Goal: Information Seeking & Learning: Compare options

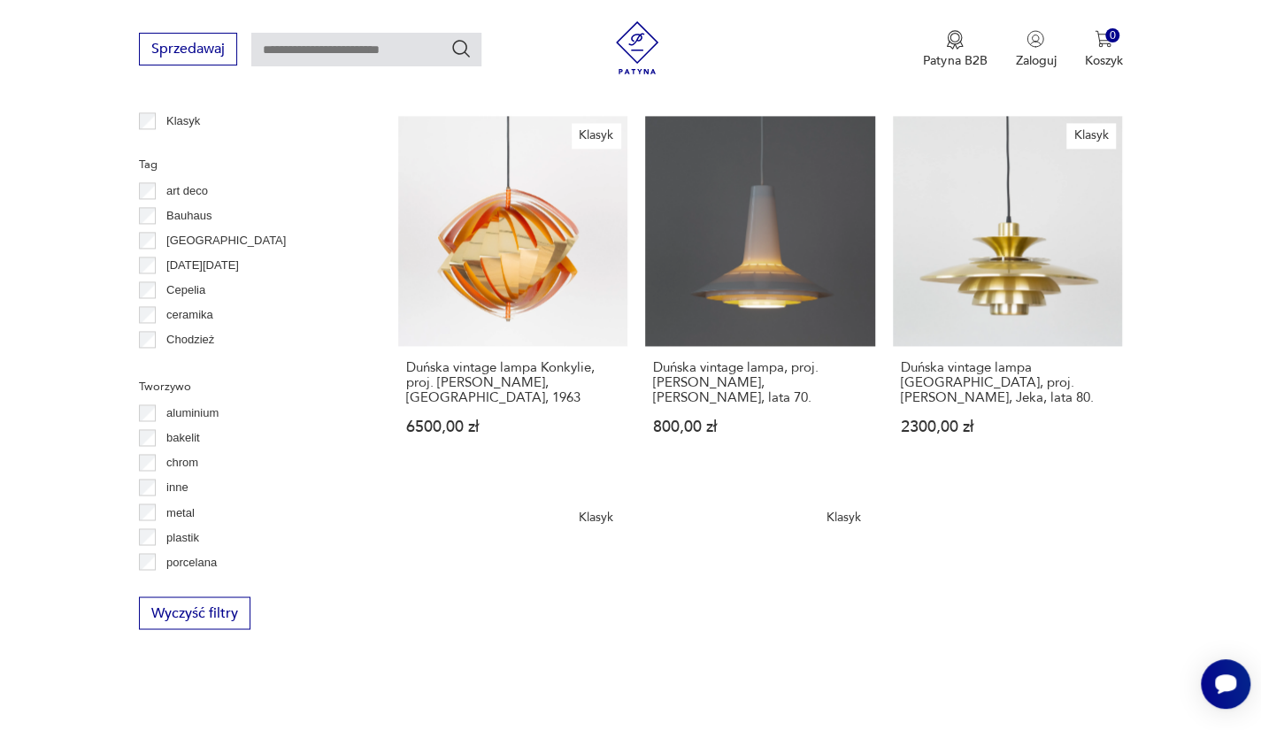
scroll to position [1390, 0]
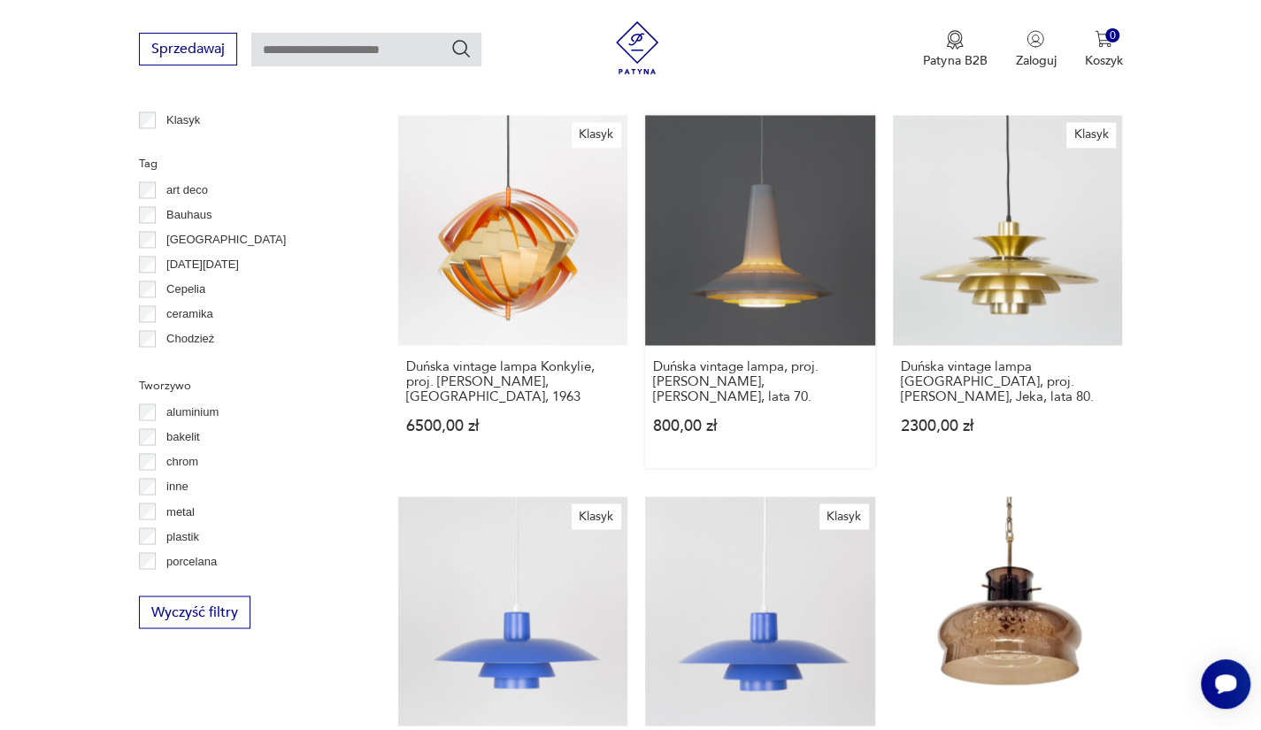
click at [777, 261] on link "Duńska vintage lampa, proj. [PERSON_NAME], [PERSON_NAME], lata 70. 800,00 zł" at bounding box center [760, 291] width 230 height 353
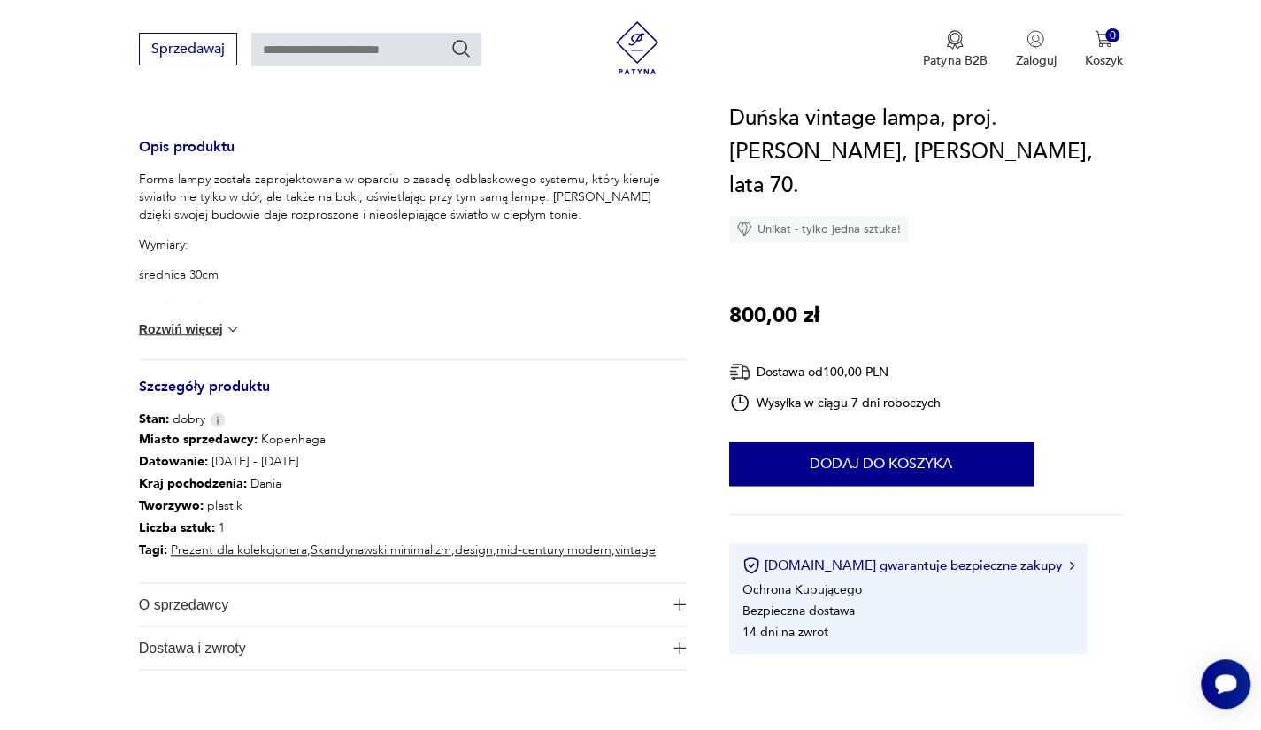
scroll to position [574, 0]
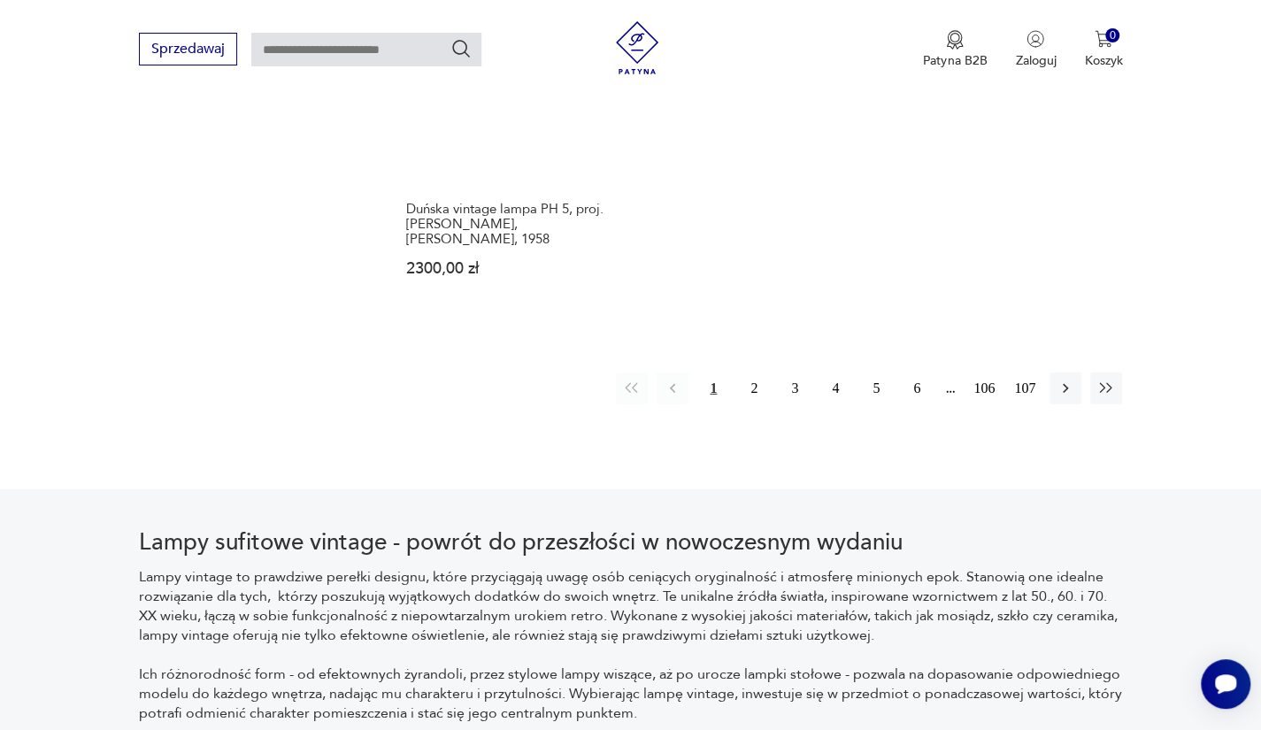
scroll to position [2663, 0]
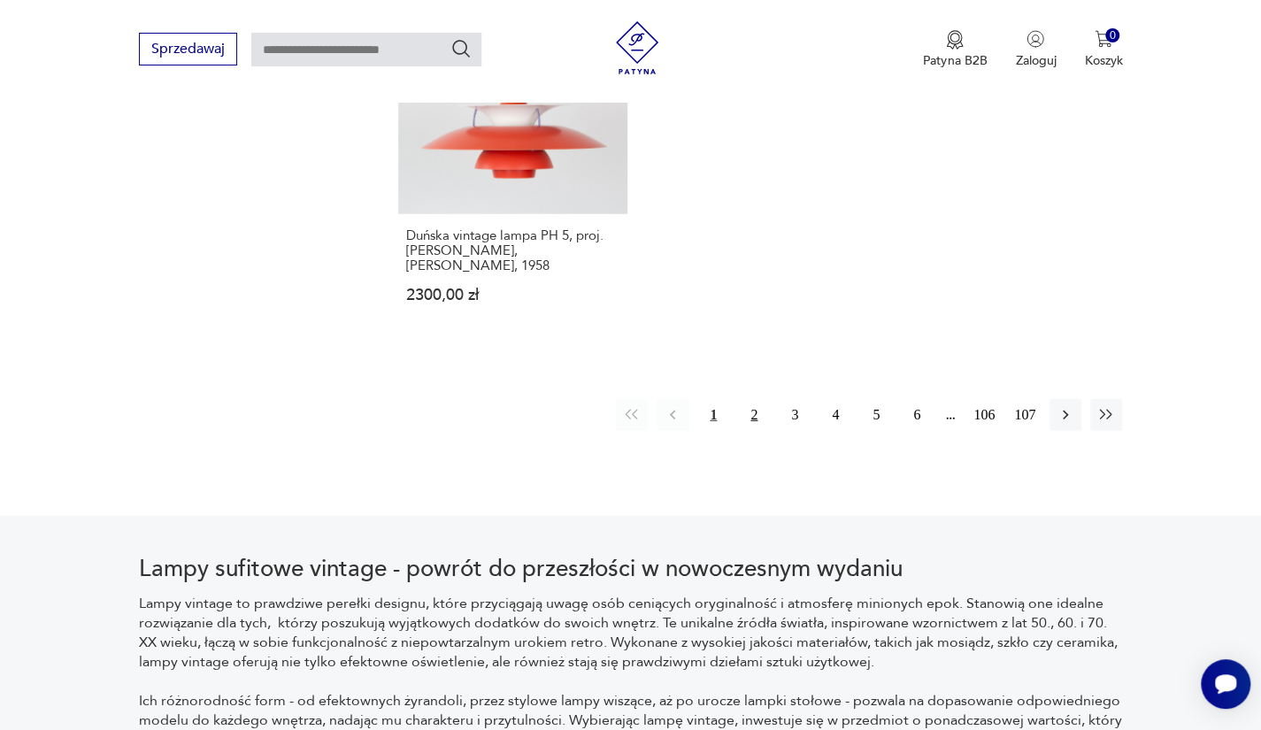
click at [743, 409] on button "2" at bounding box center [754, 415] width 32 height 32
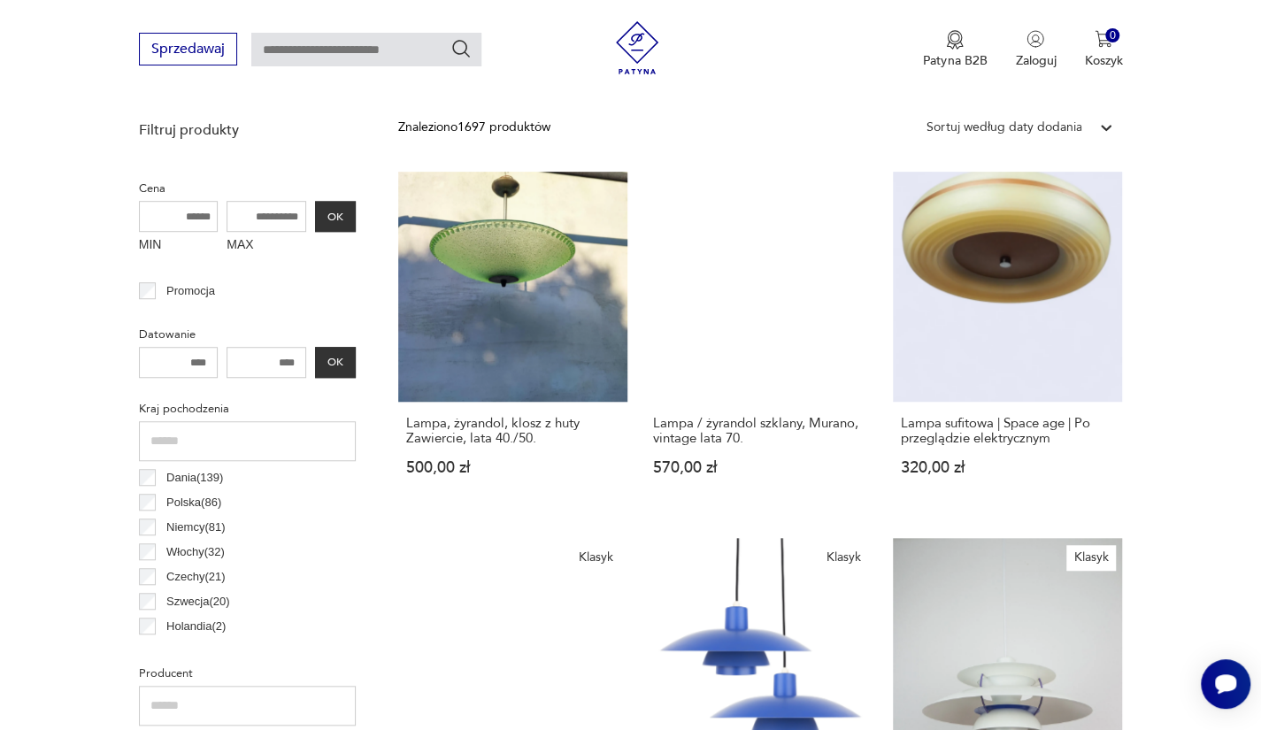
scroll to position [572, 0]
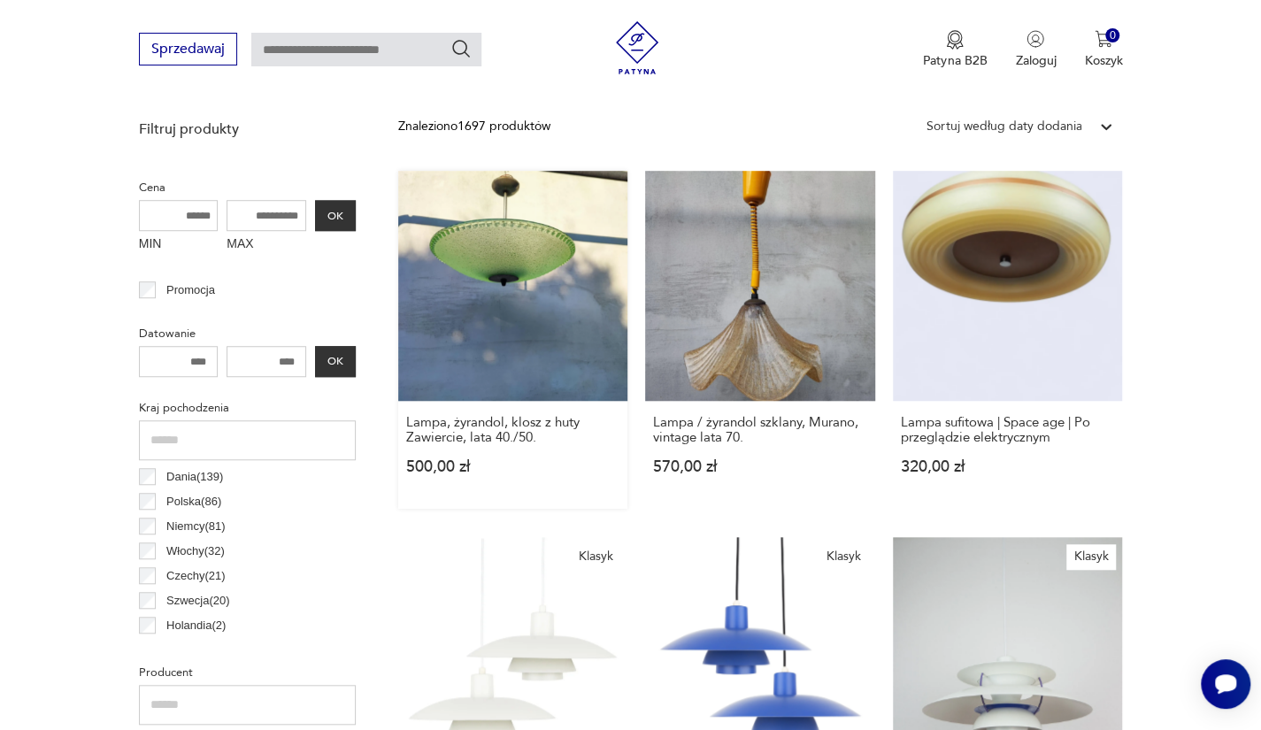
click at [474, 271] on link "Lampa, żyrandol, klosz z huty Zawiercie, lata 40./50. 500,00 zł" at bounding box center [513, 340] width 230 height 338
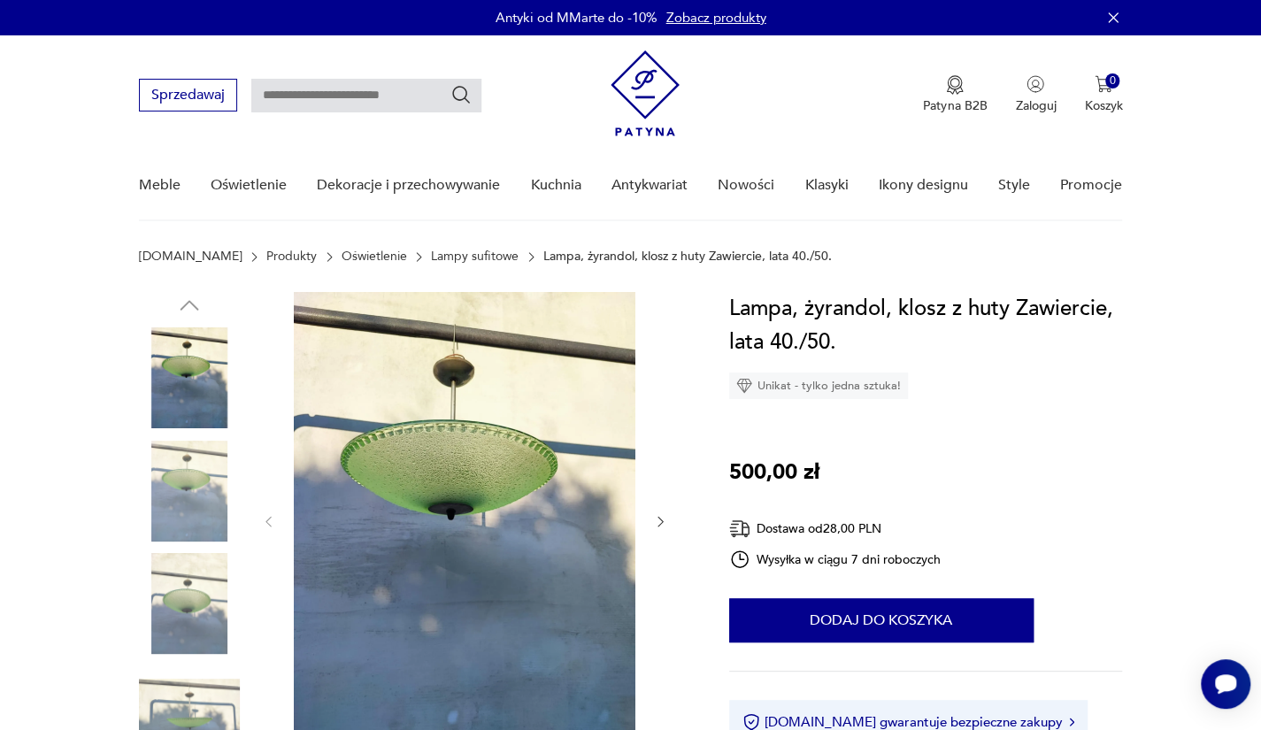
click at [179, 463] on img at bounding box center [189, 491] width 101 height 101
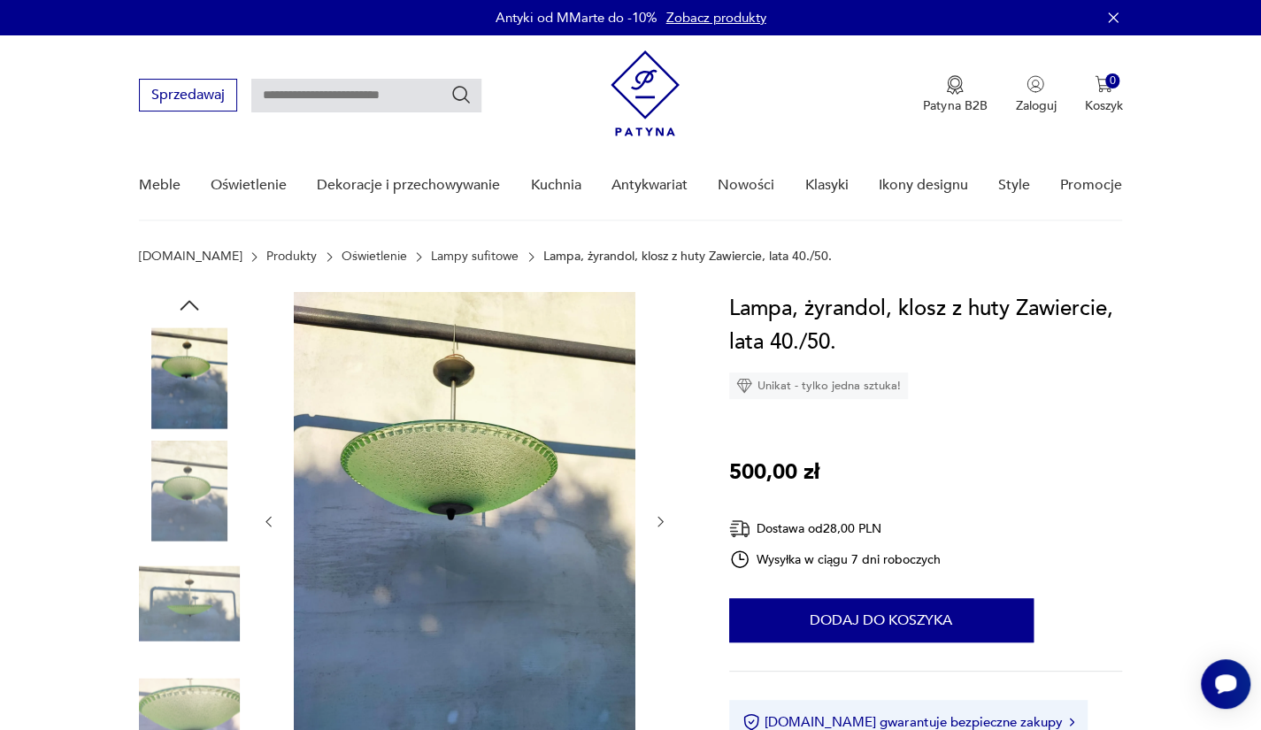
scroll to position [35, 0]
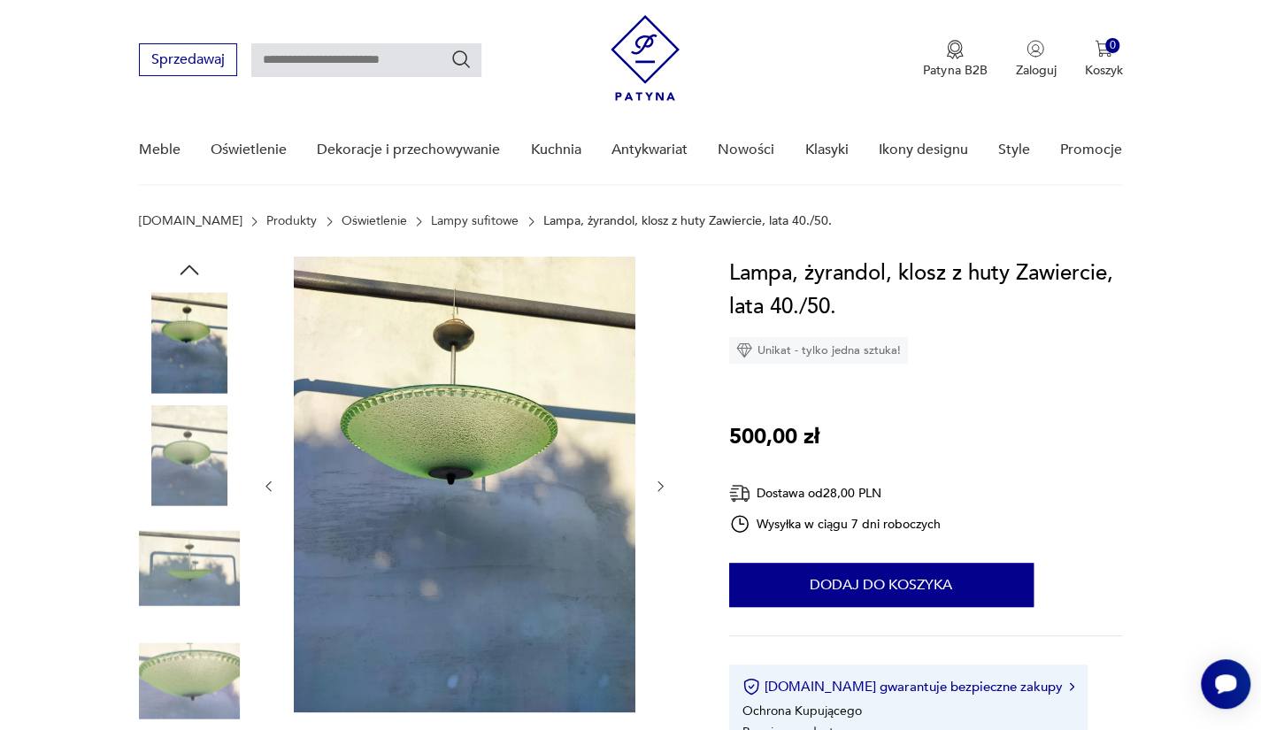
click at [187, 656] on img at bounding box center [189, 681] width 101 height 101
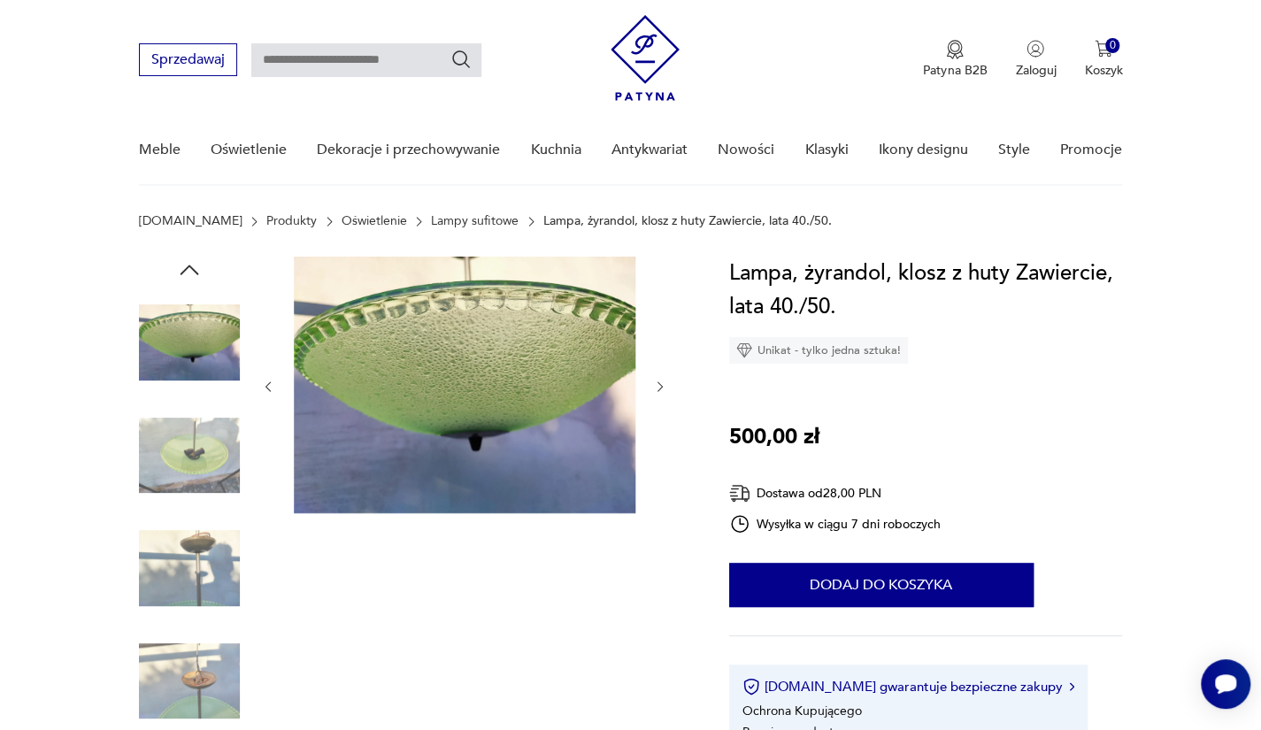
click at [187, 656] on img at bounding box center [189, 681] width 101 height 101
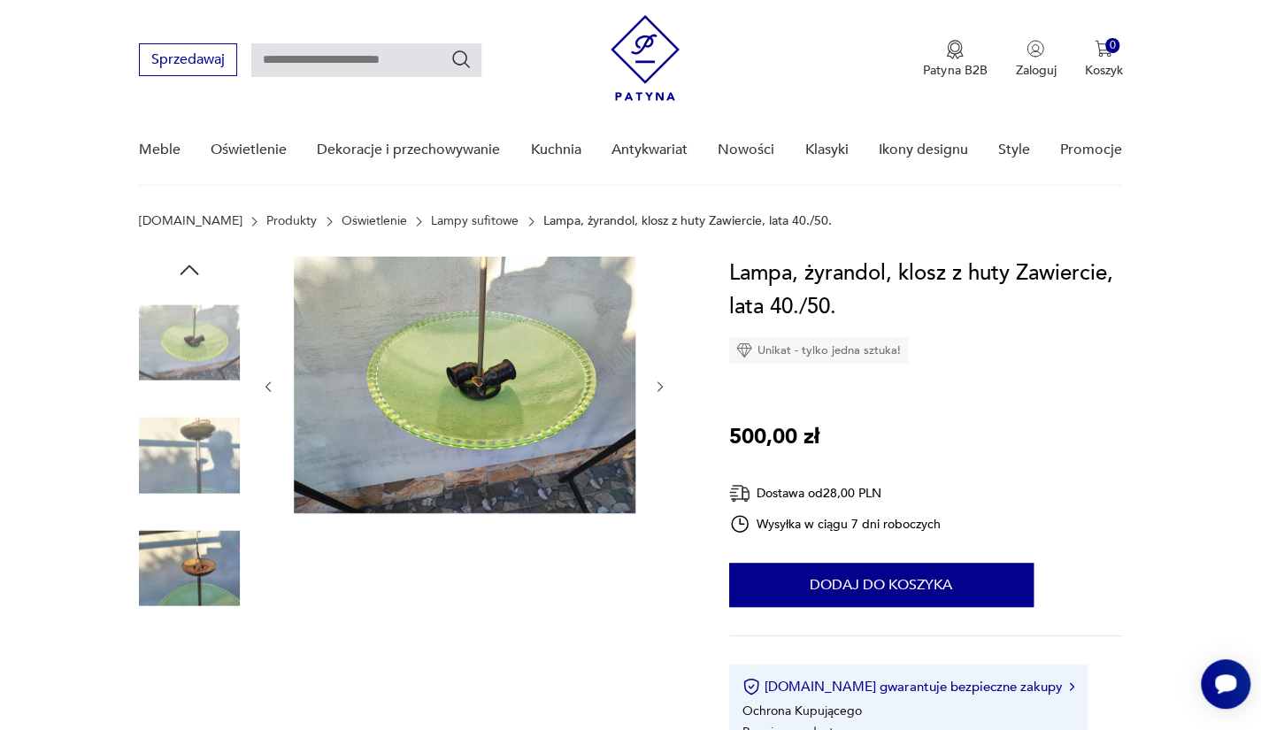
click at [187, 656] on img at bounding box center [189, 681] width 101 height 101
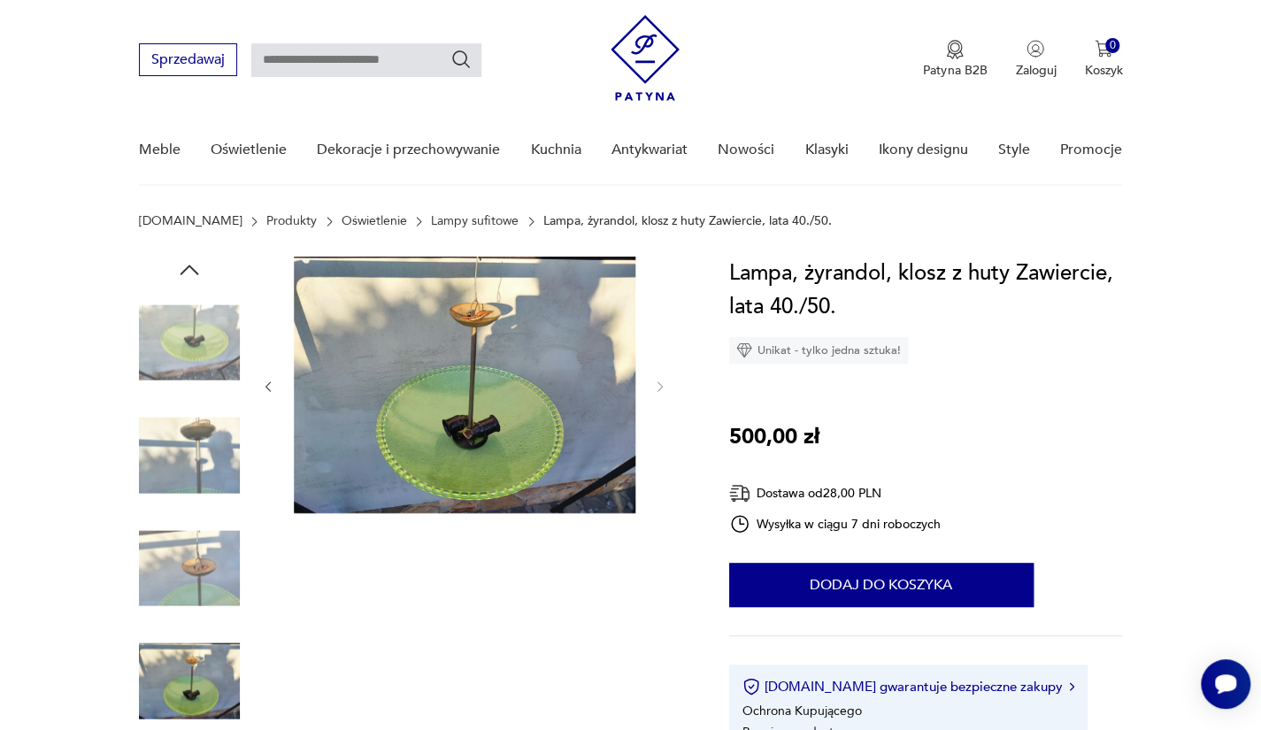
click at [187, 656] on img at bounding box center [189, 681] width 101 height 101
click at [180, 662] on img at bounding box center [189, 681] width 101 height 101
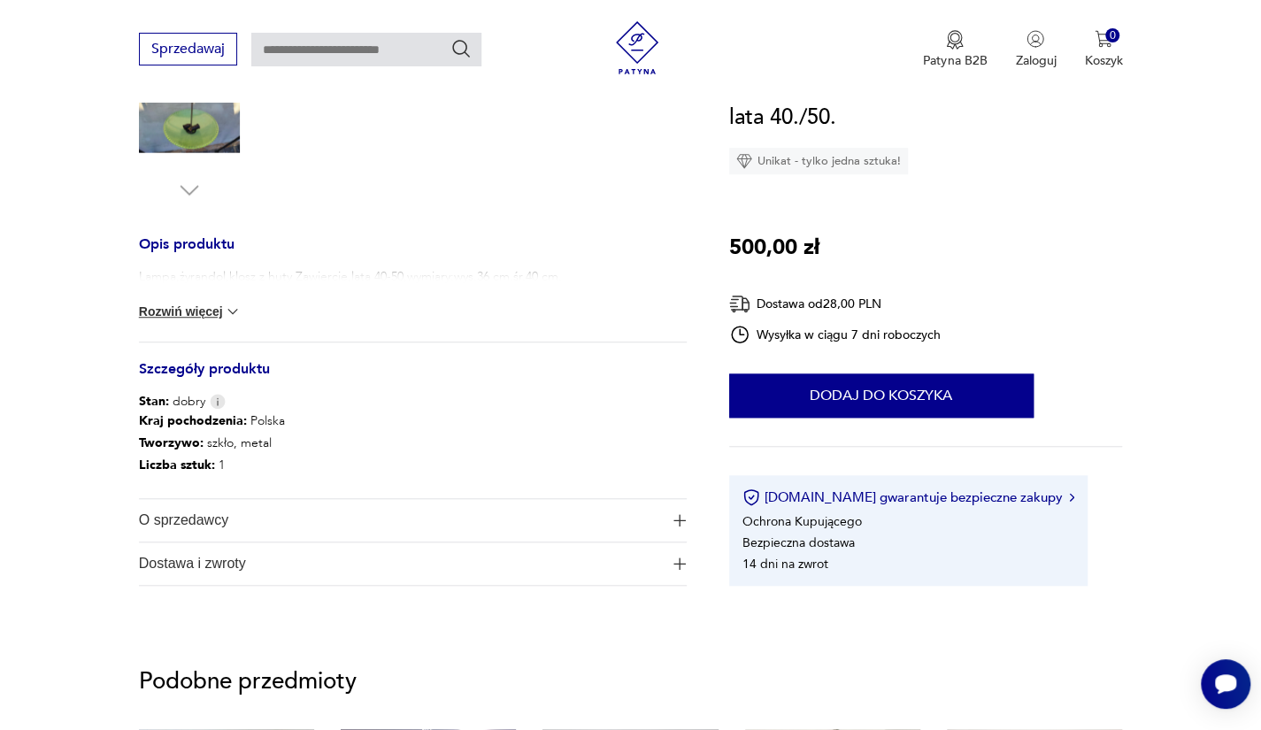
scroll to position [605, 0]
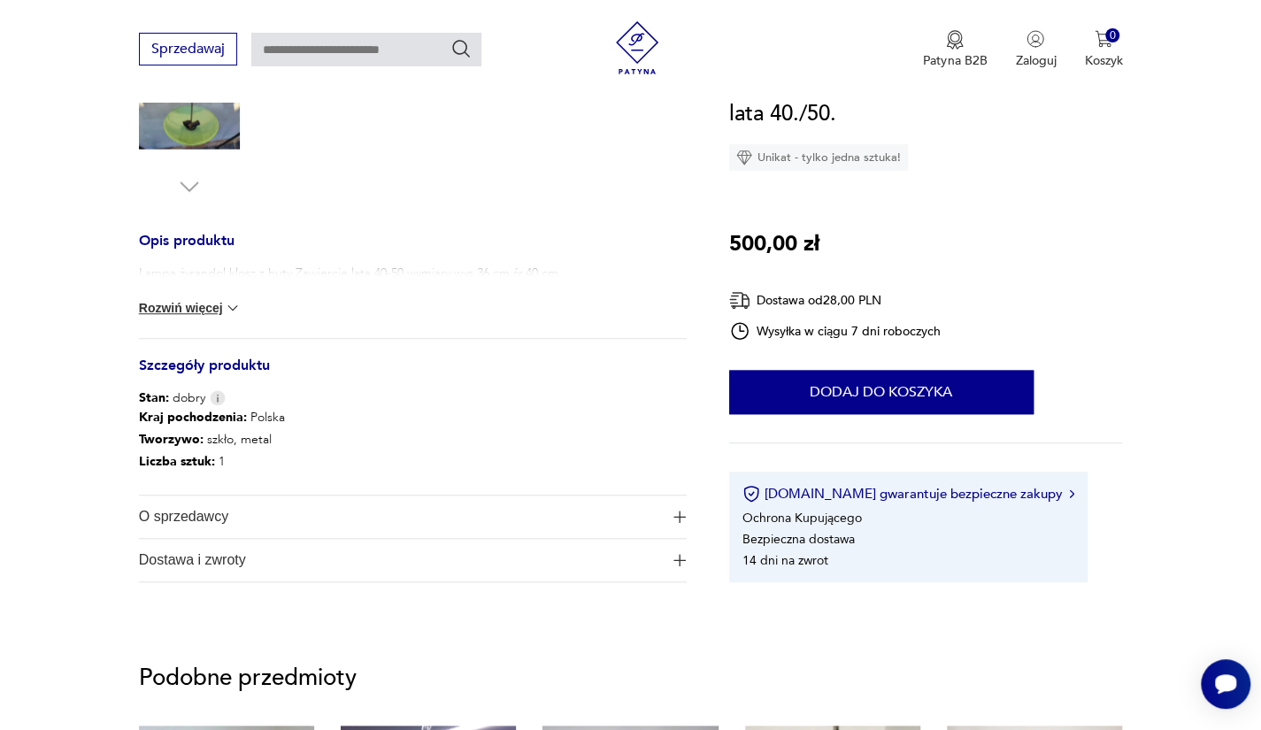
click at [201, 304] on button "Rozwiń więcej" at bounding box center [190, 308] width 103 height 18
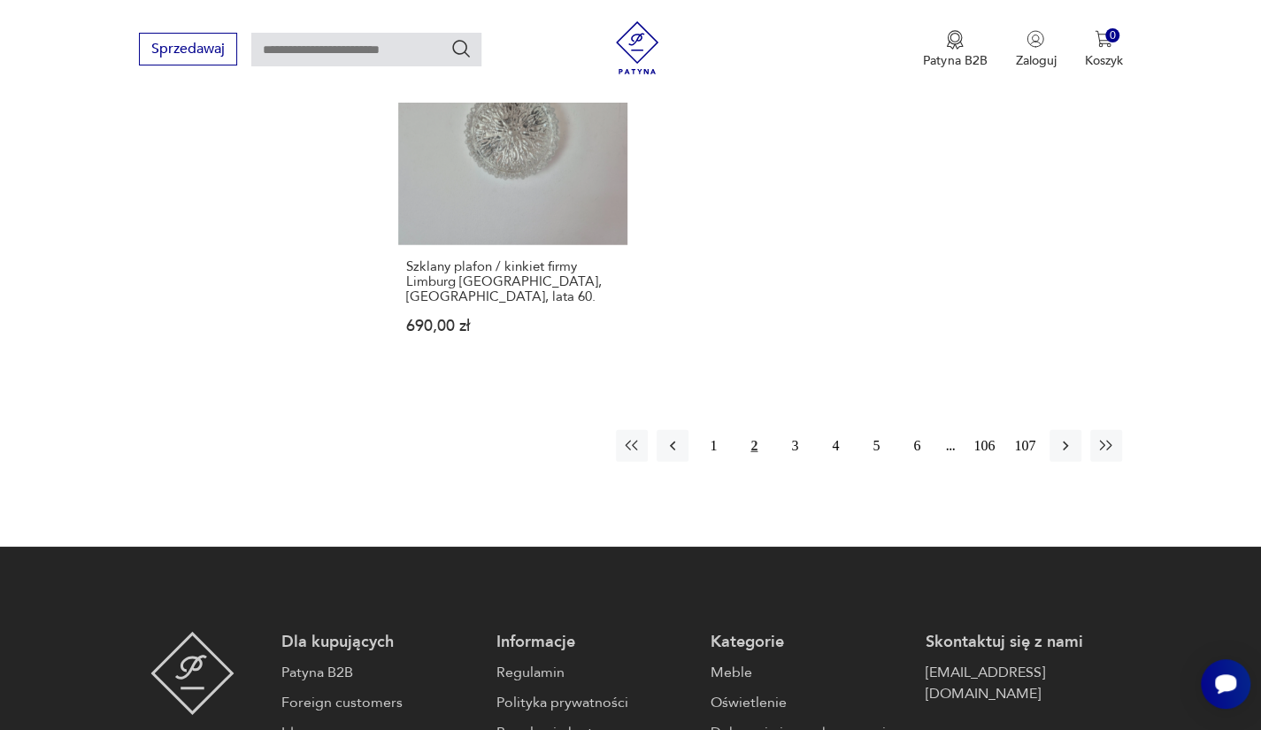
scroll to position [2638, 0]
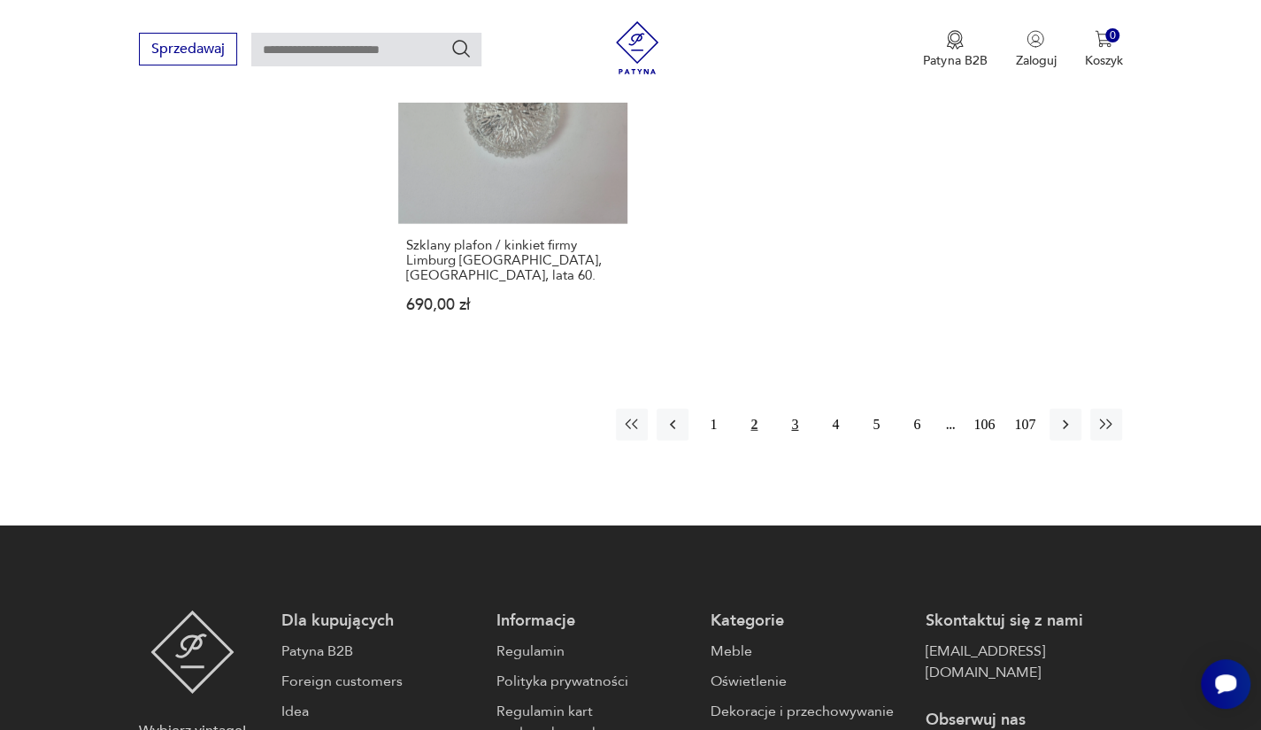
click at [786, 409] on button "3" at bounding box center [795, 425] width 32 height 32
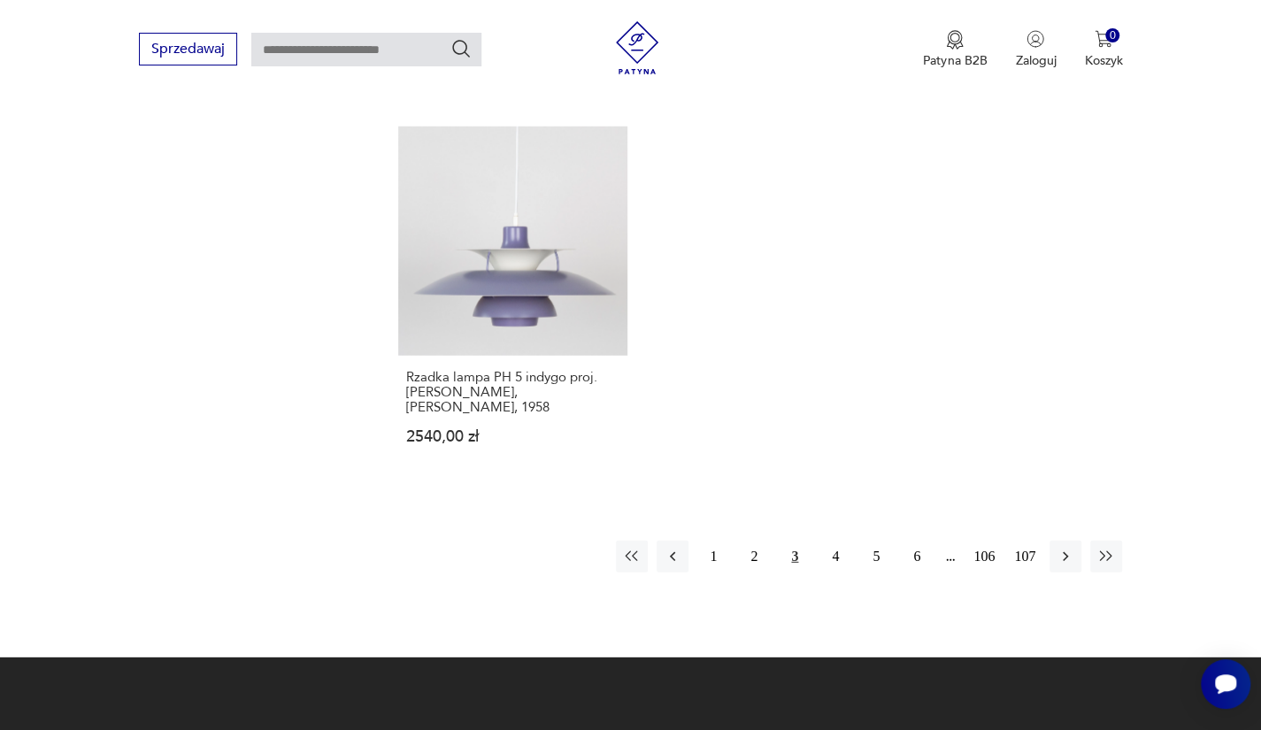
scroll to position [2515, 0]
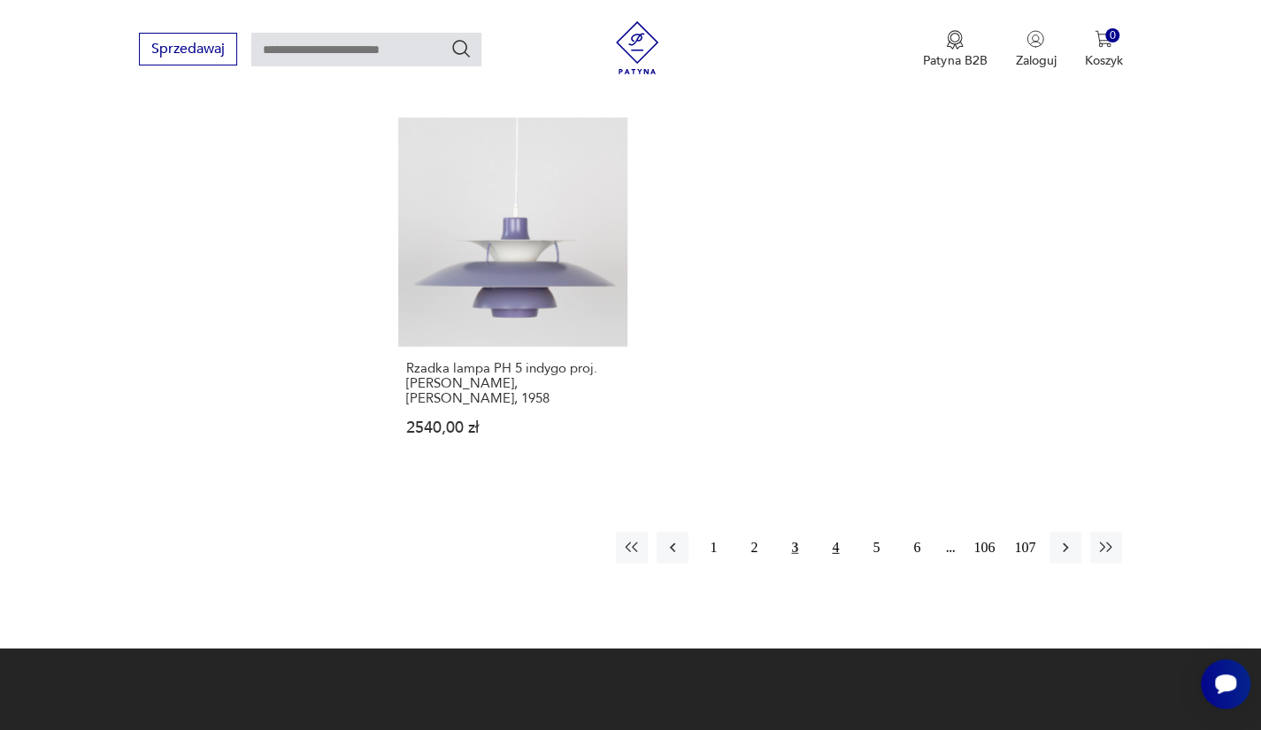
click at [827, 532] on button "4" at bounding box center [835, 548] width 32 height 32
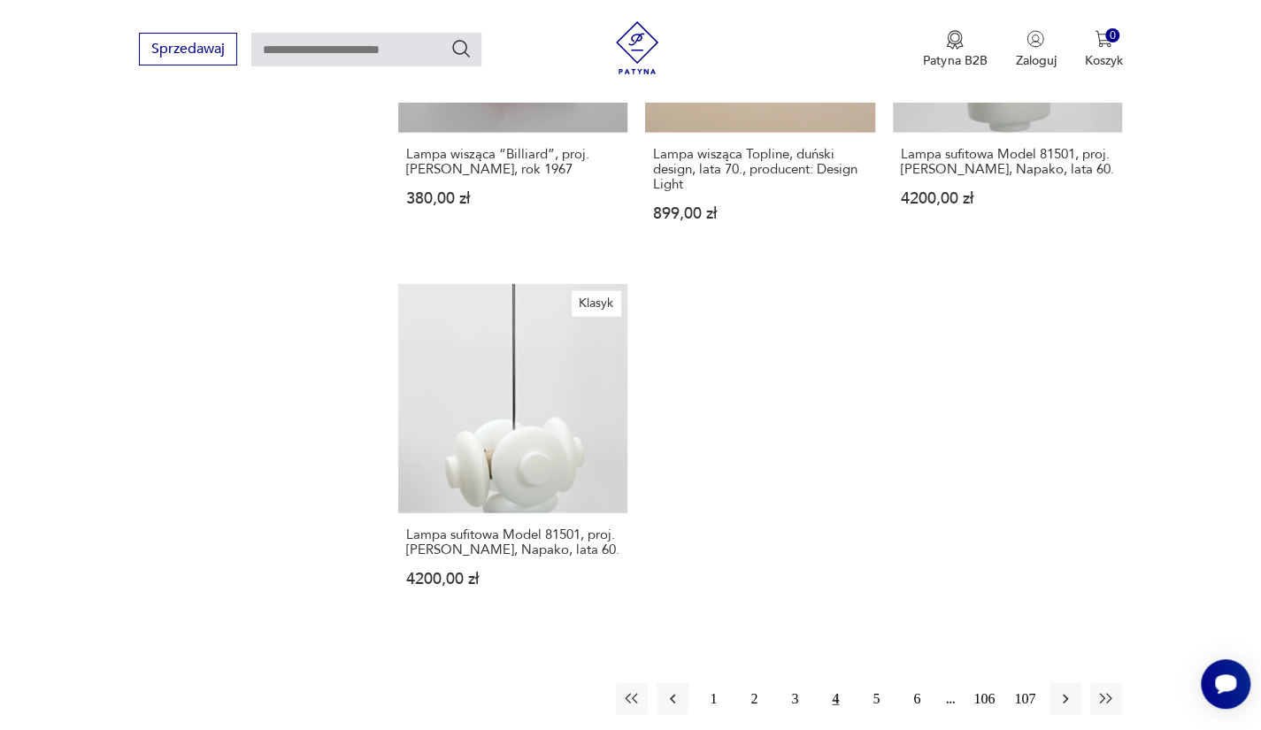
scroll to position [2365, 0]
click at [865, 682] on button "5" at bounding box center [876, 698] width 32 height 32
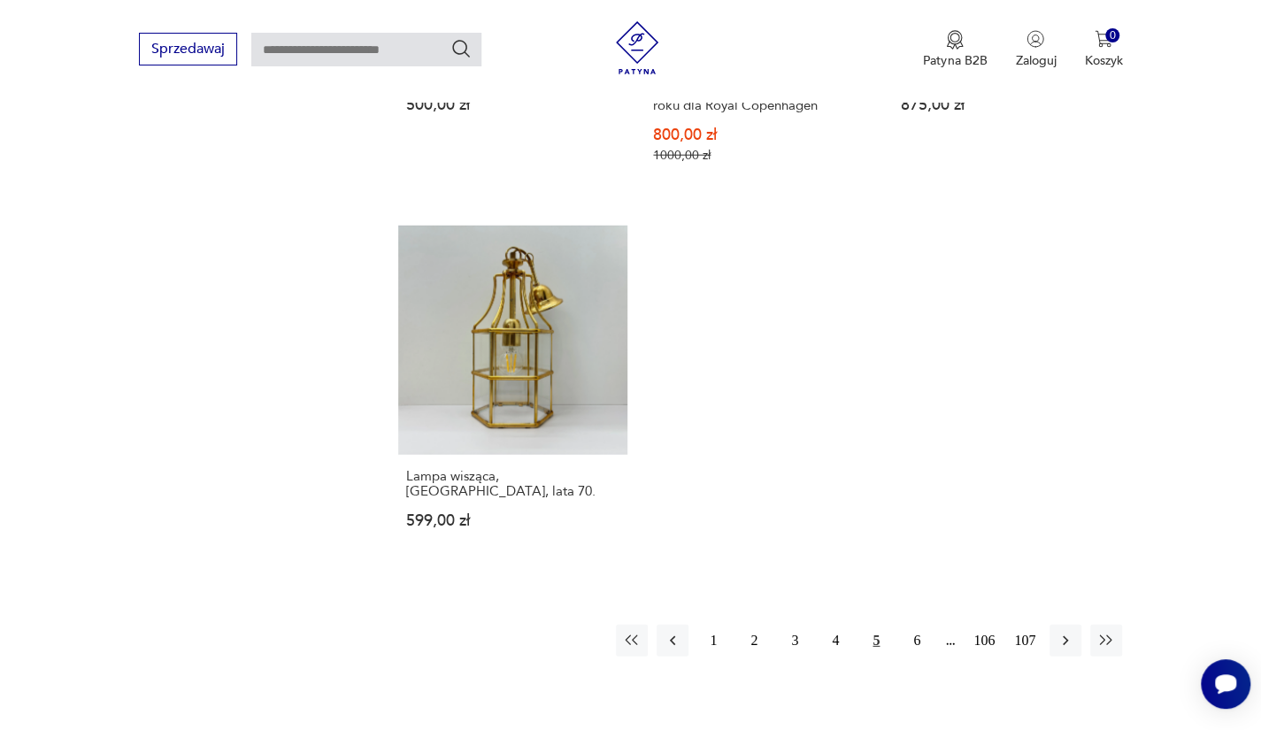
scroll to position [2516, 0]
click at [911, 622] on button "6" at bounding box center [917, 638] width 32 height 32
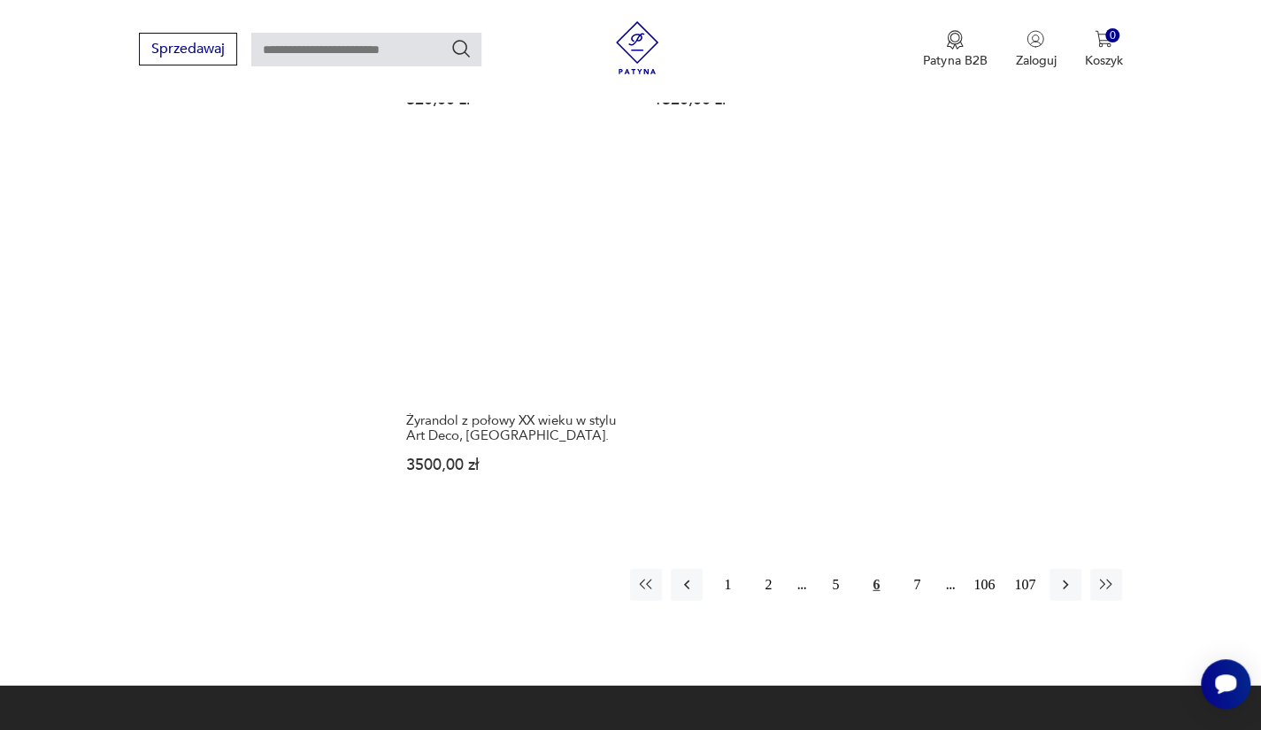
scroll to position [2503, 0]
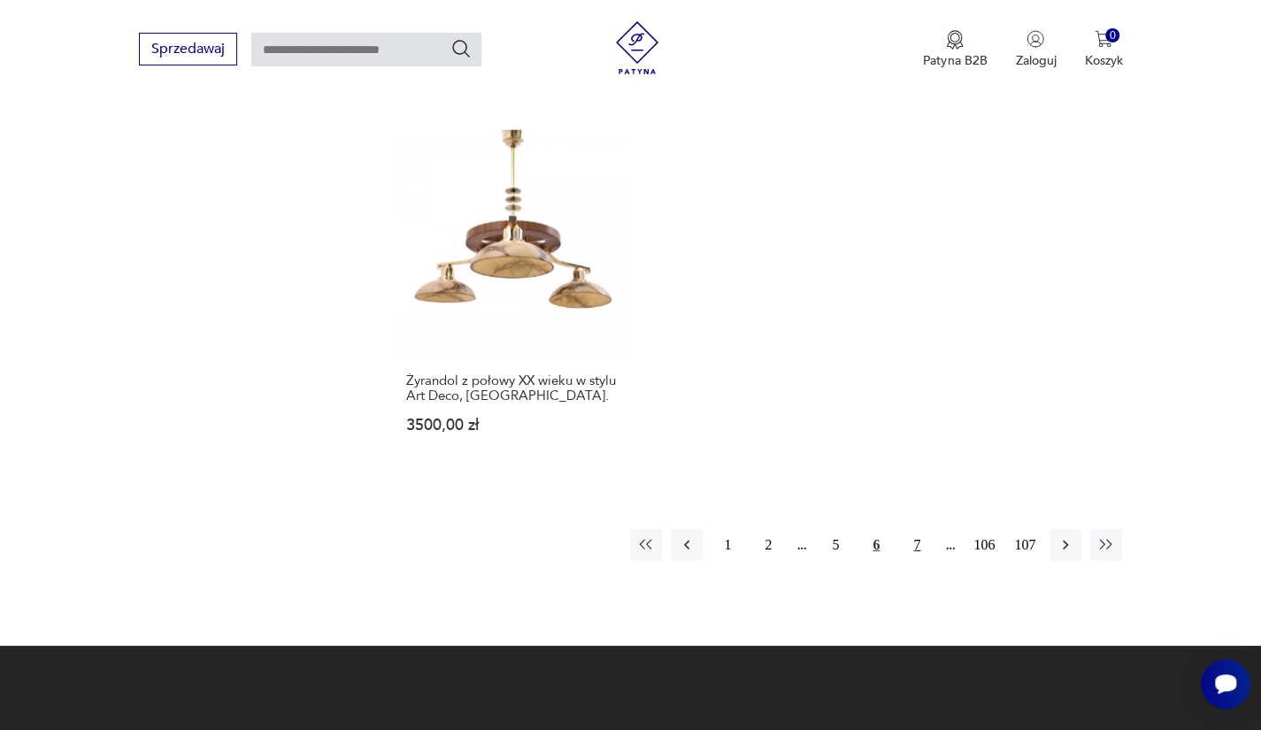
click at [913, 529] on button "7" at bounding box center [917, 545] width 32 height 32
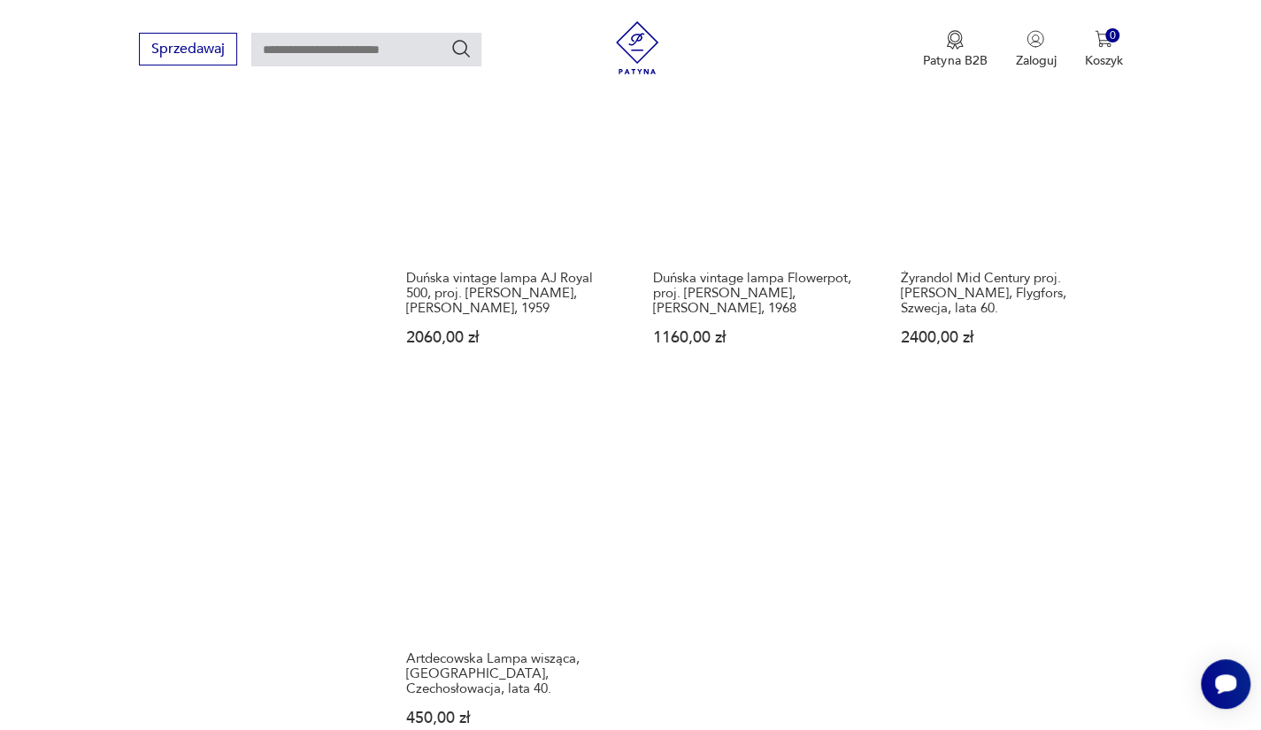
scroll to position [2331, 0]
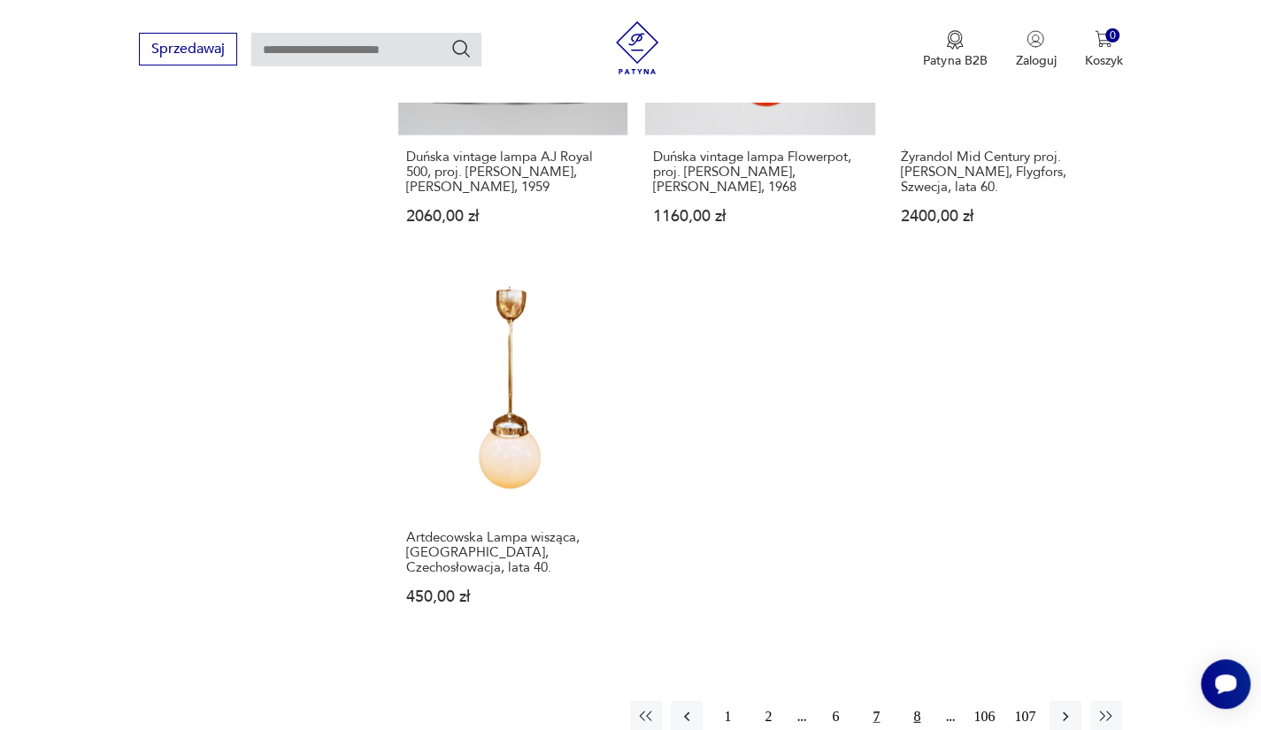
click at [915, 701] on button "8" at bounding box center [917, 717] width 32 height 32
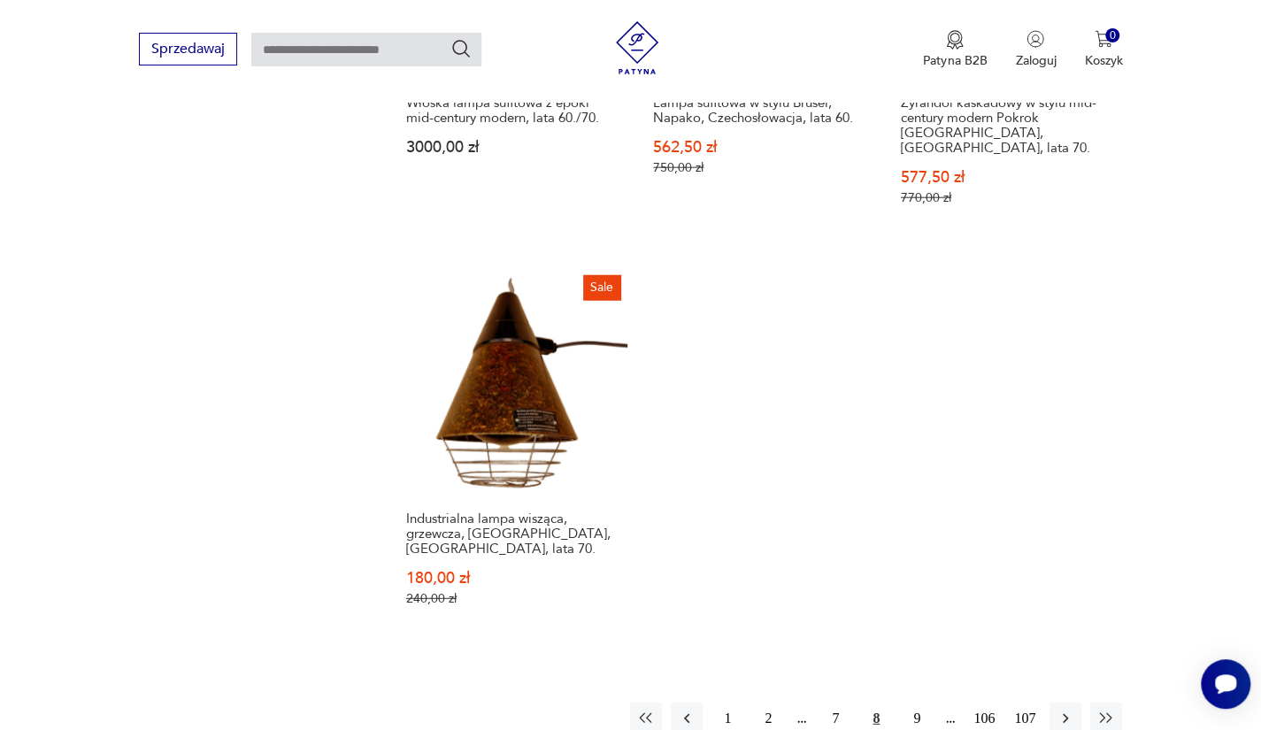
scroll to position [2431, 0]
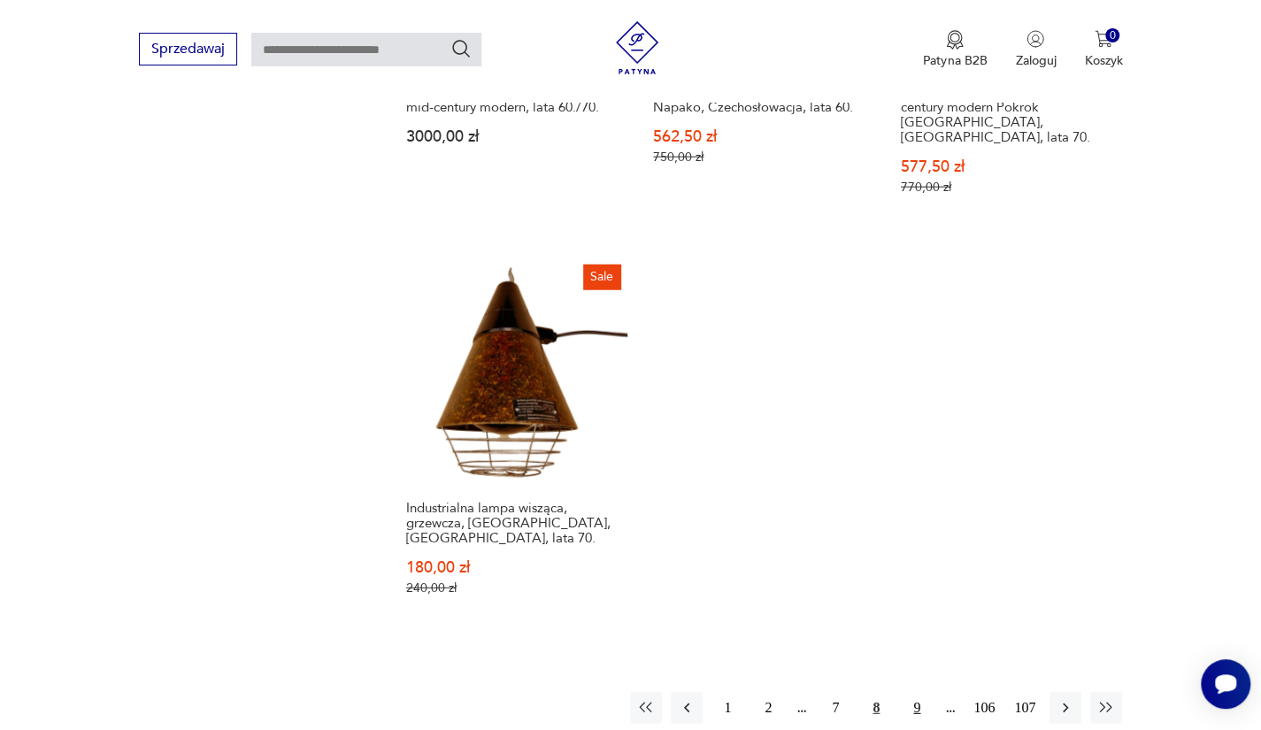
click at [912, 692] on button "9" at bounding box center [917, 708] width 32 height 32
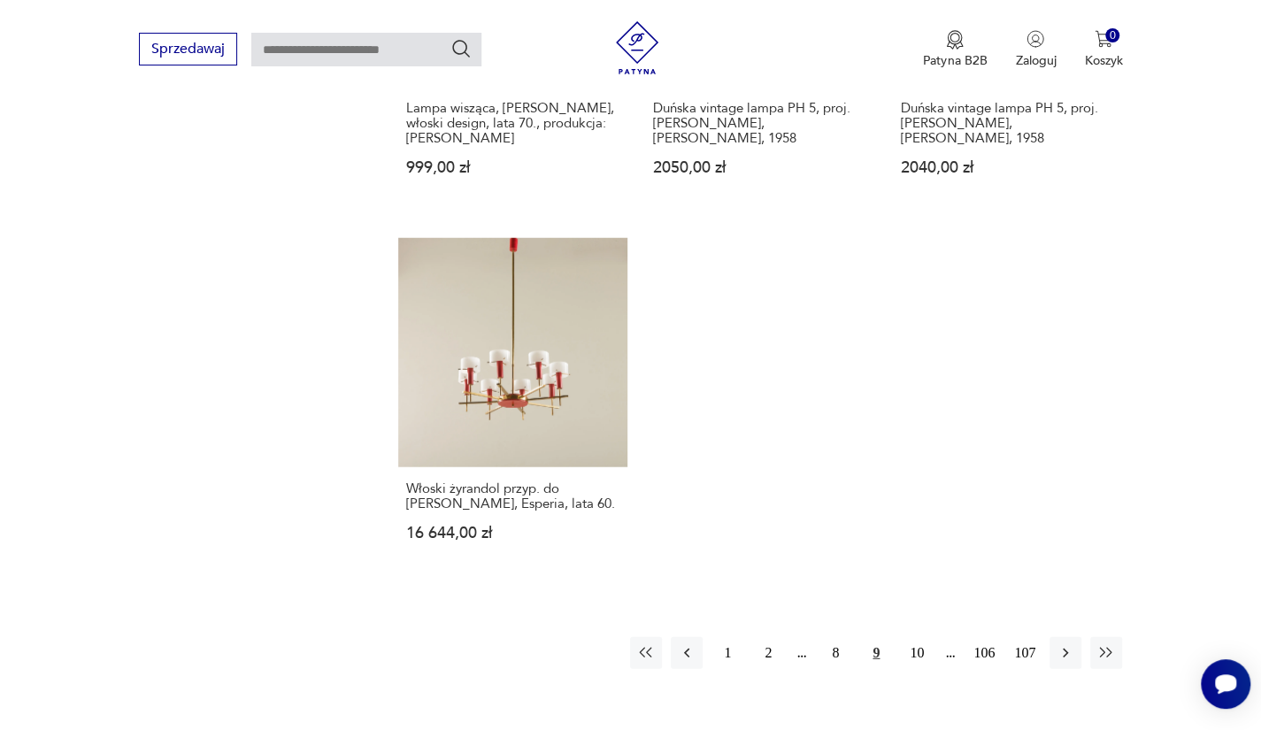
scroll to position [2451, 0]
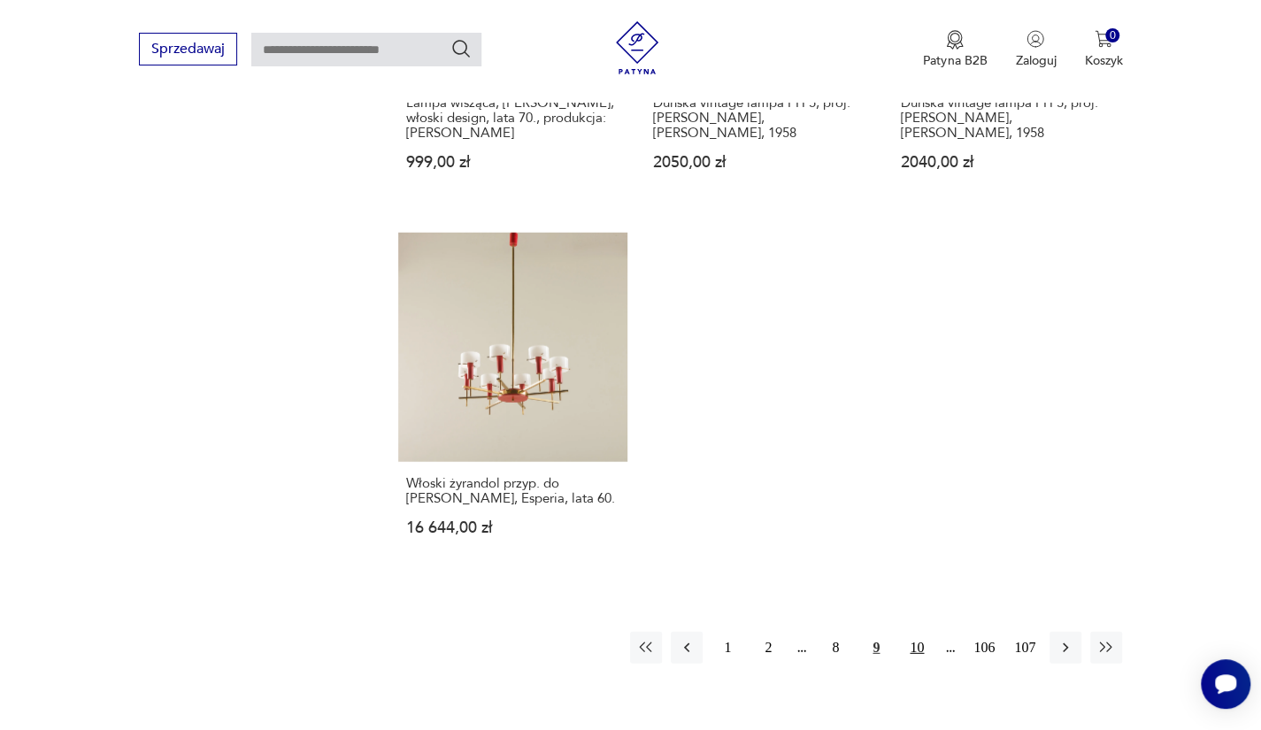
click at [911, 632] on button "10" at bounding box center [917, 648] width 32 height 32
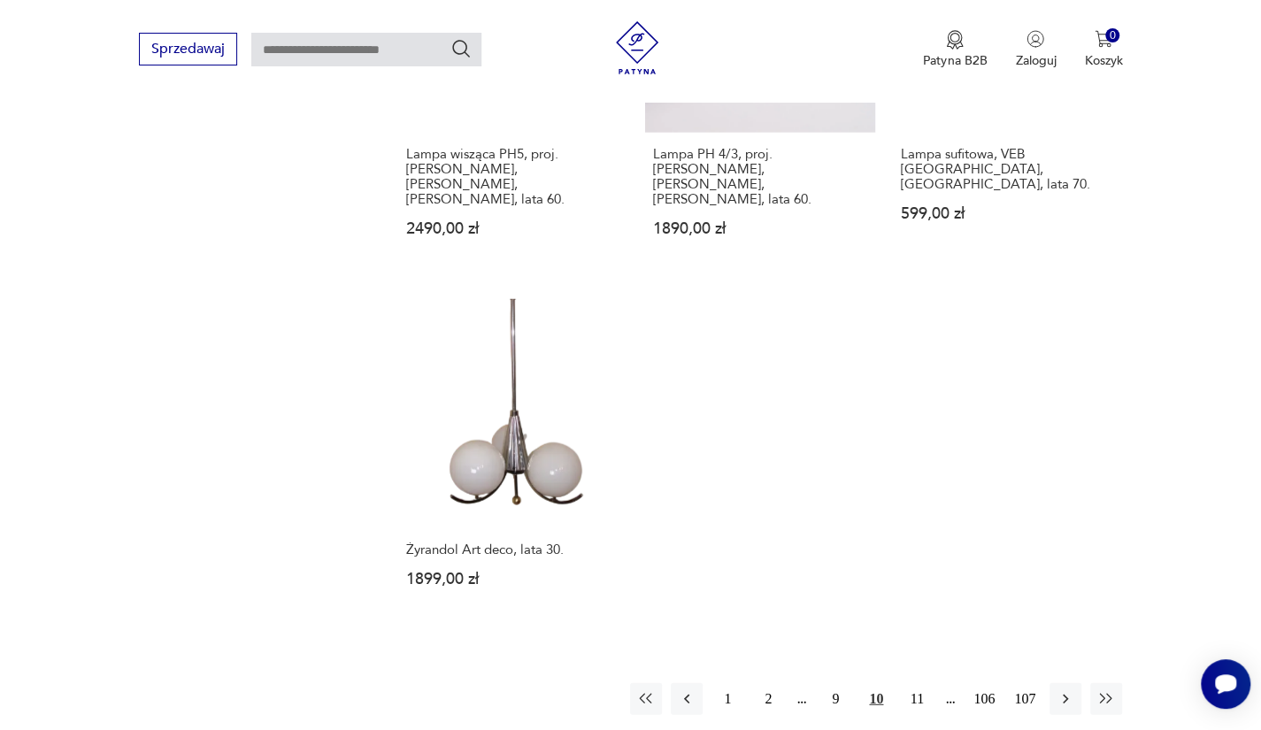
scroll to position [2395, 0]
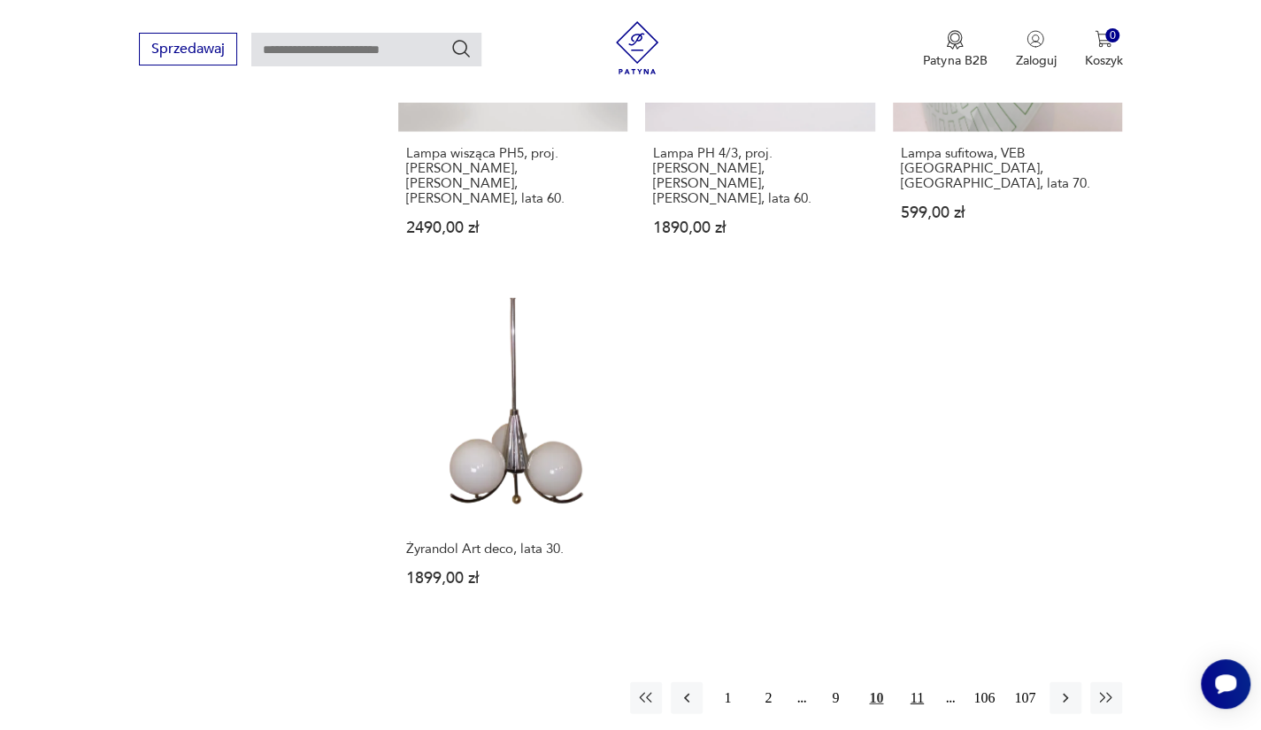
click at [918, 682] on button "11" at bounding box center [917, 698] width 32 height 32
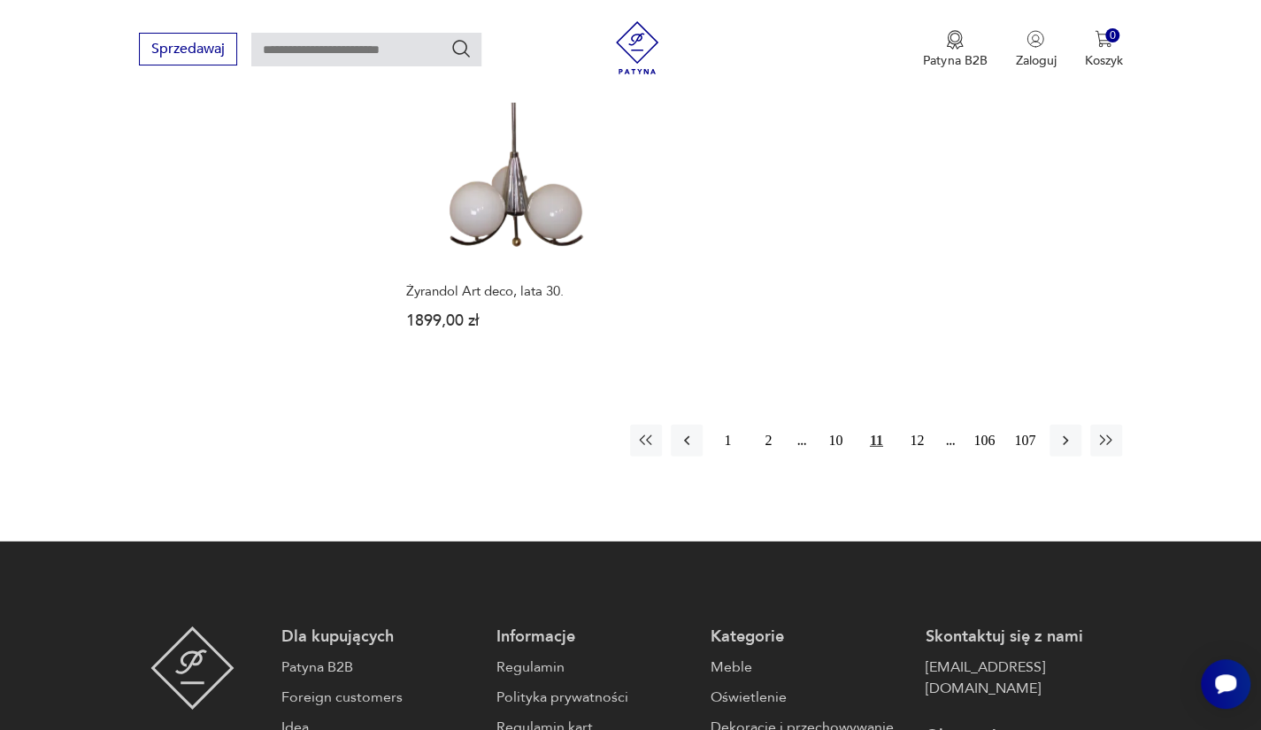
scroll to position [2647, 0]
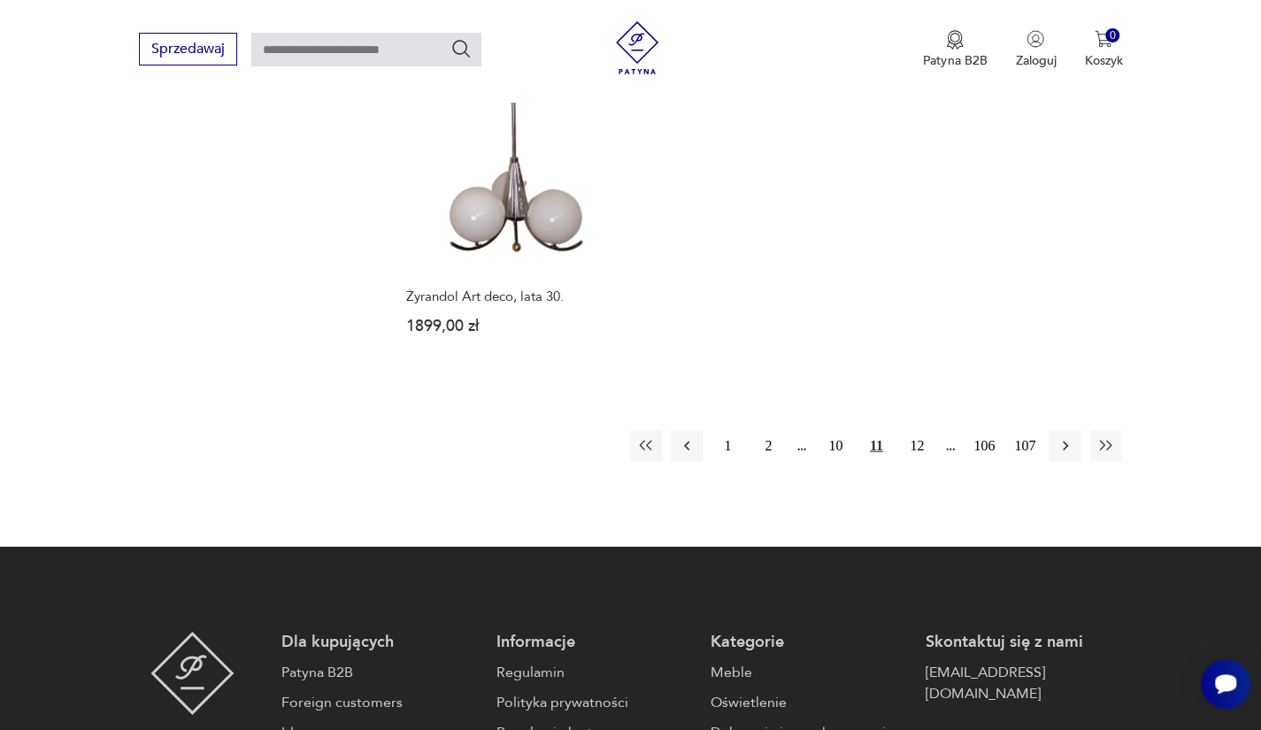
click at [873, 430] on button "11" at bounding box center [876, 446] width 32 height 32
click at [912, 430] on button "12" at bounding box center [917, 446] width 32 height 32
click at [833, 430] on button "11" at bounding box center [835, 446] width 32 height 32
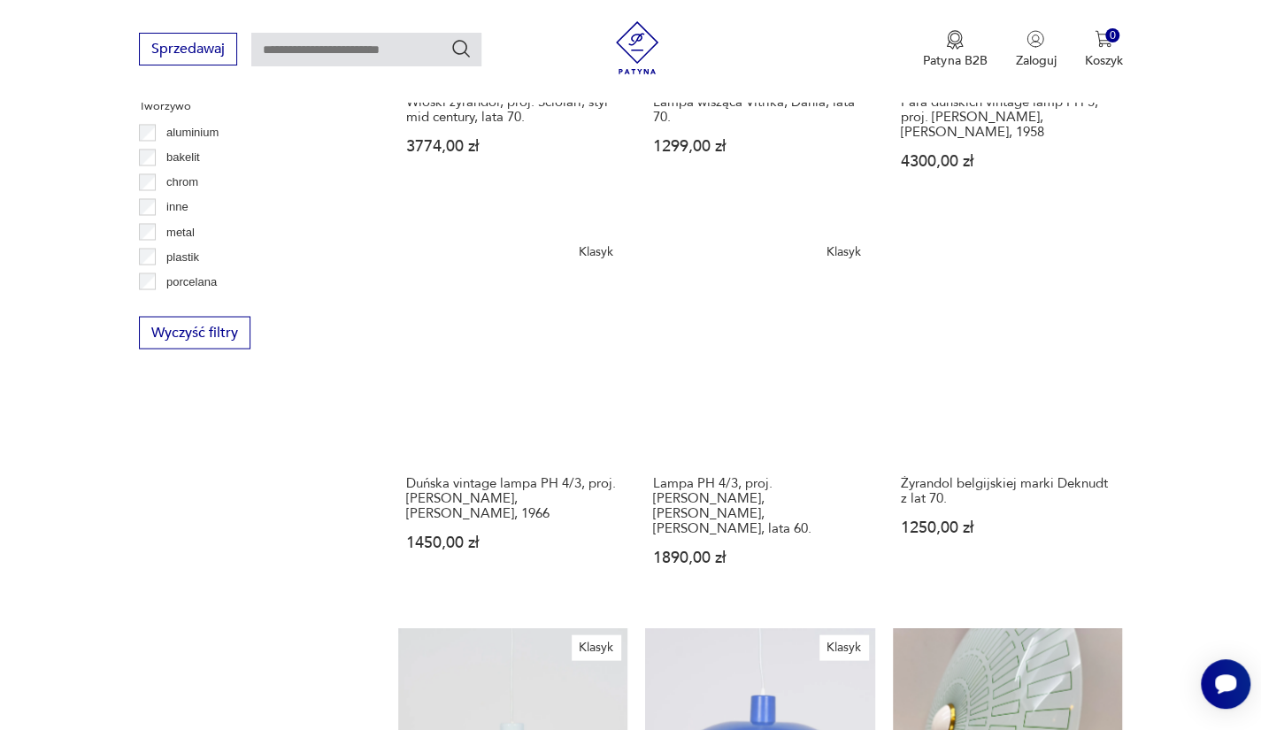
scroll to position [1658, 0]
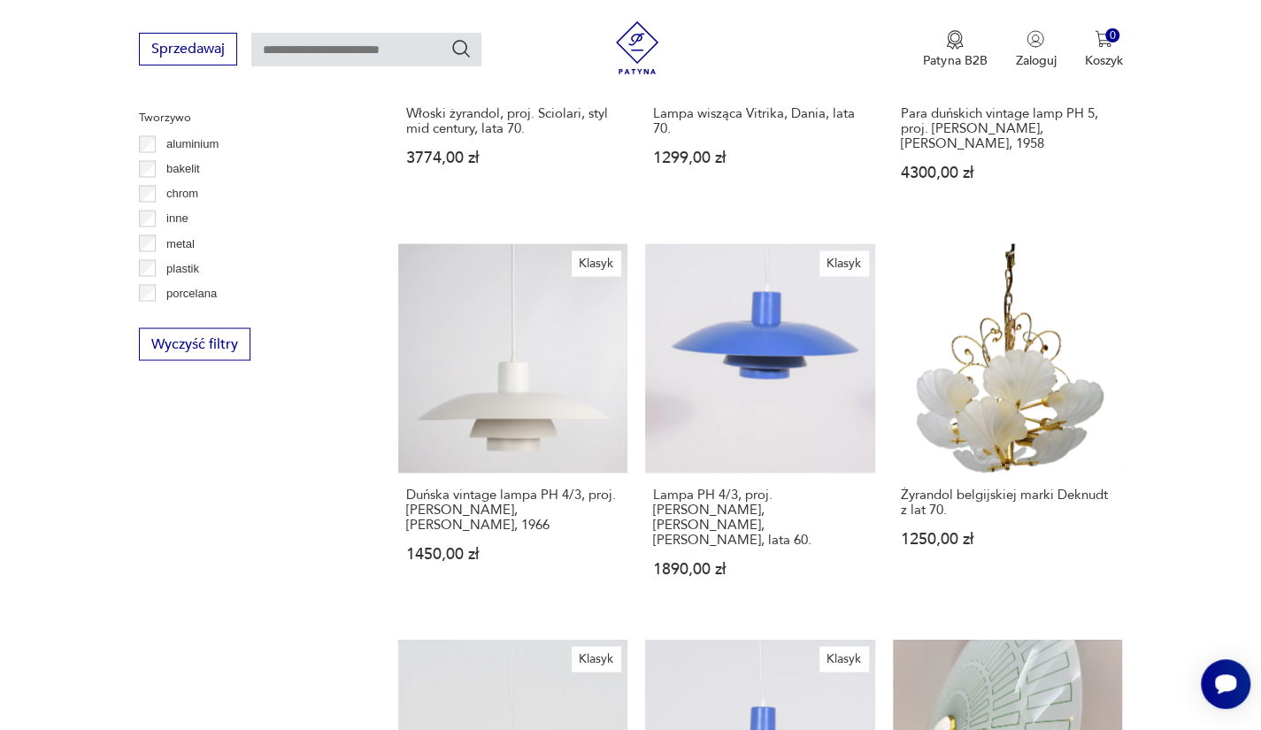
click at [1195, 339] on section "Filtruj produkty Cena MIN MAX OK Promocja Datowanie OK Kraj pochodzenia Dania (…" at bounding box center [630, 280] width 1261 height 2511
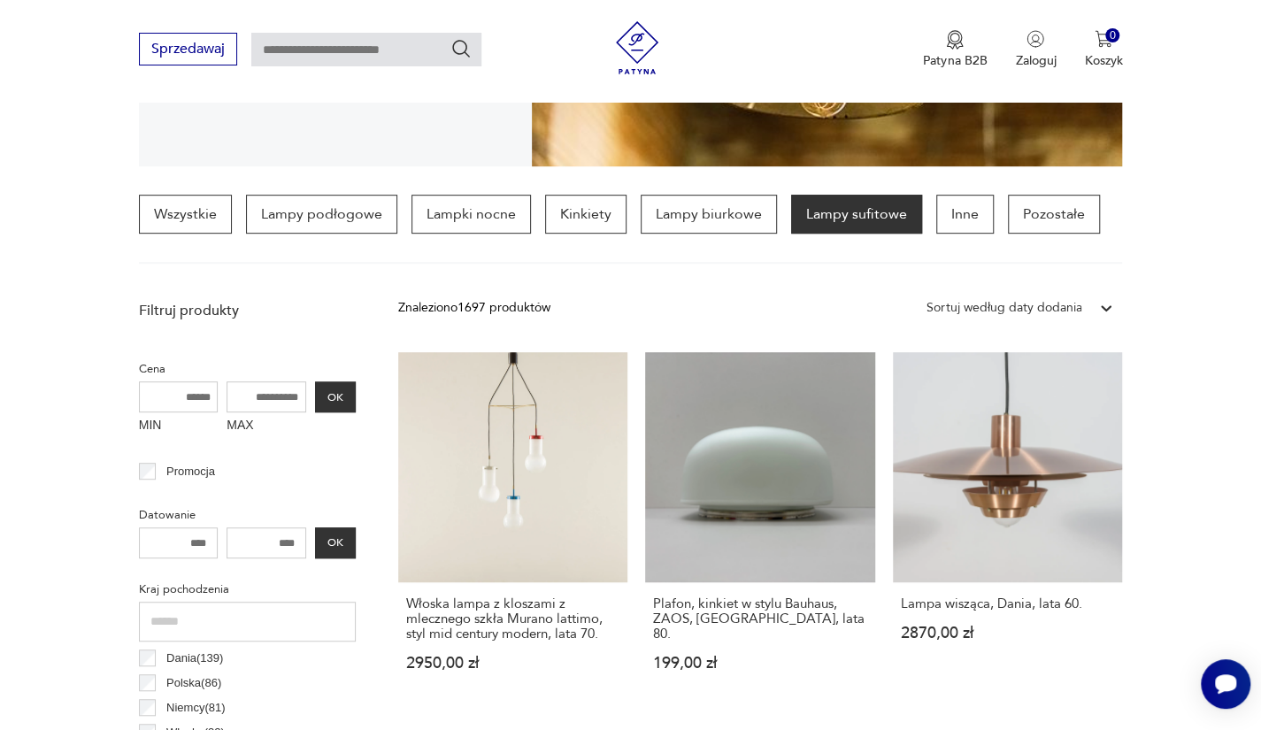
scroll to position [366, 0]
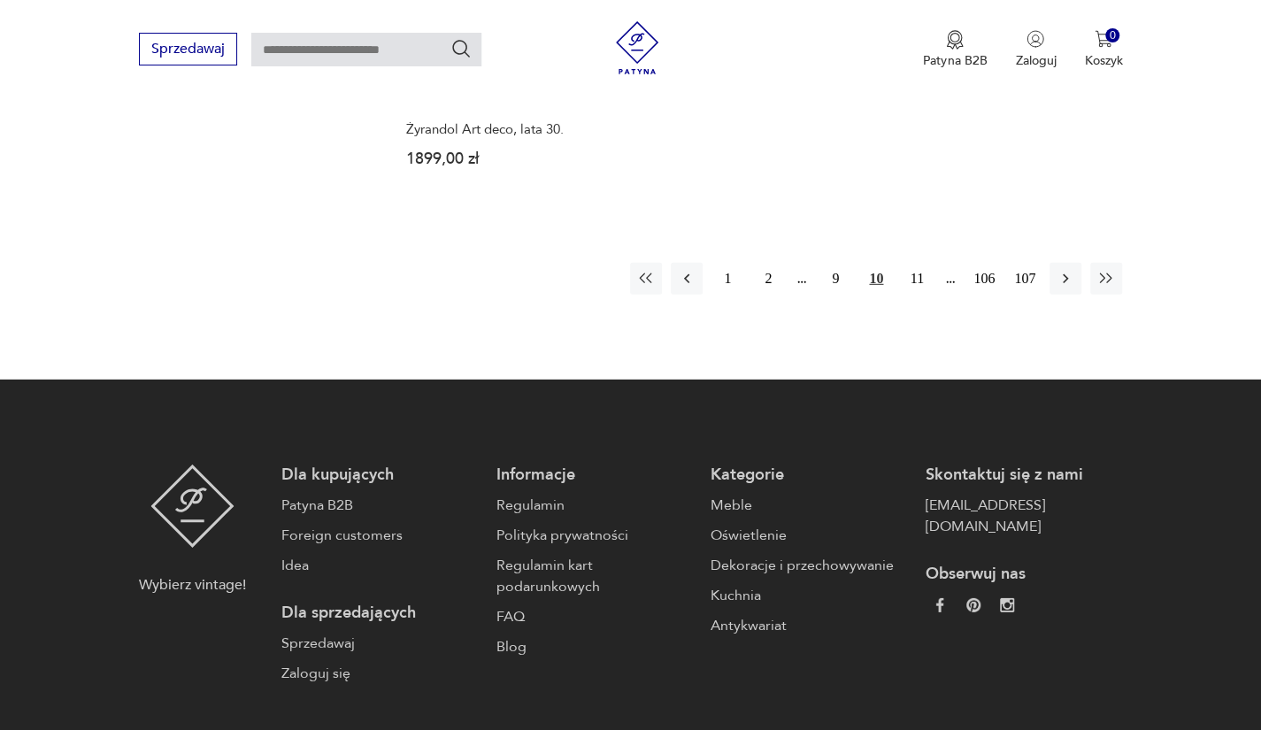
scroll to position [2784, 0]
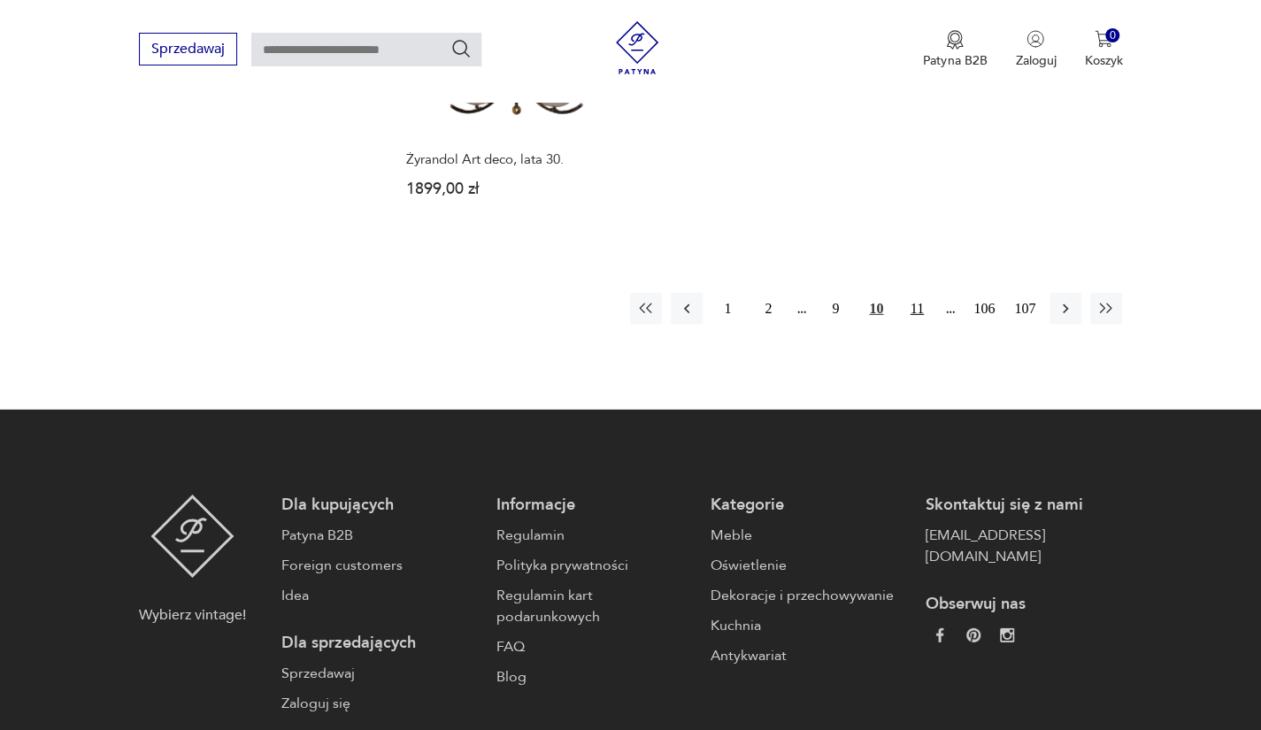
click at [913, 293] on button "11" at bounding box center [917, 309] width 32 height 32
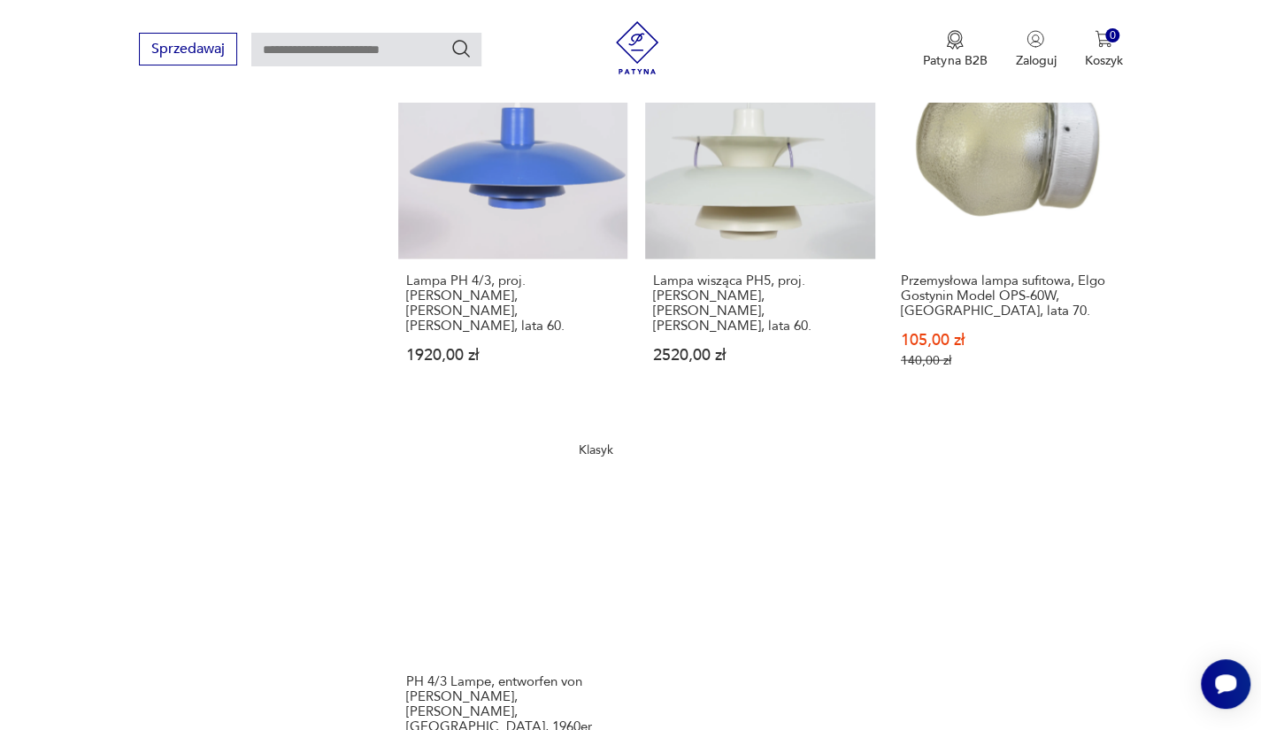
scroll to position [2415, 0]
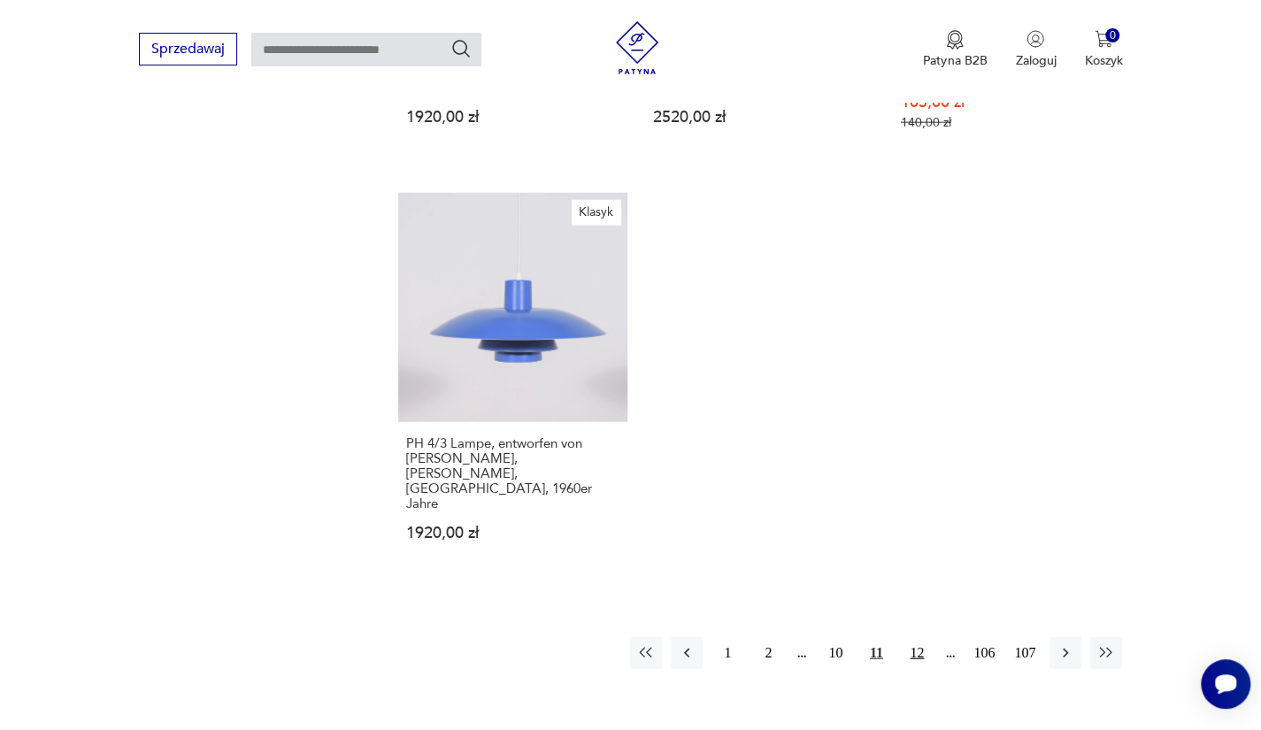
click at [915, 637] on button "12" at bounding box center [917, 653] width 32 height 32
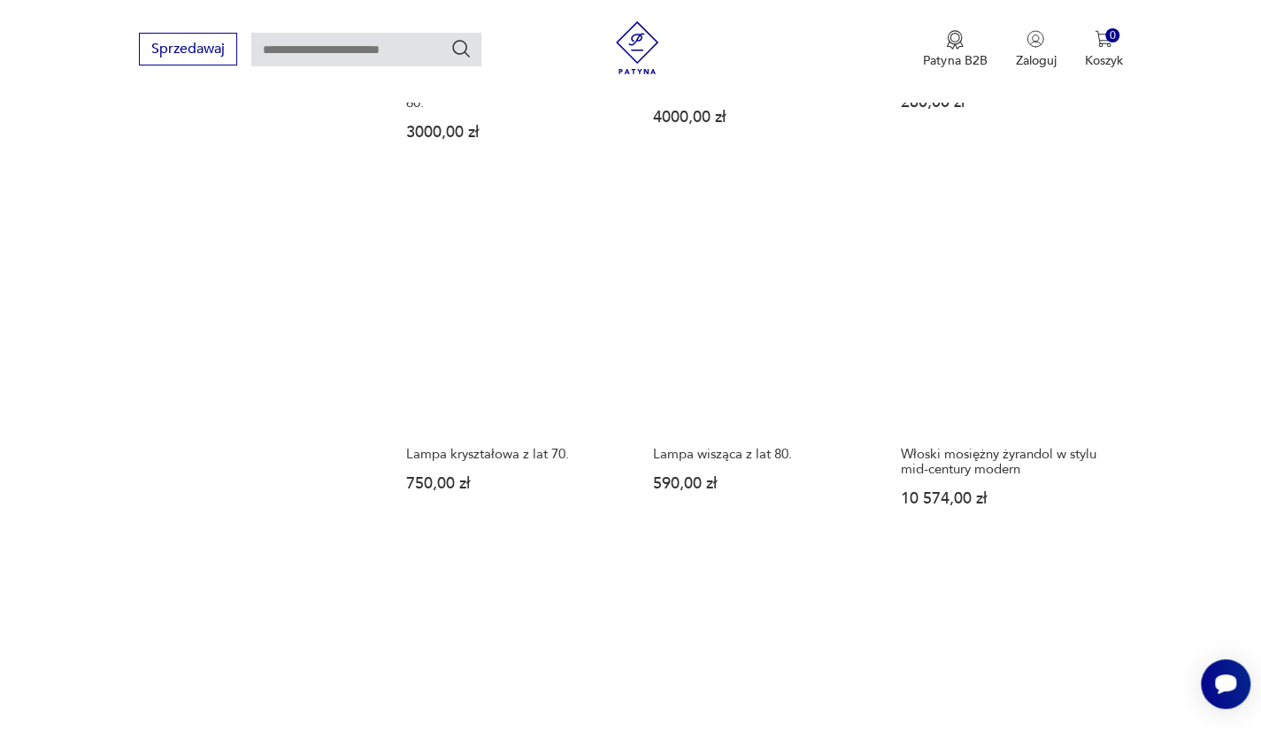
scroll to position [2035, 0]
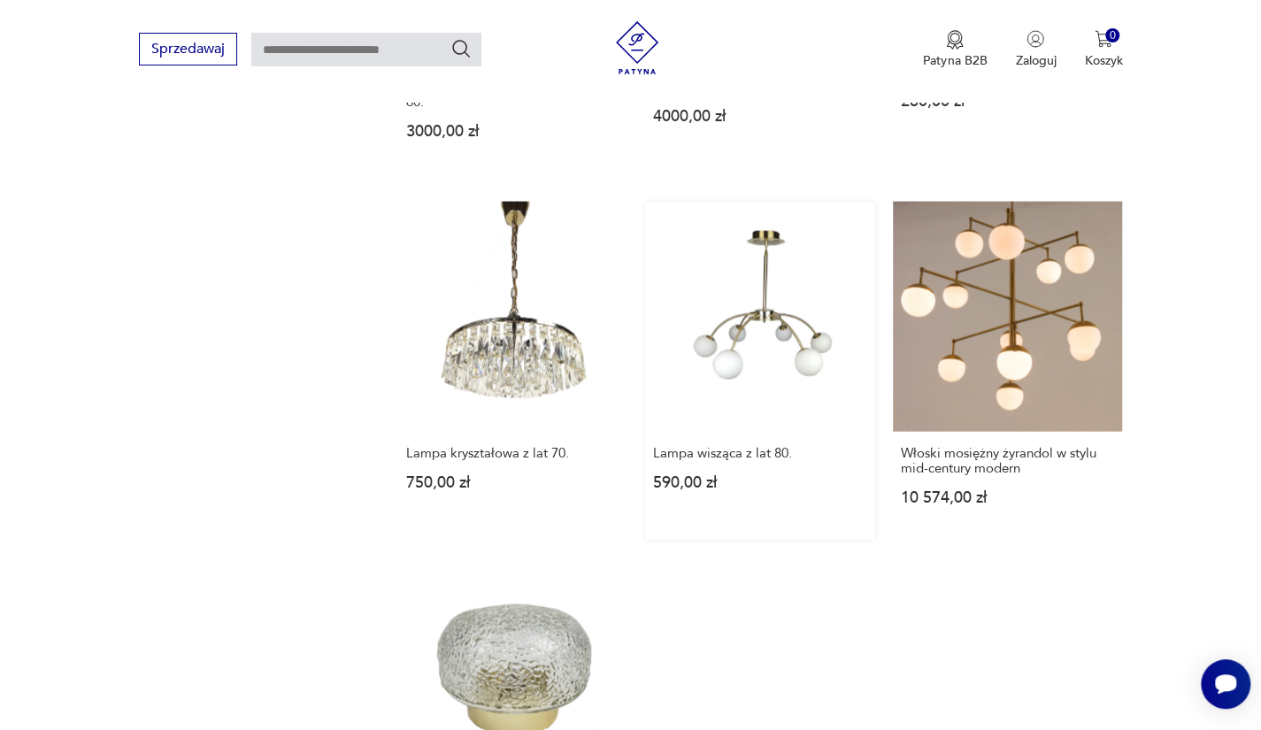
click at [784, 285] on link "Lampa wisząca z lat 80. 590,00 zł" at bounding box center [760, 371] width 230 height 338
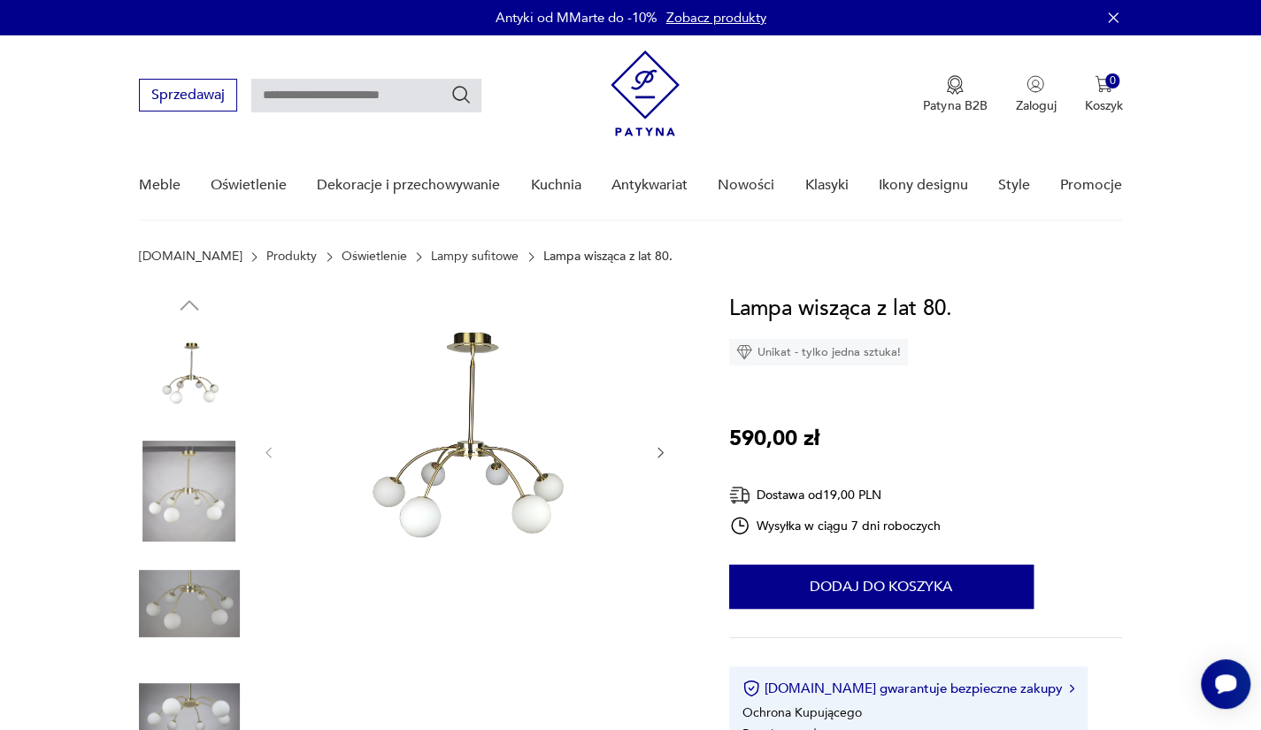
click at [655, 456] on icon "button" at bounding box center [660, 452] width 15 height 15
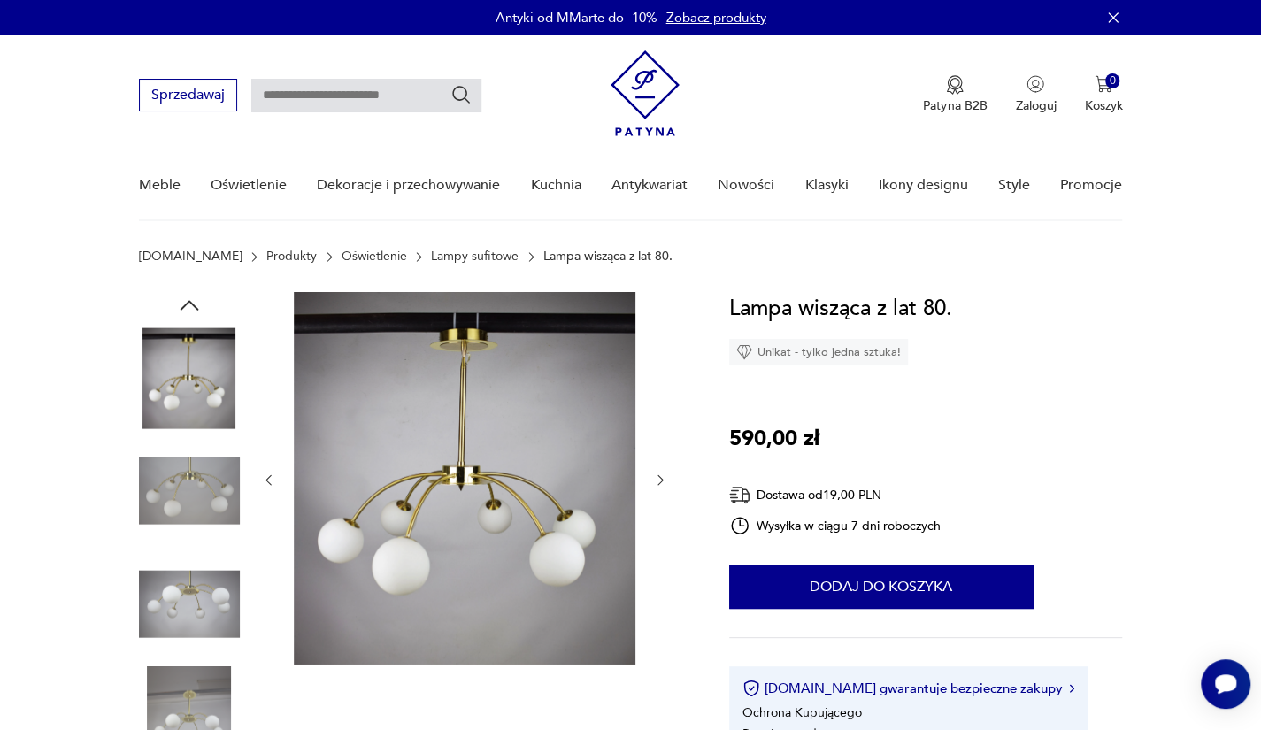
click at [271, 468] on div at bounding box center [464, 480] width 407 height 376
click at [273, 481] on icon "button" at bounding box center [268, 479] width 15 height 15
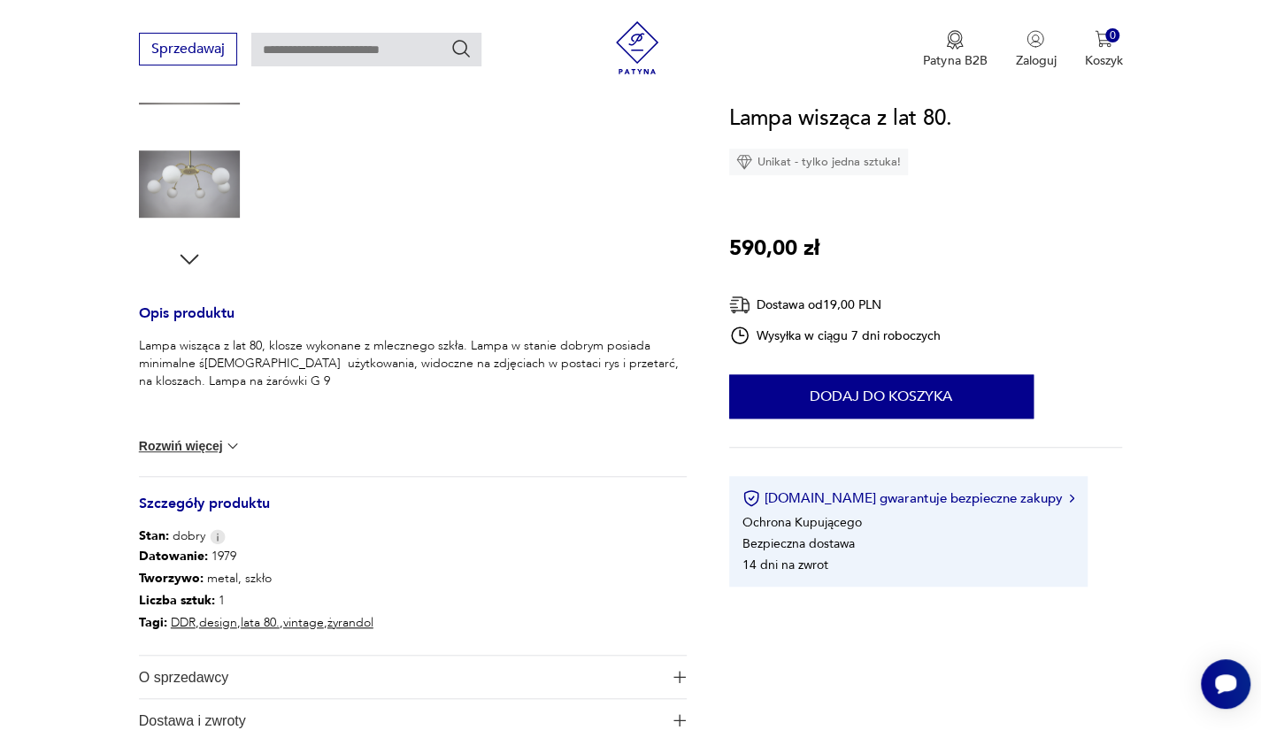
scroll to position [533, 0]
click at [182, 441] on button "Rozwiń więcej" at bounding box center [190, 445] width 103 height 18
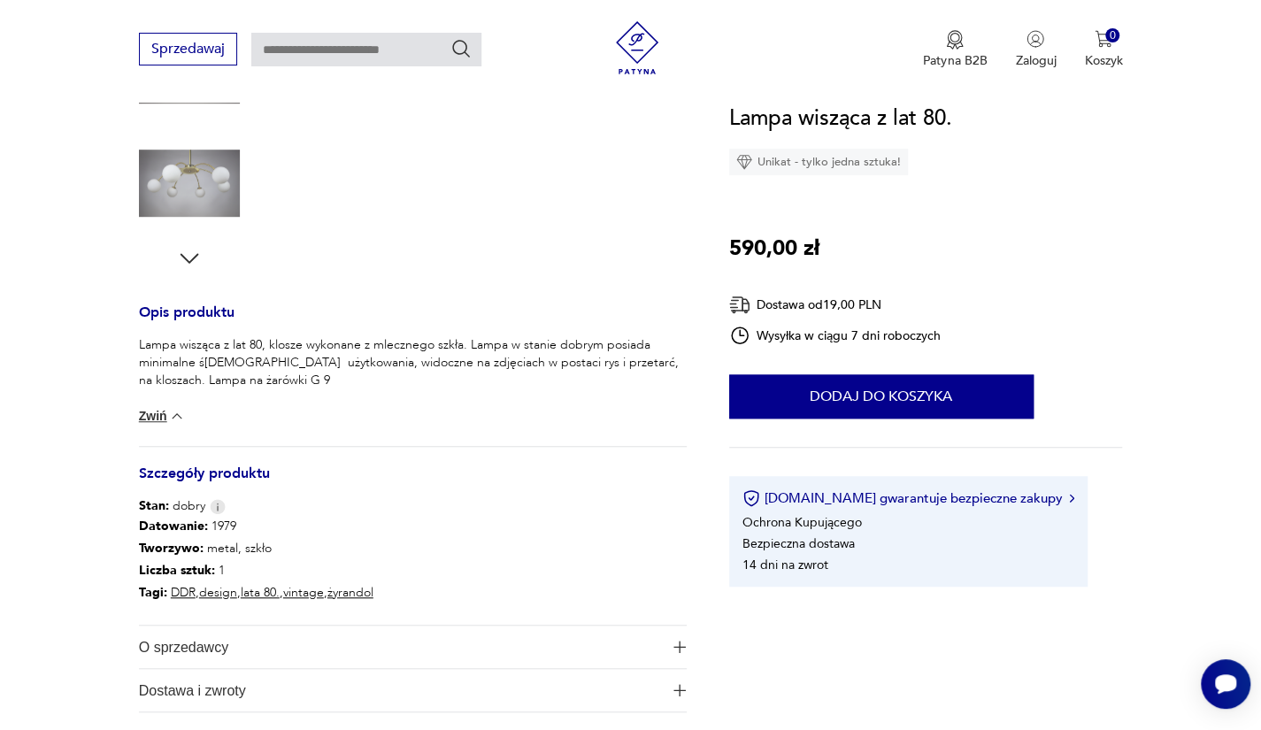
click at [161, 424] on div "Lampa wisząca z lat 80, klosze wykonane z mlecznego szkła. Lampa w stanie dobry…" at bounding box center [413, 391] width 548 height 110
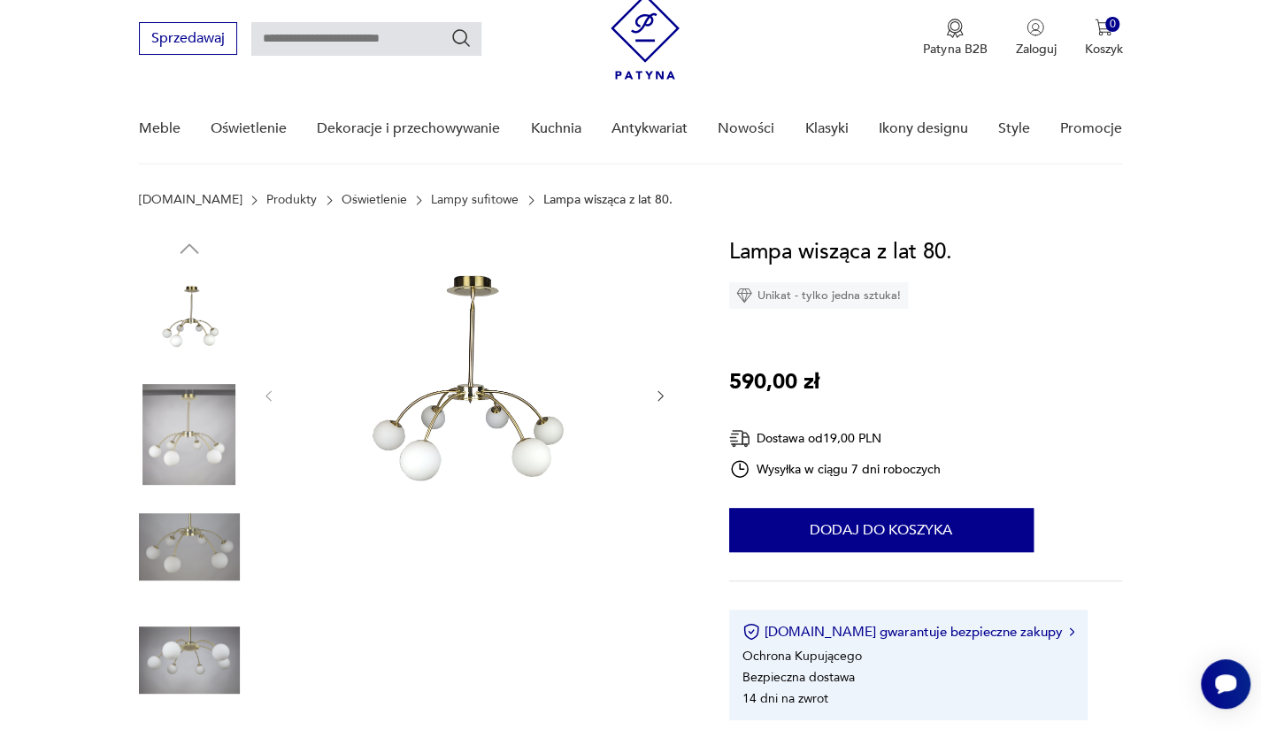
scroll to position [0, 0]
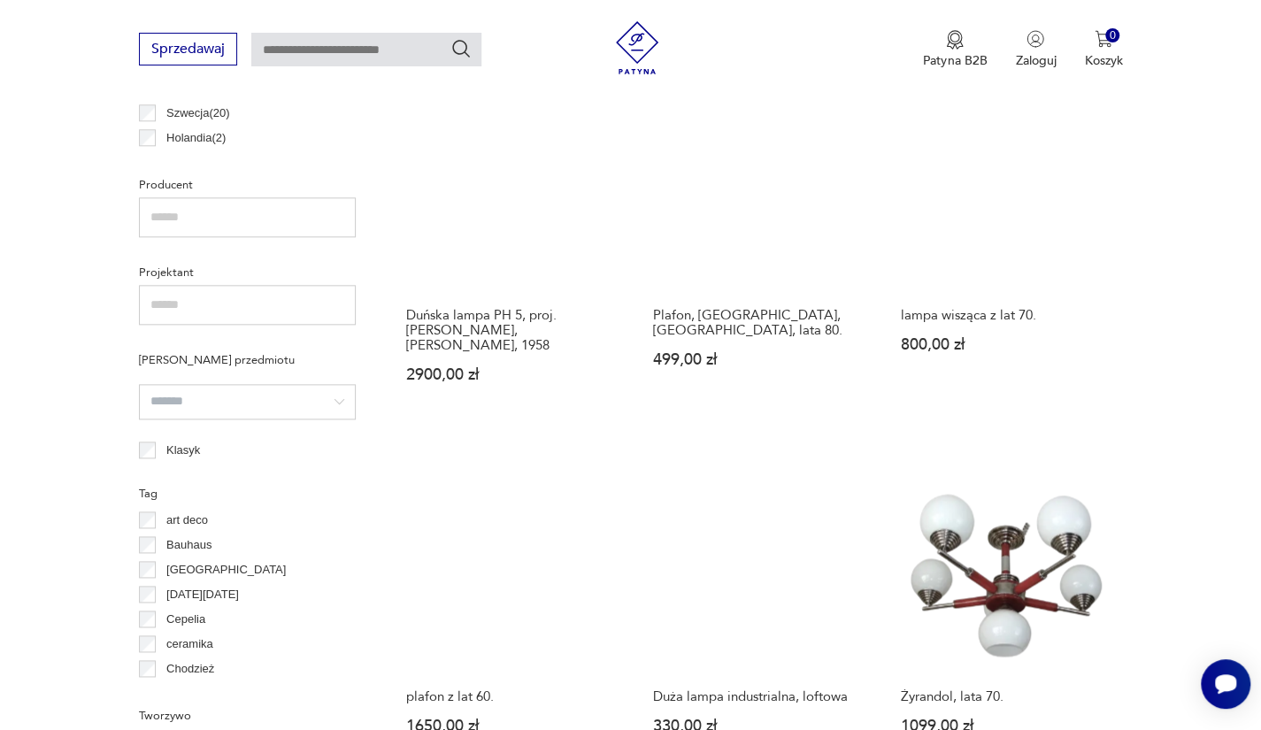
scroll to position [1224, 0]
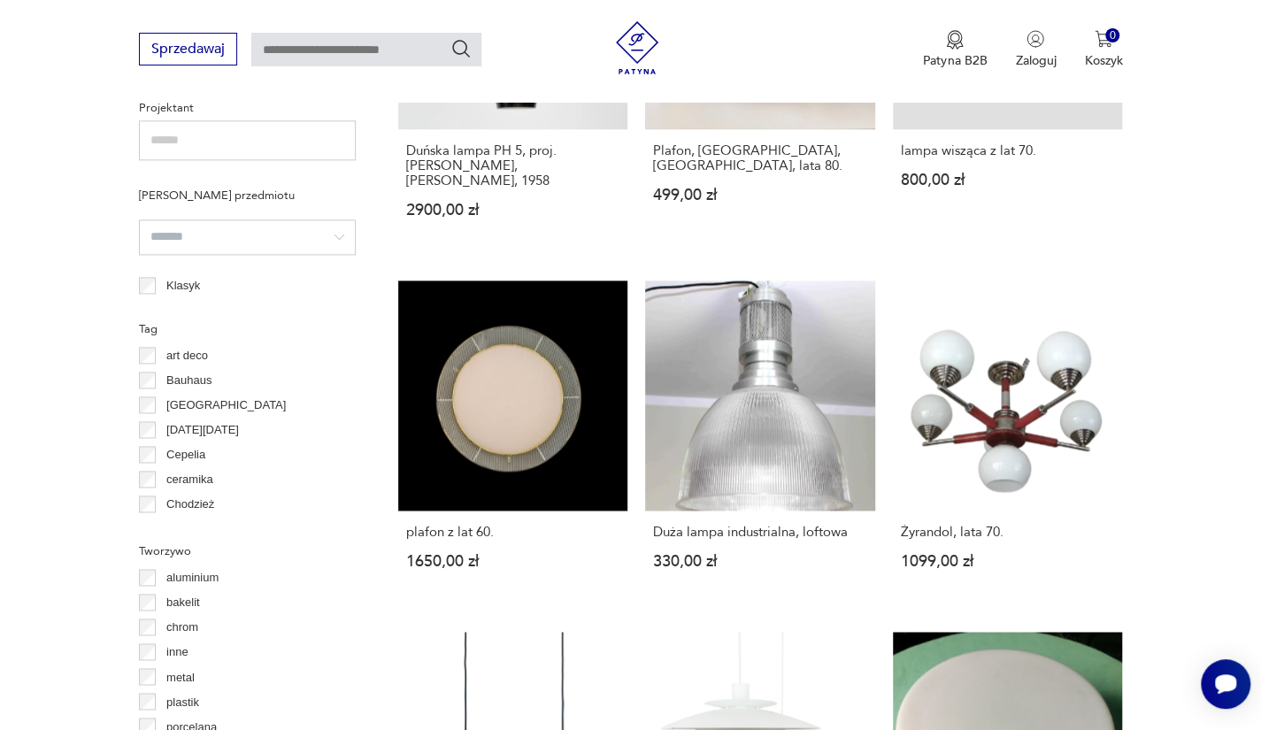
click at [660, 399] on link "Duża lampa industrialna, loftowa 330,00 zł" at bounding box center [760, 441] width 230 height 323
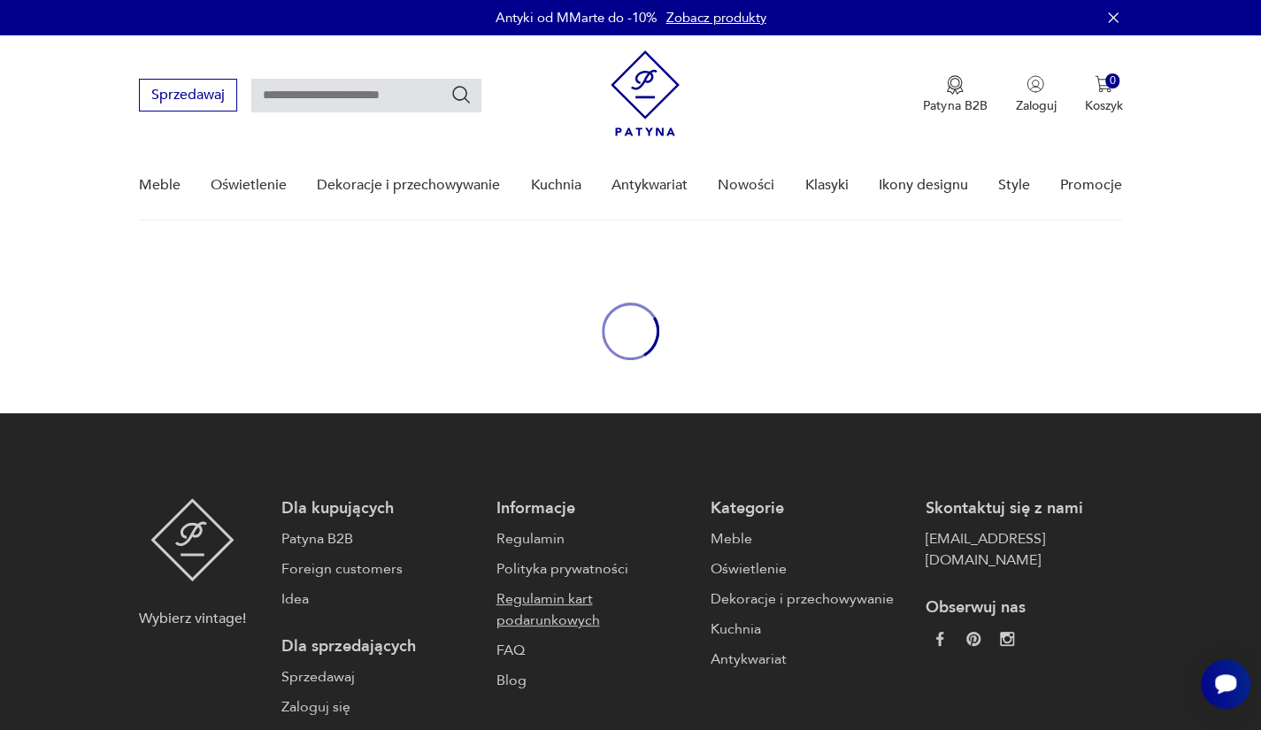
scroll to position [3, 0]
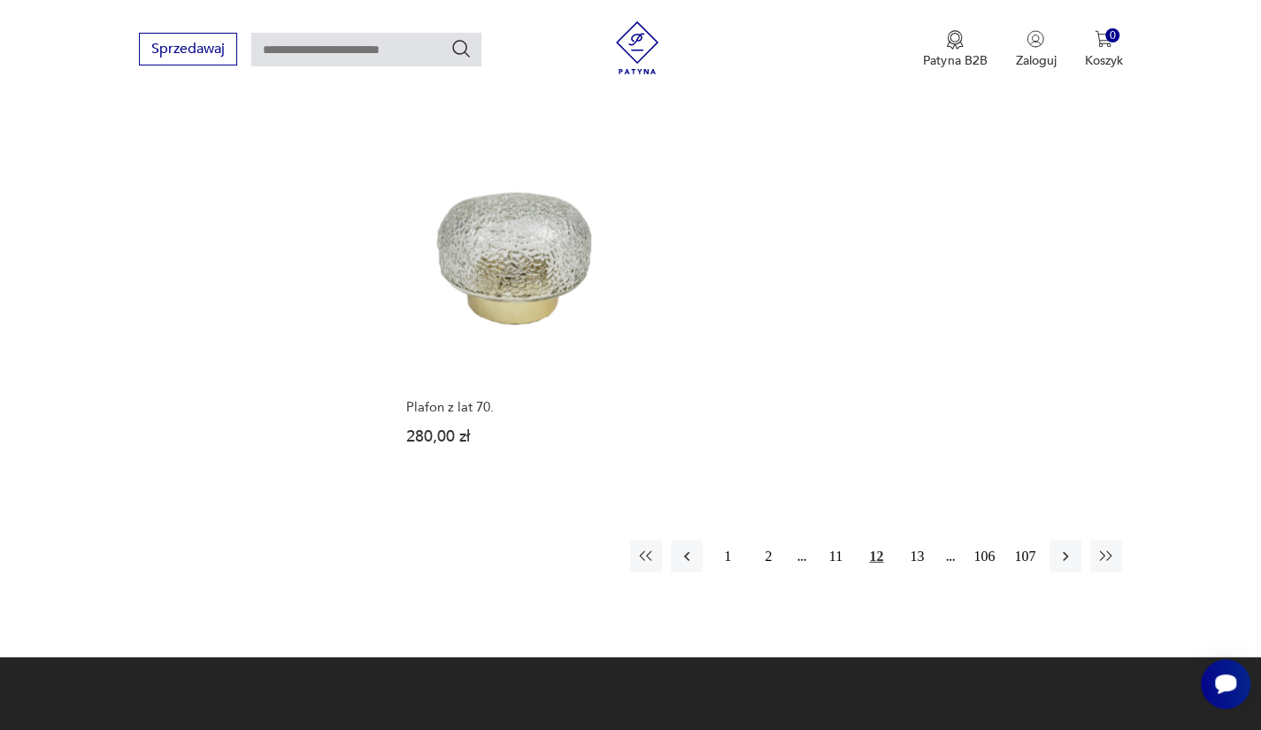
scroll to position [2482, 0]
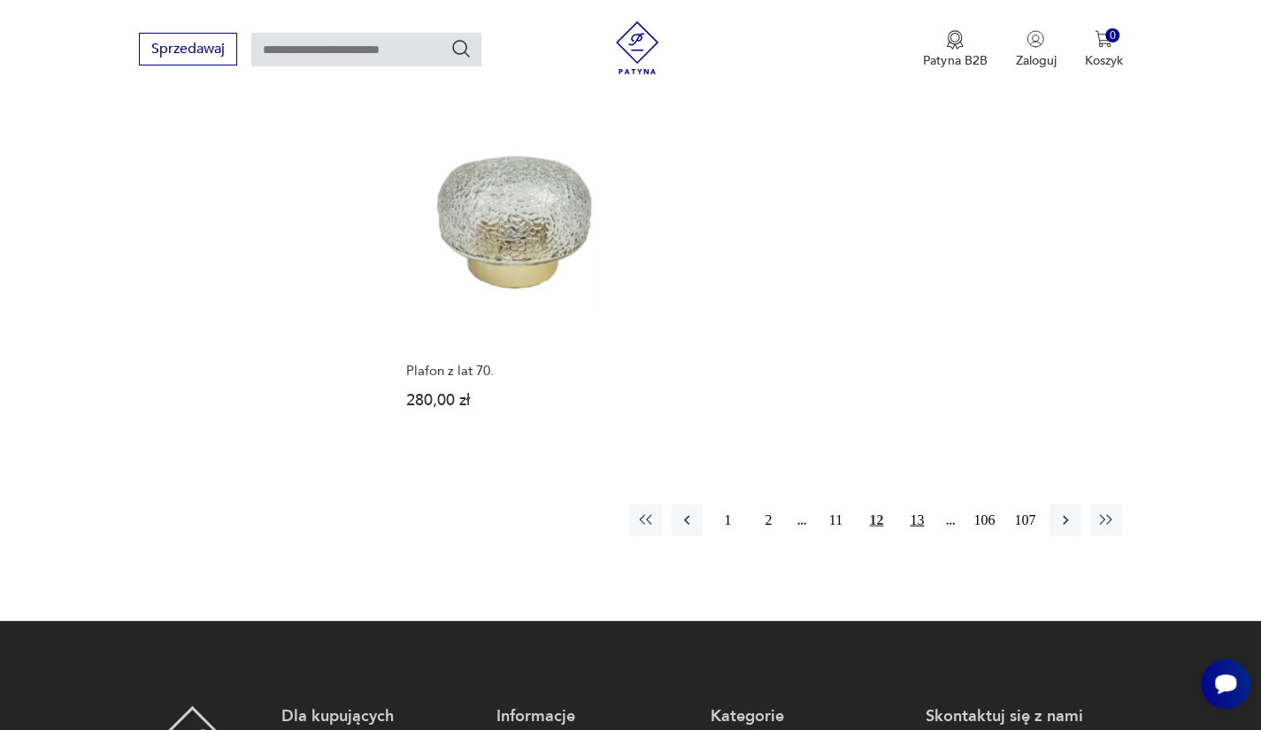
click at [908, 504] on button "13" at bounding box center [917, 520] width 32 height 32
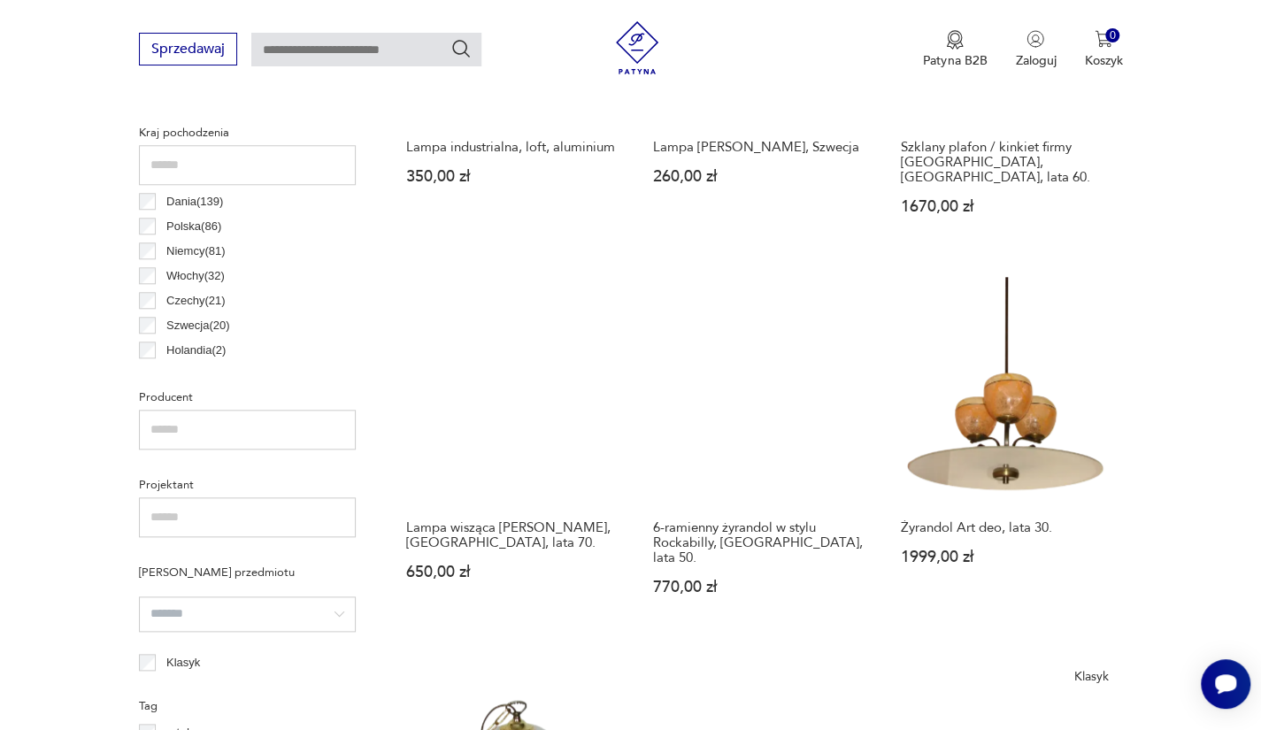
scroll to position [848, 0]
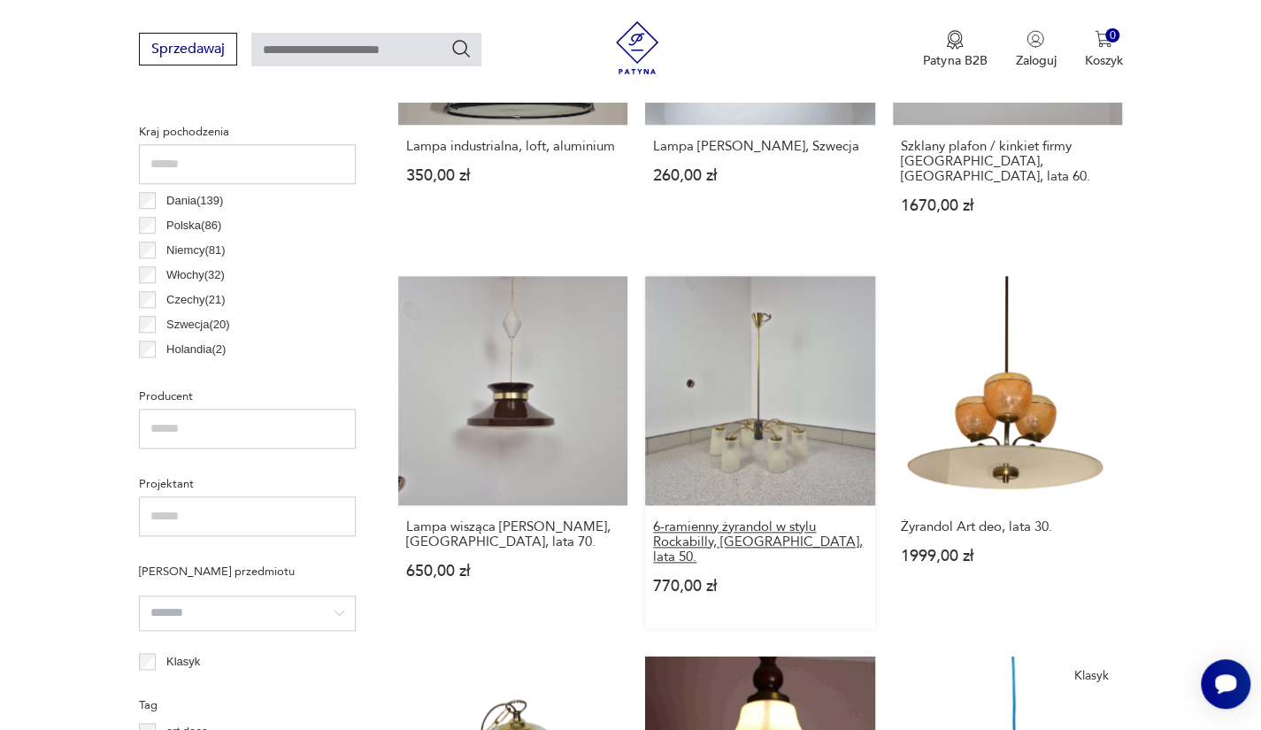
click at [718, 523] on h3 "6-ramienny żyrandol w stylu Rockabilly, Niemcy, lata 50." at bounding box center [760, 541] width 214 height 45
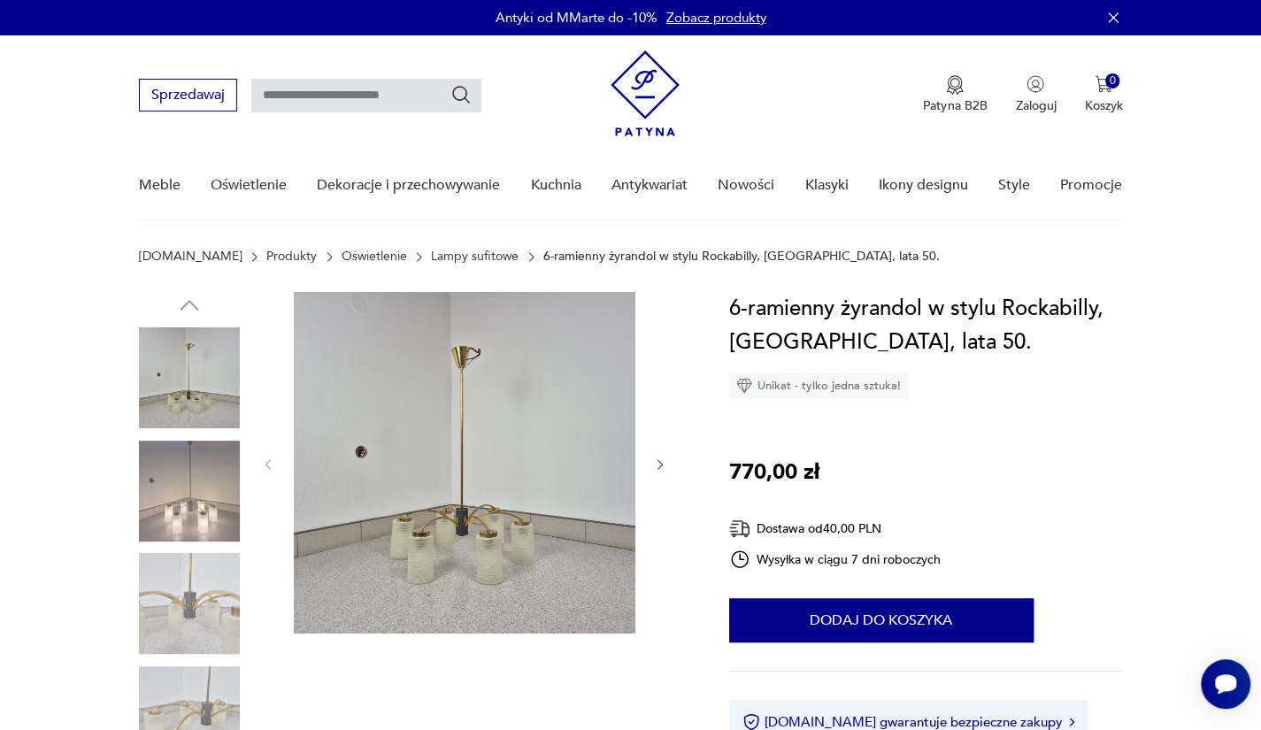
click at [179, 509] on img at bounding box center [189, 491] width 101 height 101
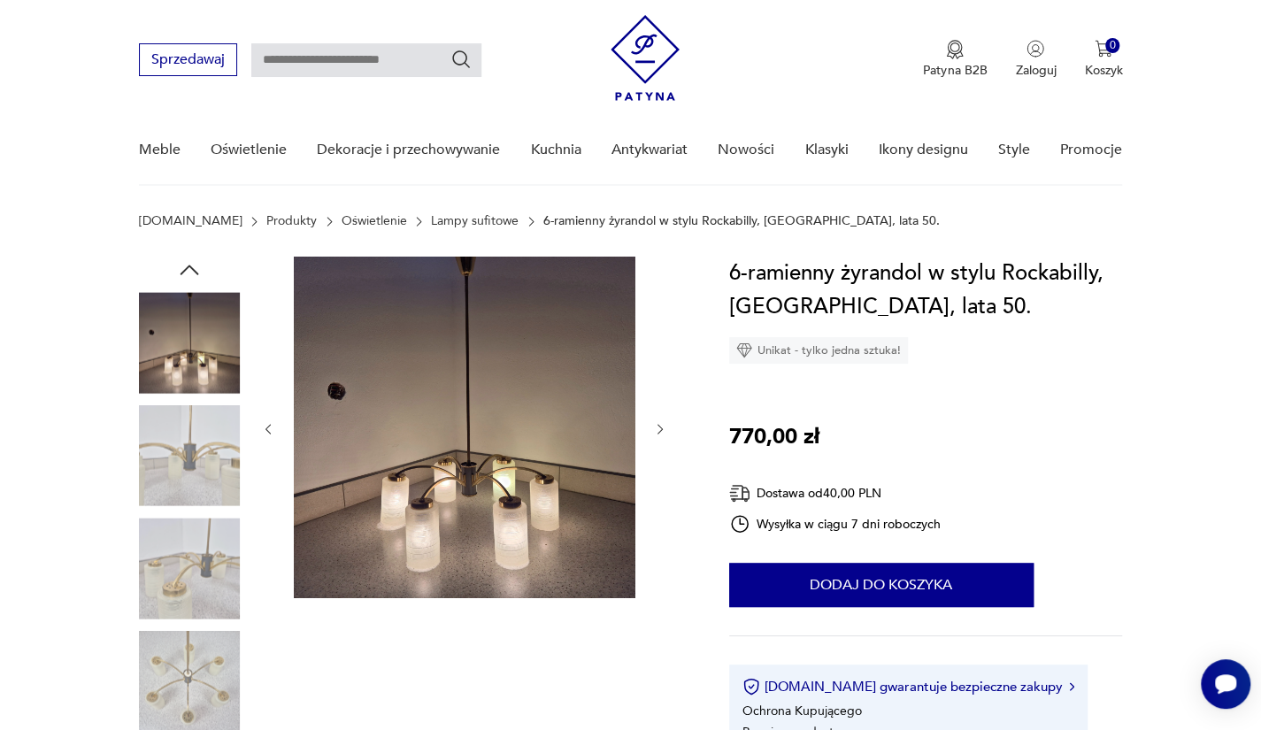
scroll to position [71, 0]
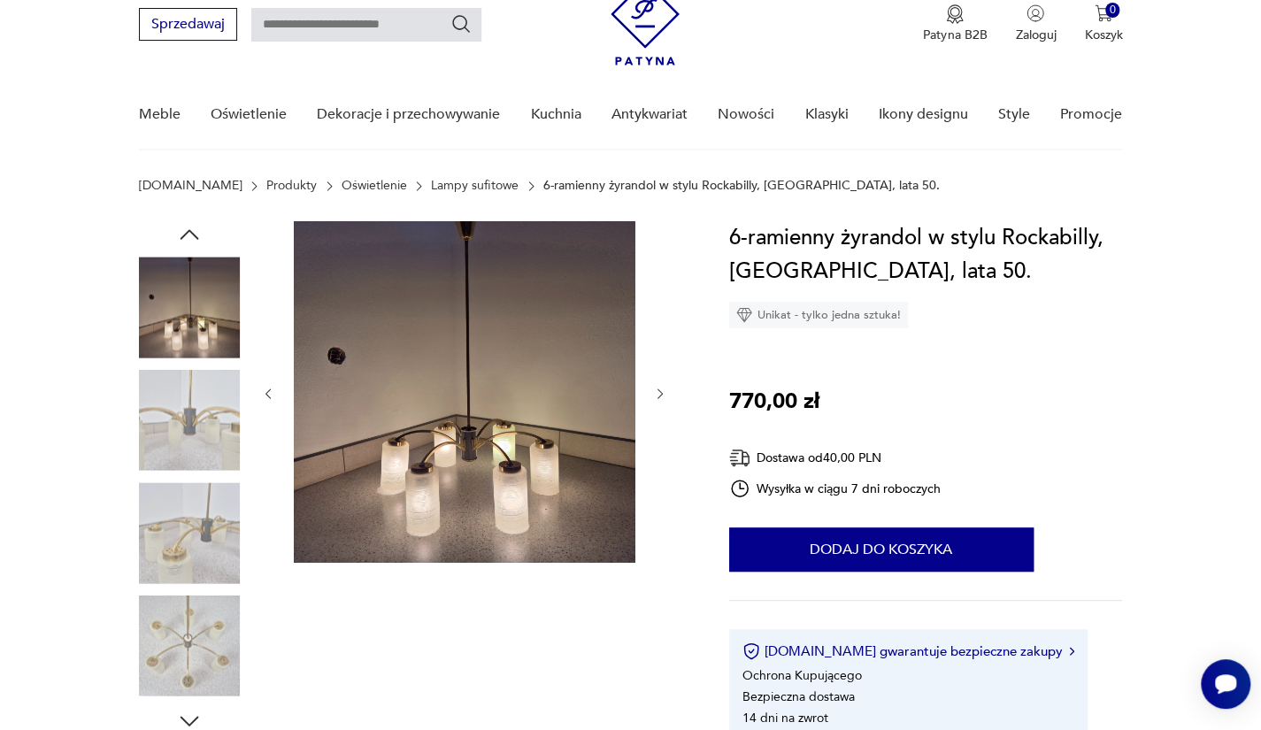
click at [188, 551] on img at bounding box center [189, 532] width 101 height 101
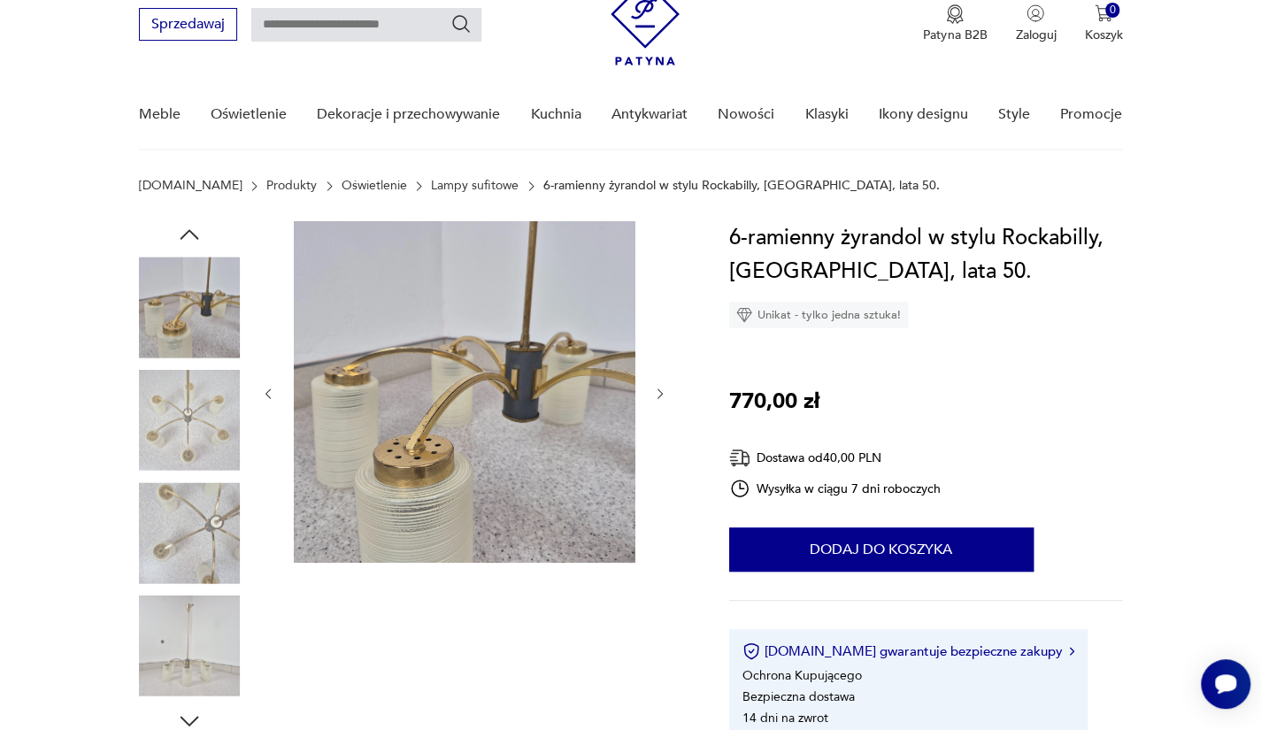
click at [173, 610] on img at bounding box center [189, 645] width 101 height 101
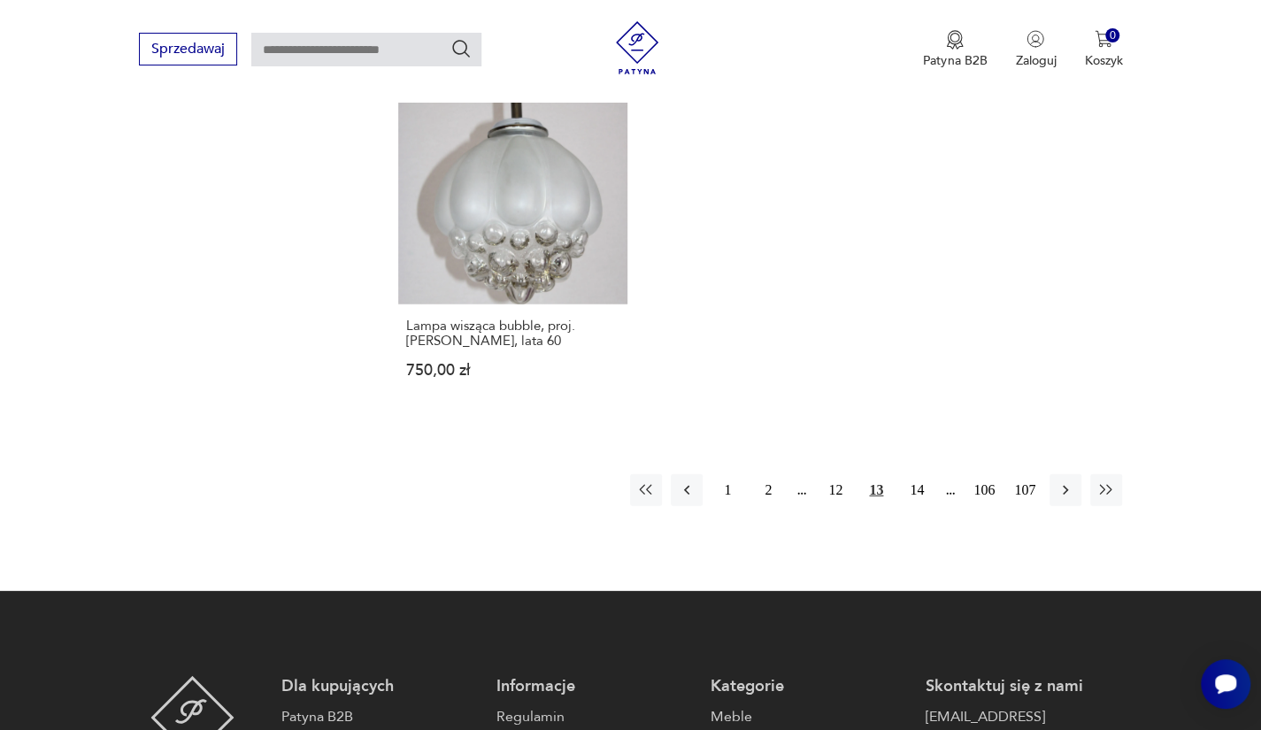
scroll to position [2575, 0]
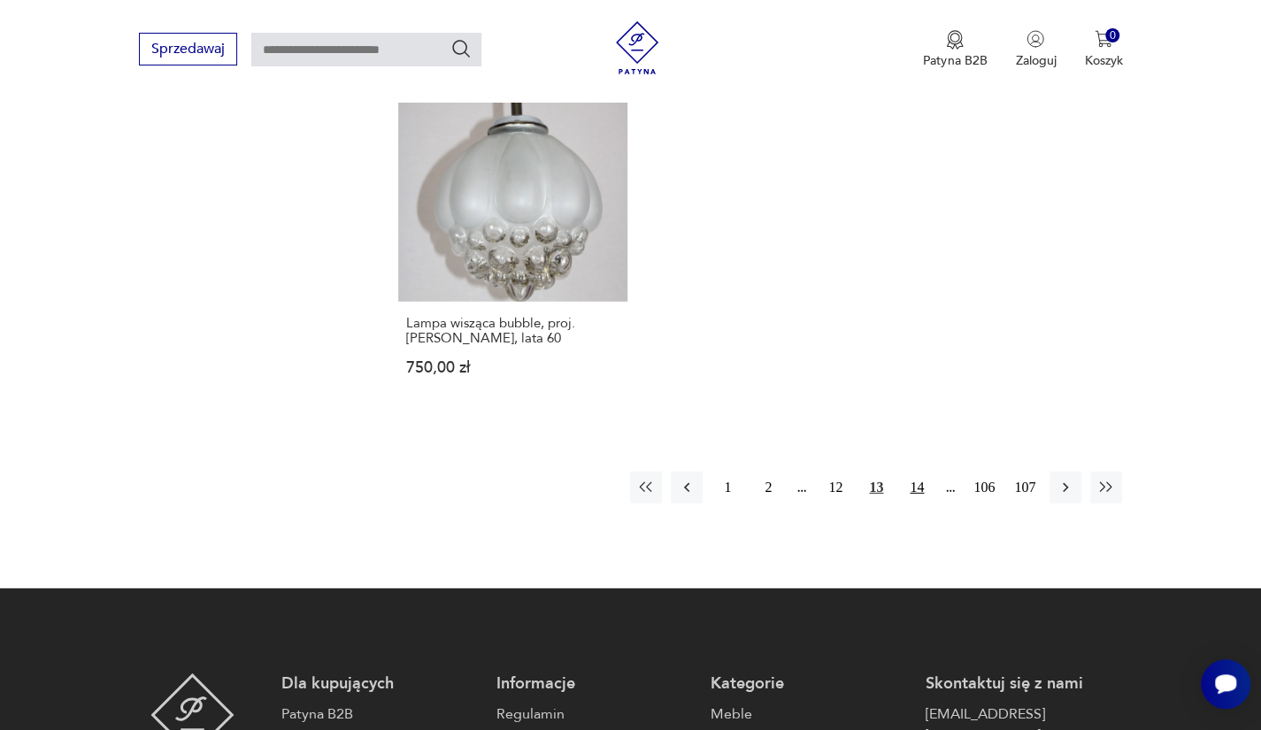
click at [909, 472] on button "14" at bounding box center [917, 488] width 32 height 32
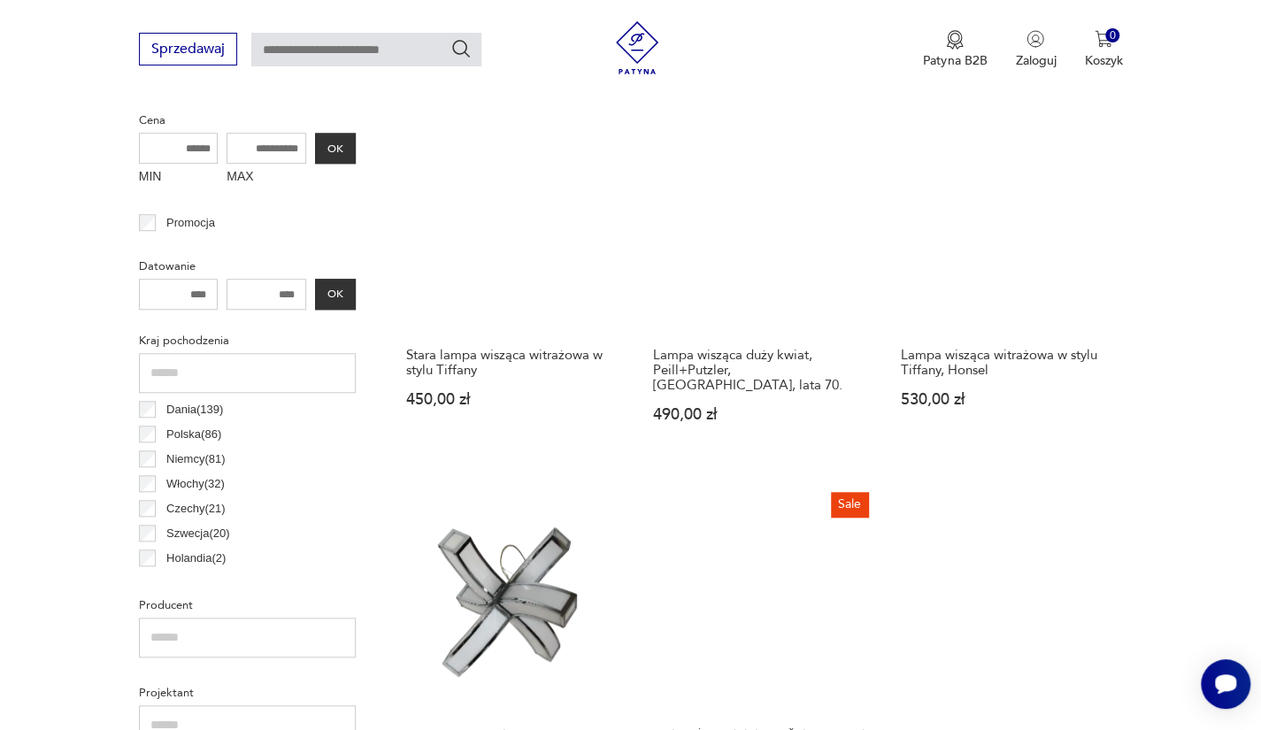
scroll to position [708, 0]
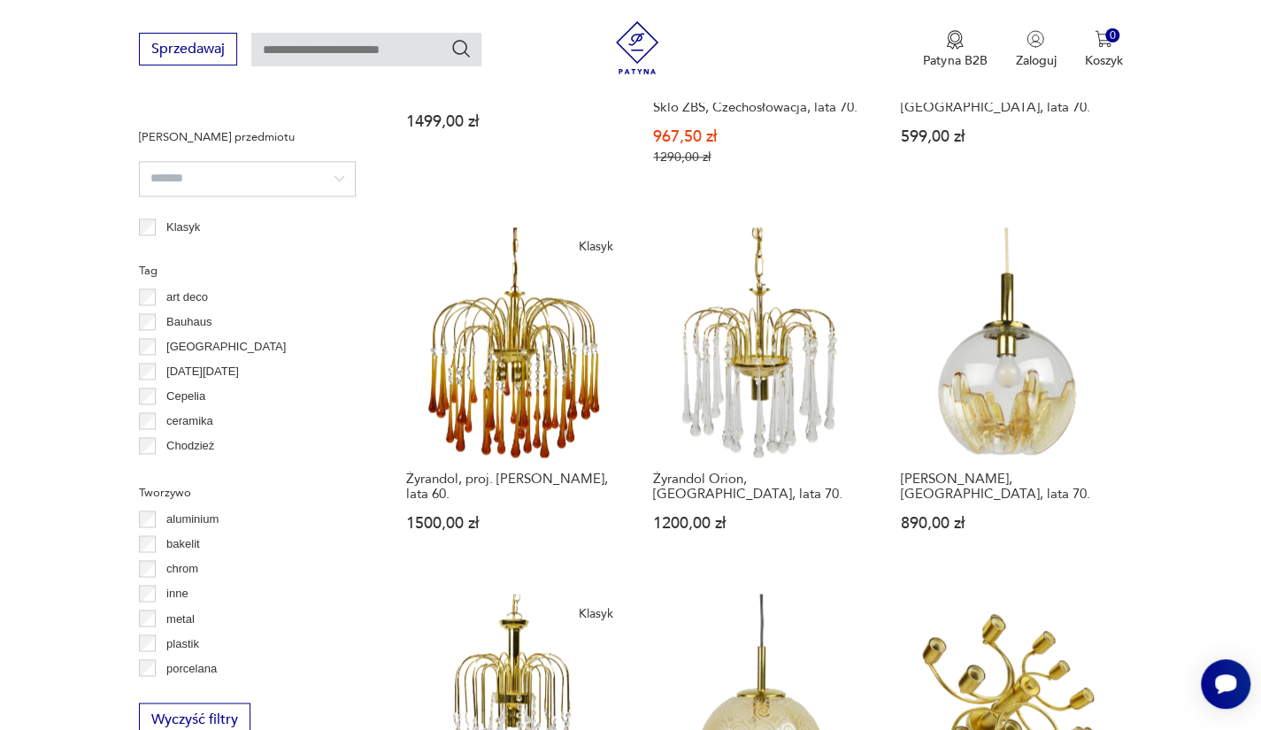
click at [909, 437] on link "Lampa Doria, Niemcy, lata 70. 890,00 zł" at bounding box center [1008, 396] width 230 height 338
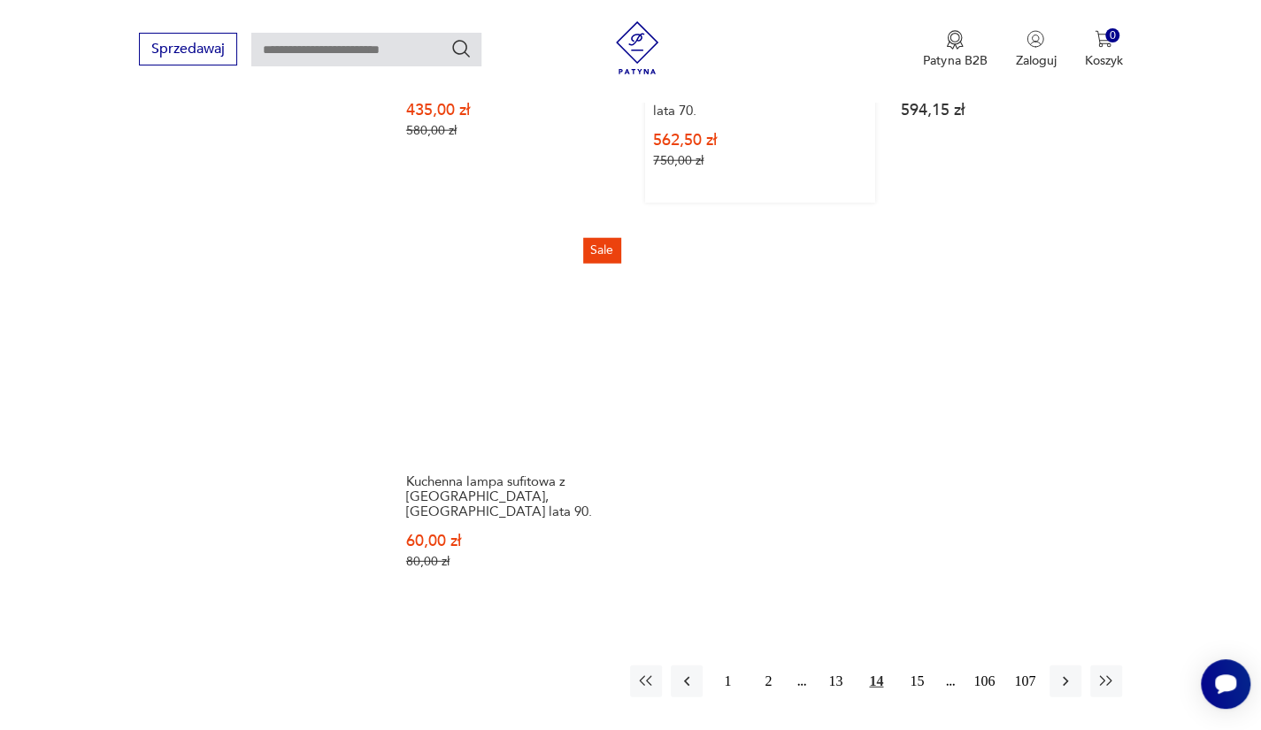
scroll to position [2428, 0]
click at [920, 664] on button "15" at bounding box center [917, 680] width 32 height 32
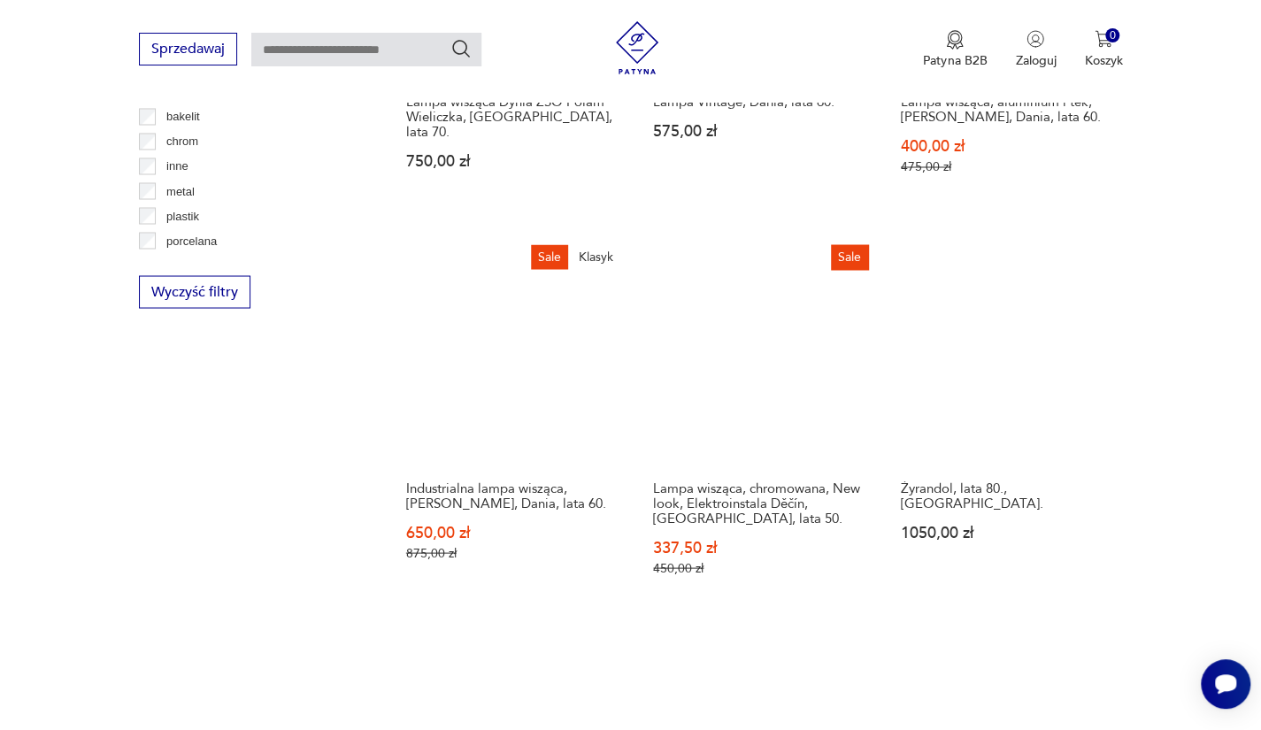
scroll to position [1839, 0]
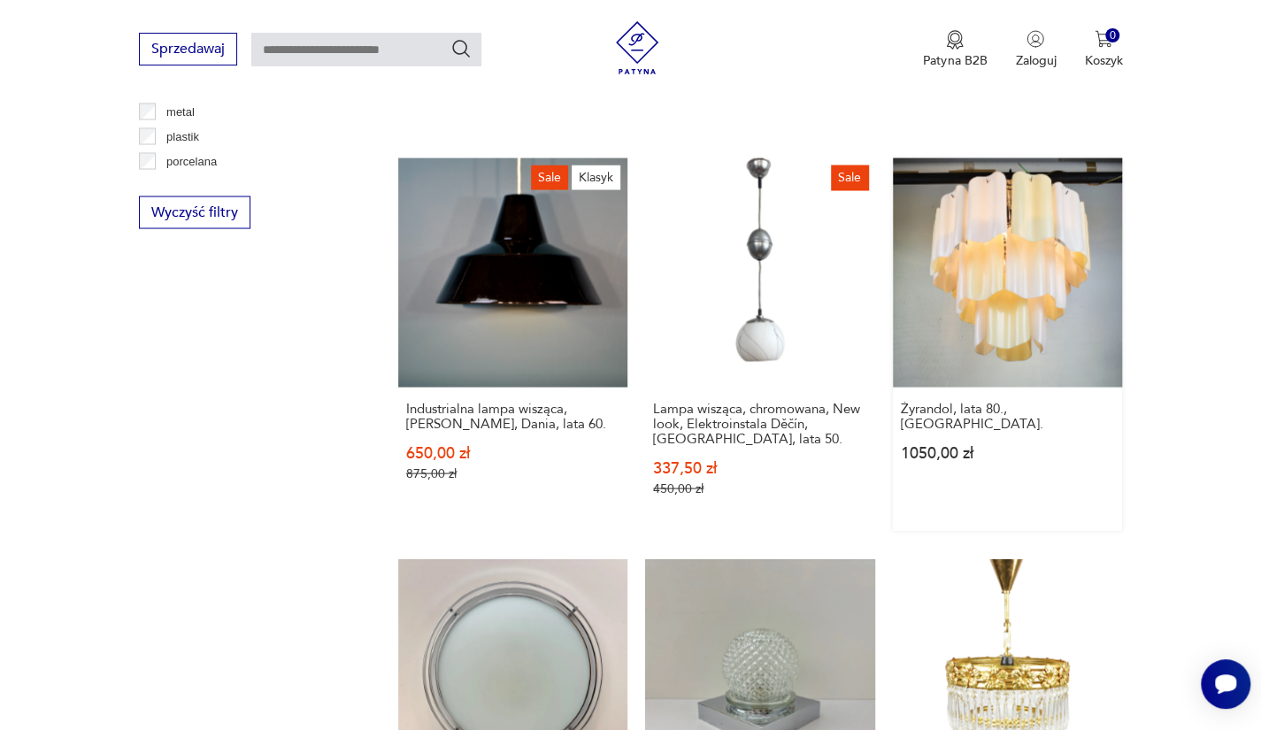
click at [978, 387] on div "Żyrandol, lata 80., Włochy. 1050,00 zł" at bounding box center [1008, 441] width 230 height 108
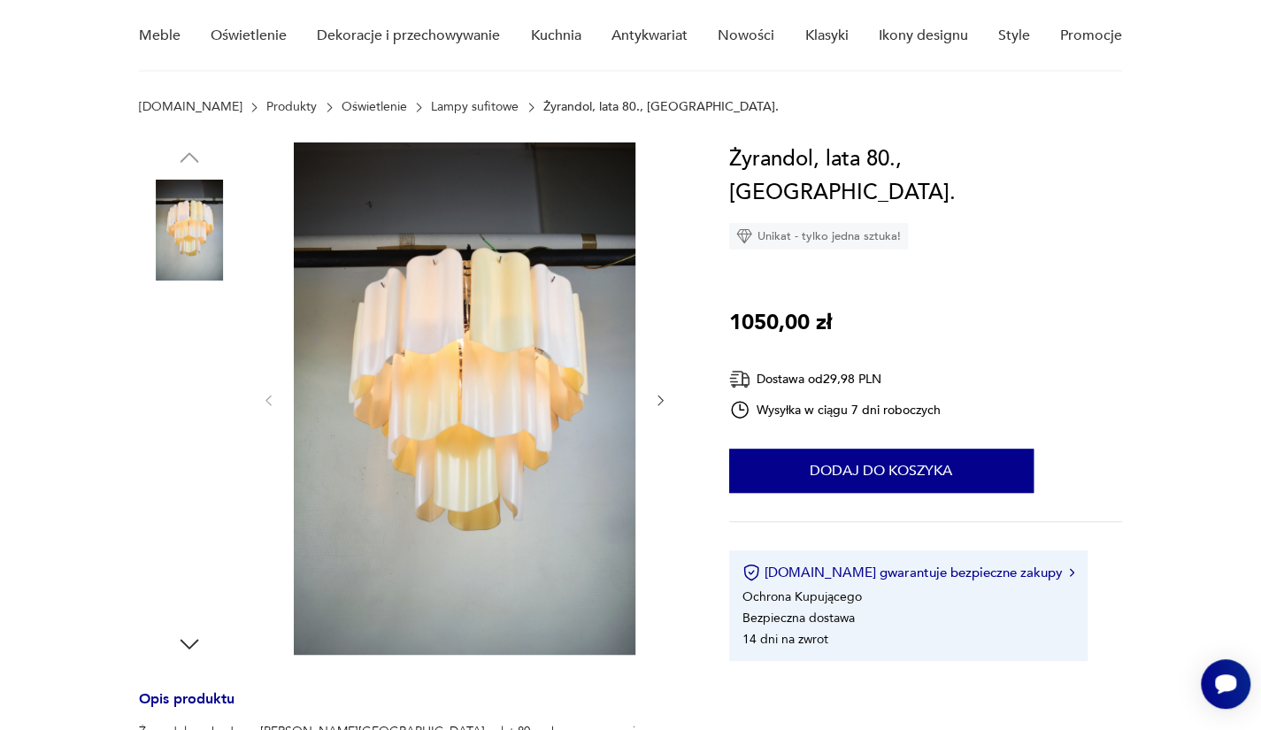
scroll to position [150, 0]
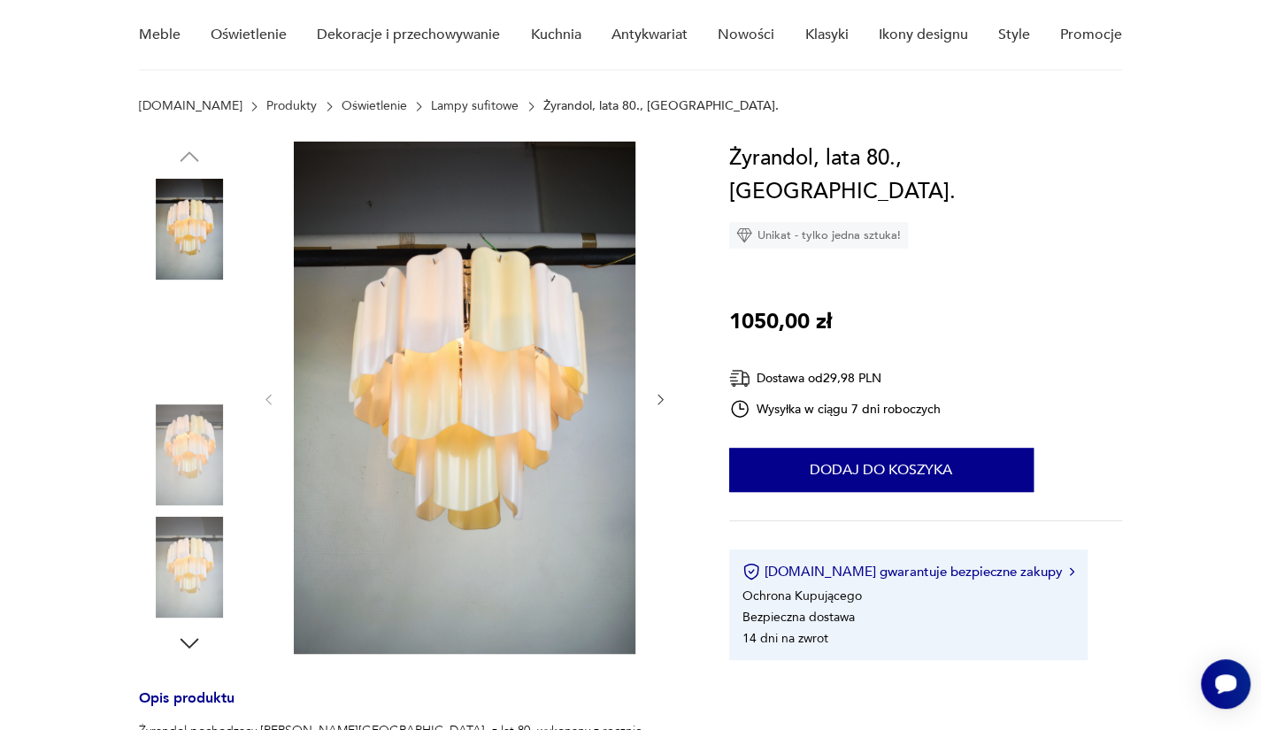
click at [203, 455] on img at bounding box center [189, 454] width 101 height 101
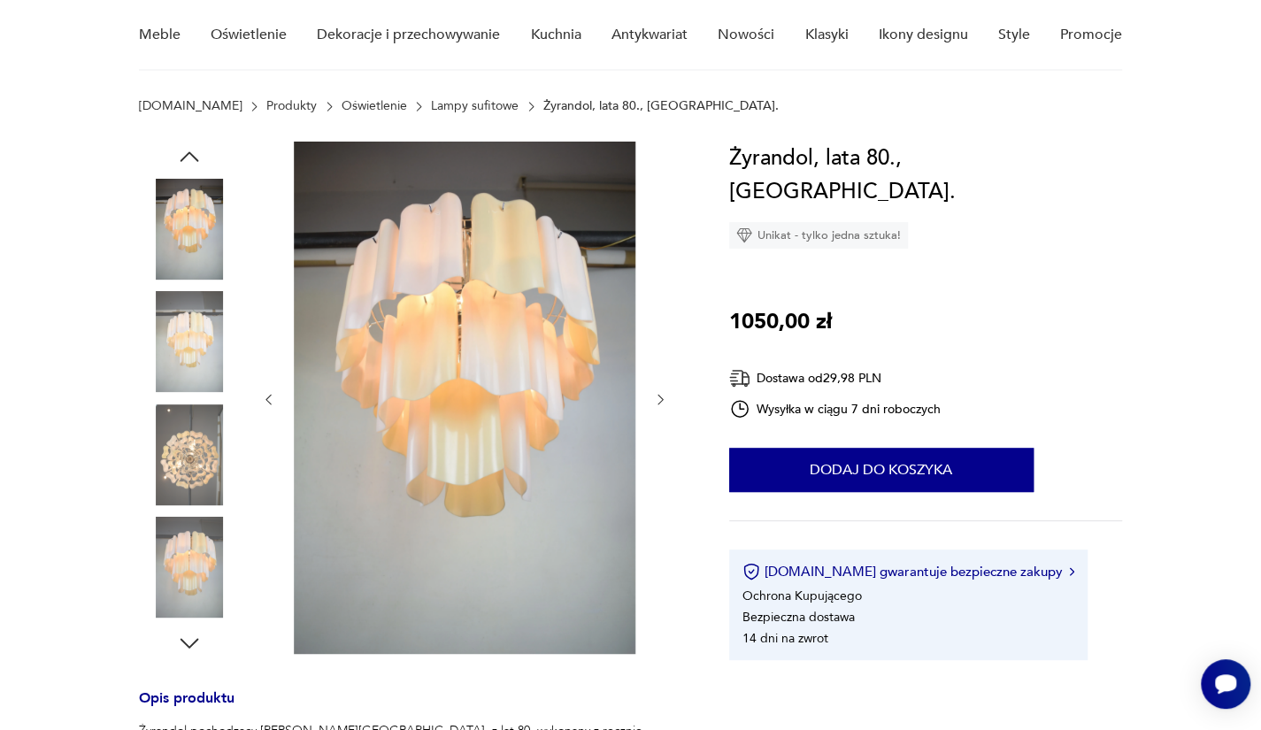
click at [201, 572] on img at bounding box center [189, 567] width 101 height 101
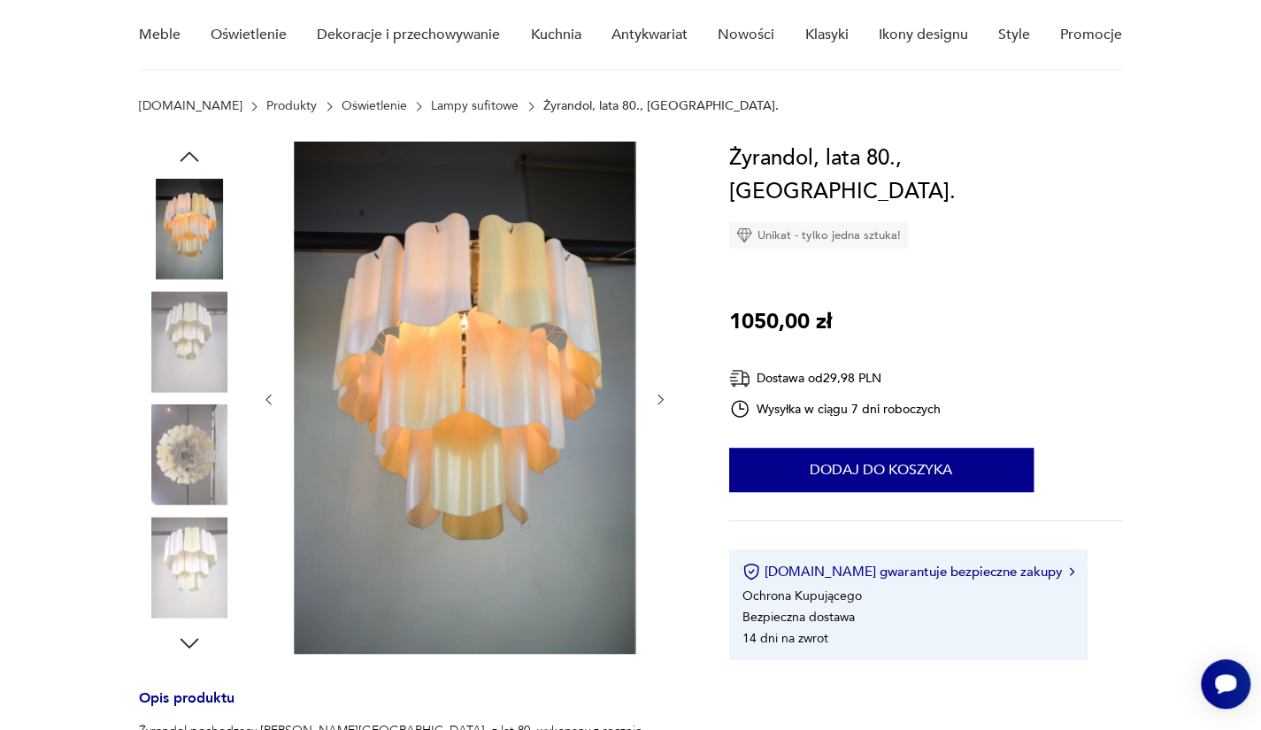
click at [203, 581] on img at bounding box center [189, 567] width 101 height 101
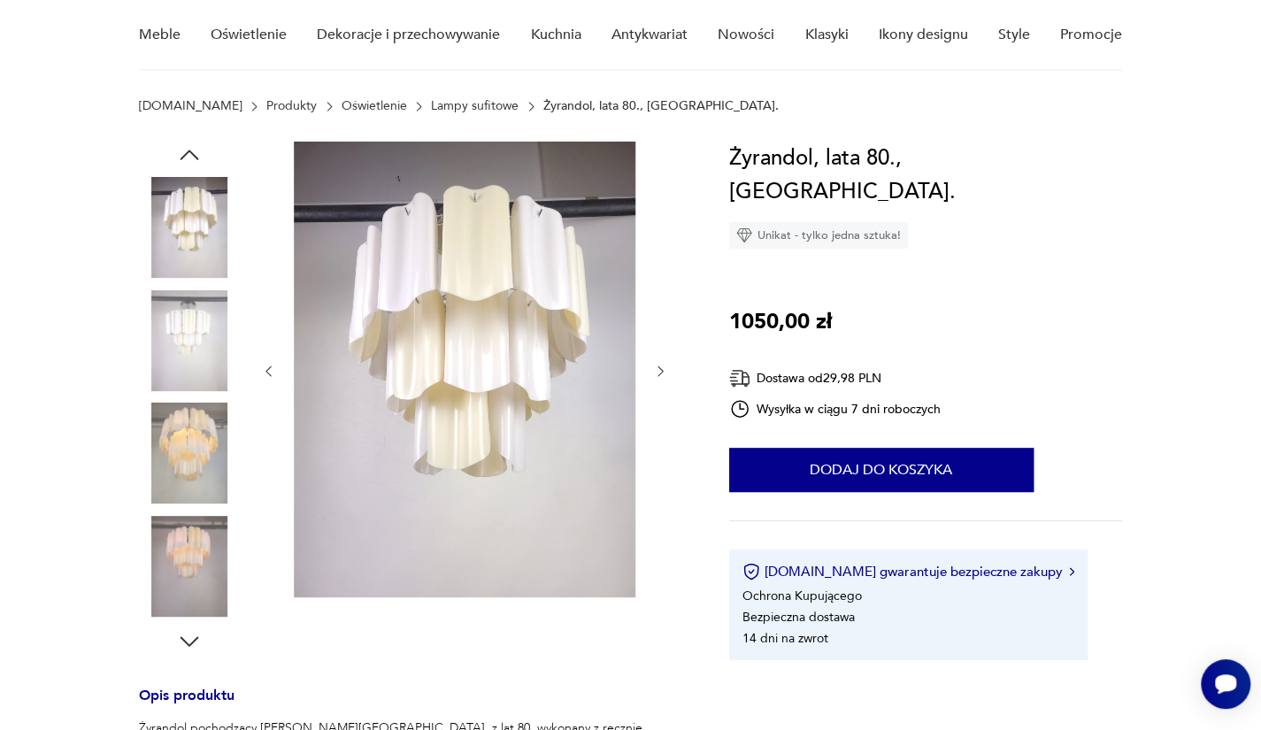
click at [203, 581] on img at bounding box center [189, 566] width 101 height 101
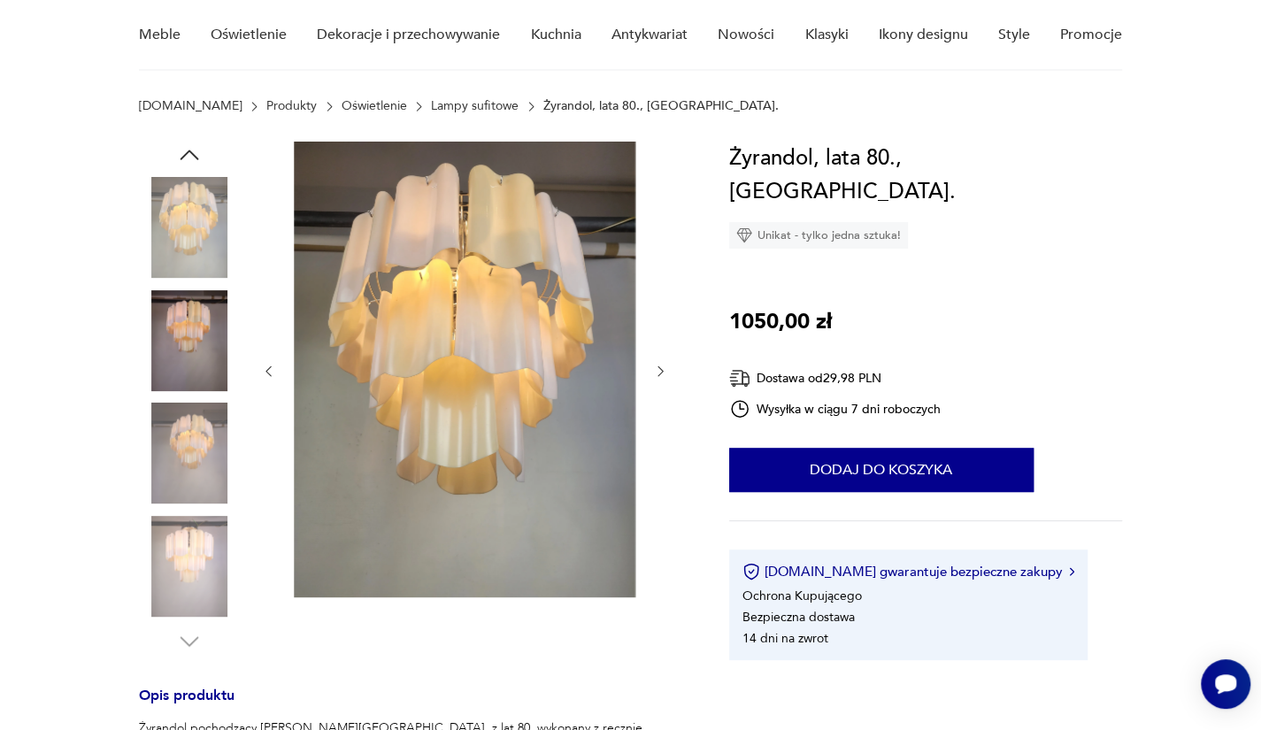
click at [203, 581] on img at bounding box center [189, 566] width 101 height 101
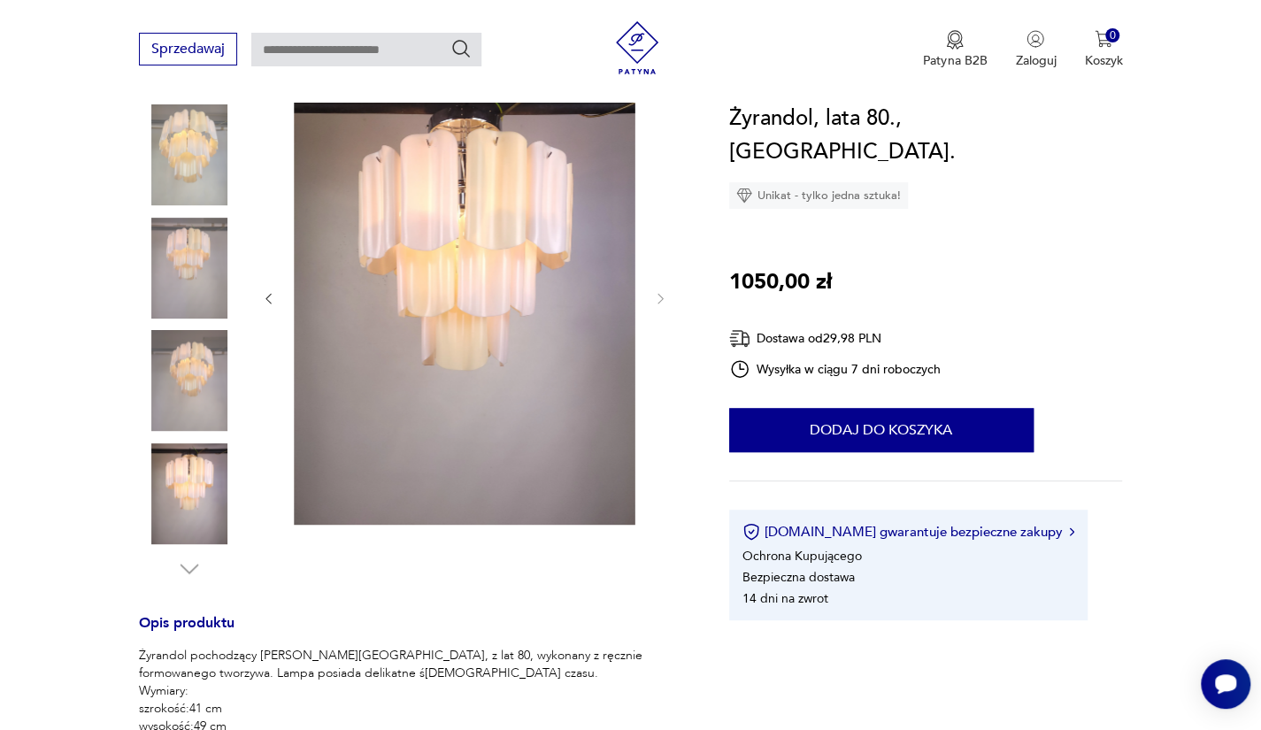
scroll to position [222, 0]
click at [198, 475] on img at bounding box center [189, 494] width 101 height 101
click at [202, 394] on img at bounding box center [189, 381] width 101 height 101
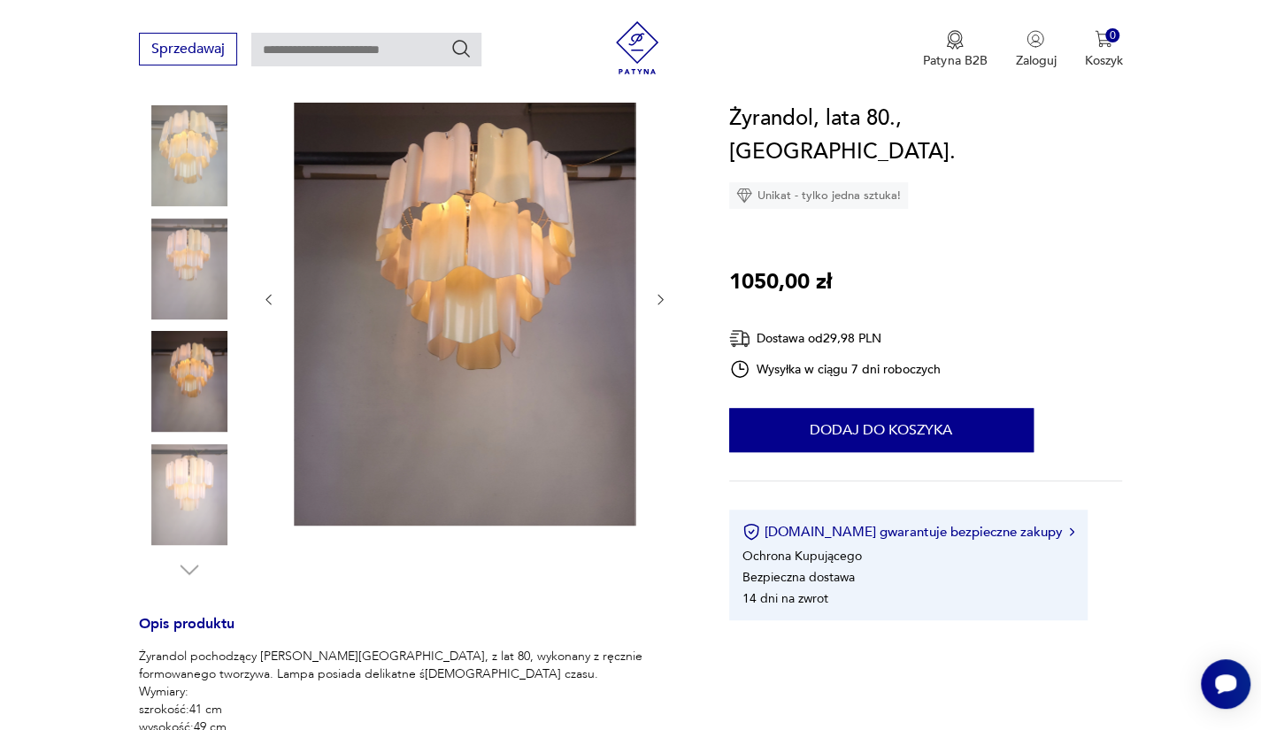
click at [187, 245] on img at bounding box center [189, 269] width 101 height 101
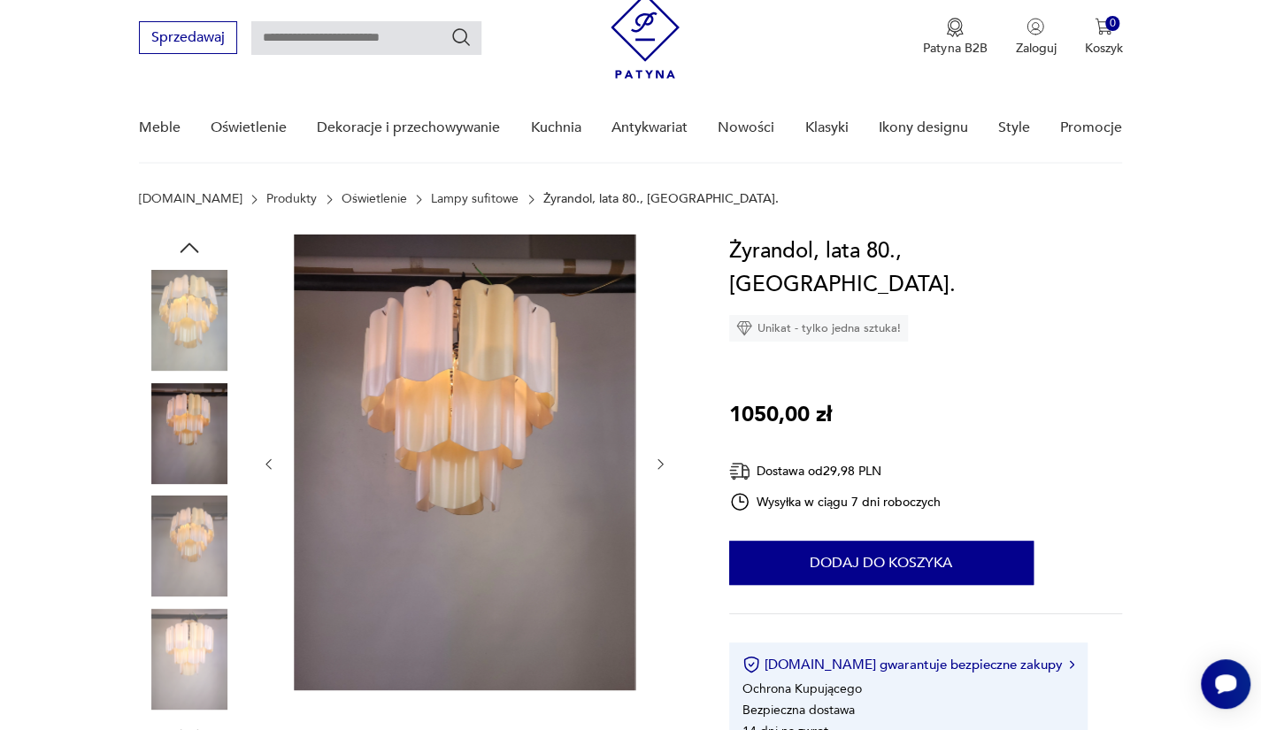
scroll to position [54, 0]
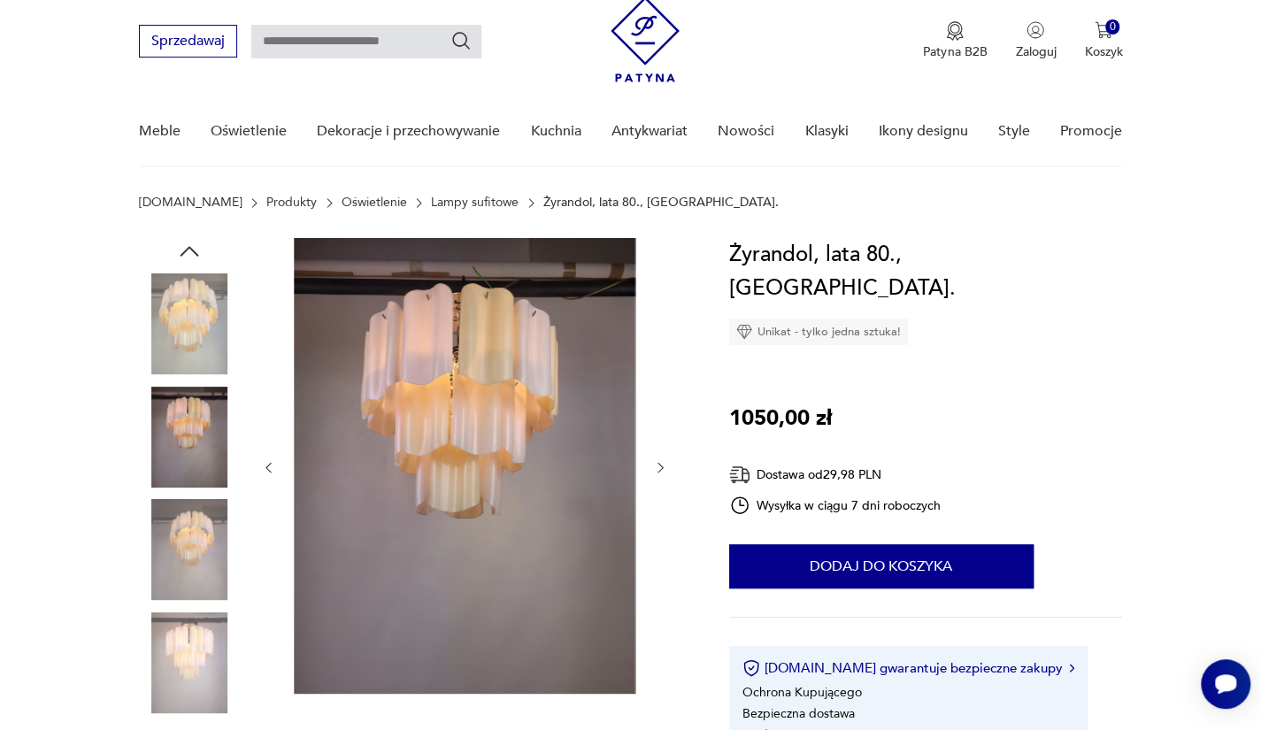
click at [177, 323] on img at bounding box center [189, 323] width 101 height 101
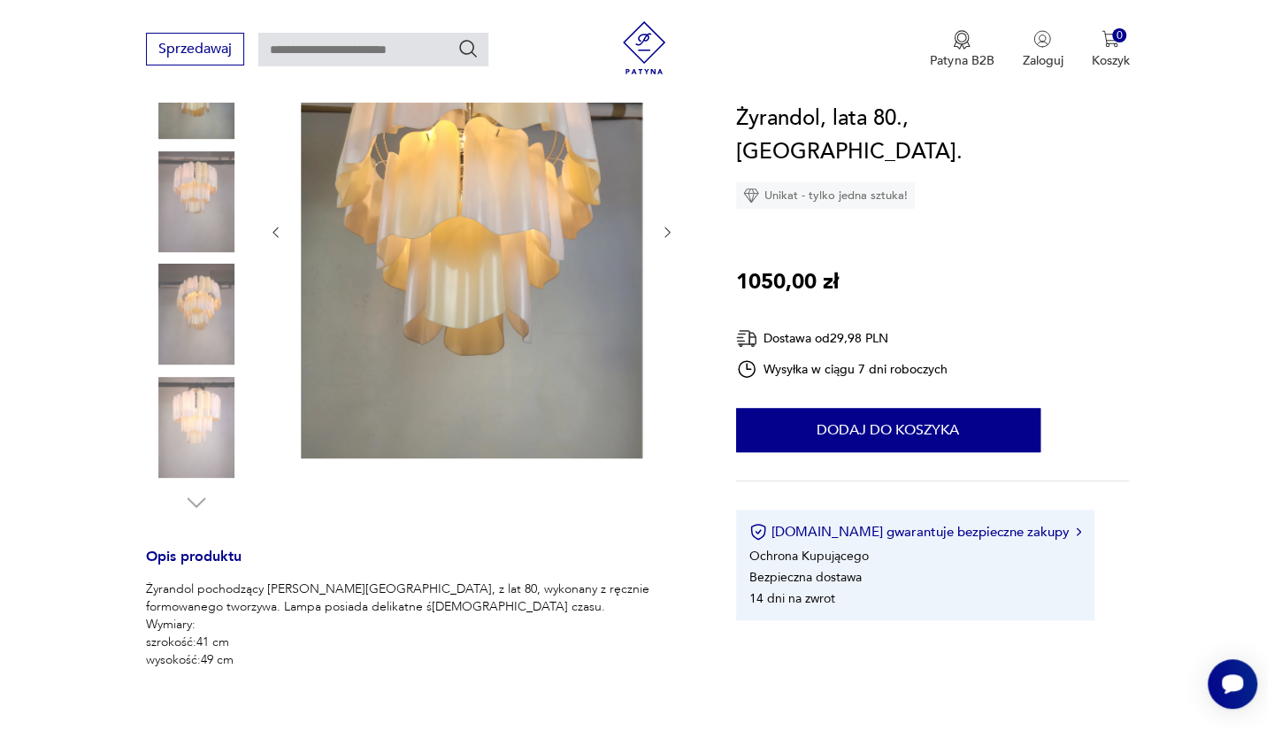
scroll to position [290, 0]
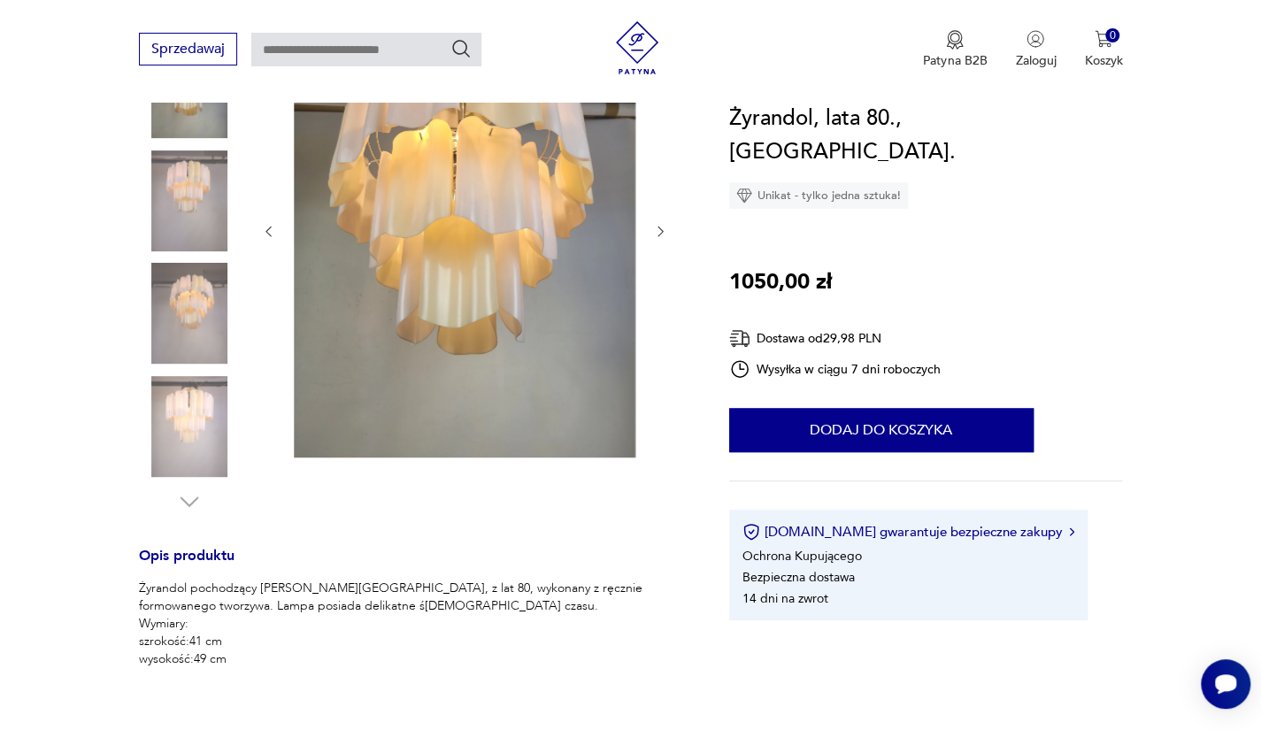
click at [412, 265] on img at bounding box center [464, 230] width 341 height 456
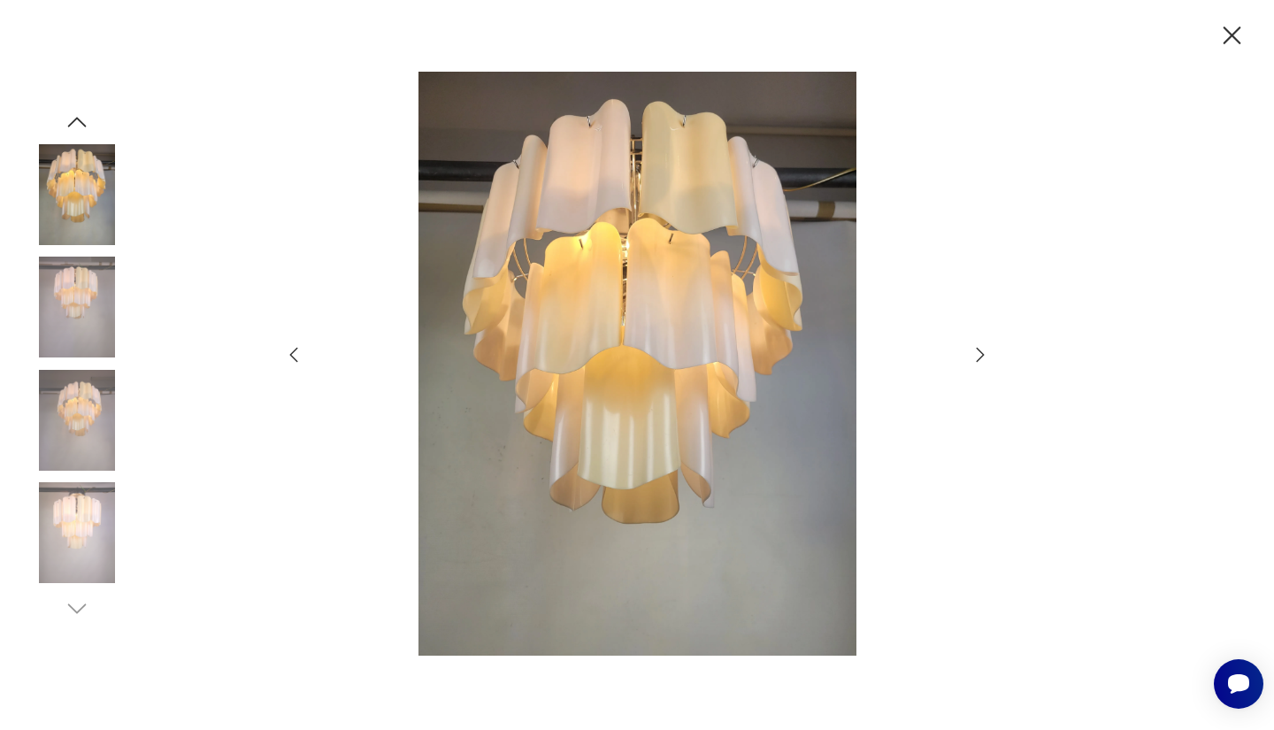
click at [67, 302] on img at bounding box center [77, 307] width 101 height 101
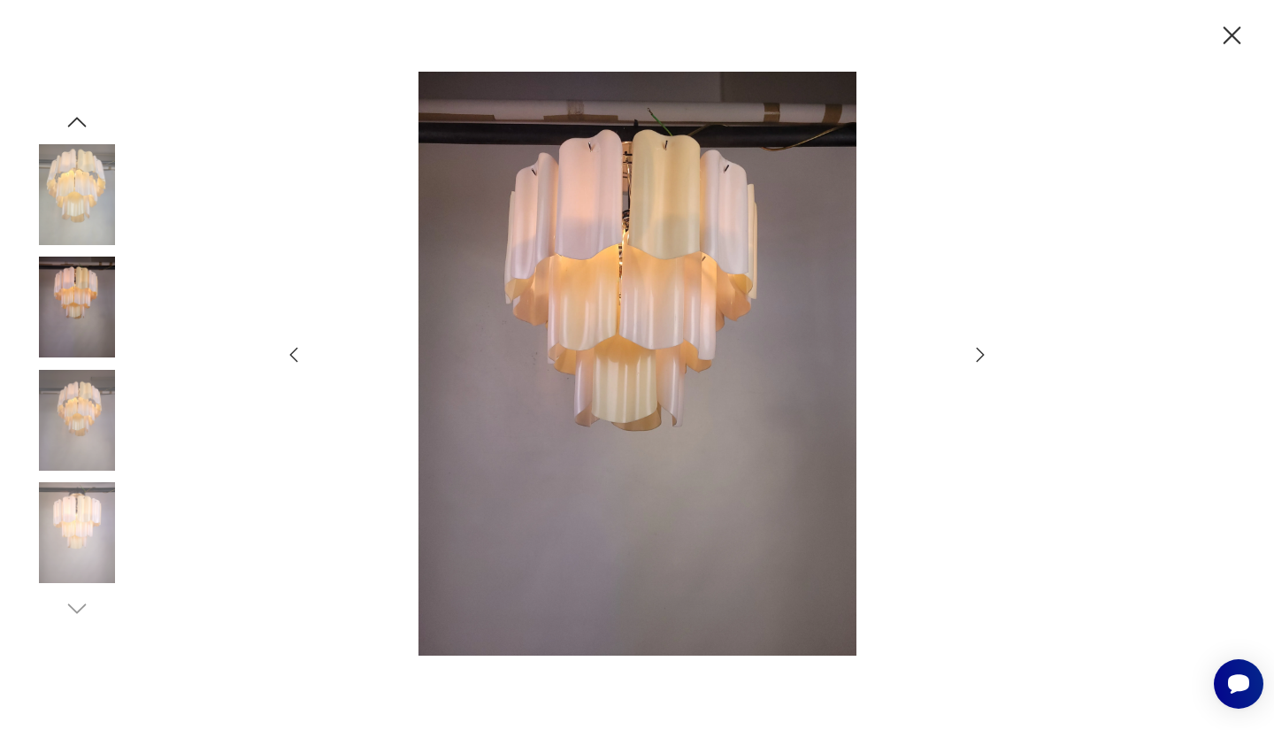
click at [75, 542] on img at bounding box center [77, 532] width 101 height 101
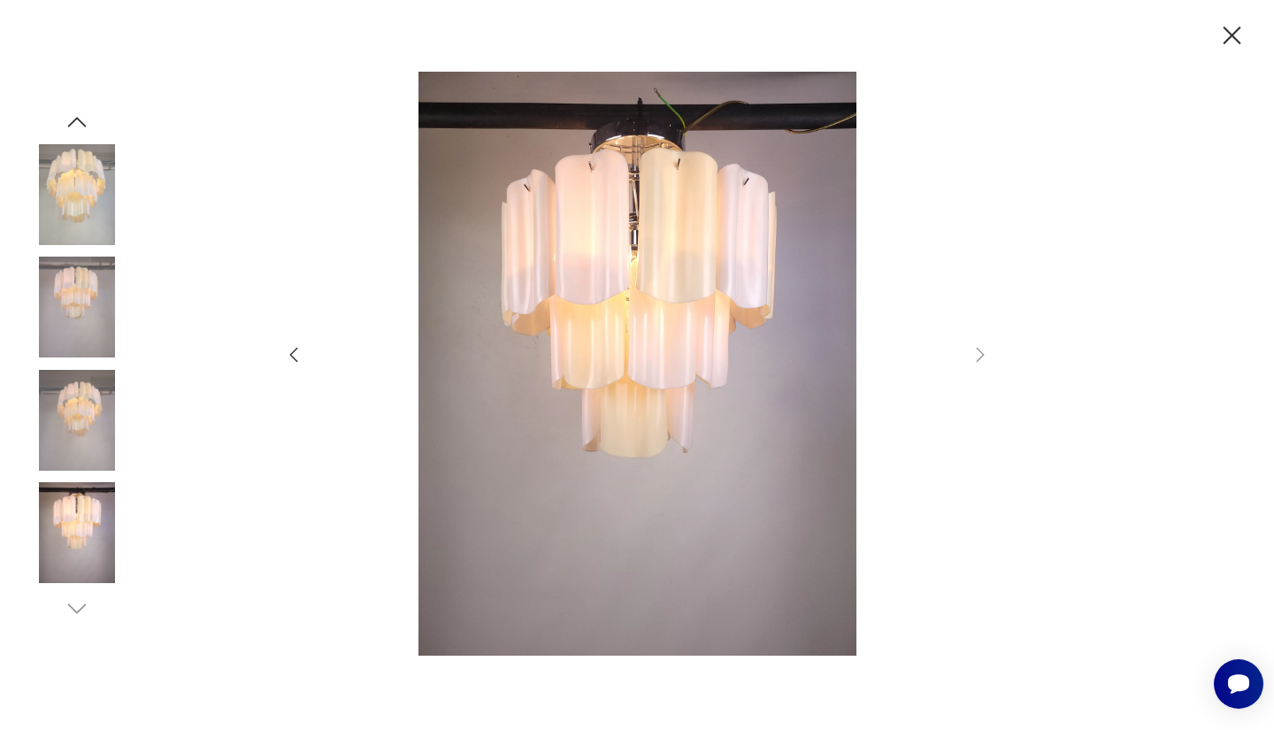
scroll to position [1889, 0]
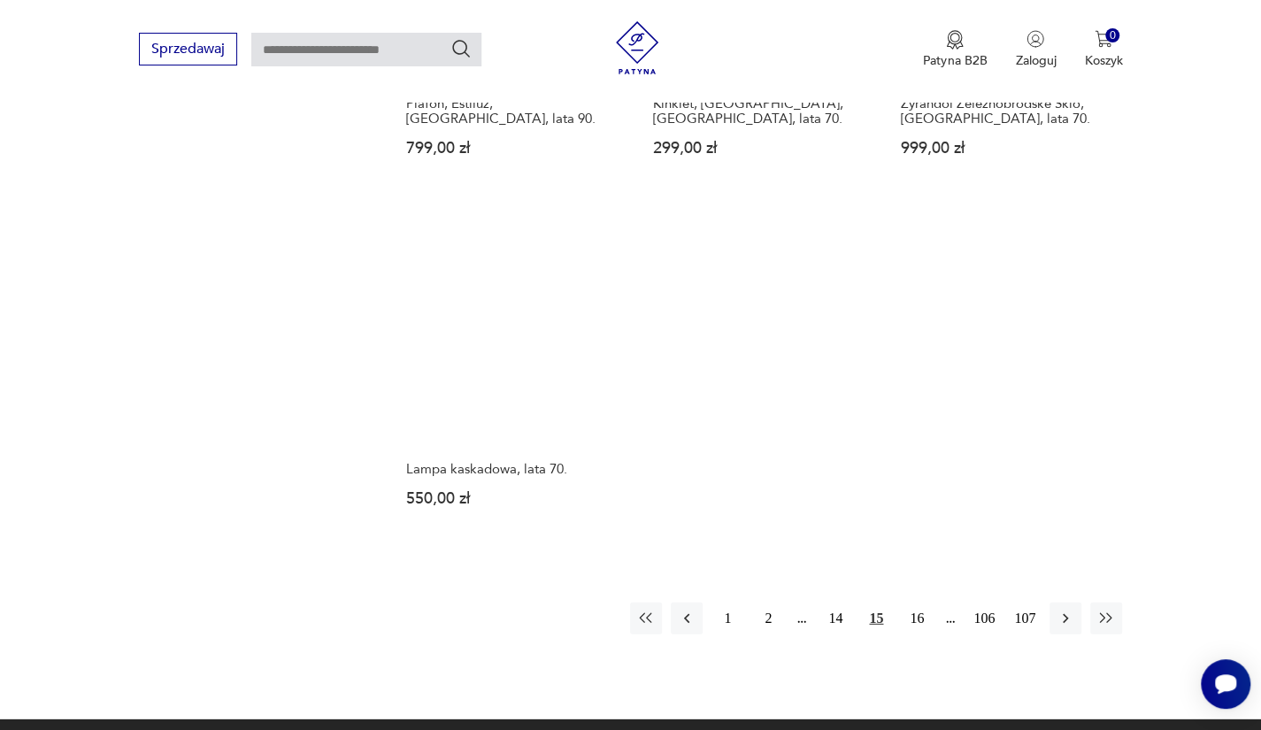
scroll to position [2497, 0]
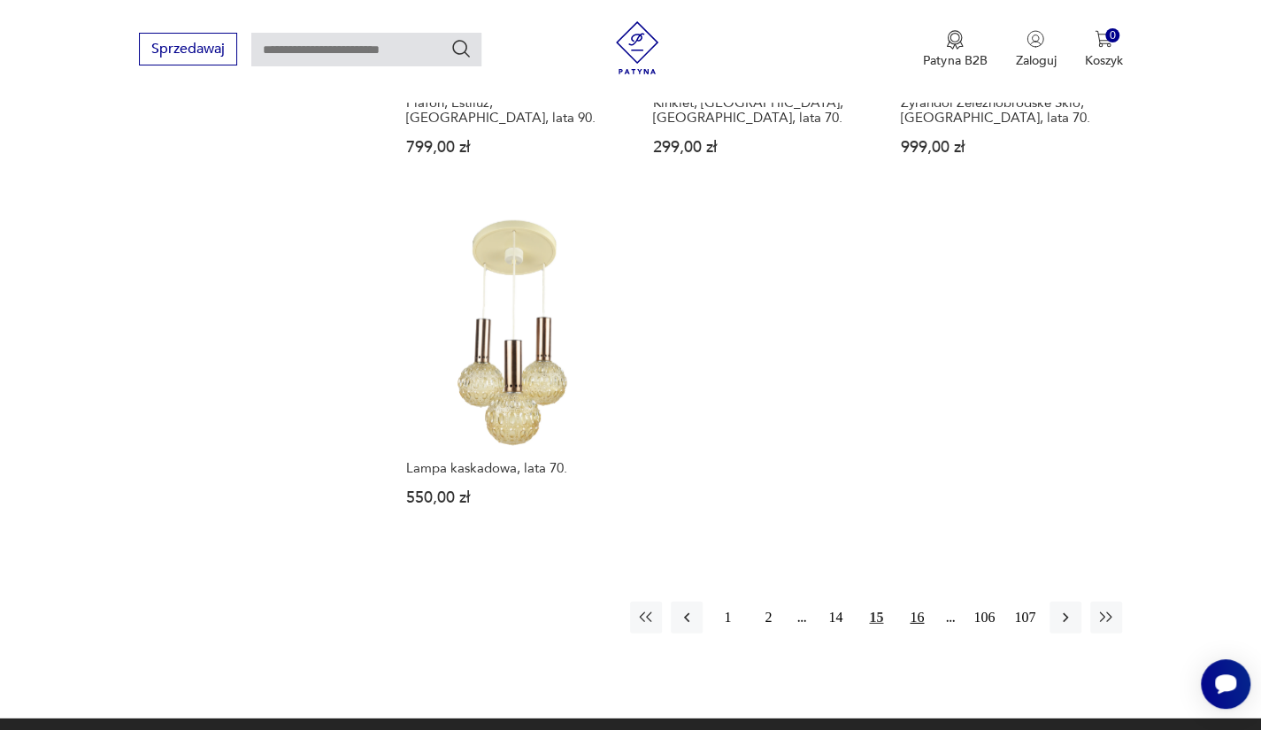
click at [911, 602] on button "16" at bounding box center [917, 618] width 32 height 32
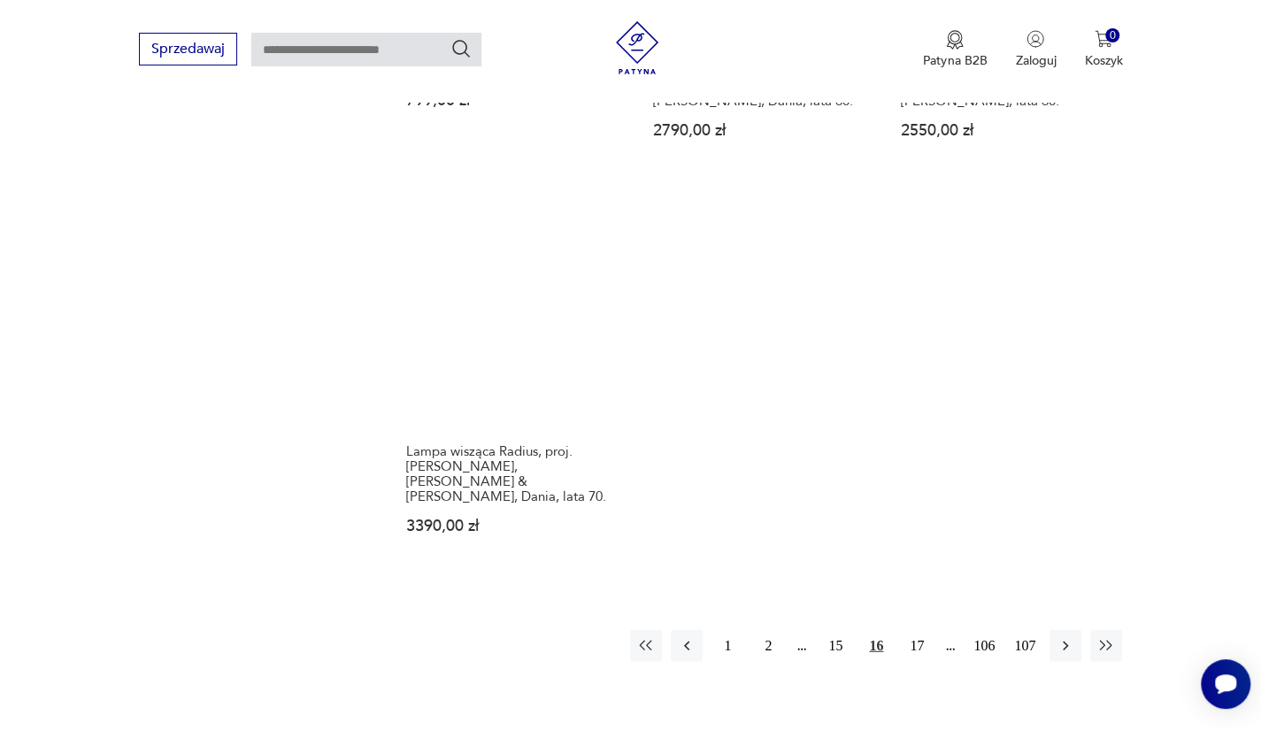
scroll to position [2433, 0]
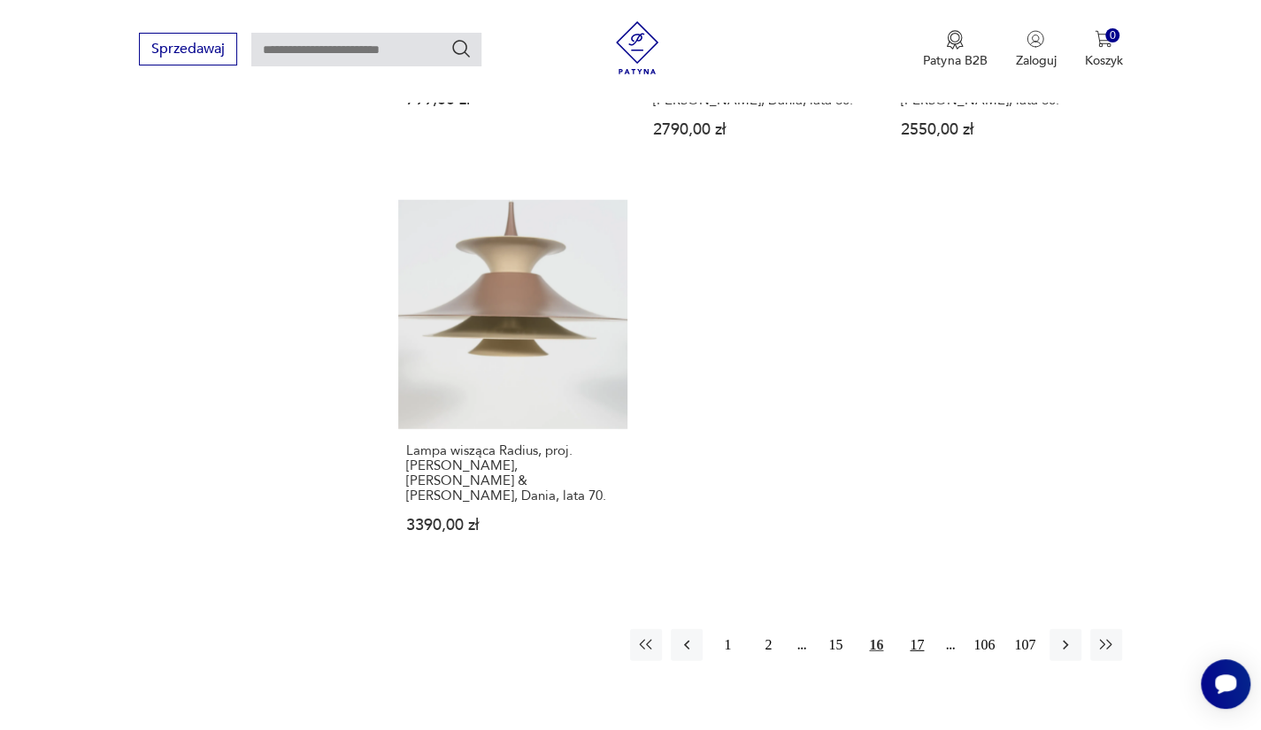
click at [915, 629] on button "17" at bounding box center [917, 645] width 32 height 32
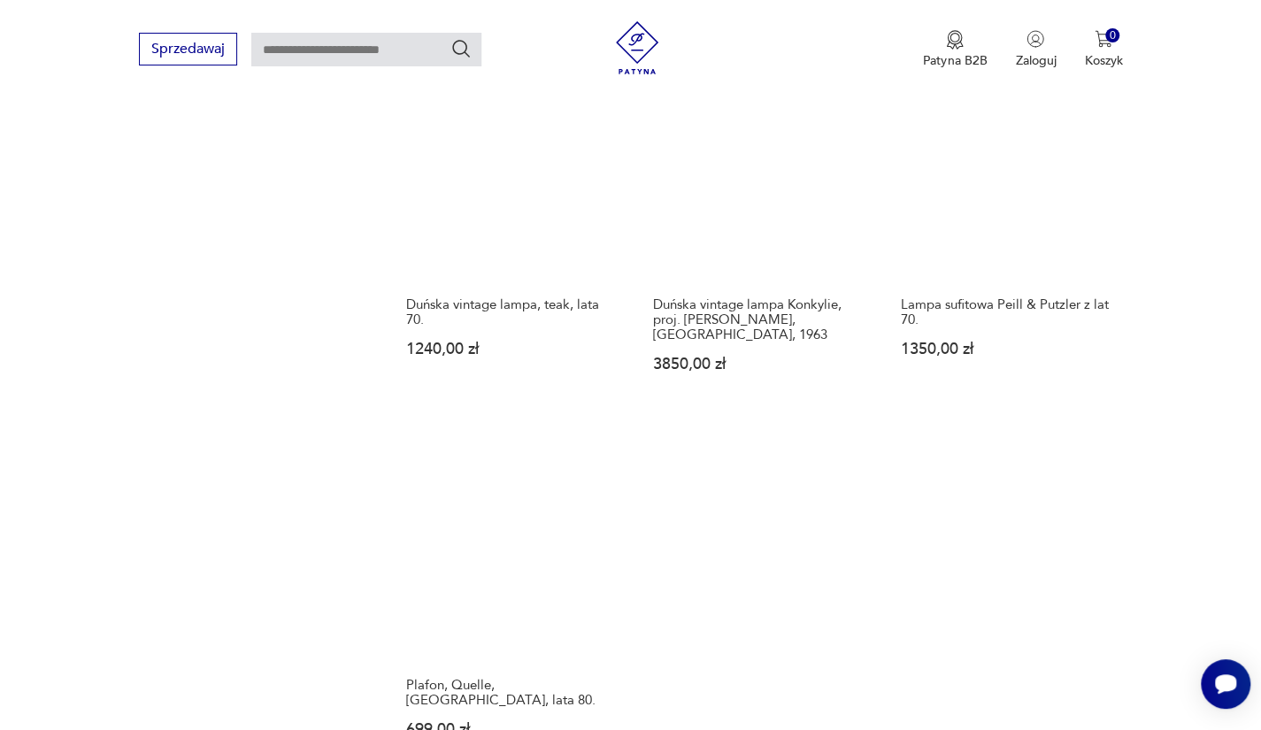
scroll to position [2417, 0]
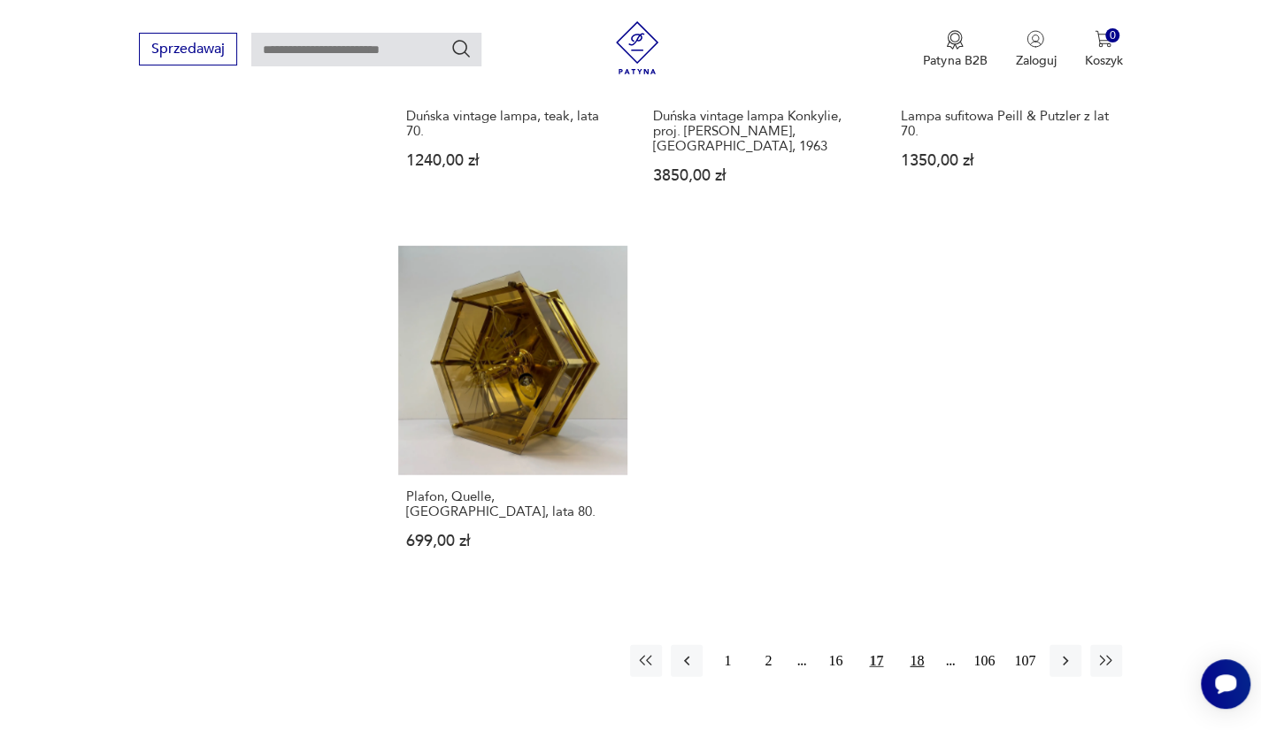
click at [912, 645] on button "18" at bounding box center [917, 661] width 32 height 32
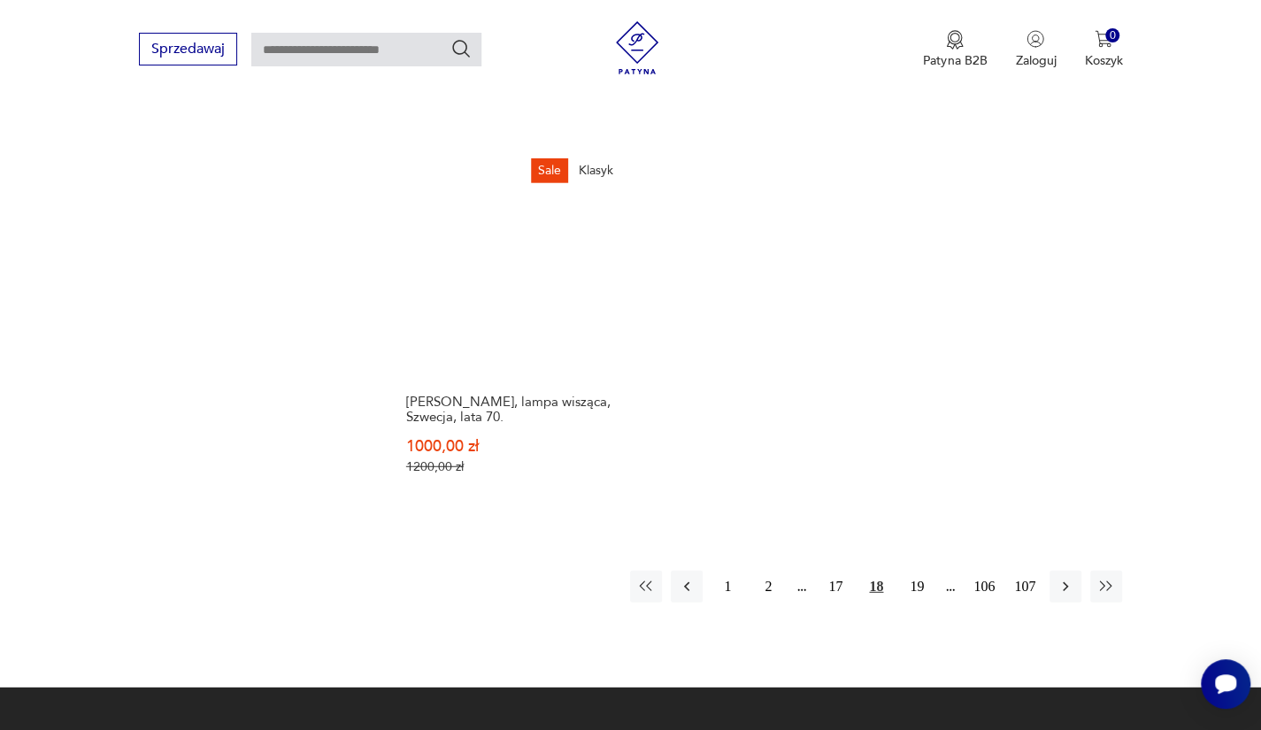
scroll to position [2428, 0]
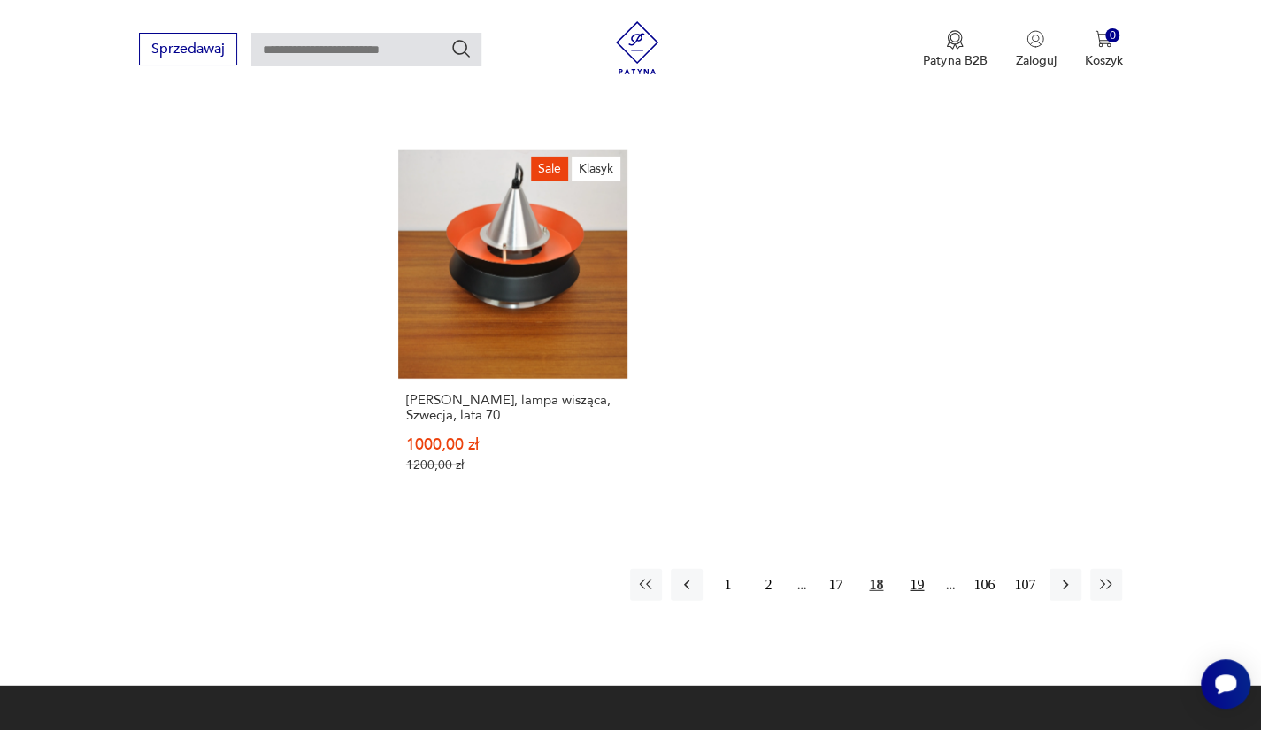
click at [913, 578] on button "19" at bounding box center [917, 585] width 32 height 32
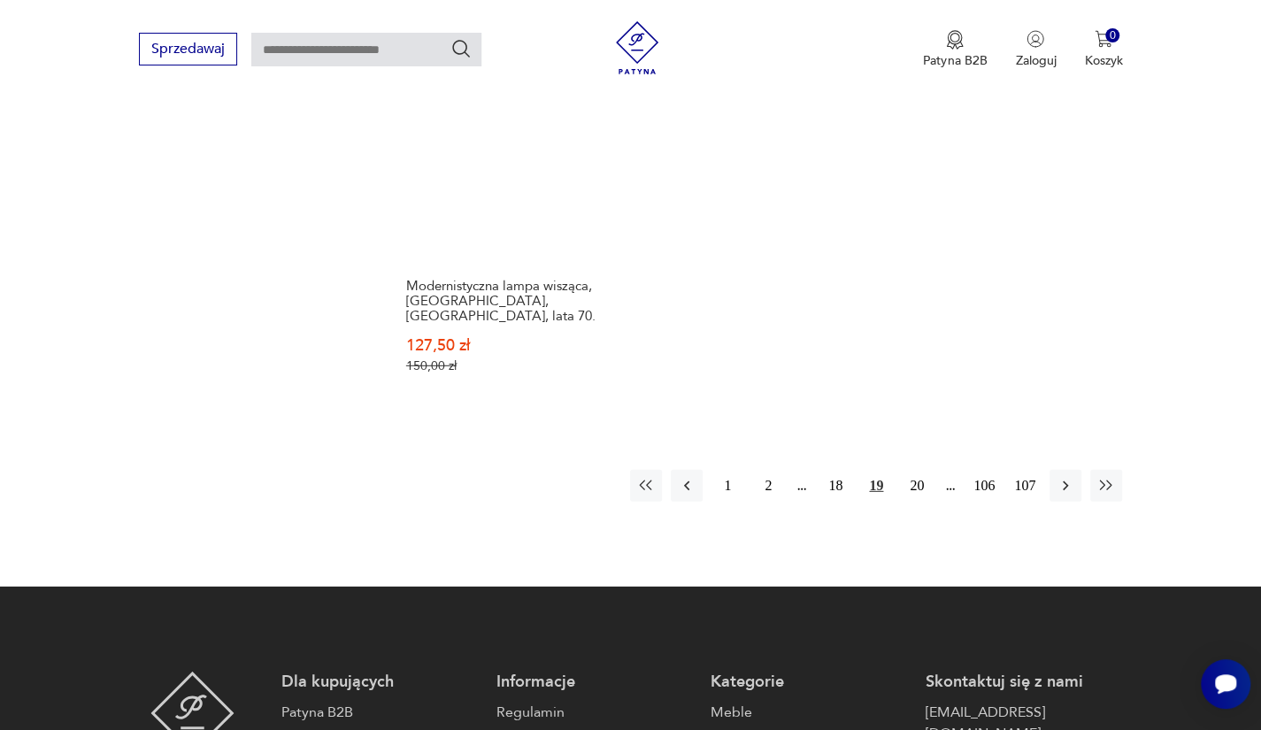
scroll to position [2650, 0]
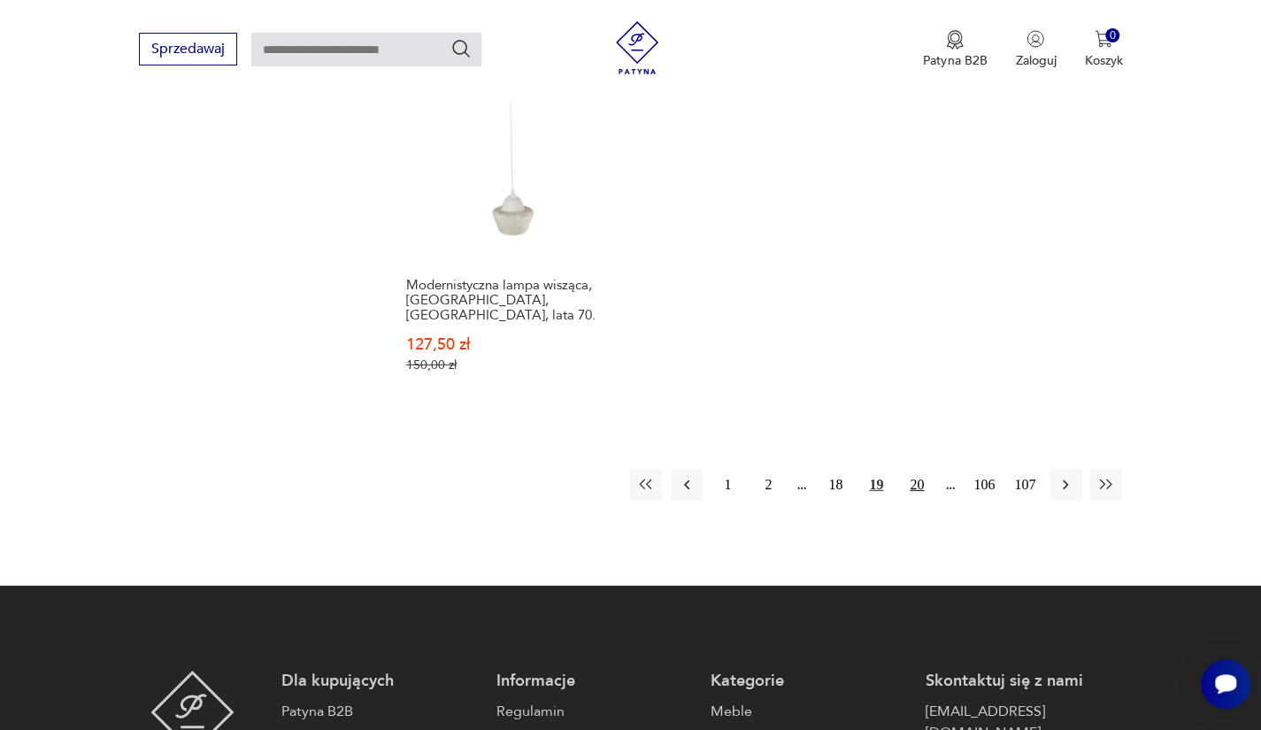
click at [915, 469] on button "20" at bounding box center [917, 485] width 32 height 32
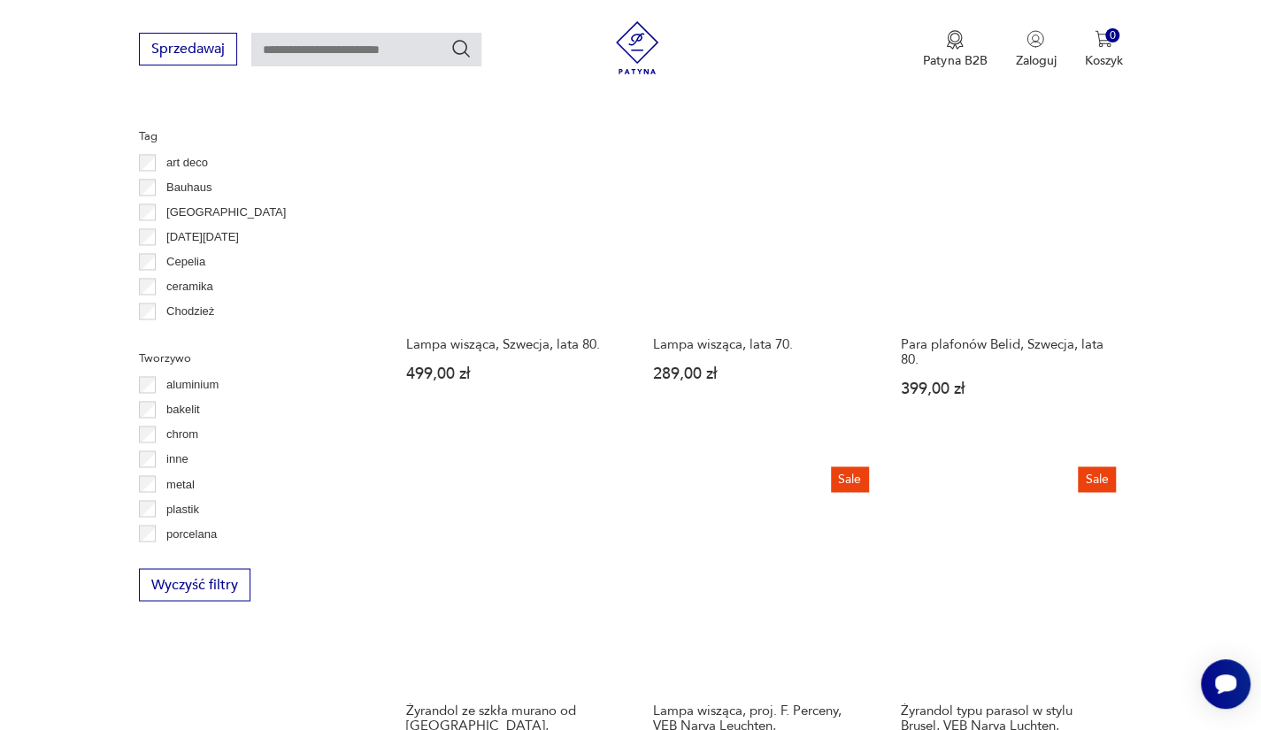
scroll to position [1410, 0]
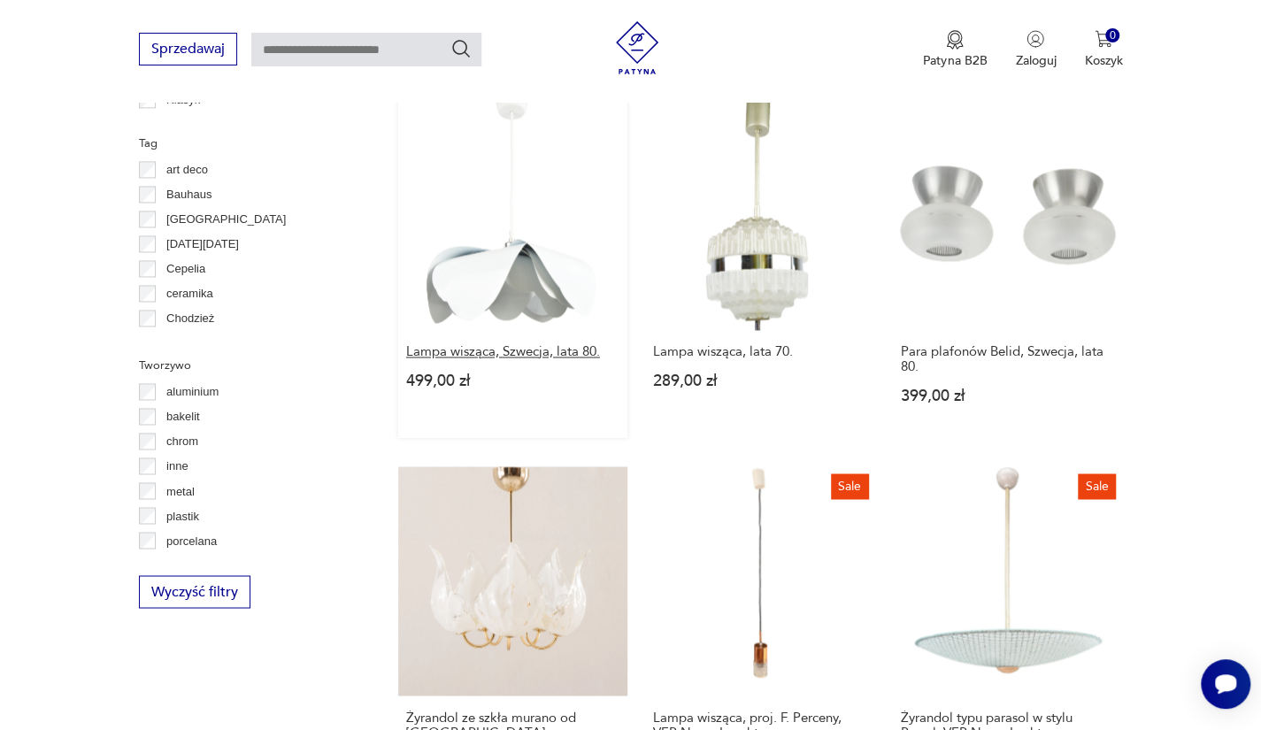
click at [508, 344] on h3 "Lampa wisząca, Szwecja, lata 80." at bounding box center [513, 351] width 214 height 15
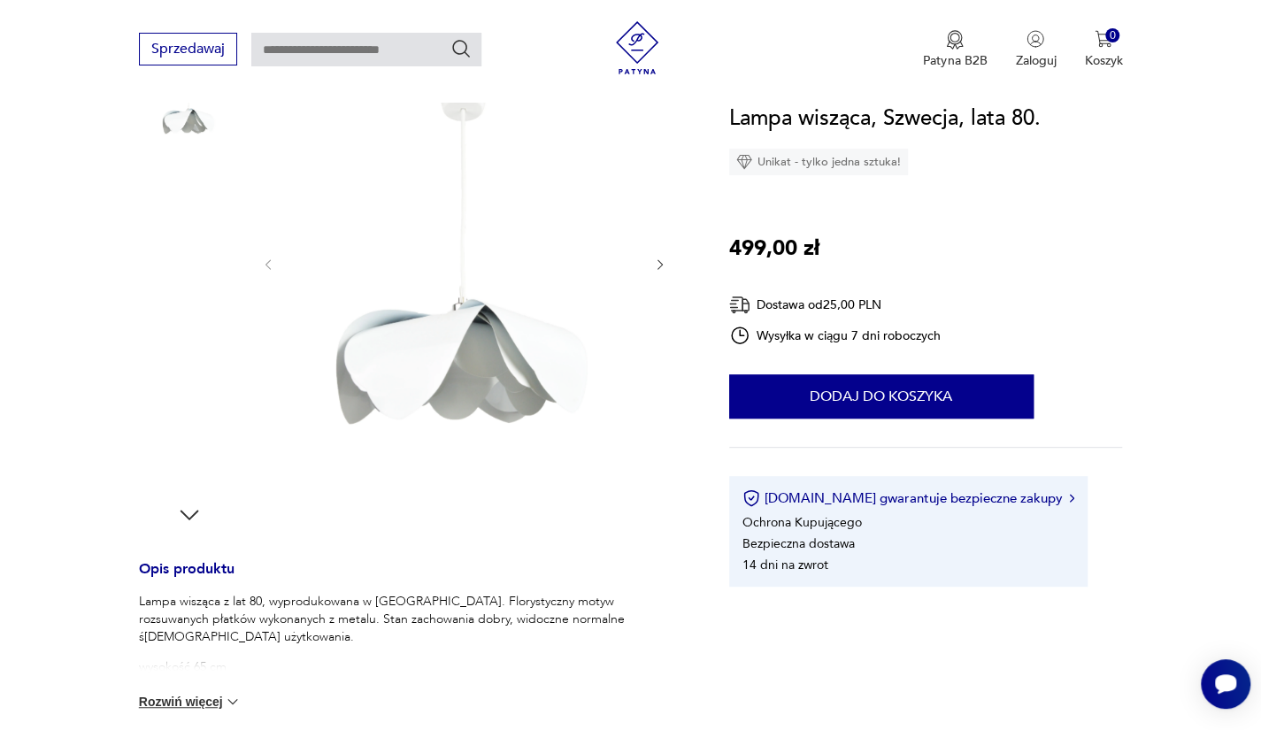
scroll to position [280, 0]
click at [186, 203] on img at bounding box center [189, 211] width 101 height 101
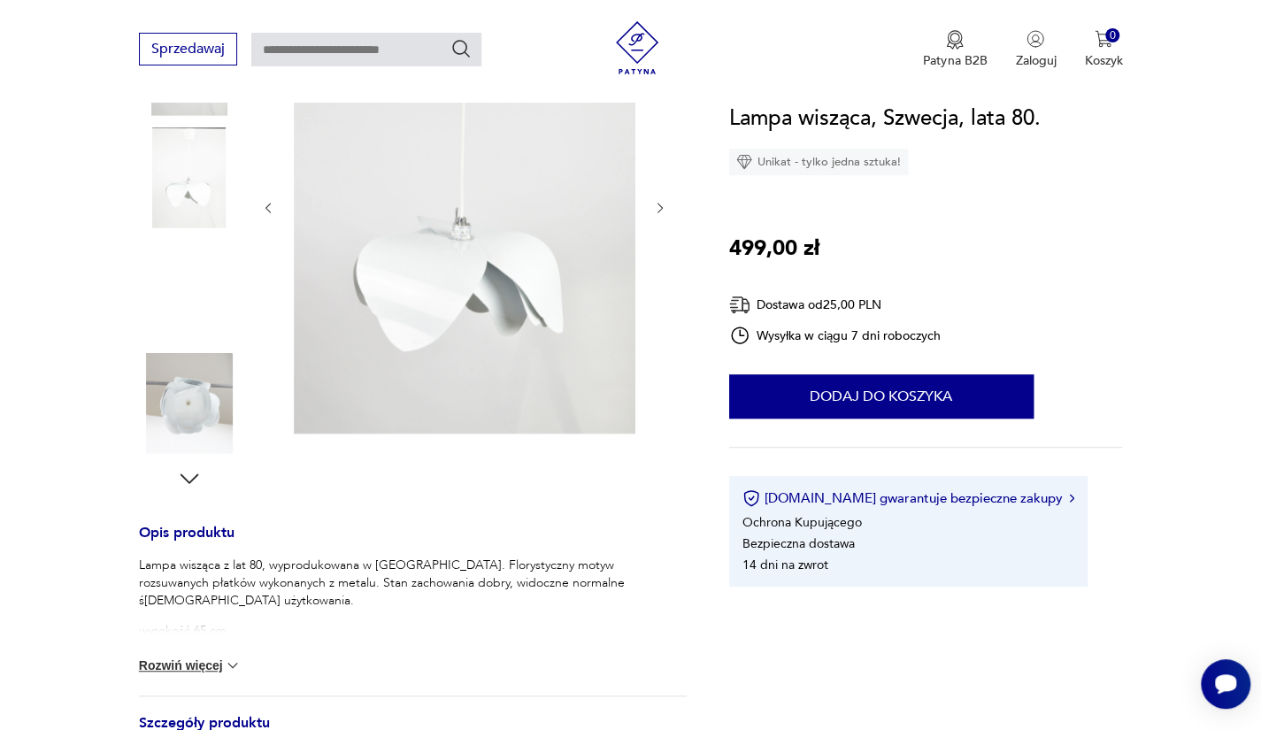
scroll to position [315, 0]
click at [181, 391] on img at bounding box center [189, 401] width 101 height 101
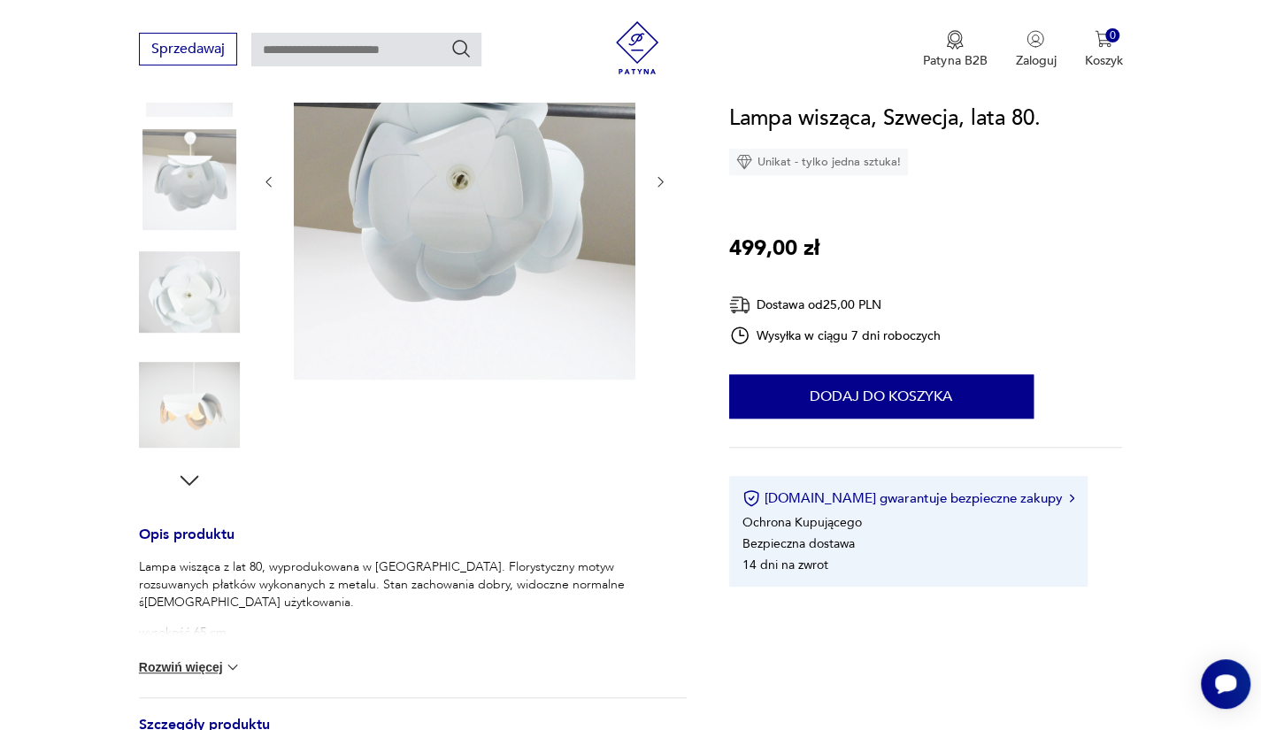
scroll to position [287, 0]
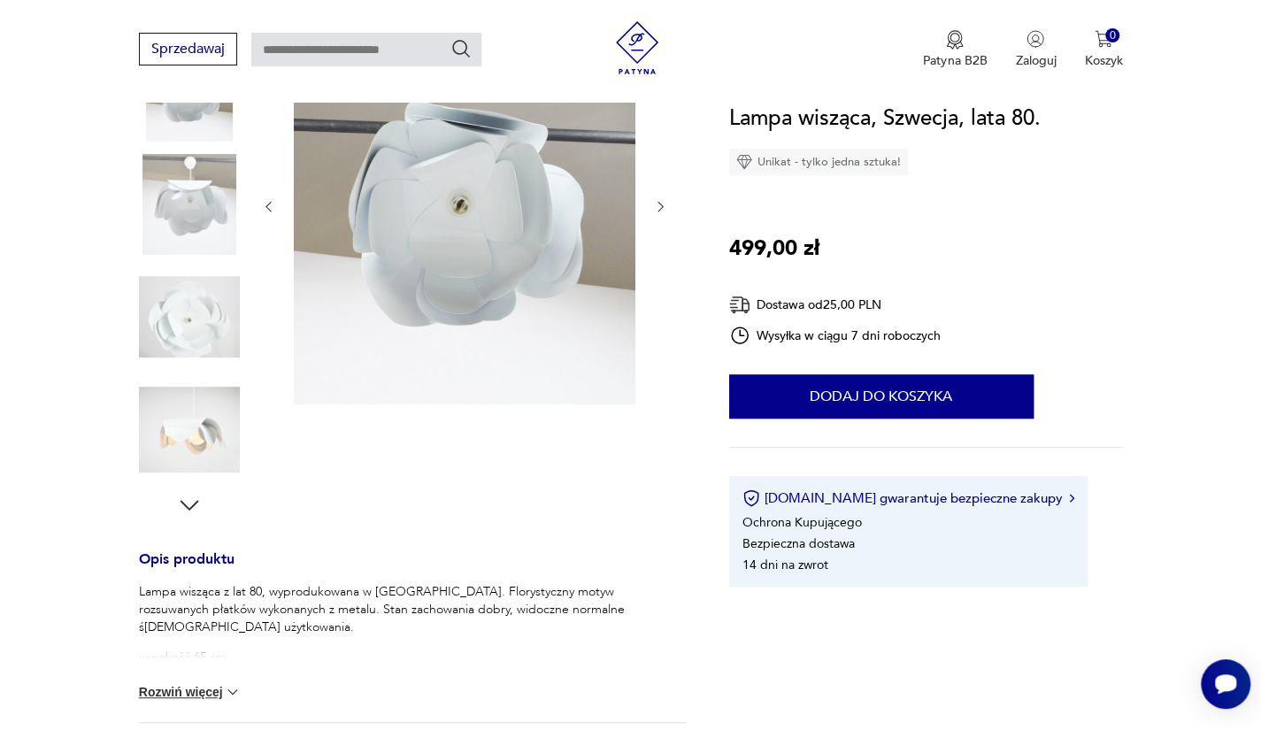
click at [181, 391] on img at bounding box center [189, 430] width 101 height 101
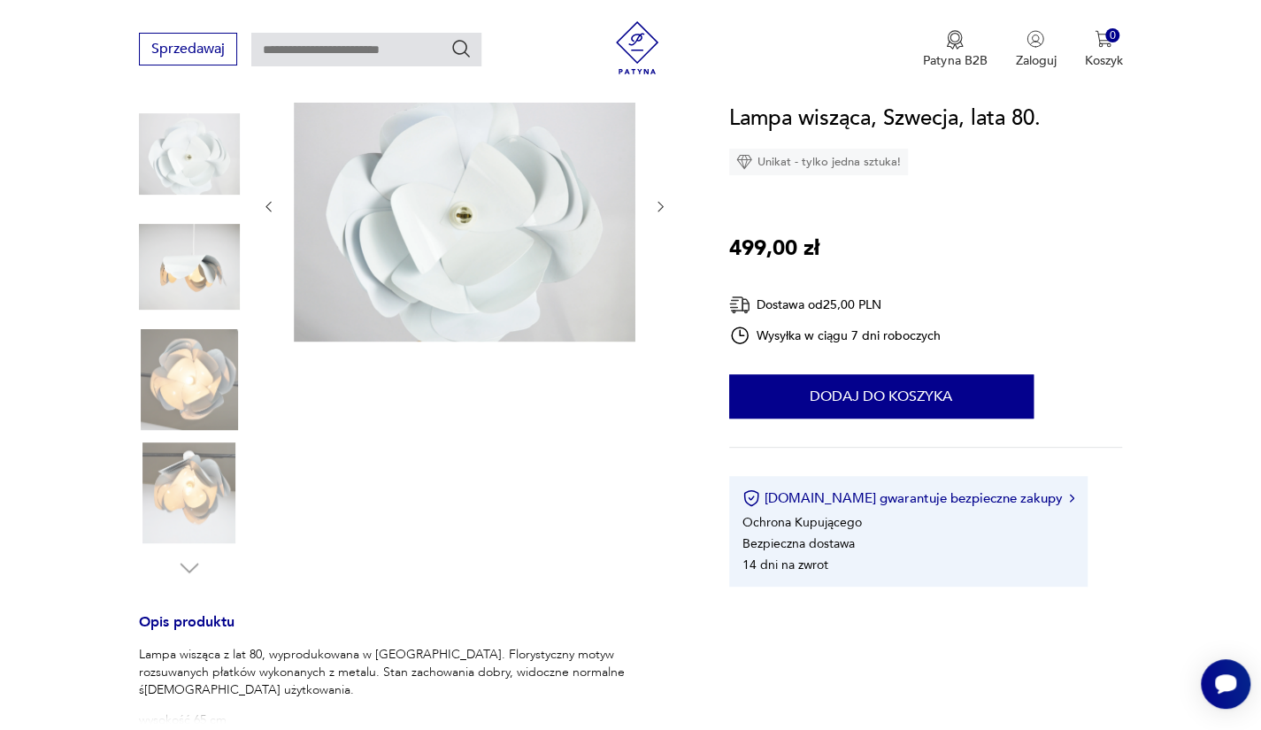
click at [181, 391] on img at bounding box center [189, 379] width 101 height 101
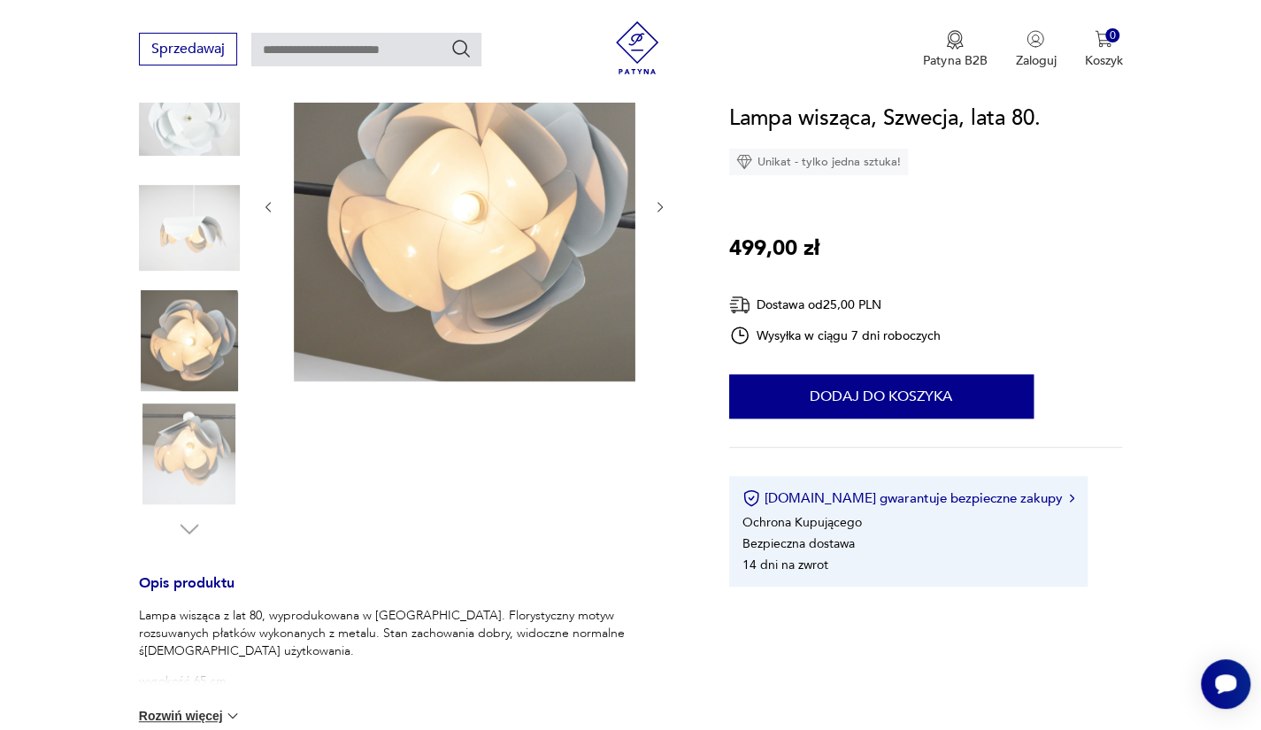
scroll to position [264, 0]
click at [181, 391] on div at bounding box center [189, 341] width 101 height 104
click at [184, 467] on img at bounding box center [189, 453] width 101 height 101
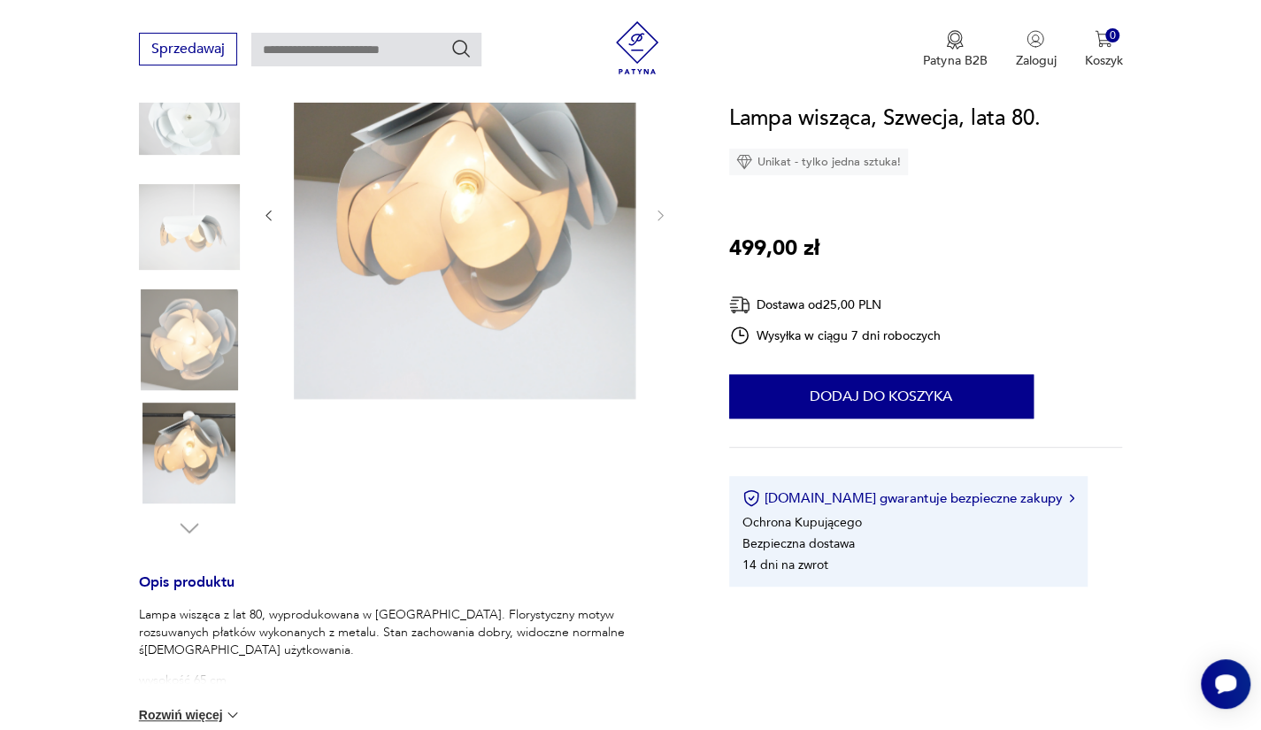
scroll to position [272, 0]
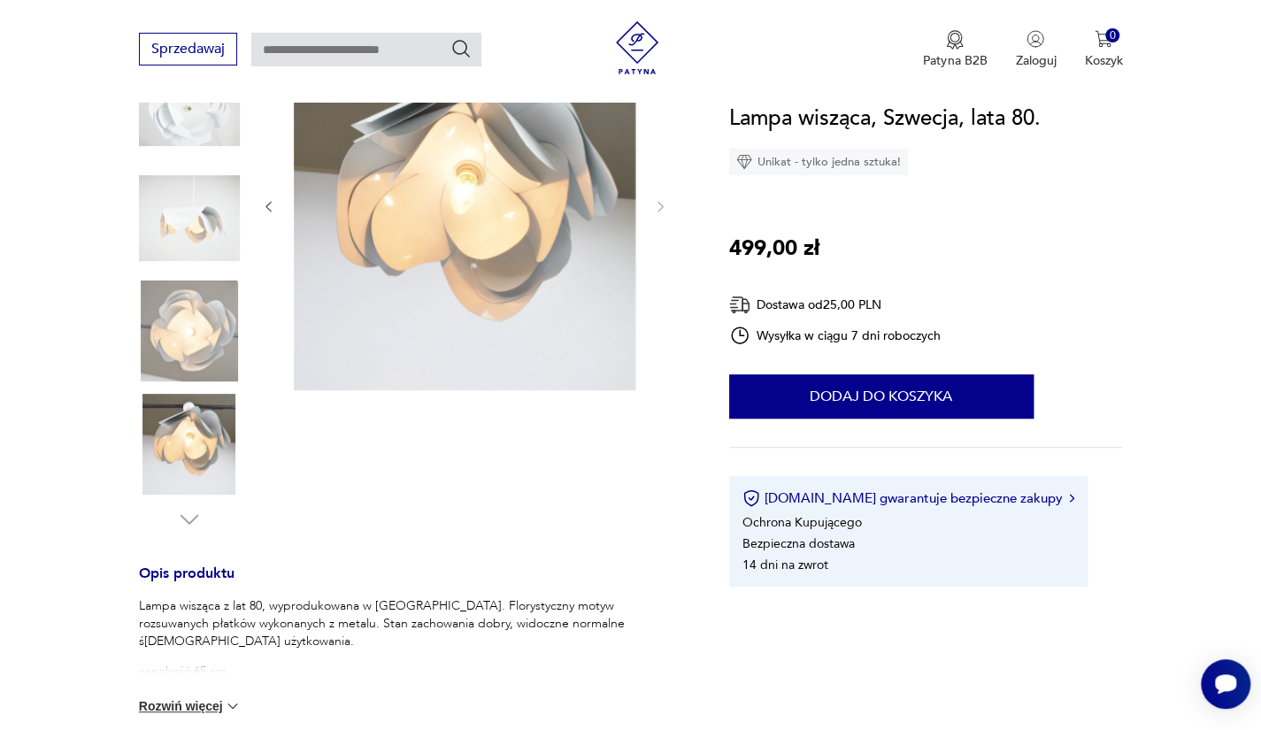
click at [211, 461] on img at bounding box center [189, 444] width 101 height 101
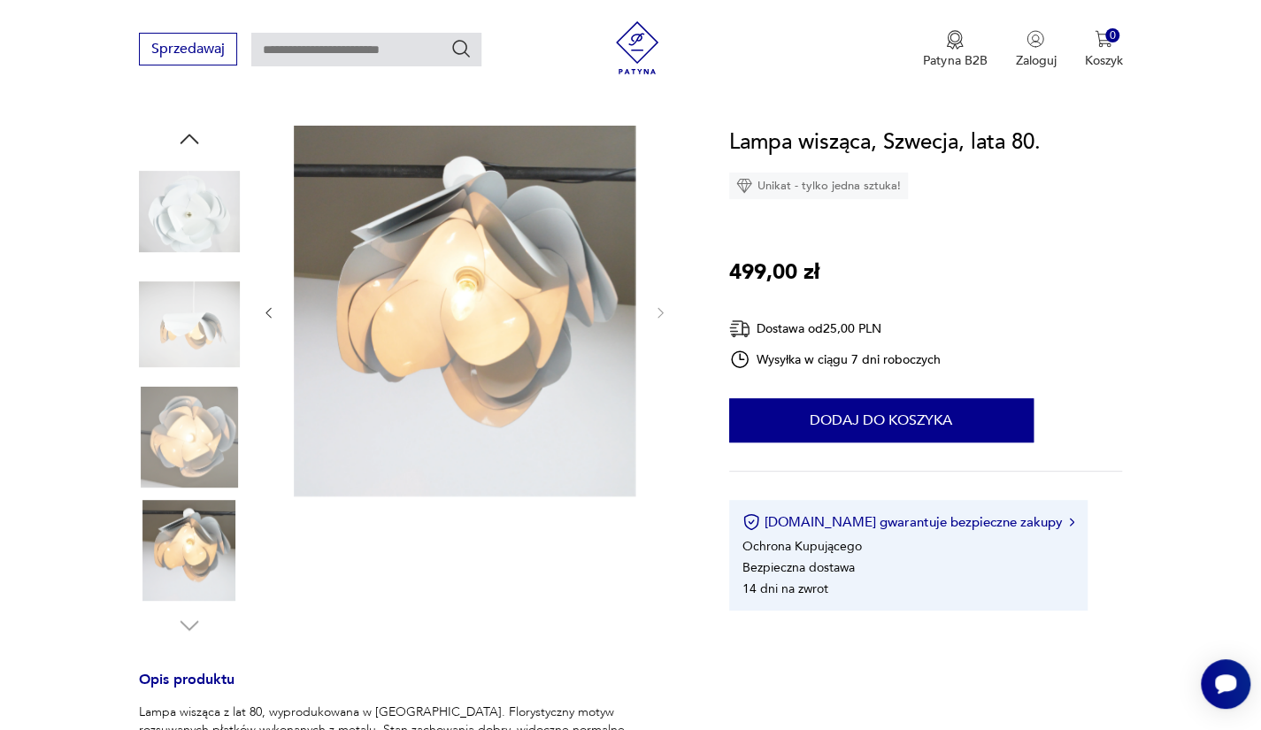
scroll to position [419, 0]
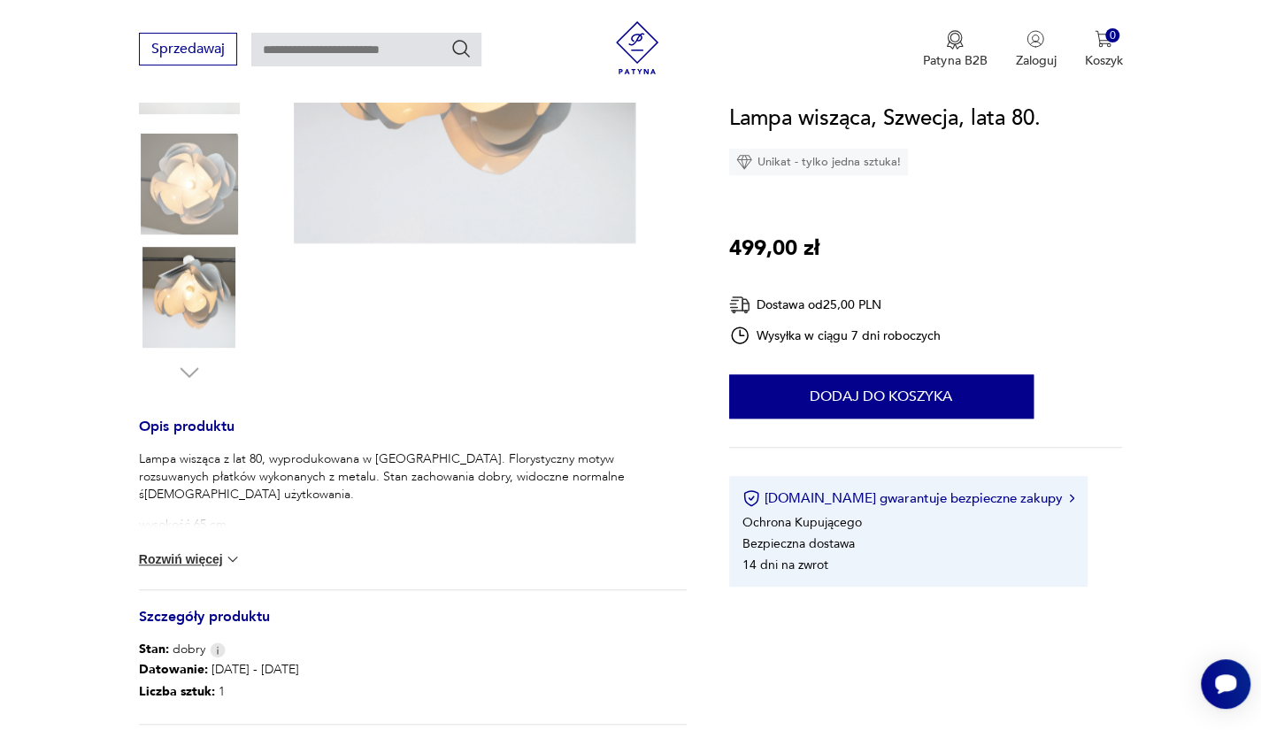
click at [180, 563] on button "Rozwiń więcej" at bounding box center [190, 559] width 103 height 18
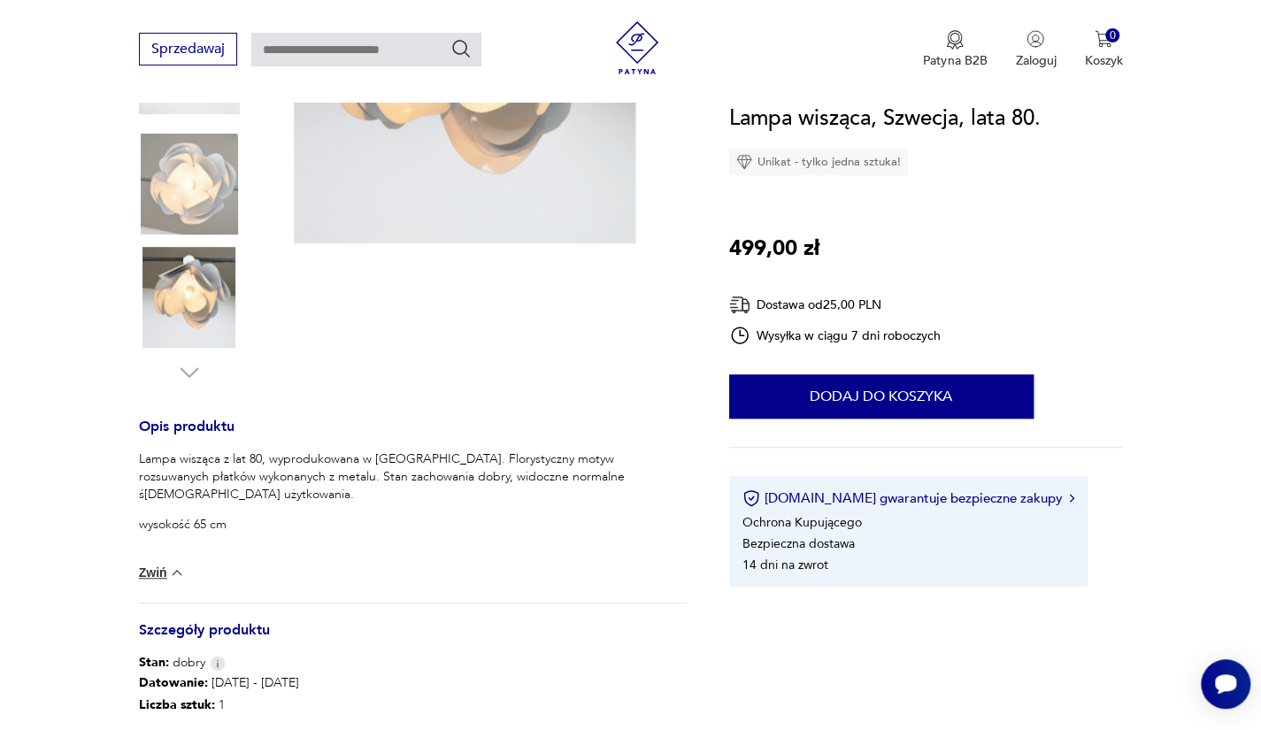
scroll to position [204, 0]
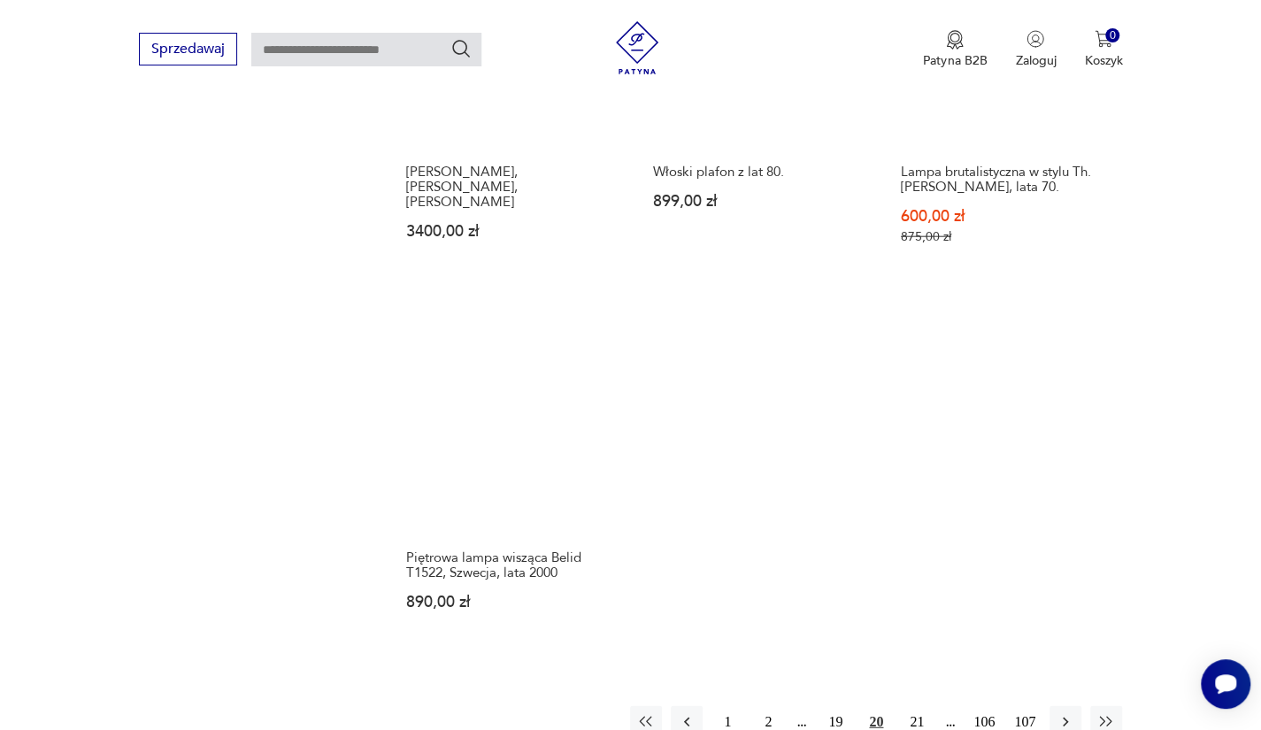
scroll to position [2394, 0]
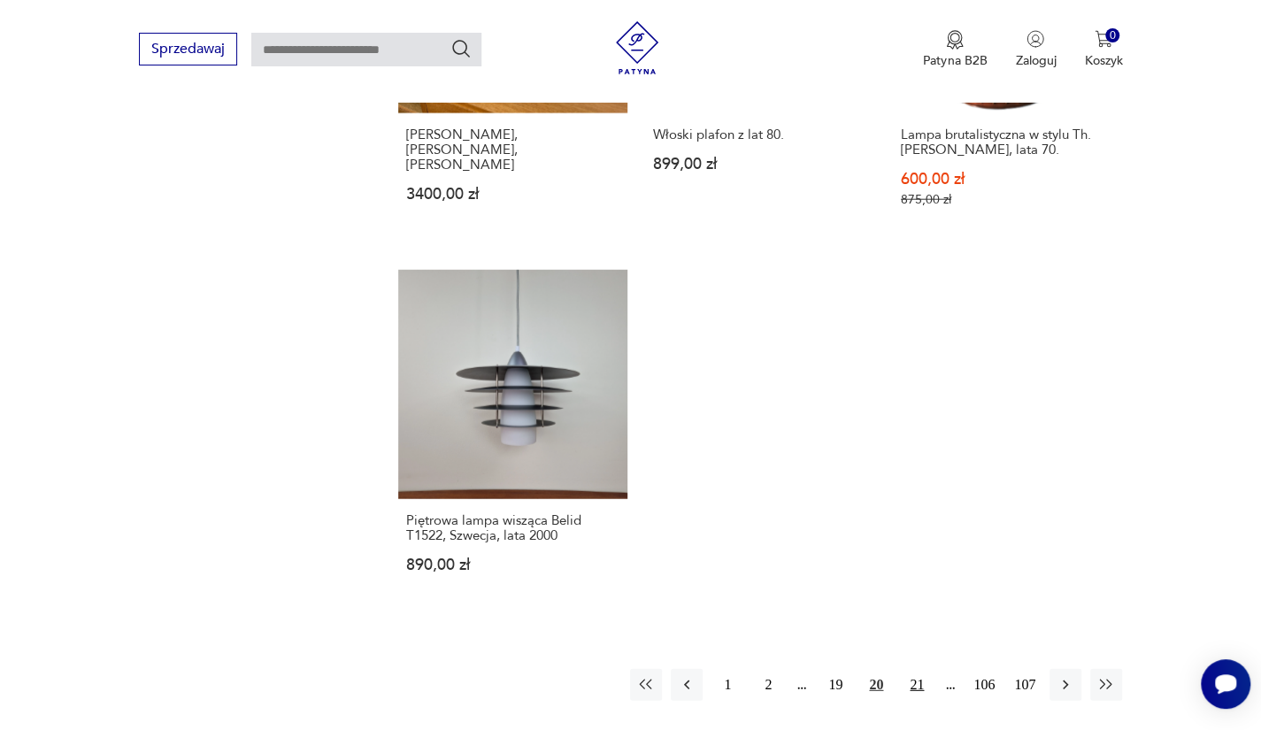
click at [917, 669] on button "21" at bounding box center [917, 685] width 32 height 32
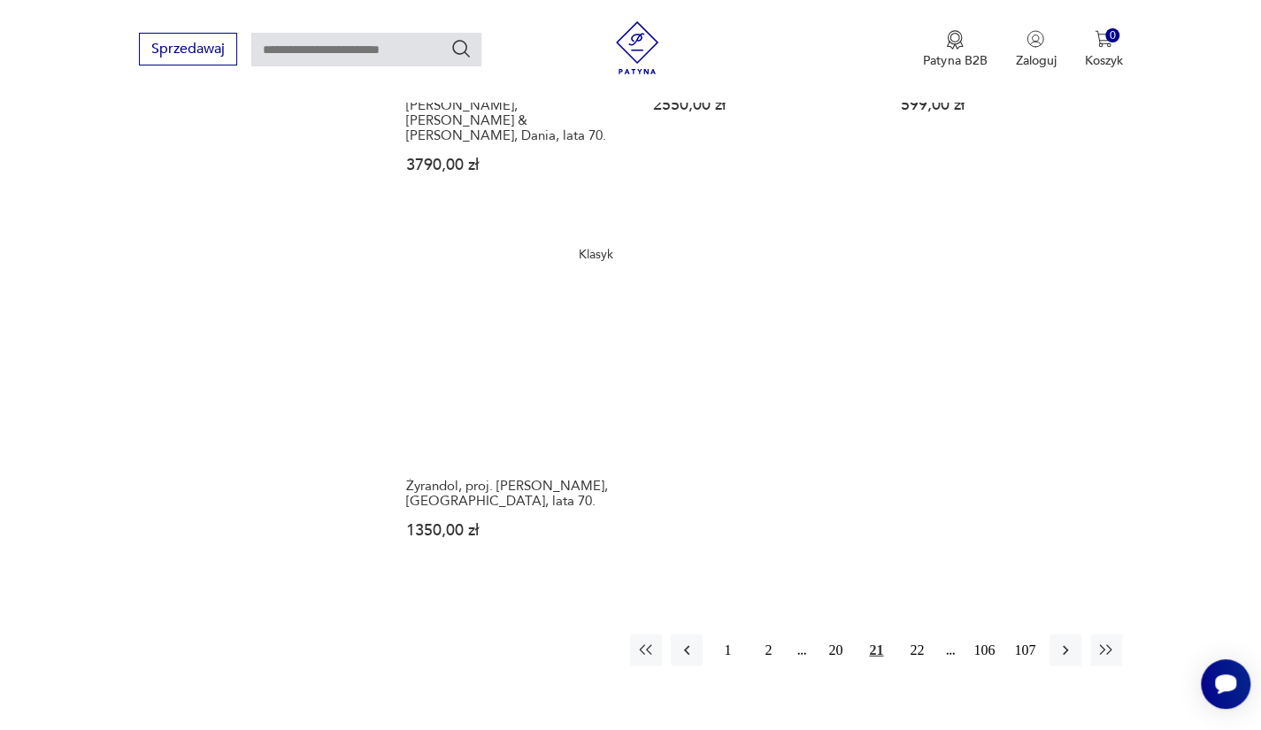
scroll to position [2519, 0]
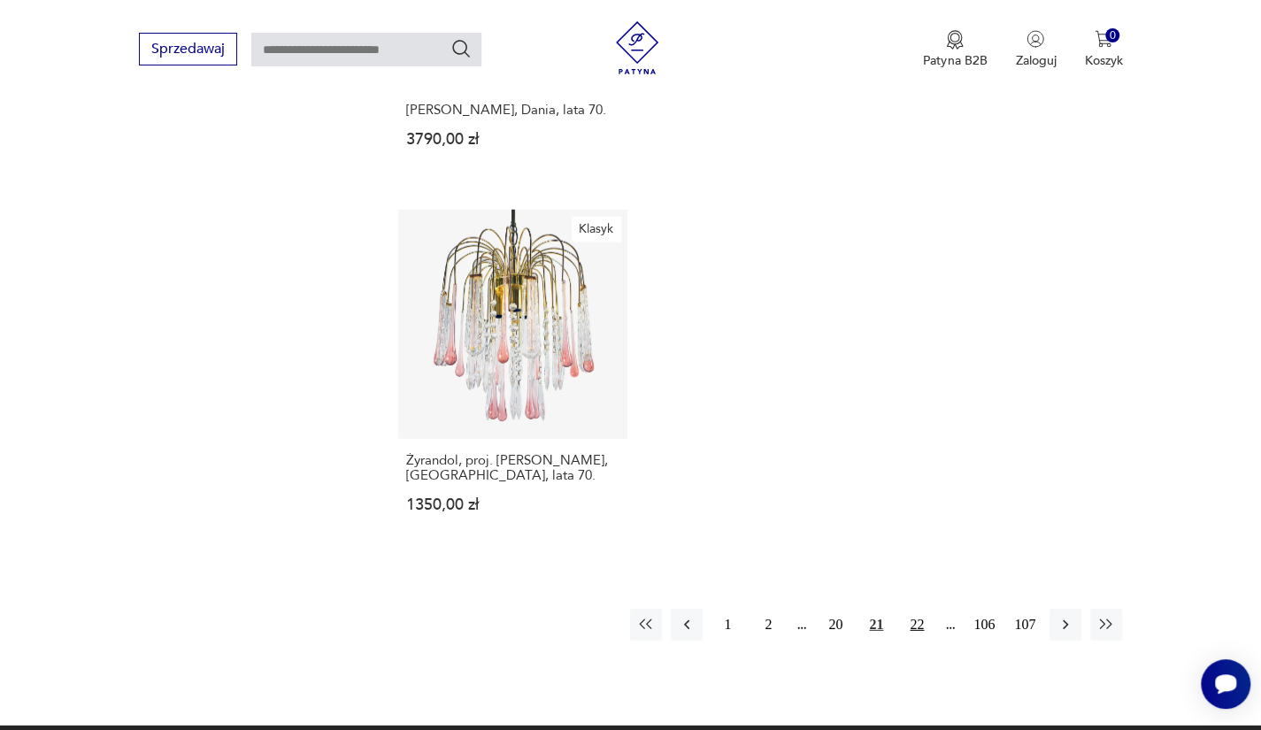
click at [915, 609] on button "22" at bounding box center [917, 625] width 32 height 32
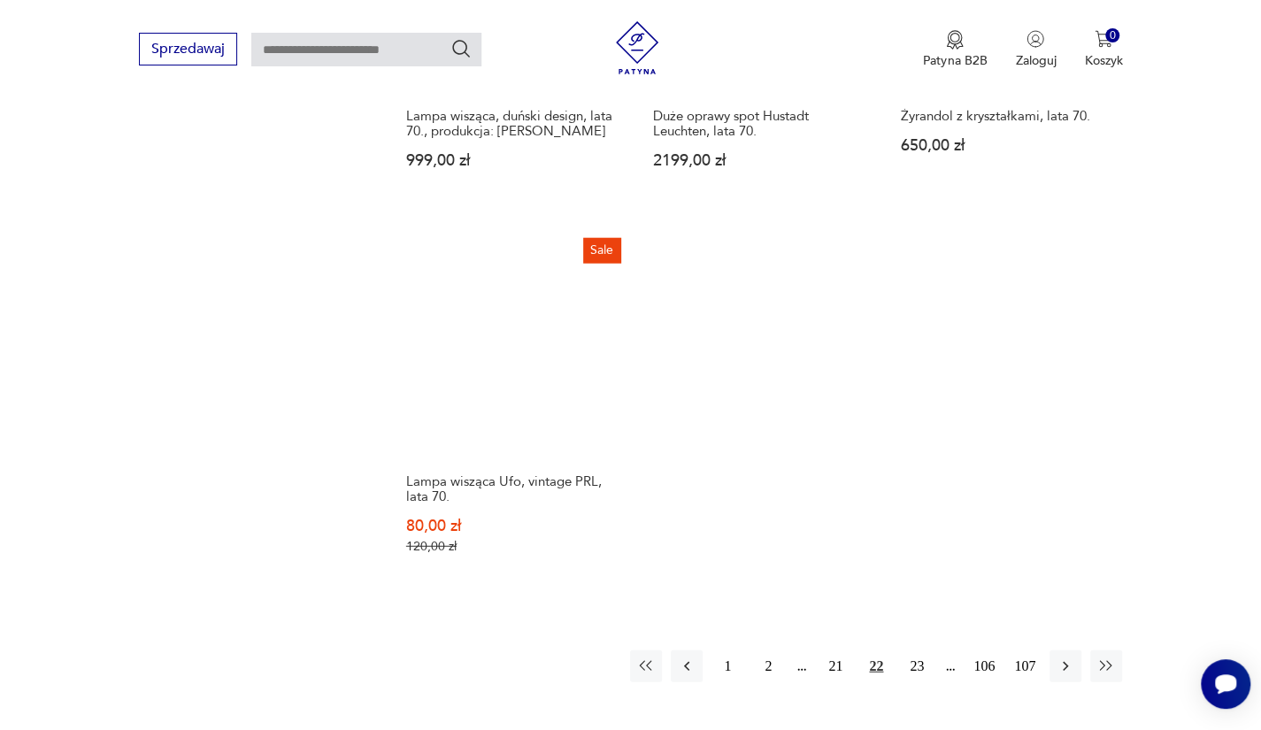
scroll to position [2374, 0]
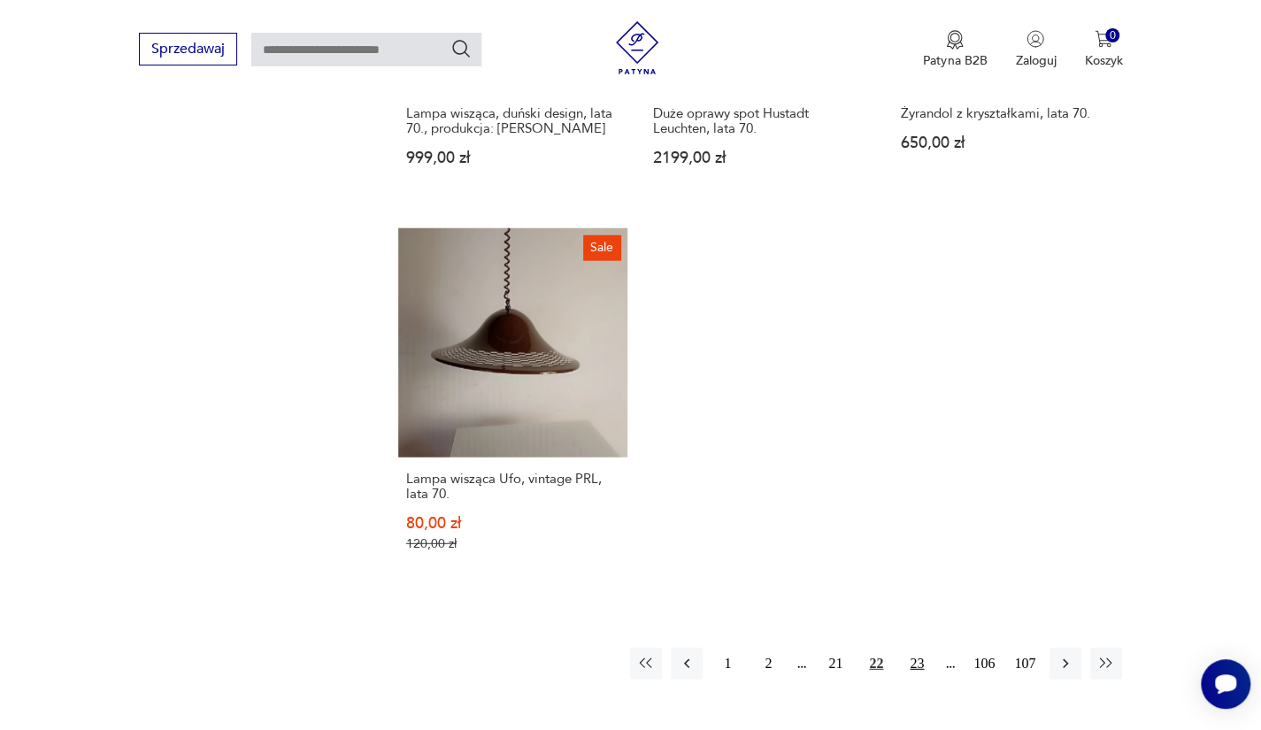
click at [907, 650] on button "23" at bounding box center [917, 664] width 32 height 32
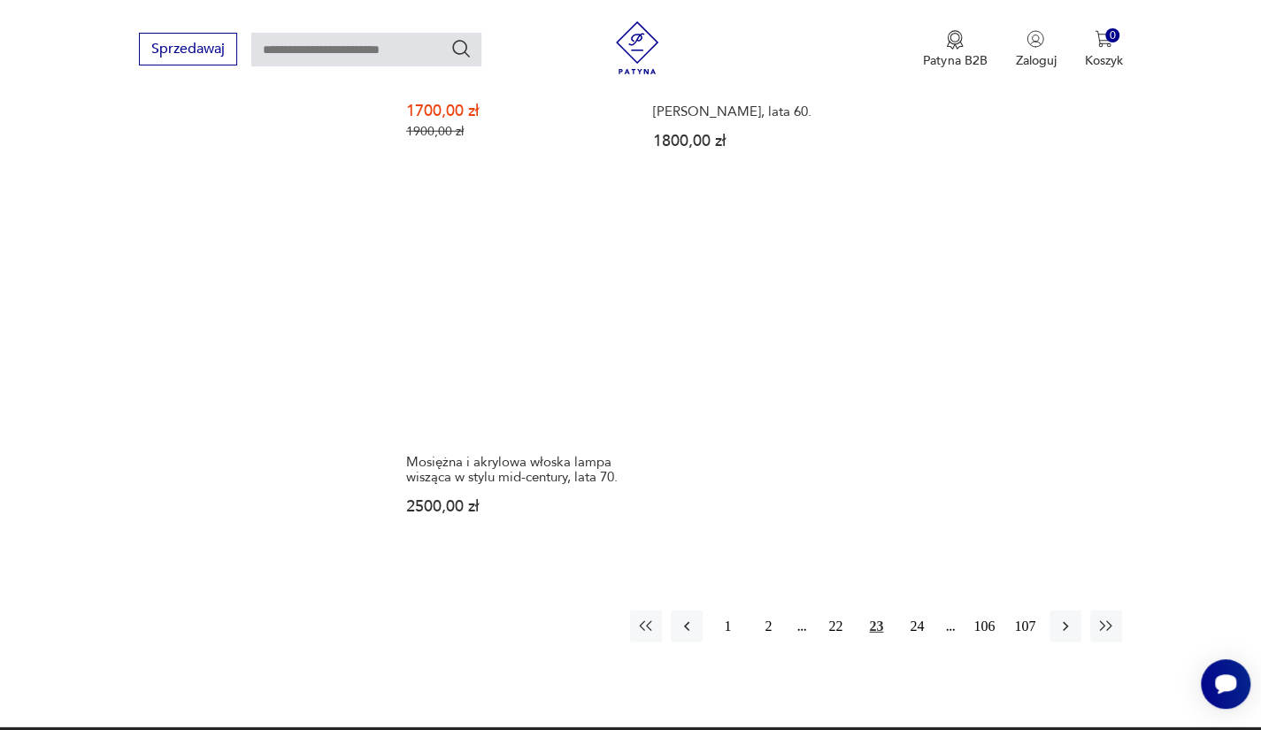
scroll to position [2467, 0]
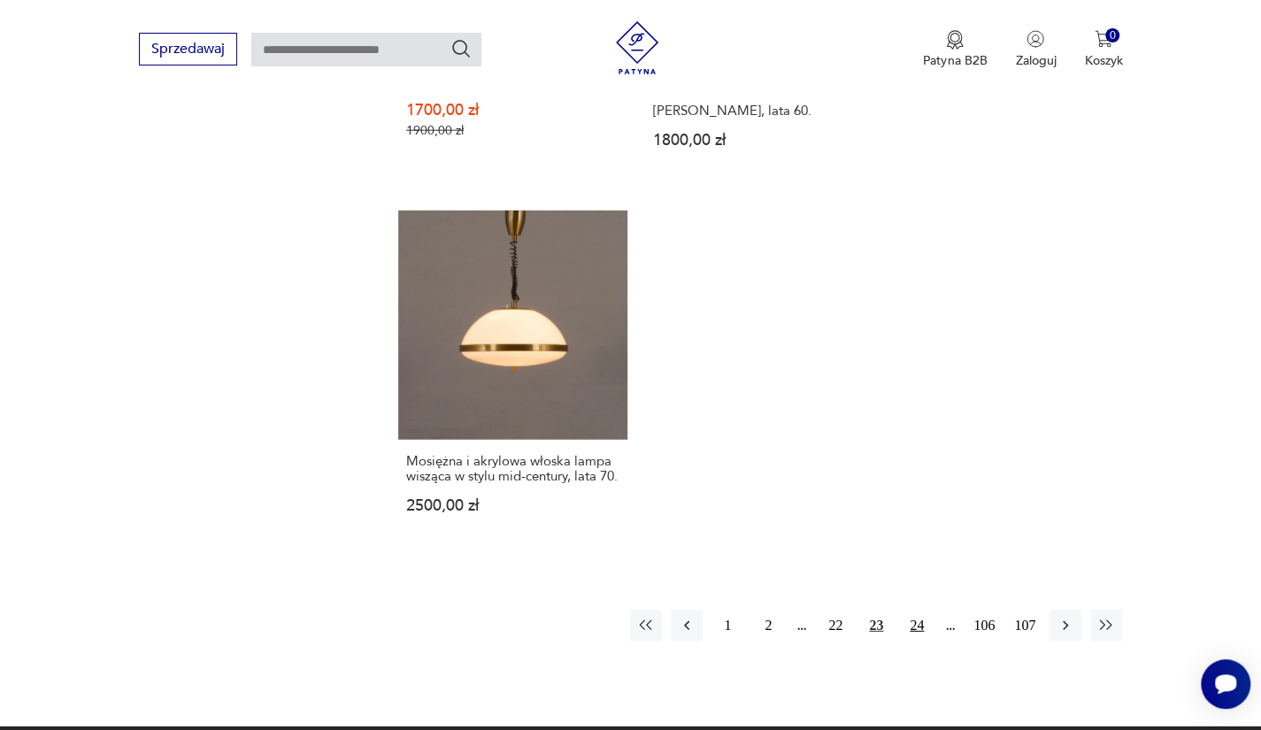
click at [911, 610] on button "24" at bounding box center [917, 626] width 32 height 32
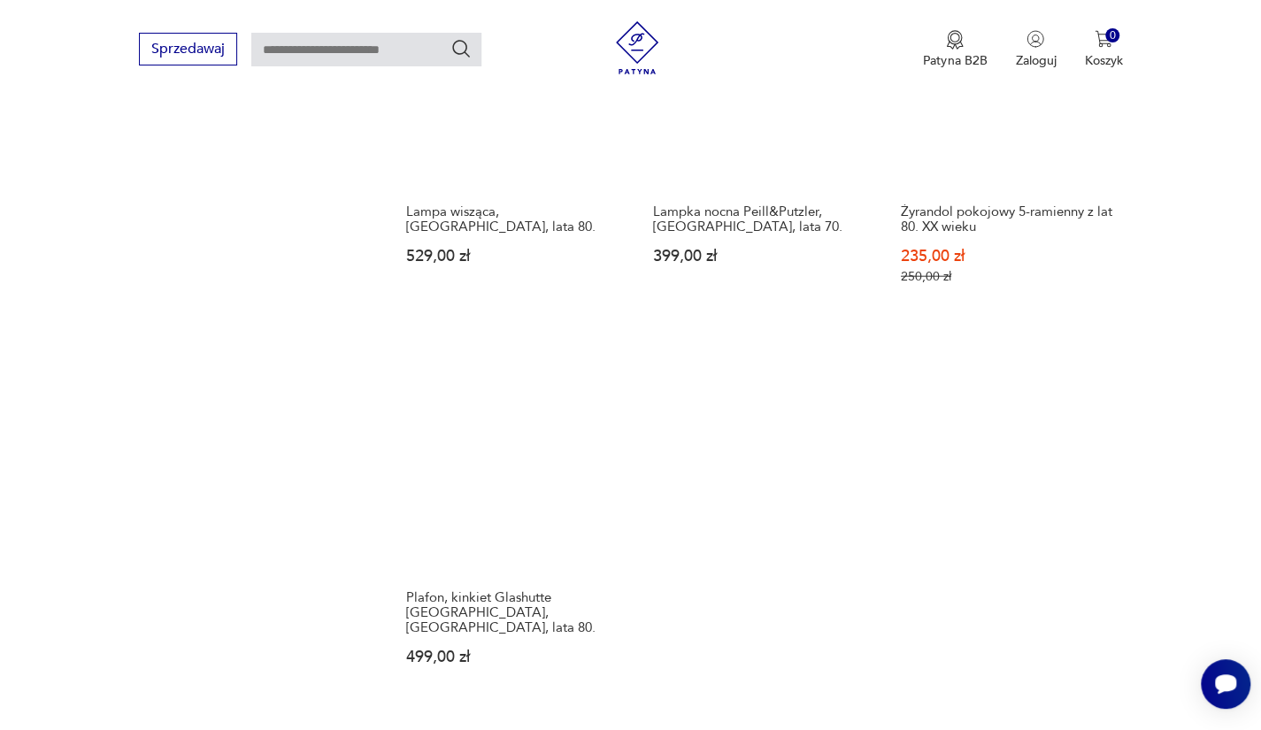
scroll to position [2334, 0]
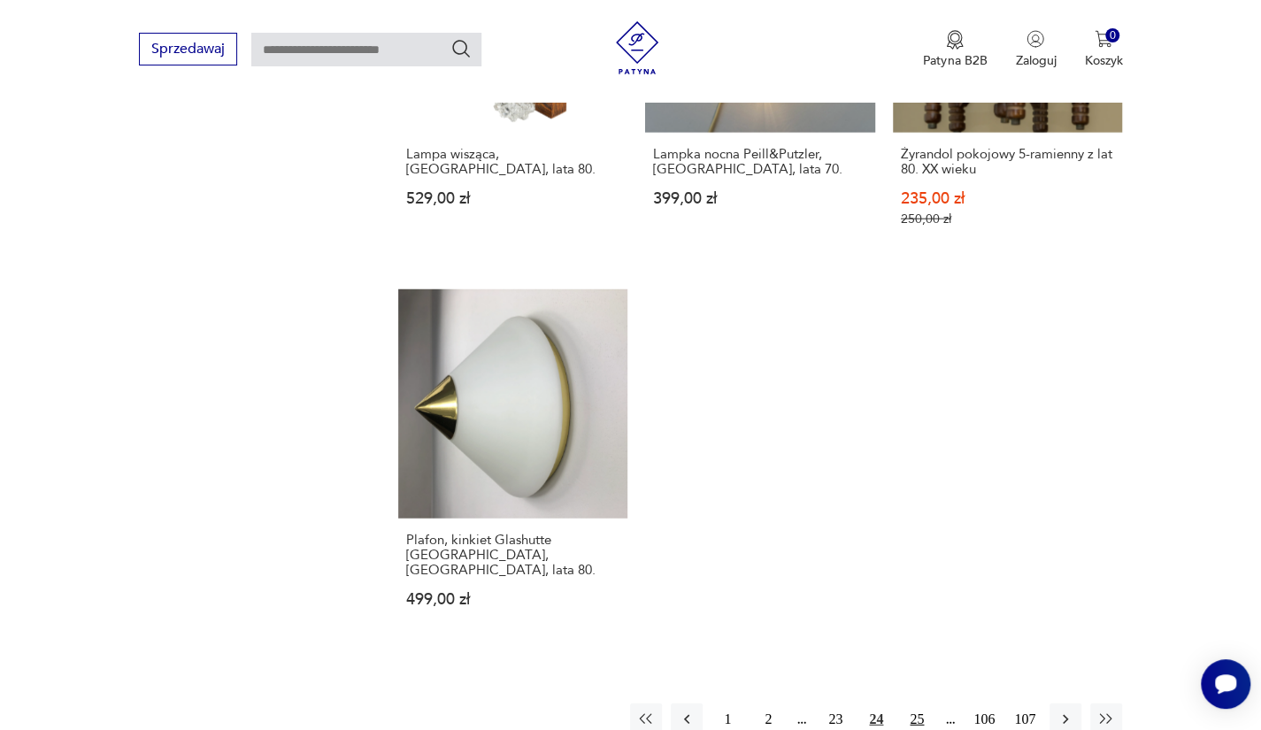
click at [921, 703] on button "25" at bounding box center [917, 719] width 32 height 32
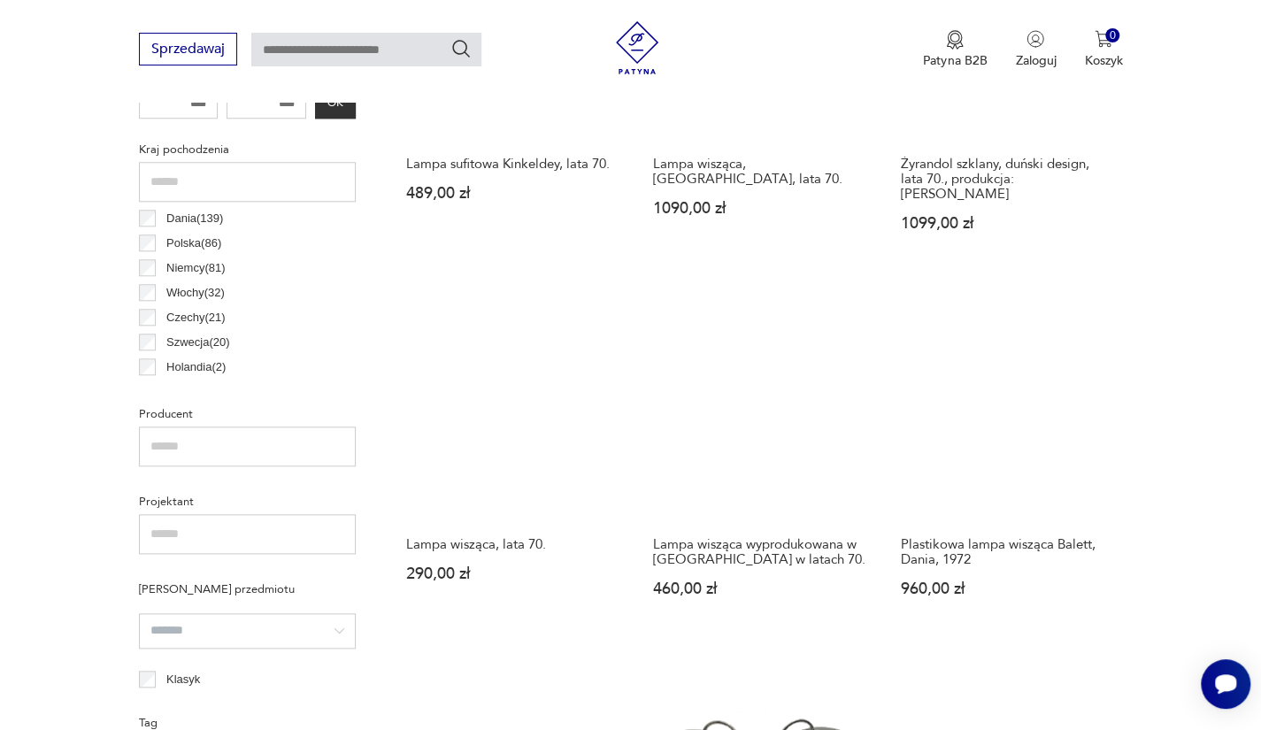
scroll to position [833, 0]
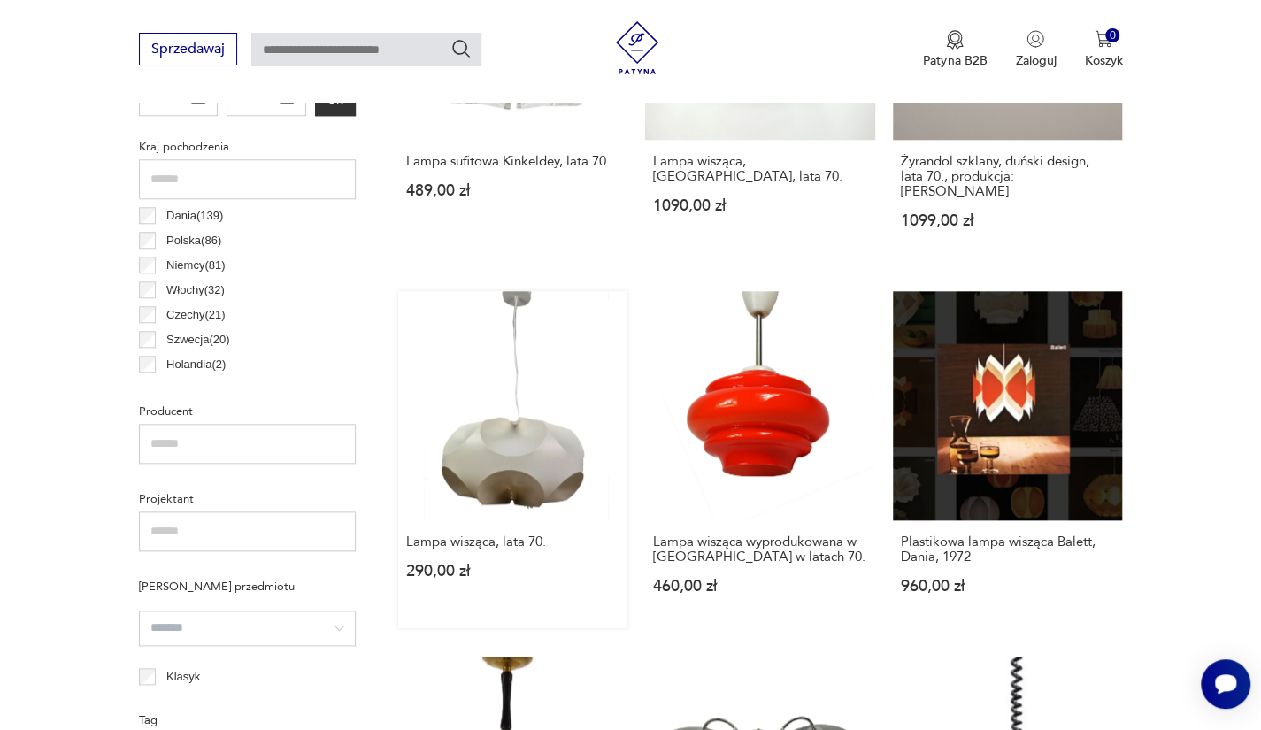
click at [535, 394] on link "Lampa wisząca, lata 70. 290,00 zł" at bounding box center [513, 460] width 230 height 338
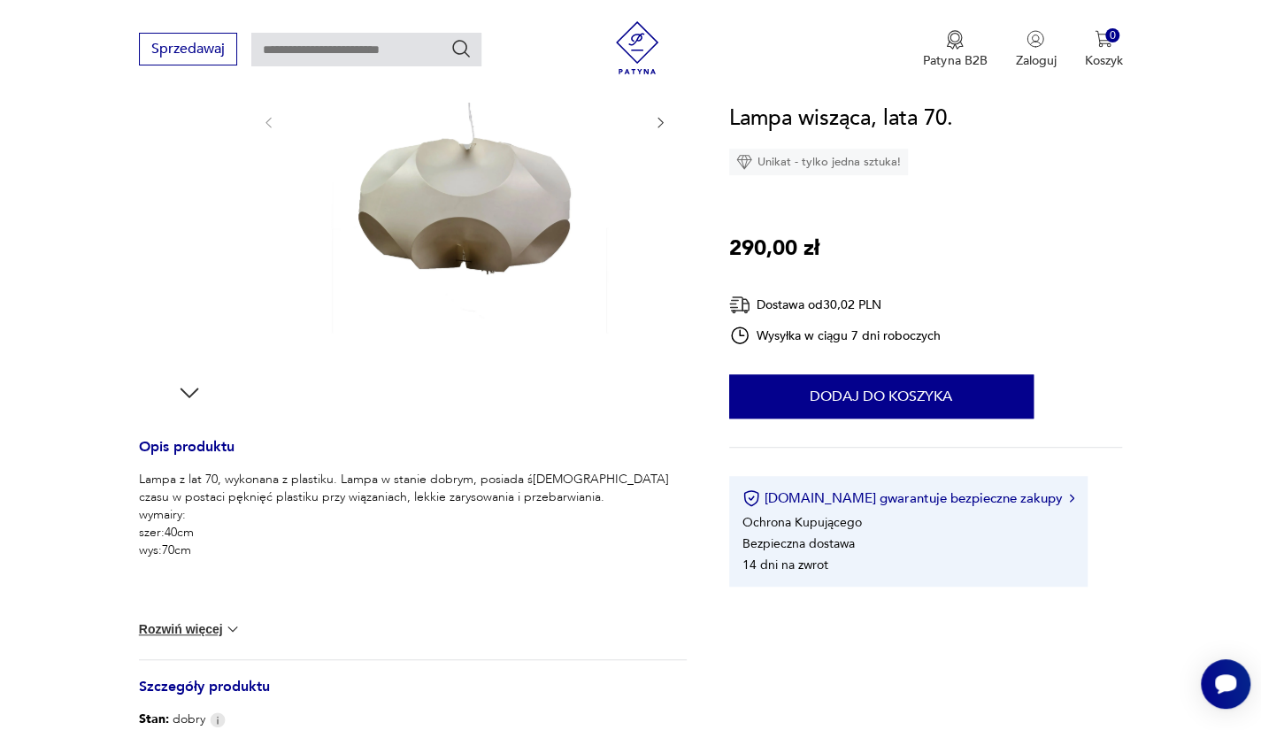
scroll to position [400, 0]
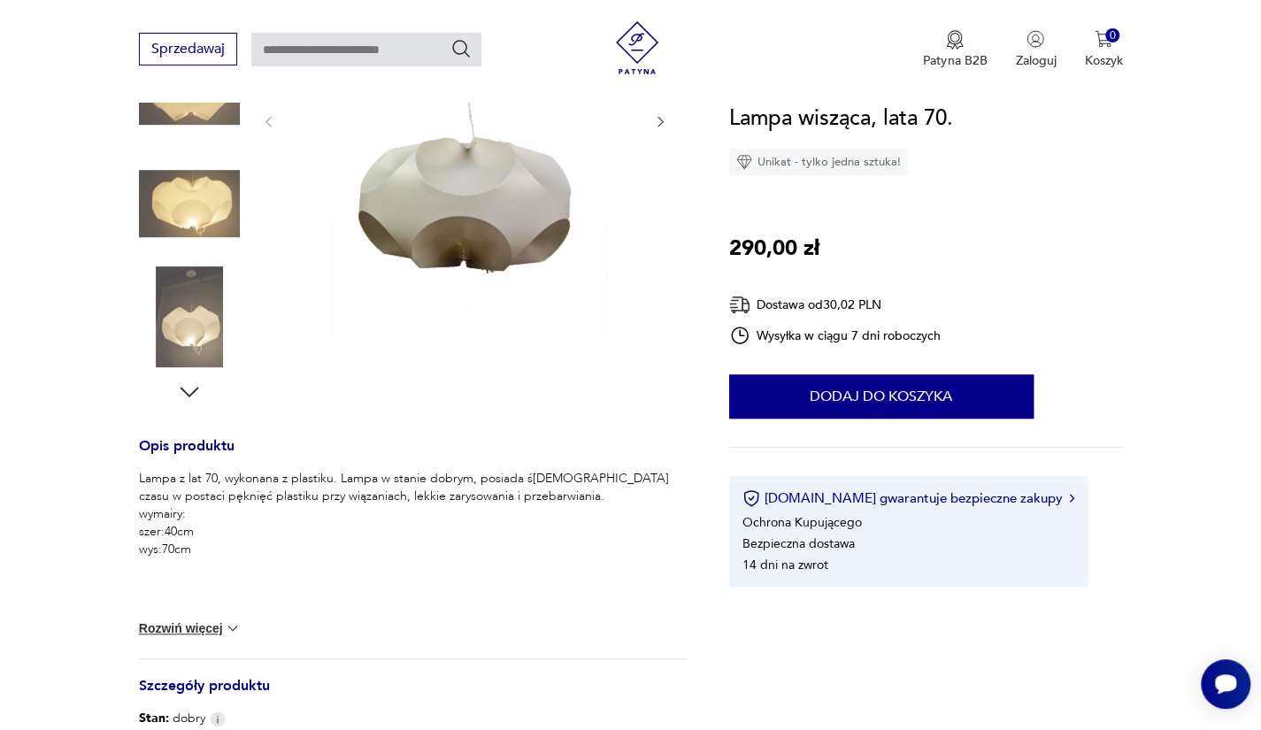
click at [149, 211] on img at bounding box center [189, 203] width 101 height 101
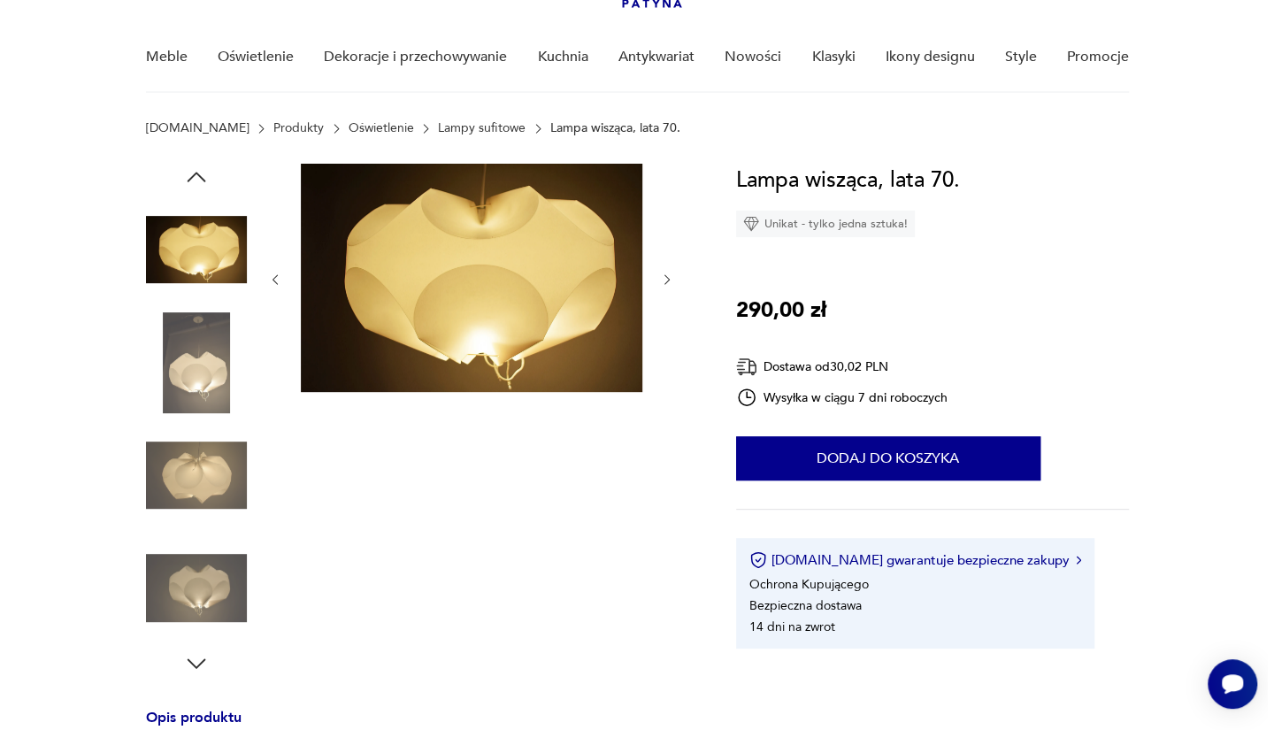
scroll to position [127, 0]
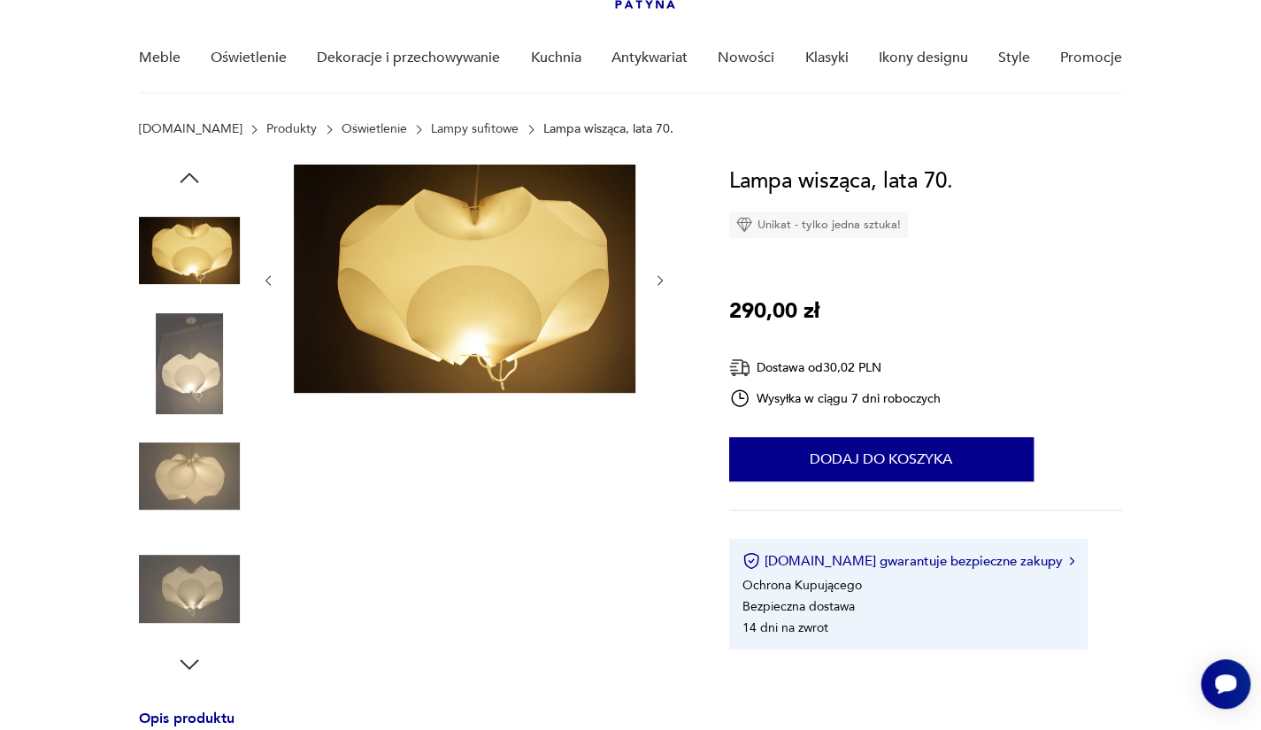
click at [203, 477] on img at bounding box center [189, 476] width 101 height 101
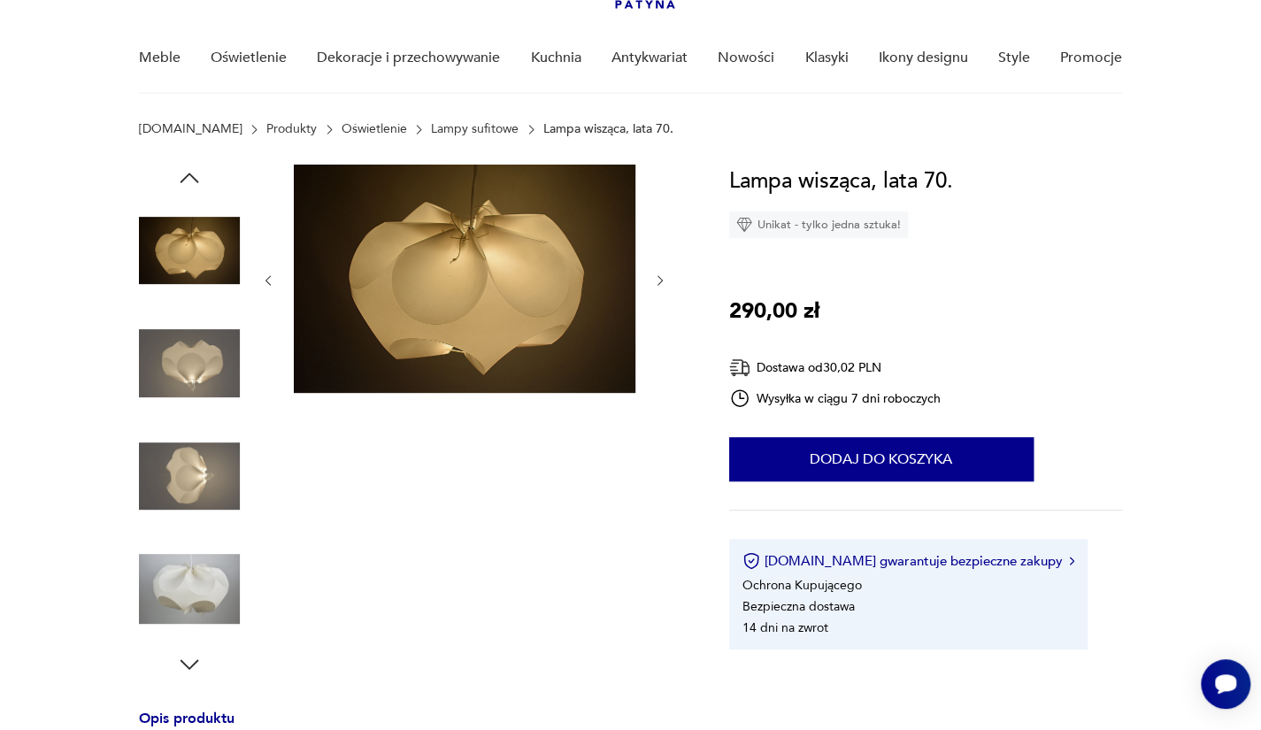
click at [221, 575] on img at bounding box center [189, 589] width 101 height 101
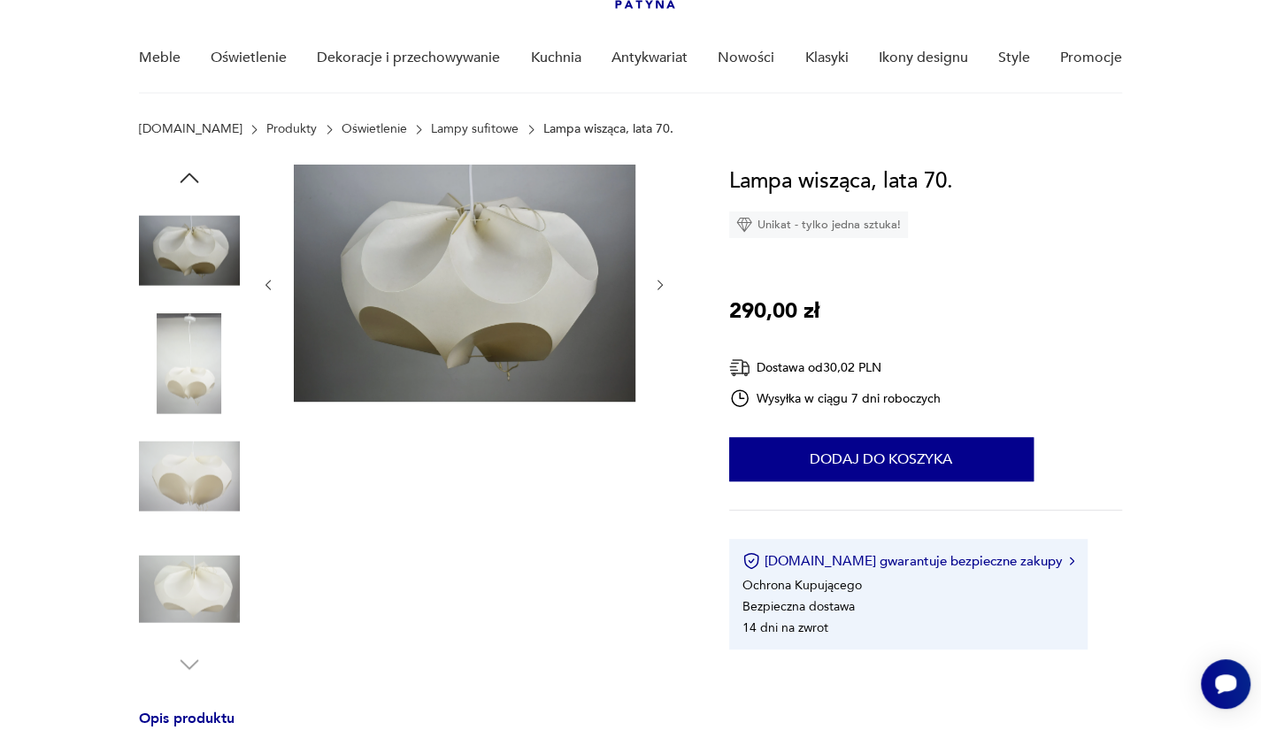
click at [447, 263] on img at bounding box center [464, 283] width 341 height 237
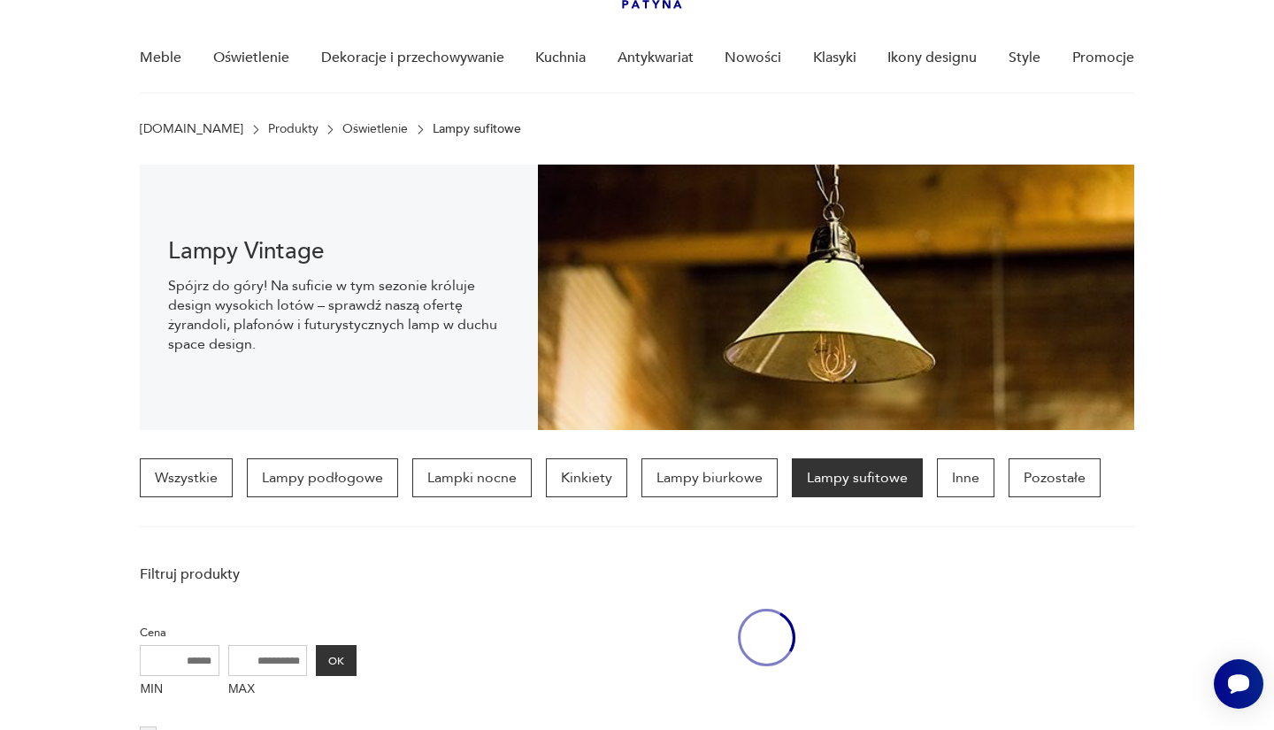
scroll to position [833, 0]
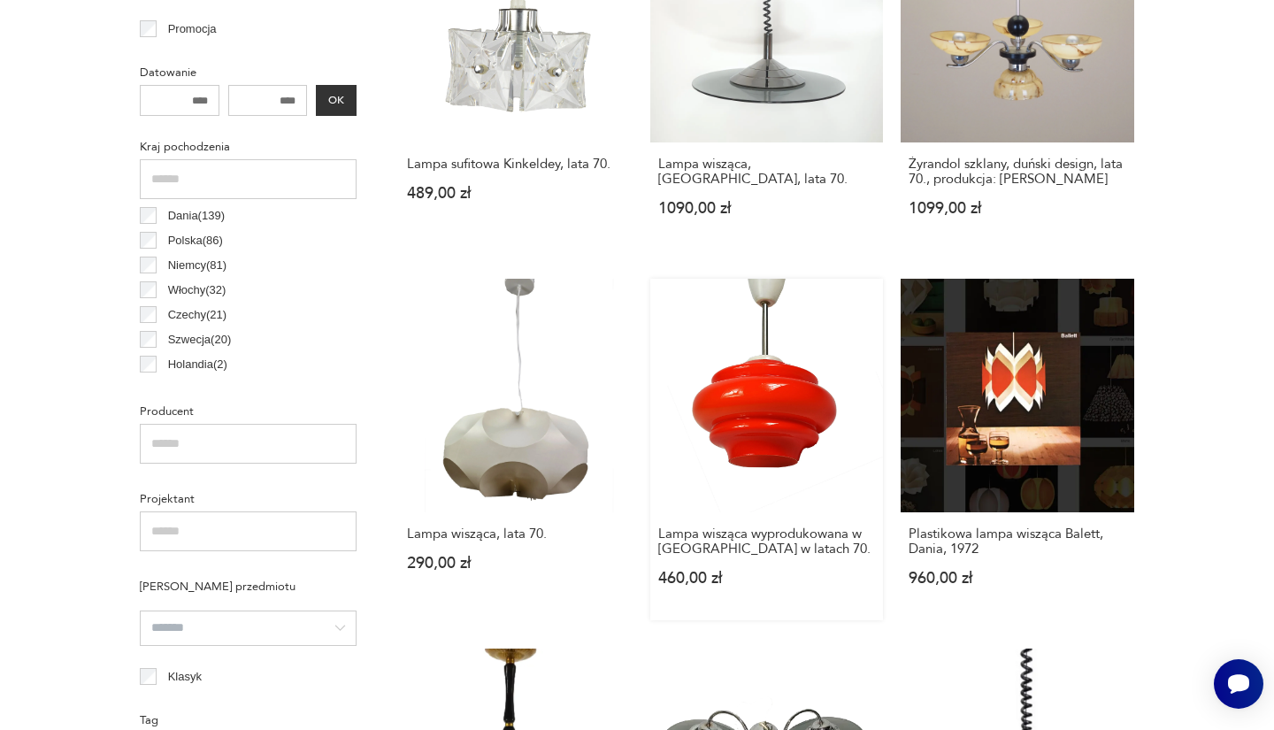
click at [773, 334] on link "Lampa wisząca wyprodukowana w Polsce w latach 70. 460,00 zł" at bounding box center [766, 449] width 233 height 341
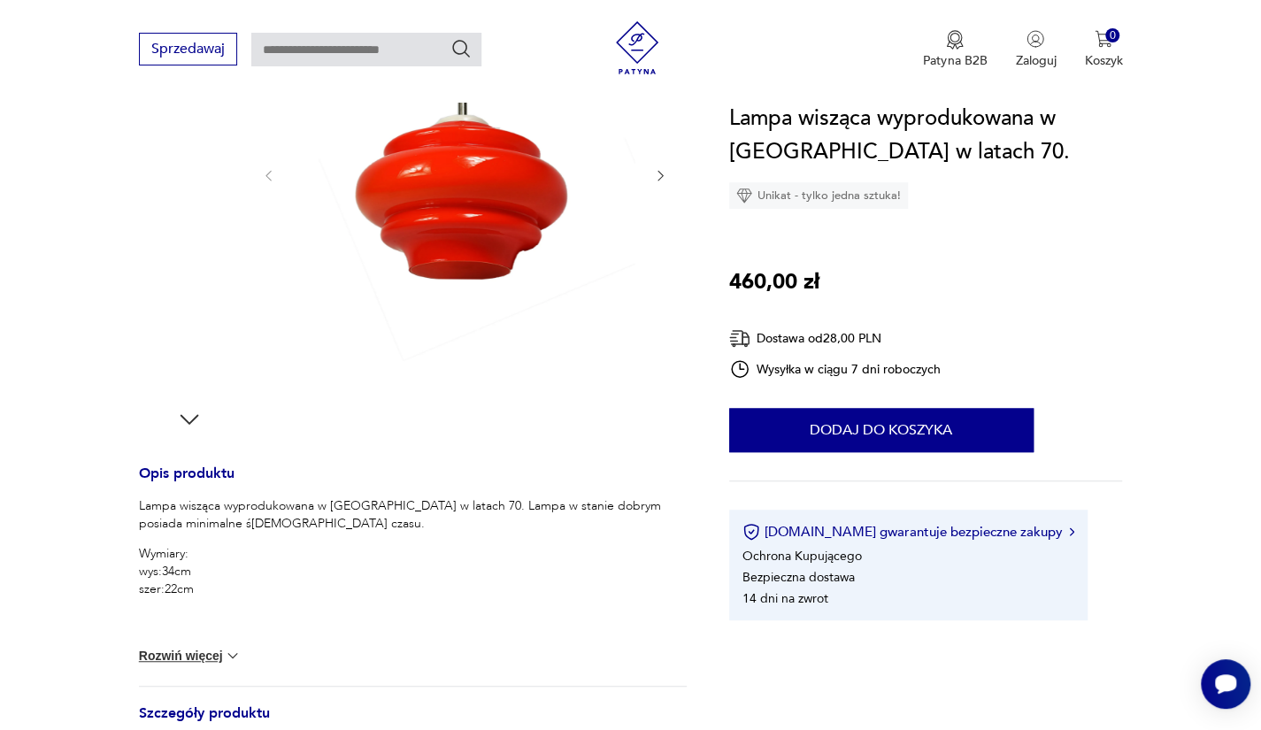
scroll to position [403, 0]
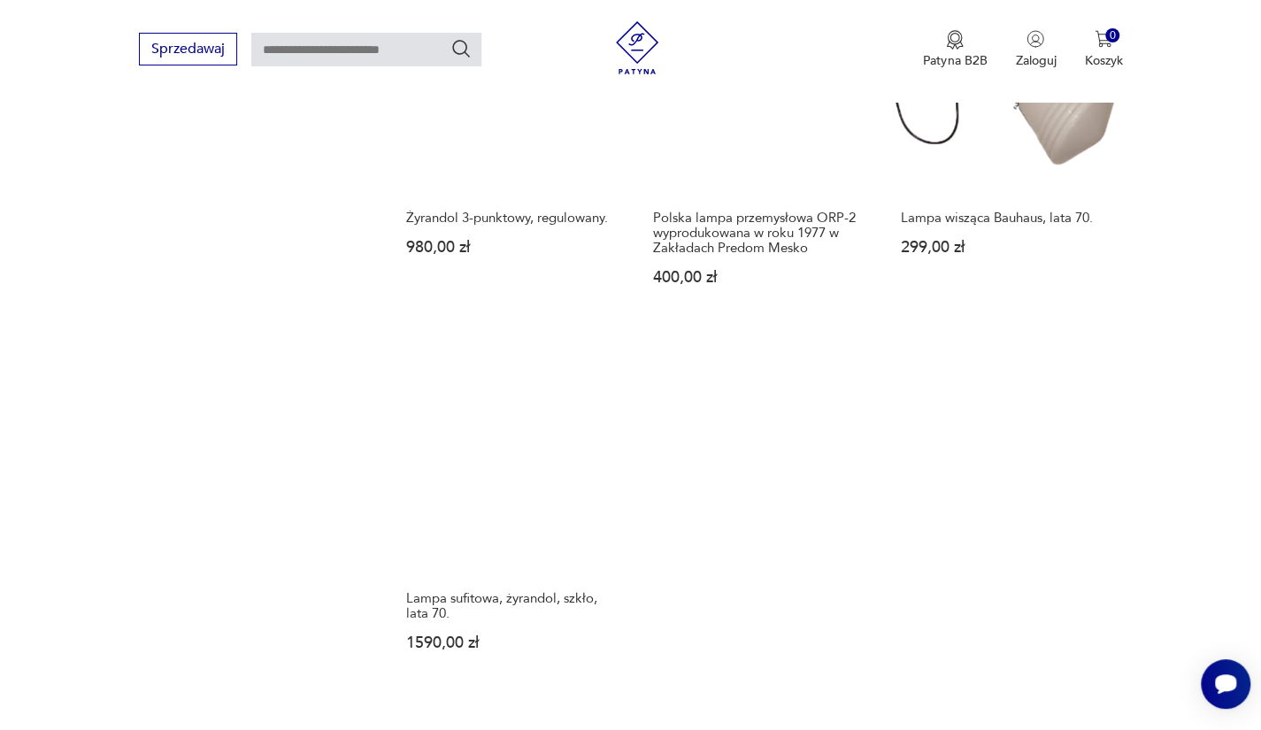
scroll to position [2358, 0]
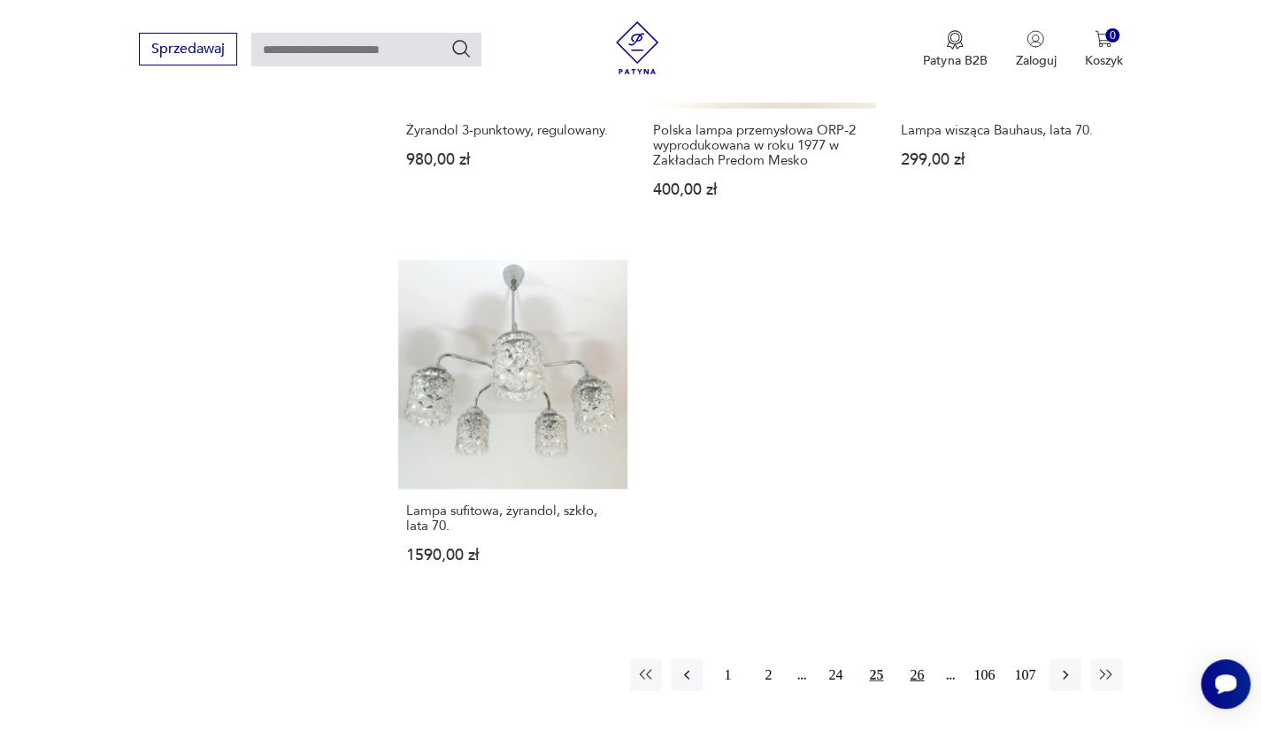
click at [902, 659] on button "26" at bounding box center [917, 675] width 32 height 32
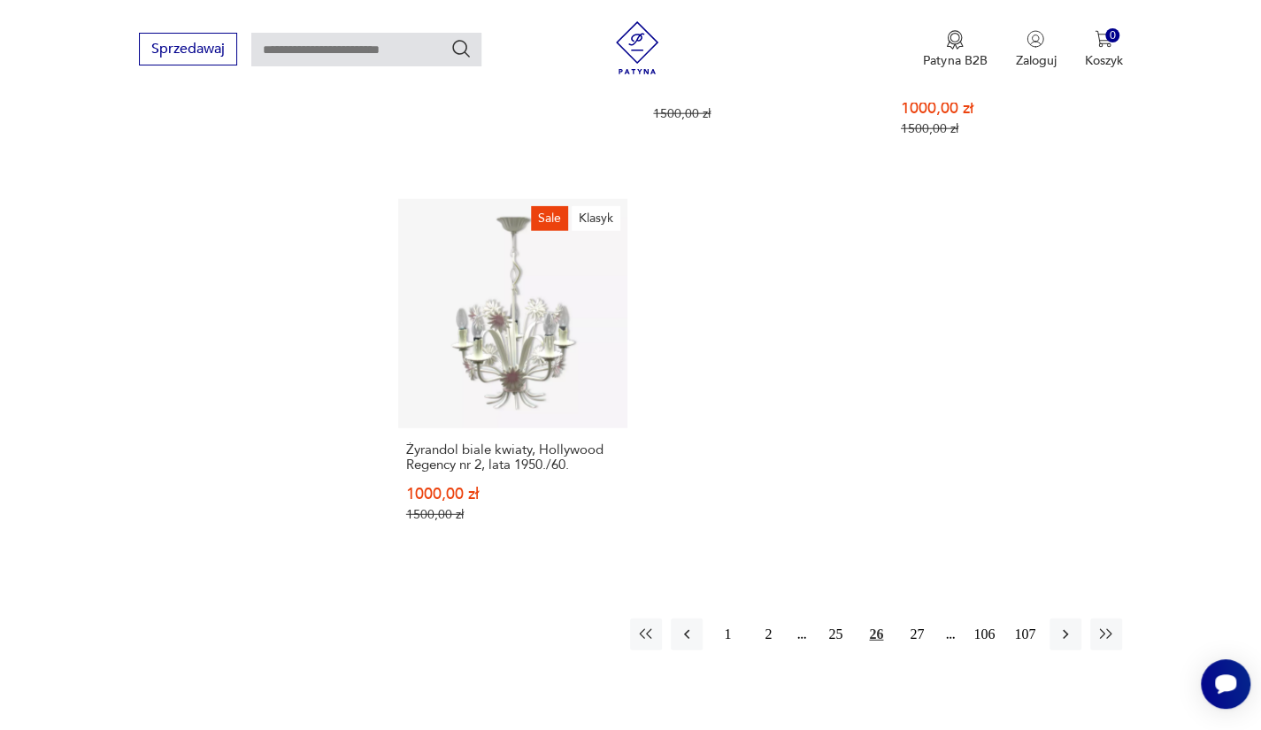
scroll to position [2599, 0]
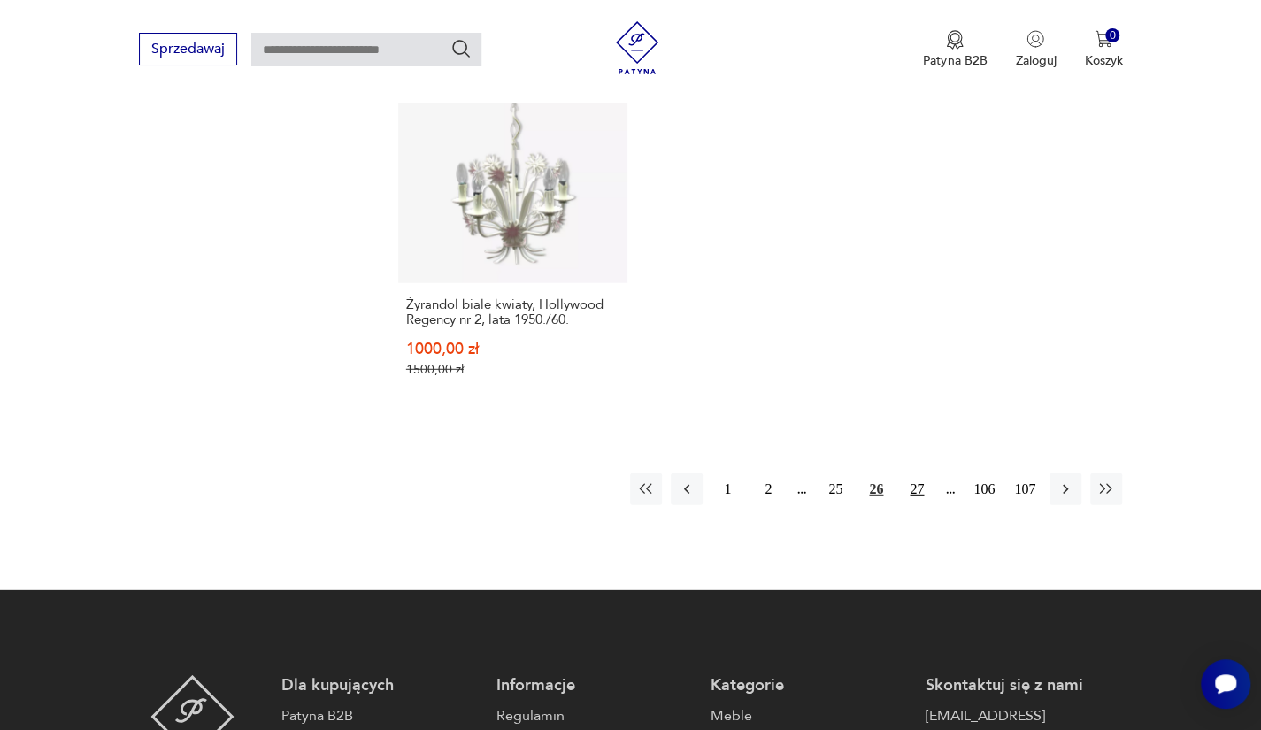
click at [918, 473] on button "27" at bounding box center [917, 489] width 32 height 32
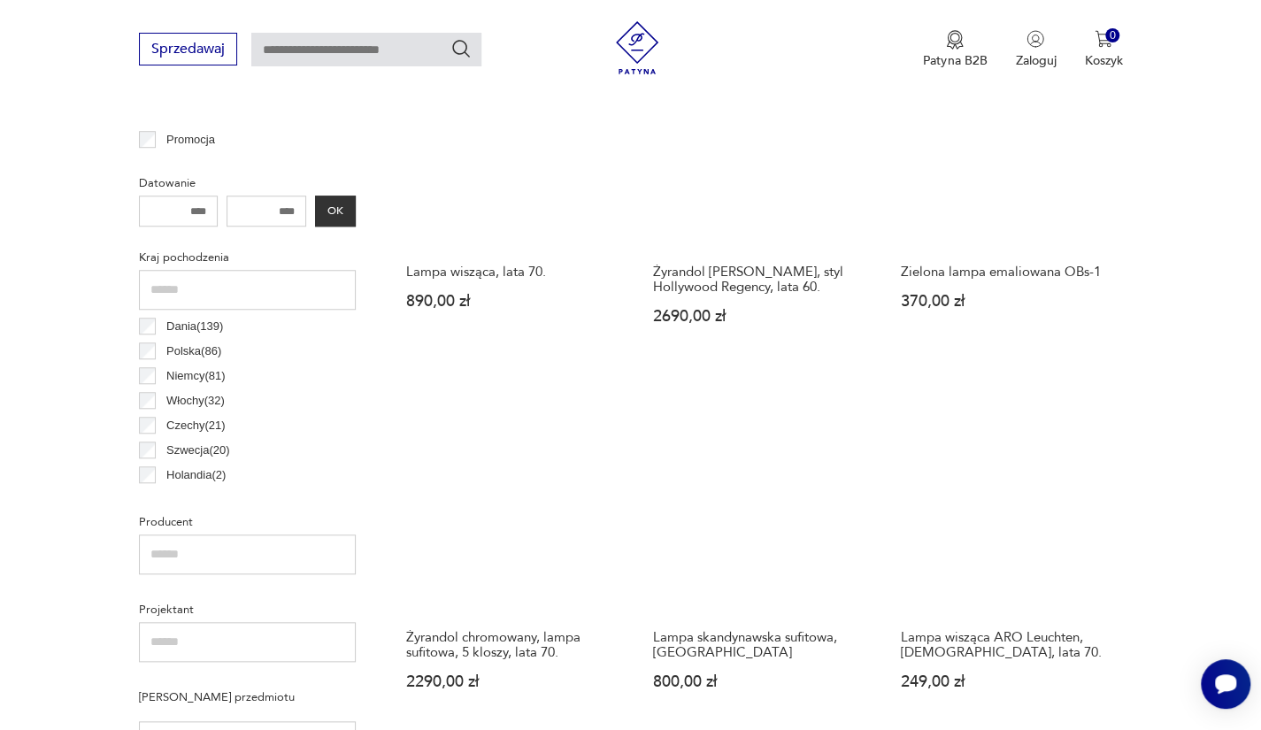
scroll to position [753, 0]
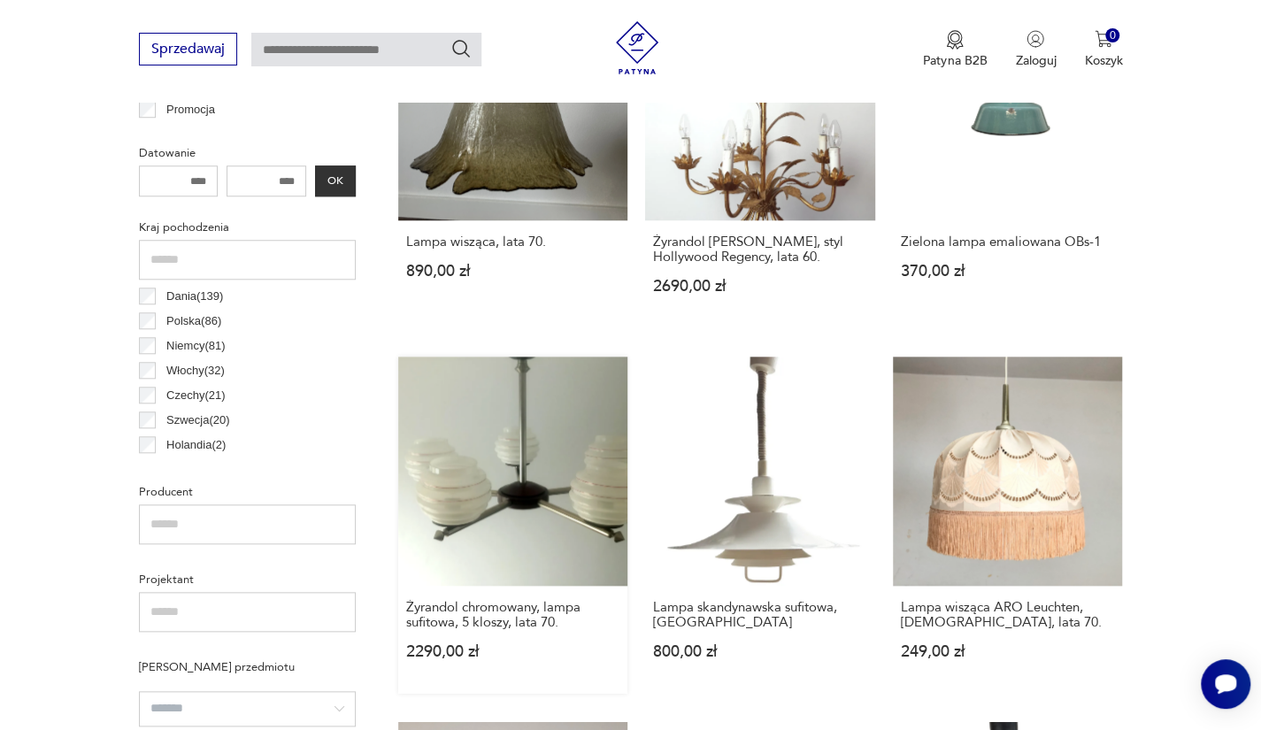
click at [501, 470] on link "Żyrandol chromowany, lampa sufitowa, 5 kloszy, lata 70. 2290,00 zł" at bounding box center [513, 526] width 230 height 338
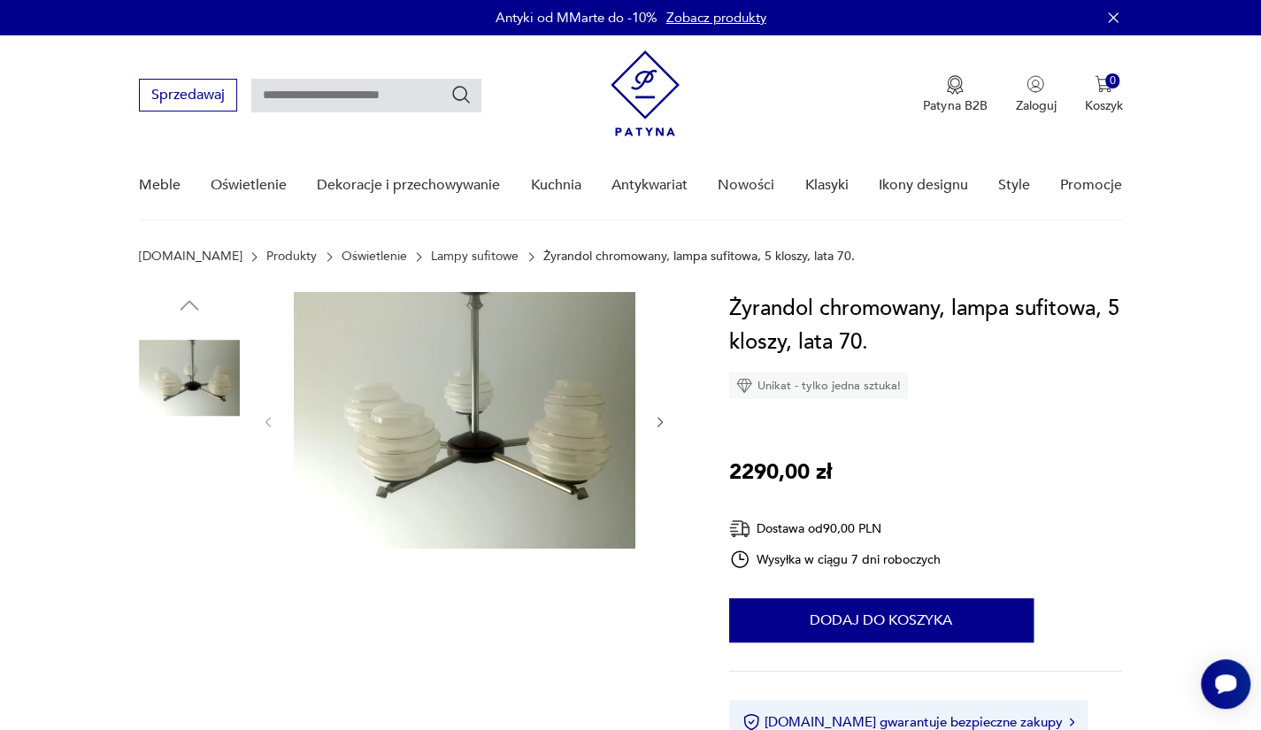
scroll to position [88, 0]
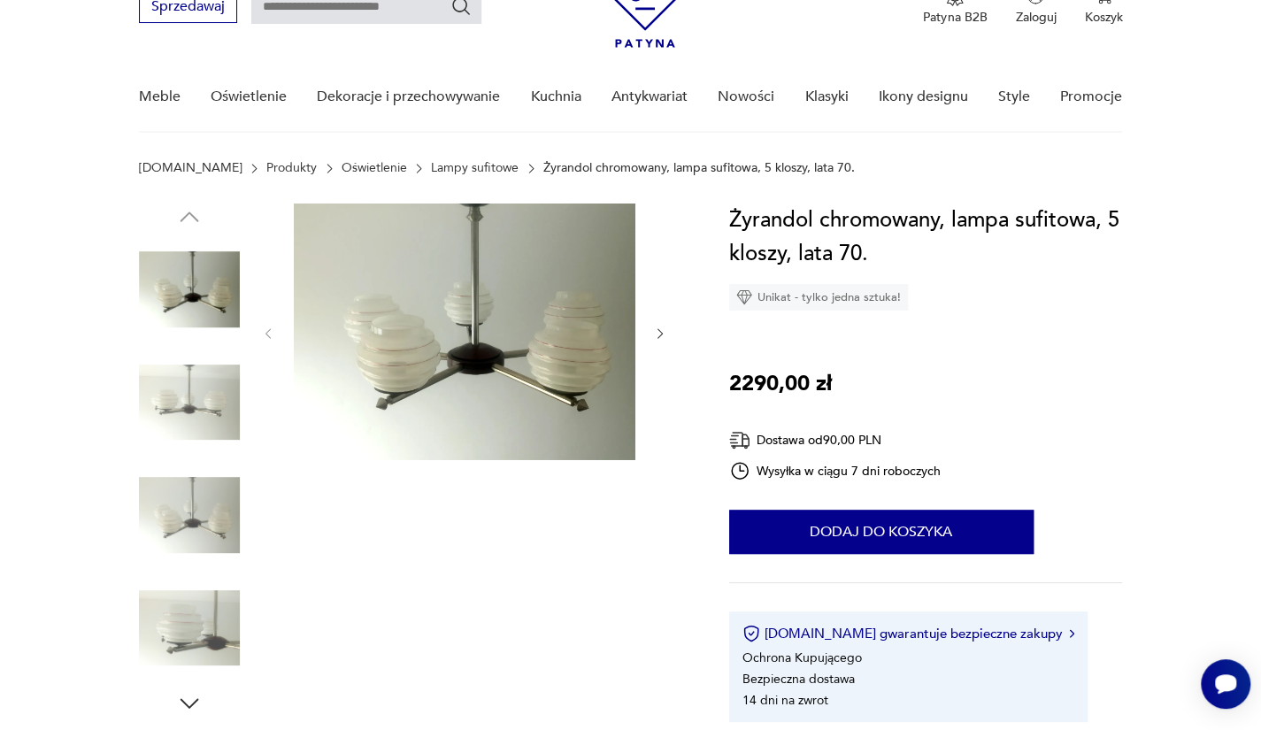
click at [224, 409] on img at bounding box center [189, 402] width 101 height 101
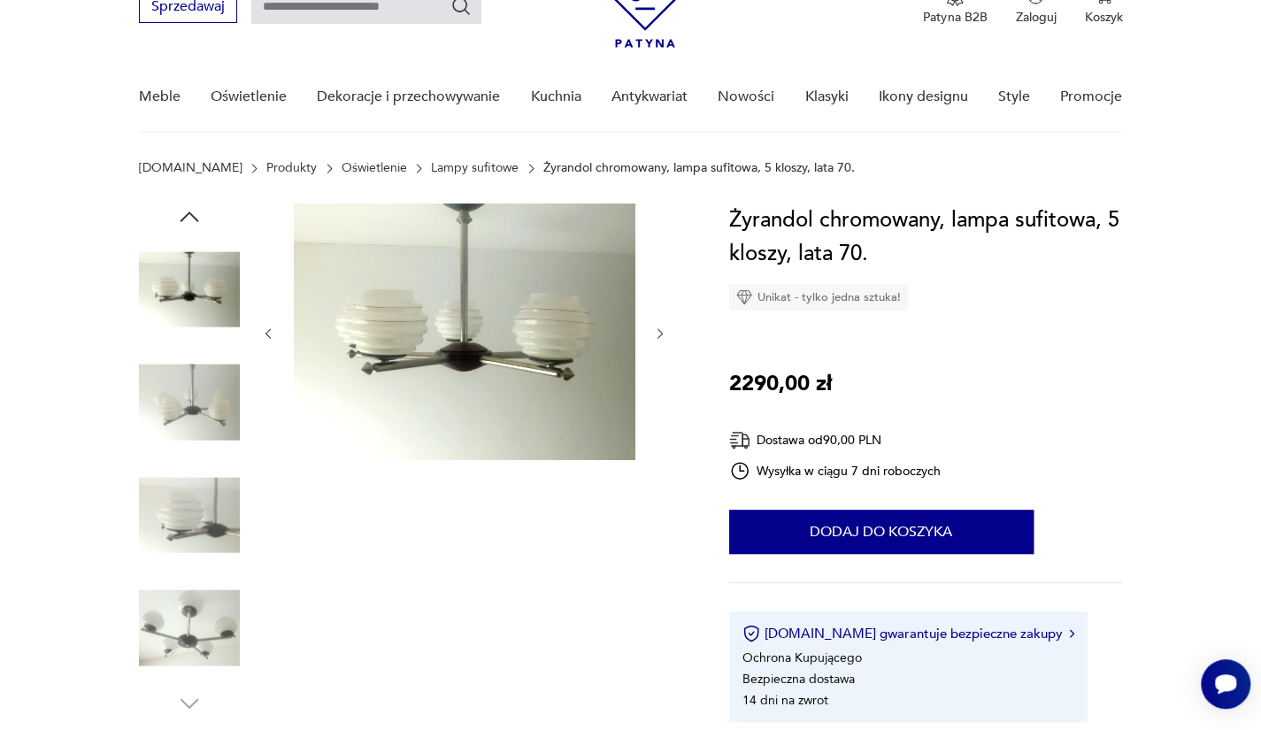
click at [199, 471] on img at bounding box center [189, 514] width 101 height 101
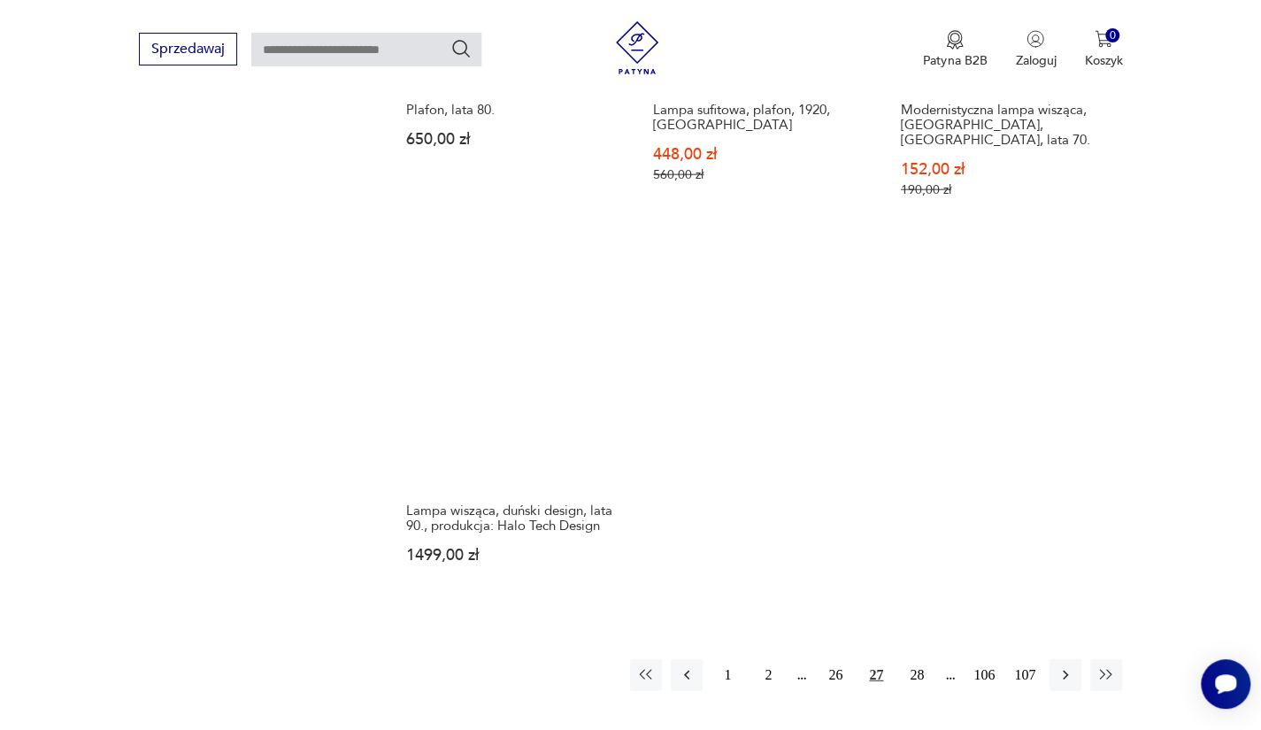
scroll to position [2348, 0]
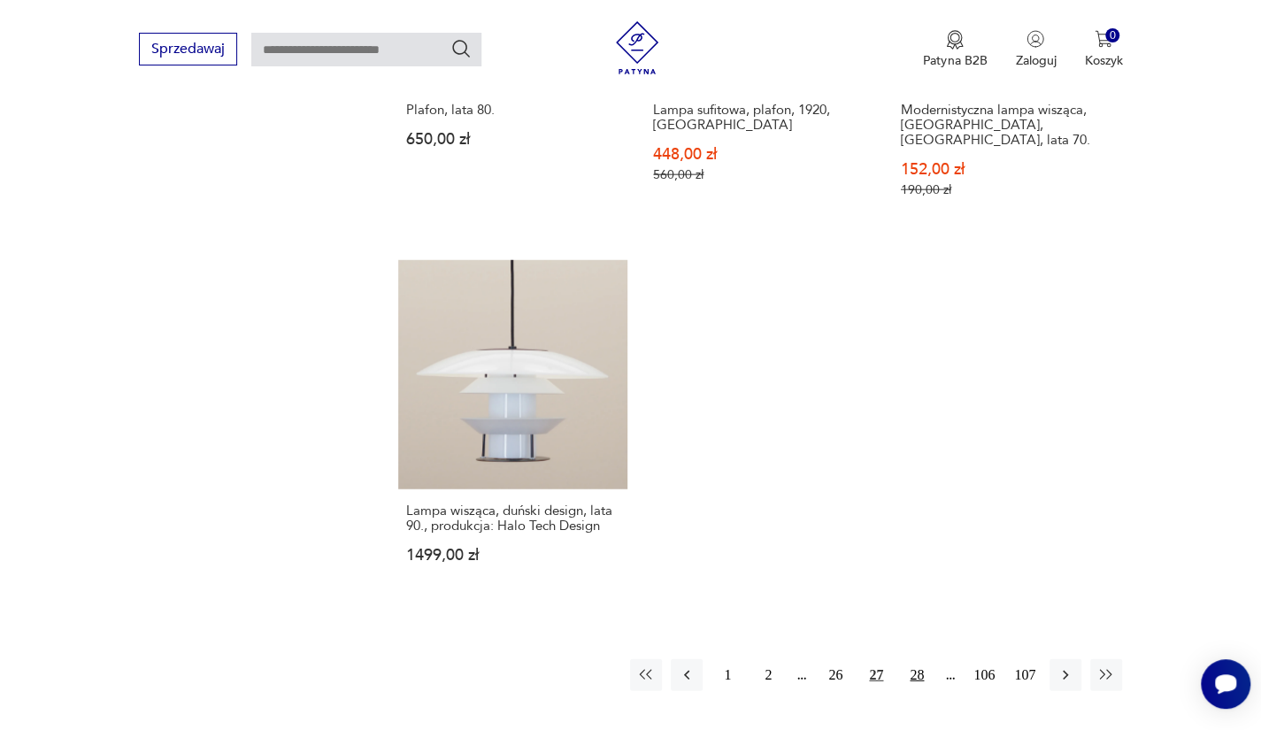
click at [922, 659] on button "28" at bounding box center [917, 675] width 32 height 32
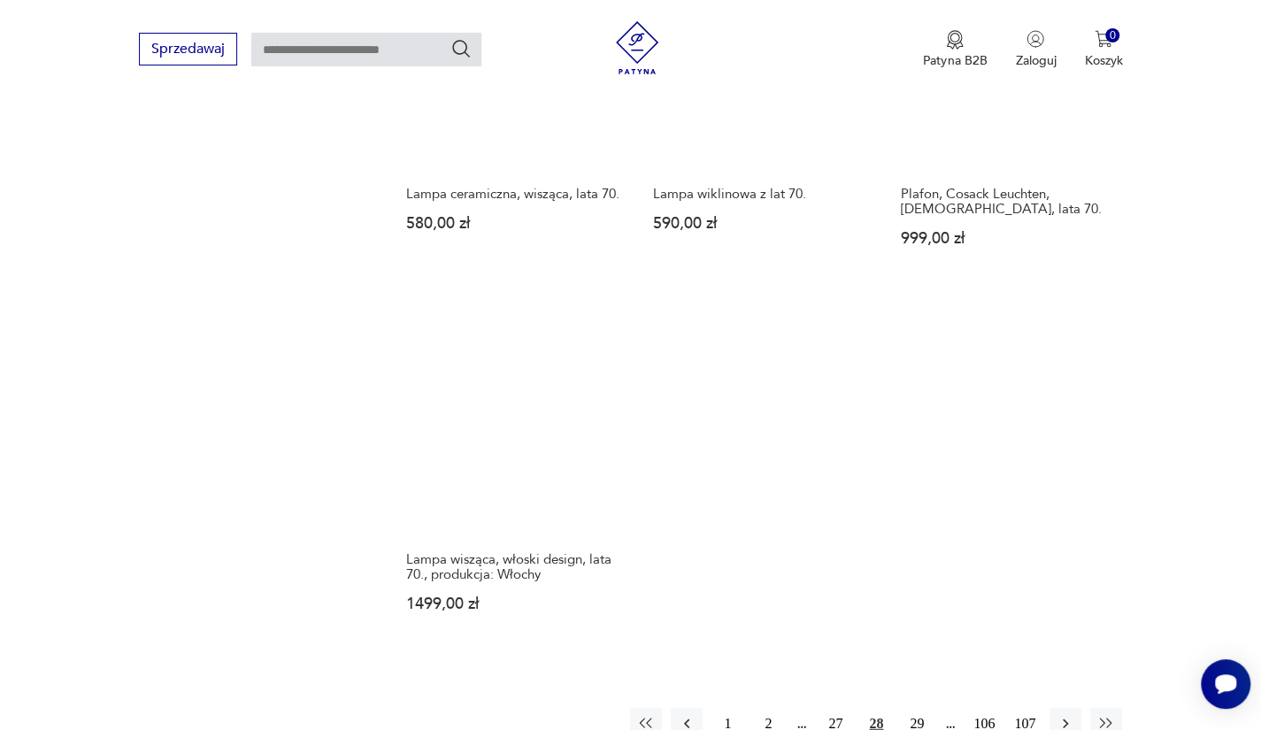
scroll to position [2457, 0]
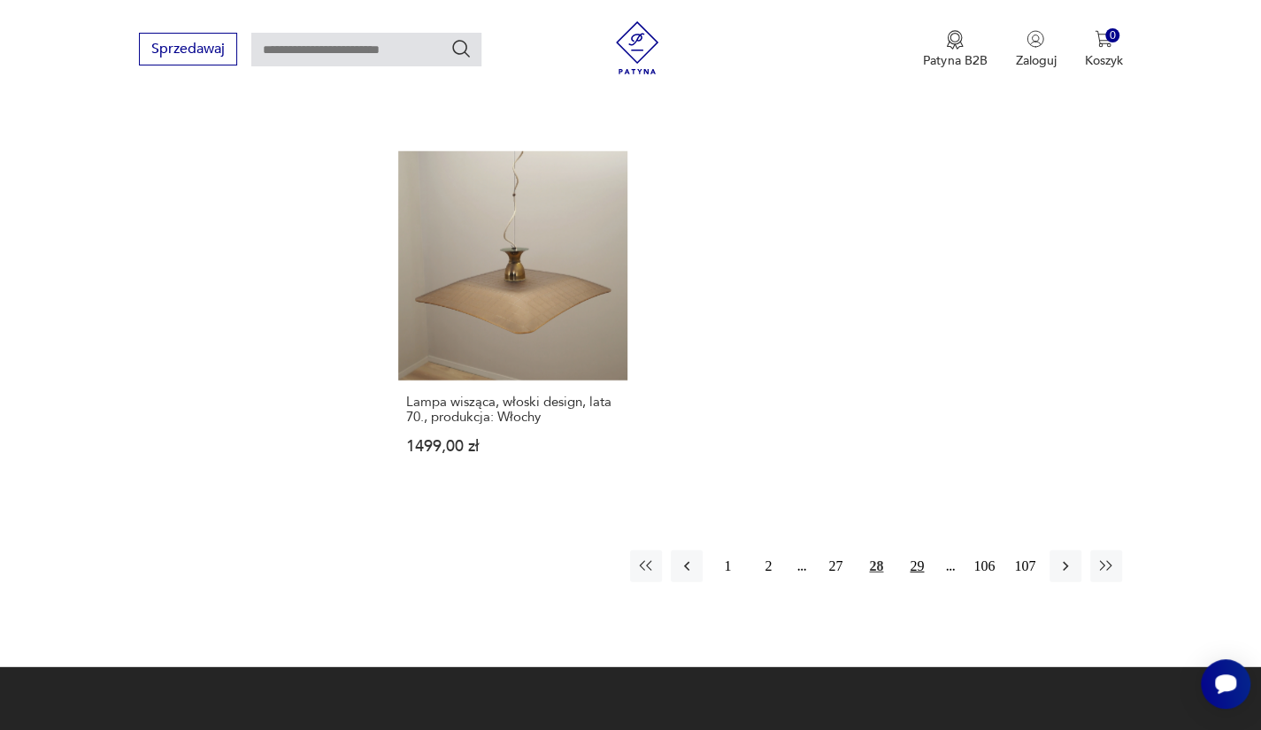
click at [916, 566] on button "29" at bounding box center [917, 566] width 32 height 32
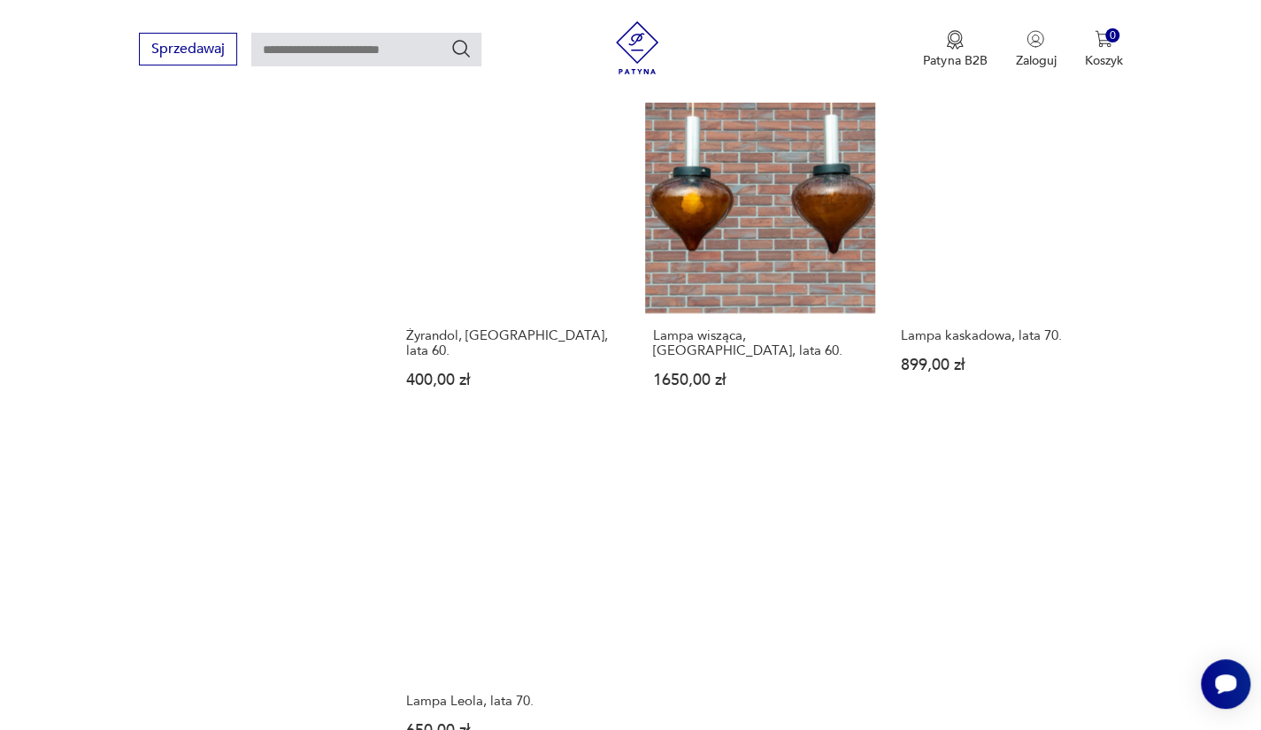
scroll to position [2277, 0]
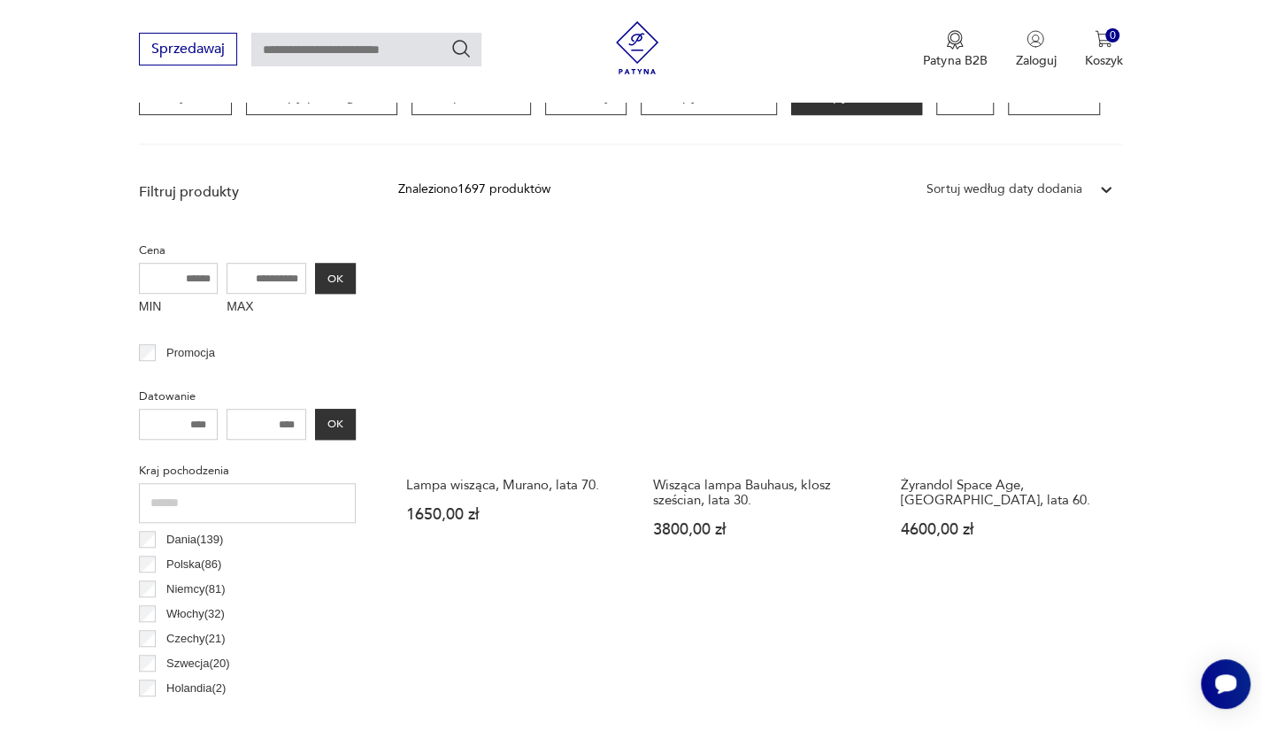
scroll to position [510, 0]
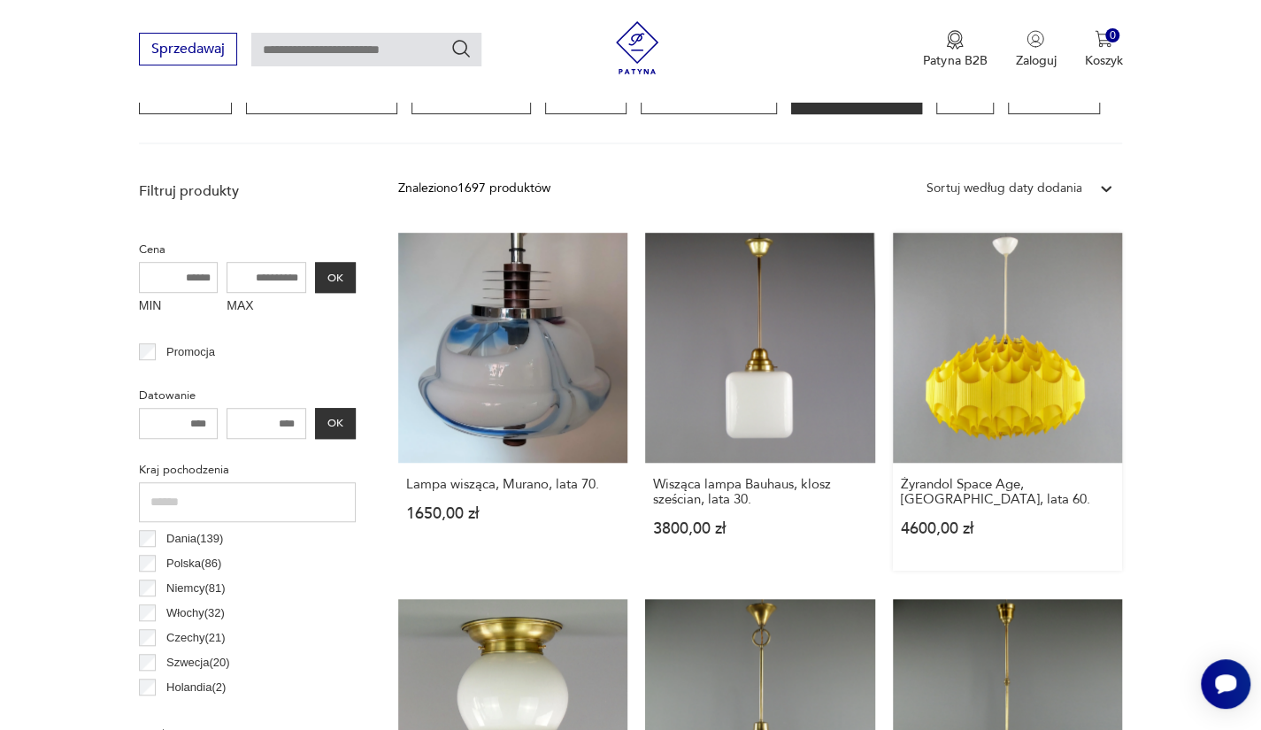
click at [993, 316] on link "Żyrandol Space Age, Nowa Huta, lata 60. 4600,00 zł" at bounding box center [1008, 402] width 230 height 338
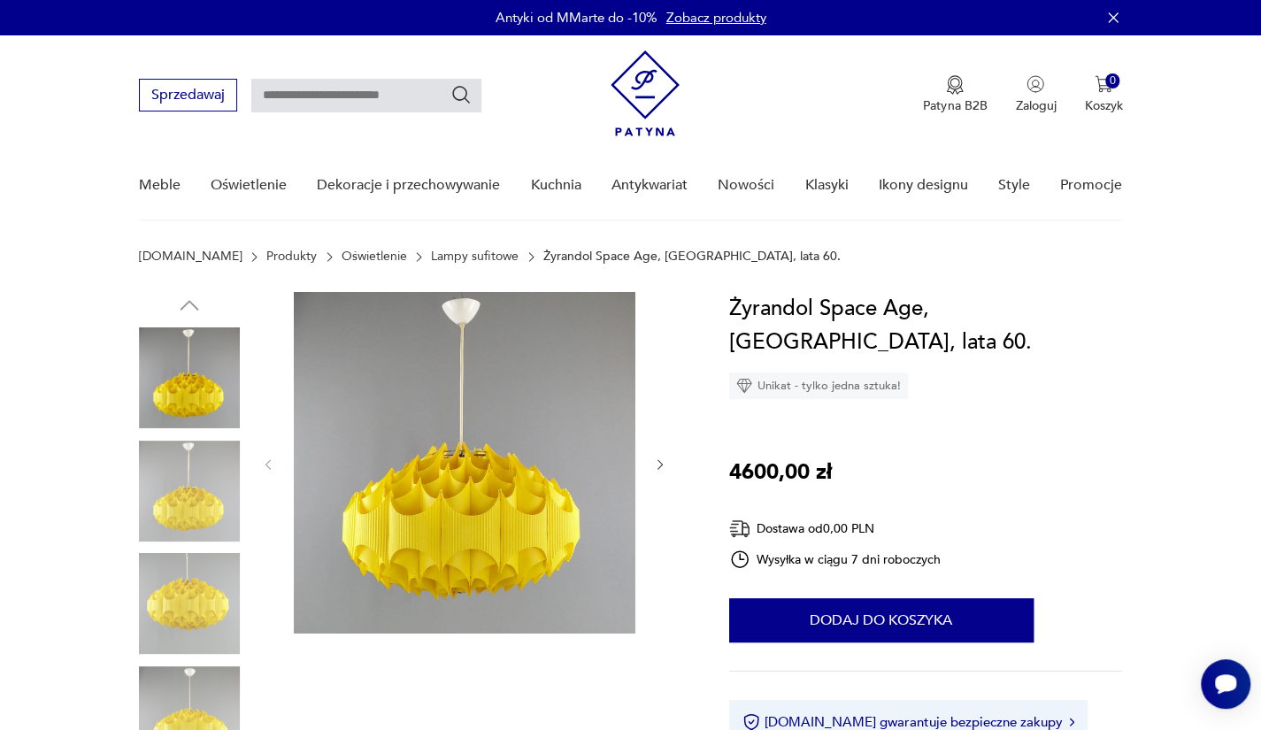
click at [226, 501] on img at bounding box center [189, 491] width 101 height 101
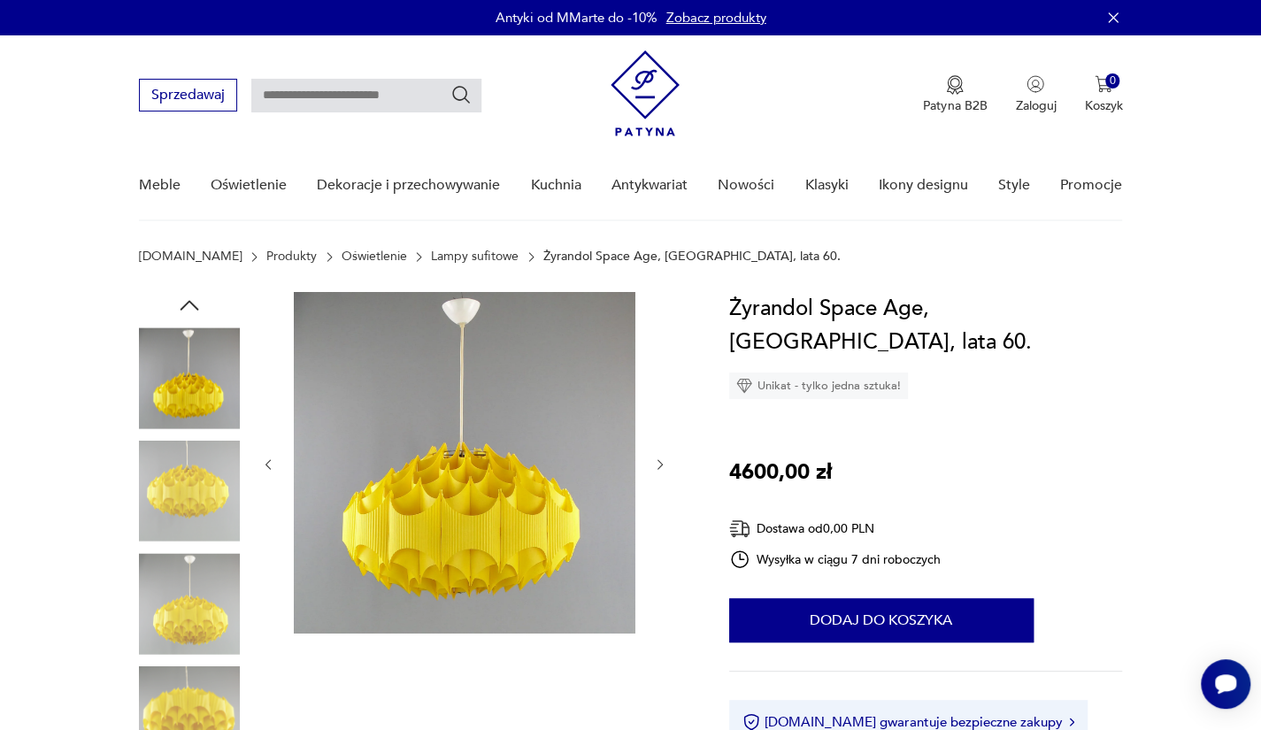
click at [226, 501] on img at bounding box center [189, 491] width 101 height 101
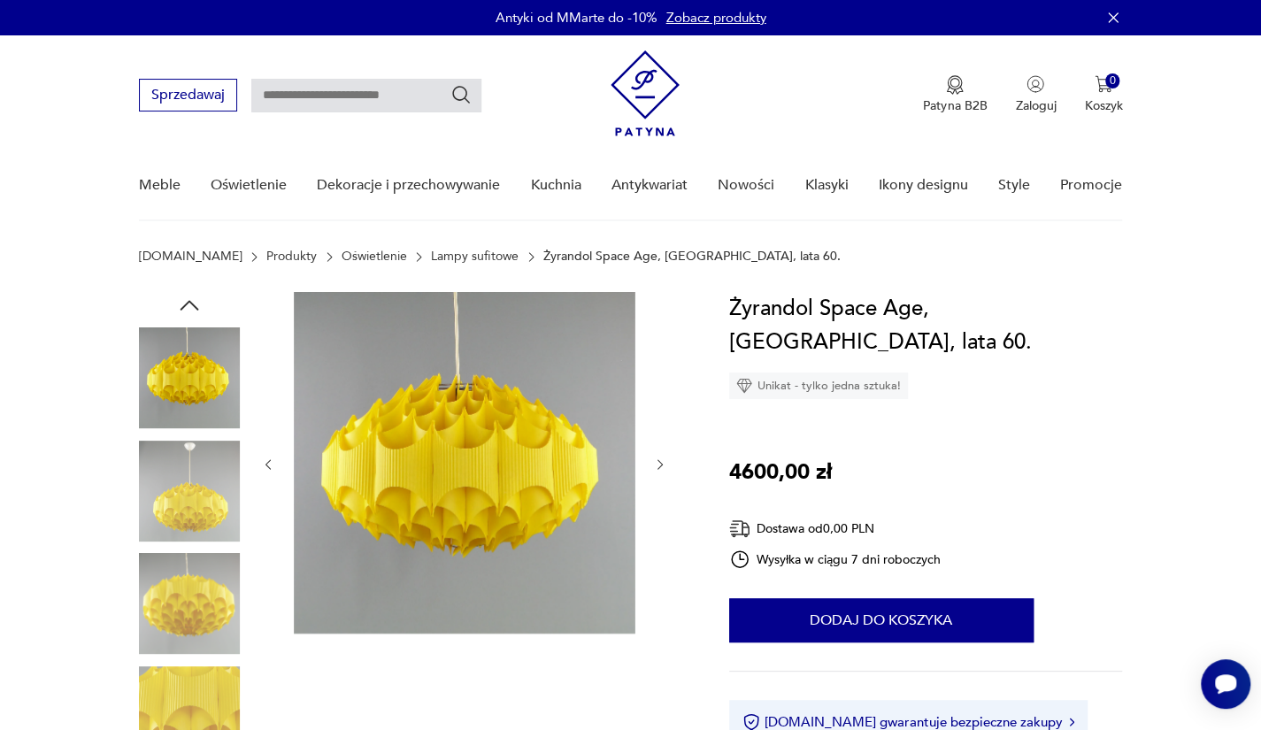
click at [226, 501] on img at bounding box center [189, 491] width 101 height 101
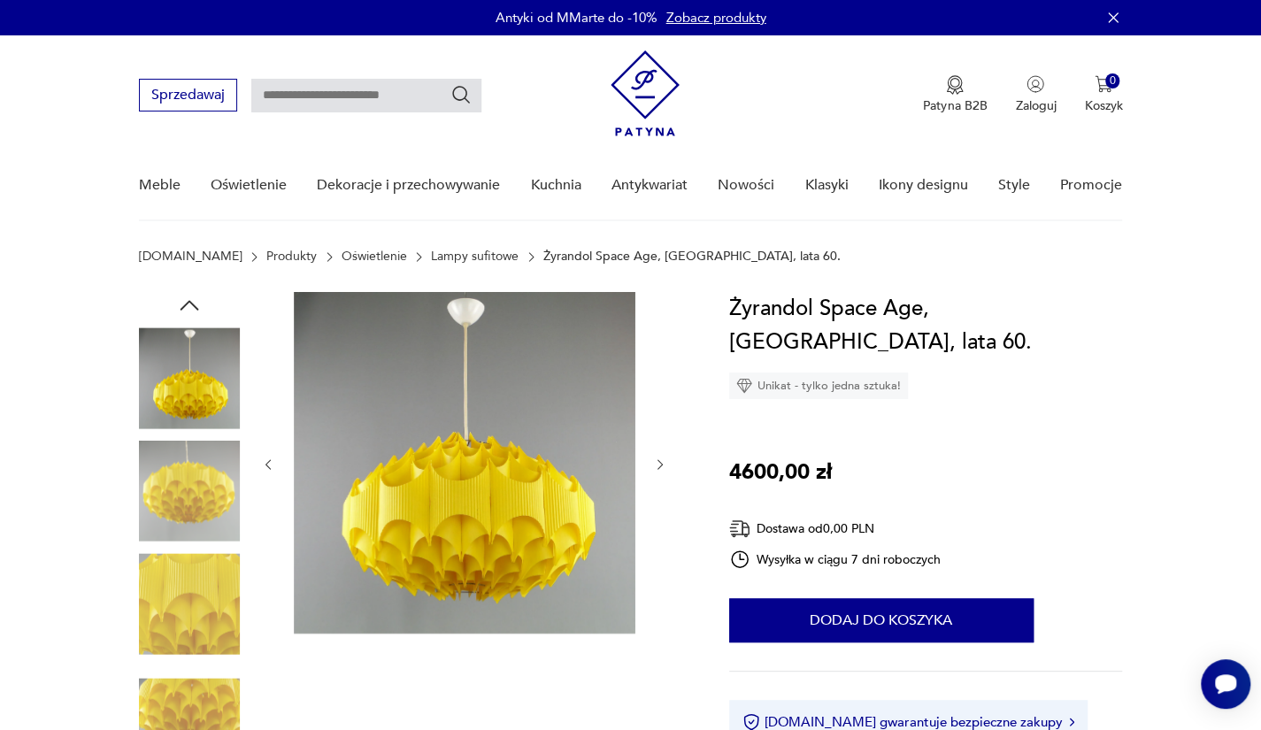
click at [226, 501] on img at bounding box center [189, 491] width 101 height 101
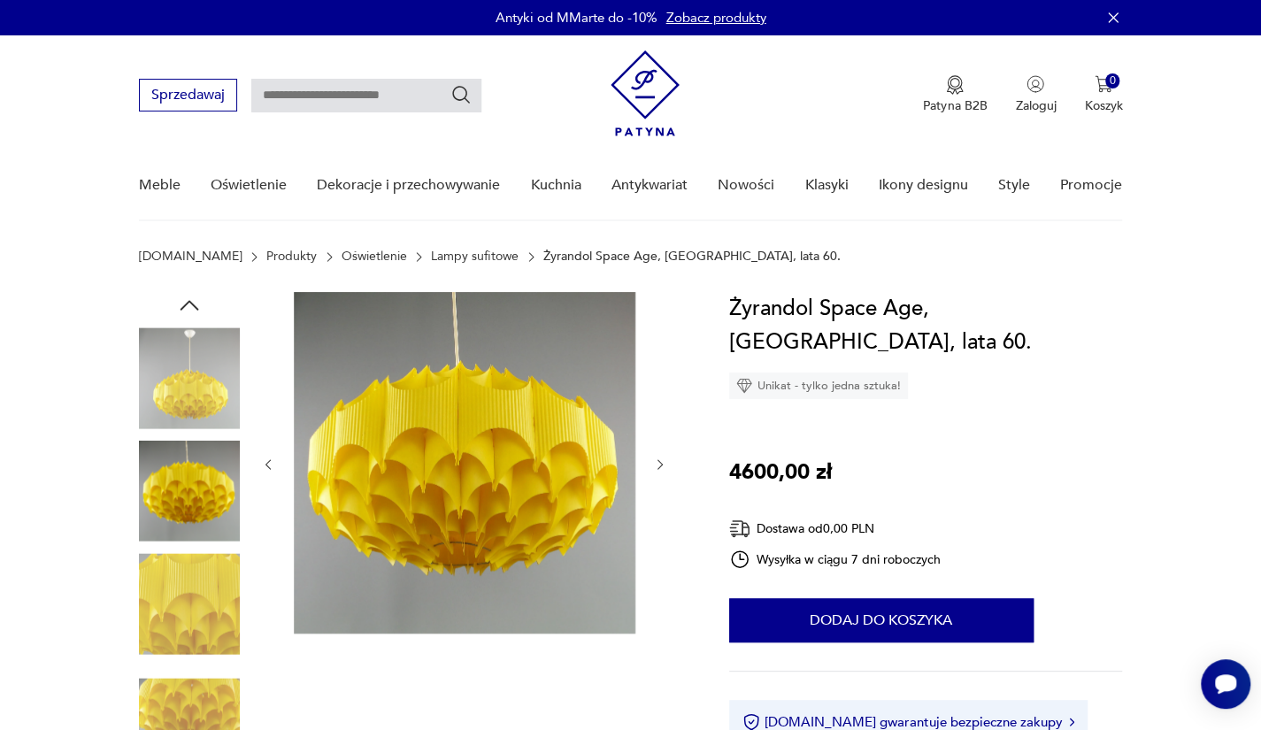
click at [203, 559] on img at bounding box center [189, 603] width 101 height 101
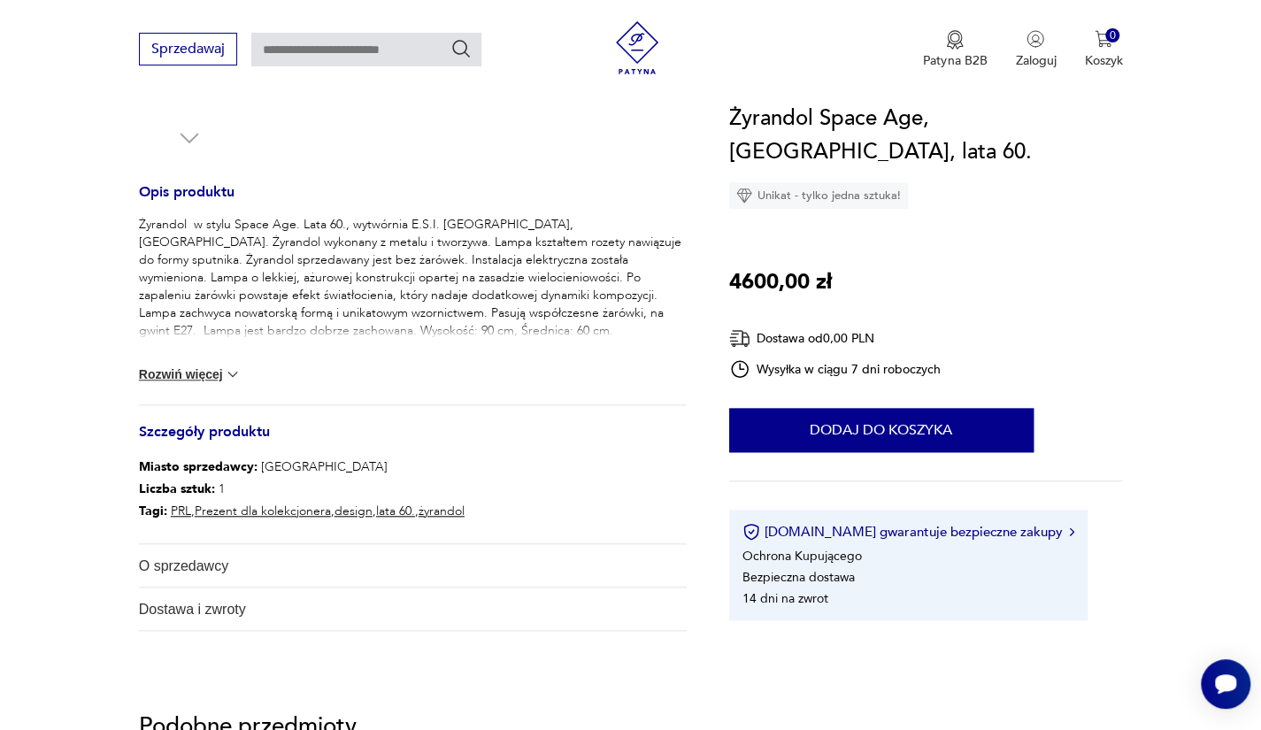
scroll to position [655, 0]
click at [161, 367] on button "Rozwiń więcej" at bounding box center [190, 373] width 103 height 18
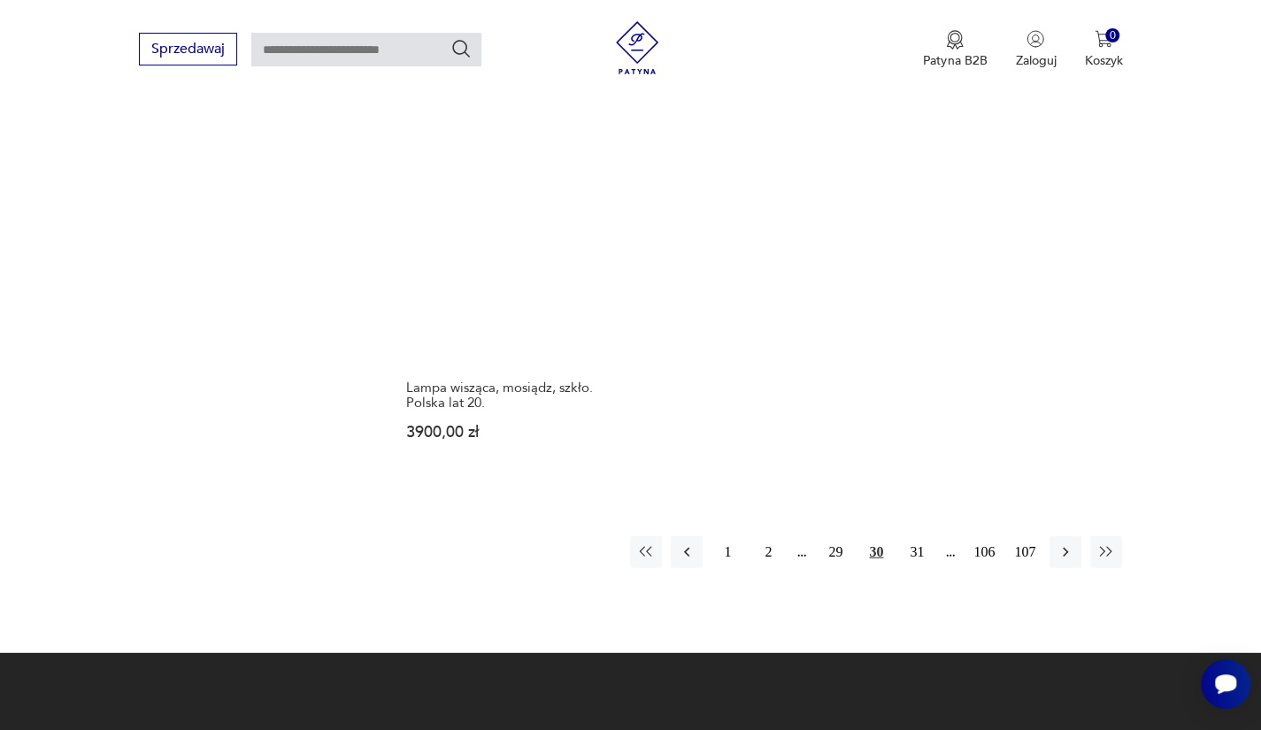
scroll to position [2511, 0]
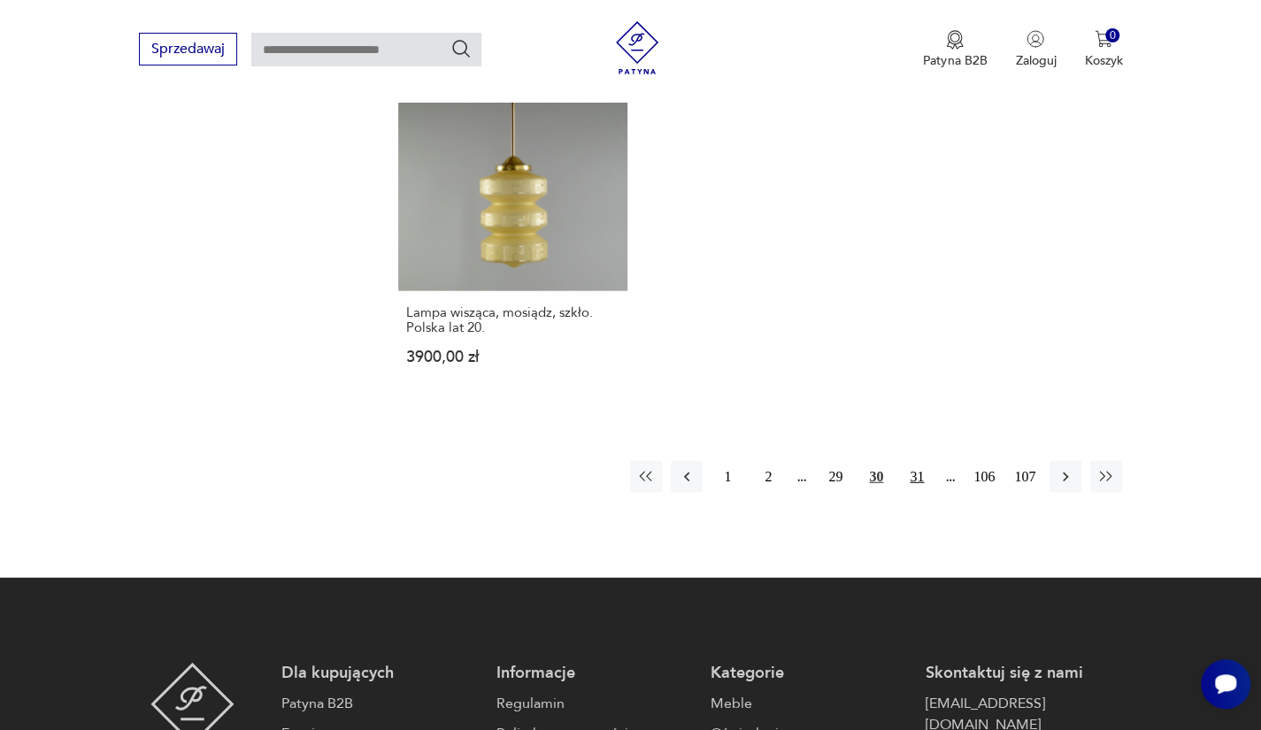
click at [924, 473] on button "31" at bounding box center [917, 477] width 32 height 32
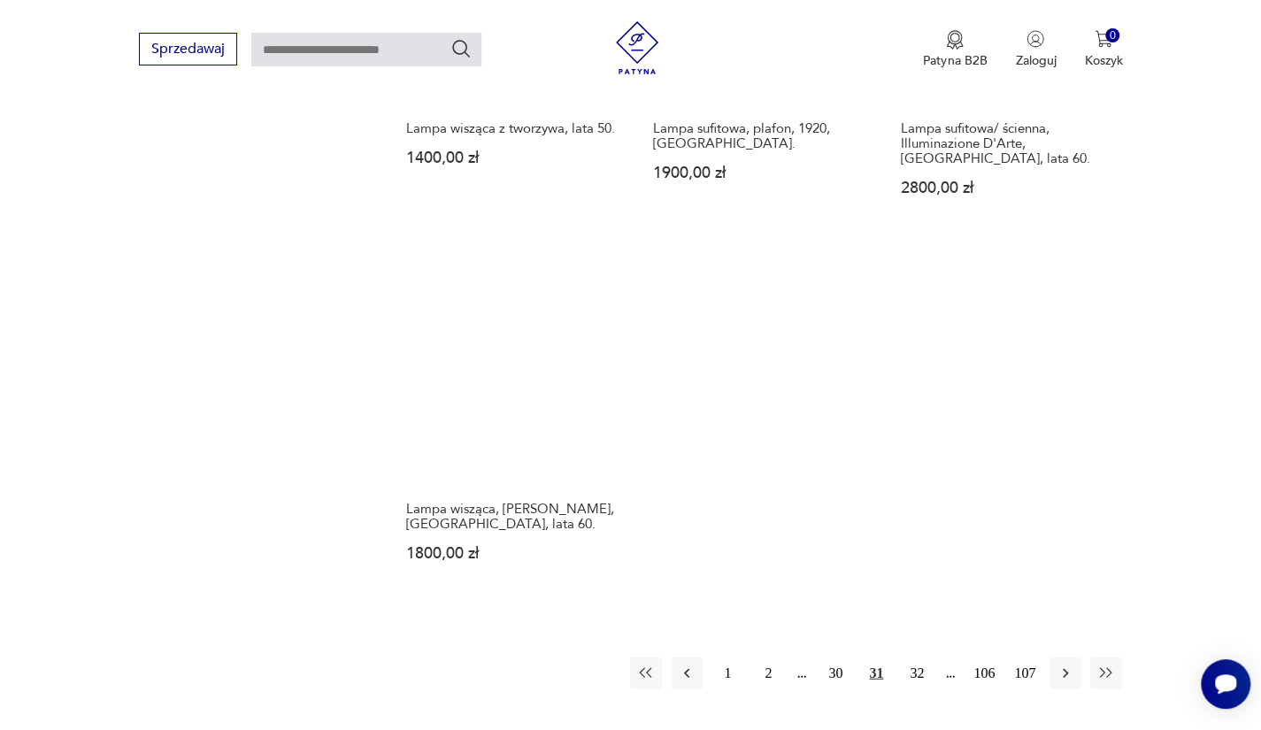
scroll to position [2330, 0]
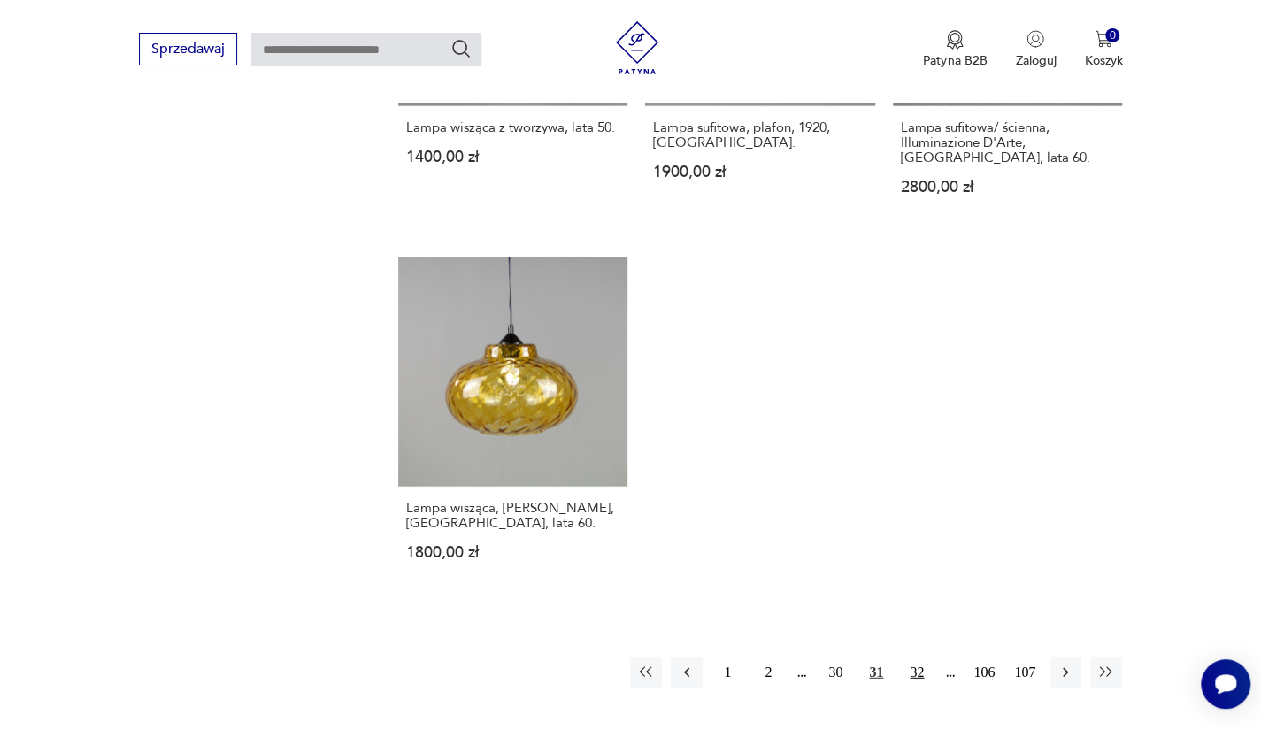
click at [923, 674] on button "32" at bounding box center [917, 672] width 32 height 32
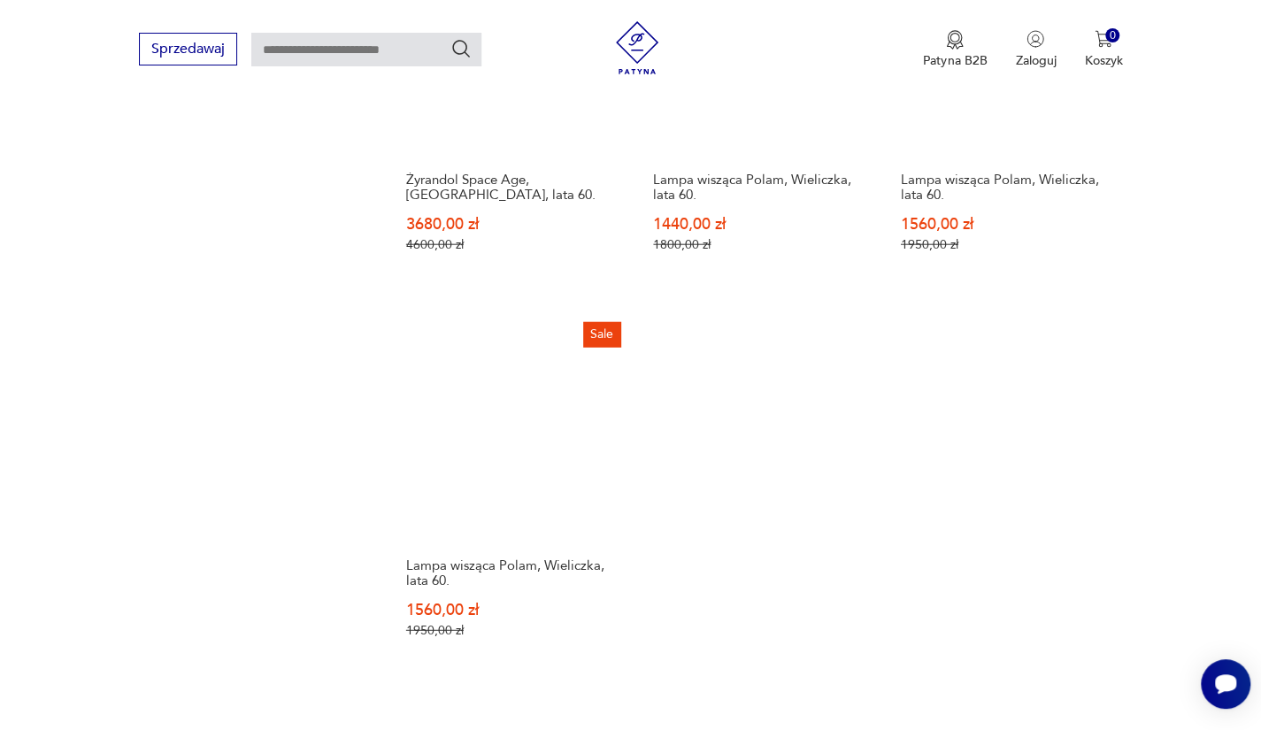
scroll to position [2471, 0]
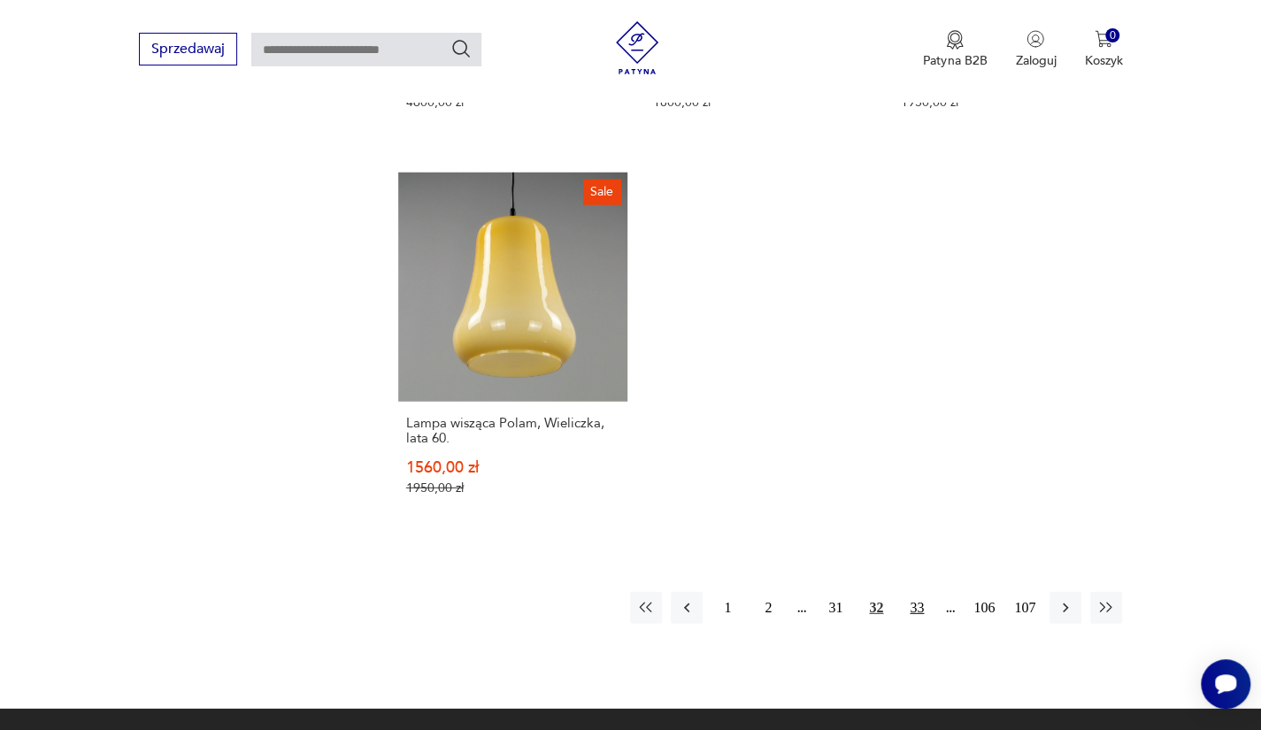
click at [910, 592] on button "33" at bounding box center [917, 608] width 32 height 32
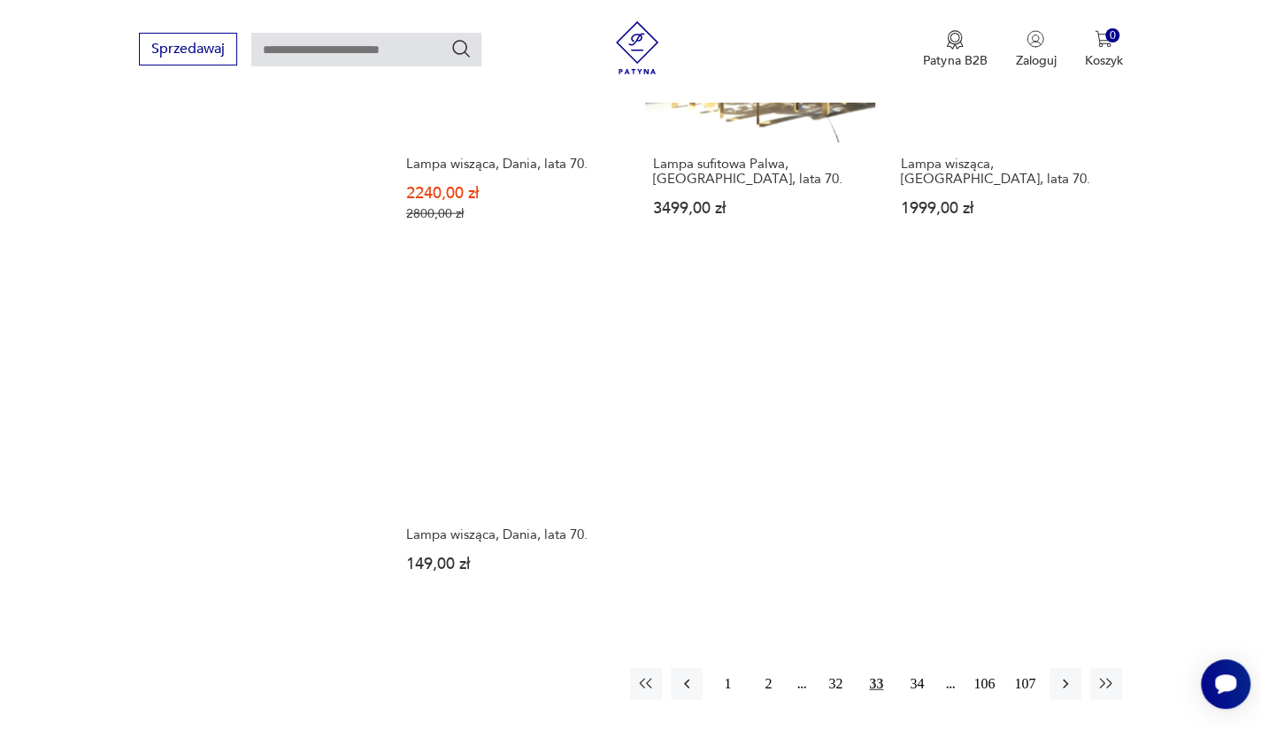
scroll to position [2376, 0]
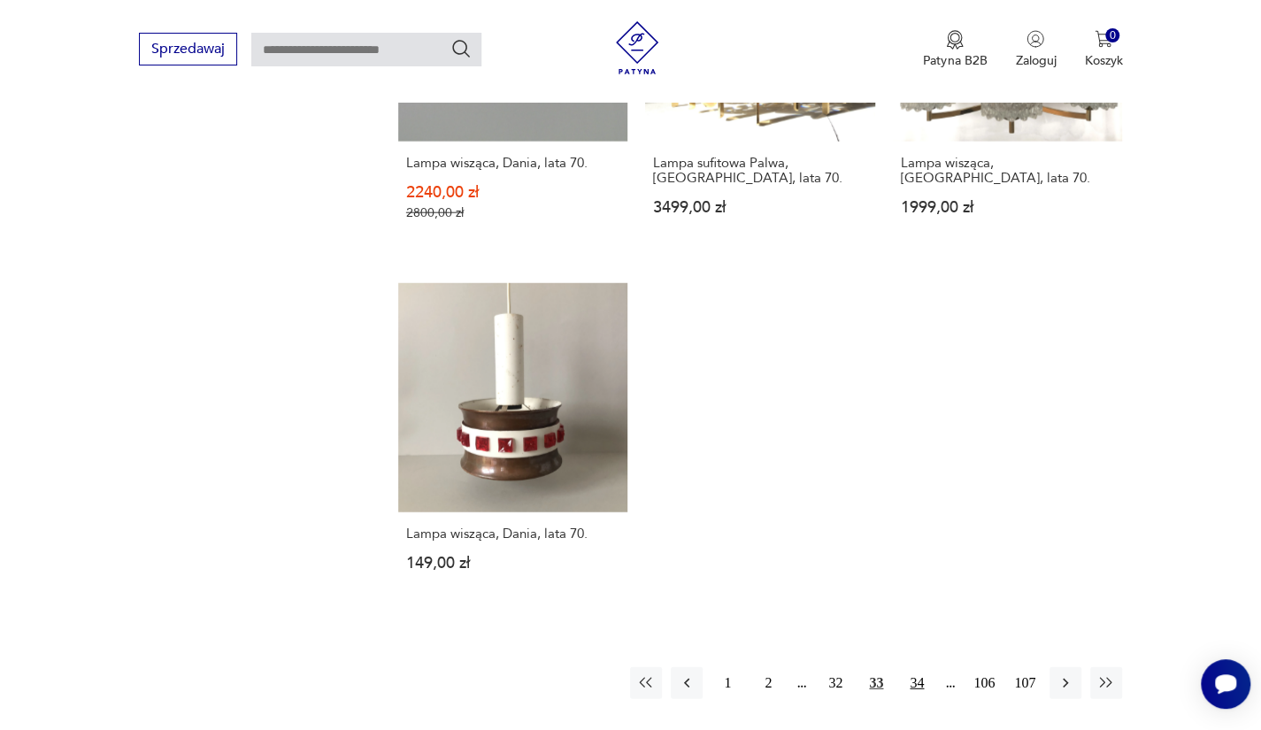
click at [913, 678] on button "34" at bounding box center [917, 683] width 32 height 32
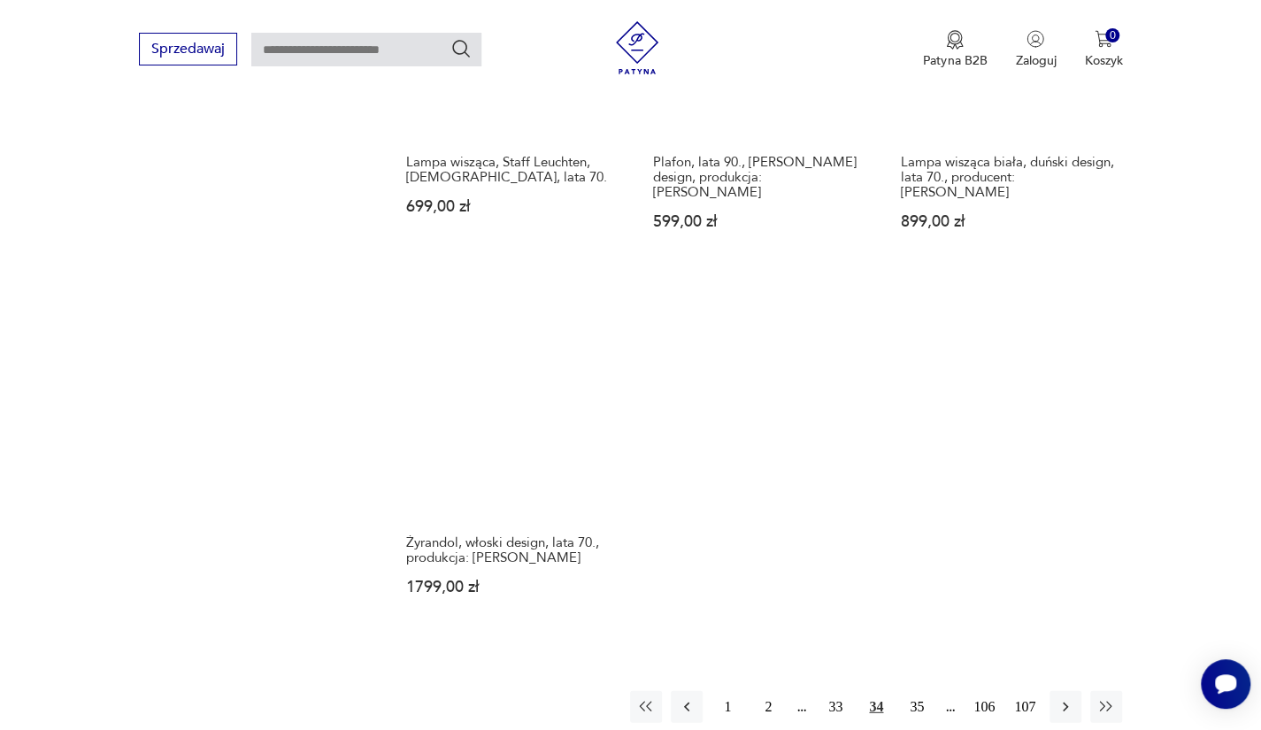
scroll to position [2348, 0]
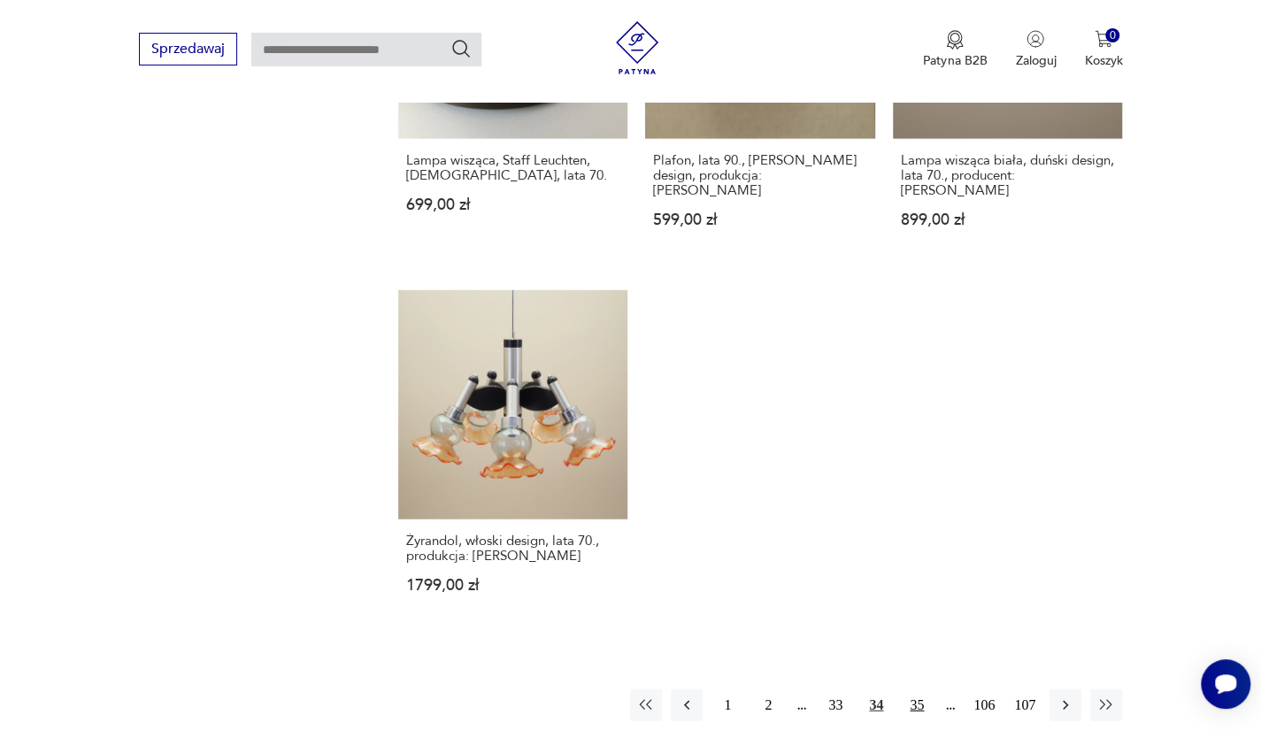
click at [915, 689] on button "35" at bounding box center [917, 705] width 32 height 32
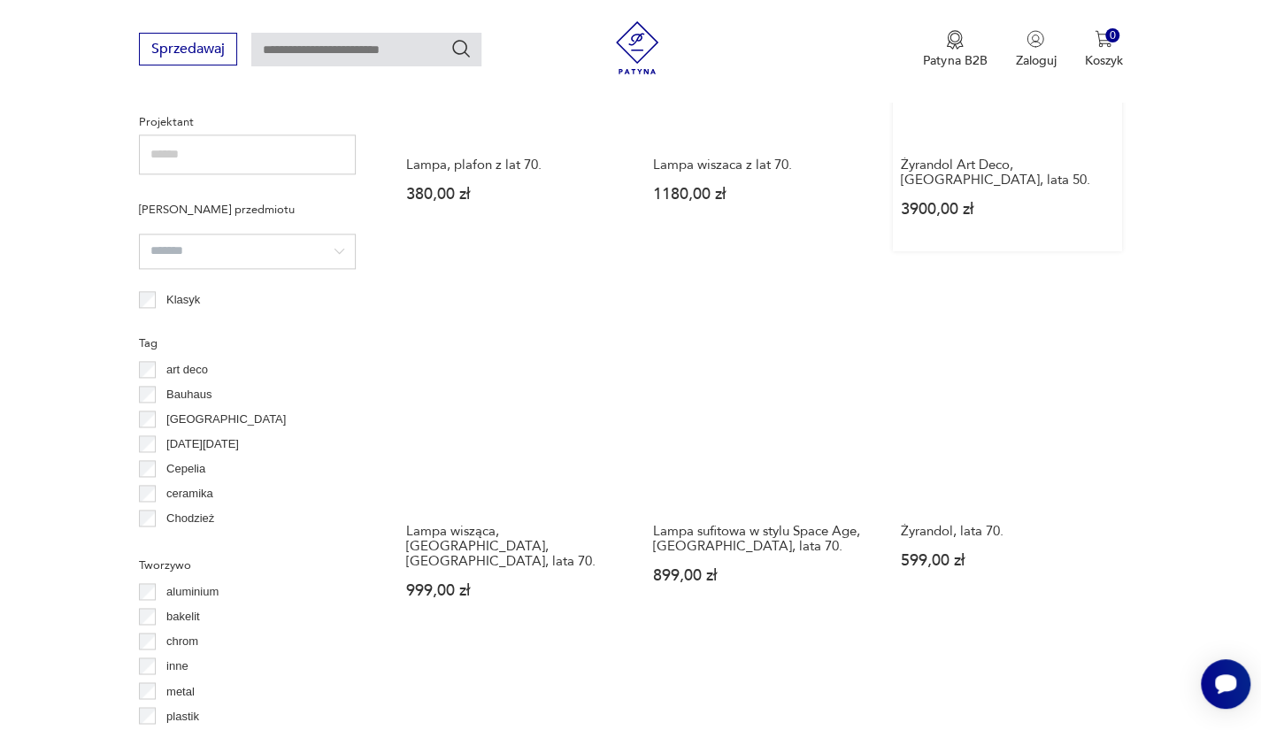
scroll to position [1211, 0]
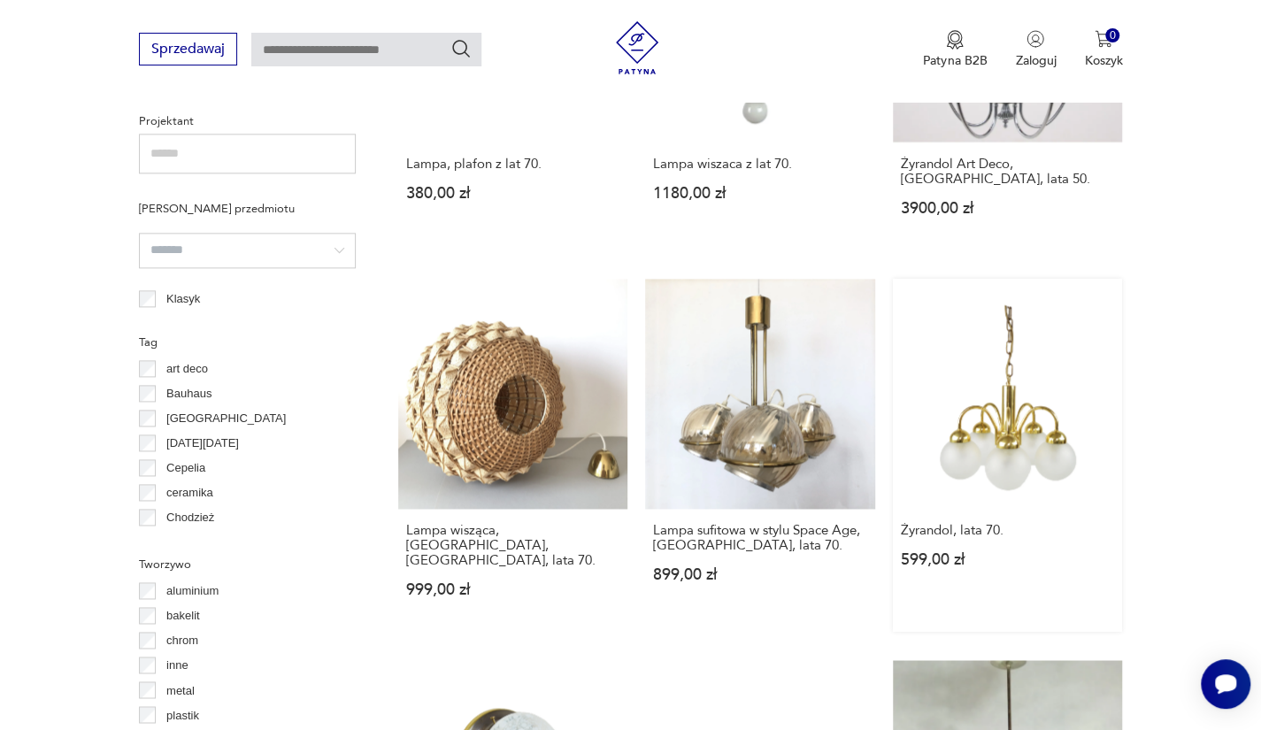
click at [1077, 357] on link "Żyrandol, lata 70. 599,00 zł" at bounding box center [1008, 455] width 230 height 353
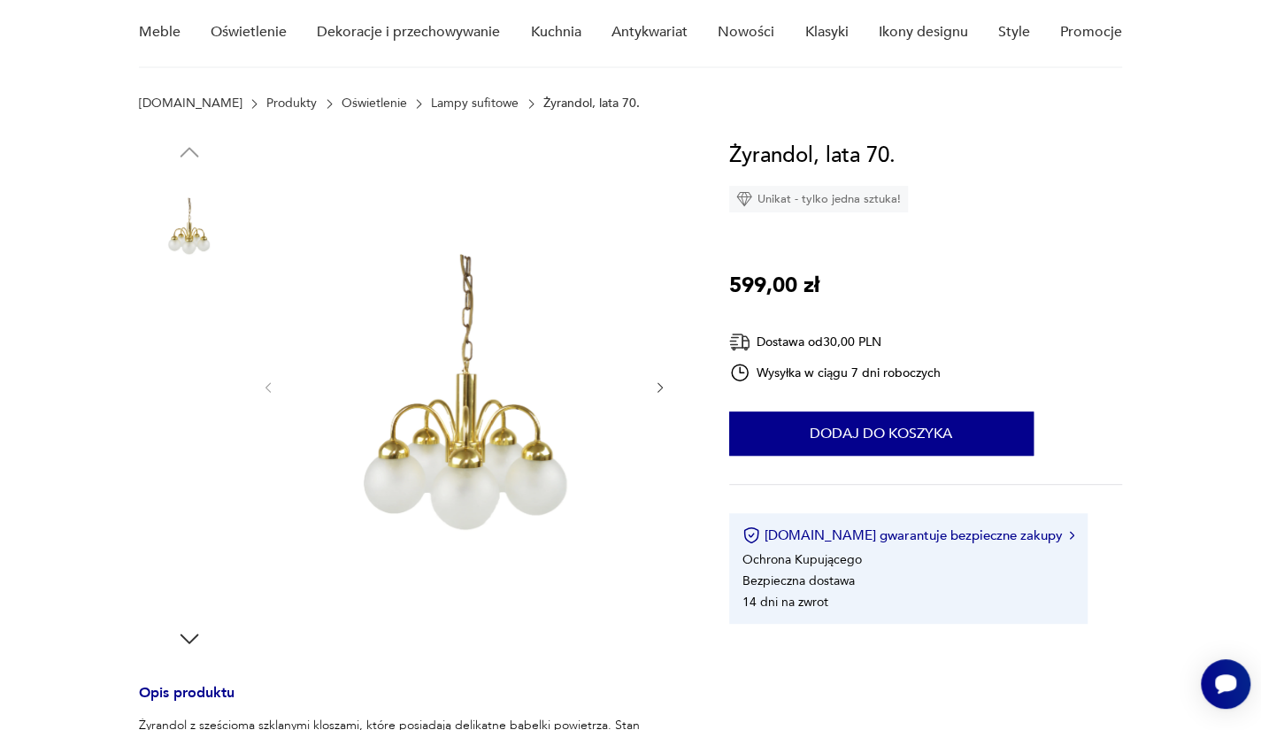
scroll to position [154, 0]
click at [232, 349] on img at bounding box center [189, 337] width 101 height 101
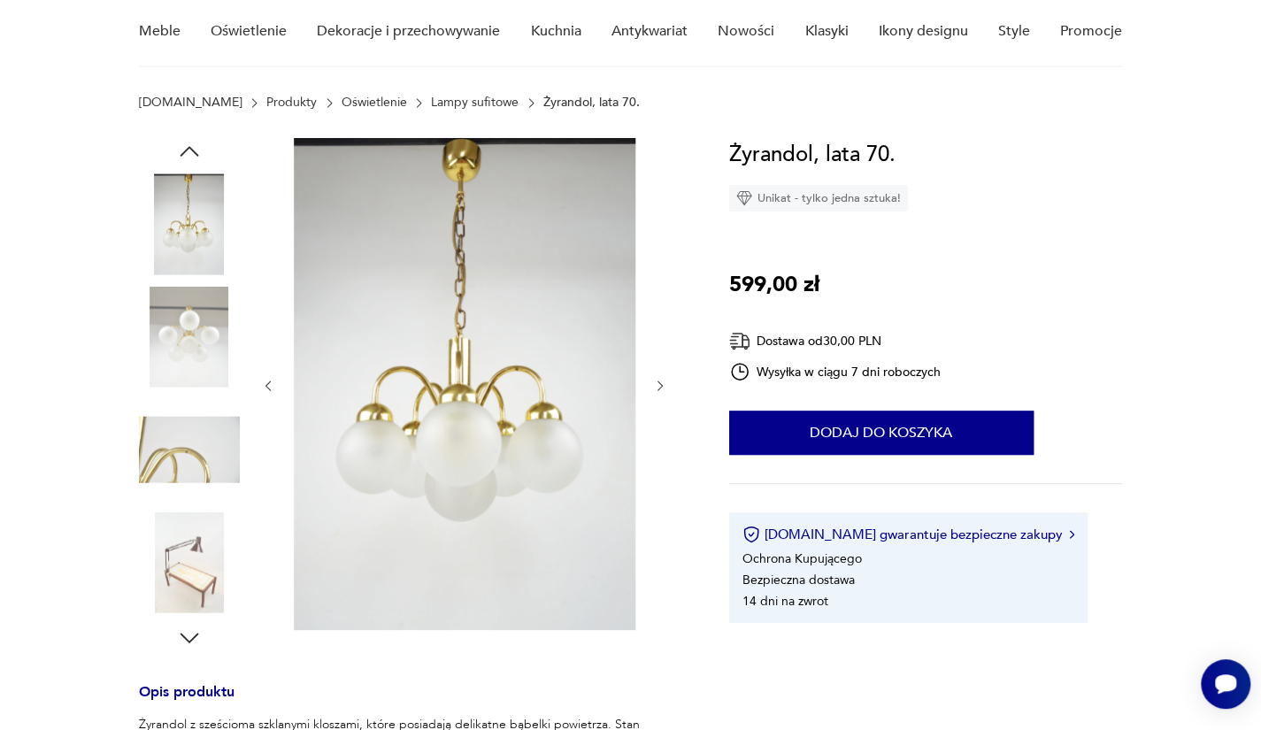
click at [191, 390] on div at bounding box center [189, 282] width 101 height 442
click at [179, 454] on img at bounding box center [189, 449] width 101 height 101
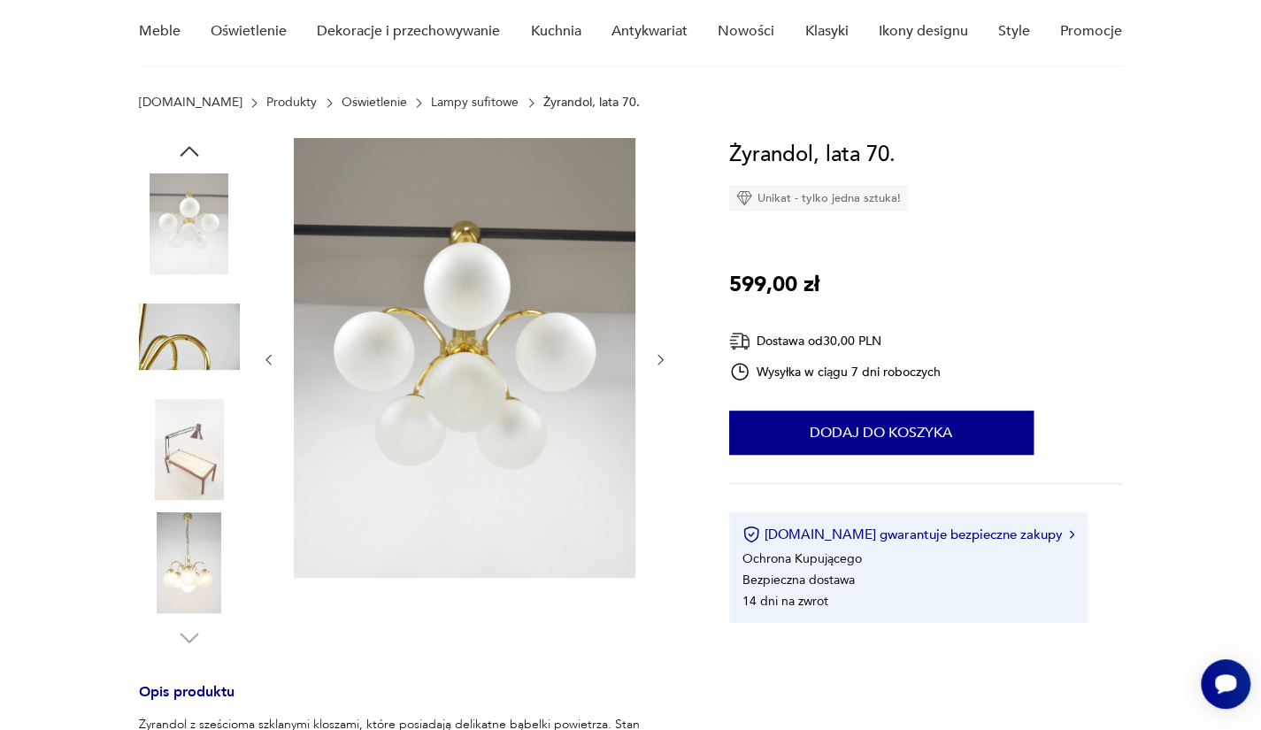
click at [207, 574] on img at bounding box center [189, 562] width 101 height 101
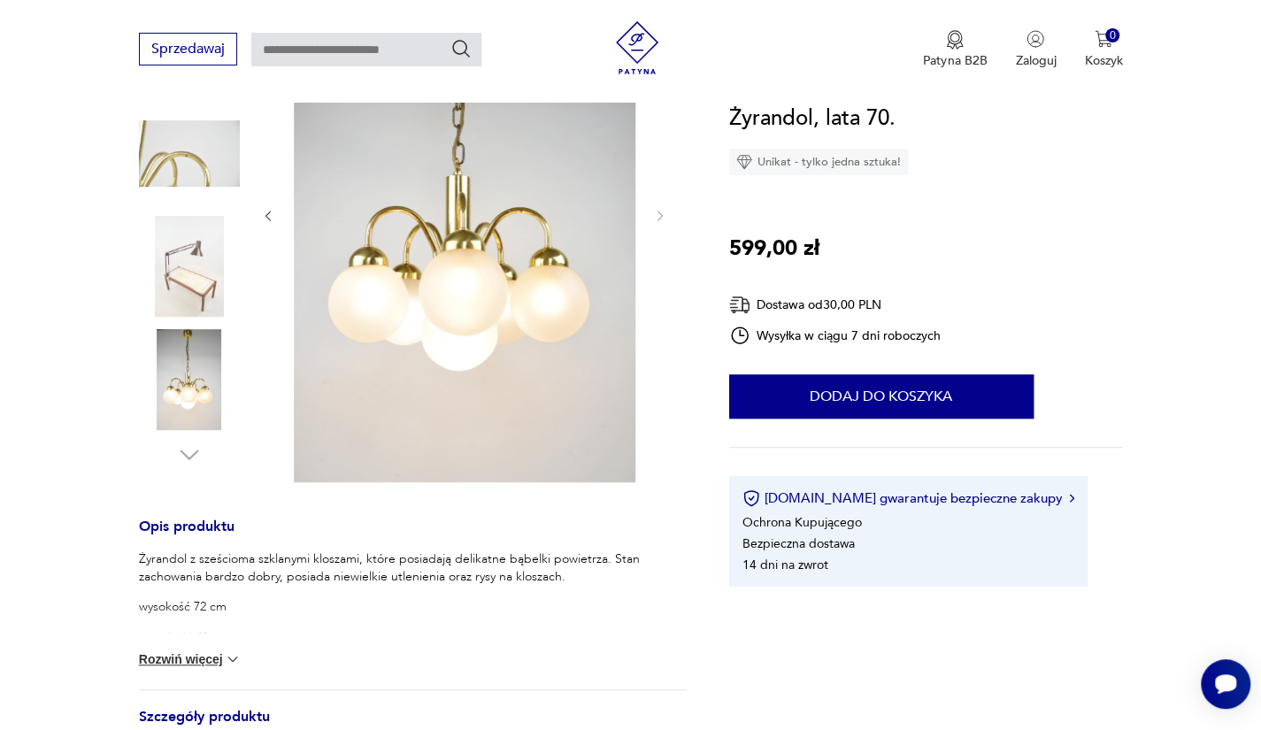
scroll to position [347, 0]
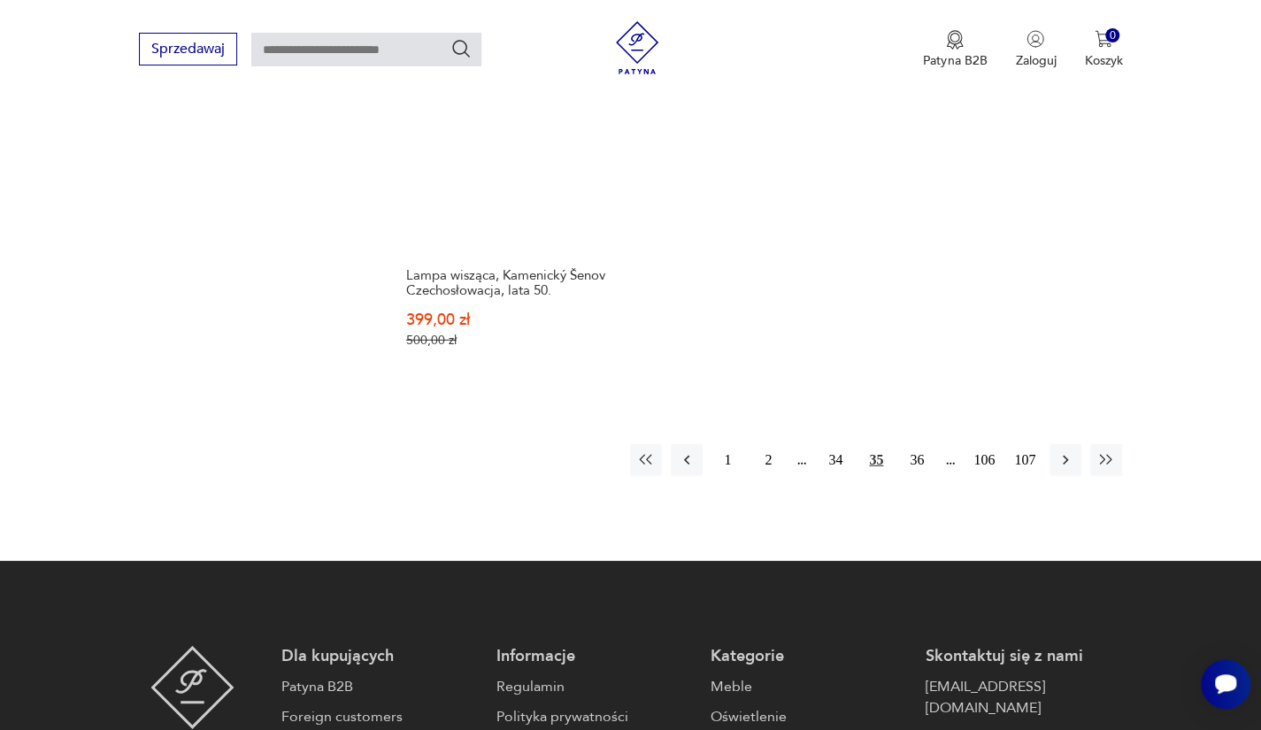
scroll to position [2633, 0]
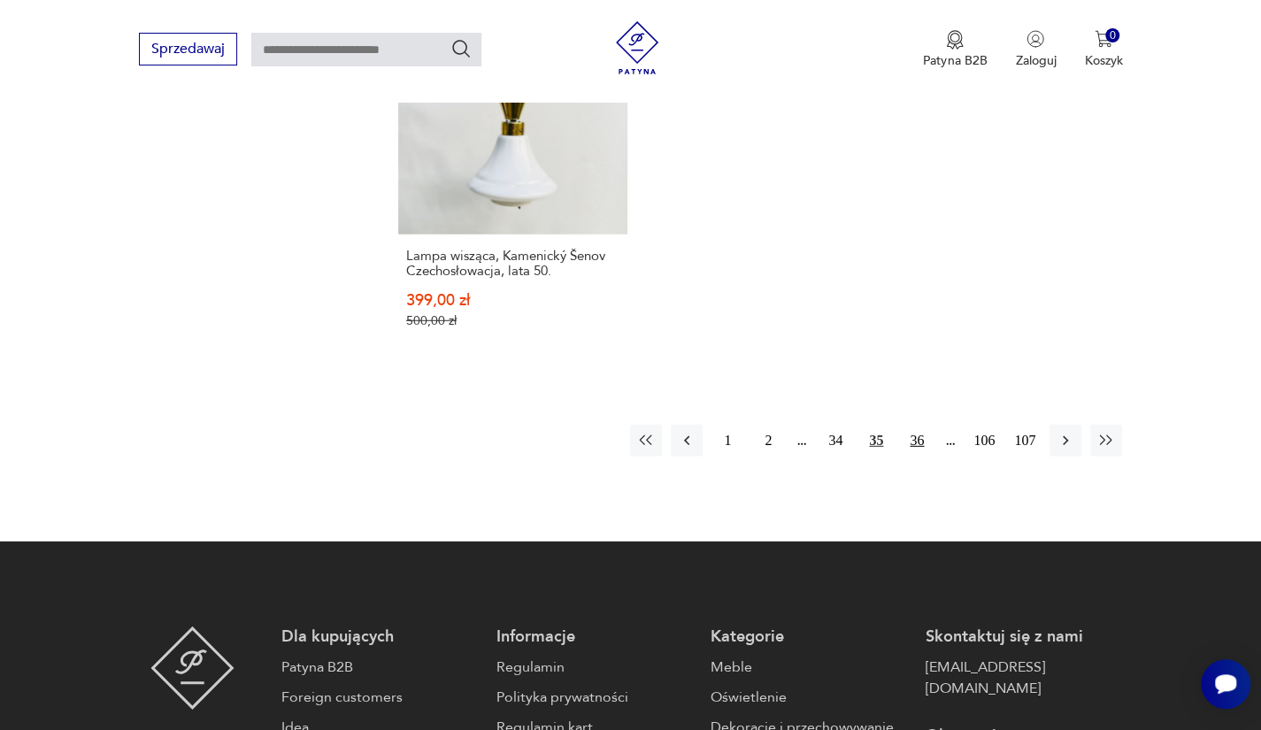
click at [921, 425] on button "36" at bounding box center [917, 441] width 32 height 32
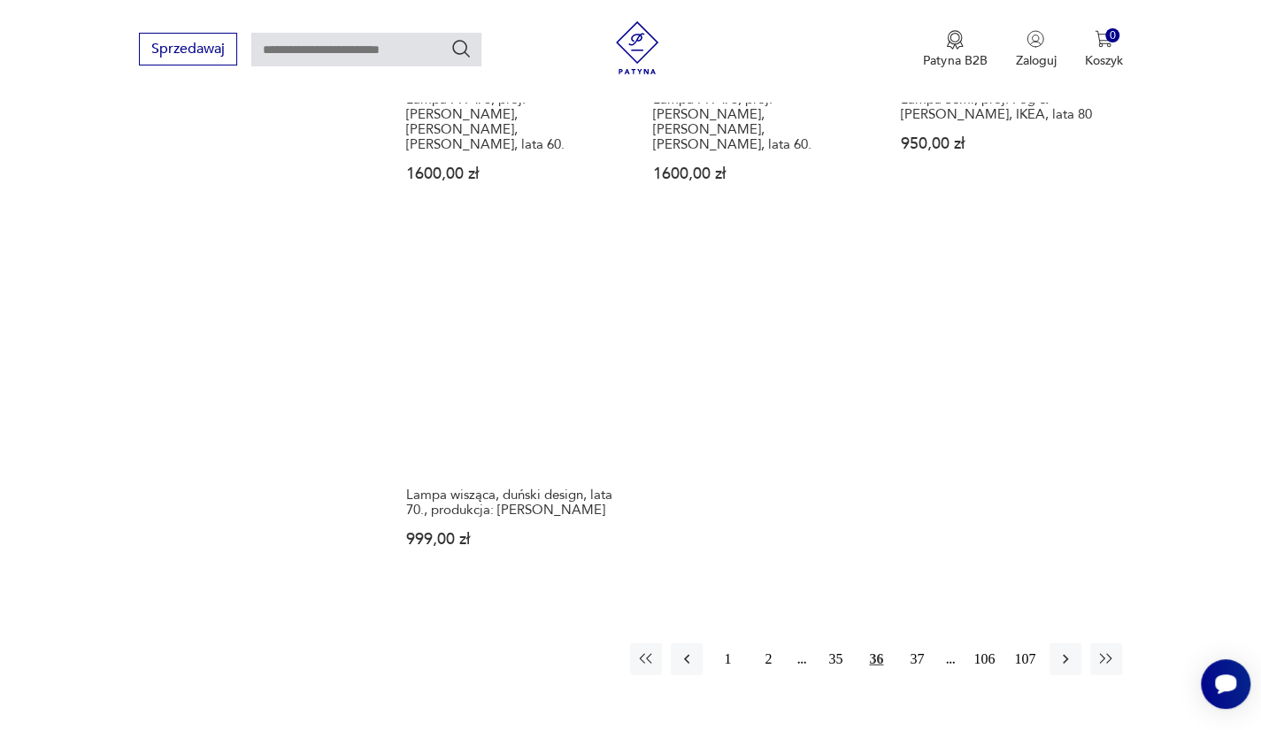
scroll to position [2375, 0]
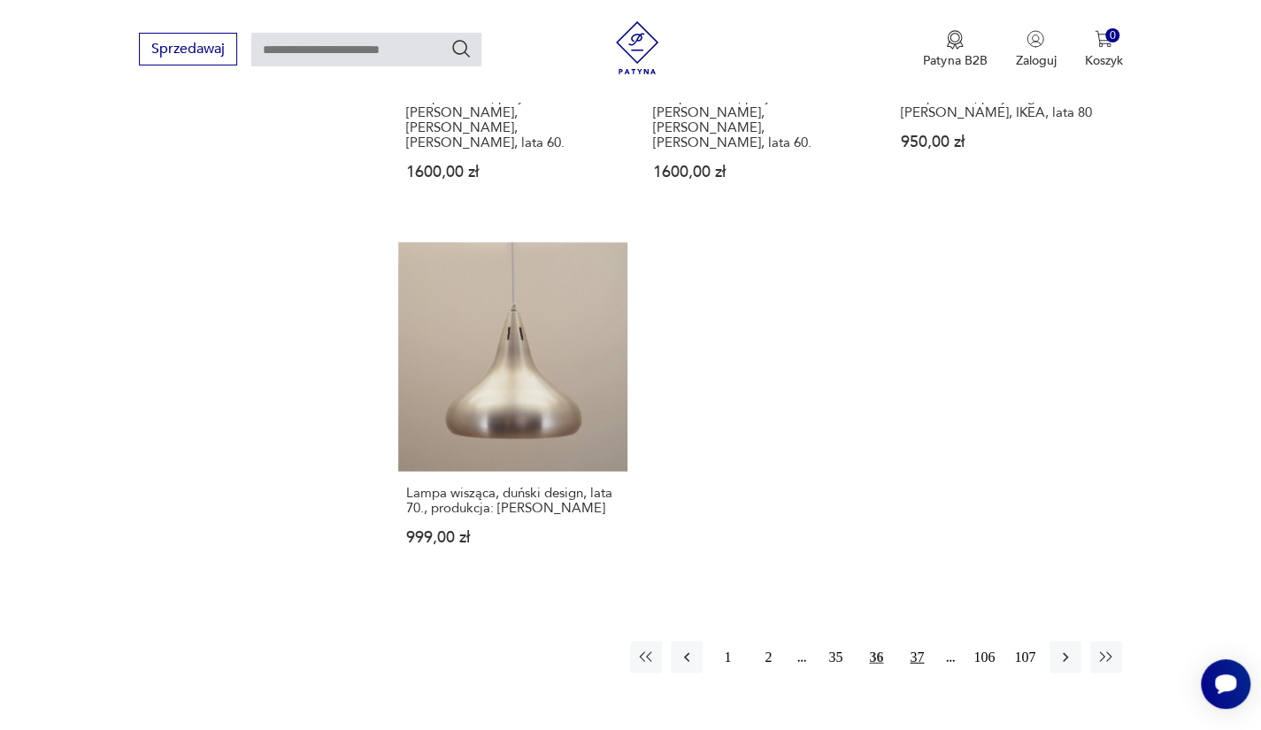
click at [912, 641] on button "37" at bounding box center [917, 657] width 32 height 32
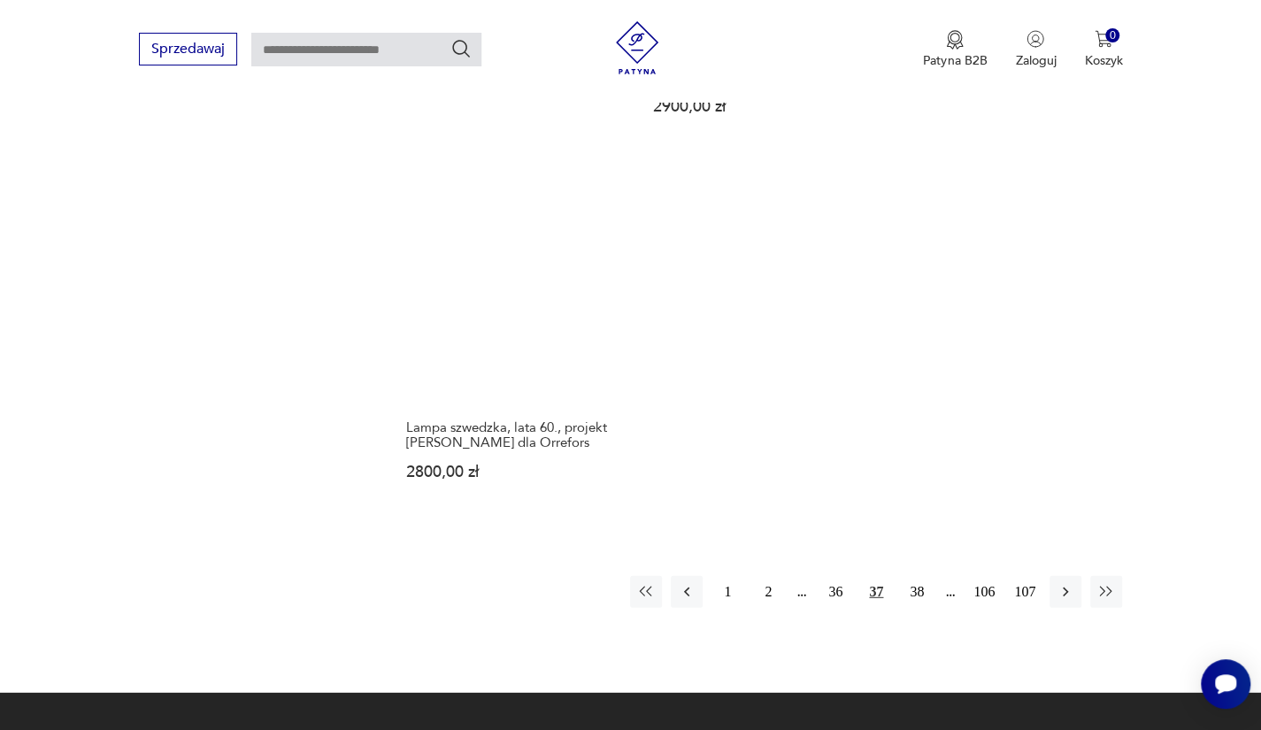
scroll to position [2469, 0]
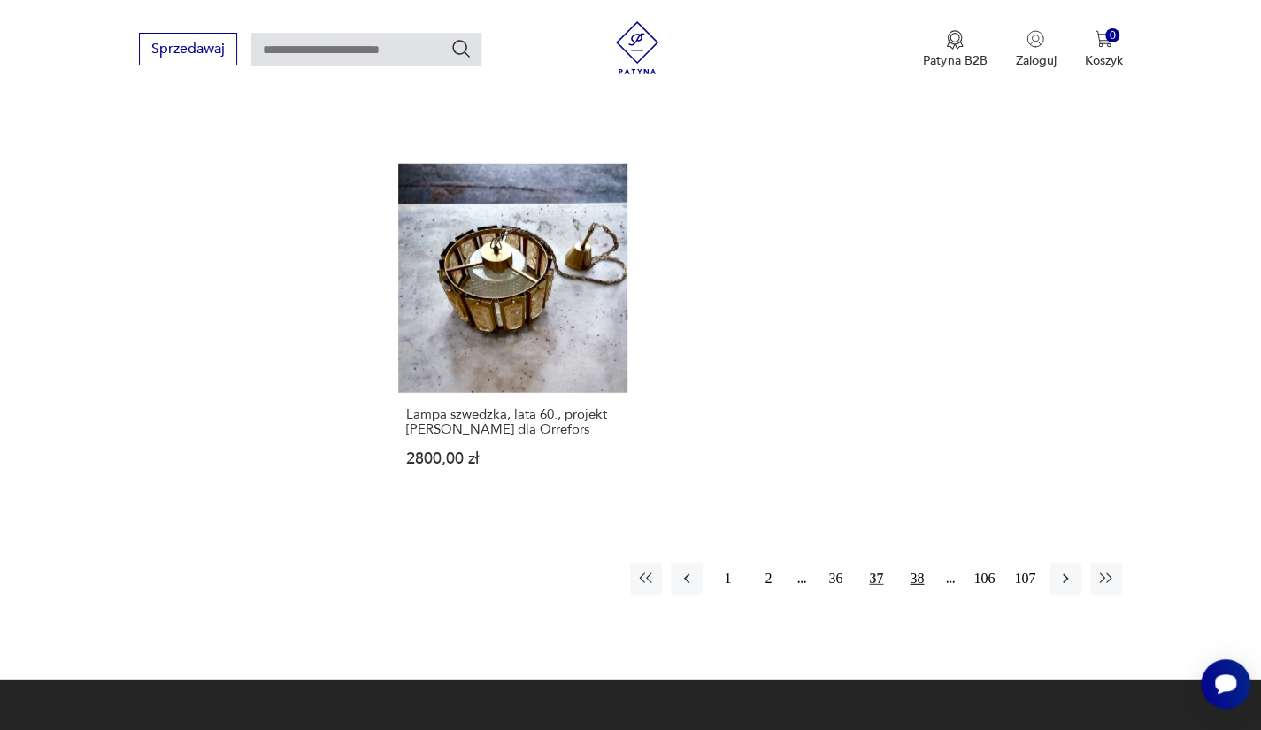
click at [907, 563] on button "38" at bounding box center [917, 579] width 32 height 32
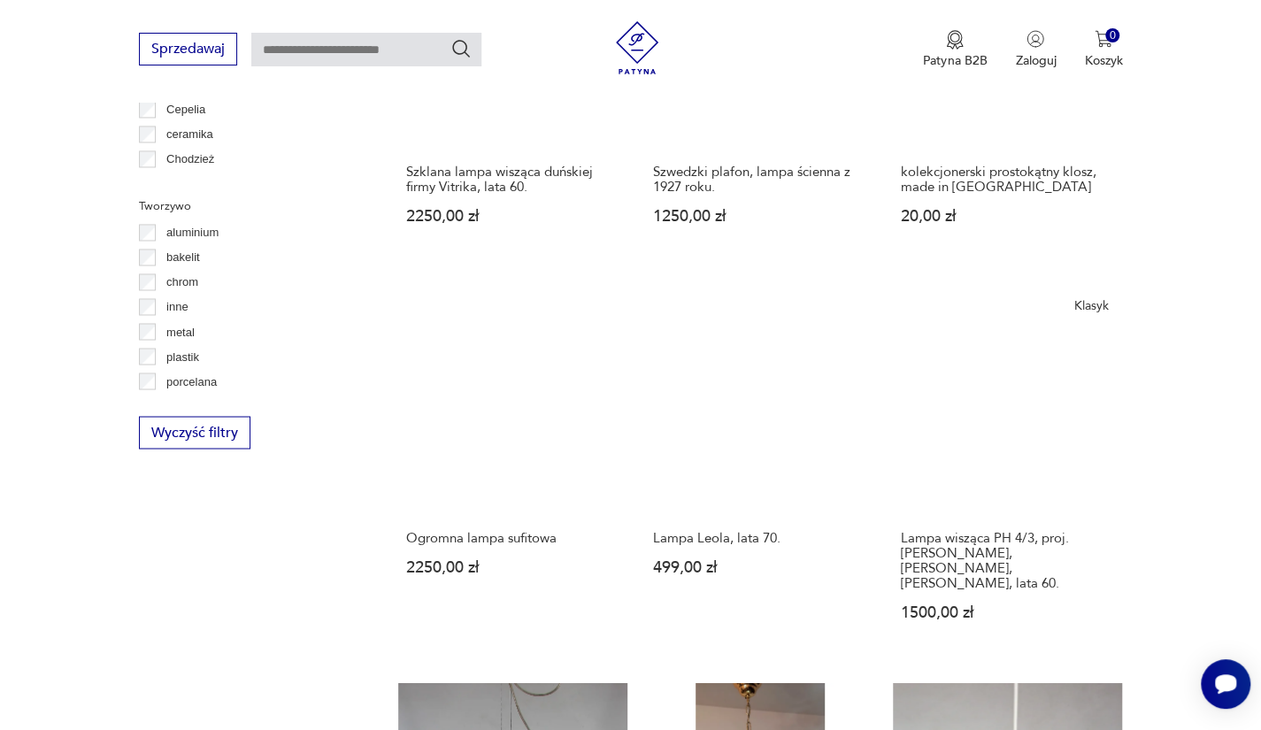
scroll to position [1780, 0]
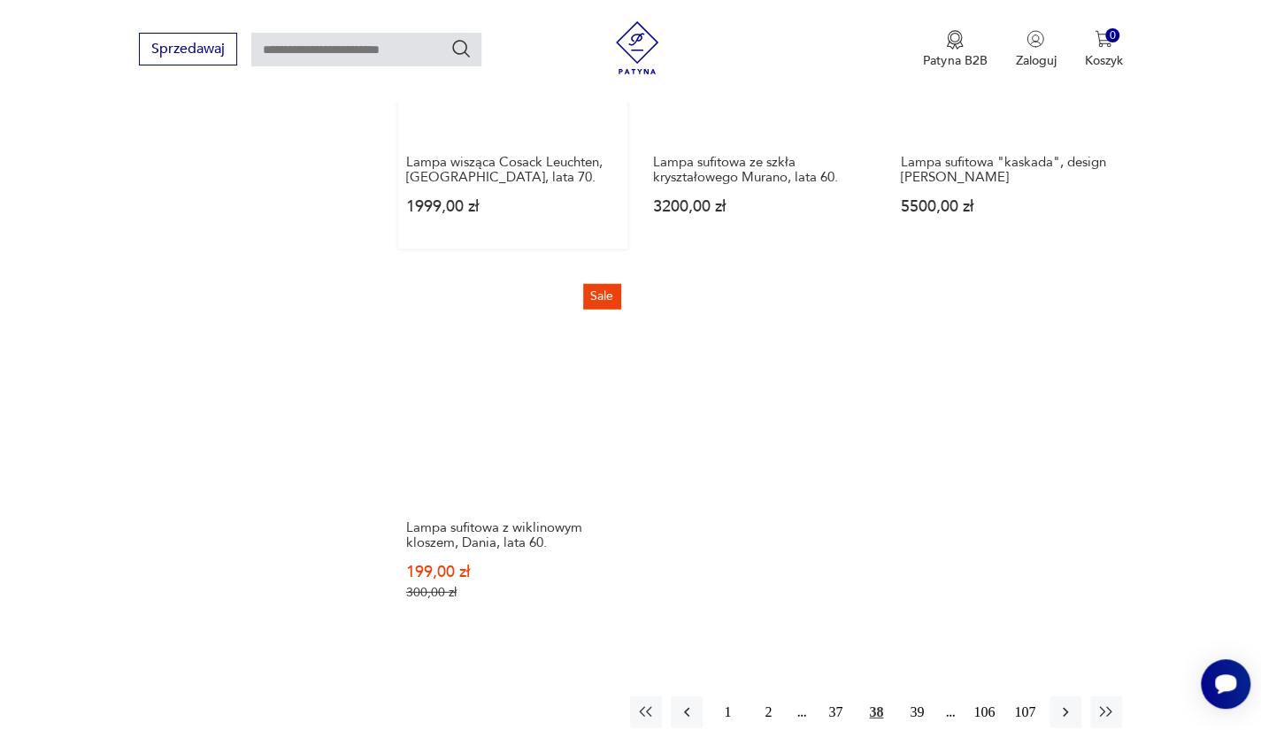
scroll to position [2549, 0]
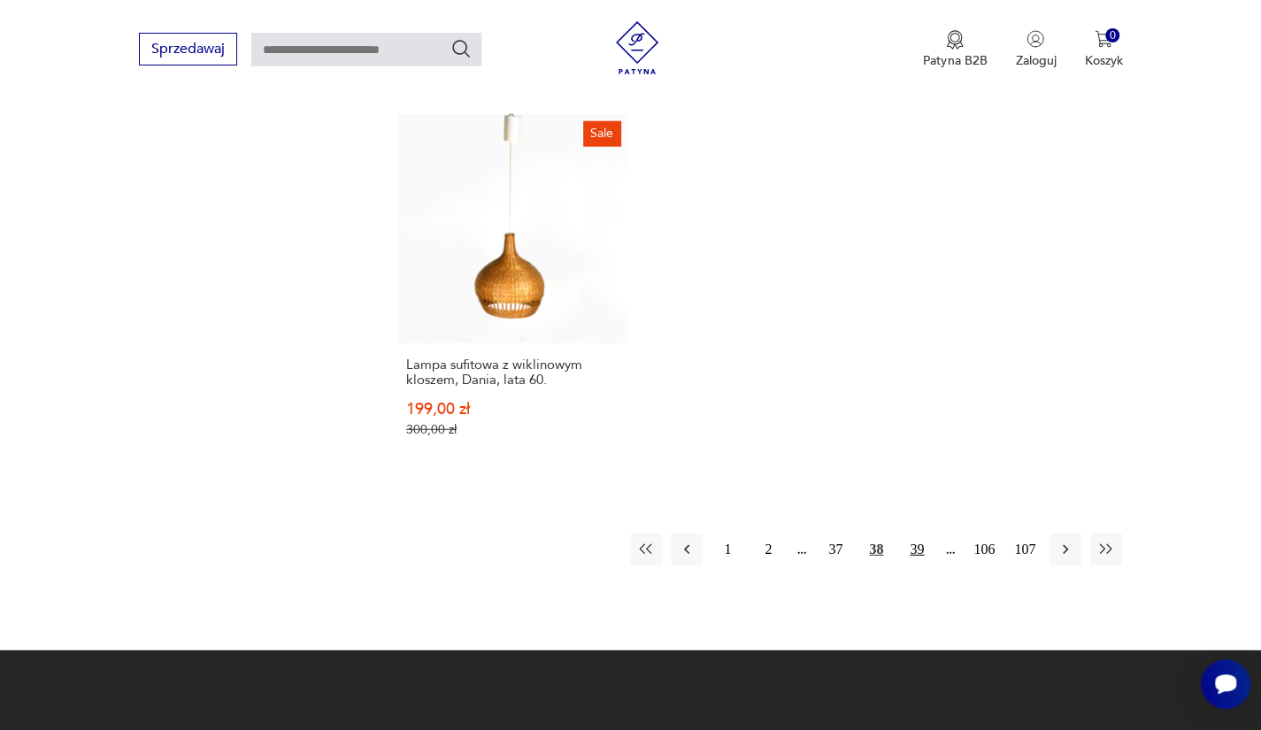
click at [909, 533] on button "39" at bounding box center [917, 549] width 32 height 32
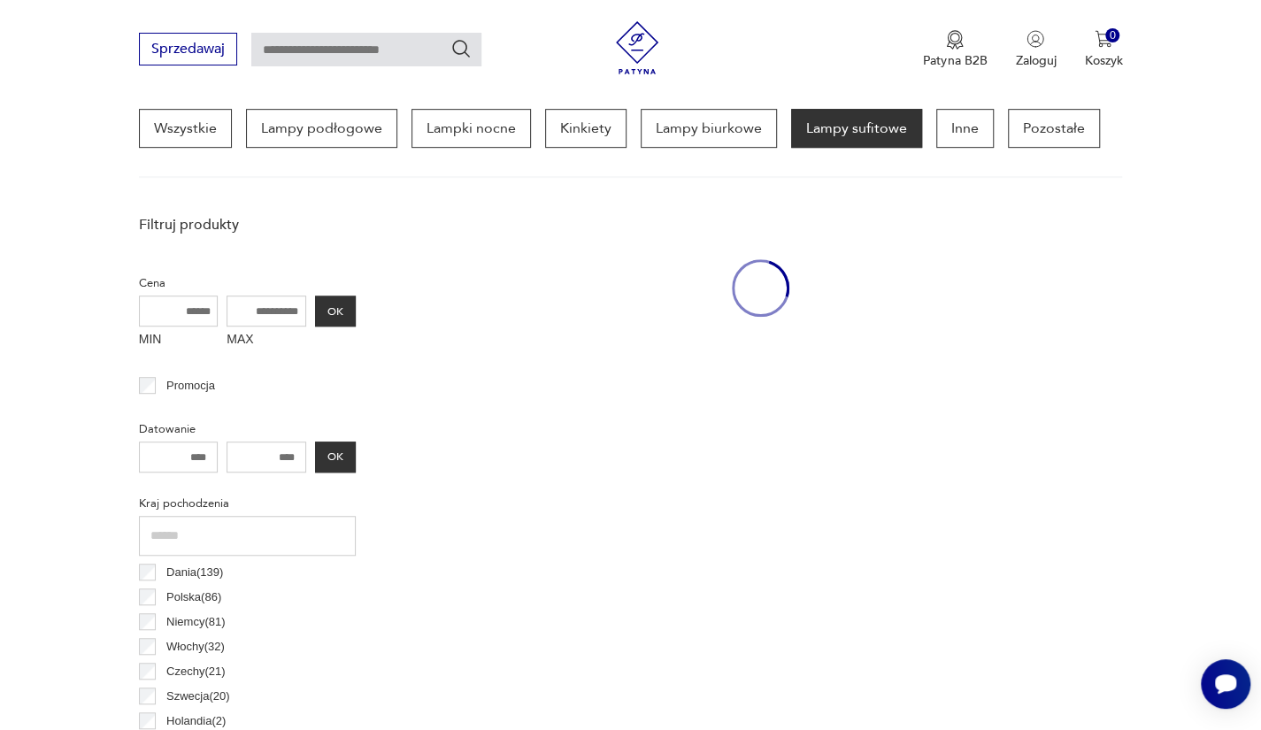
scroll to position [417, 0]
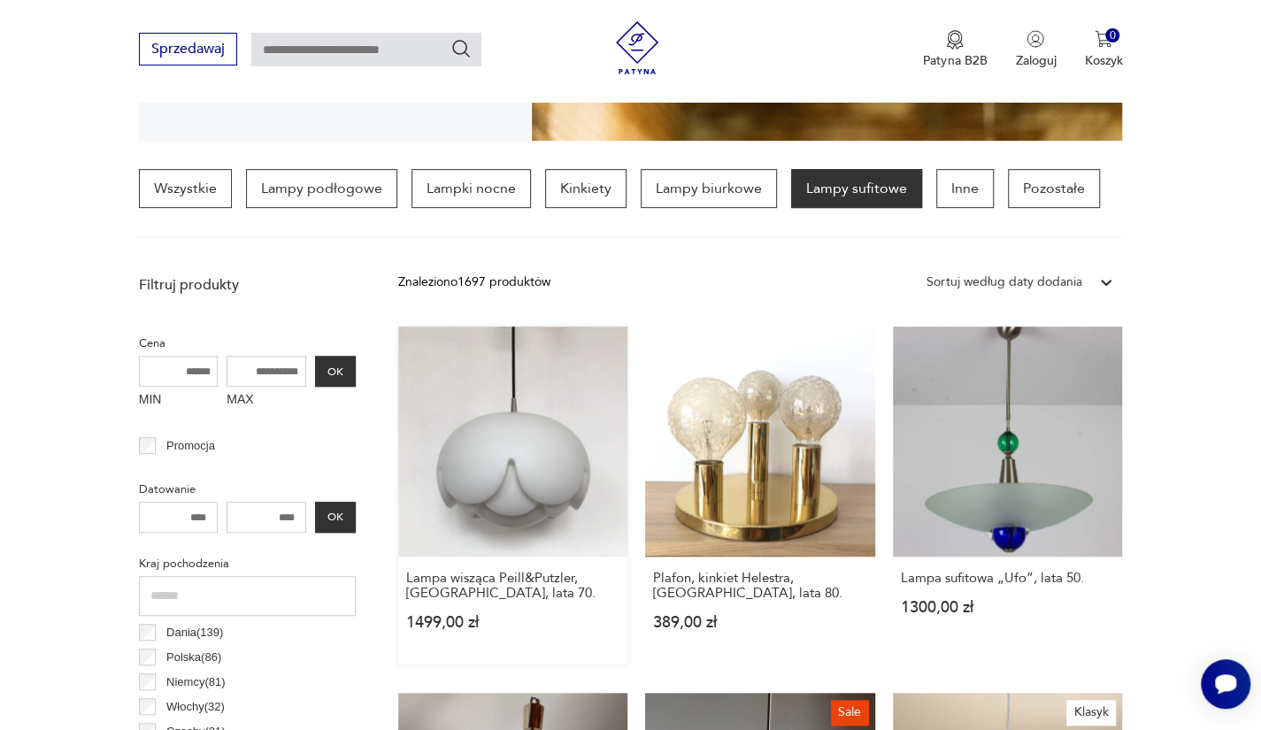
click at [526, 429] on link "Lampa wisząca Peill&Putzler, Niemcy, lata 70. 1499,00 zł" at bounding box center [513, 495] width 230 height 338
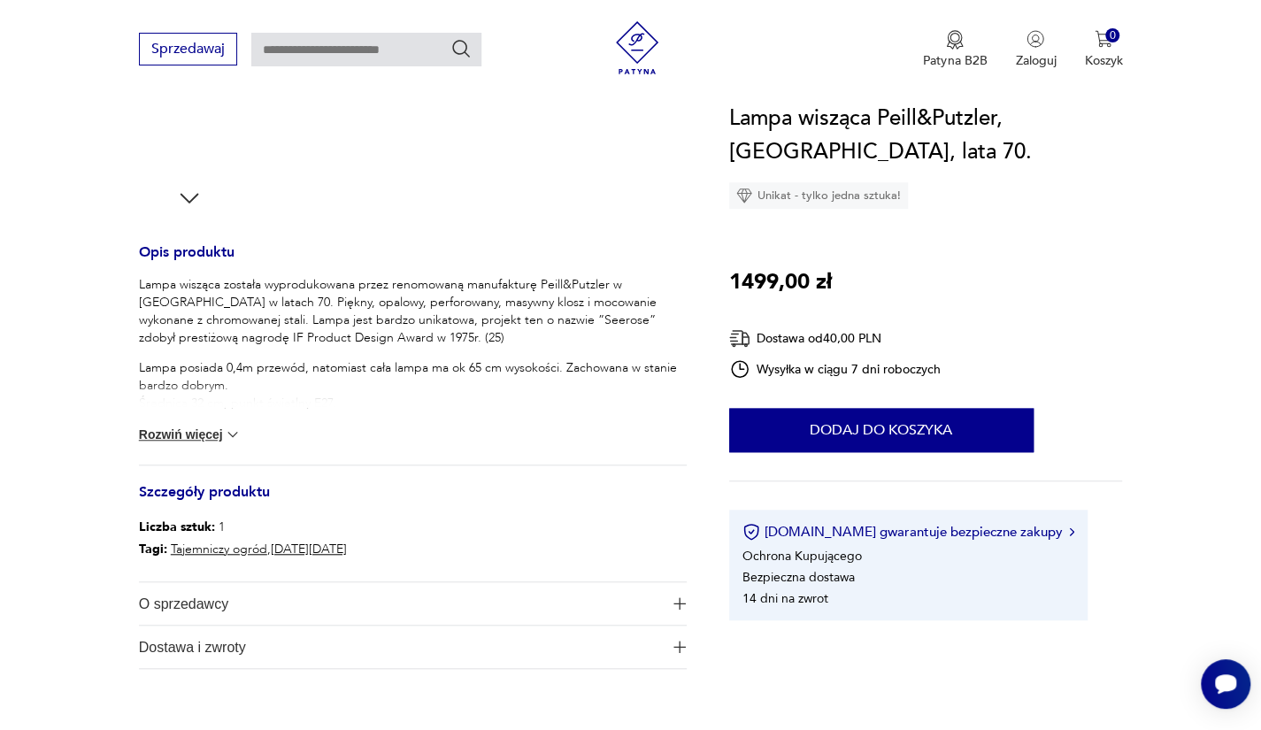
scroll to position [595, 0]
click at [192, 426] on button "Rozwiń więcej" at bounding box center [190, 433] width 103 height 18
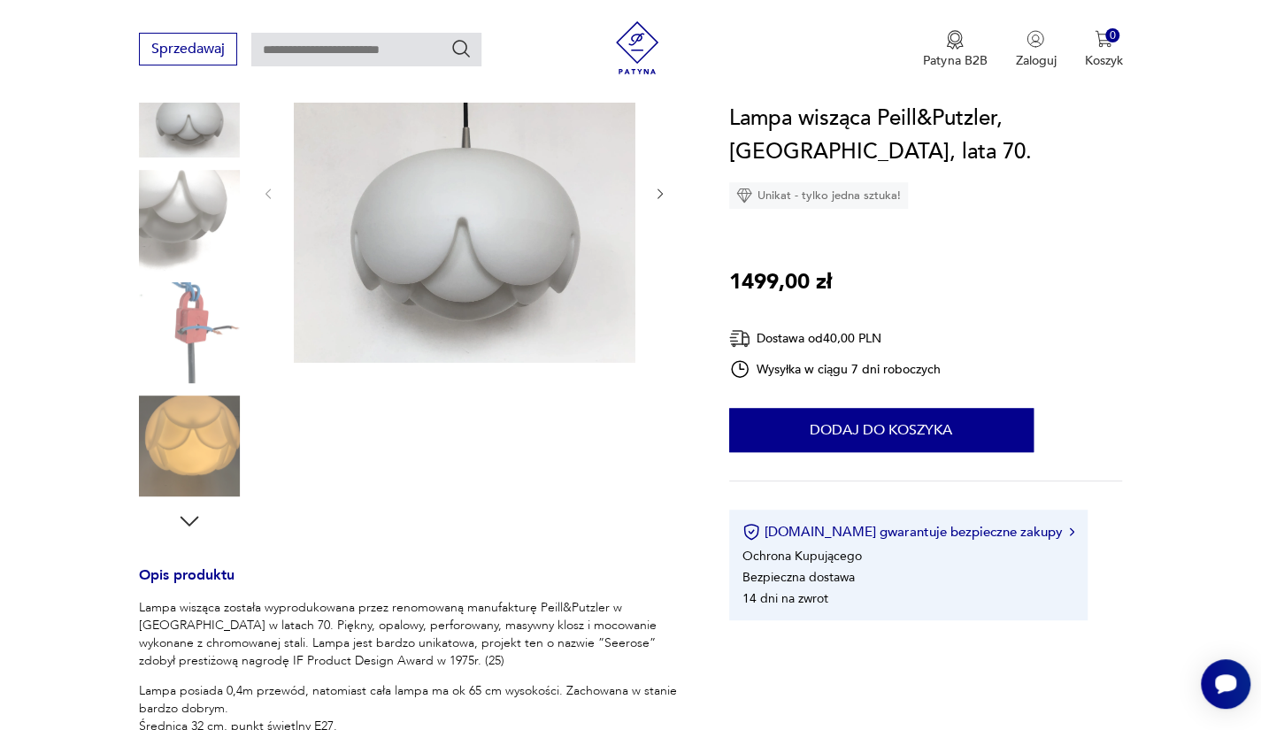
scroll to position [210, 0]
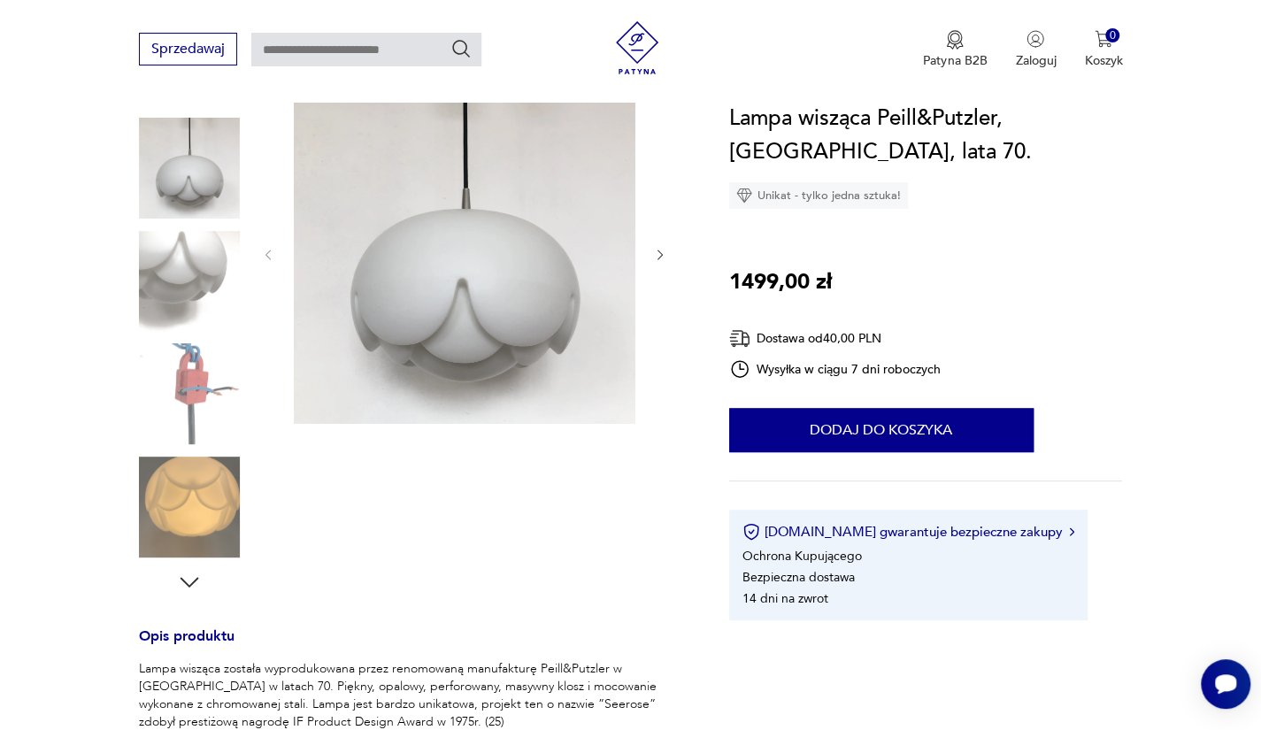
click at [179, 395] on img at bounding box center [189, 393] width 101 height 101
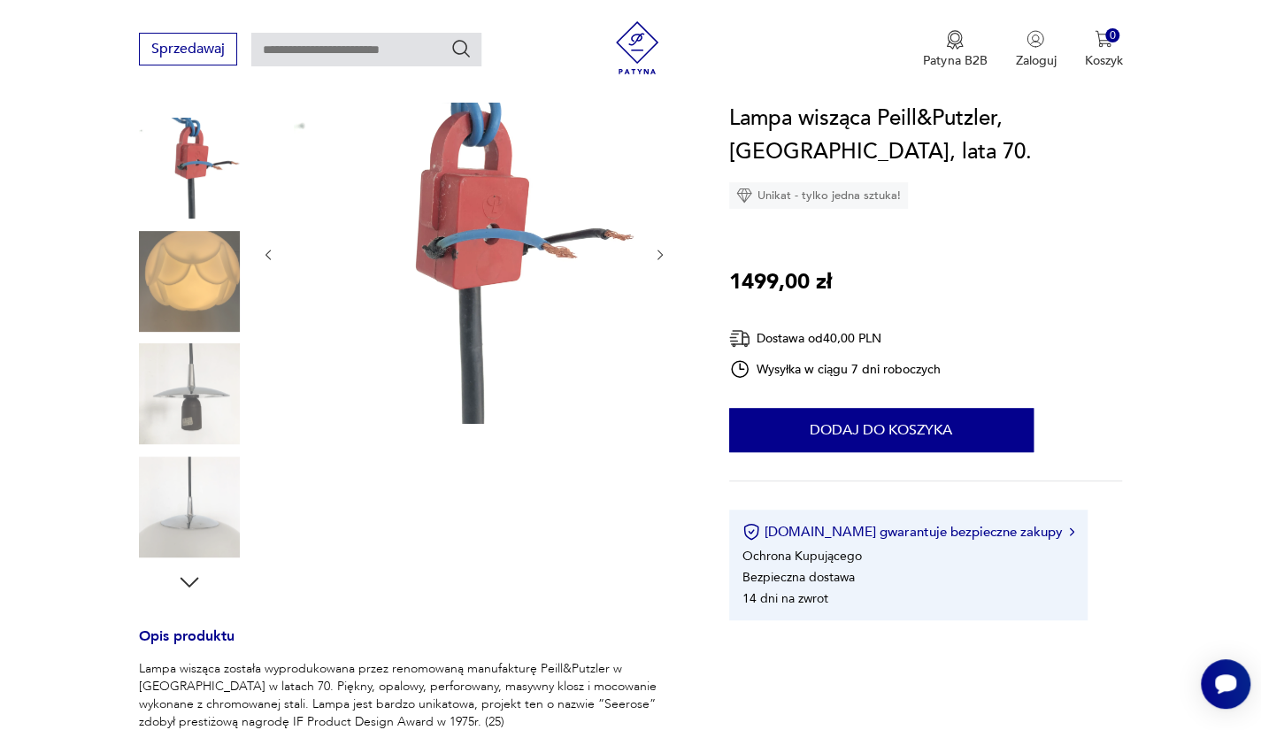
click at [201, 357] on img at bounding box center [189, 393] width 101 height 101
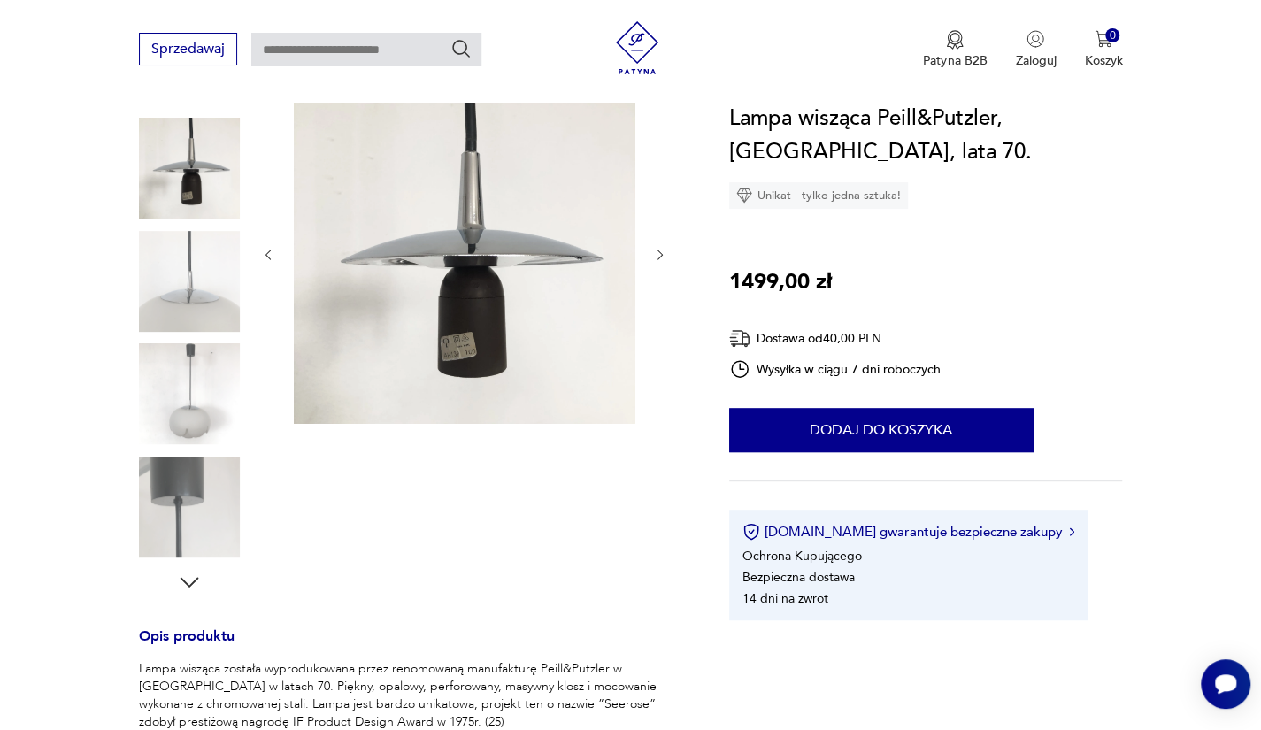
click at [201, 357] on img at bounding box center [189, 393] width 101 height 101
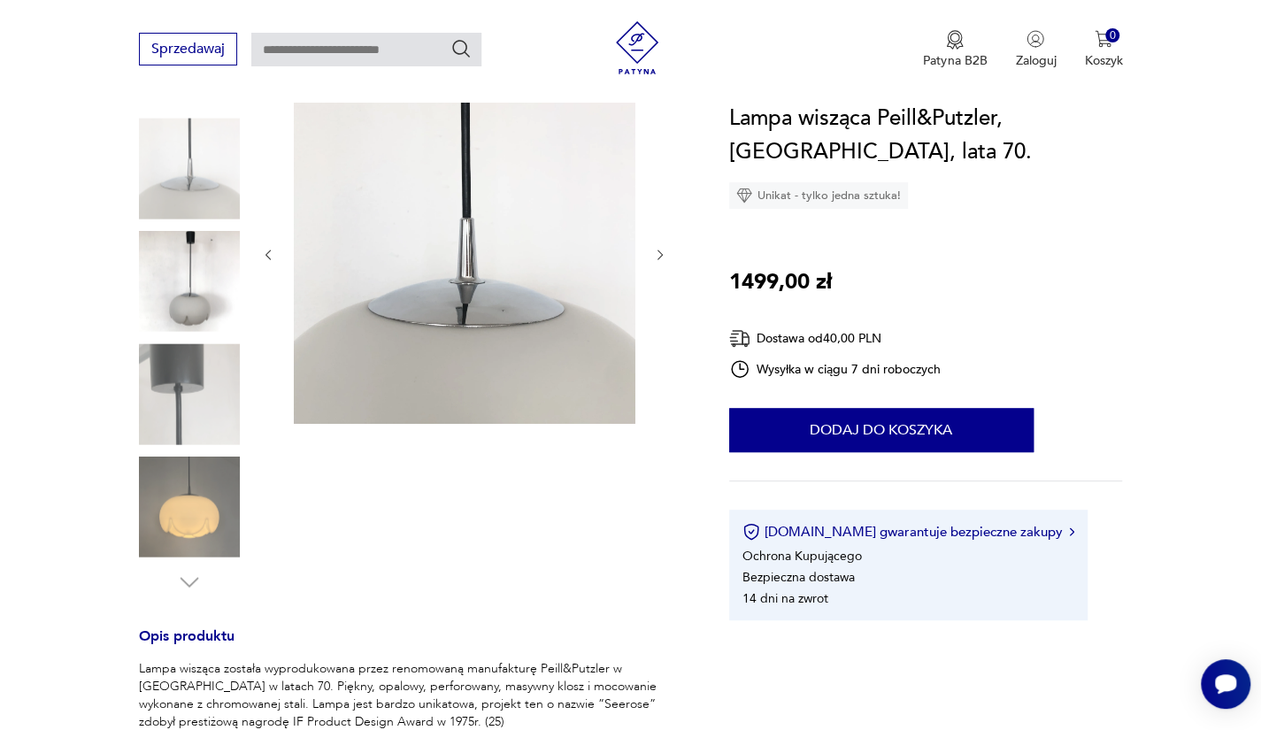
click at [201, 357] on img at bounding box center [189, 393] width 101 height 101
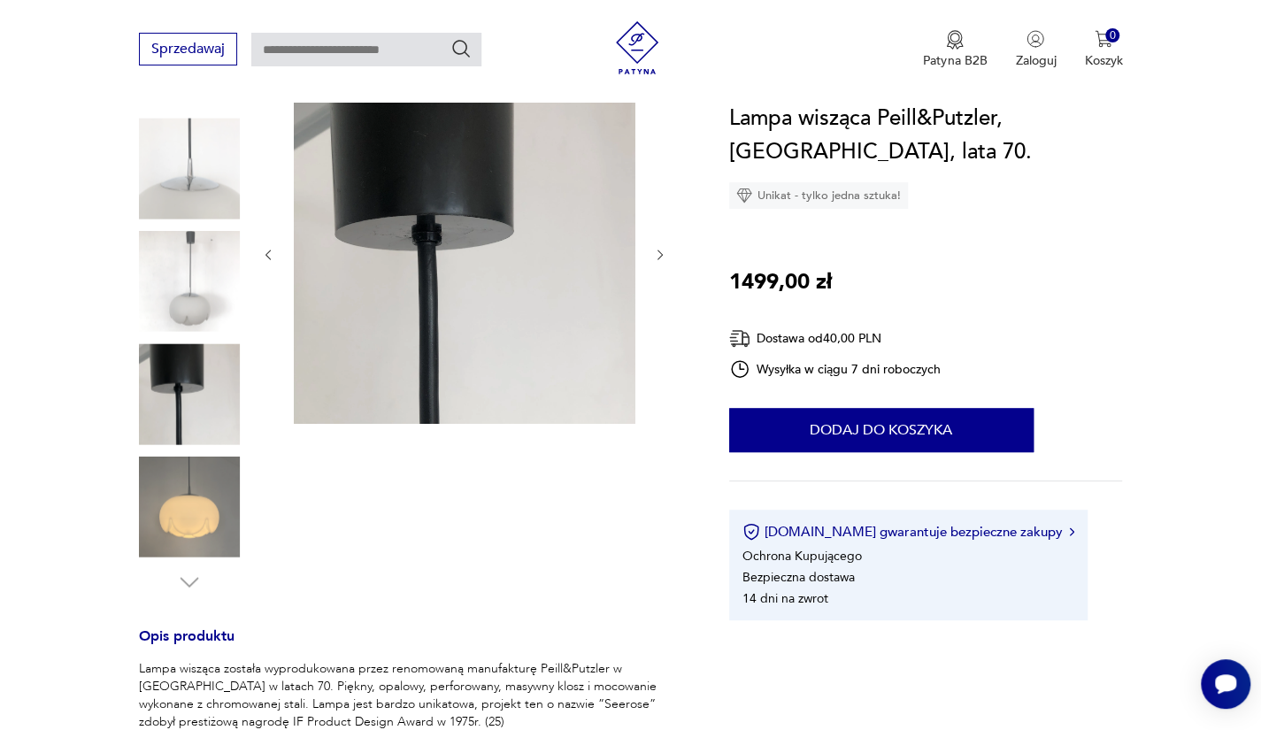
click at [201, 357] on img at bounding box center [189, 393] width 101 height 101
click at [181, 481] on img at bounding box center [189, 506] width 101 height 101
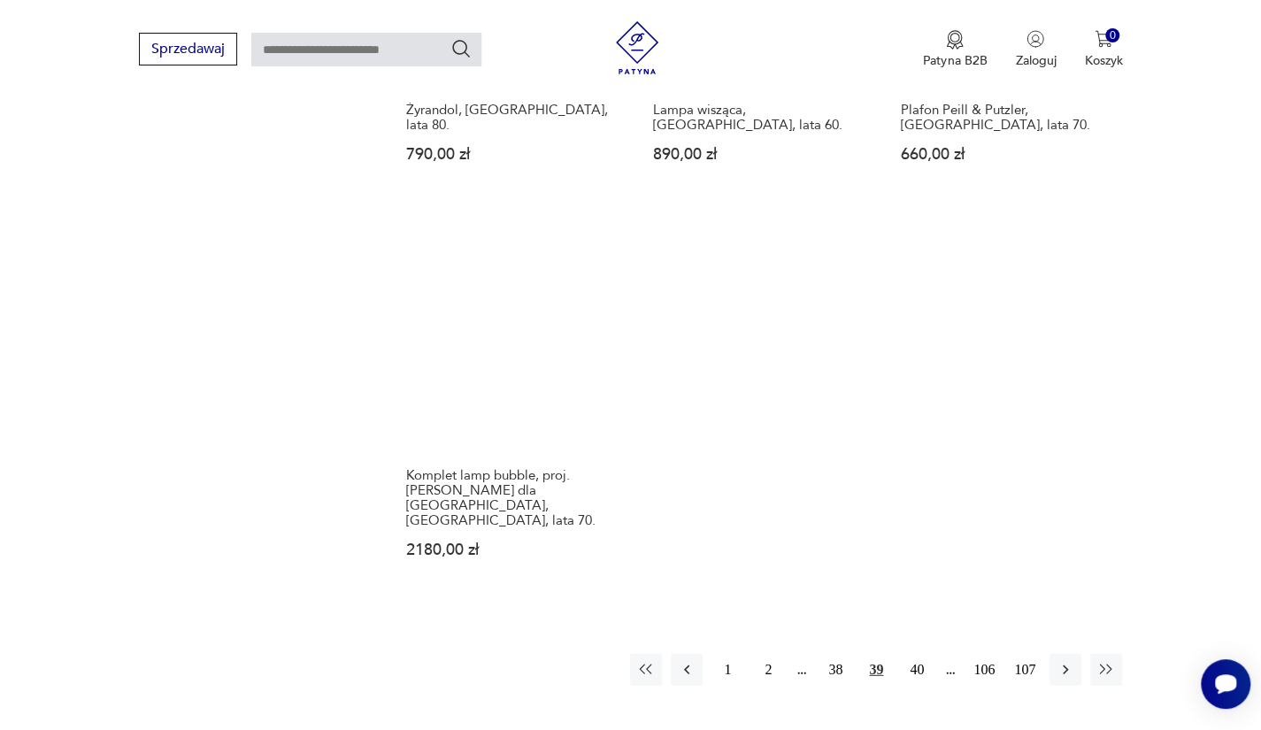
scroll to position [2380, 0]
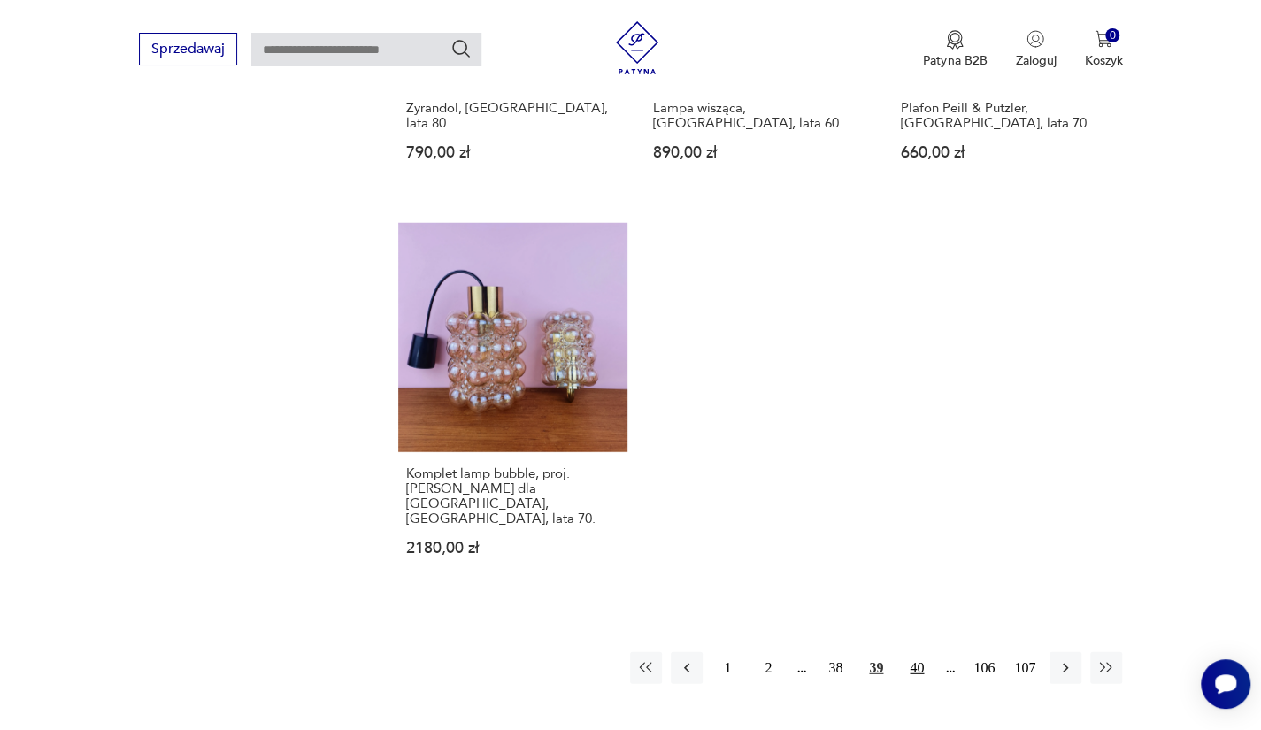
click at [911, 652] on button "40" at bounding box center [917, 668] width 32 height 32
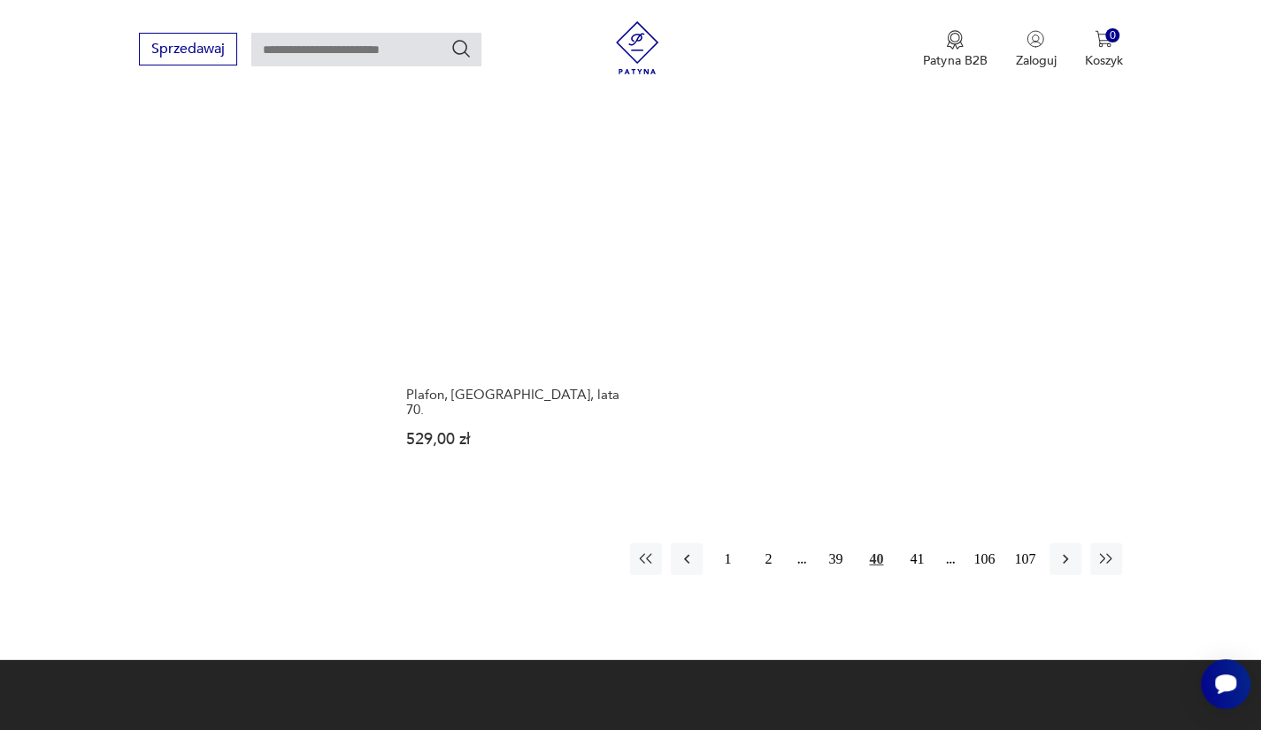
scroll to position [2528, 0]
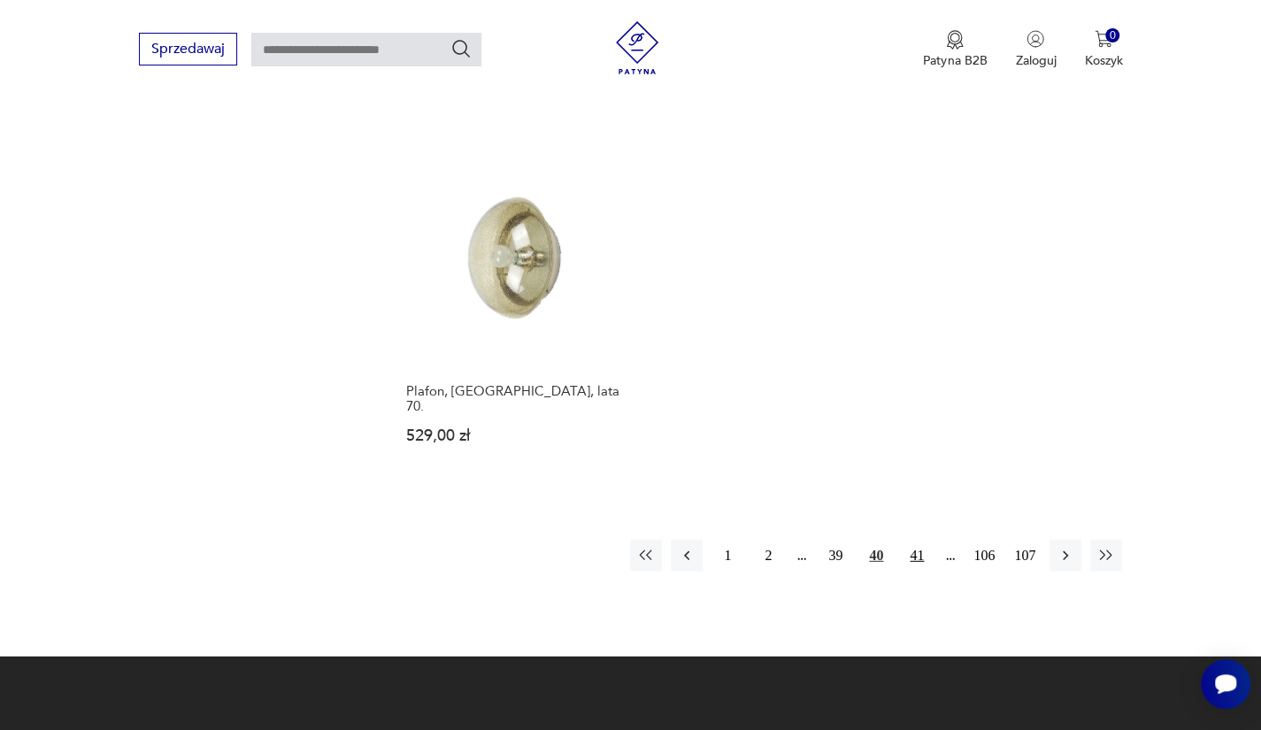
click at [920, 540] on button "41" at bounding box center [917, 556] width 32 height 32
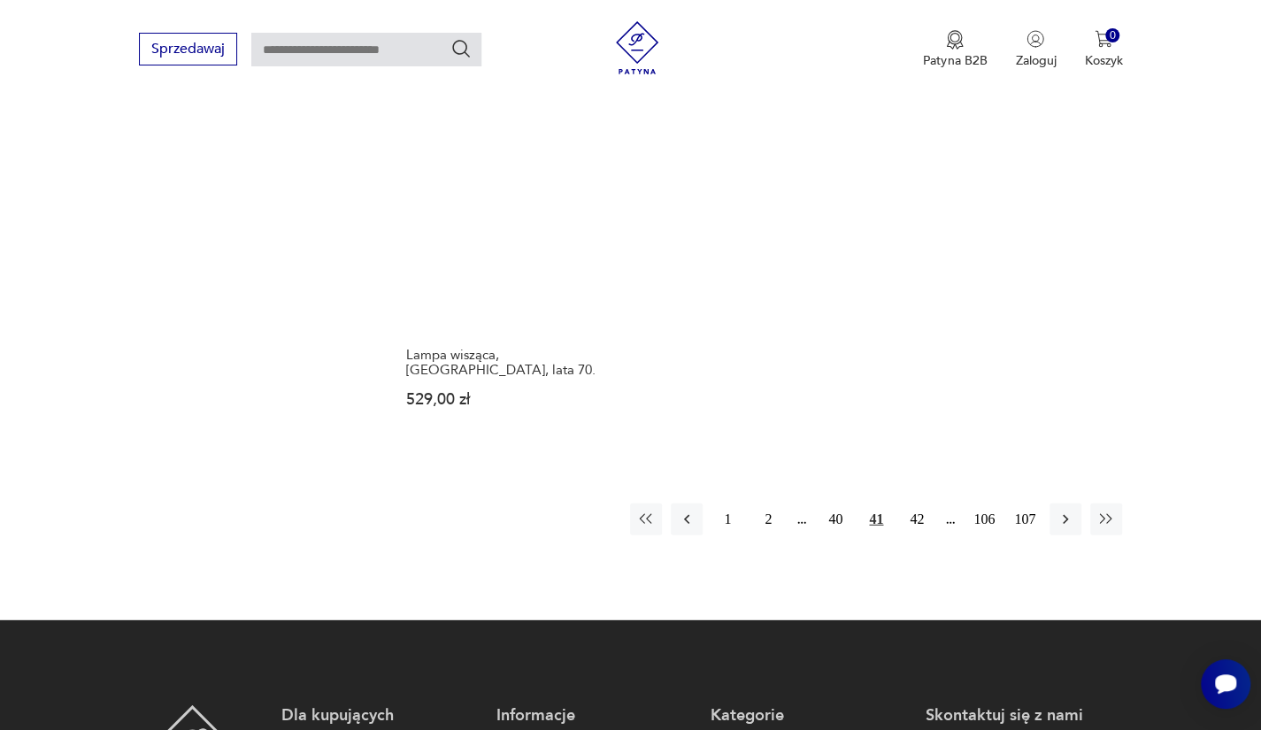
scroll to position [2659, 0]
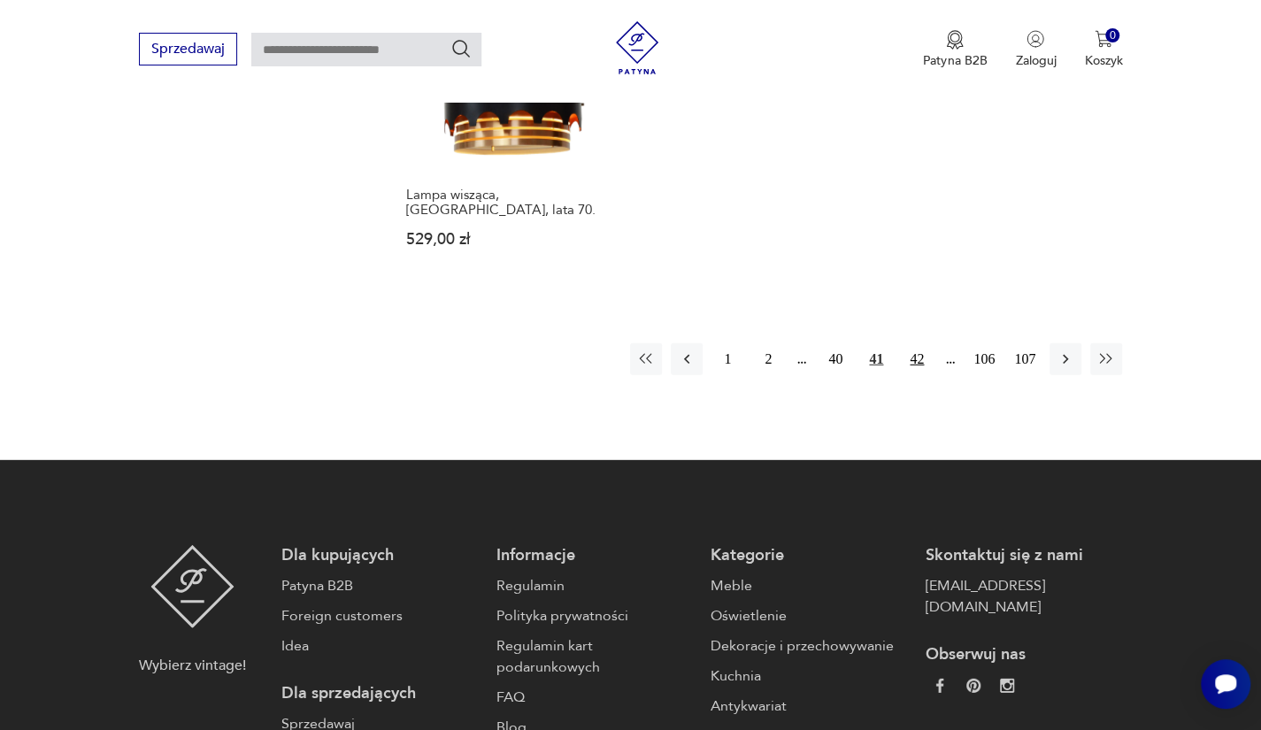
click at [913, 343] on button "42" at bounding box center [917, 359] width 32 height 32
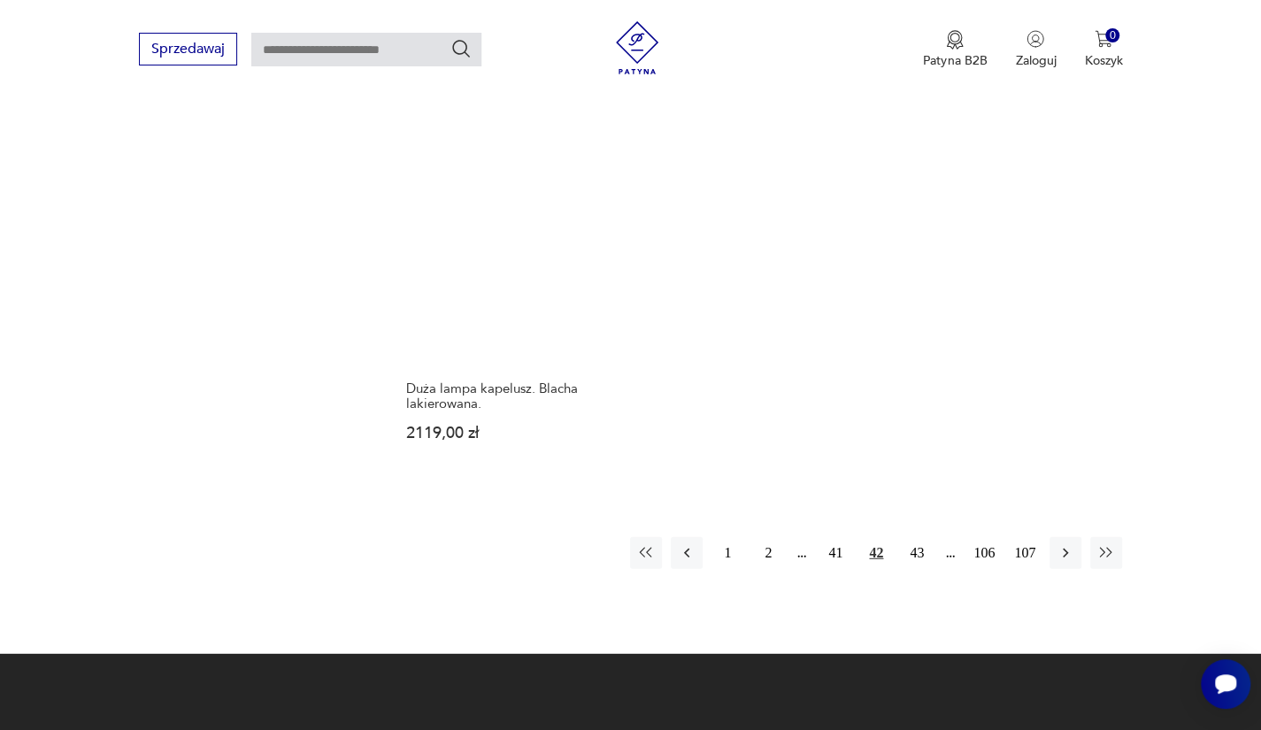
scroll to position [2479, 0]
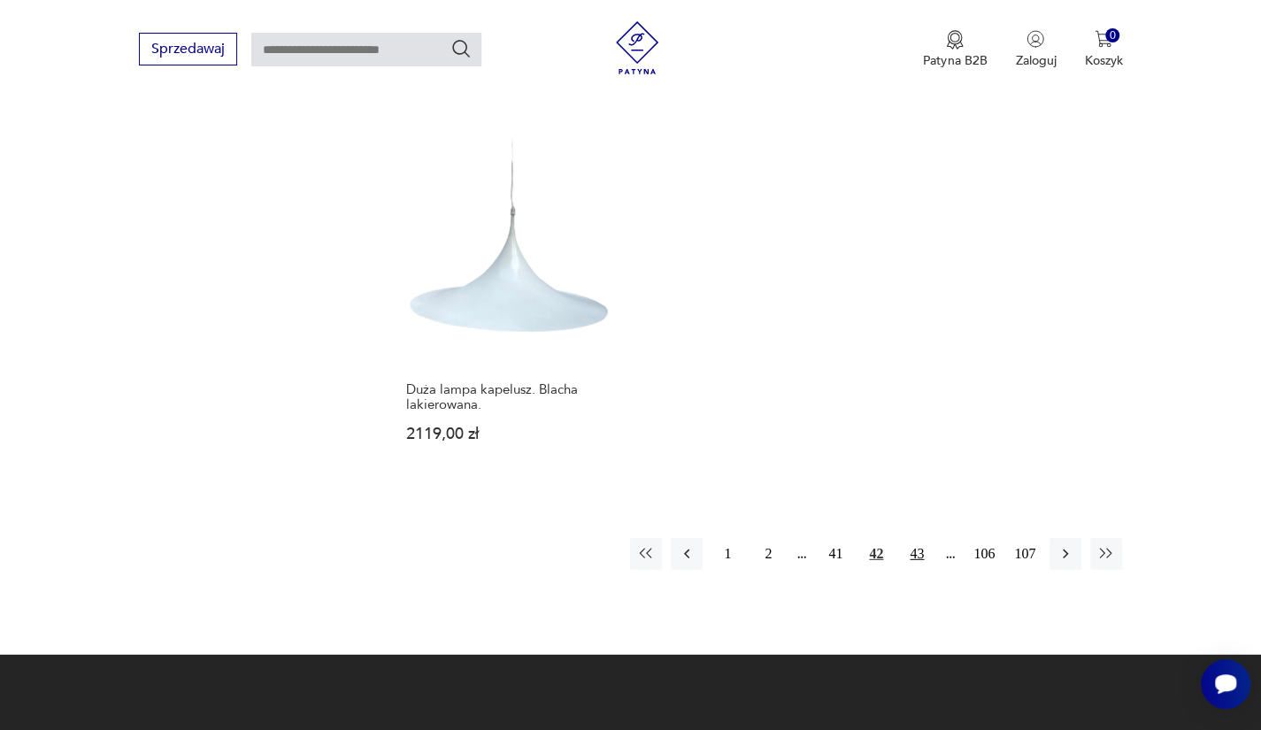
click at [916, 541] on button "43" at bounding box center [917, 554] width 32 height 32
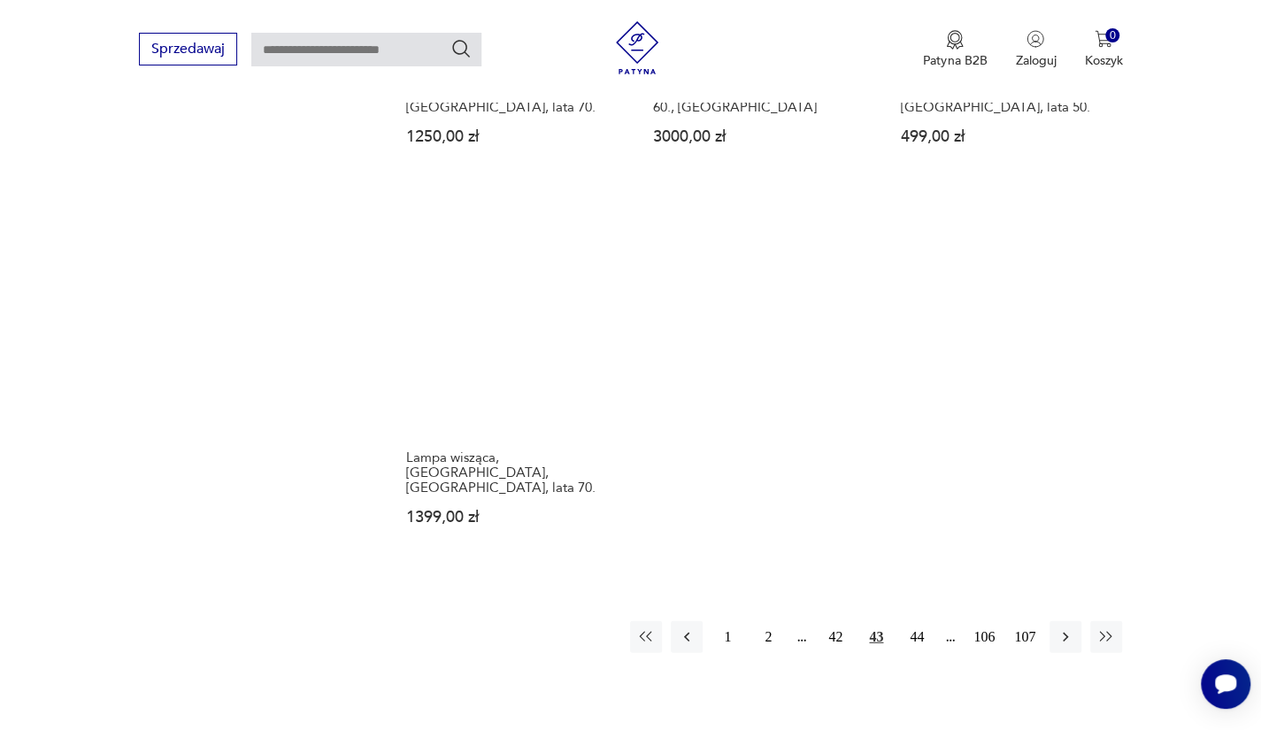
scroll to position [2383, 0]
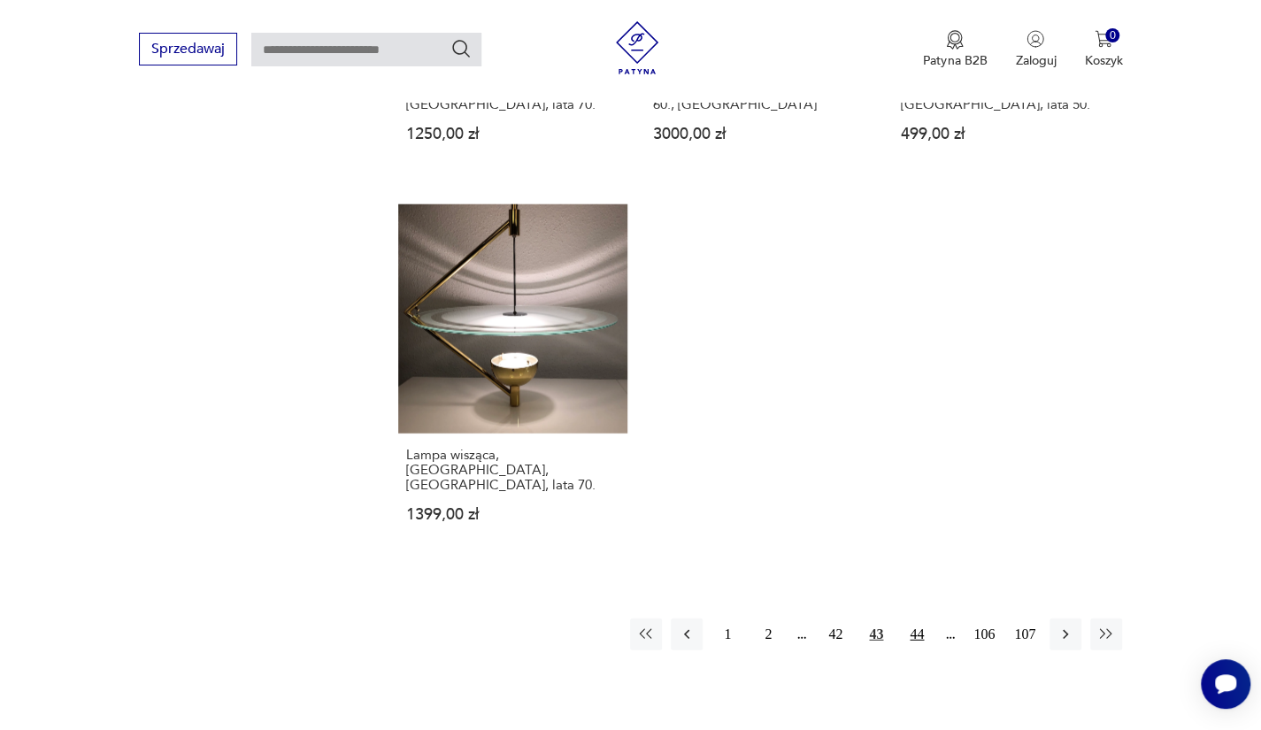
click at [922, 618] on button "44" at bounding box center [917, 634] width 32 height 32
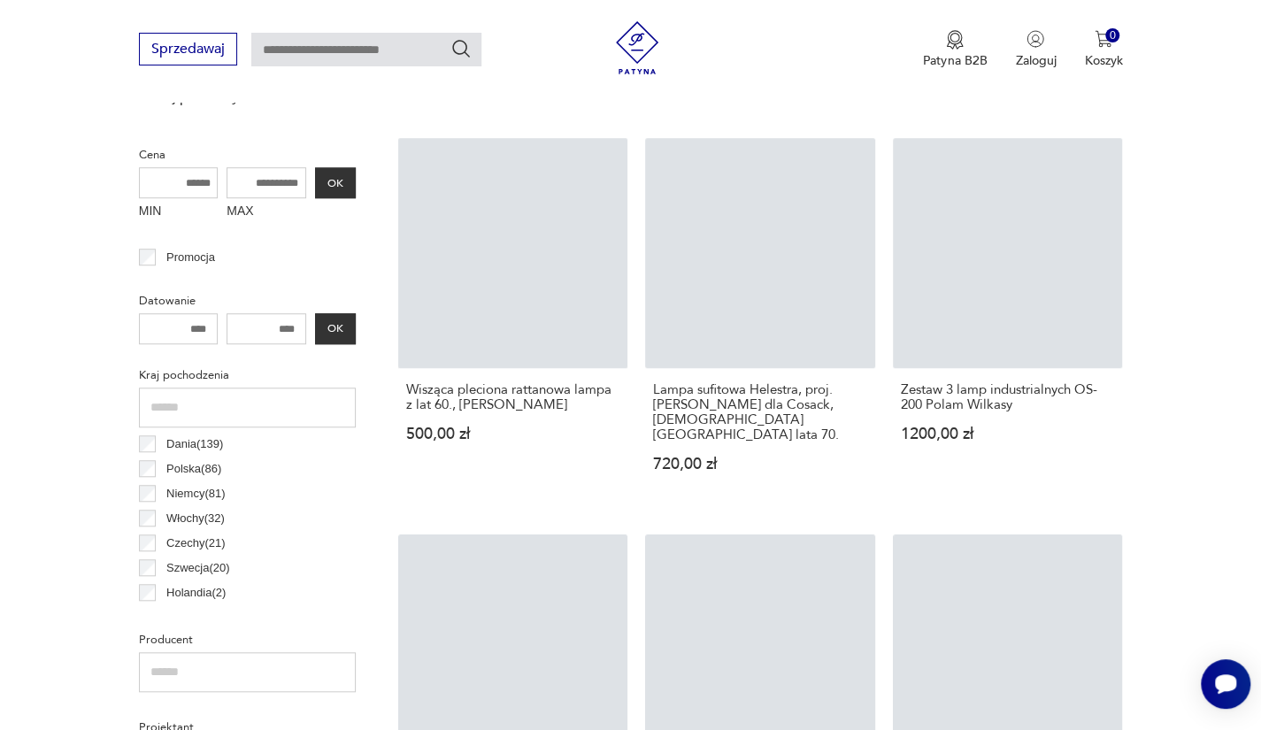
scroll to position [606, 0]
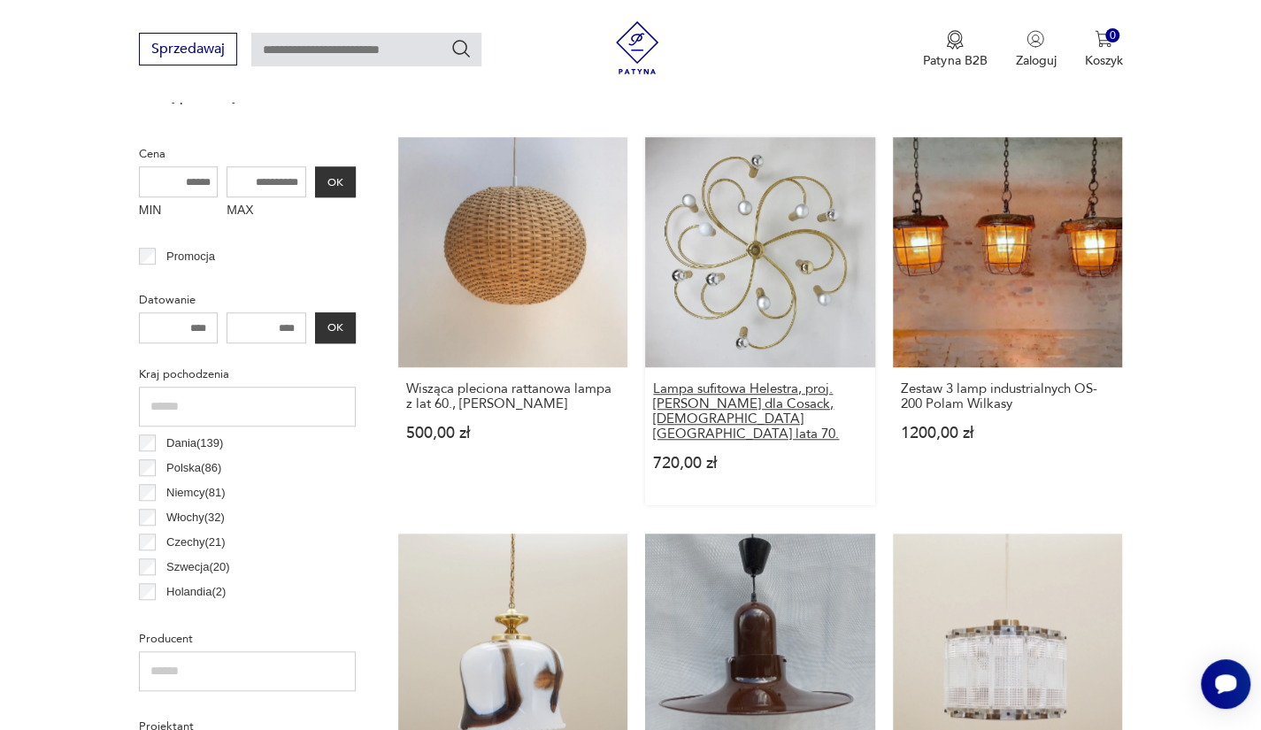
click at [748, 398] on h3 "Lampa sufitowa Helestra, proj. Hans Wilfried Hegger dla Cosack, Niemcy. lata 70." at bounding box center [760, 411] width 214 height 60
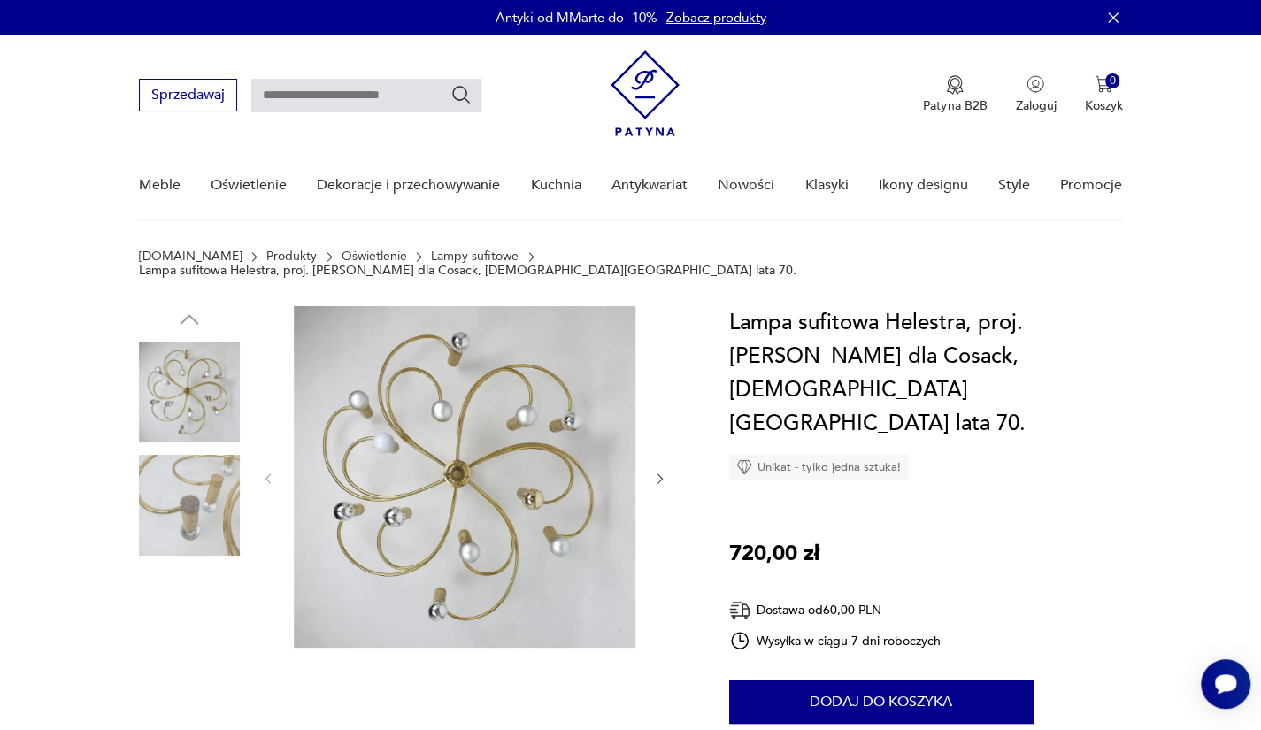
scroll to position [95, 0]
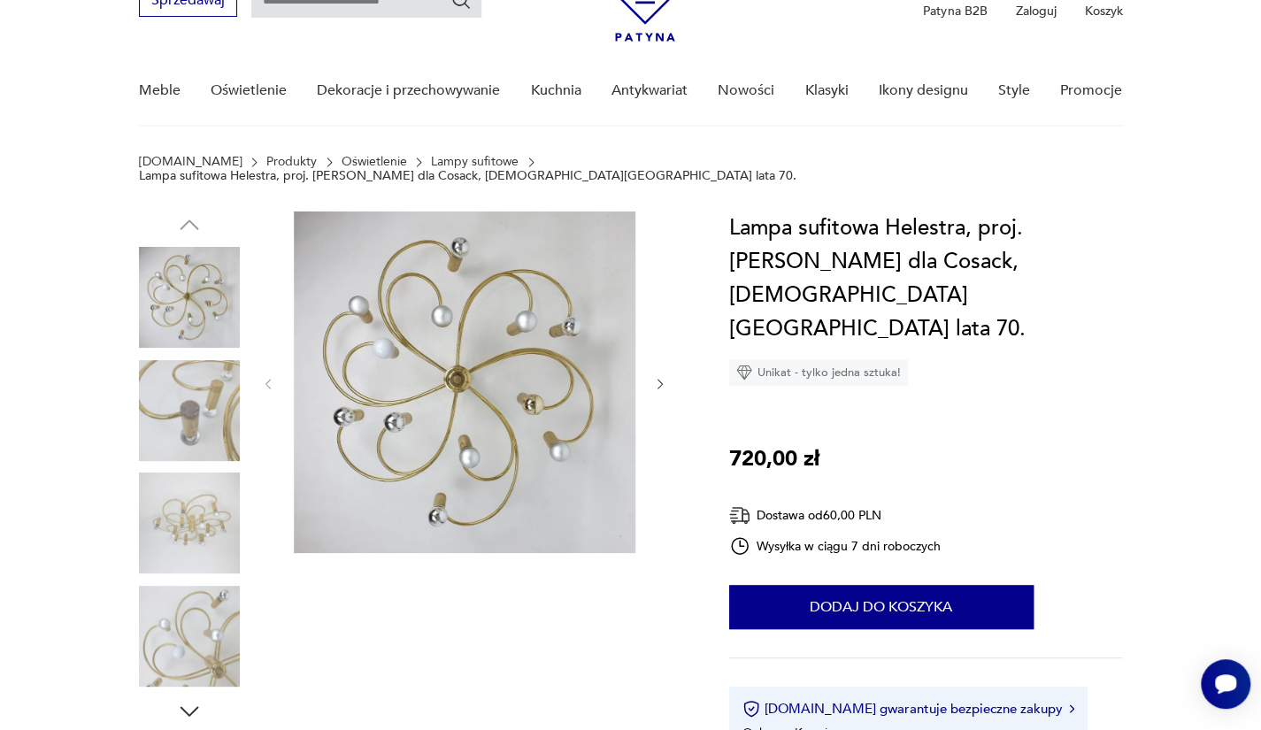
click at [164, 393] on img at bounding box center [189, 410] width 101 height 101
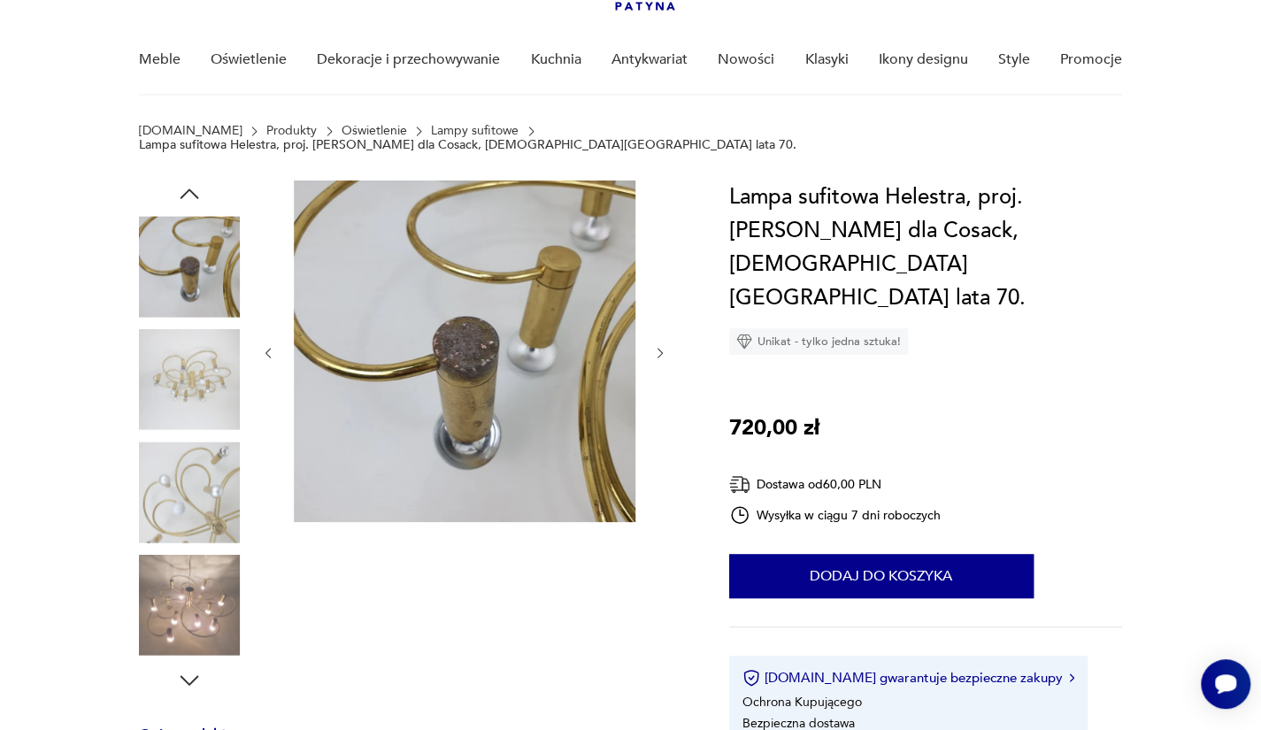
scroll to position [130, 0]
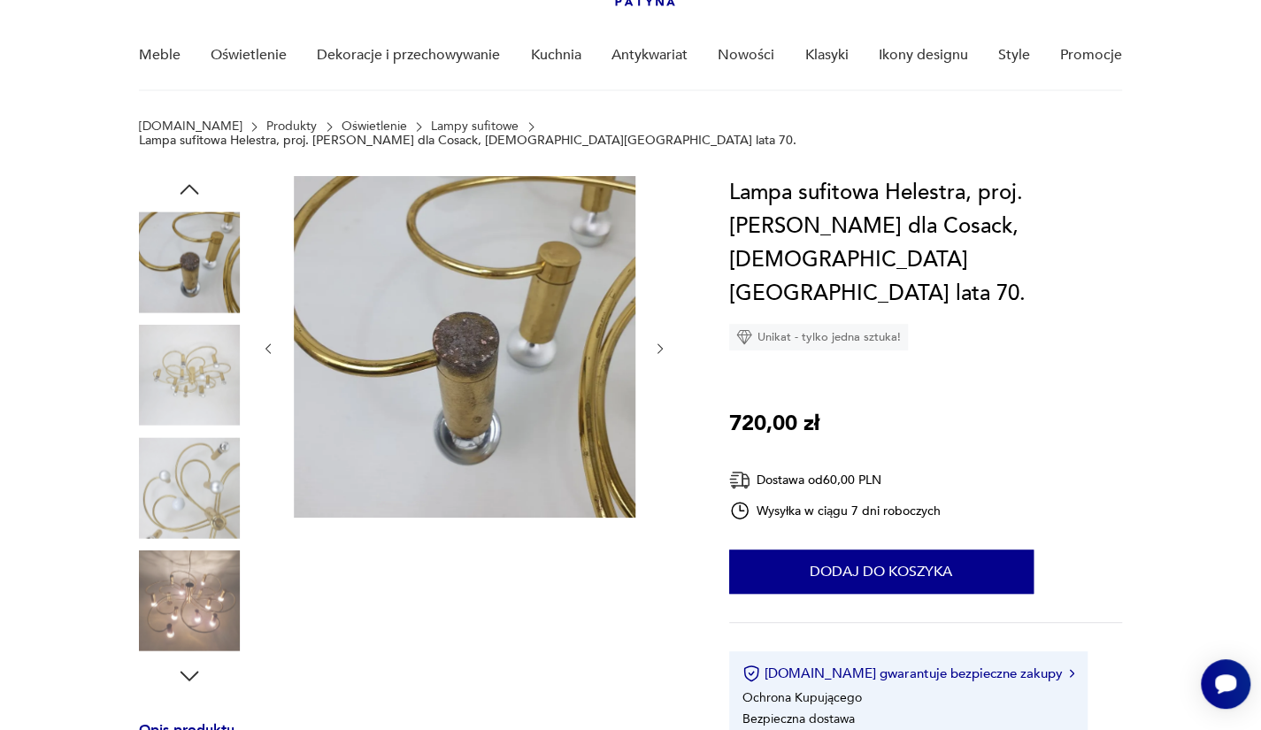
click at [174, 460] on img at bounding box center [189, 487] width 101 height 101
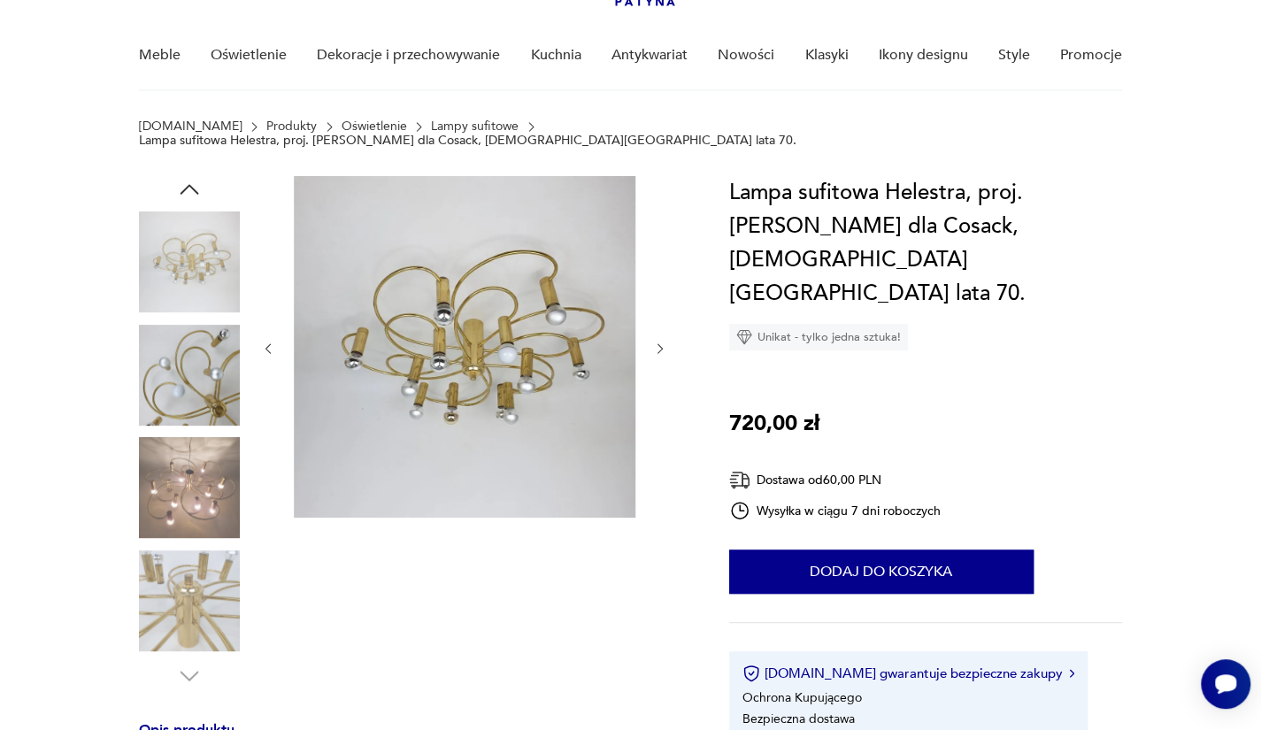
click at [193, 550] on img at bounding box center [189, 600] width 101 height 101
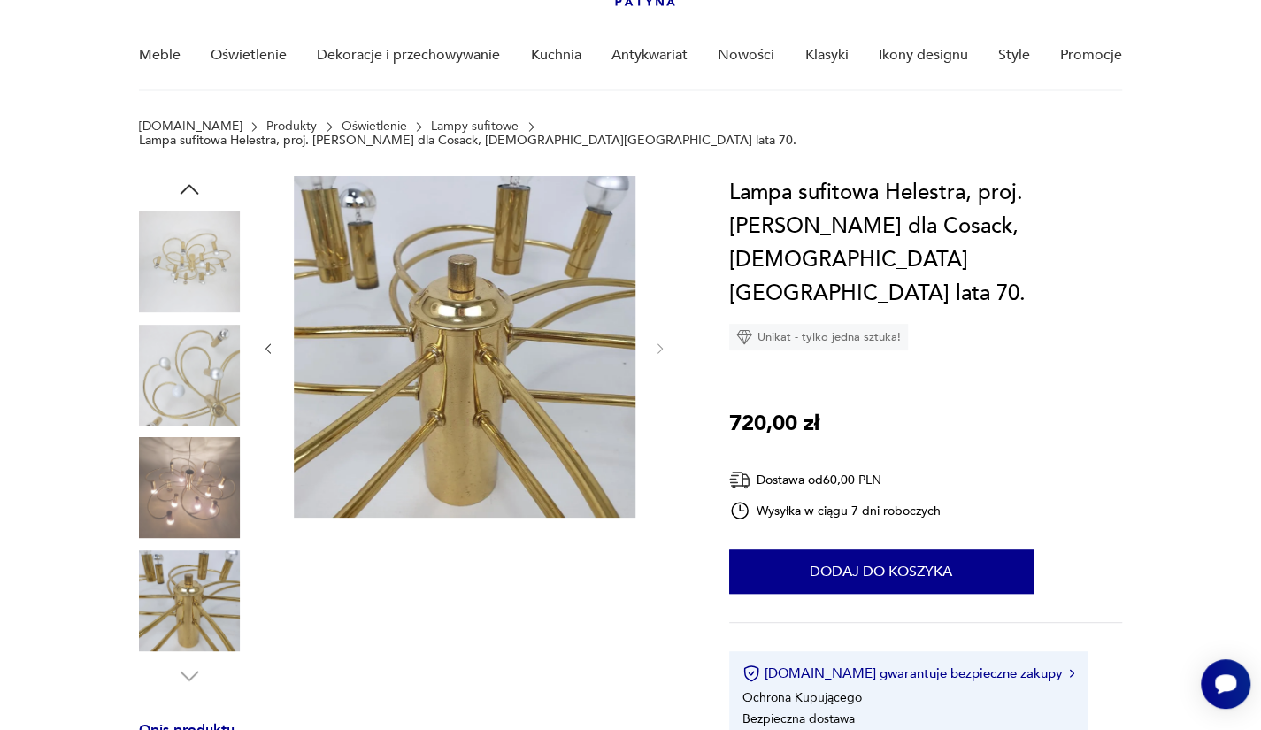
click at [196, 601] on img at bounding box center [189, 600] width 101 height 101
click at [178, 466] on img at bounding box center [189, 487] width 101 height 101
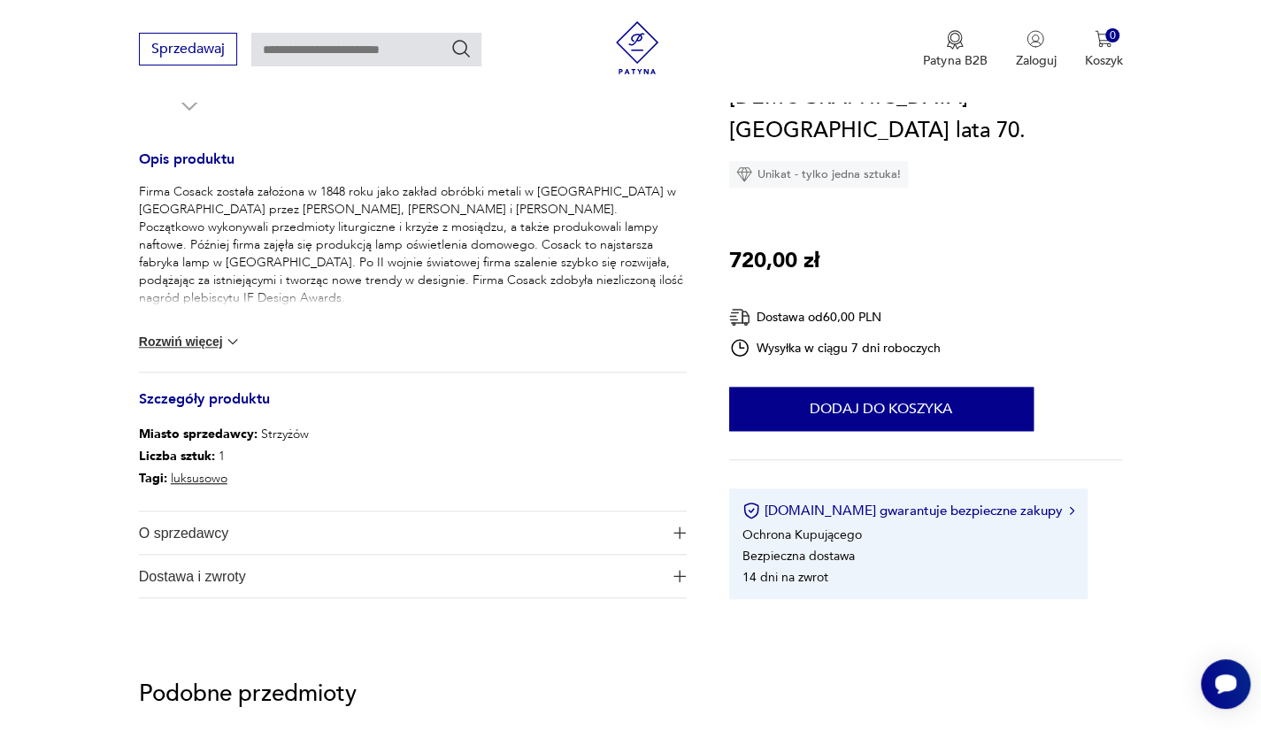
scroll to position [709, 0]
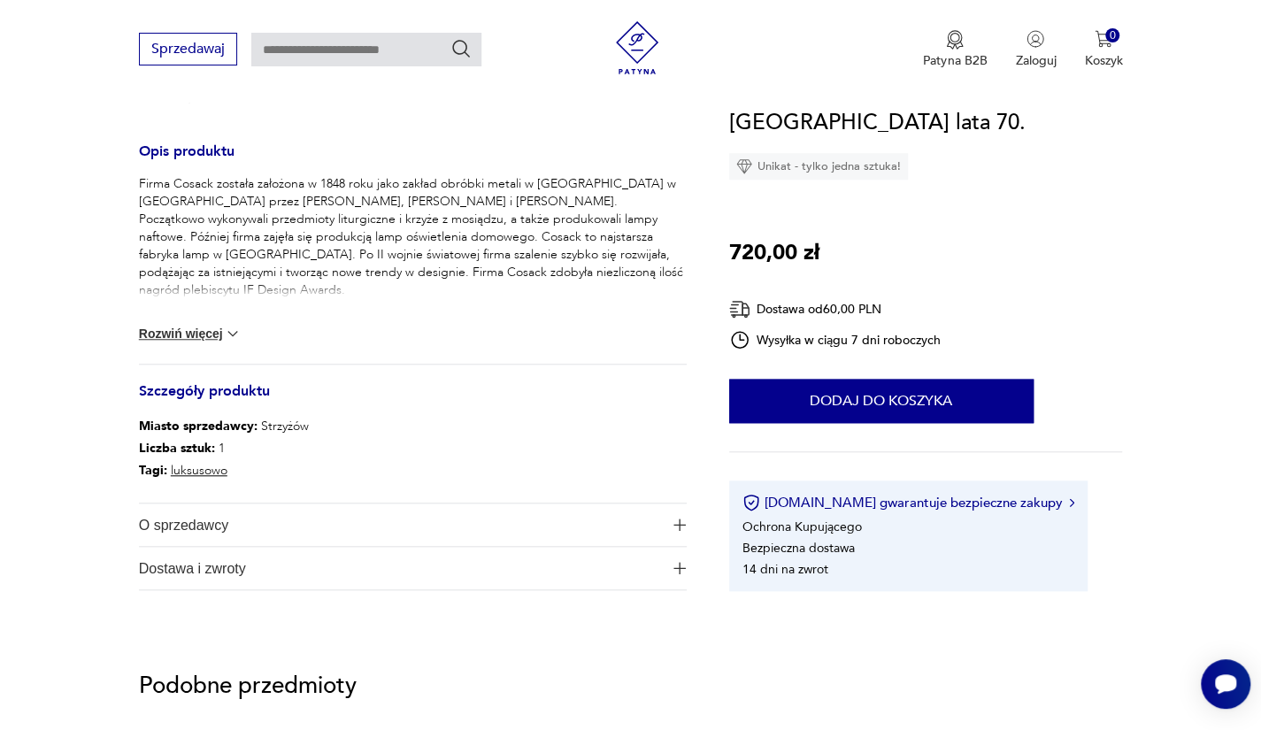
click at [170, 325] on button "Rozwiń więcej" at bounding box center [190, 334] width 103 height 18
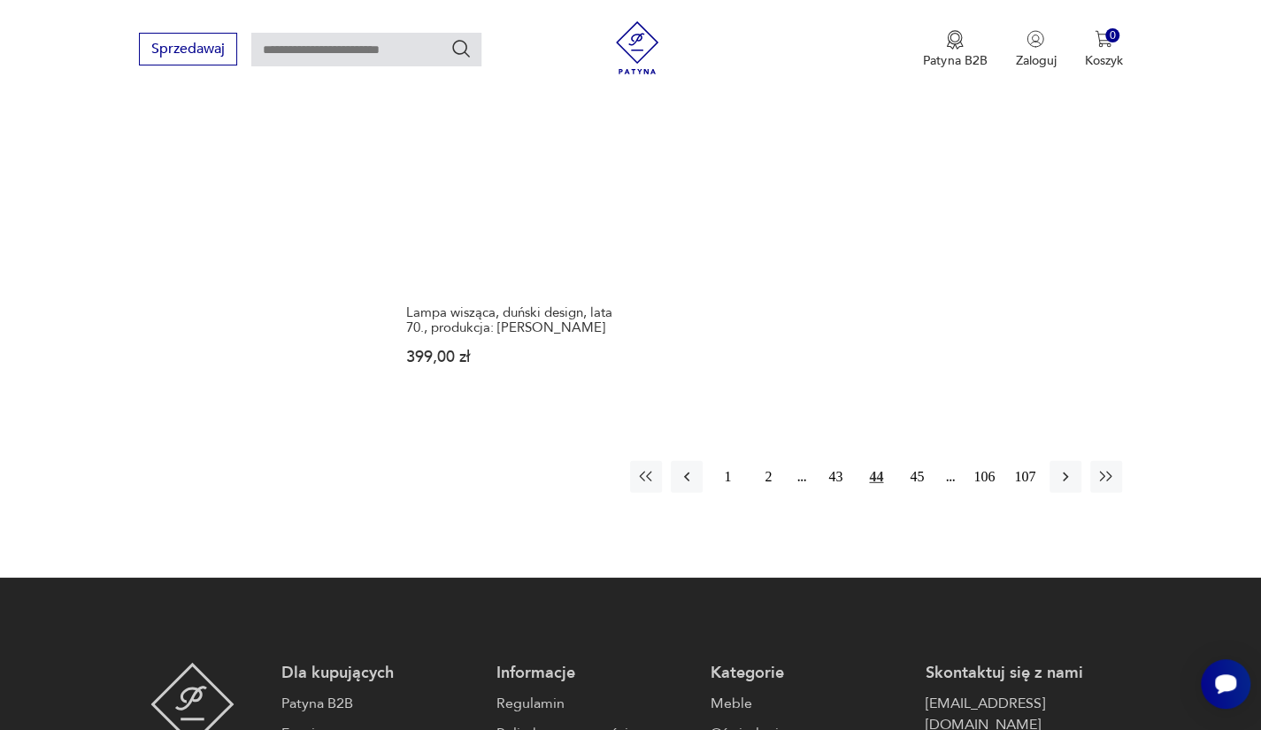
scroll to position [2624, 0]
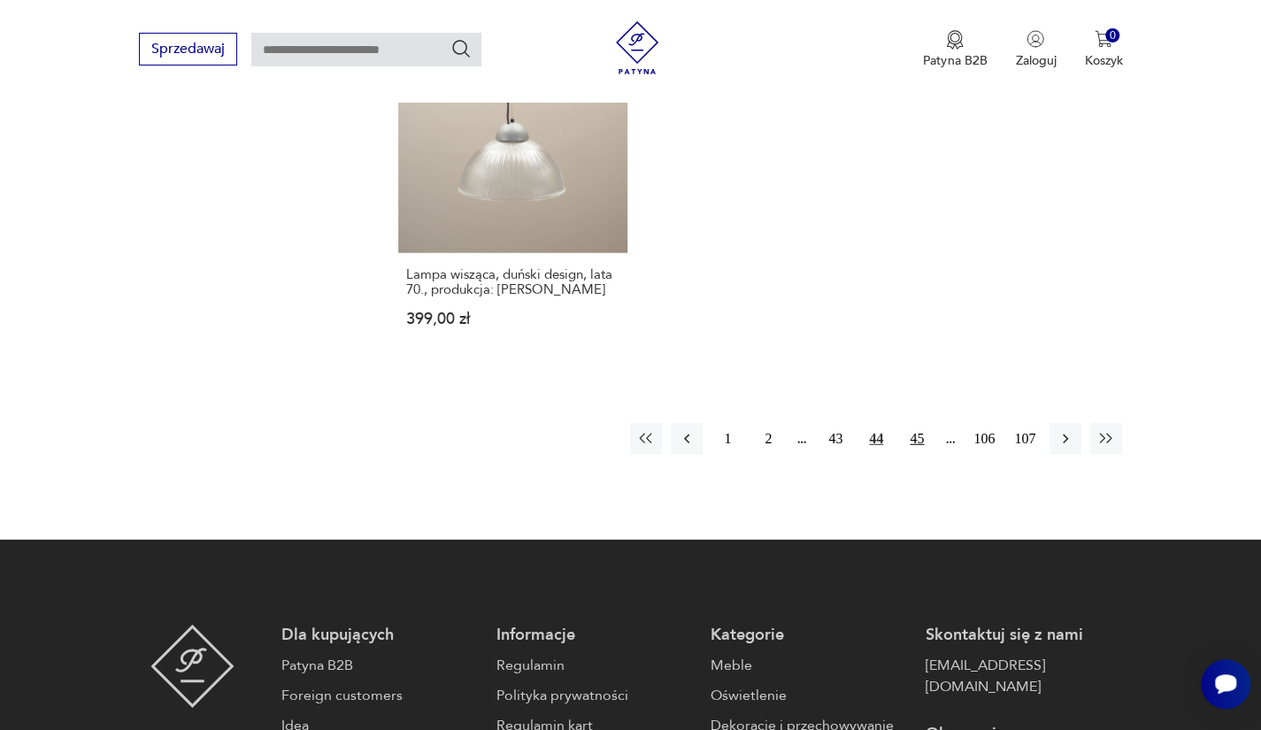
click at [909, 423] on button "45" at bounding box center [917, 439] width 32 height 32
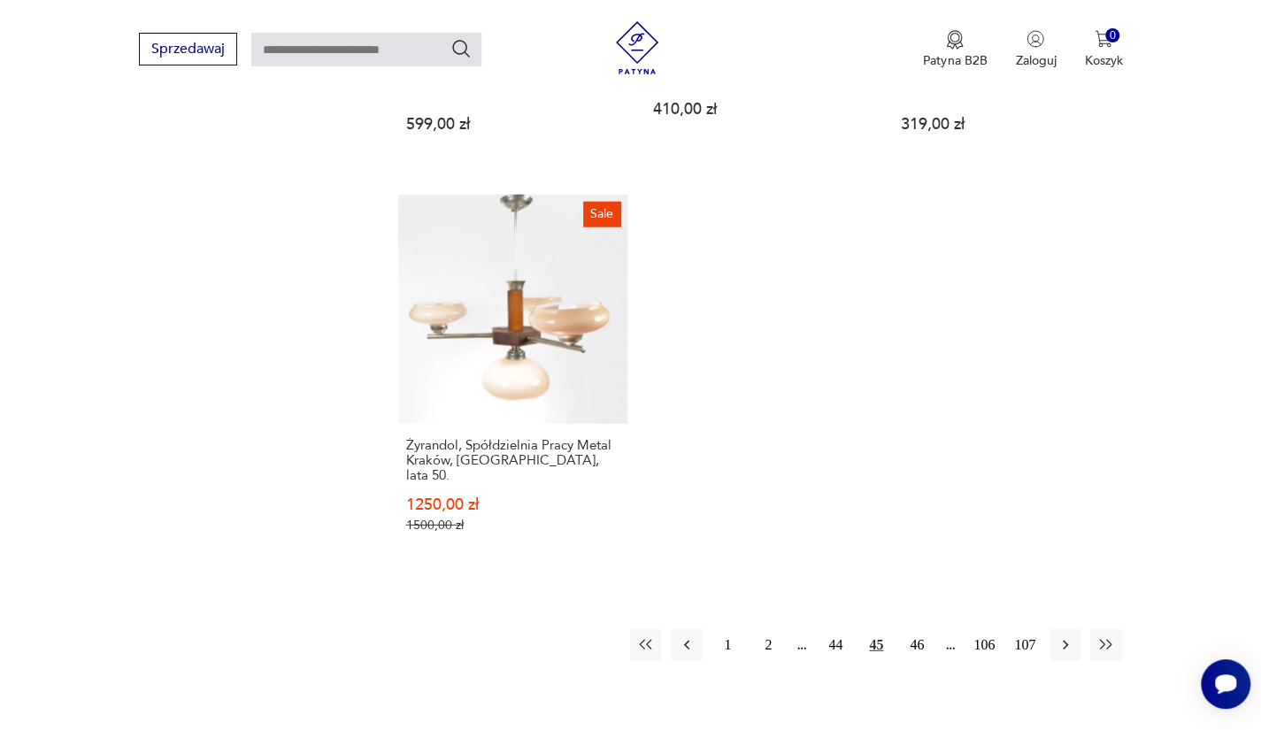
scroll to position [2439, 0]
click at [923, 628] on button "46" at bounding box center [917, 644] width 32 height 32
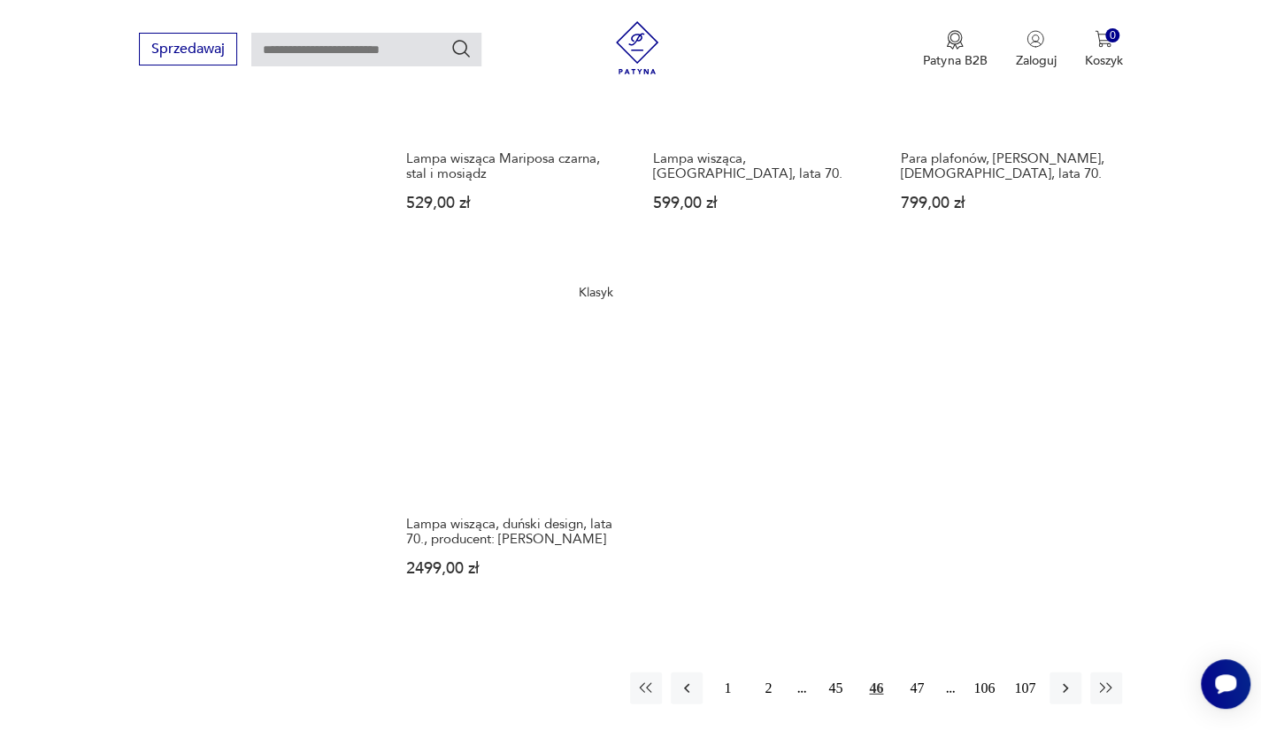
scroll to position [2351, 0]
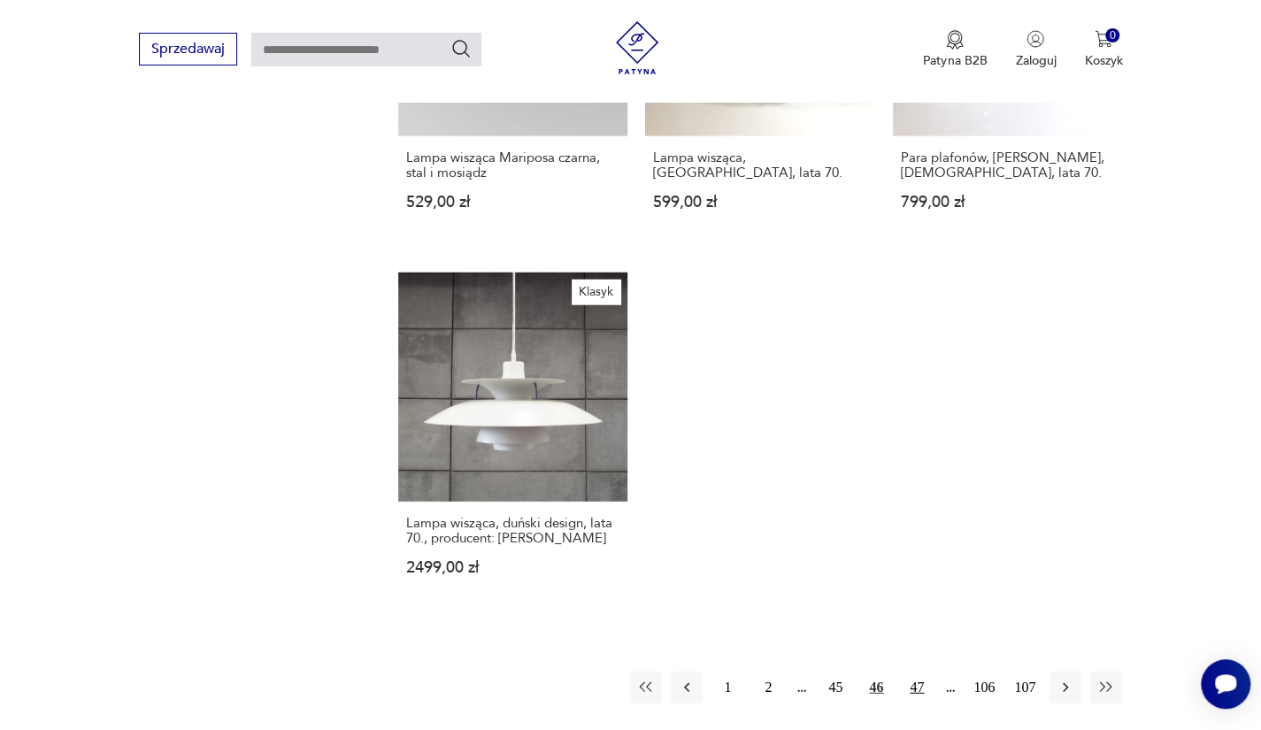
click at [914, 671] on button "47" at bounding box center [917, 687] width 32 height 32
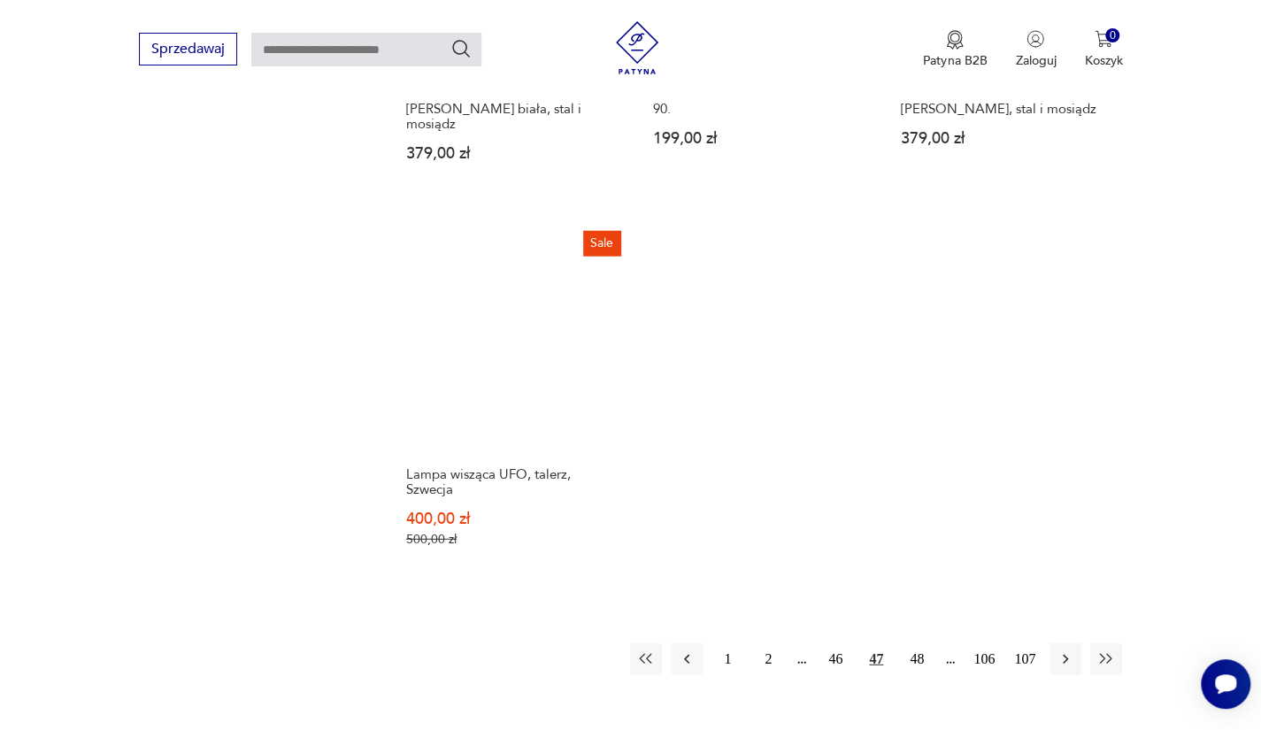
scroll to position [2492, 0]
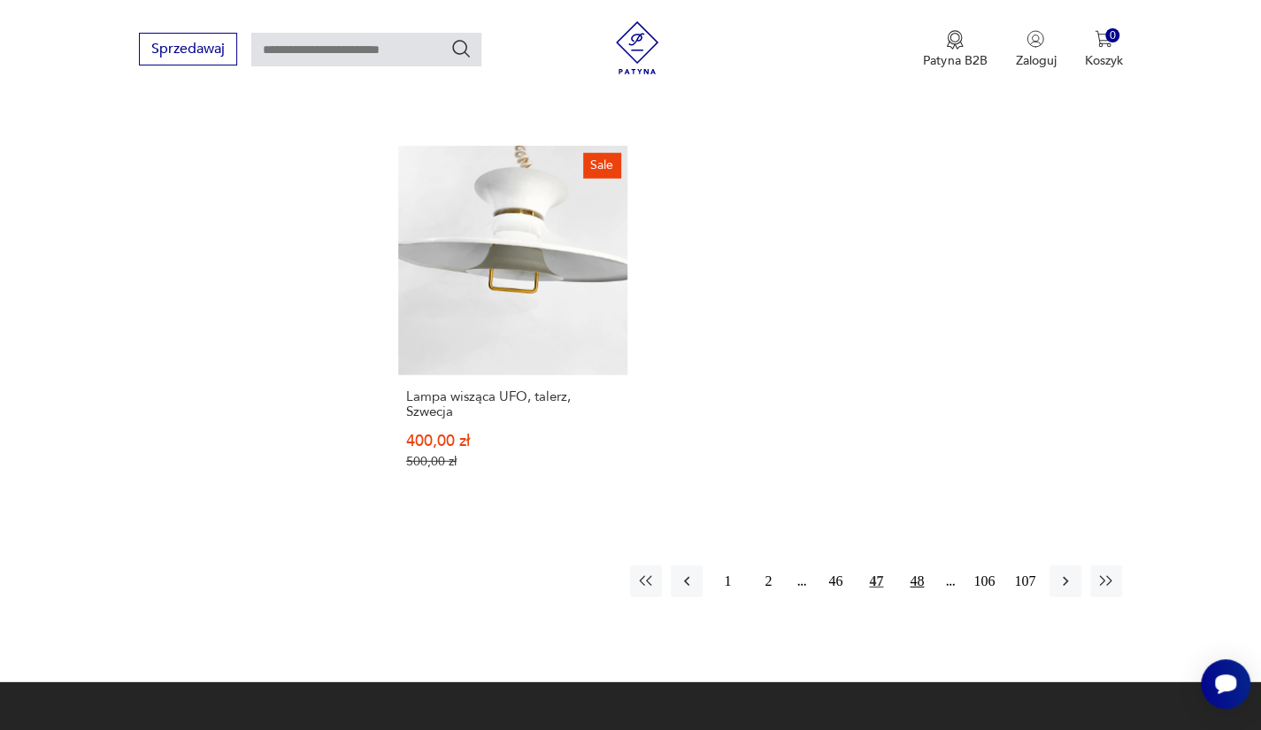
click at [906, 565] on button "48" at bounding box center [917, 581] width 32 height 32
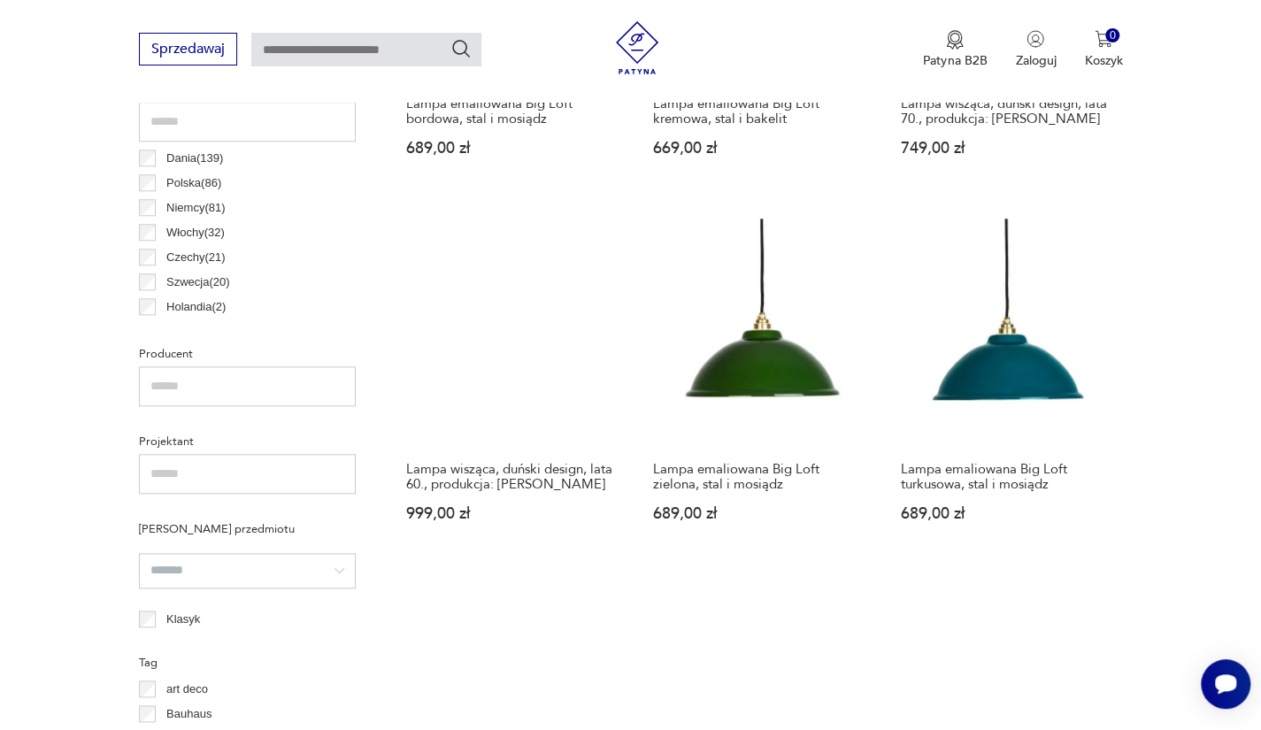
scroll to position [892, 0]
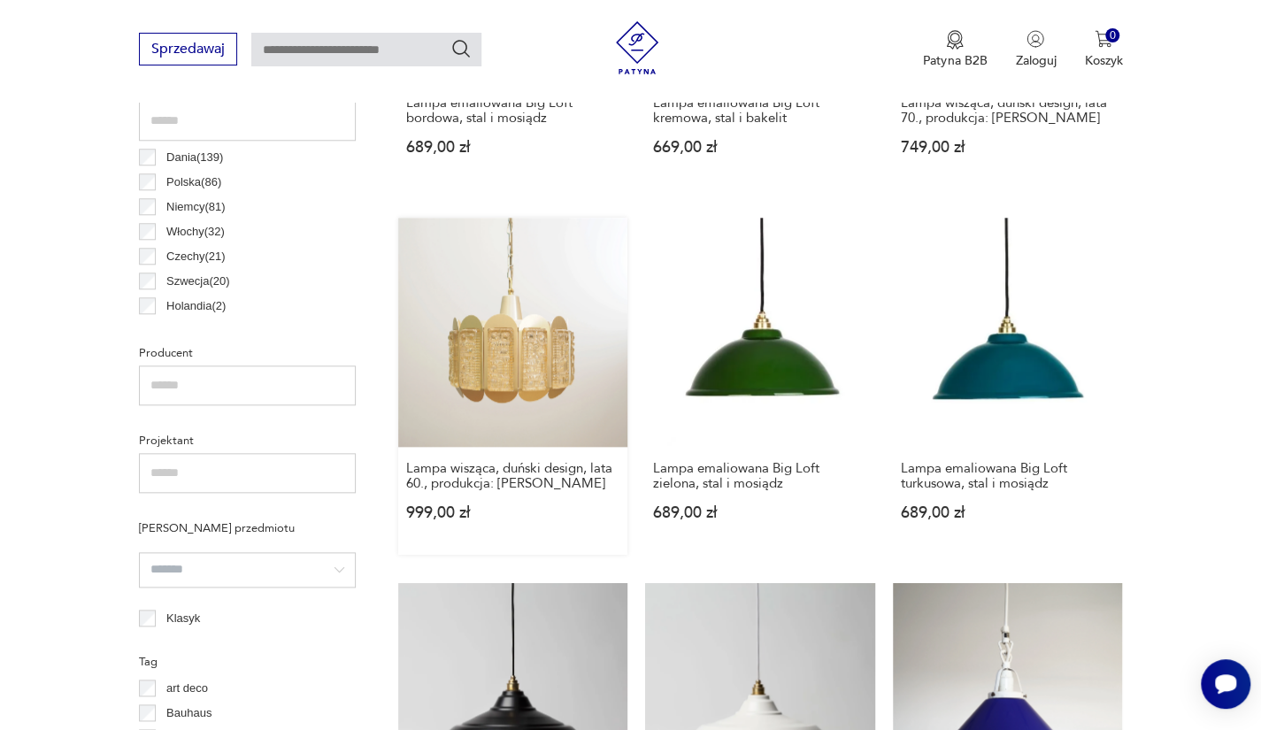
click at [578, 372] on link "Lampa wisząca, duński design, lata 60., produkcja: Dania 999,00 zł" at bounding box center [513, 387] width 230 height 338
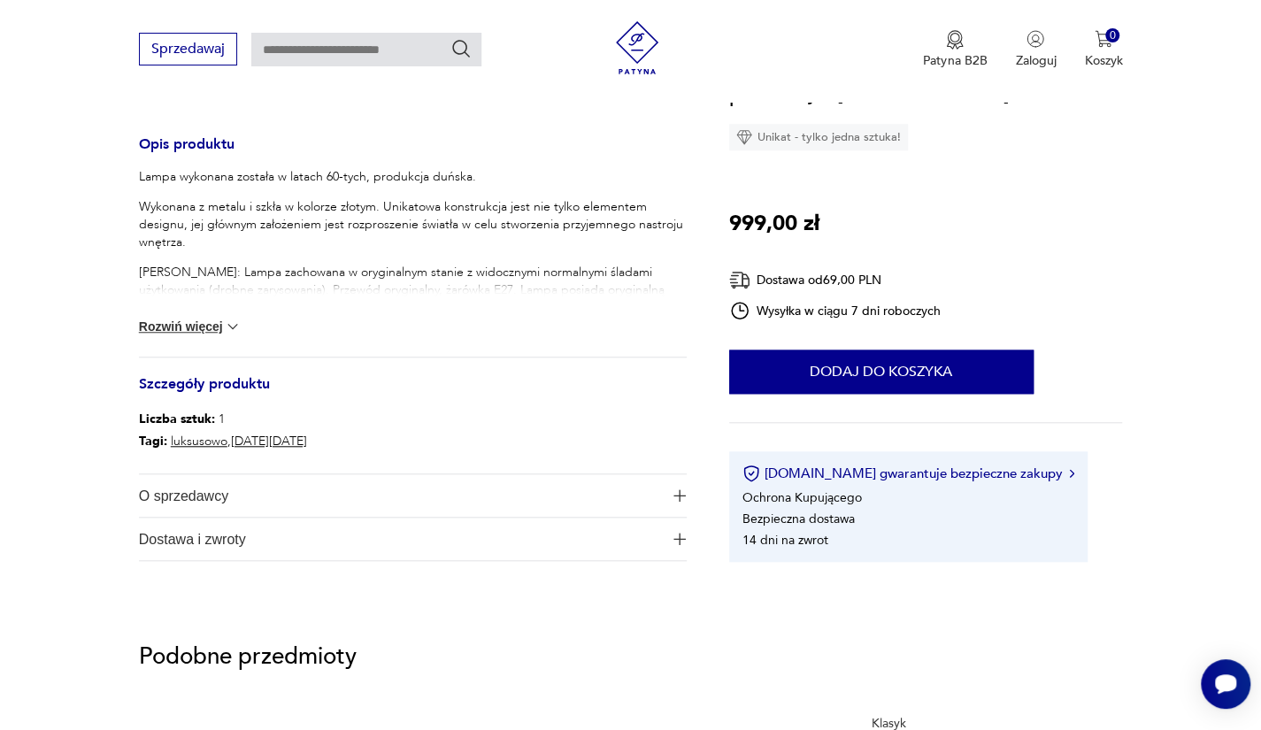
scroll to position [701, 0]
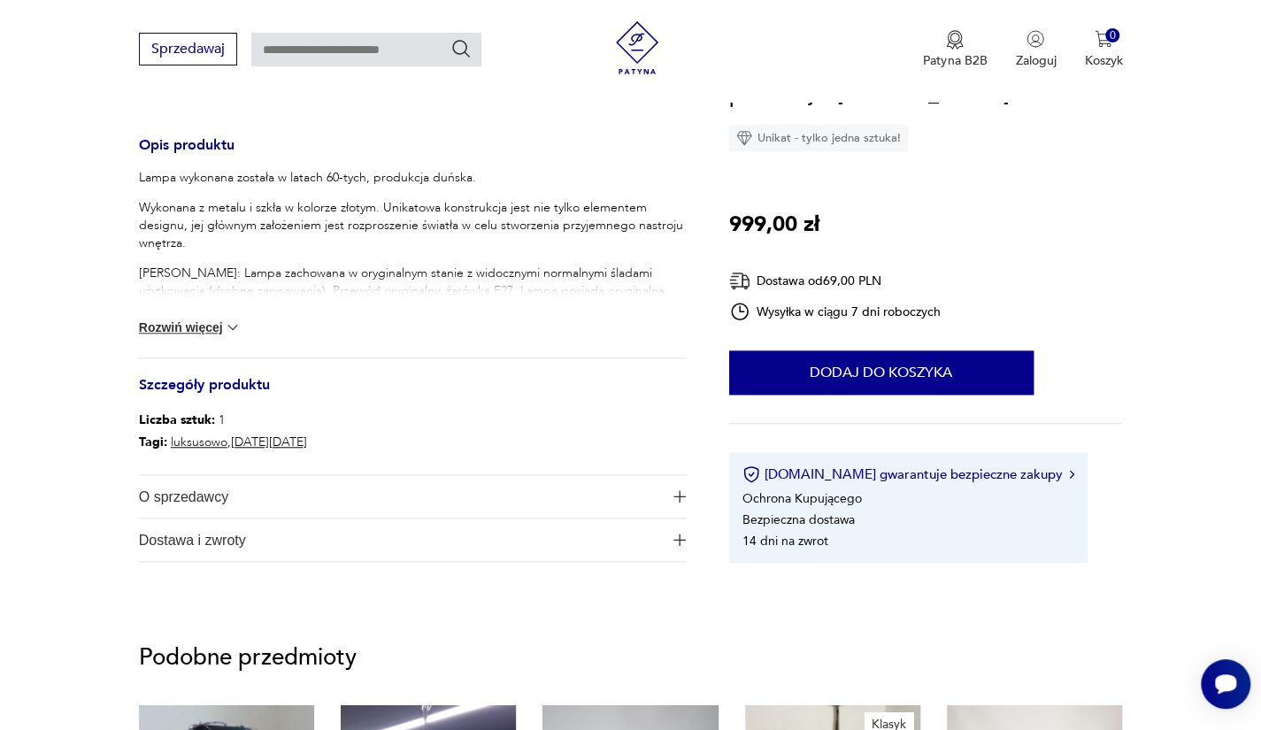
click at [173, 325] on button "Rozwiń więcej" at bounding box center [190, 327] width 103 height 18
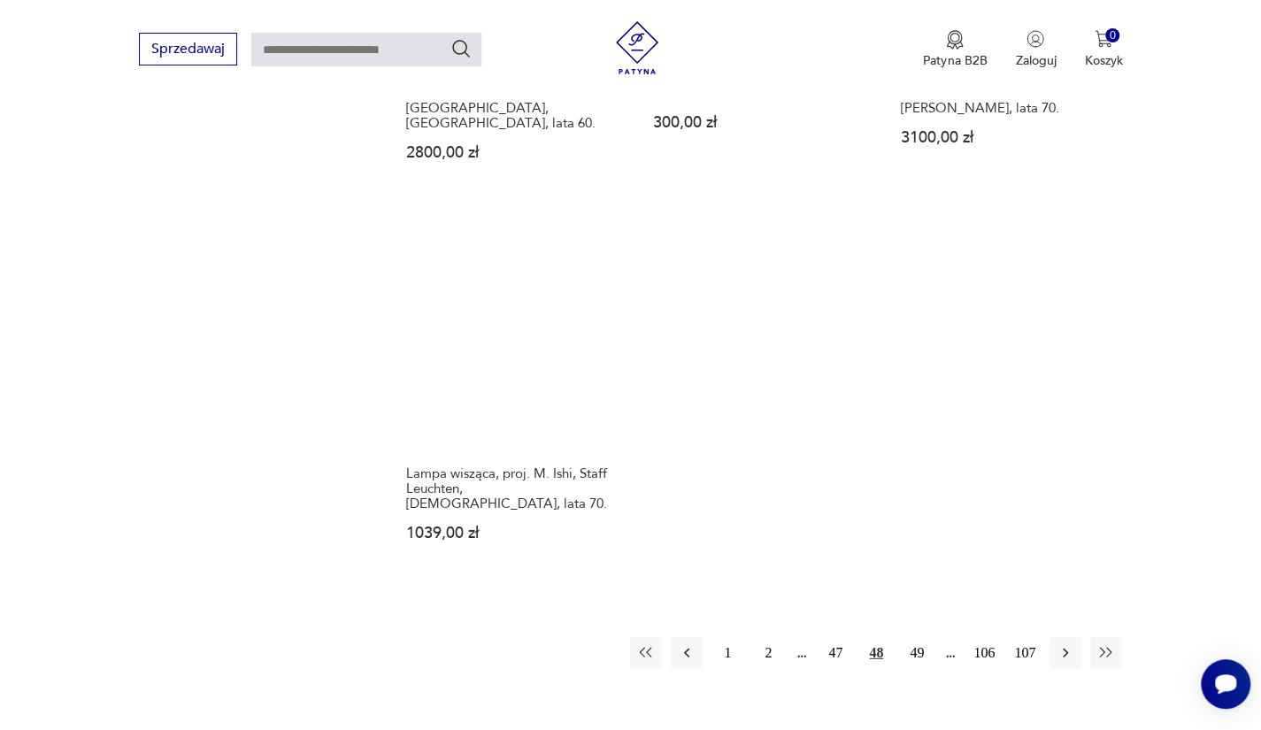
scroll to position [2383, 0]
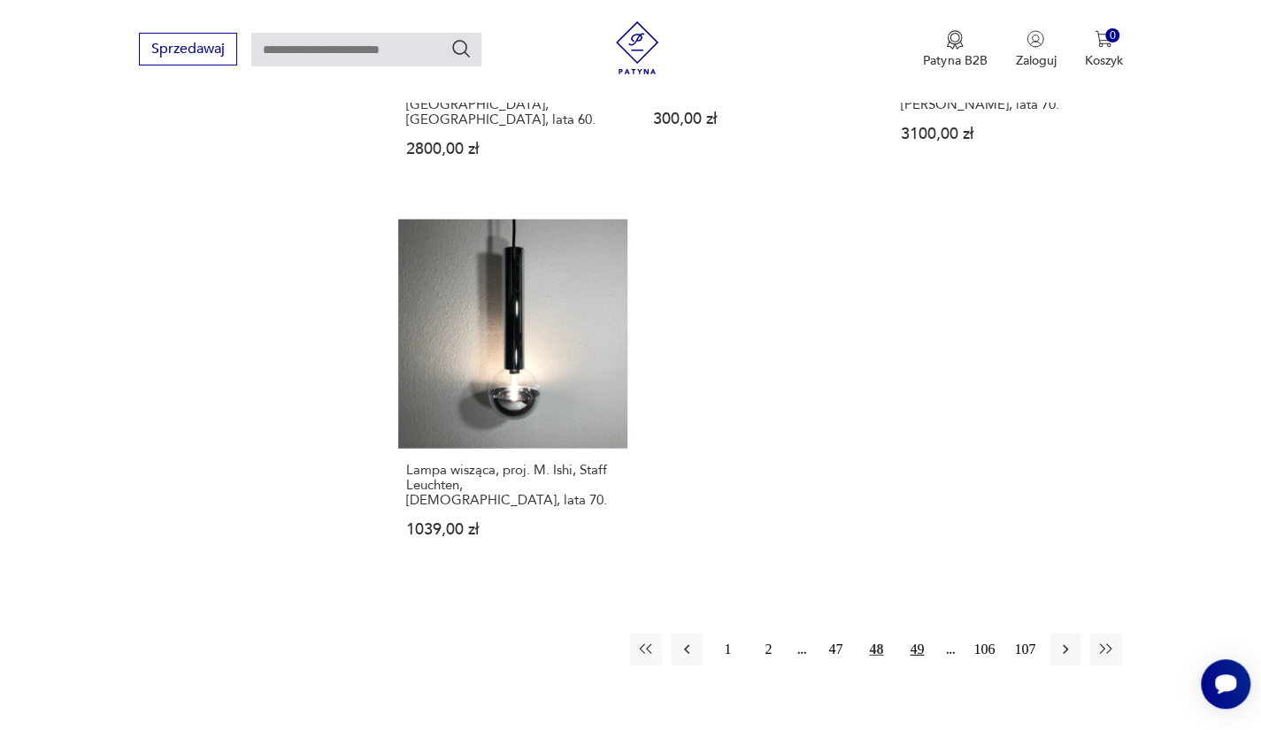
click at [910, 633] on button "49" at bounding box center [917, 649] width 32 height 32
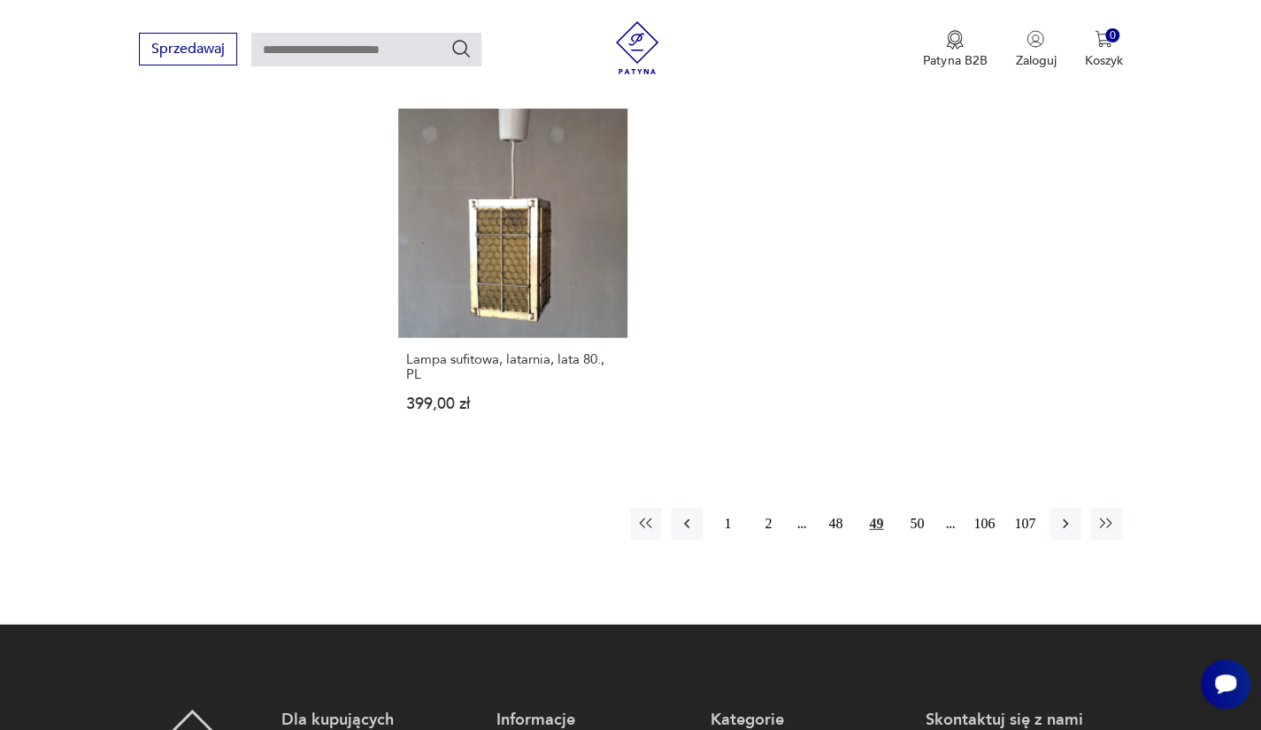
scroll to position [2499, 0]
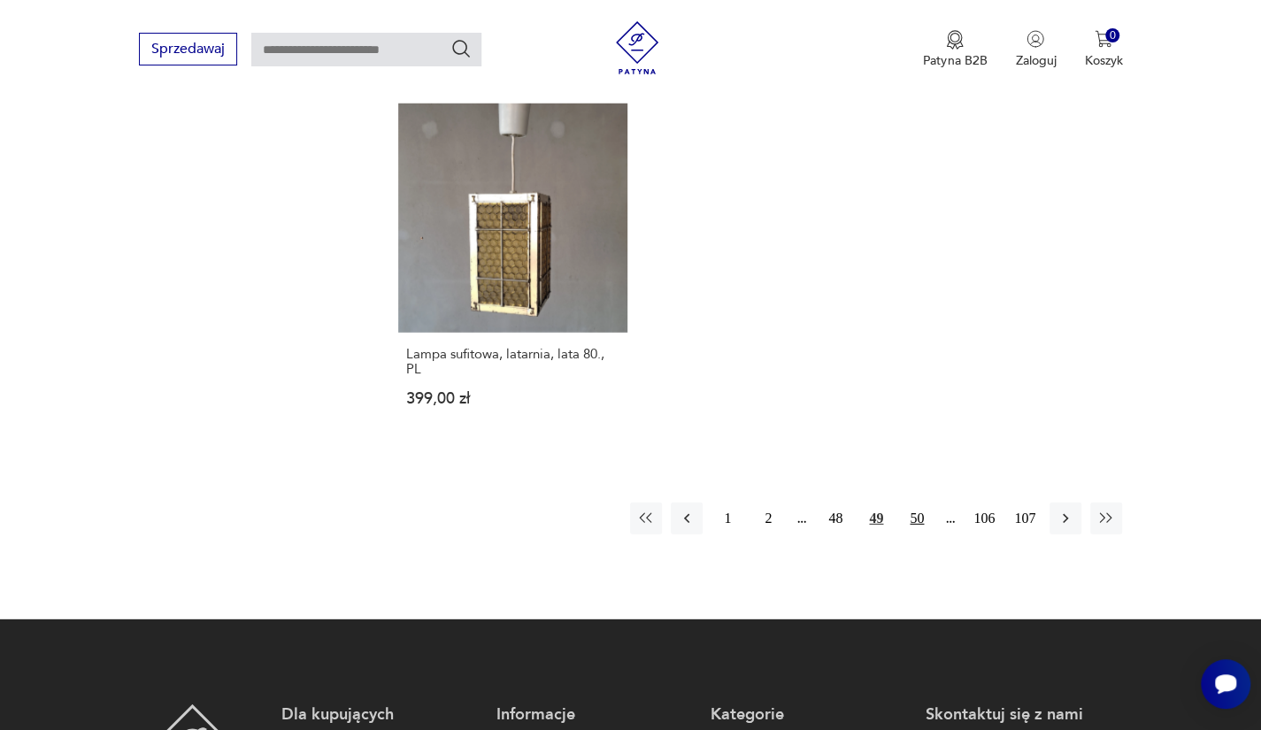
click at [923, 523] on button "50" at bounding box center [917, 518] width 32 height 32
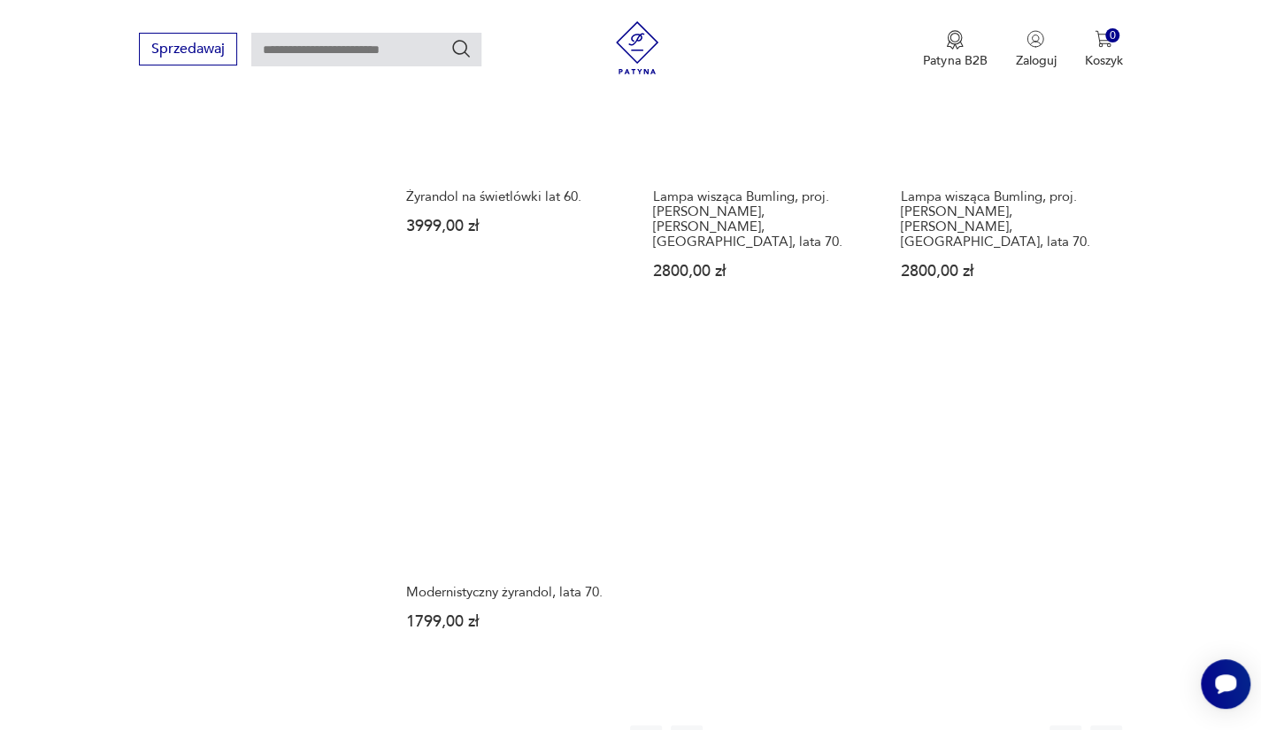
scroll to position [2459, 0]
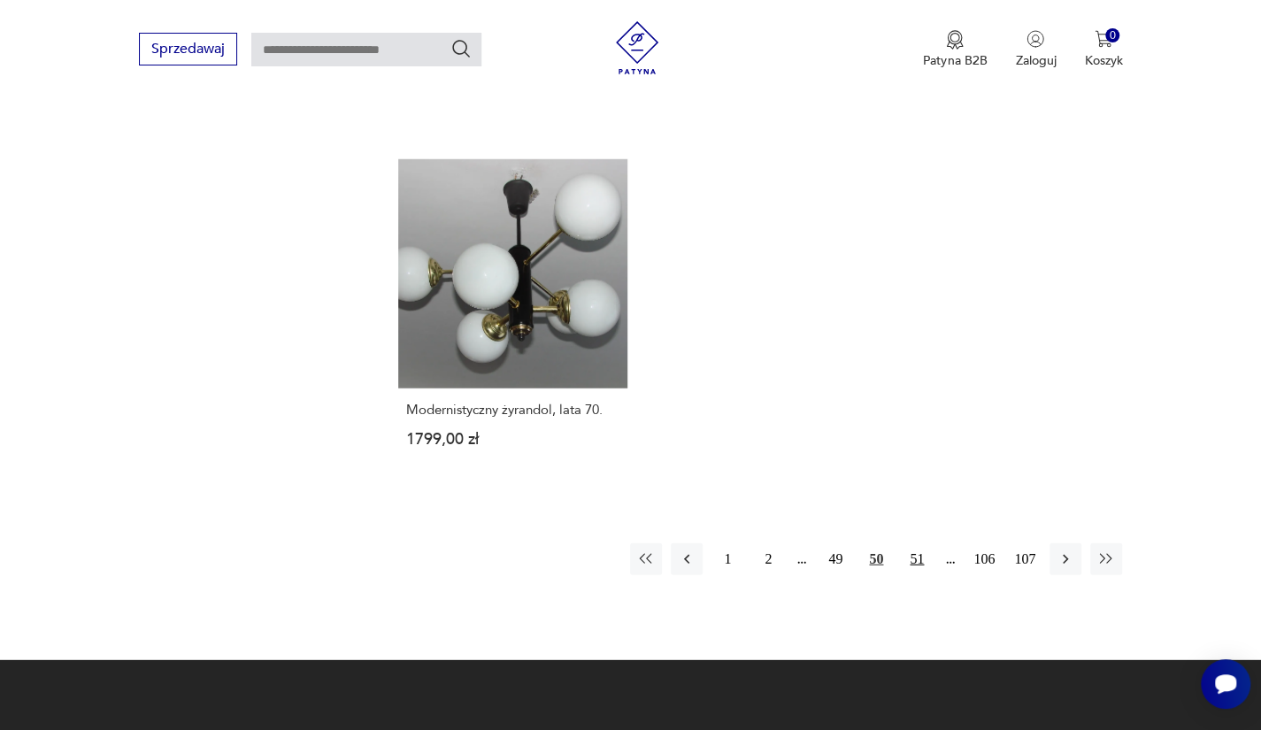
click at [915, 556] on button "51" at bounding box center [917, 559] width 32 height 32
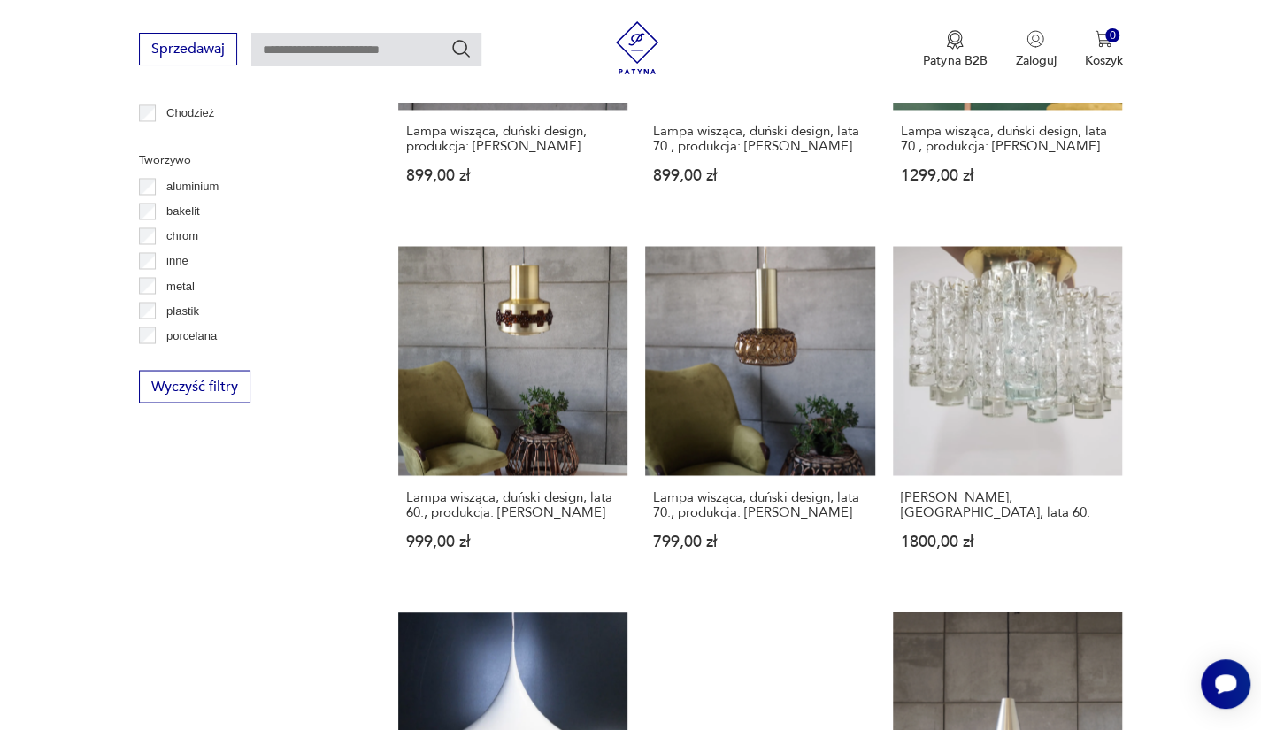
scroll to position [1629, 0]
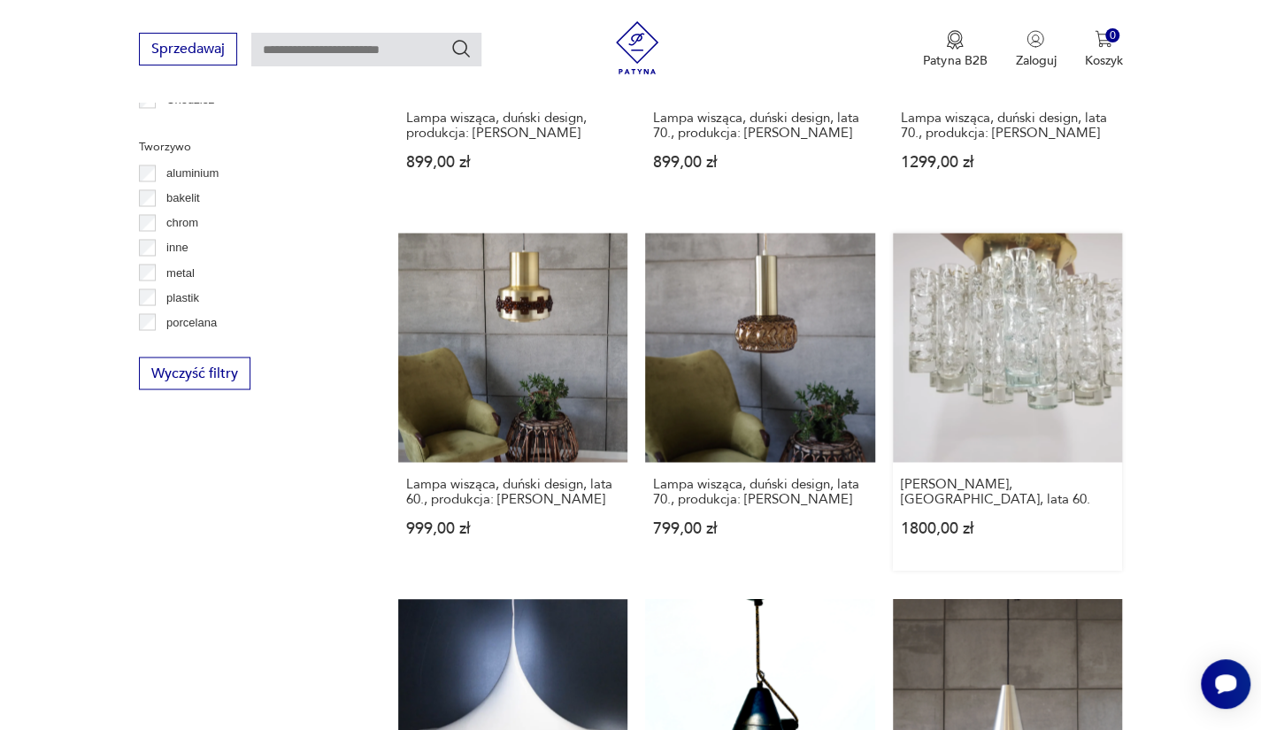
click at [1054, 390] on link "Lampa Doria, Niemcy, lata 60. 1800,00 zł" at bounding box center [1008, 402] width 230 height 338
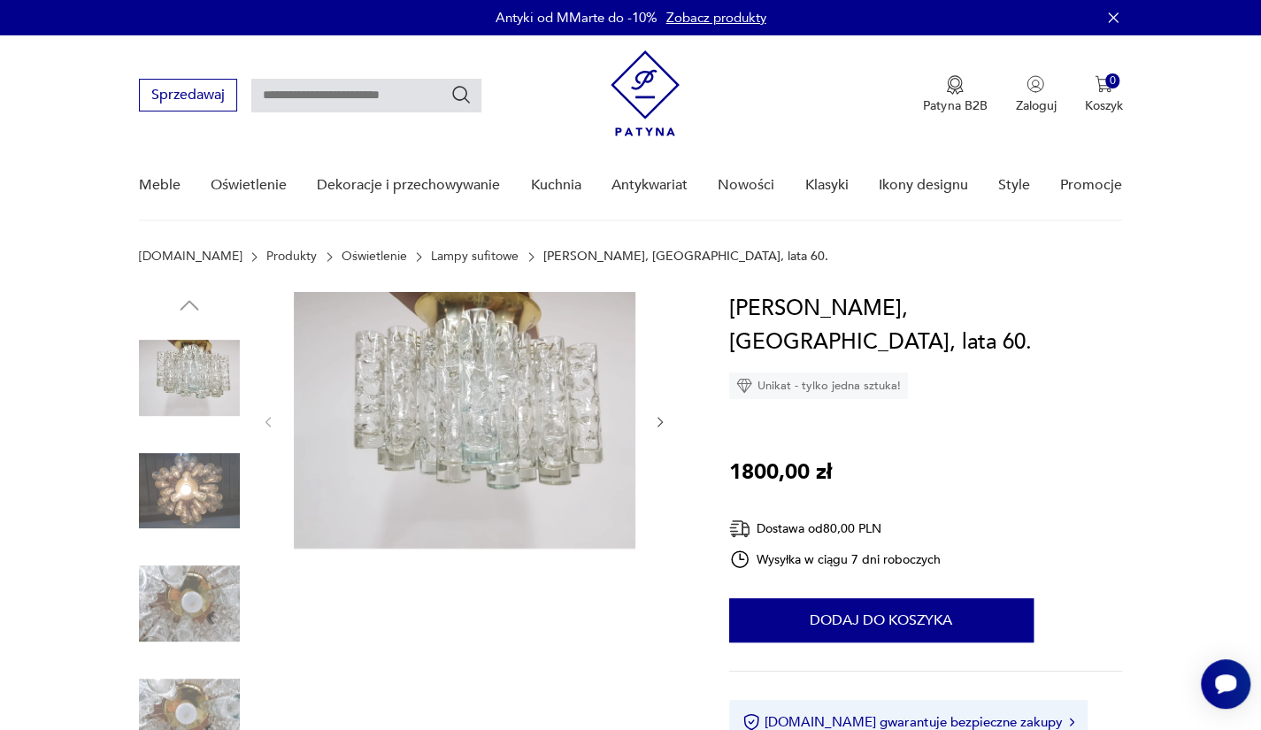
click at [226, 507] on img at bounding box center [189, 491] width 101 height 101
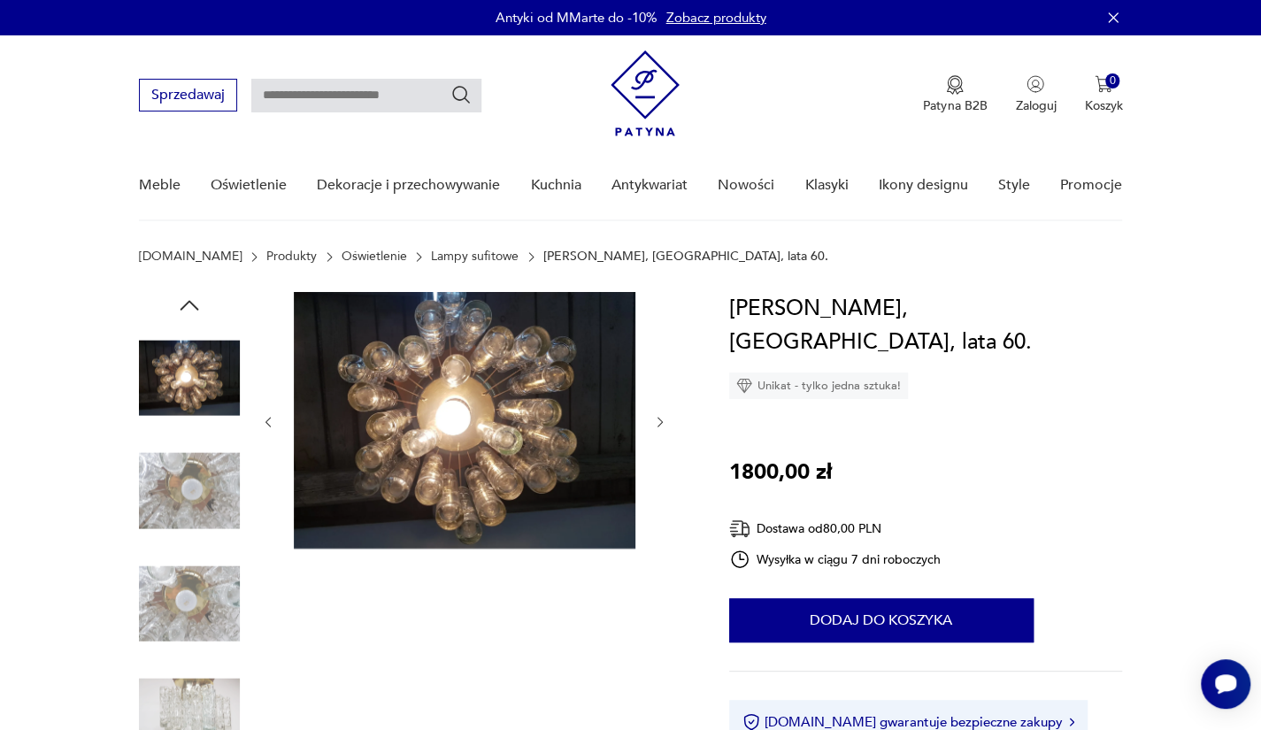
click at [226, 507] on img at bounding box center [189, 491] width 101 height 101
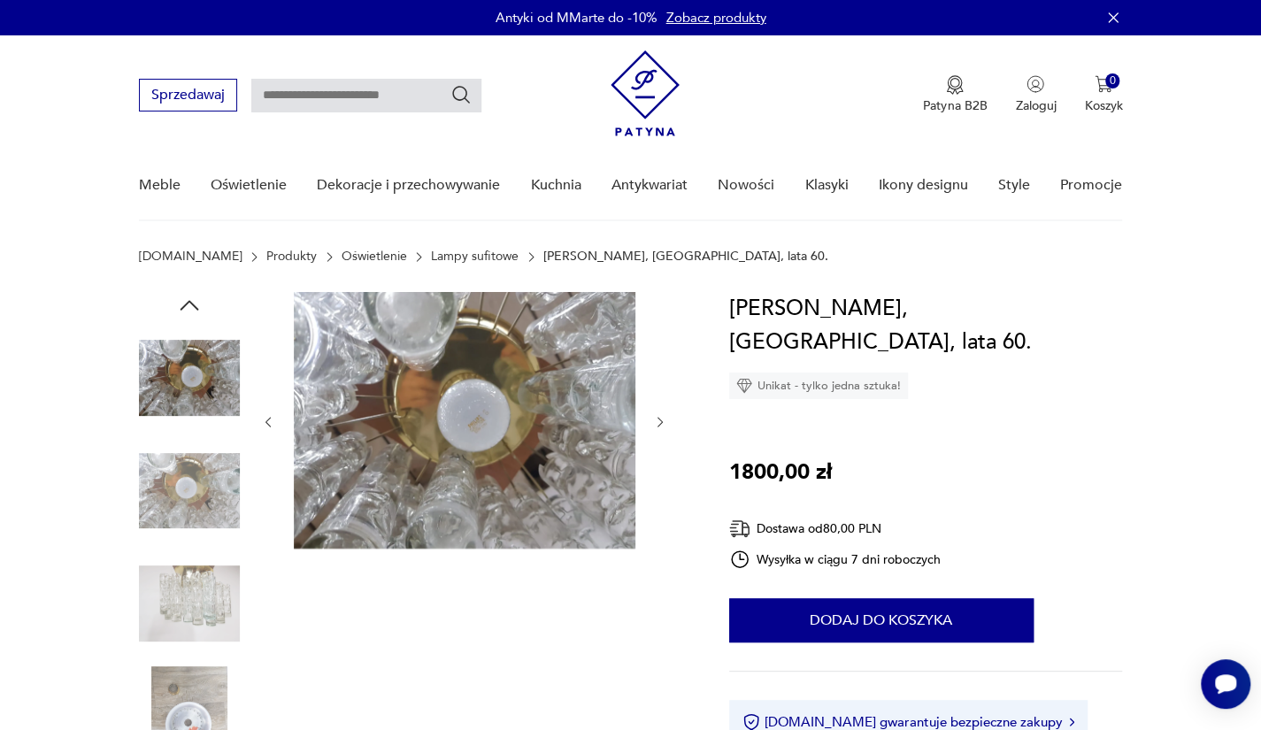
click at [226, 507] on img at bounding box center [189, 491] width 101 height 101
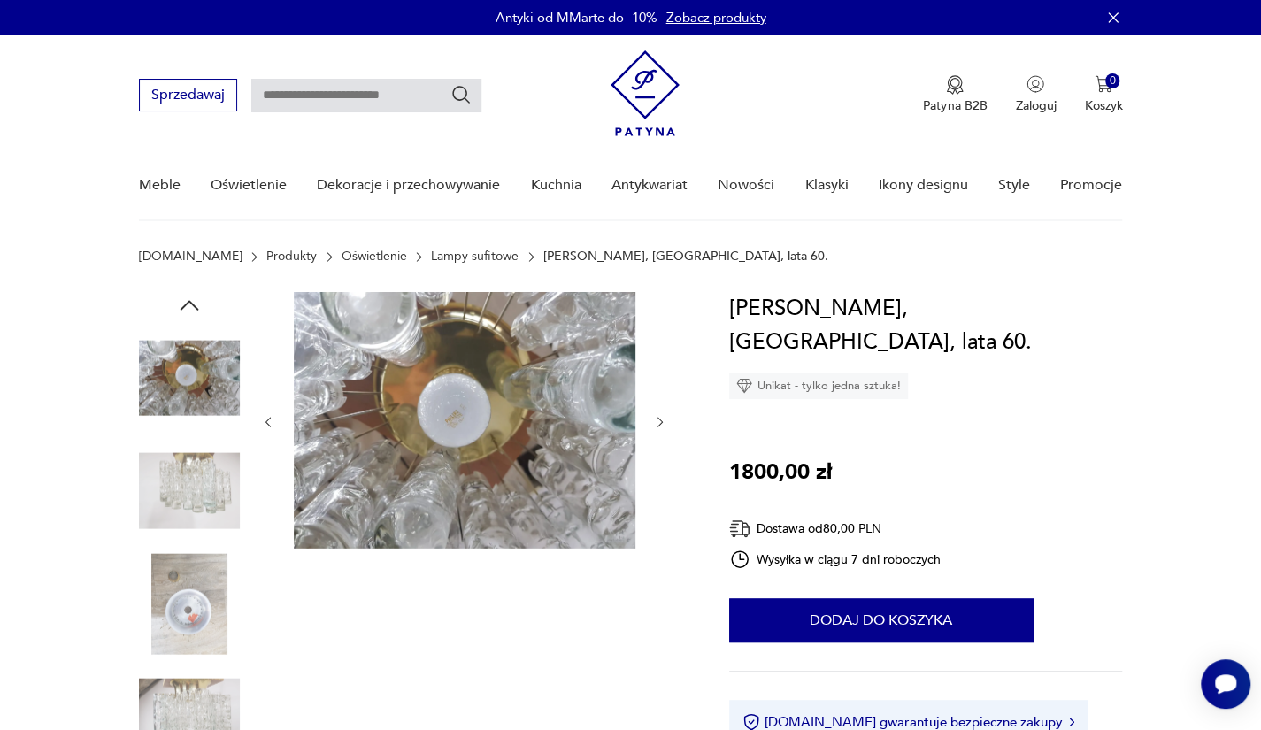
click at [175, 518] on img at bounding box center [189, 491] width 101 height 101
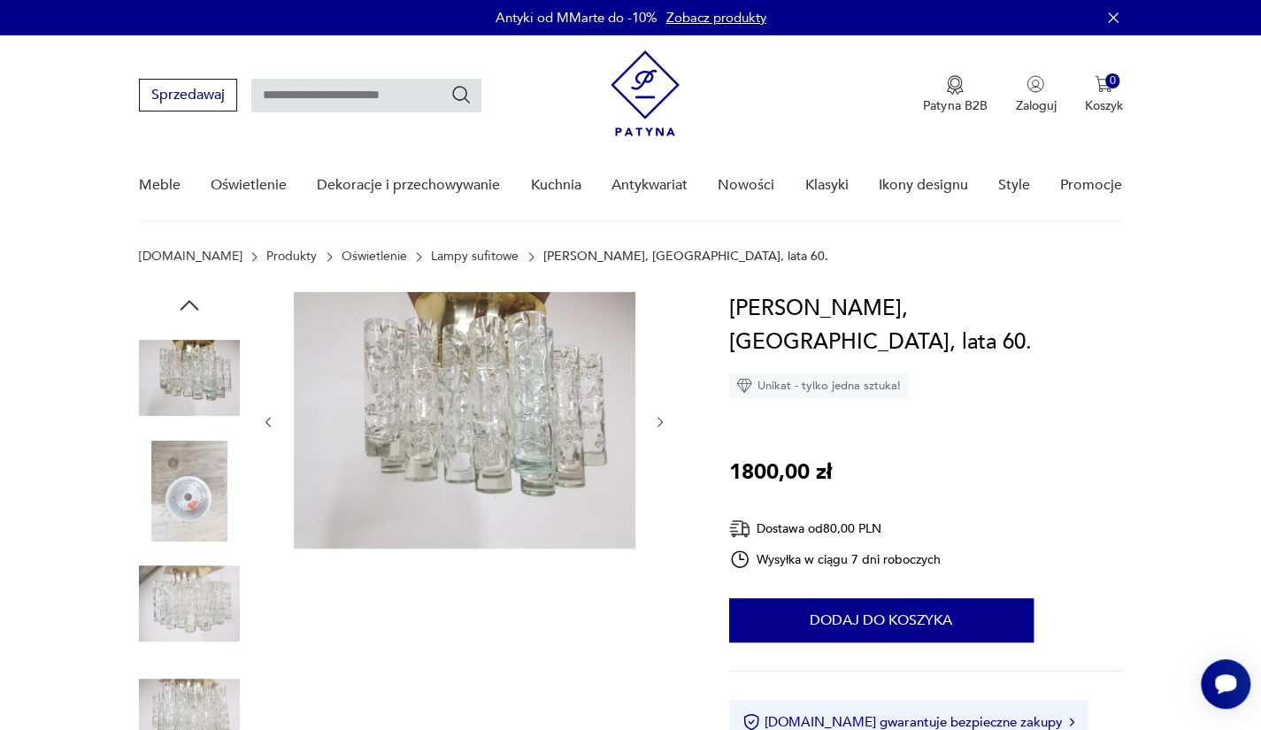
click at [150, 551] on div at bounding box center [189, 548] width 101 height 442
click at [179, 595] on img at bounding box center [189, 603] width 101 height 101
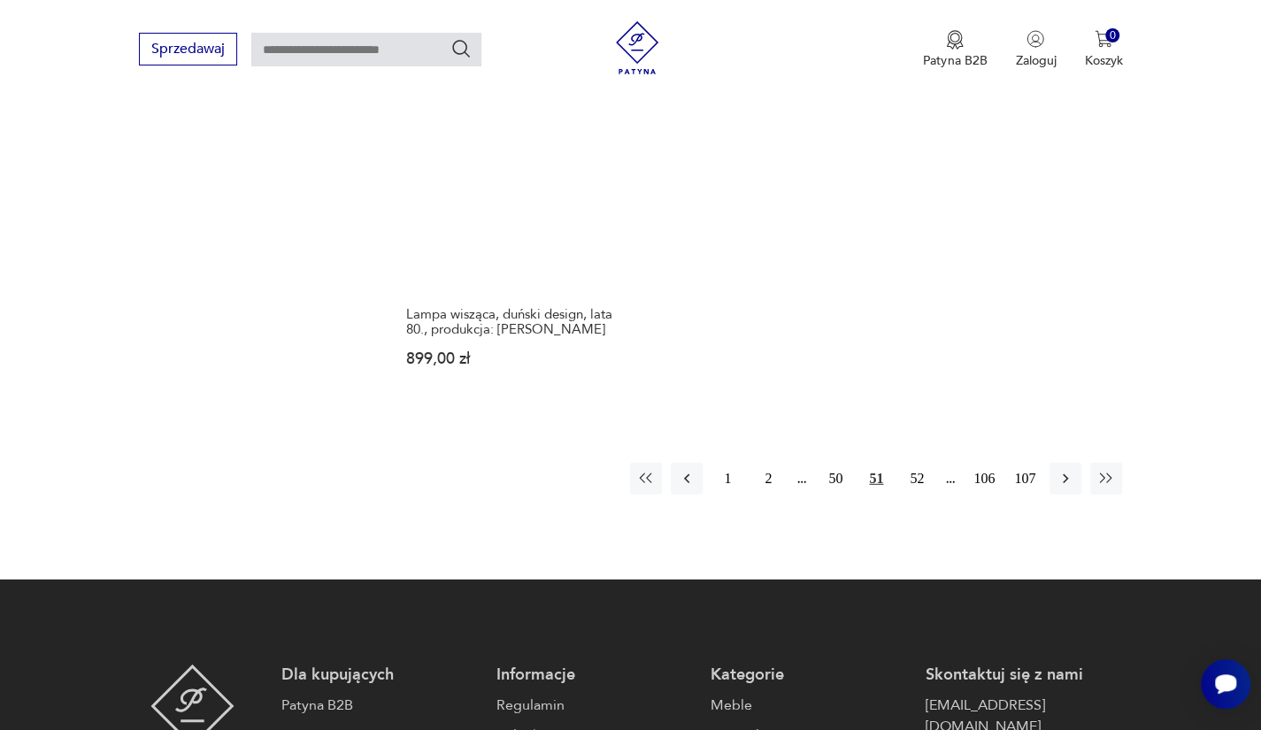
scroll to position [2545, 0]
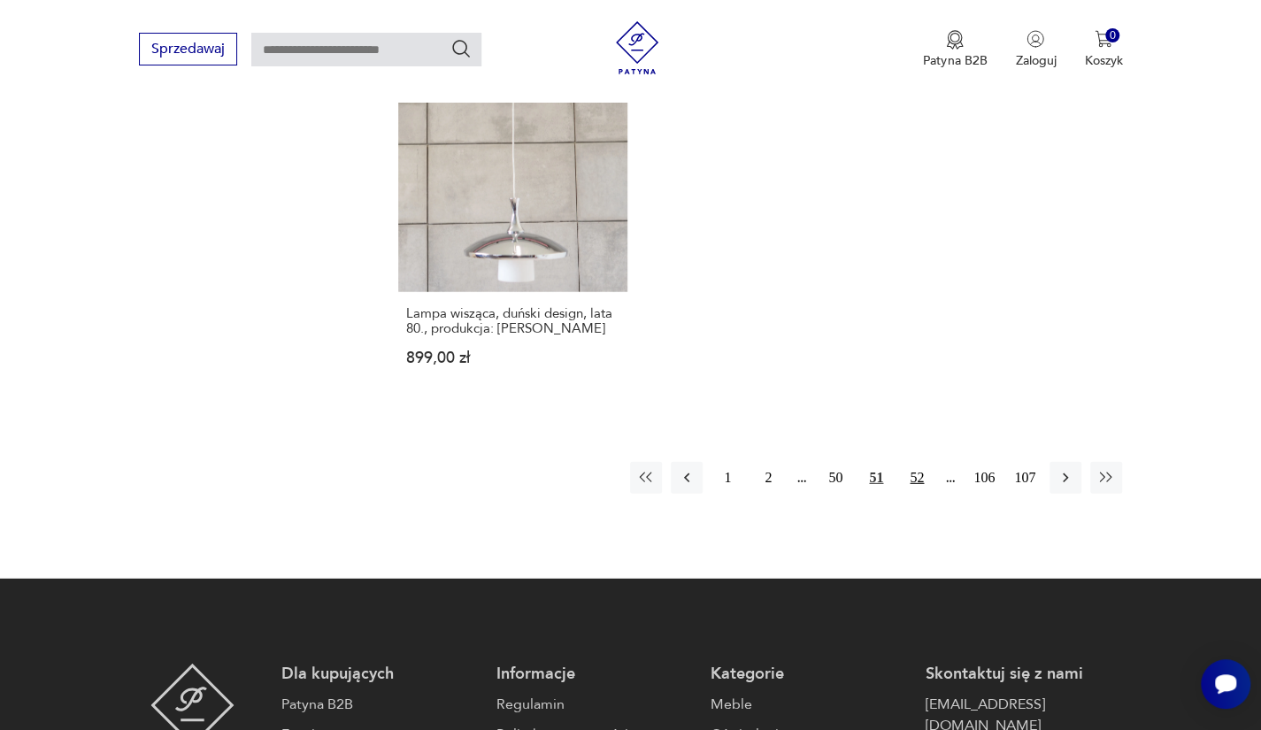
click at [917, 484] on button "52" at bounding box center [917, 478] width 32 height 32
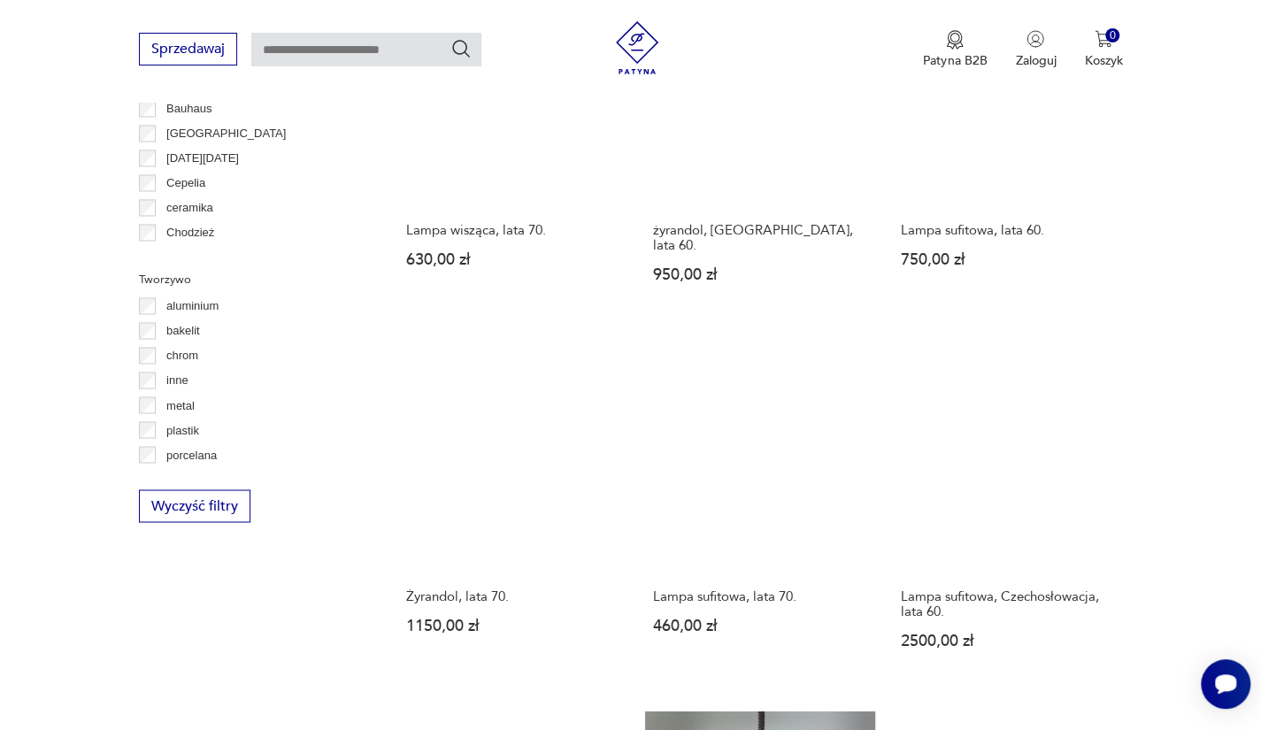
scroll to position [1492, 0]
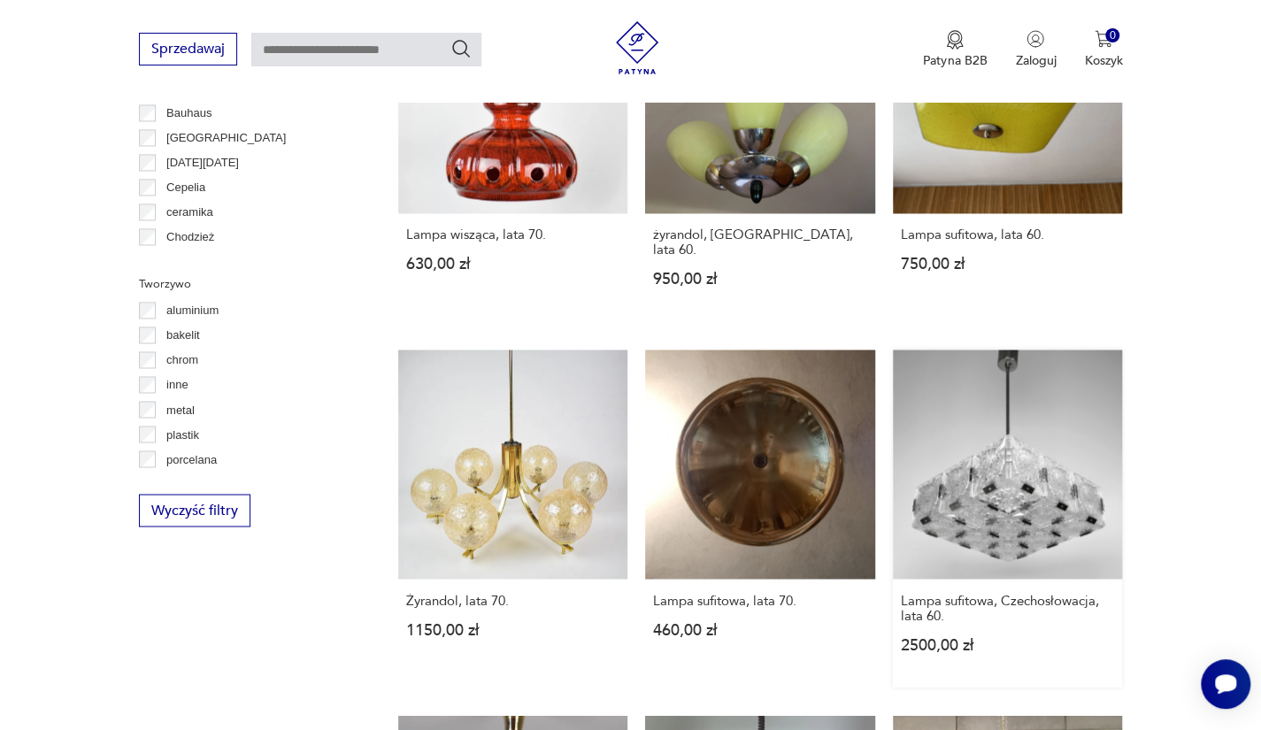
click at [979, 464] on link "Lampa sufitowa, Czechosłowacja, lata 60. 2500,00 zł" at bounding box center [1008, 518] width 230 height 338
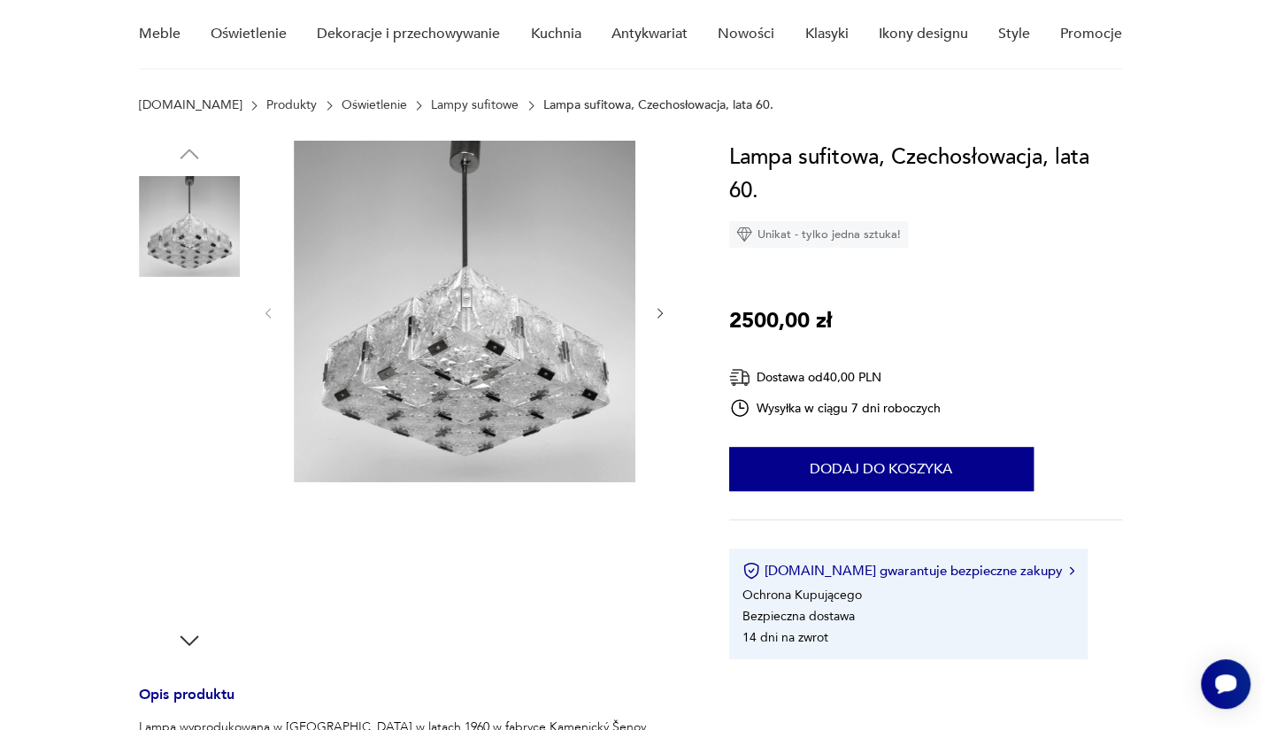
scroll to position [152, 0]
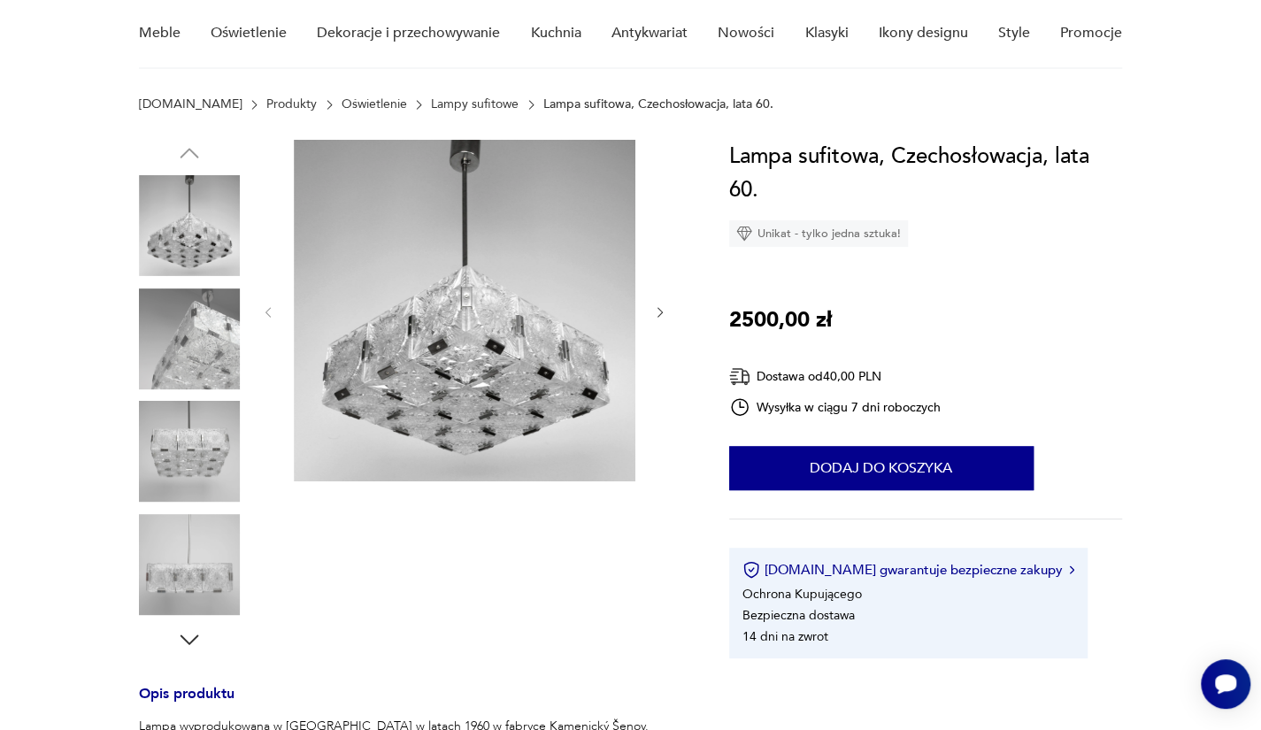
click at [207, 366] on img at bounding box center [189, 338] width 101 height 101
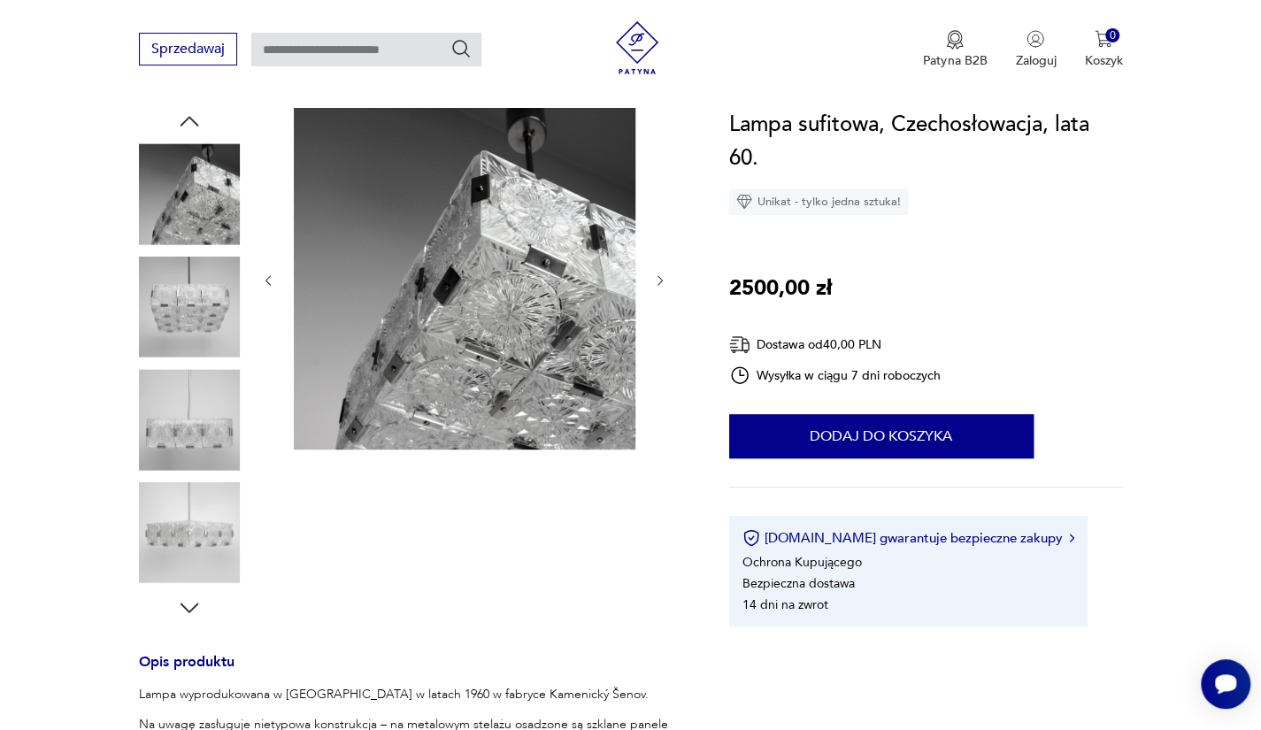
scroll to position [188, 0]
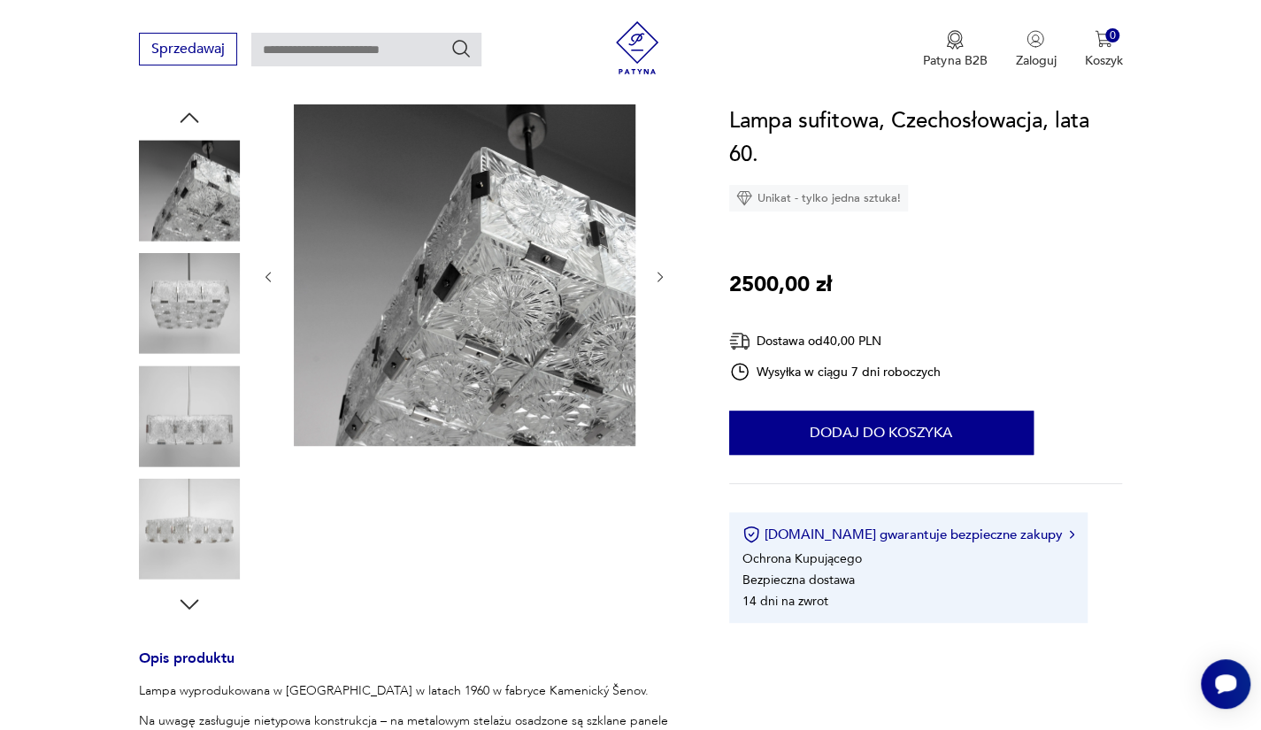
click at [208, 397] on img at bounding box center [189, 415] width 101 height 101
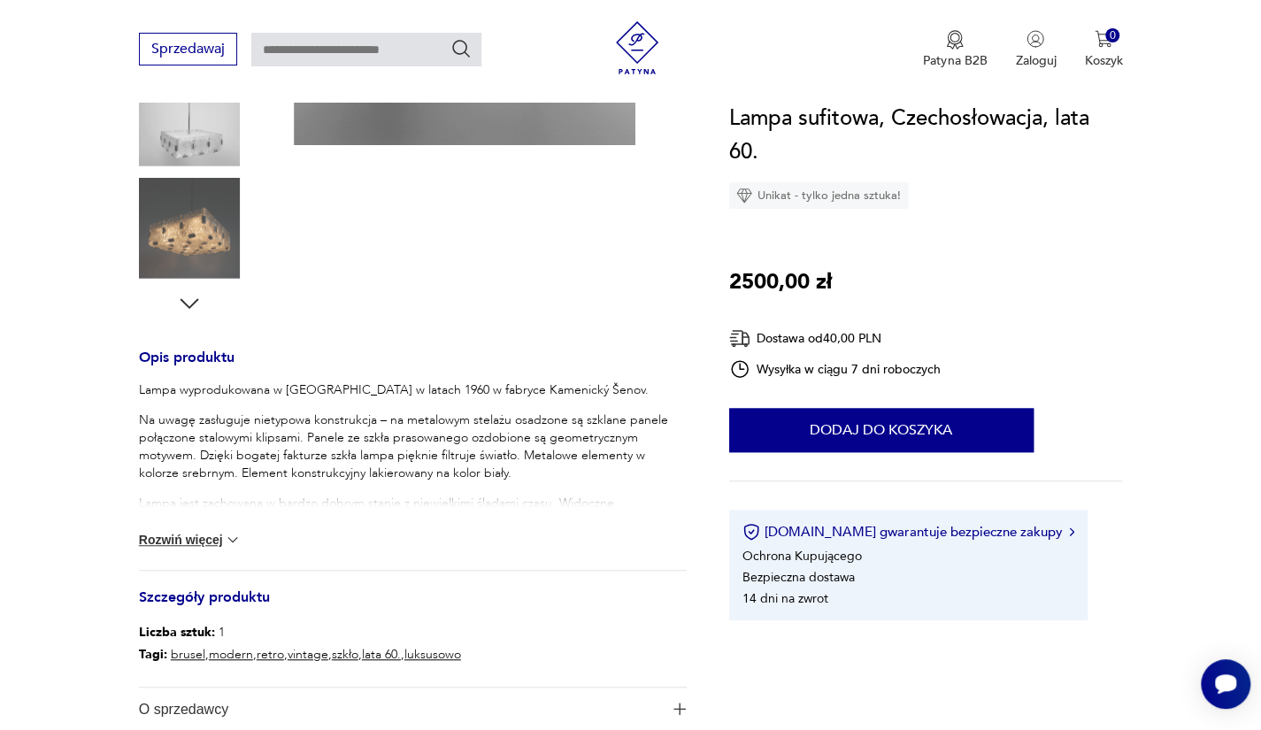
scroll to position [568, 0]
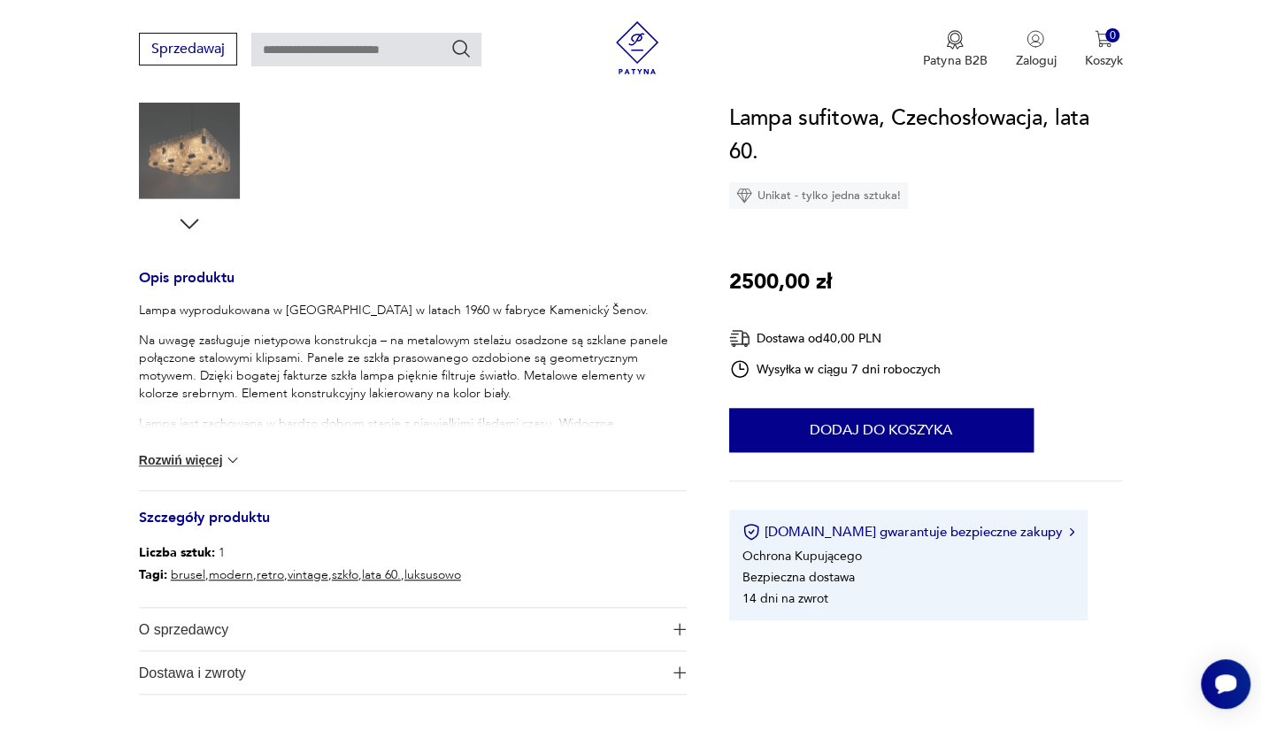
click at [189, 459] on button "Rozwiń więcej" at bounding box center [190, 460] width 103 height 18
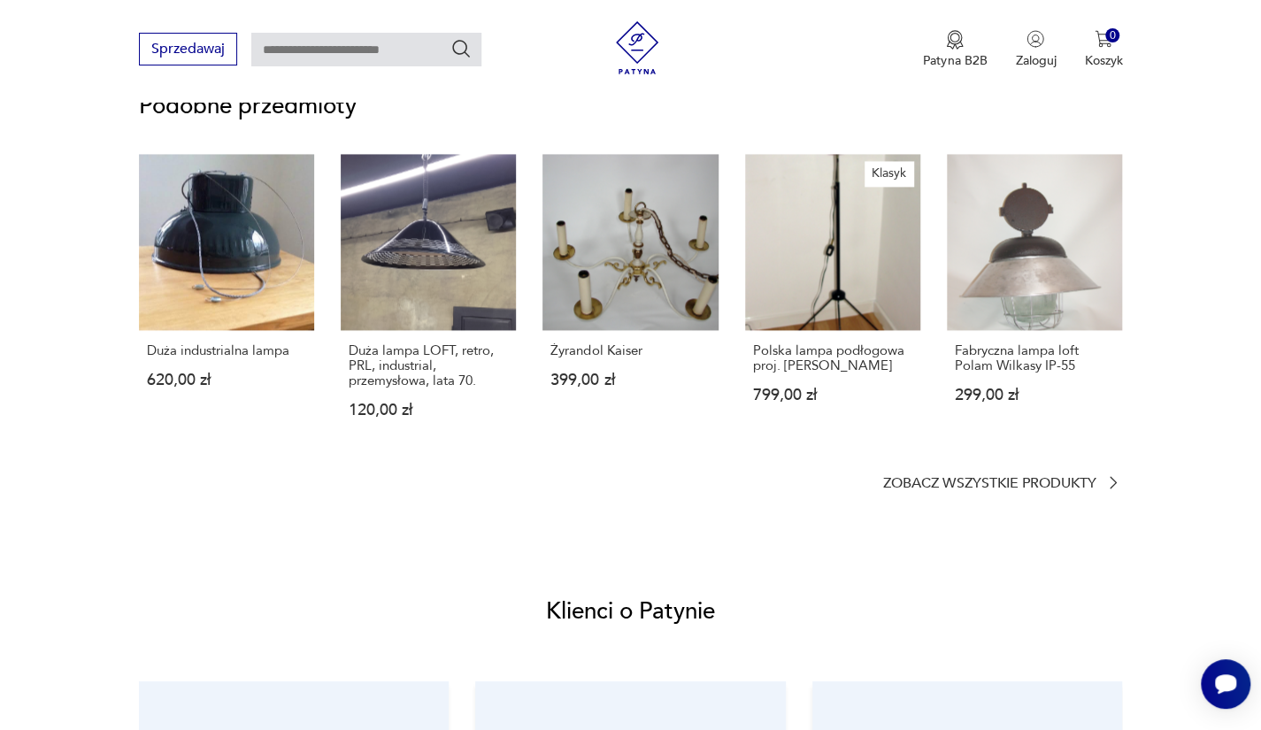
scroll to position [1437, 0]
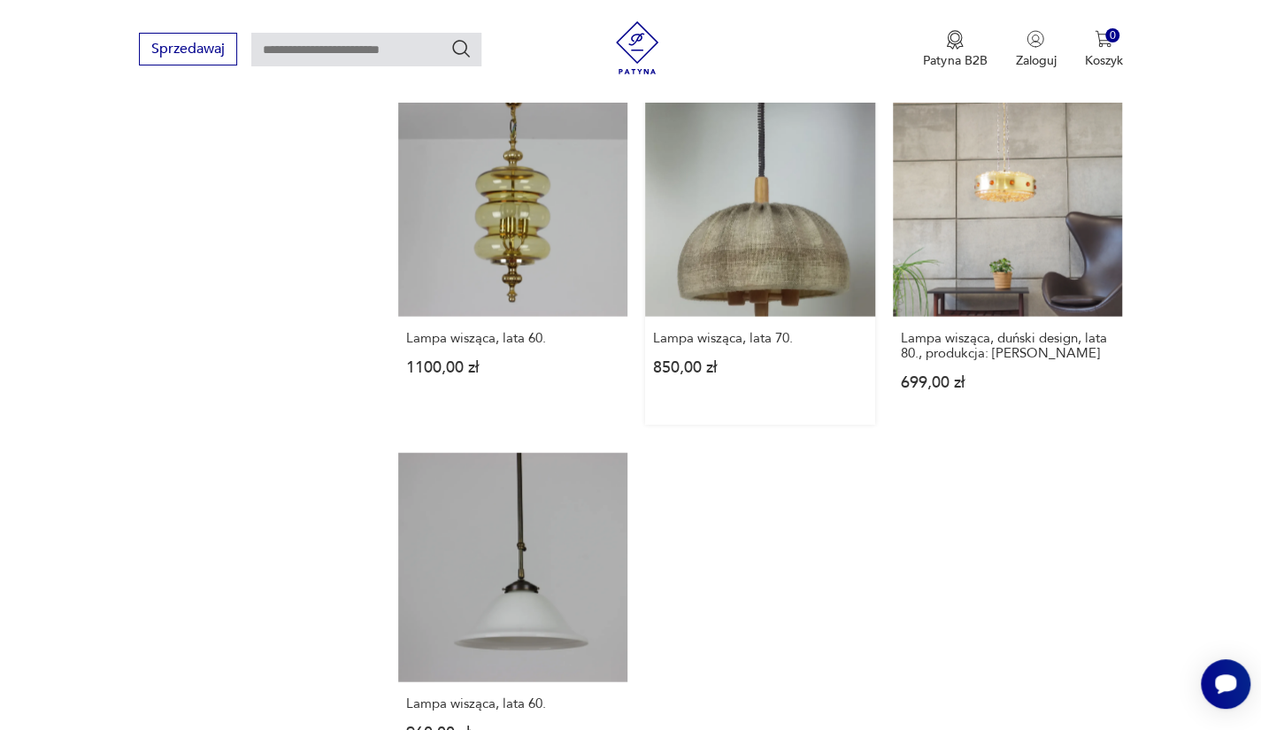
scroll to position [2415, 0]
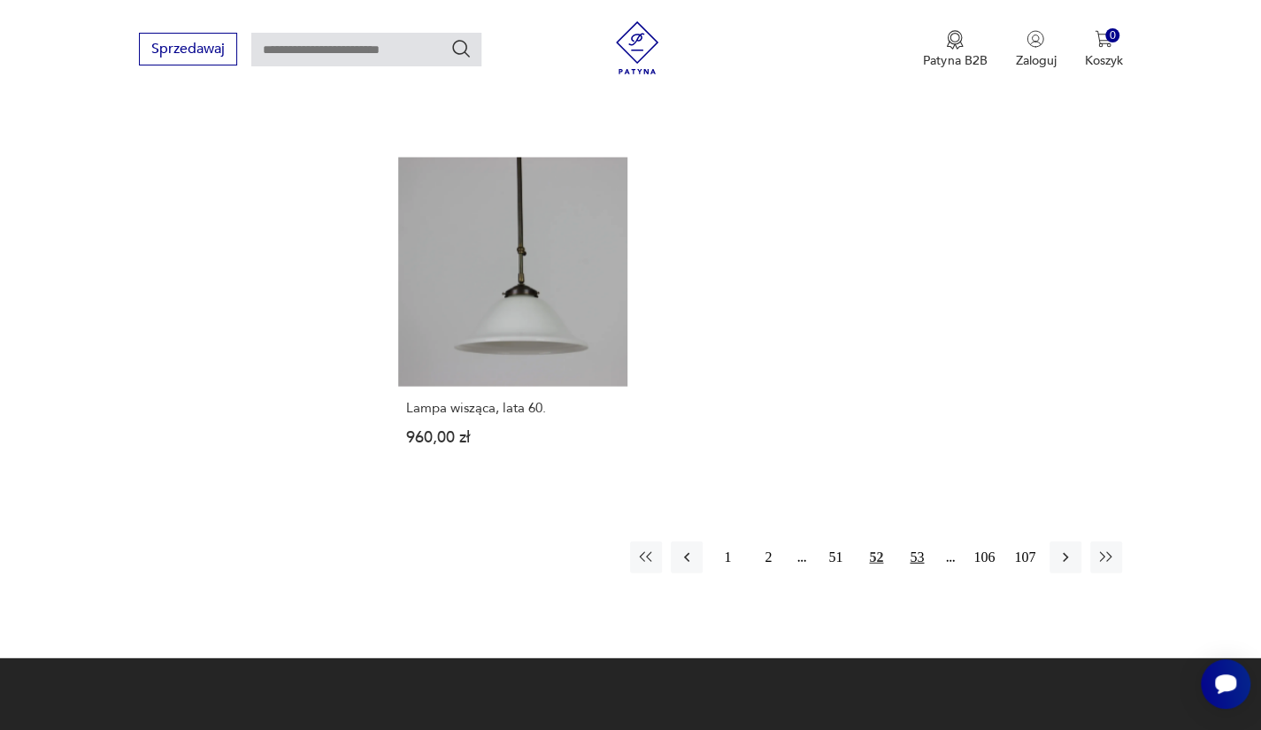
click at [909, 541] on button "53" at bounding box center [917, 557] width 32 height 32
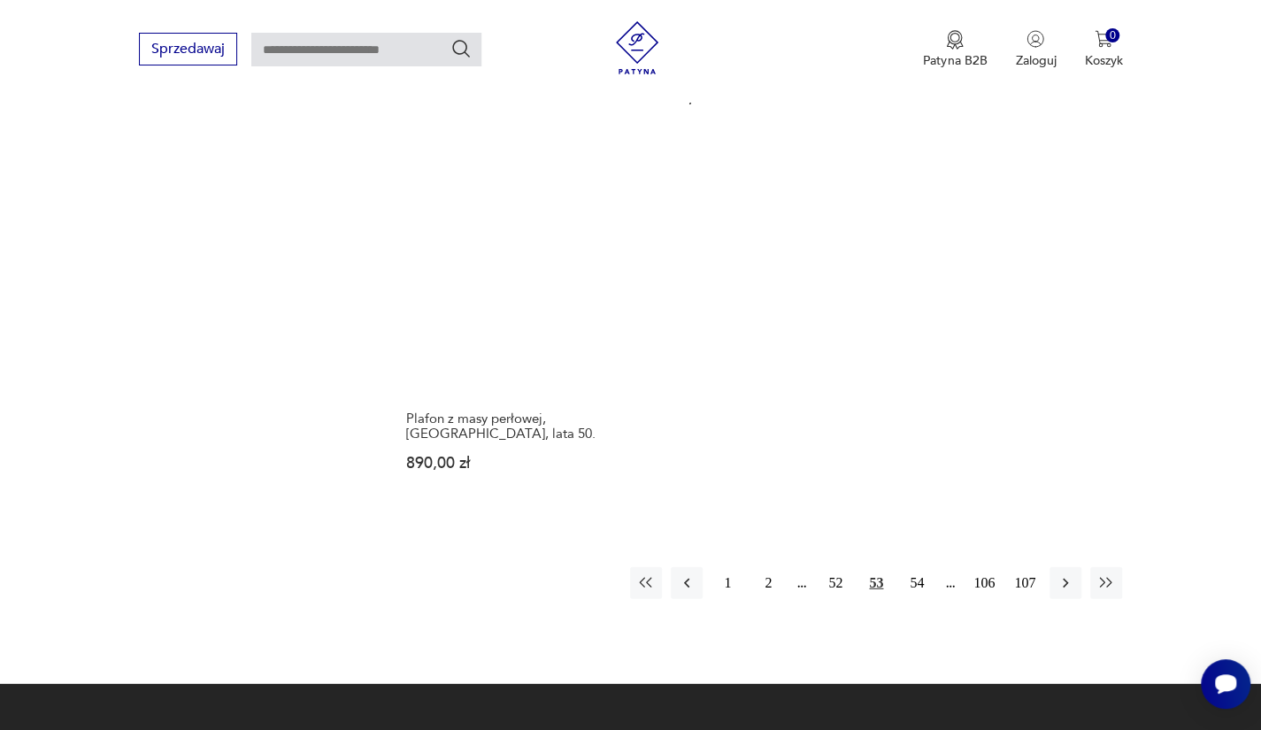
scroll to position [2564, 0]
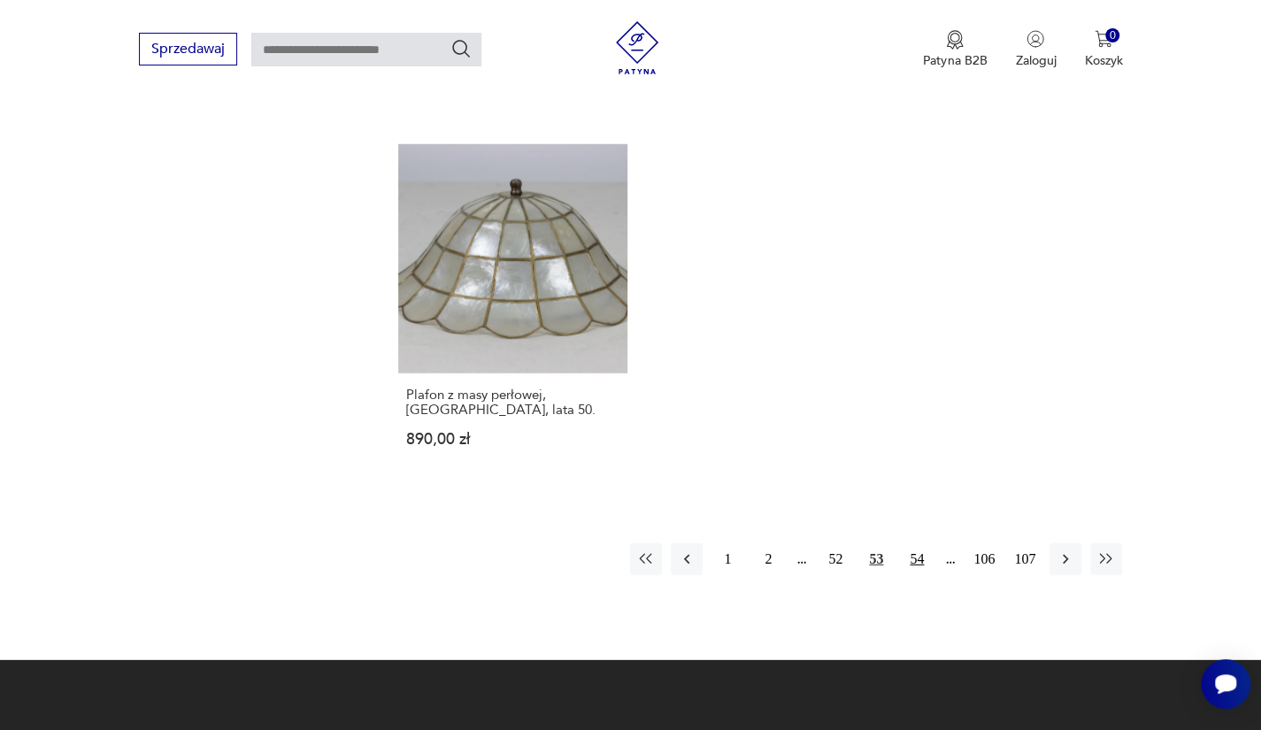
click at [909, 543] on button "54" at bounding box center [917, 559] width 32 height 32
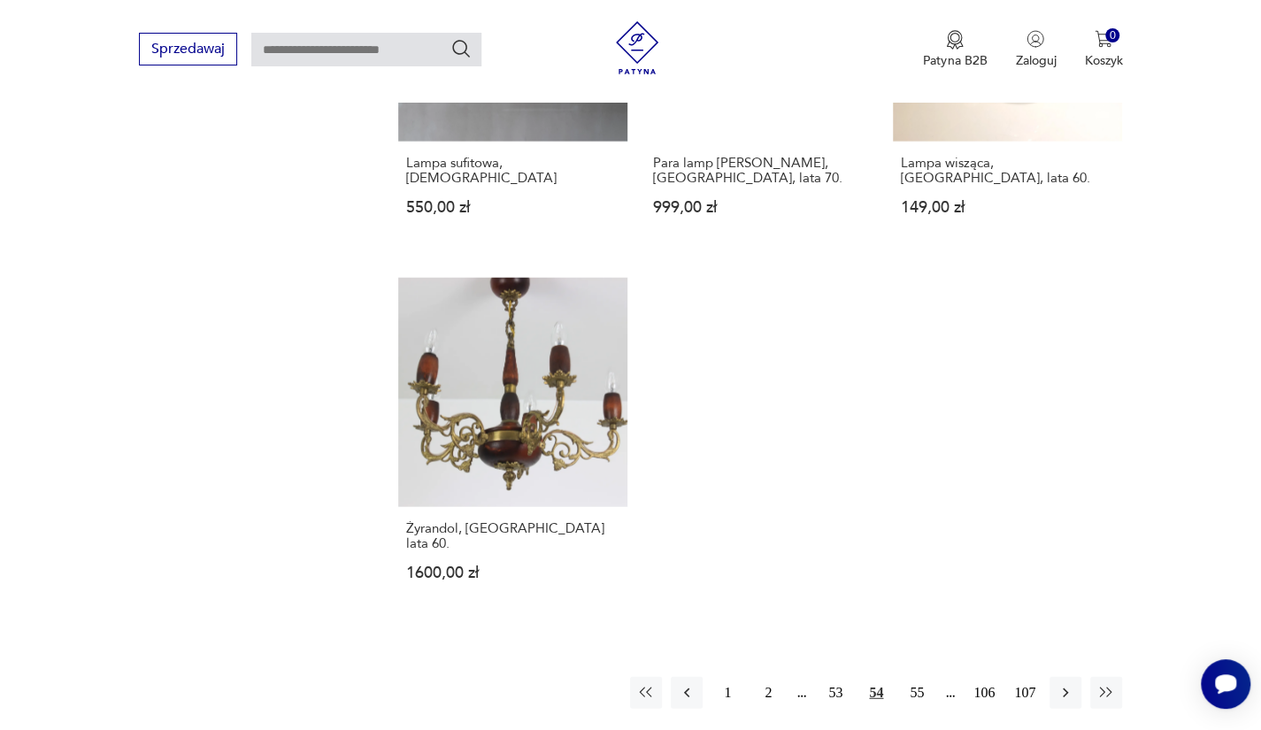
scroll to position [2296, 0]
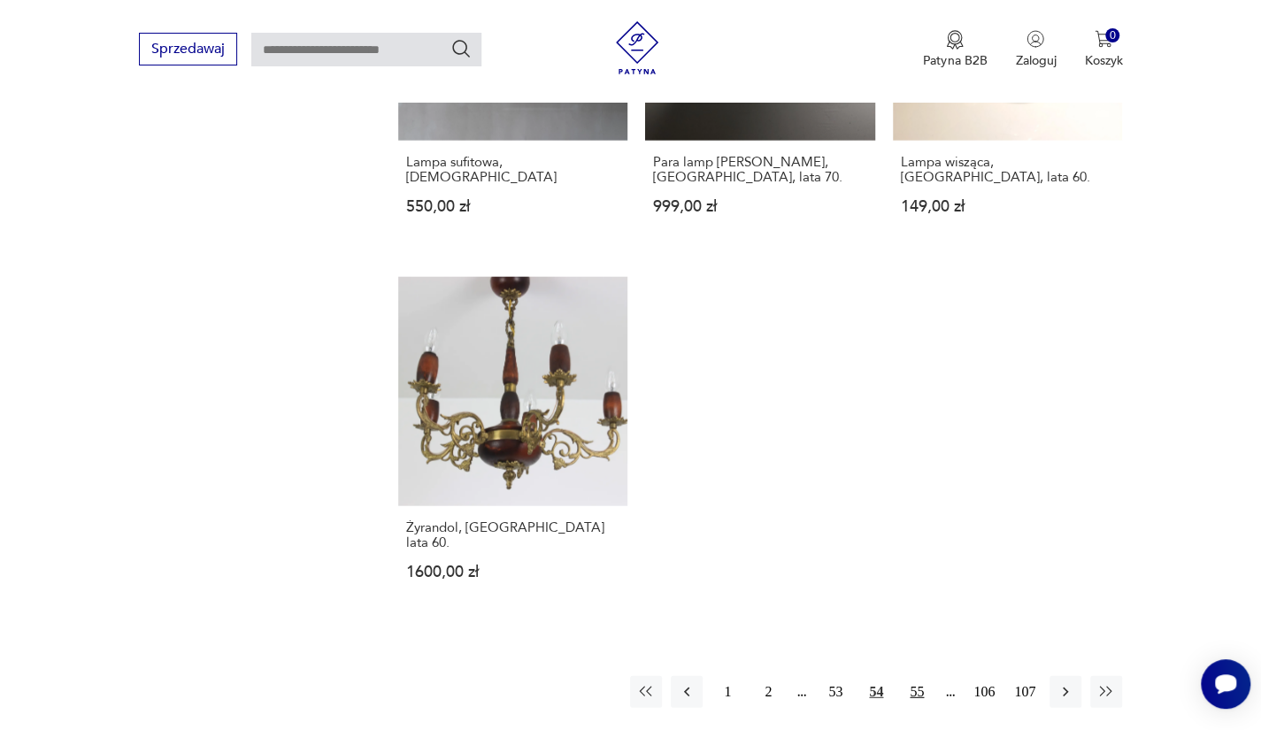
click at [906, 676] on button "55" at bounding box center [917, 692] width 32 height 32
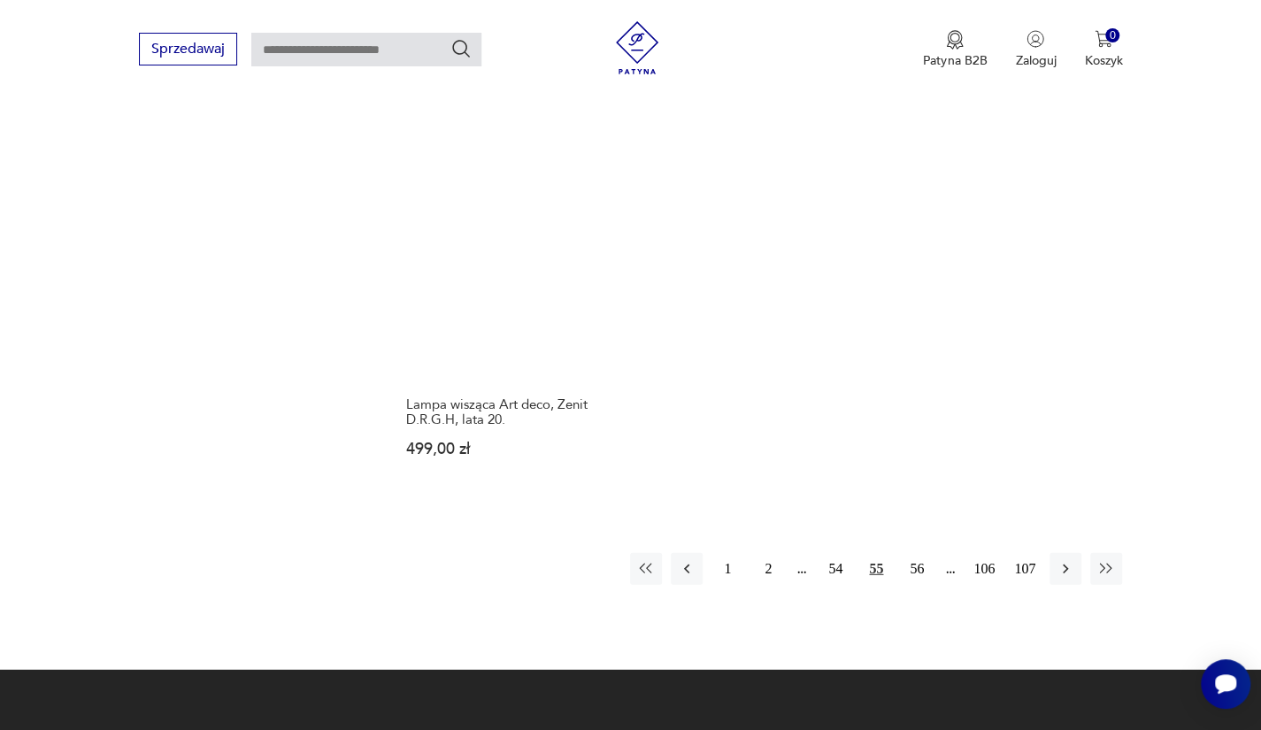
scroll to position [2566, 0]
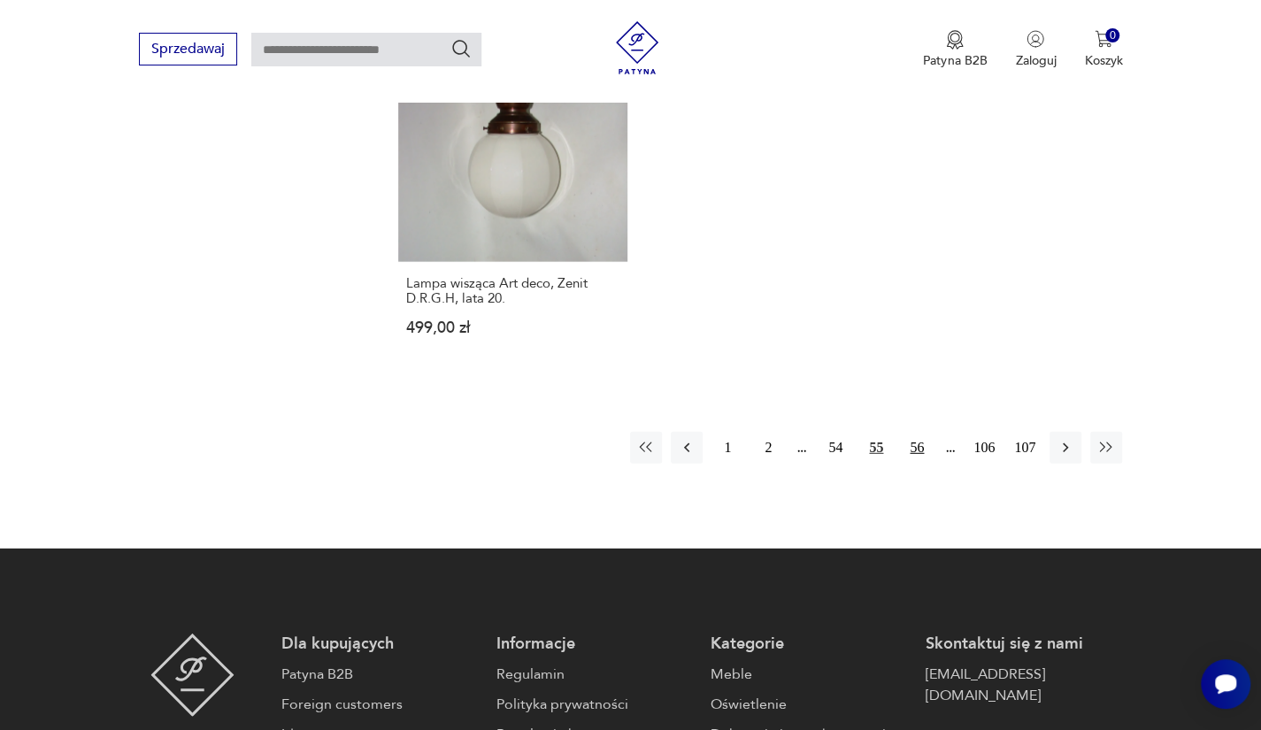
click at [929, 432] on button "56" at bounding box center [917, 448] width 32 height 32
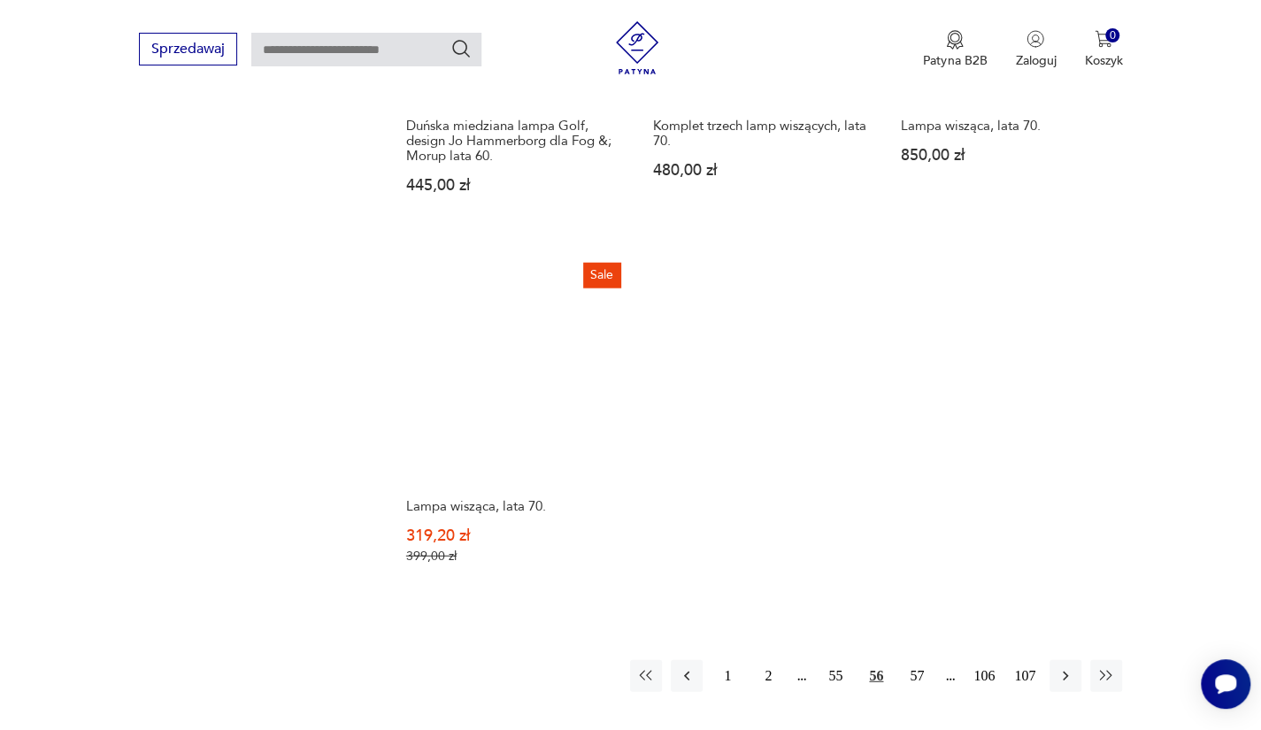
scroll to position [2353, 0]
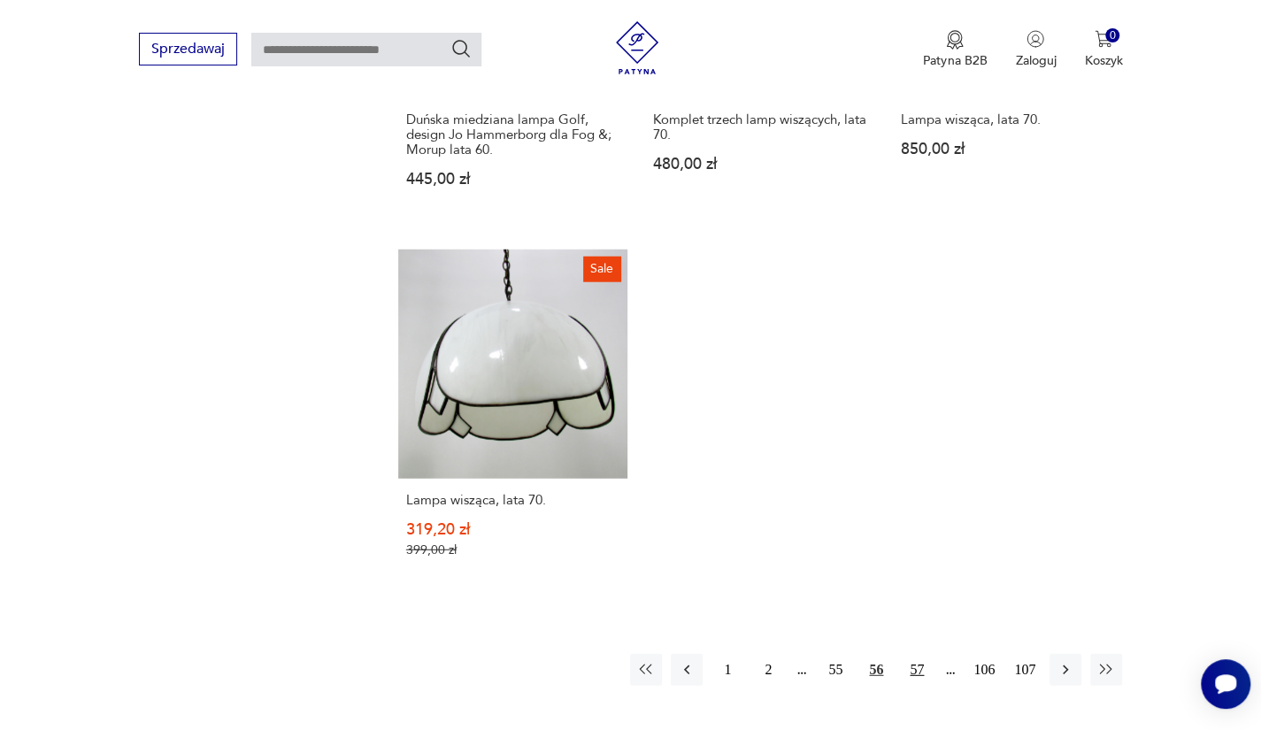
click at [909, 654] on button "57" at bounding box center [917, 670] width 32 height 32
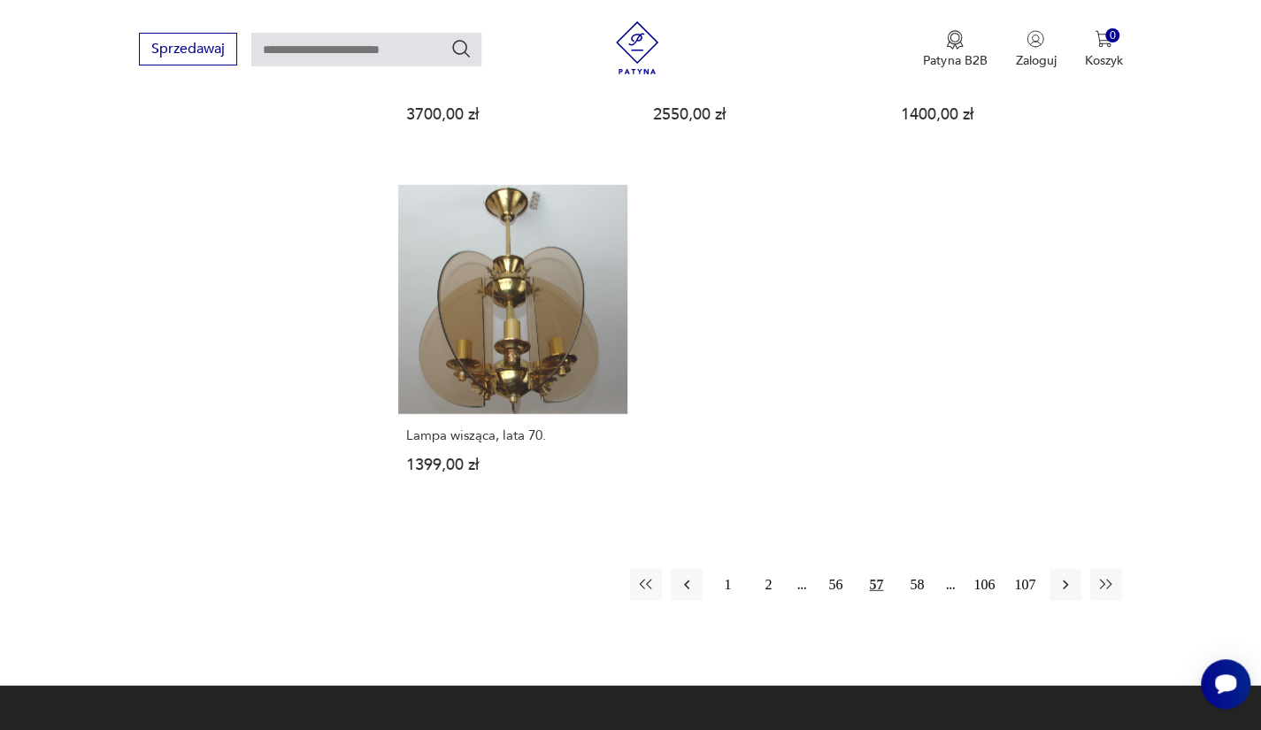
scroll to position [2422, 0]
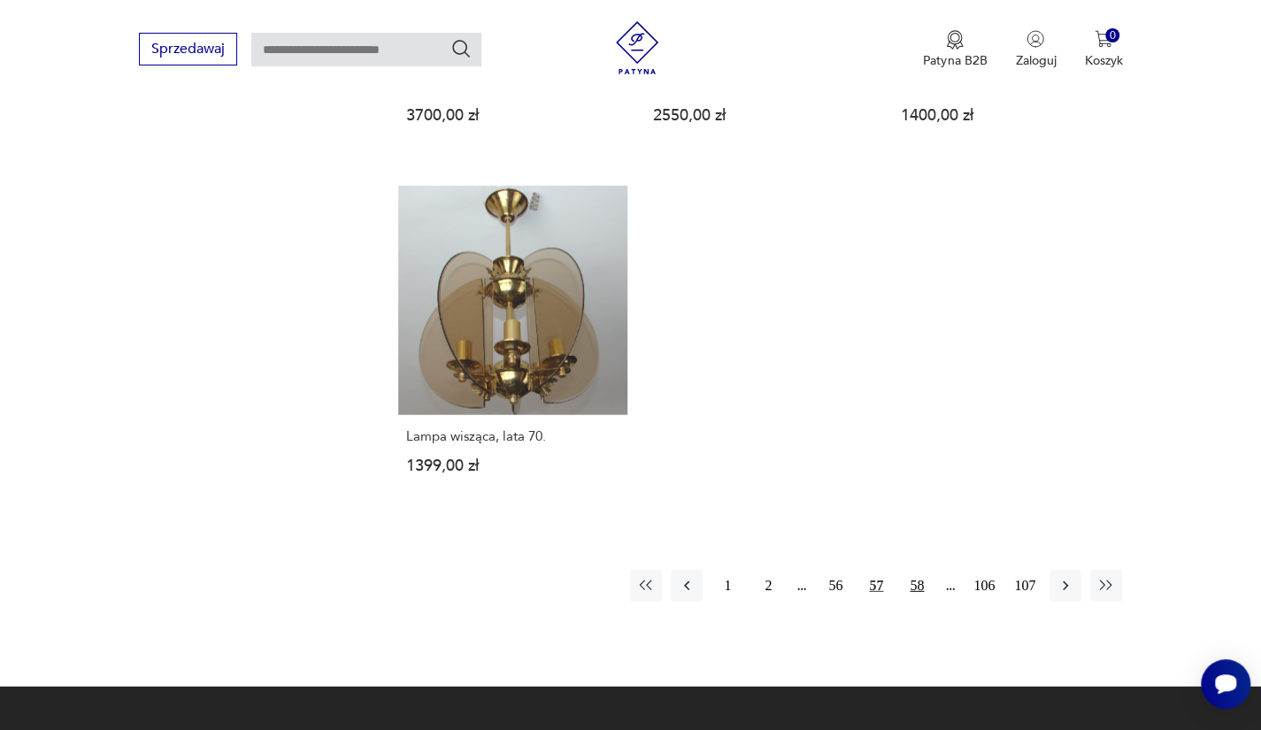
click at [926, 570] on button "58" at bounding box center [917, 586] width 32 height 32
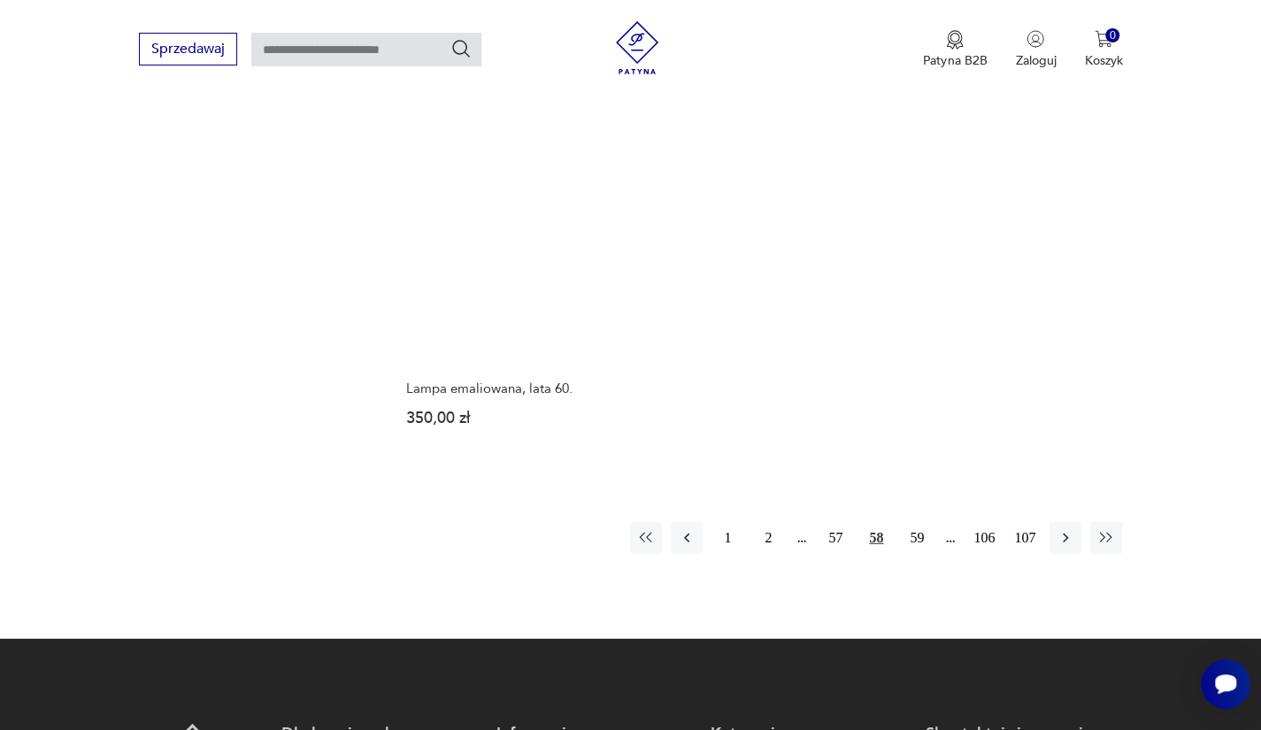
scroll to position [2471, 0]
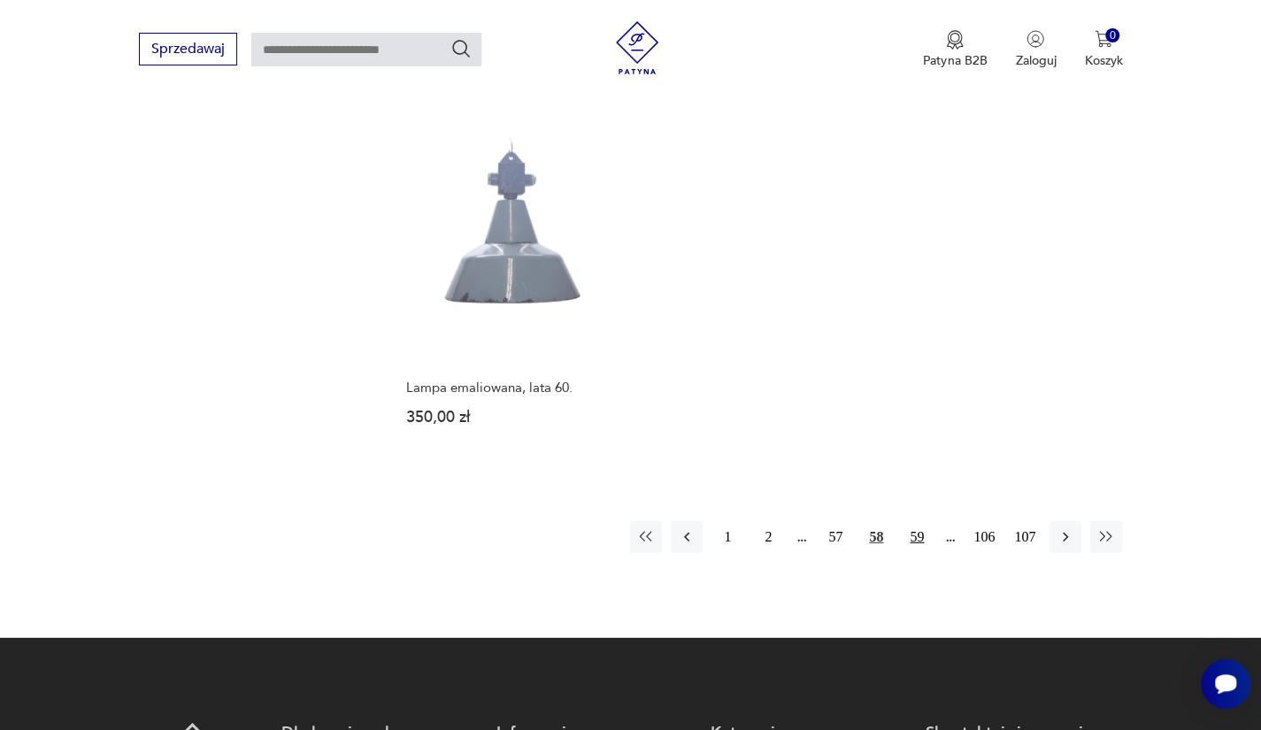
click at [926, 521] on button "59" at bounding box center [917, 537] width 32 height 32
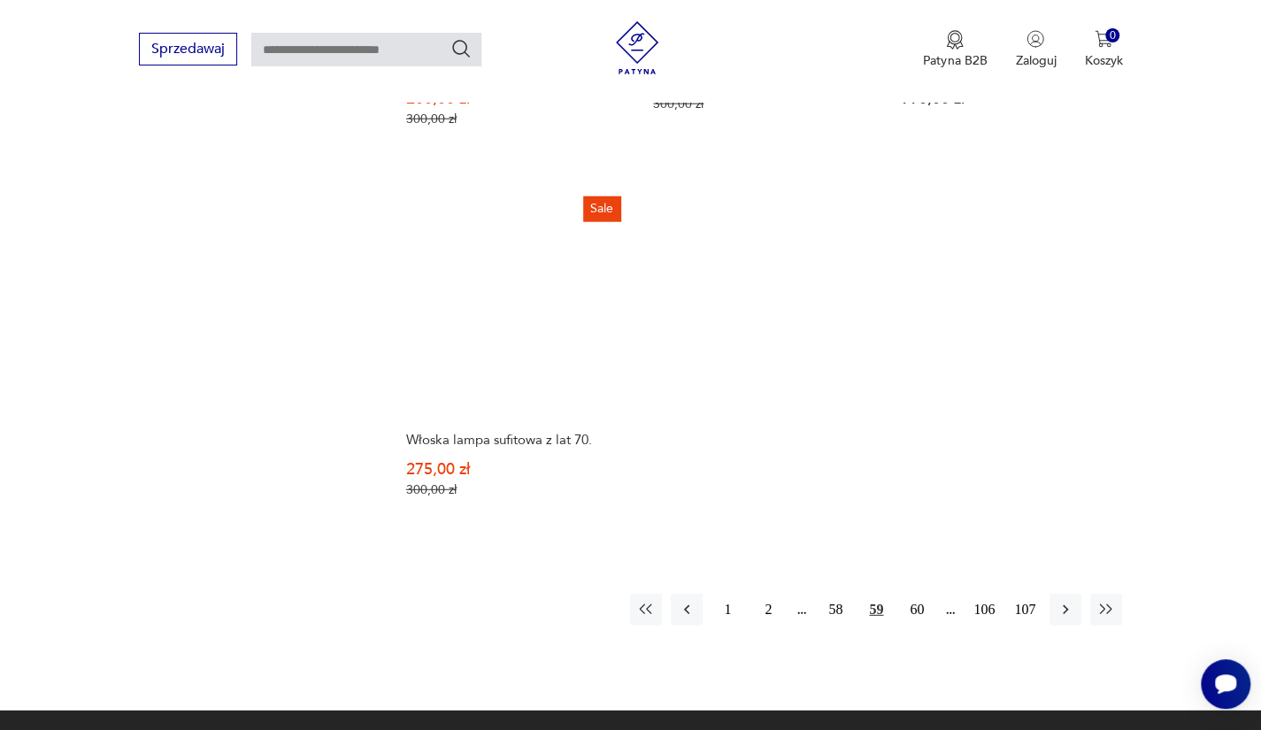
scroll to position [2466, 0]
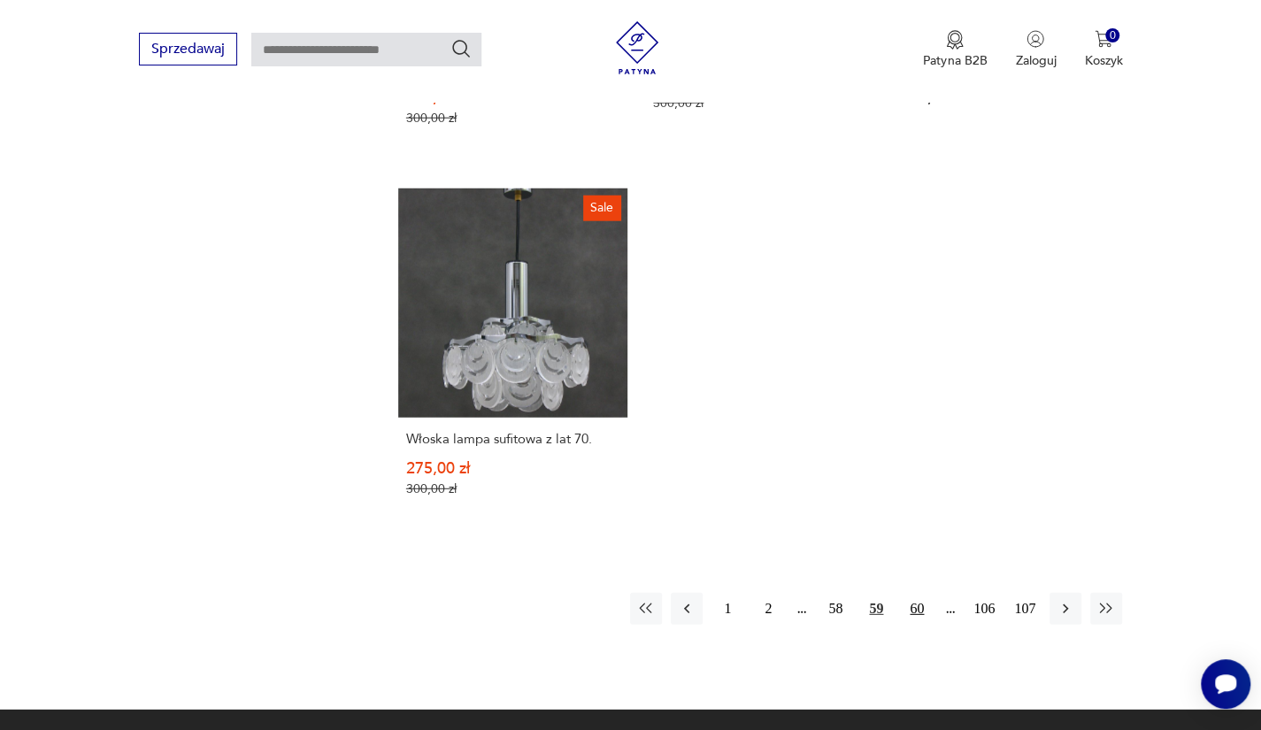
click at [924, 593] on button "60" at bounding box center [917, 609] width 32 height 32
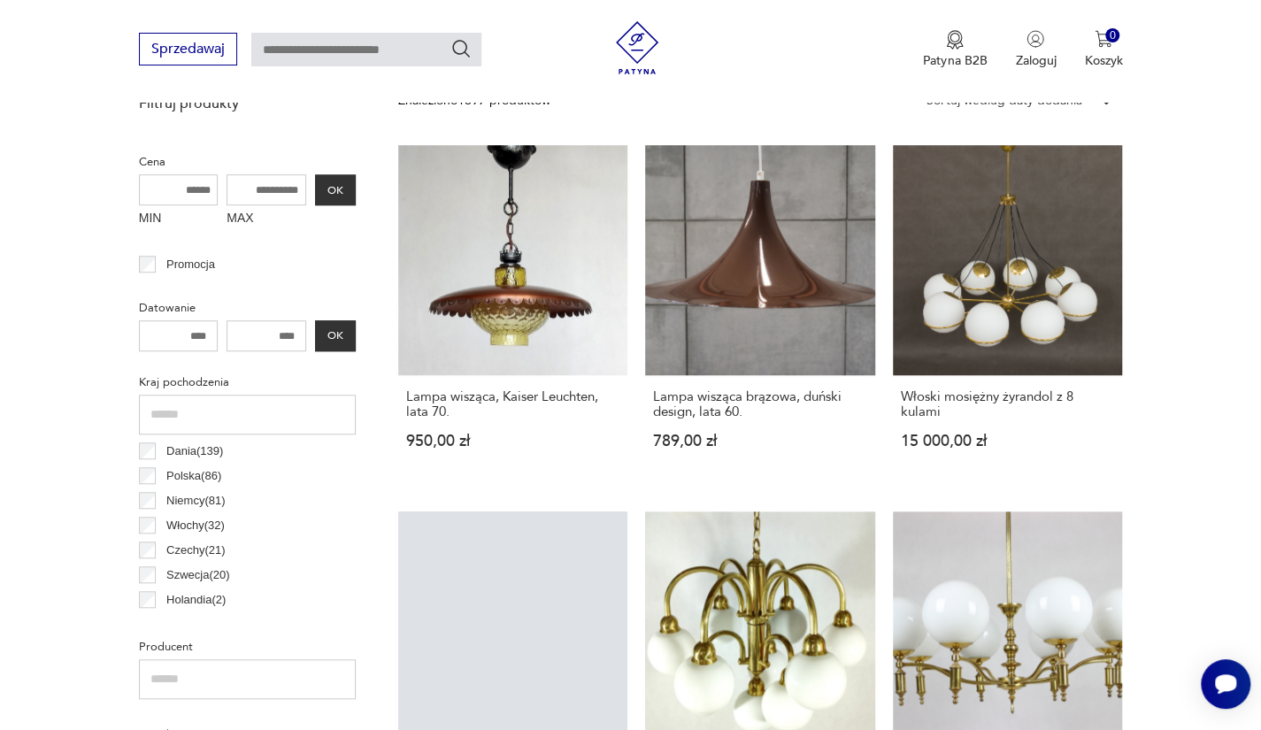
scroll to position [602, 0]
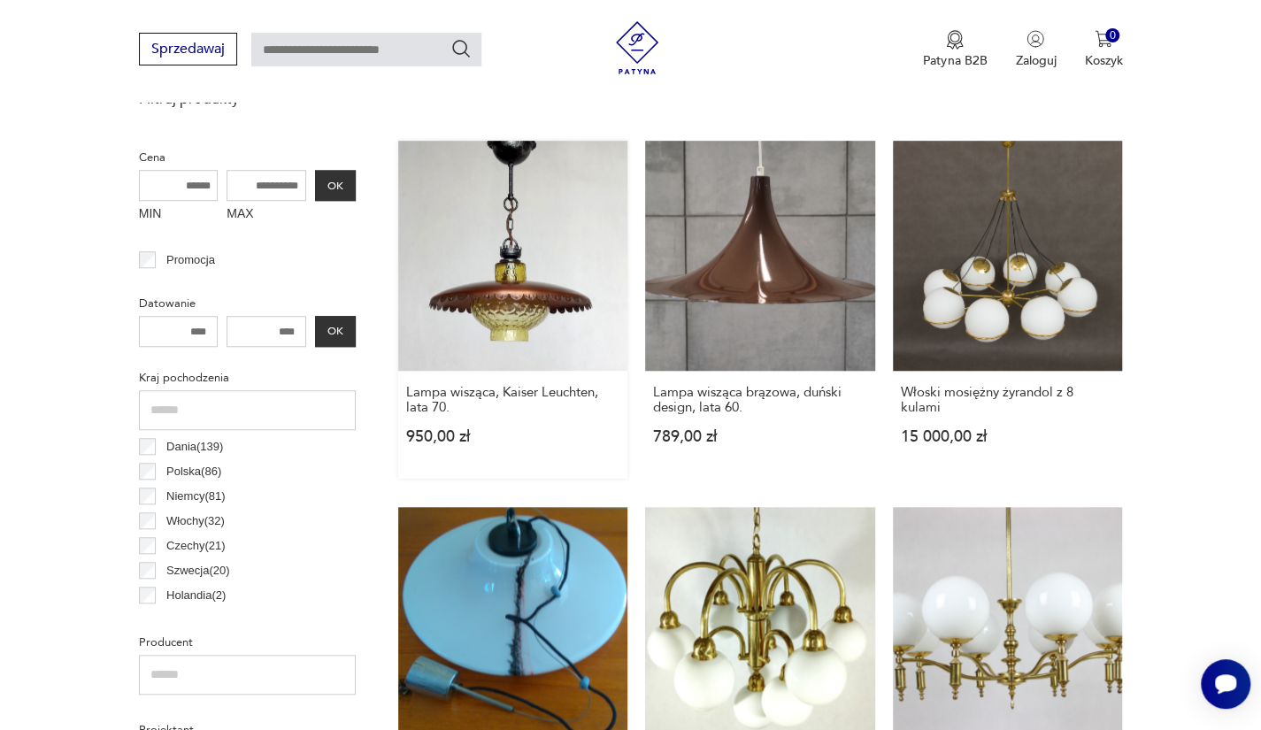
click at [530, 332] on link "Lampa wisząca, Kaiser Leuchten, lata 70. 950,00 zł" at bounding box center [513, 310] width 230 height 338
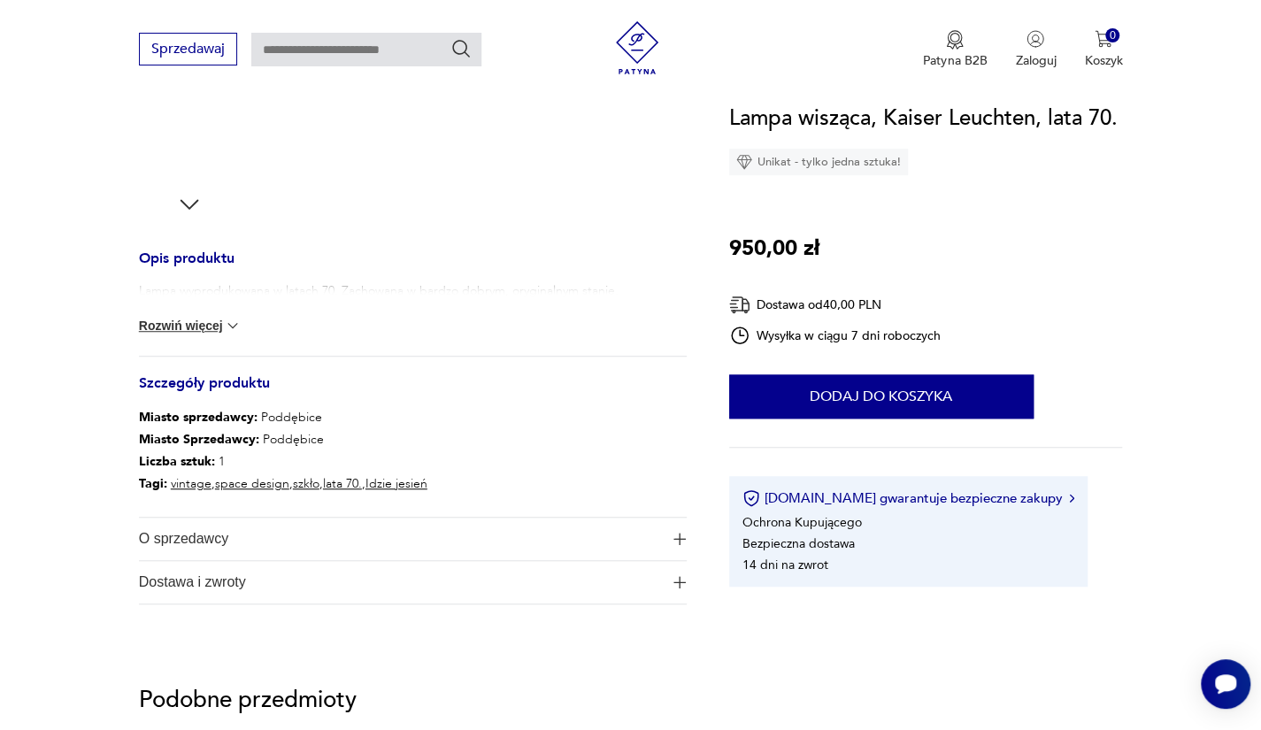
scroll to position [587, 0]
click at [212, 338] on div "Lampa wyprodukowana w latach 70. Zachowana w bardzo dobrym, oryginalnym stanie.…" at bounding box center [413, 319] width 548 height 73
click at [184, 324] on button "Rozwiń więcej" at bounding box center [190, 327] width 103 height 18
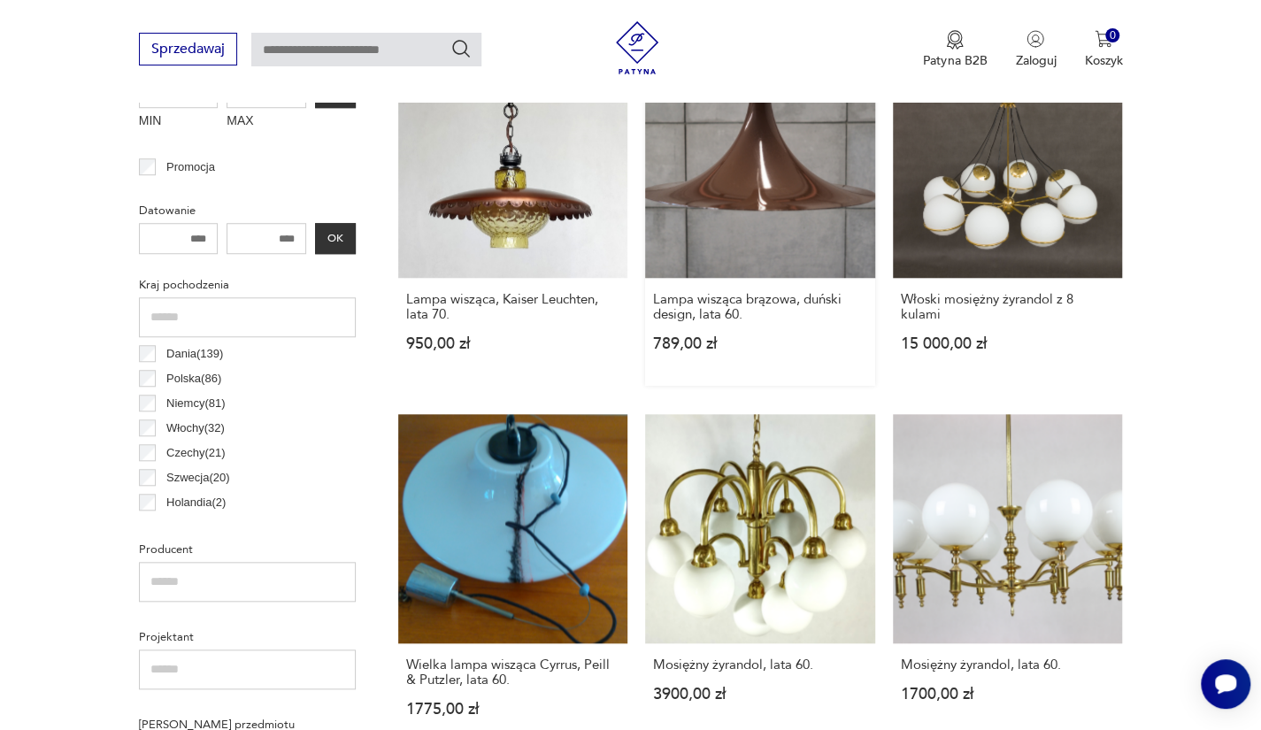
scroll to position [871, 0]
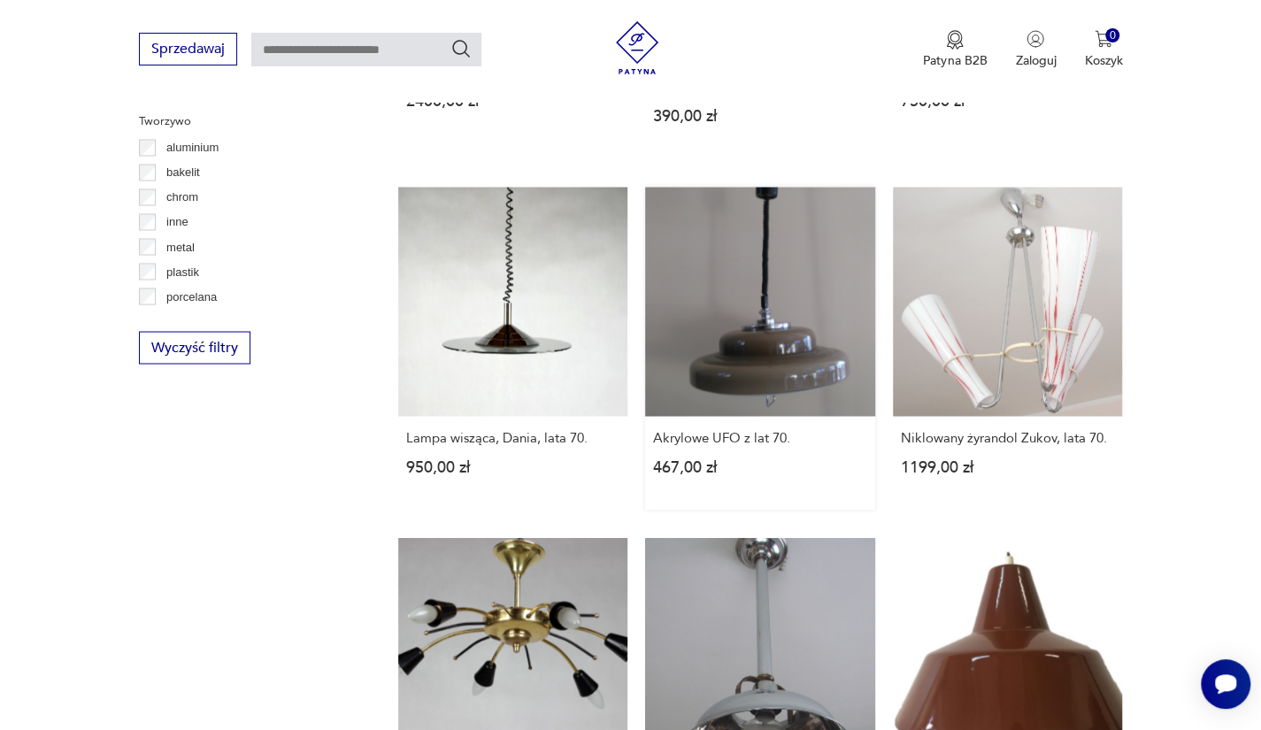
click at [777, 331] on link "Akrylowe UFO z lat 70. 467,00 zł" at bounding box center [760, 348] width 230 height 323
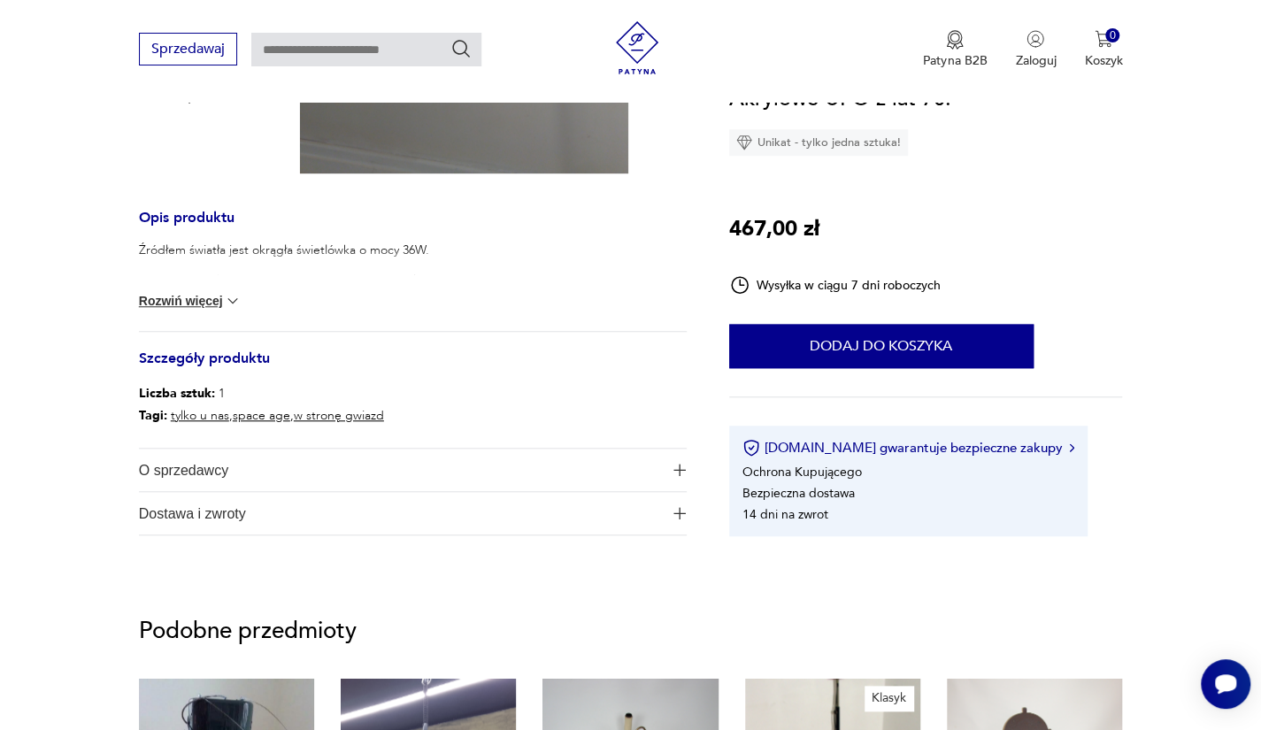
scroll to position [703, 0]
click at [184, 302] on button "Rozwiń więcej" at bounding box center [190, 300] width 103 height 18
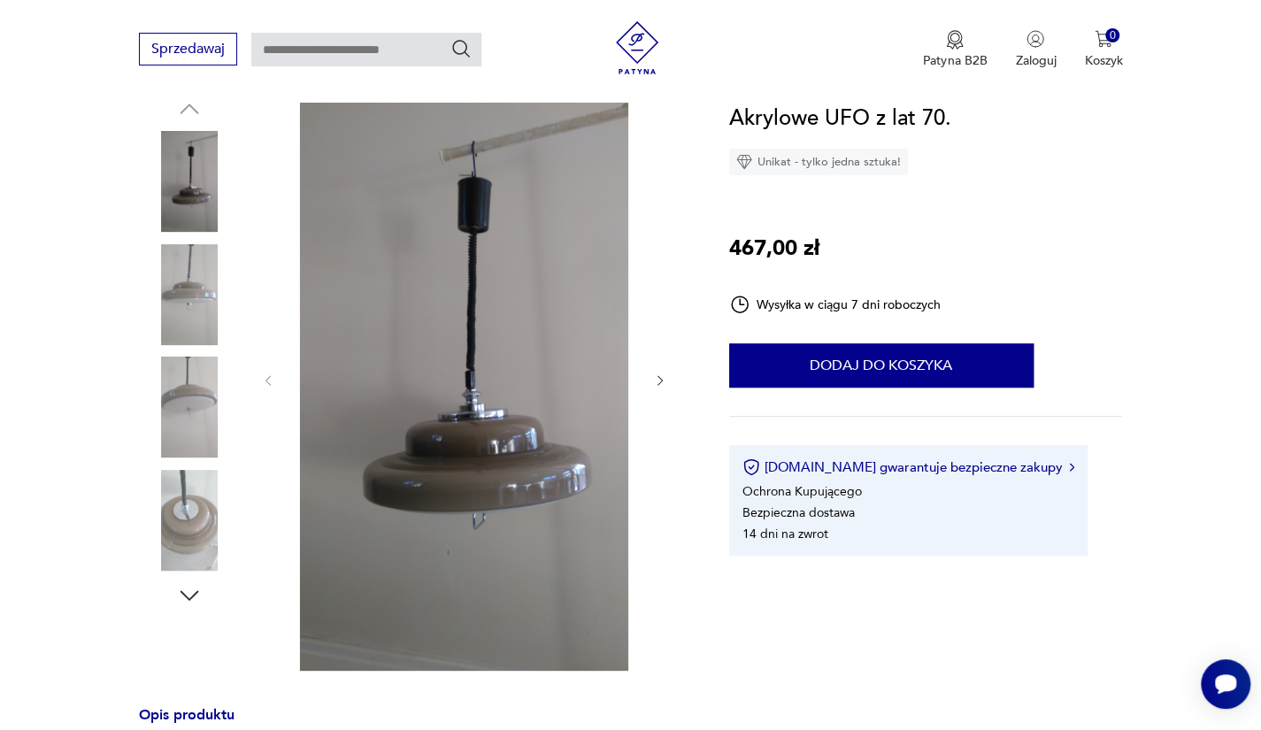
scroll to position [201, 0]
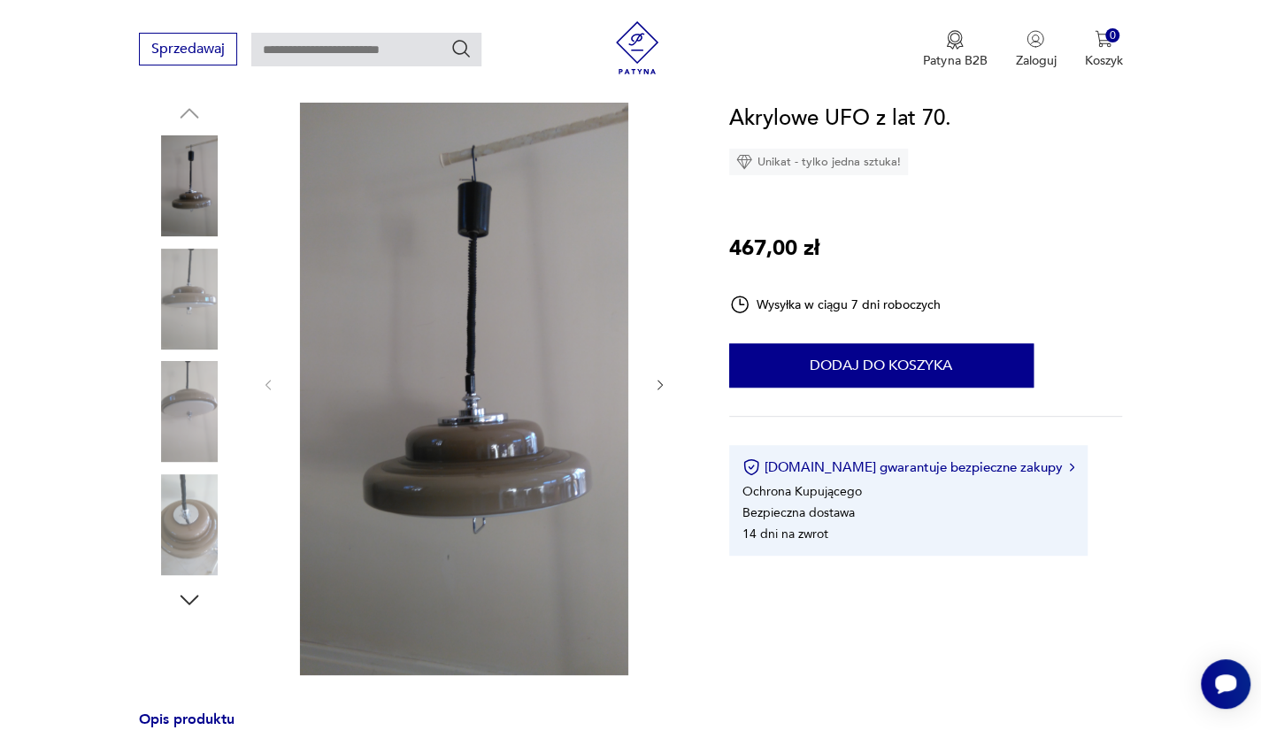
click at [191, 498] on img at bounding box center [189, 524] width 101 height 101
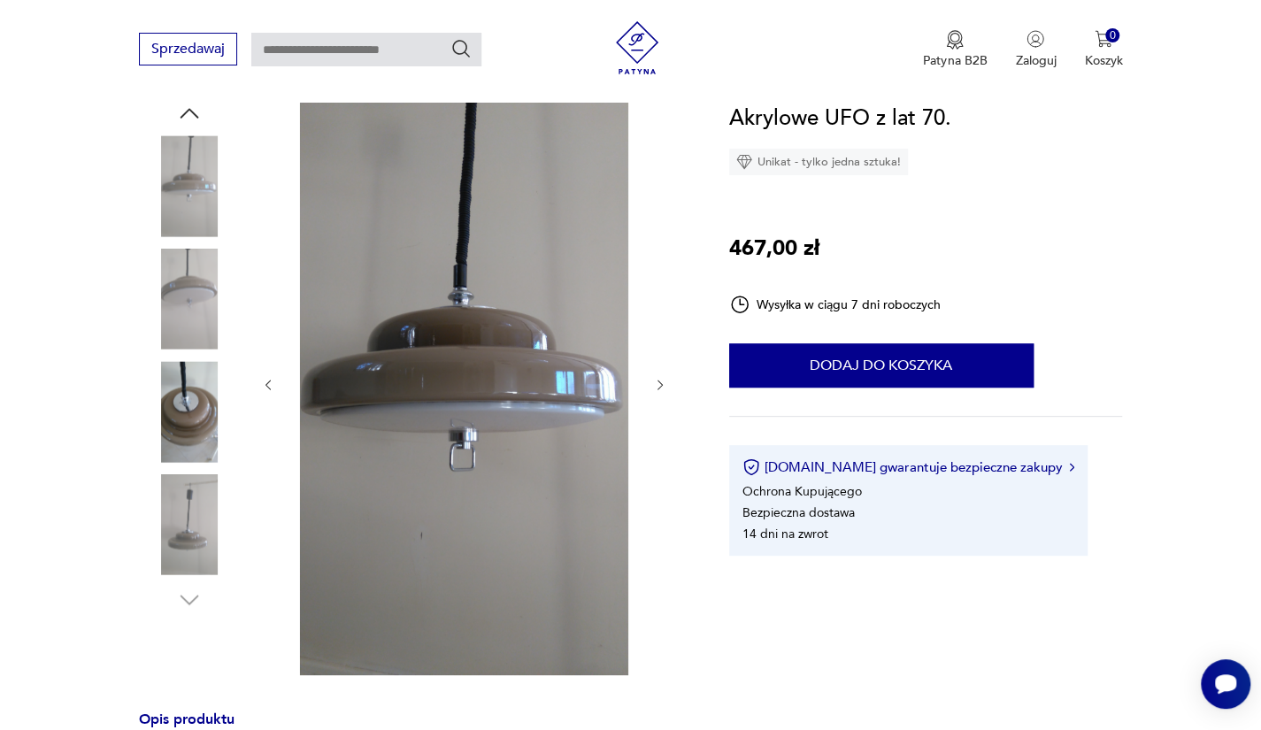
scroll to position [236, 0]
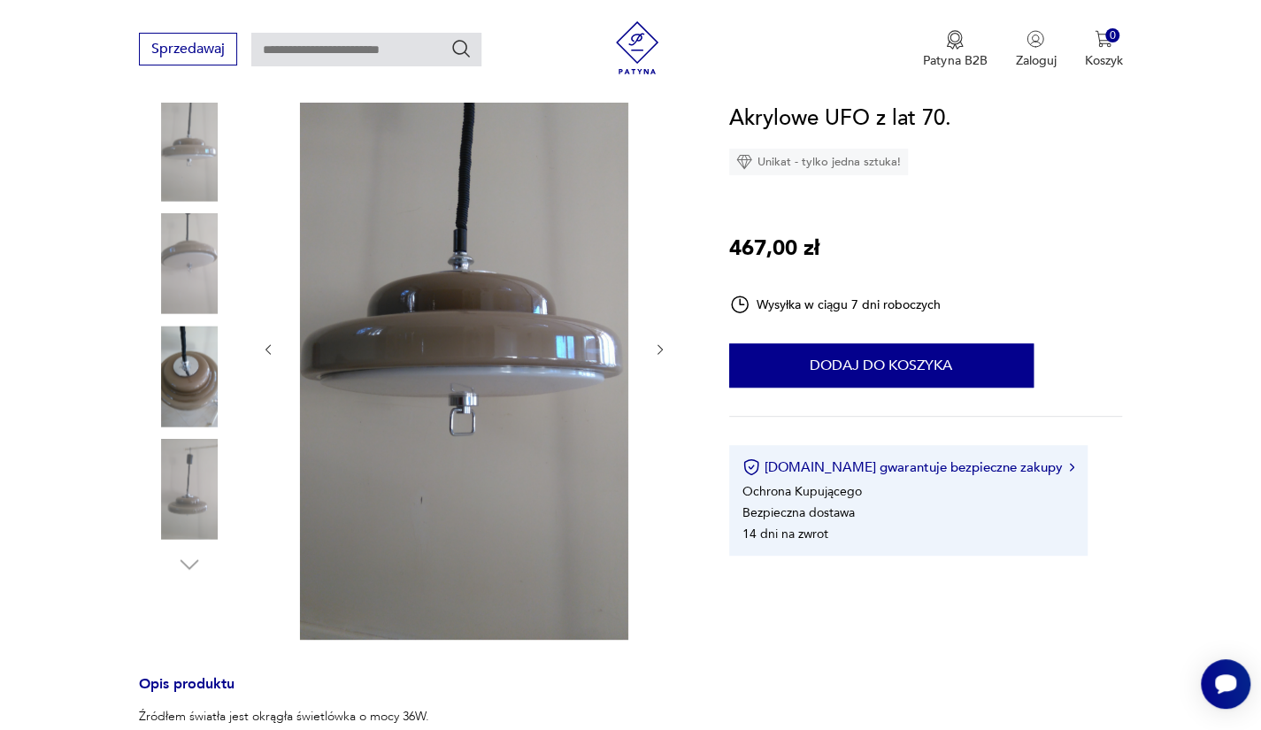
click at [198, 526] on img at bounding box center [189, 489] width 101 height 101
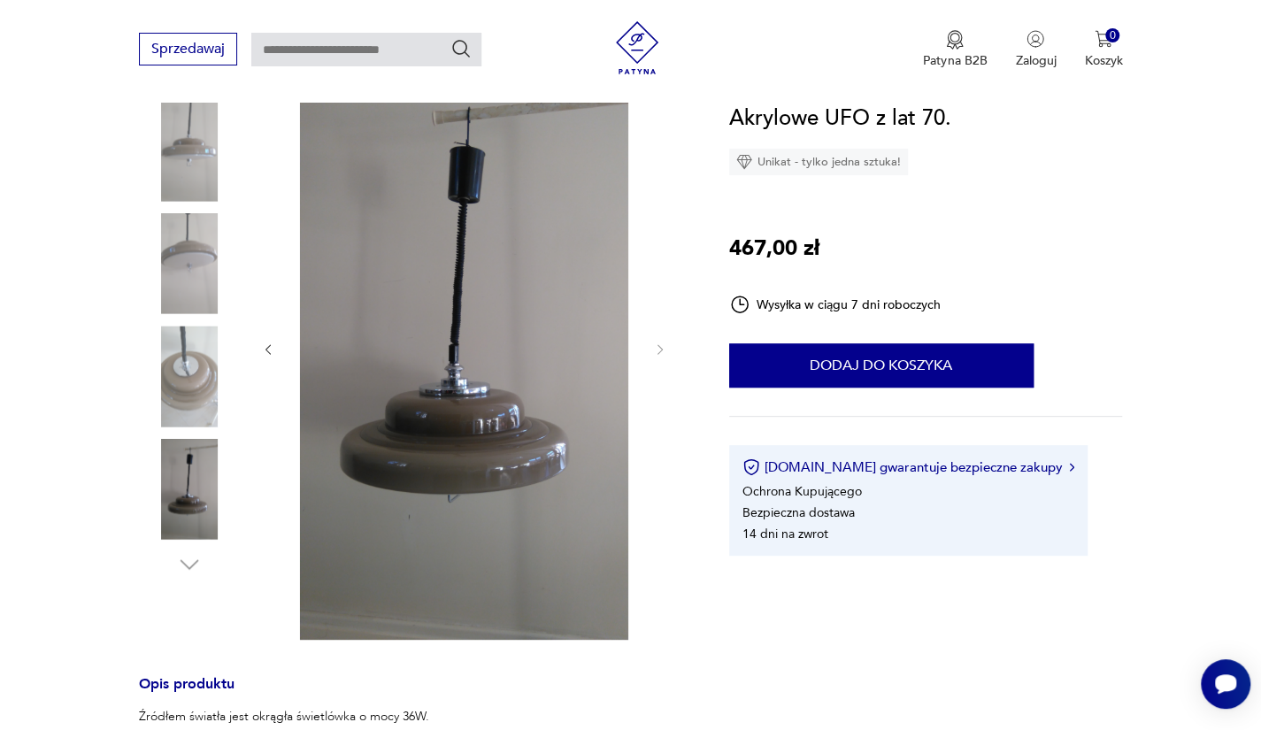
click at [190, 584] on div at bounding box center [189, 321] width 101 height 531
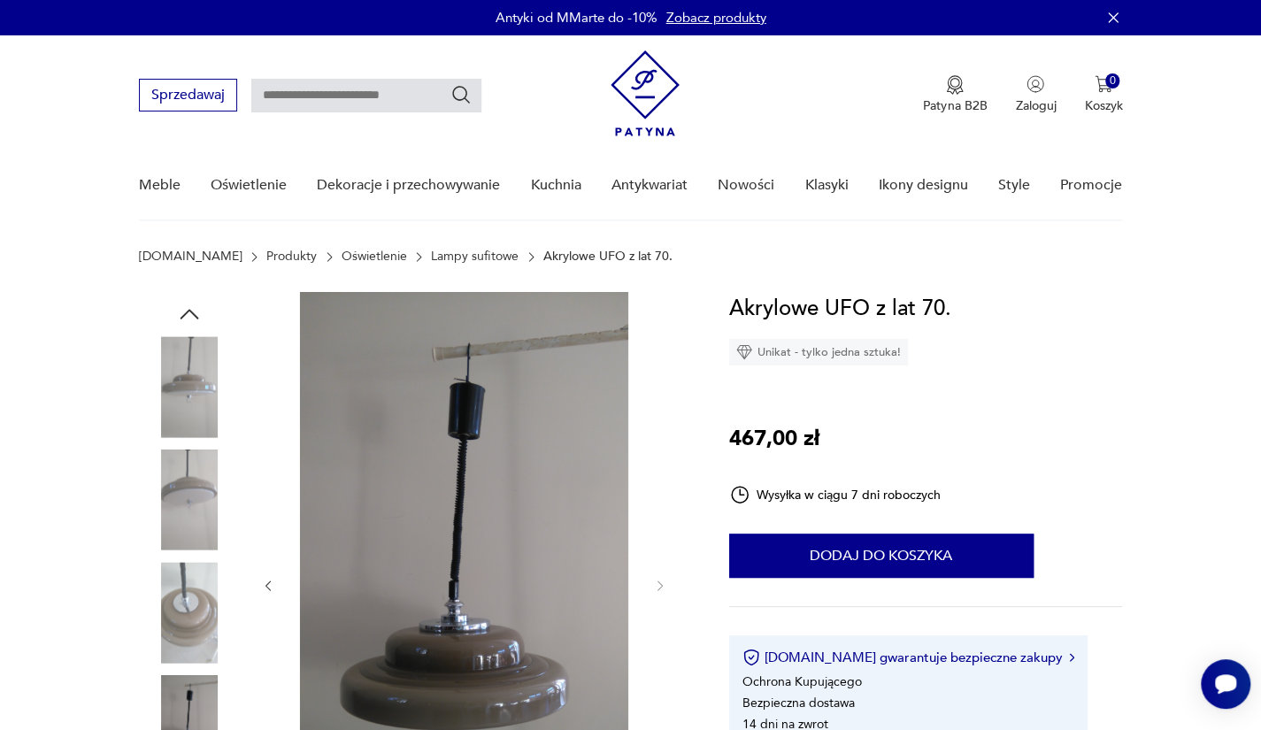
click at [188, 412] on img at bounding box center [189, 386] width 101 height 101
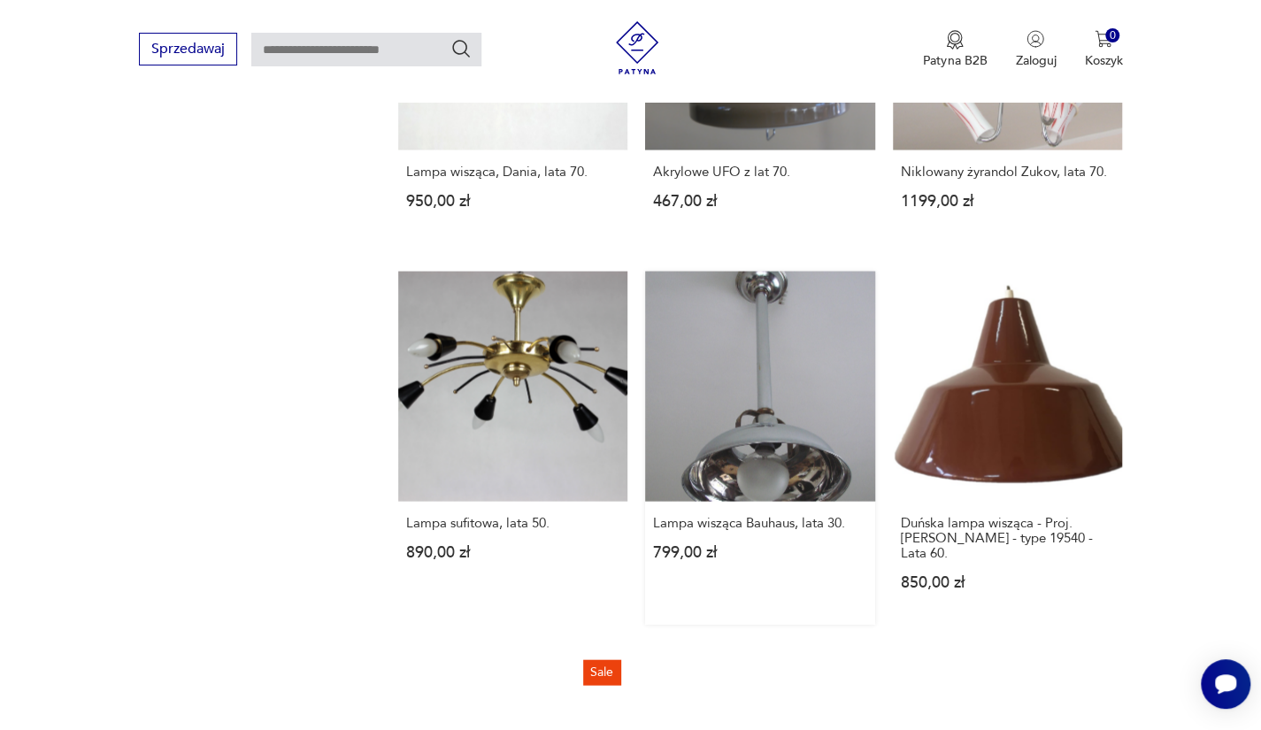
scroll to position [1922, 0]
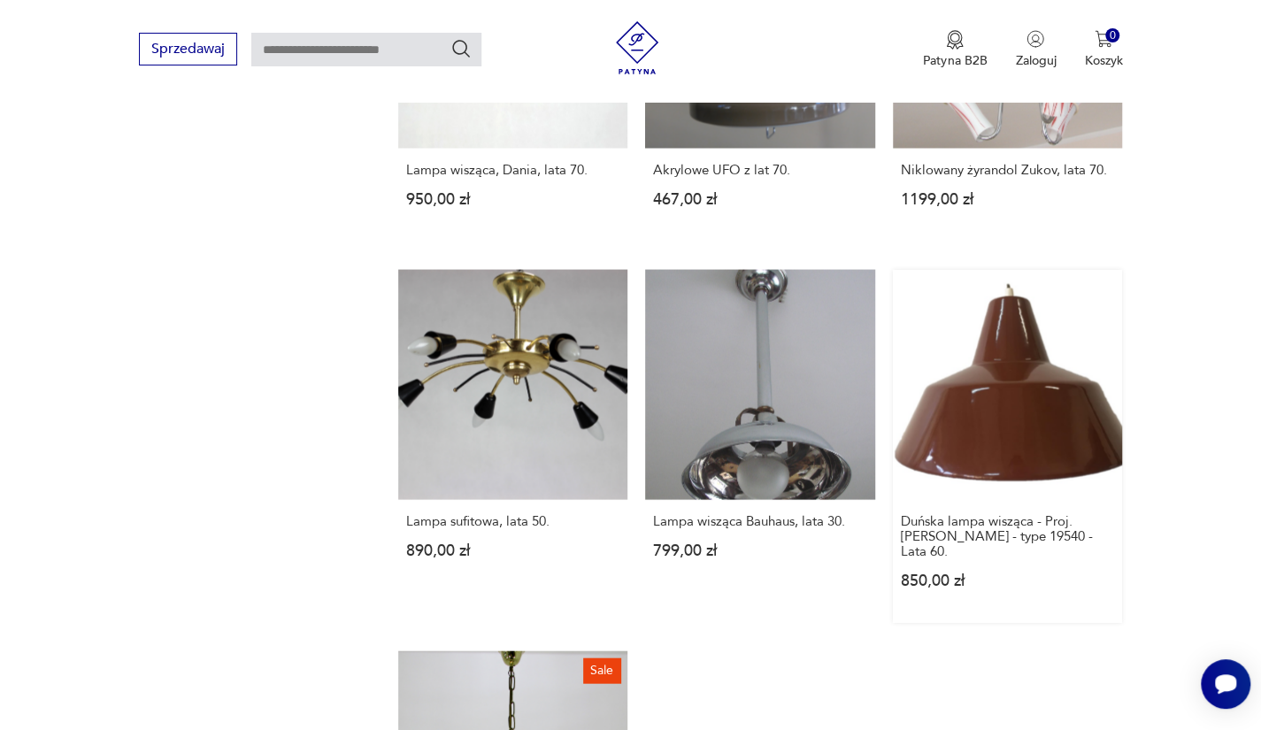
click at [1027, 346] on link "Duńska lampa wisząca - Proj. Louis Poulsen - type 19540 - Lata 60. 850,00 zł" at bounding box center [1008, 446] width 230 height 353
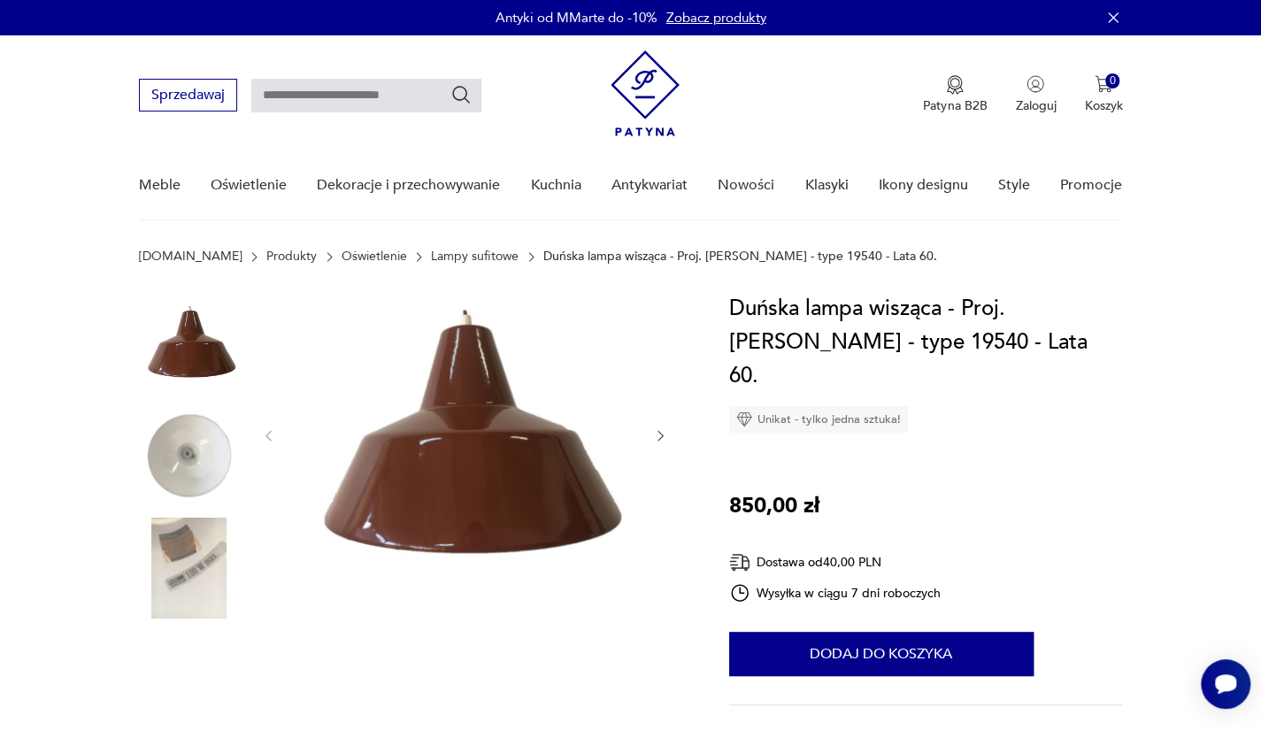
click at [214, 475] on img at bounding box center [189, 455] width 101 height 101
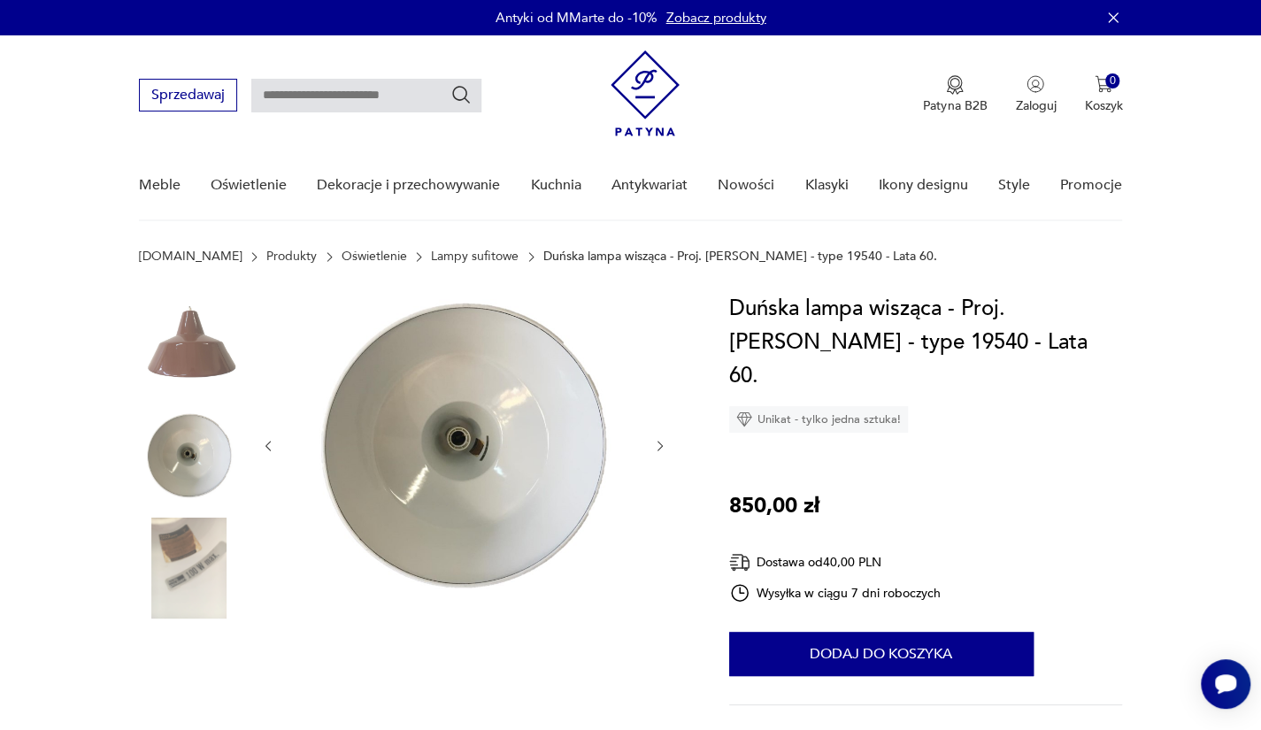
scroll to position [42, 0]
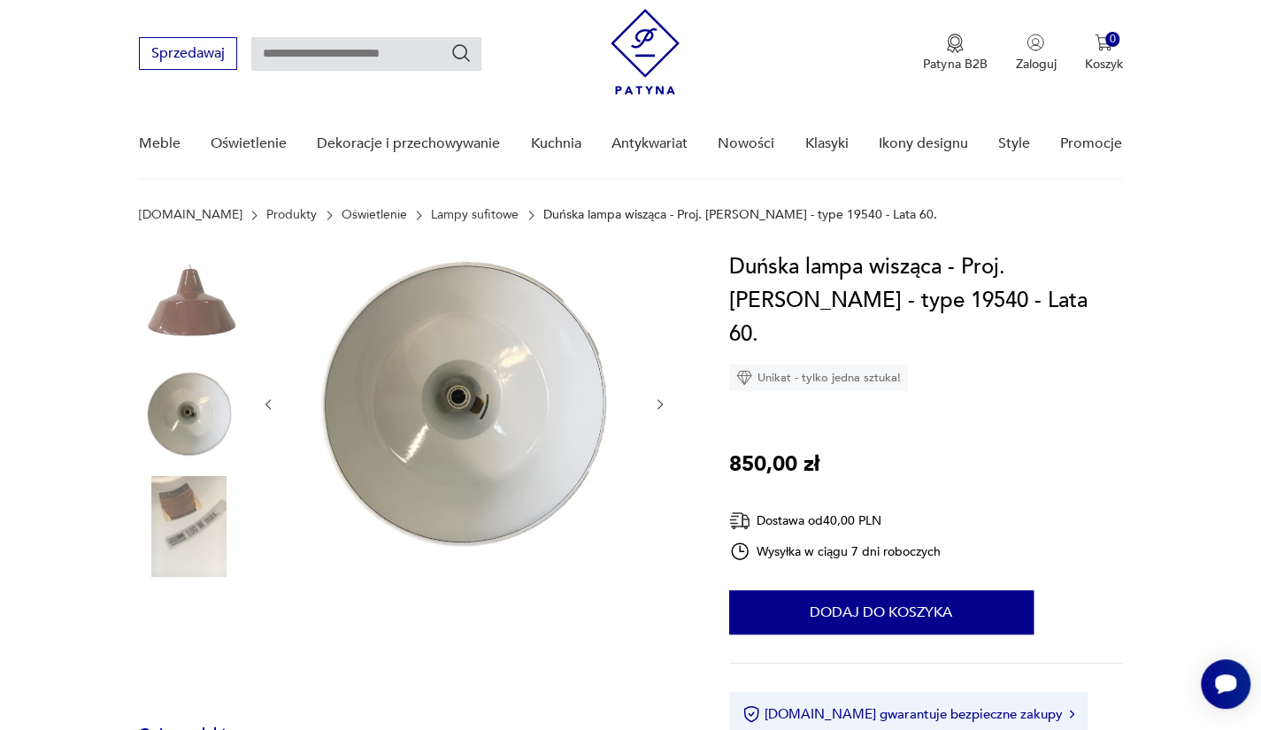
click at [188, 531] on img at bounding box center [189, 526] width 101 height 101
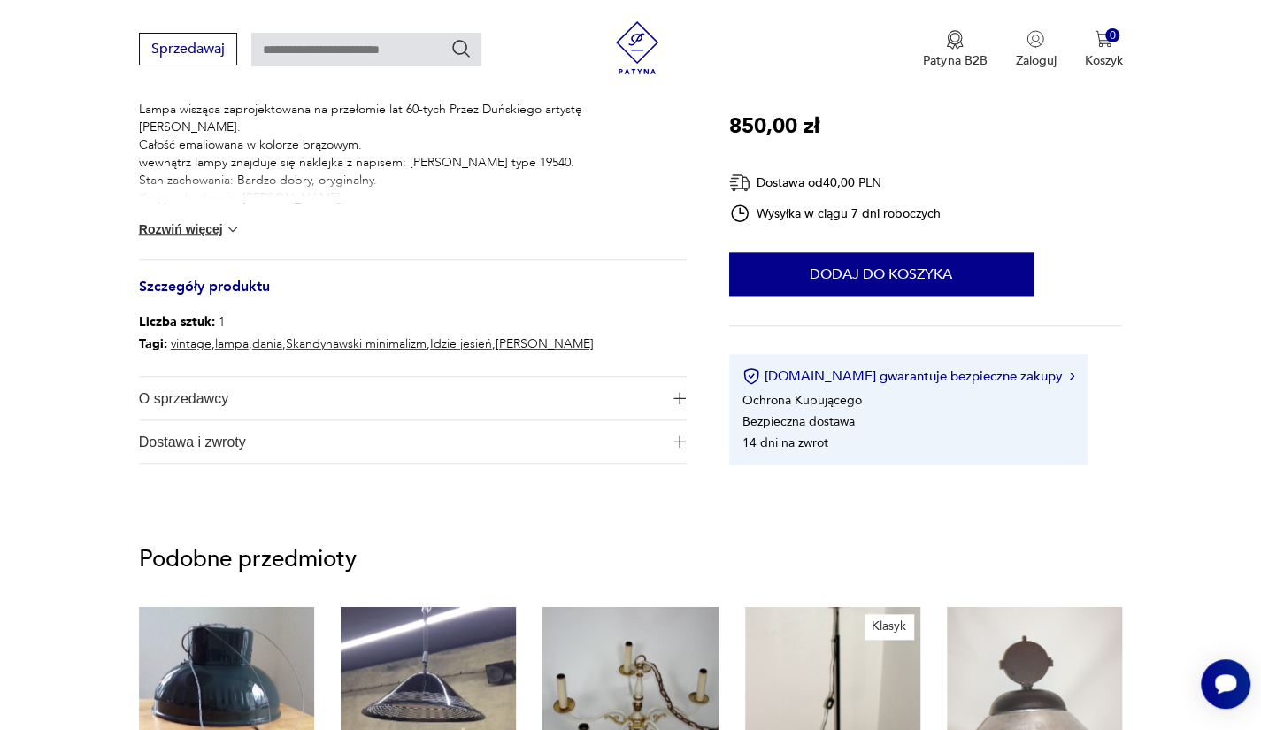
scroll to position [748, 0]
drag, startPoint x: 168, startPoint y: 257, endPoint x: 152, endPoint y: 233, distance: 29.4
click at [152, 233] on div "Duńska lampa wisząca - Proj. Louis Poulsen - type 19540 - Lata 60-te. Lampa wis…" at bounding box center [413, 166] width 548 height 188
click at [152, 233] on button "Rozwiń więcej" at bounding box center [190, 230] width 103 height 18
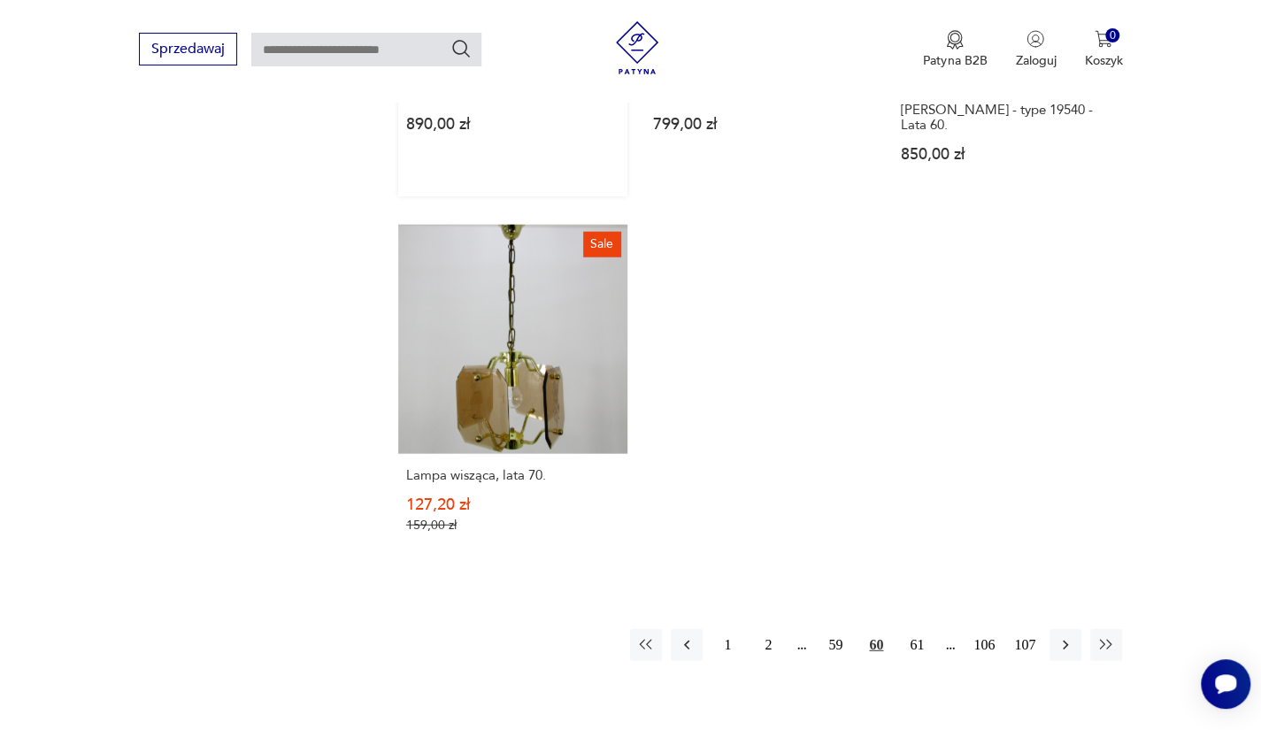
scroll to position [2349, 0]
click at [913, 637] on button "61" at bounding box center [917, 644] width 32 height 32
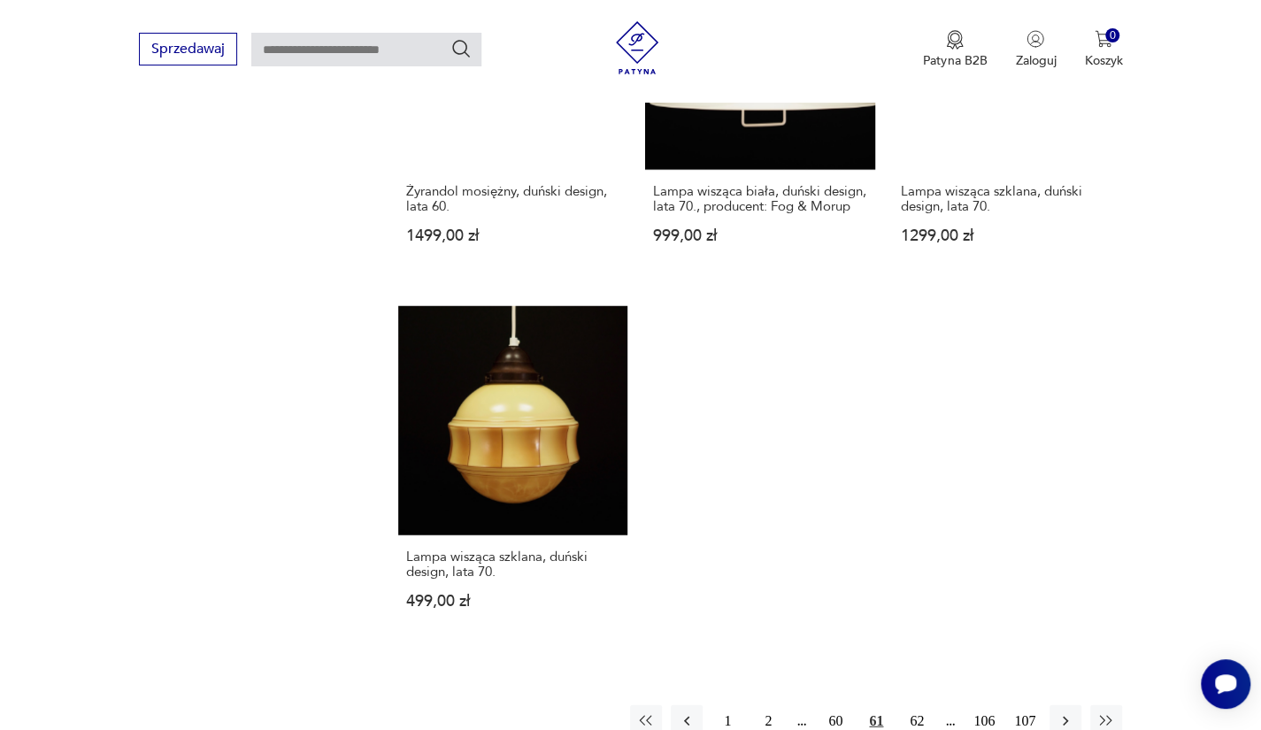
scroll to position [2308, 0]
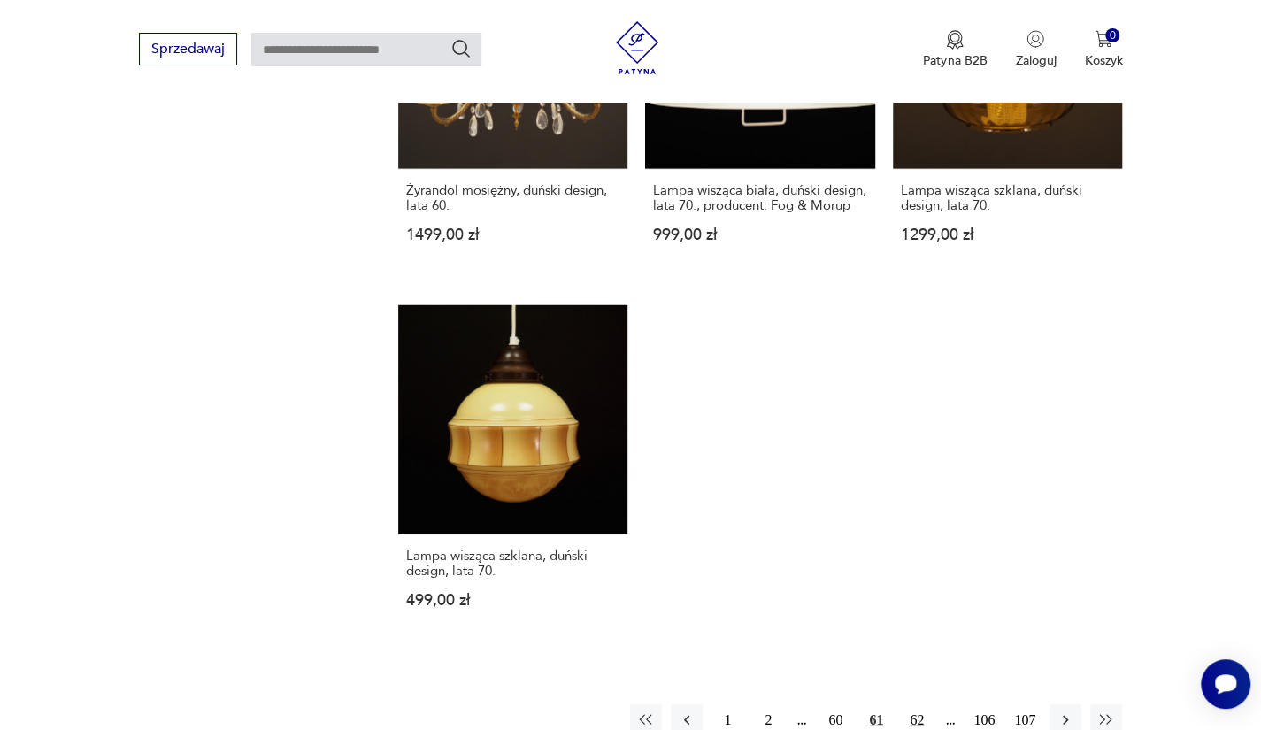
click at [918, 704] on button "62" at bounding box center [917, 720] width 32 height 32
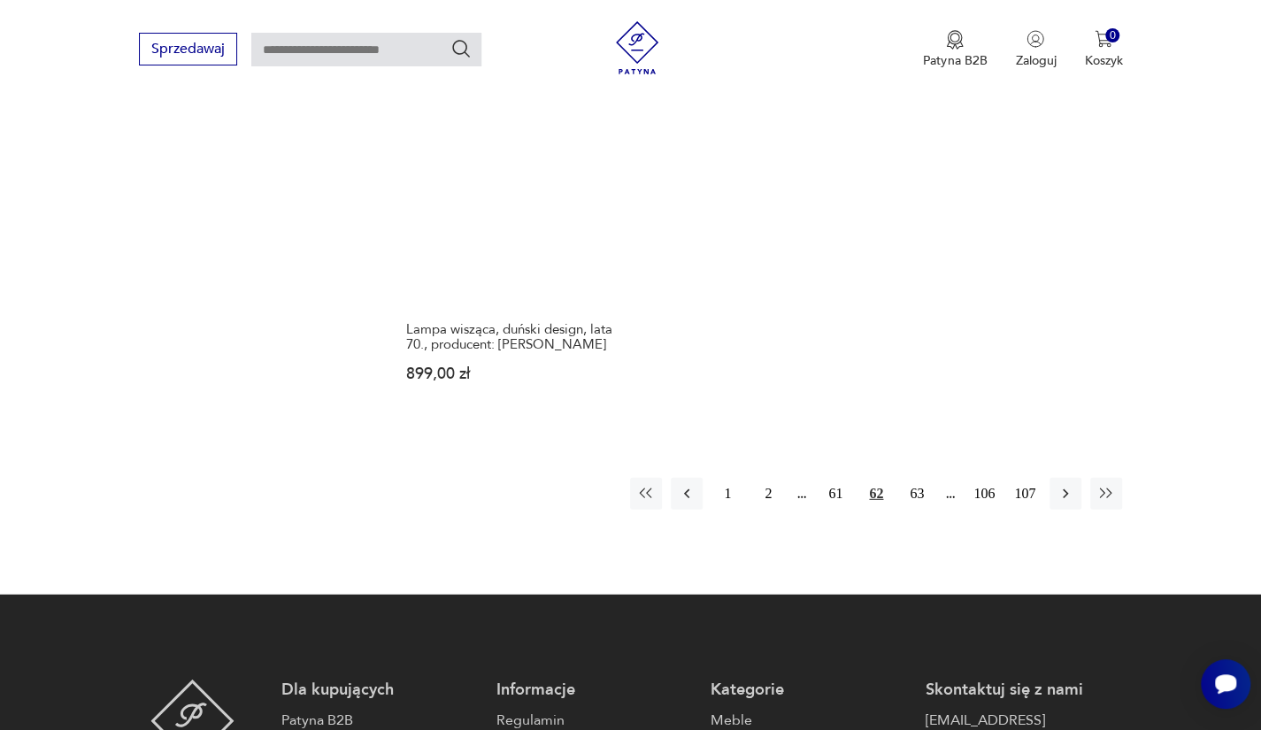
scroll to position [2510, 0]
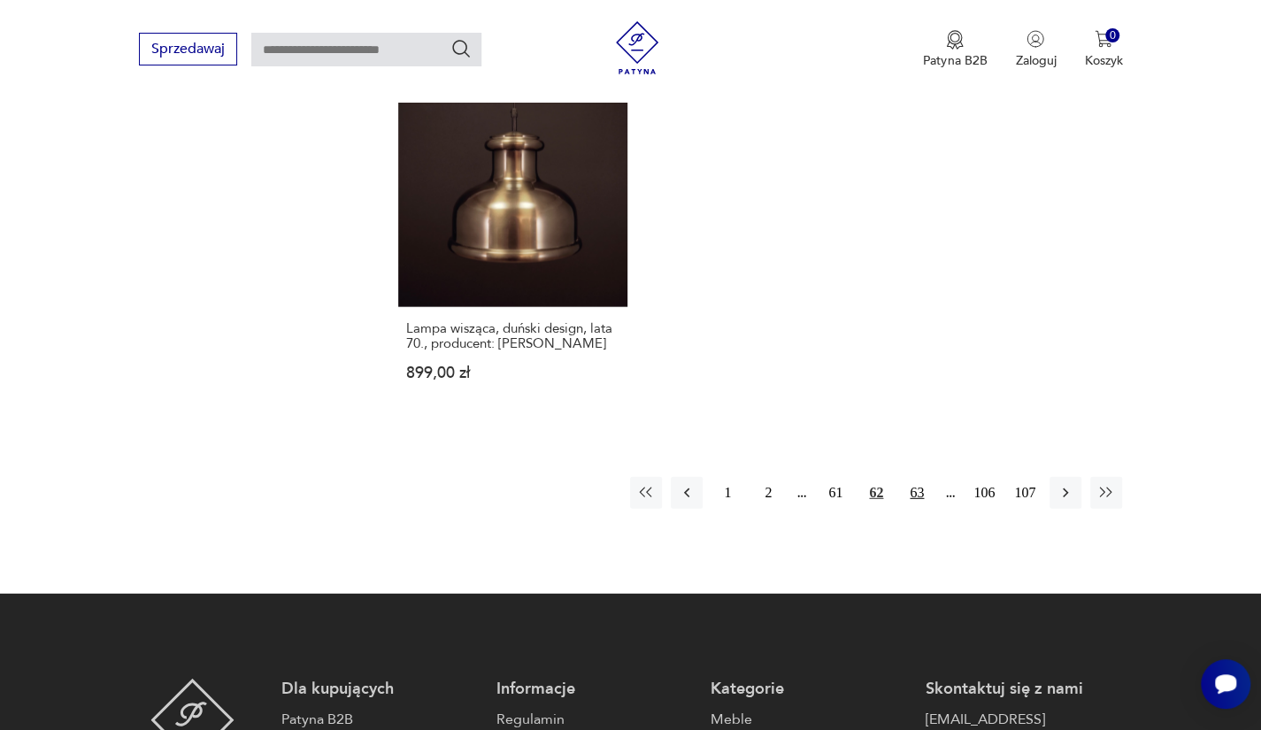
click at [910, 502] on button "63" at bounding box center [917, 493] width 32 height 32
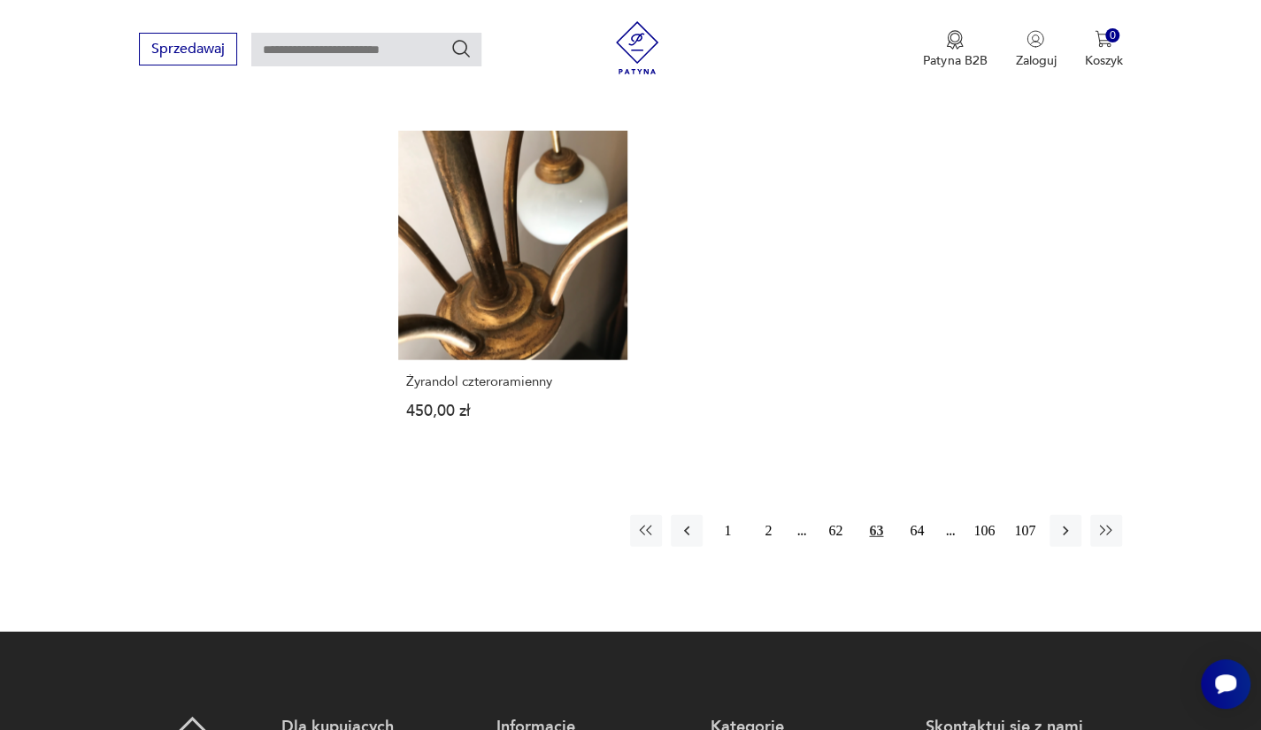
scroll to position [2449, 0]
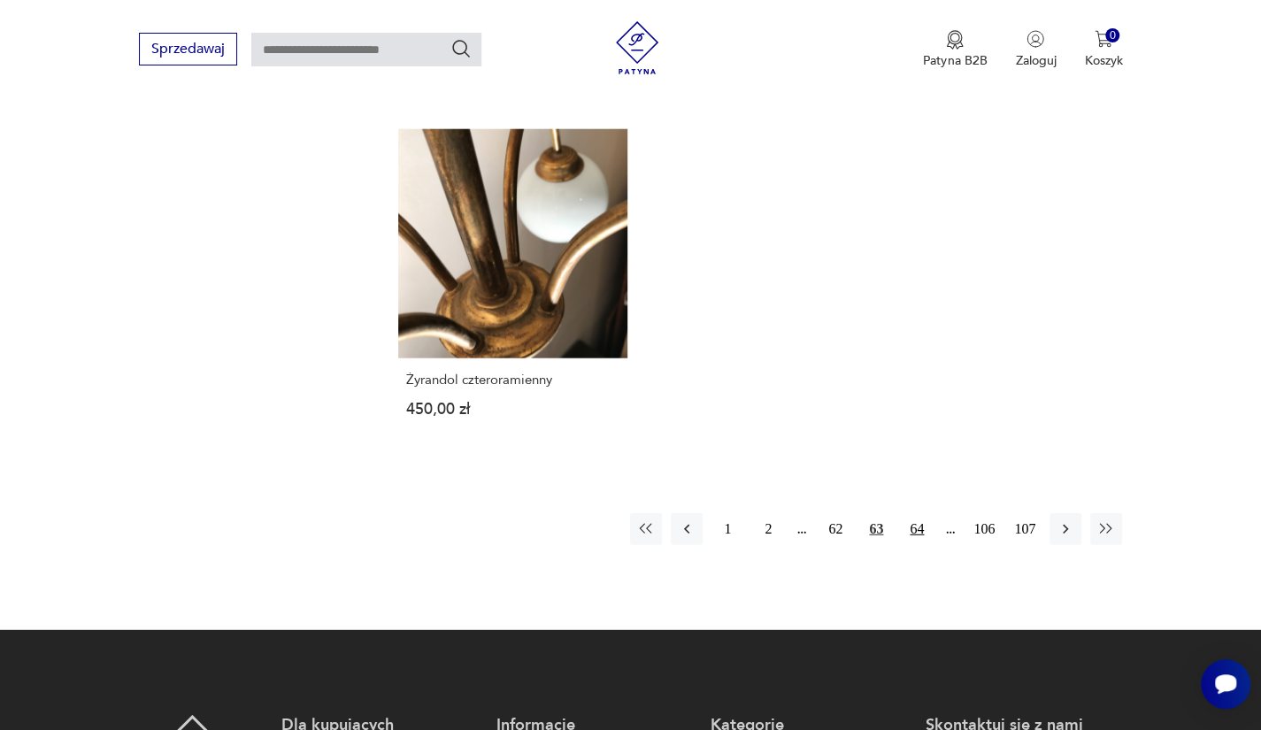
click at [922, 525] on button "64" at bounding box center [917, 529] width 32 height 32
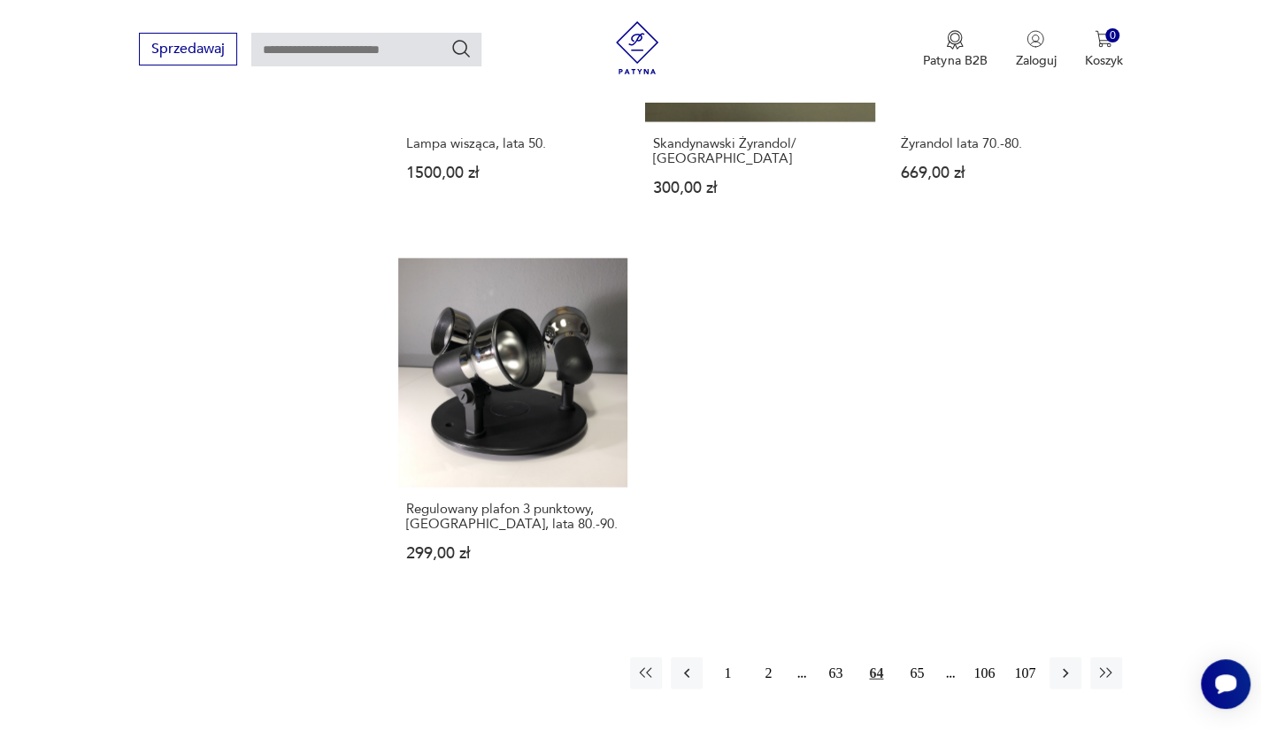
scroll to position [2313, 0]
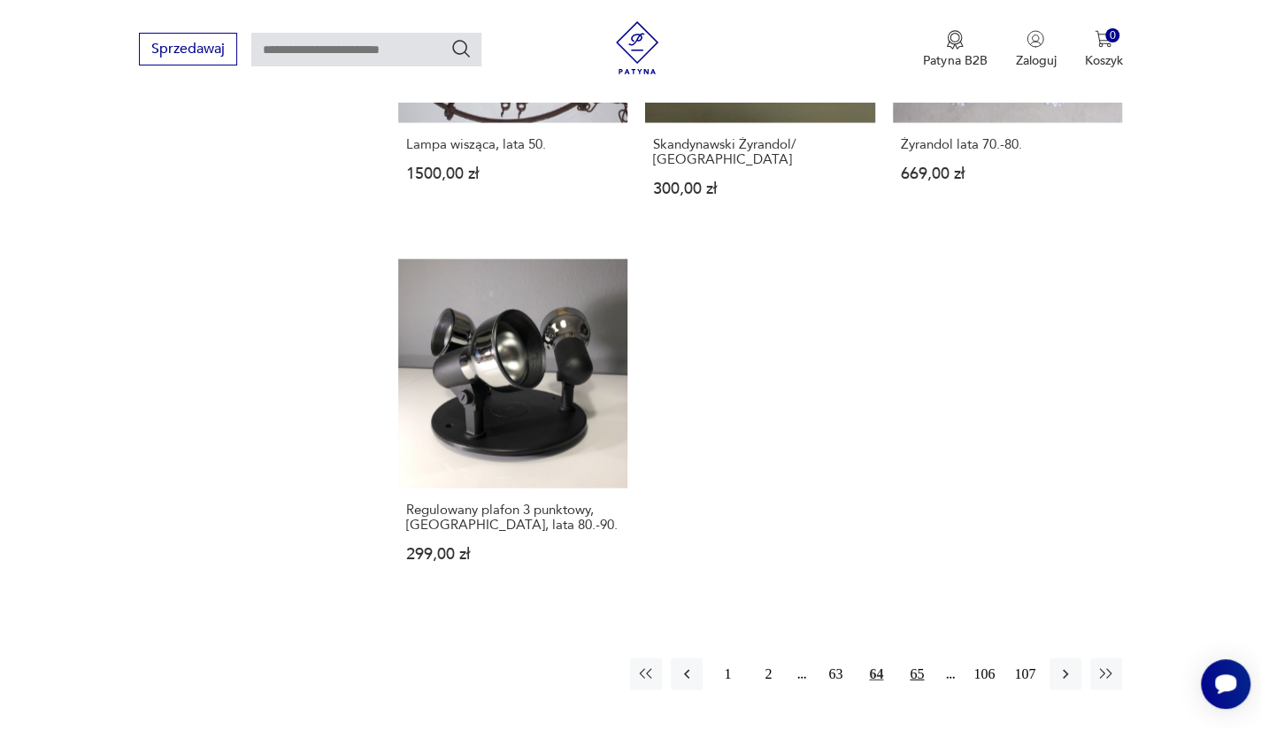
click at [918, 665] on button "65" at bounding box center [917, 674] width 32 height 32
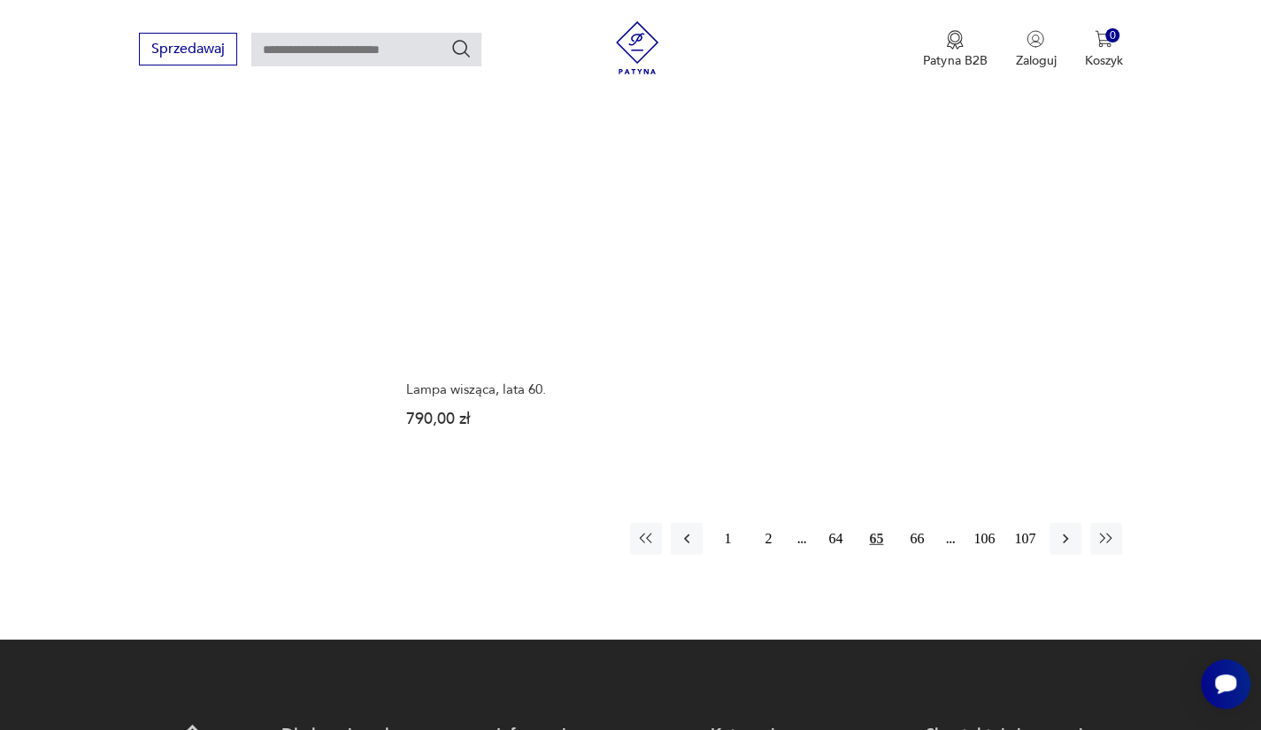
scroll to position [2477, 0]
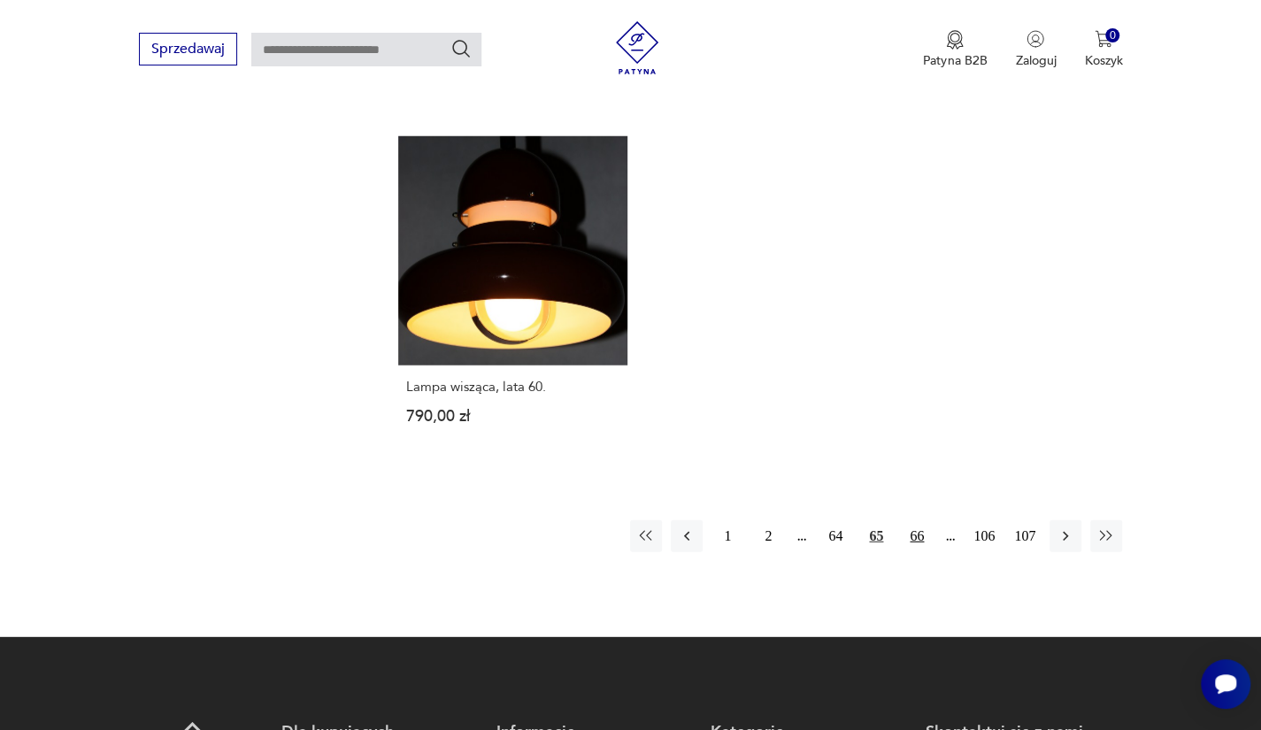
click at [920, 521] on button "66" at bounding box center [917, 536] width 32 height 32
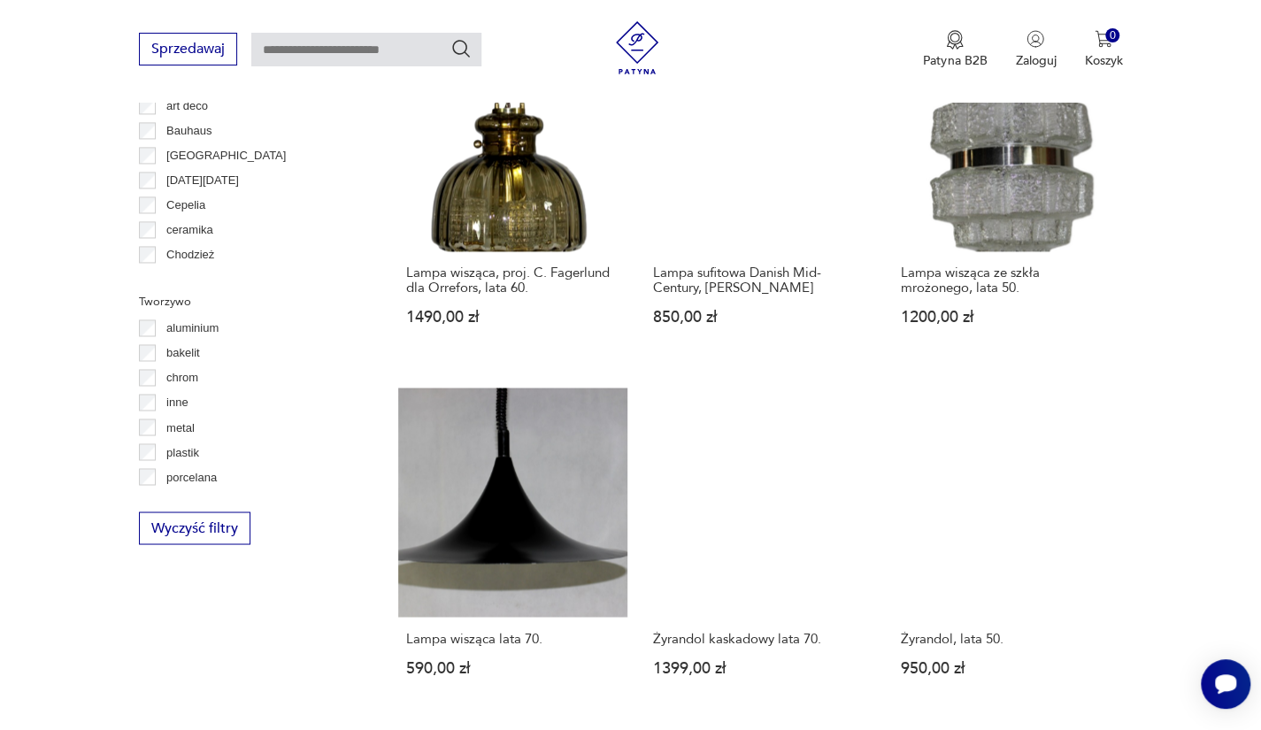
scroll to position [1475, 0]
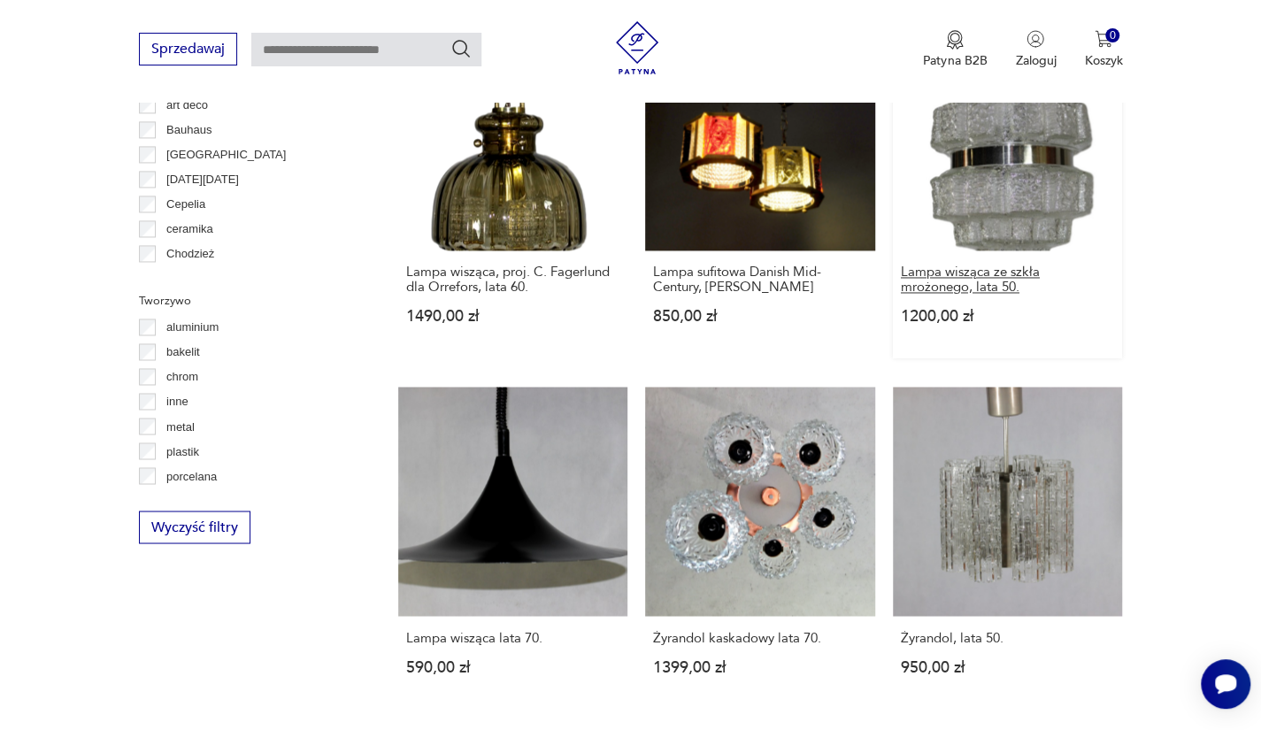
click at [941, 279] on h3 "Lampa wisząca ze szkła mrożonego, lata 50." at bounding box center [1008, 280] width 214 height 30
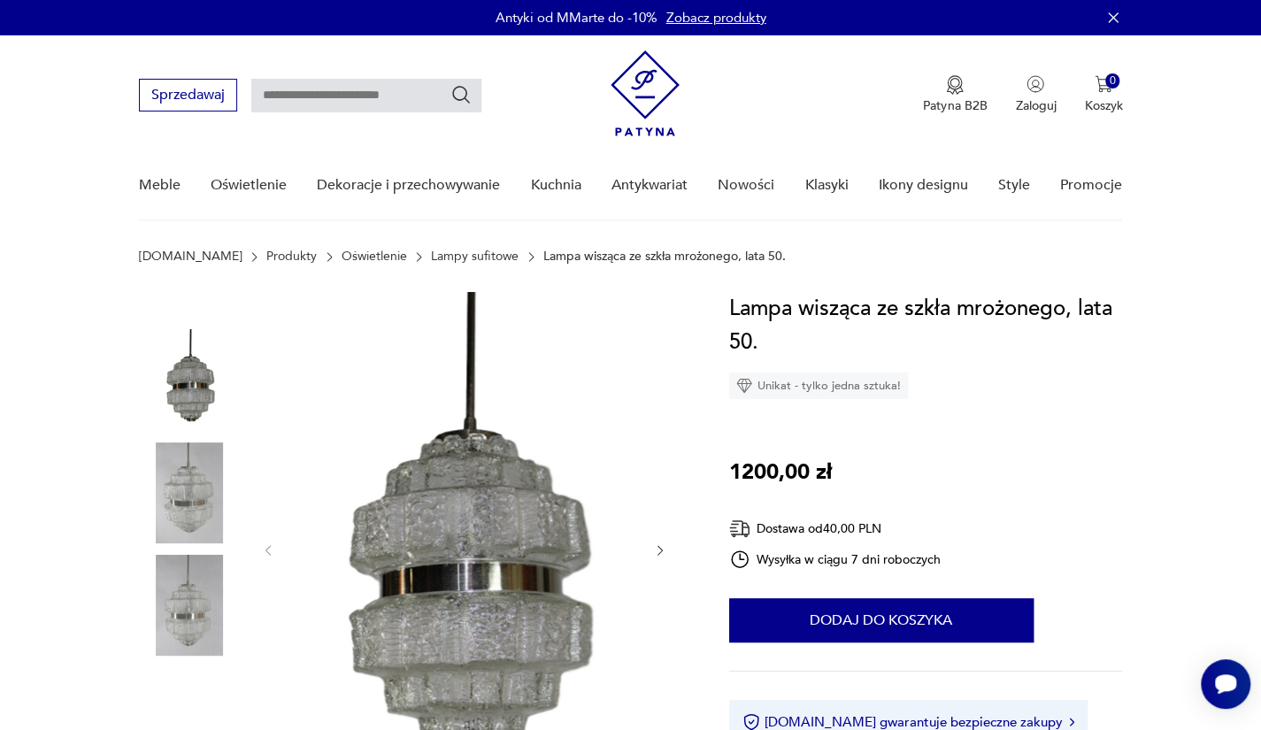
click at [226, 535] on img at bounding box center [189, 492] width 101 height 101
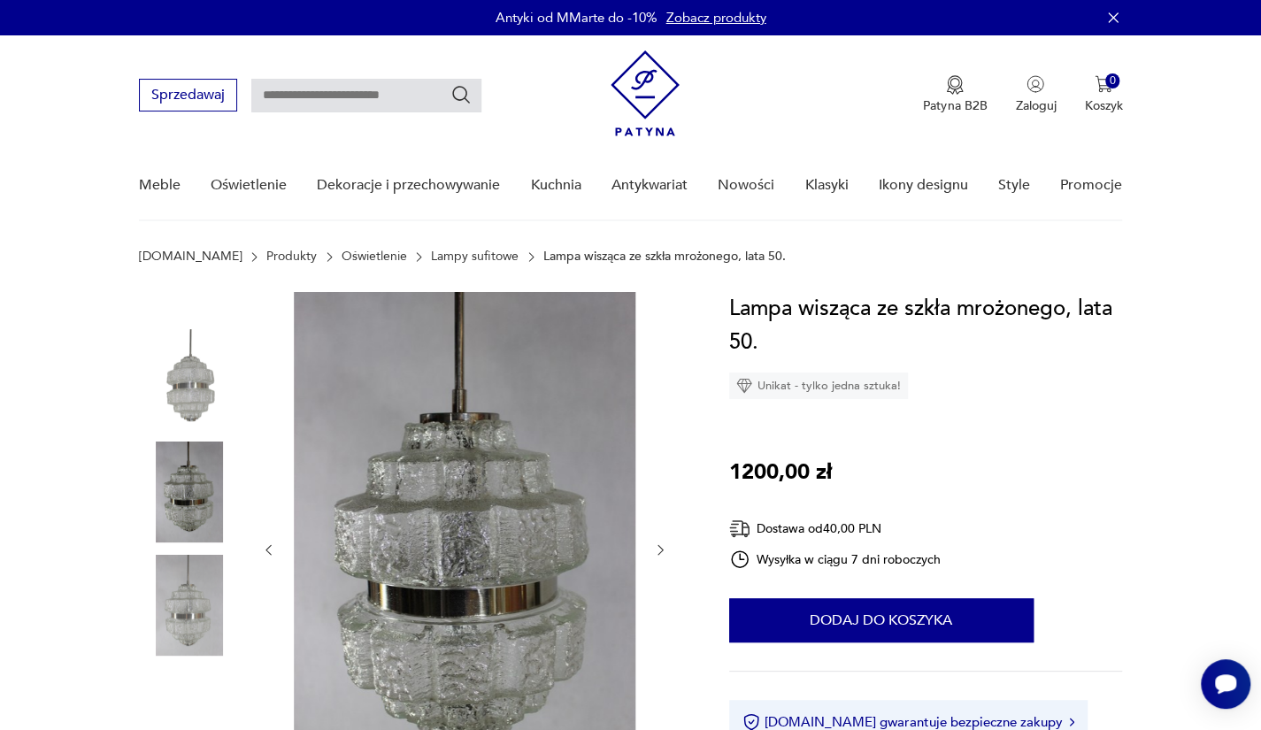
click at [205, 587] on img at bounding box center [189, 605] width 101 height 101
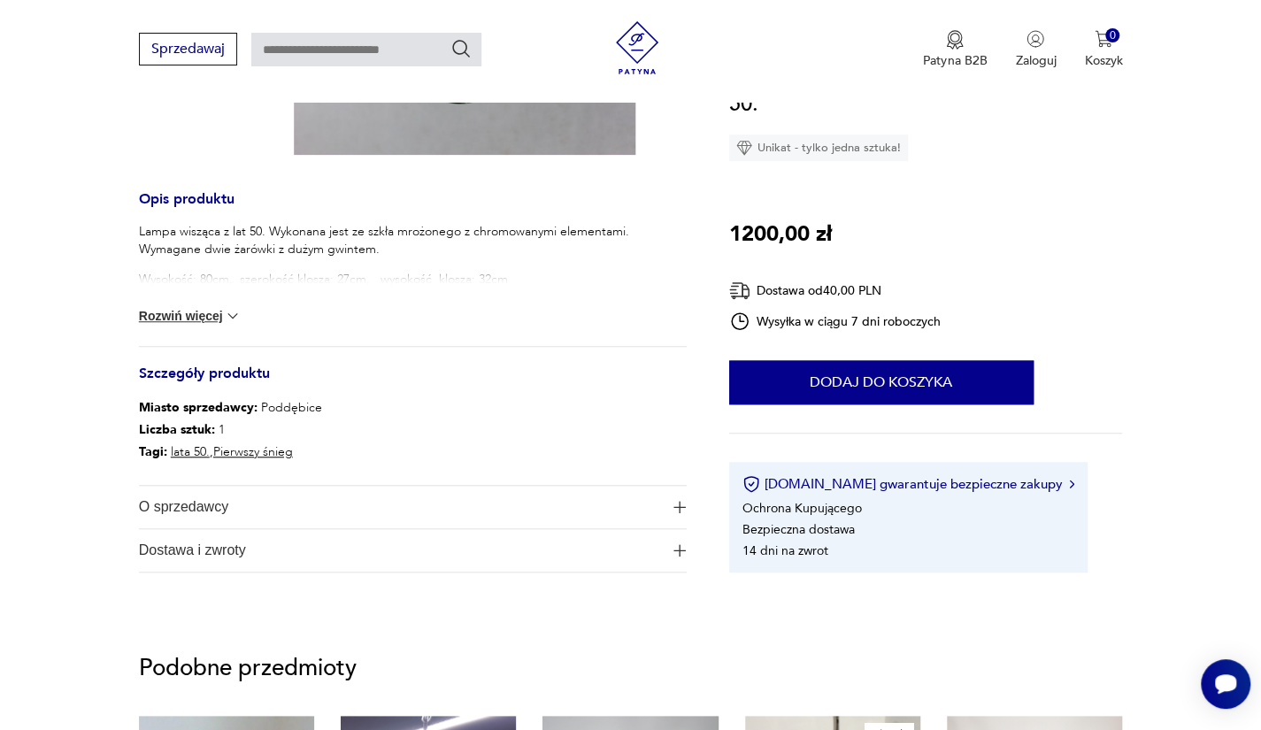
scroll to position [648, 0]
click at [147, 311] on button "Rozwiń więcej" at bounding box center [190, 317] width 103 height 18
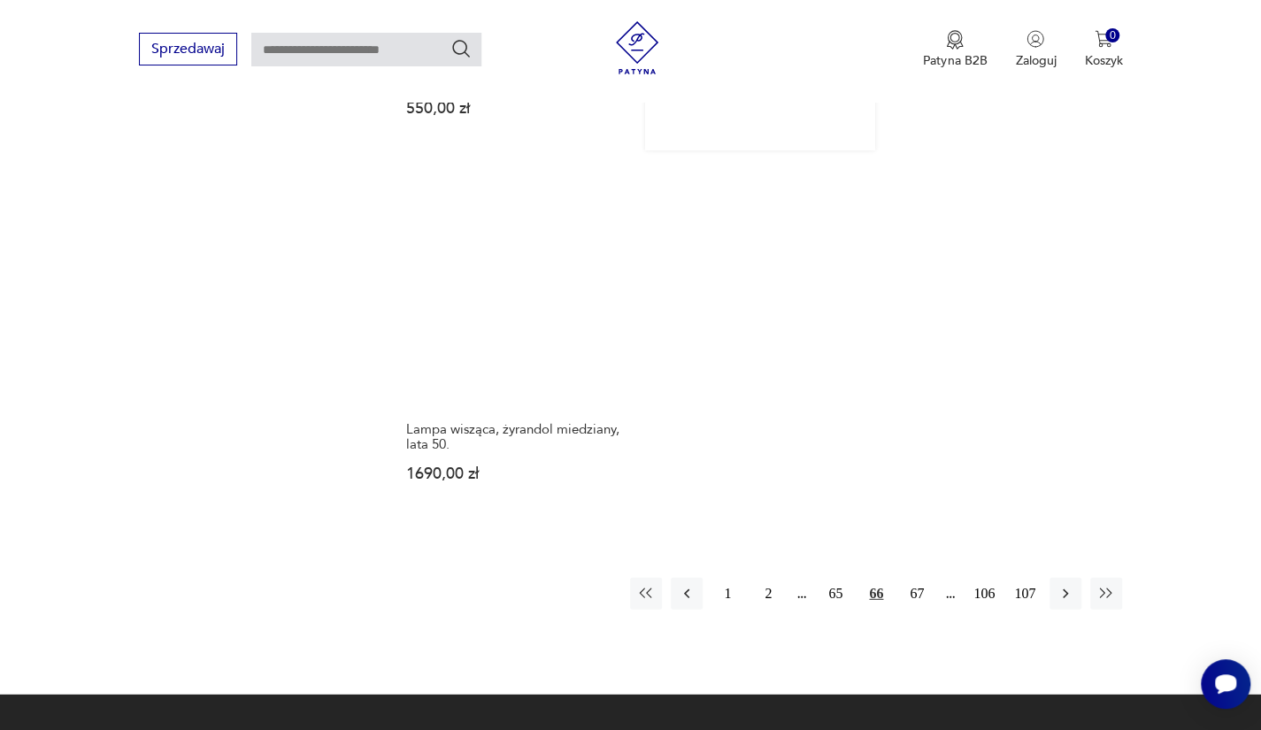
scroll to position [2401, 0]
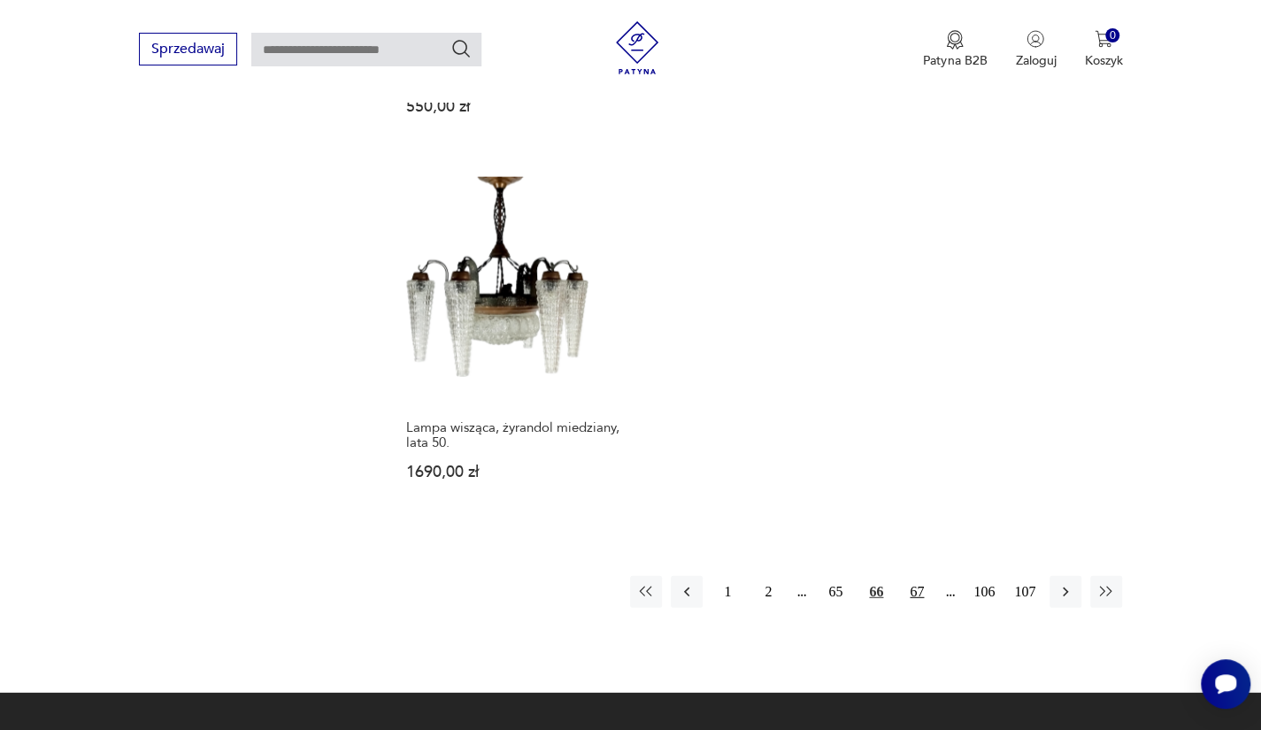
click at [908, 578] on button "67" at bounding box center [917, 592] width 32 height 32
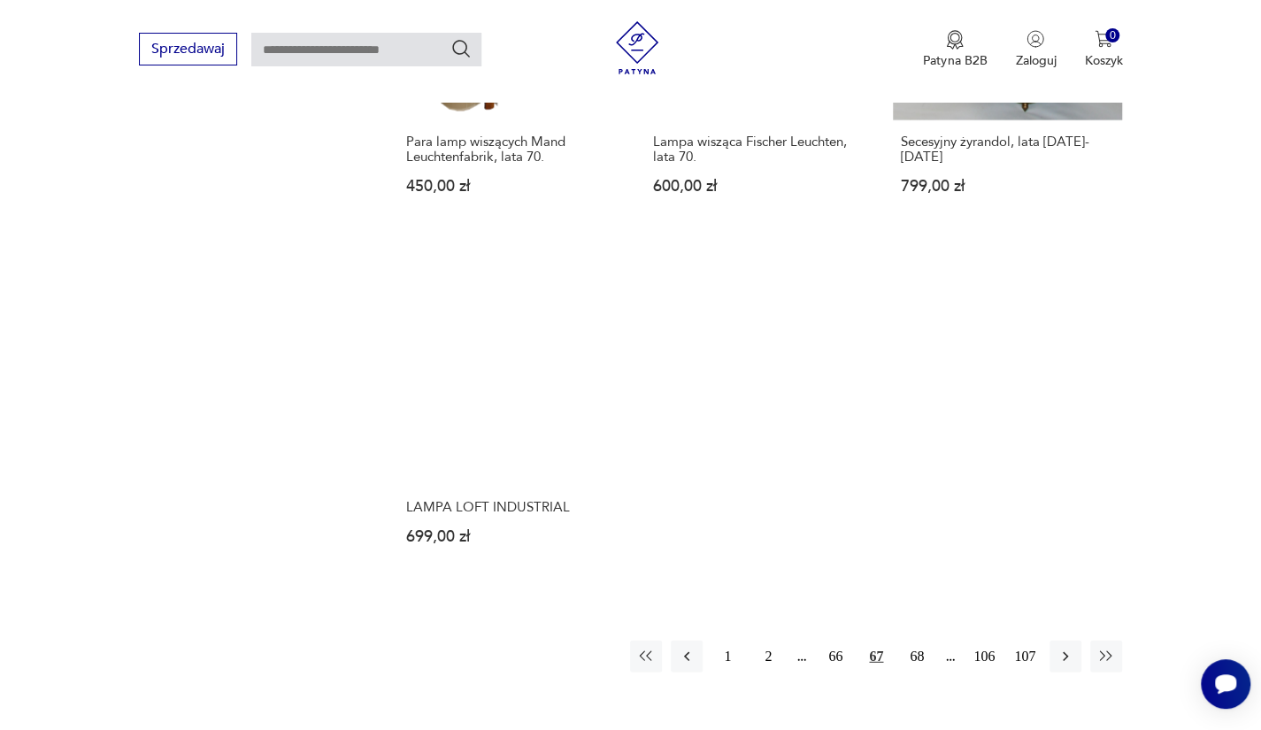
scroll to position [2428, 0]
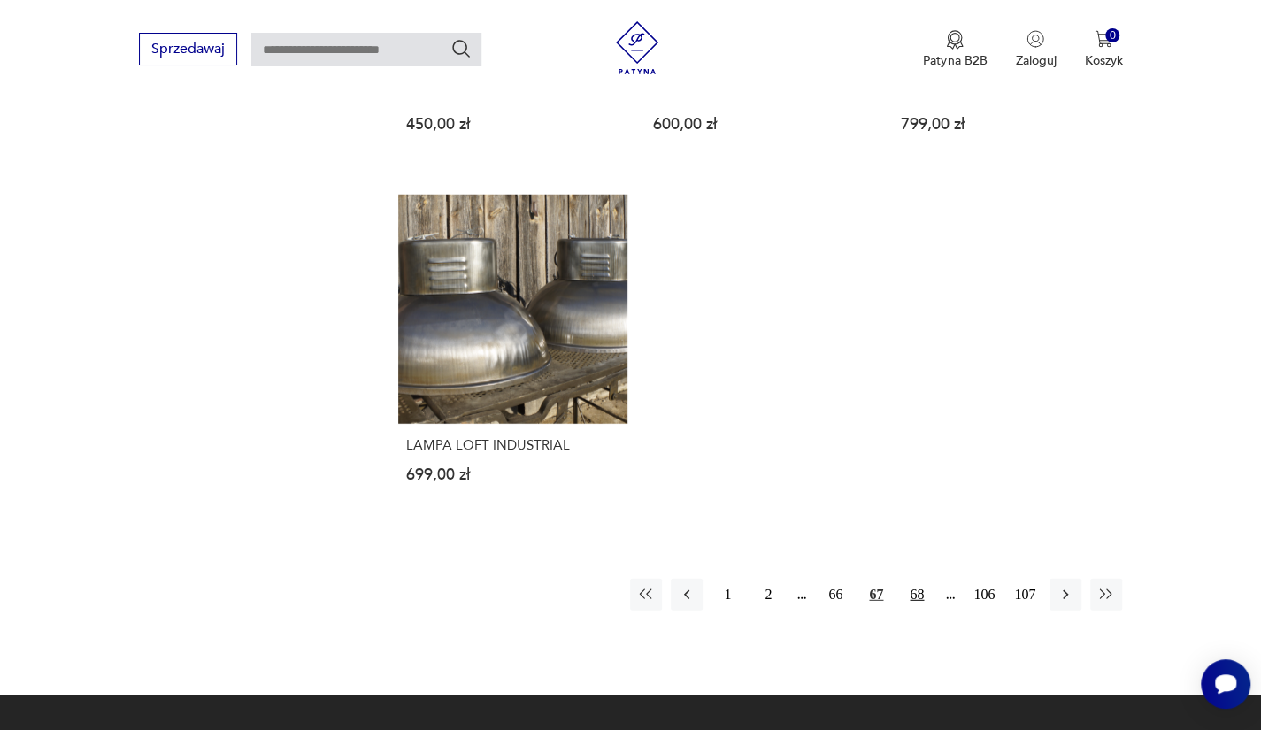
click at [910, 581] on button "68" at bounding box center [917, 595] width 32 height 32
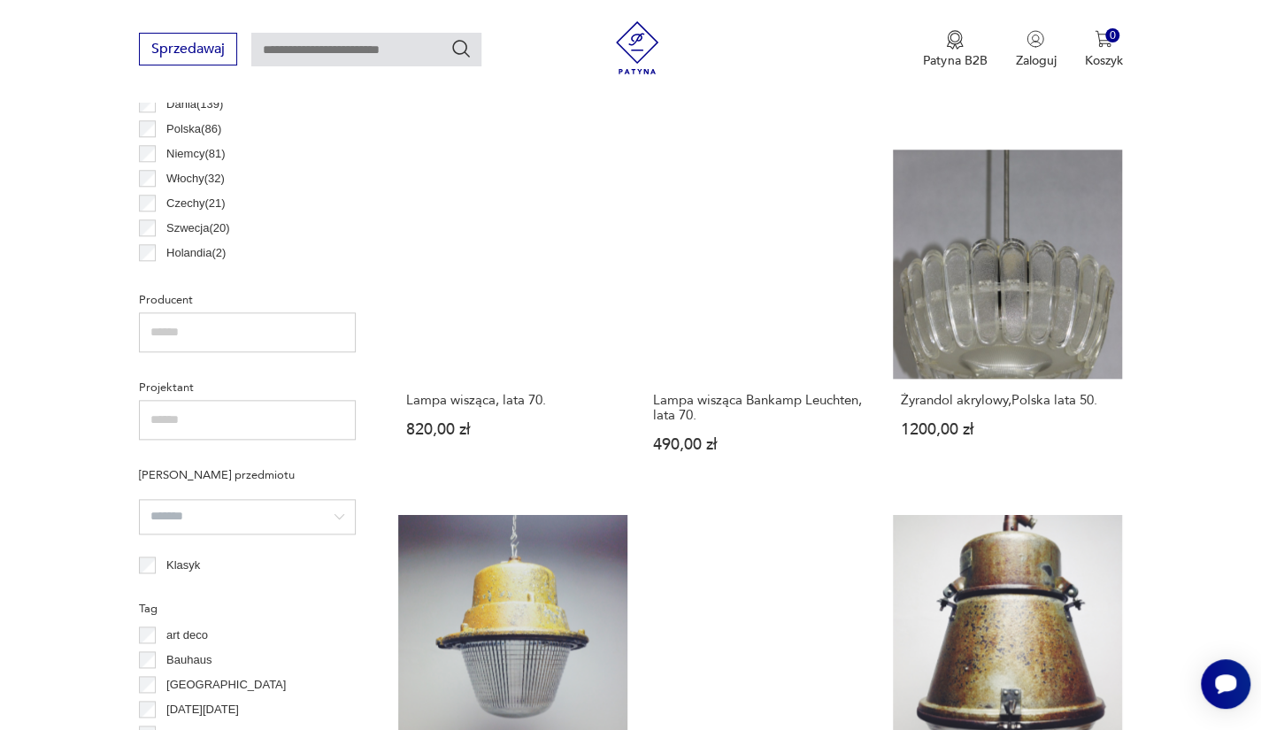
scroll to position [951, 0]
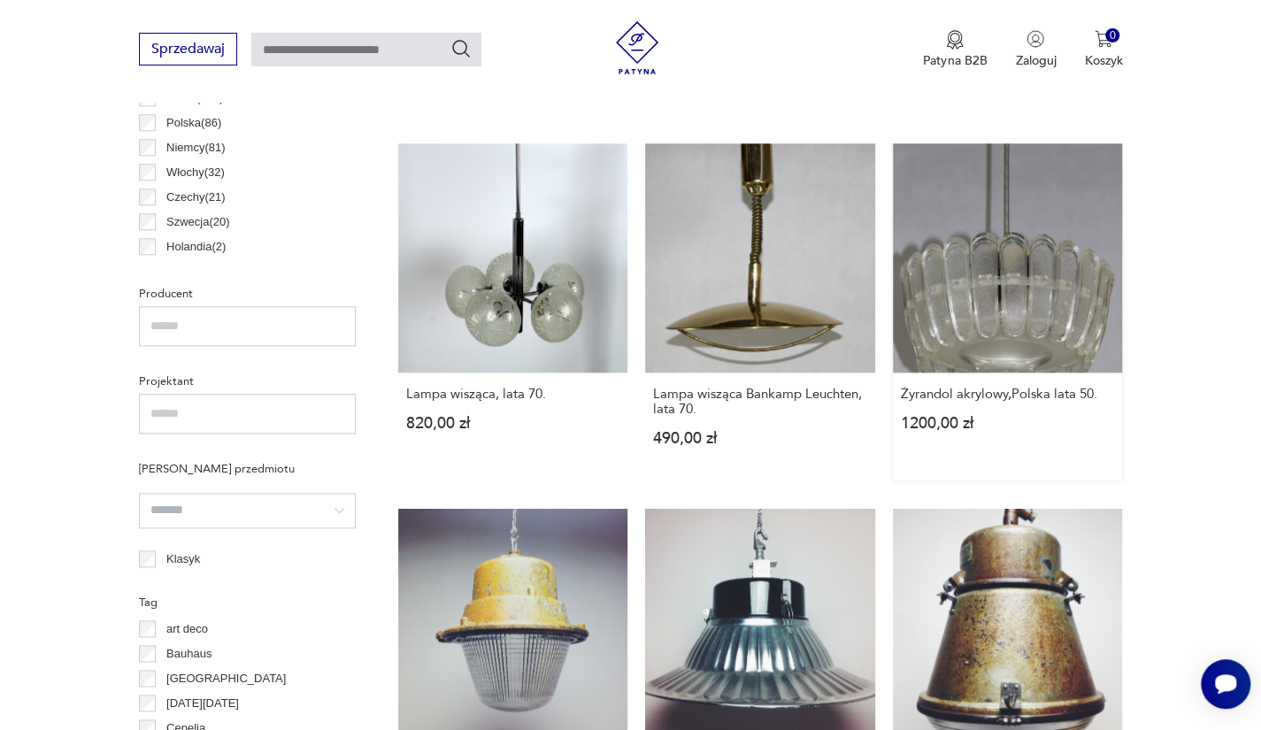
click at [983, 313] on link "Żyrandol akrylowy,Polska lata 50. 1200,00 zł" at bounding box center [1008, 312] width 230 height 338
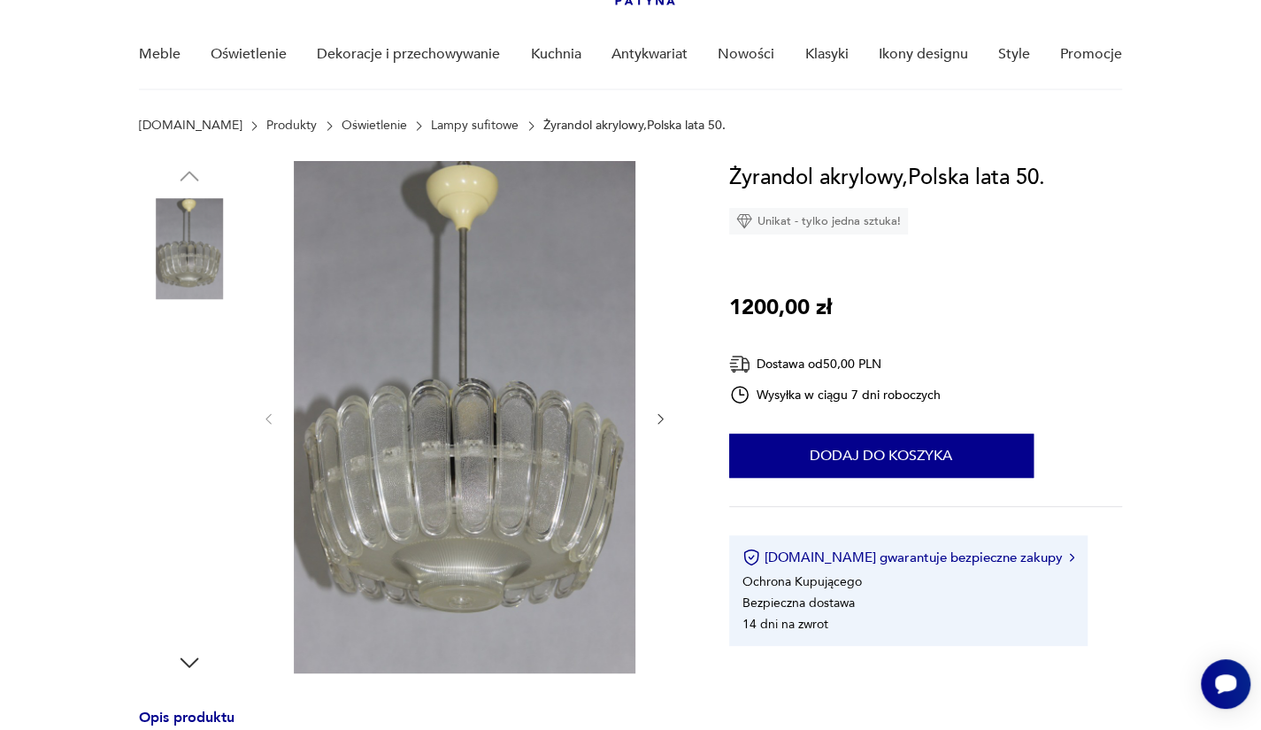
scroll to position [134, 0]
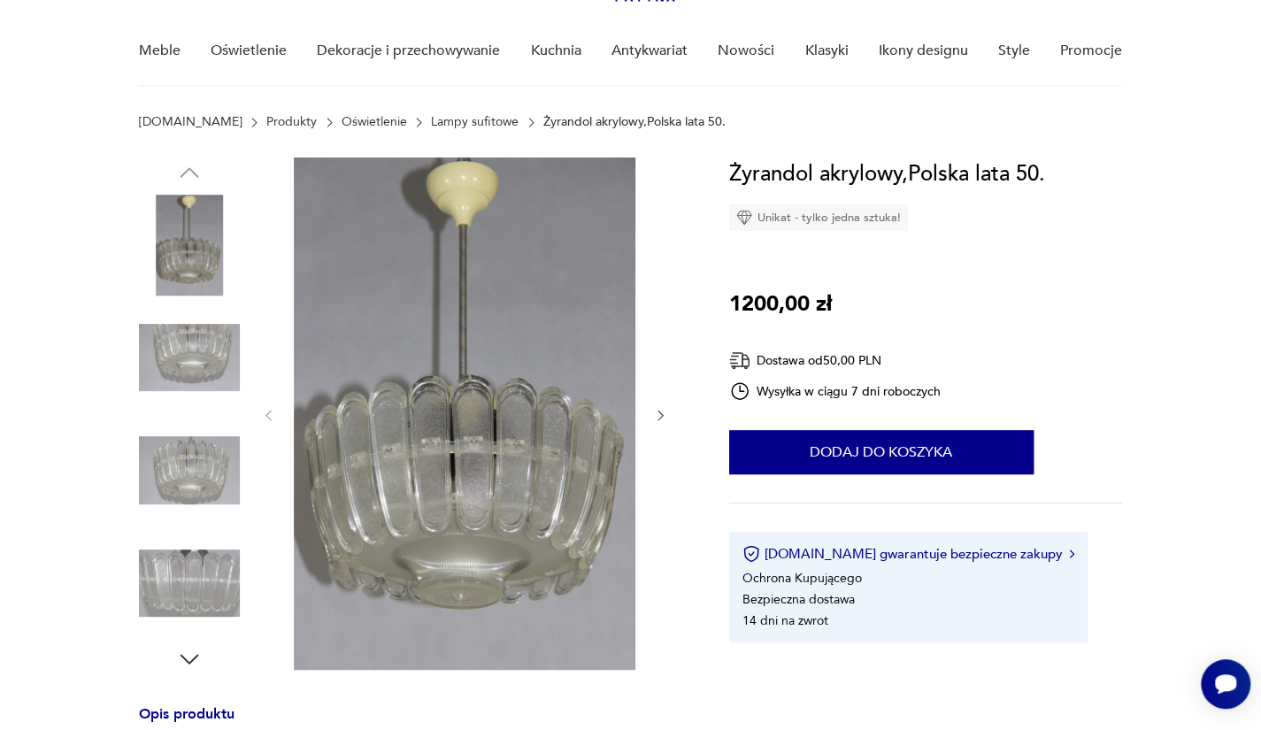
click at [188, 490] on img at bounding box center [189, 470] width 101 height 101
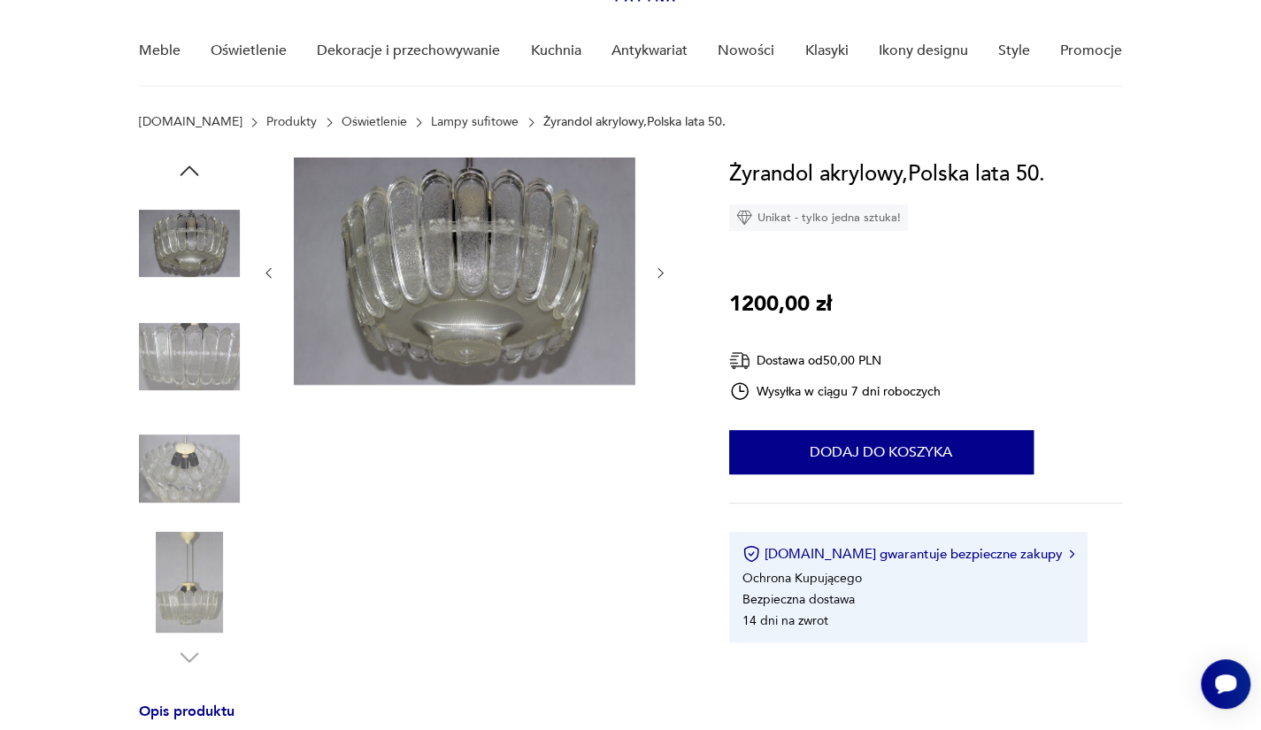
click at [206, 567] on img at bounding box center [189, 582] width 101 height 101
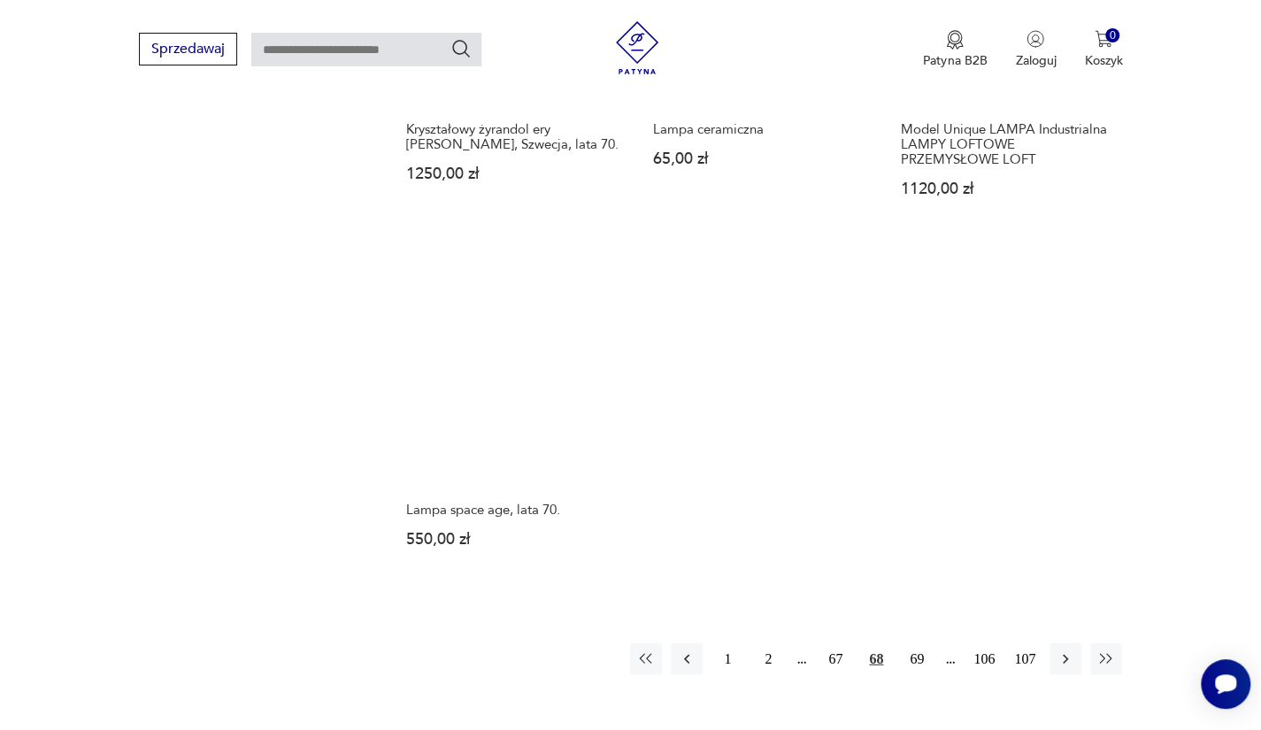
scroll to position [2314, 0]
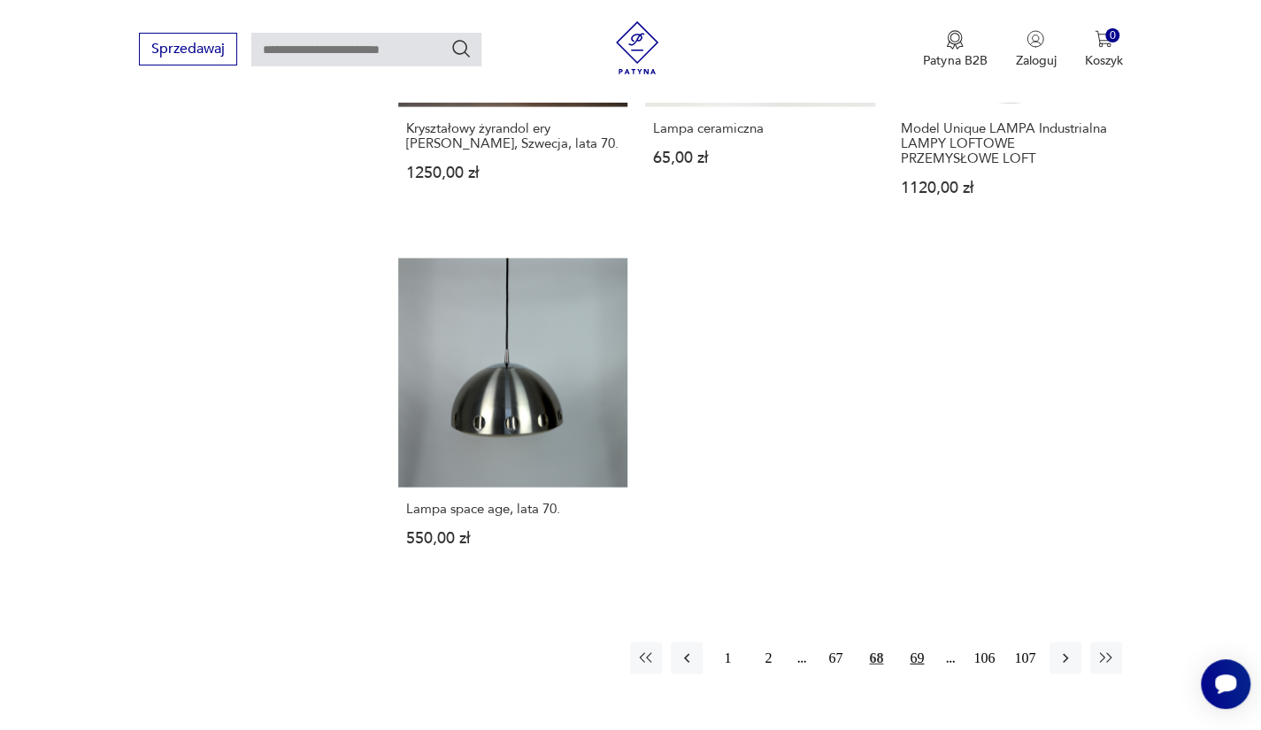
click at [917, 664] on button "69" at bounding box center [917, 658] width 32 height 32
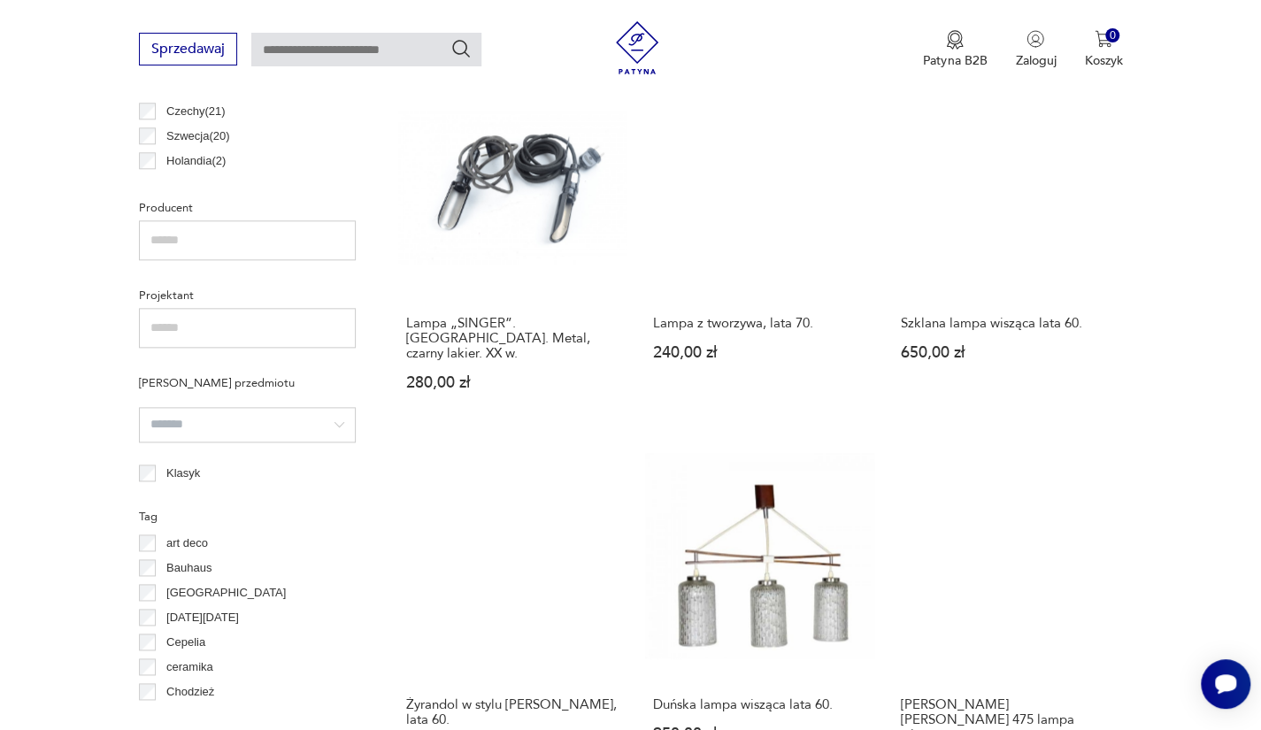
scroll to position [1039, 0]
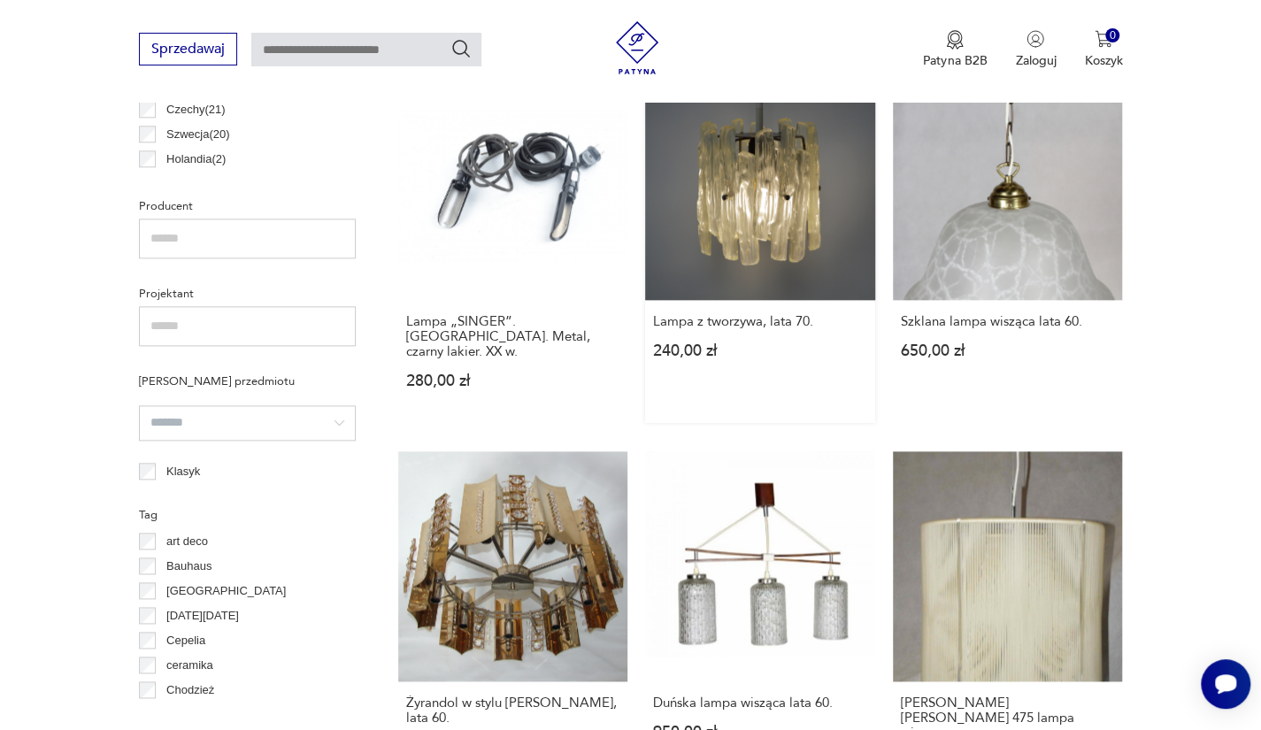
click at [787, 250] on link "Lampa z tworzywa, lata 70. 240,00 zł" at bounding box center [760, 247] width 230 height 353
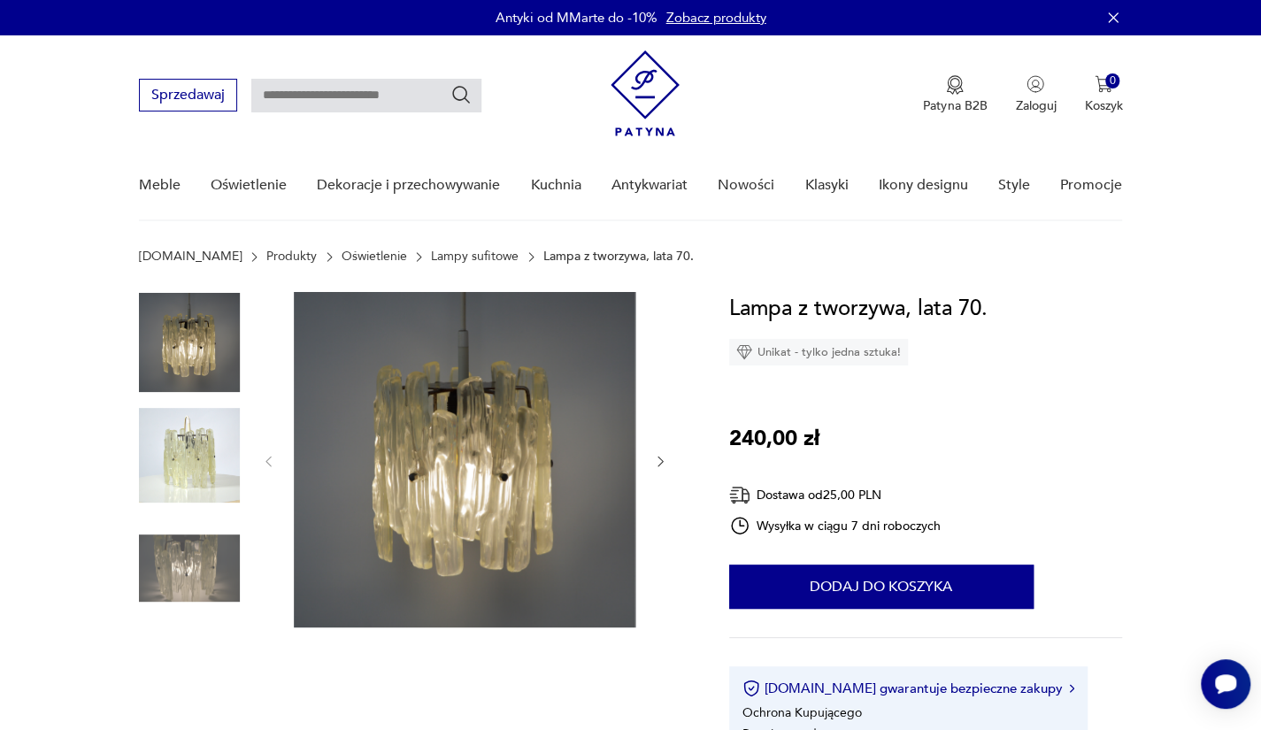
click at [241, 442] on div at bounding box center [413, 513] width 548 height 442
click at [194, 438] on img at bounding box center [189, 455] width 101 height 101
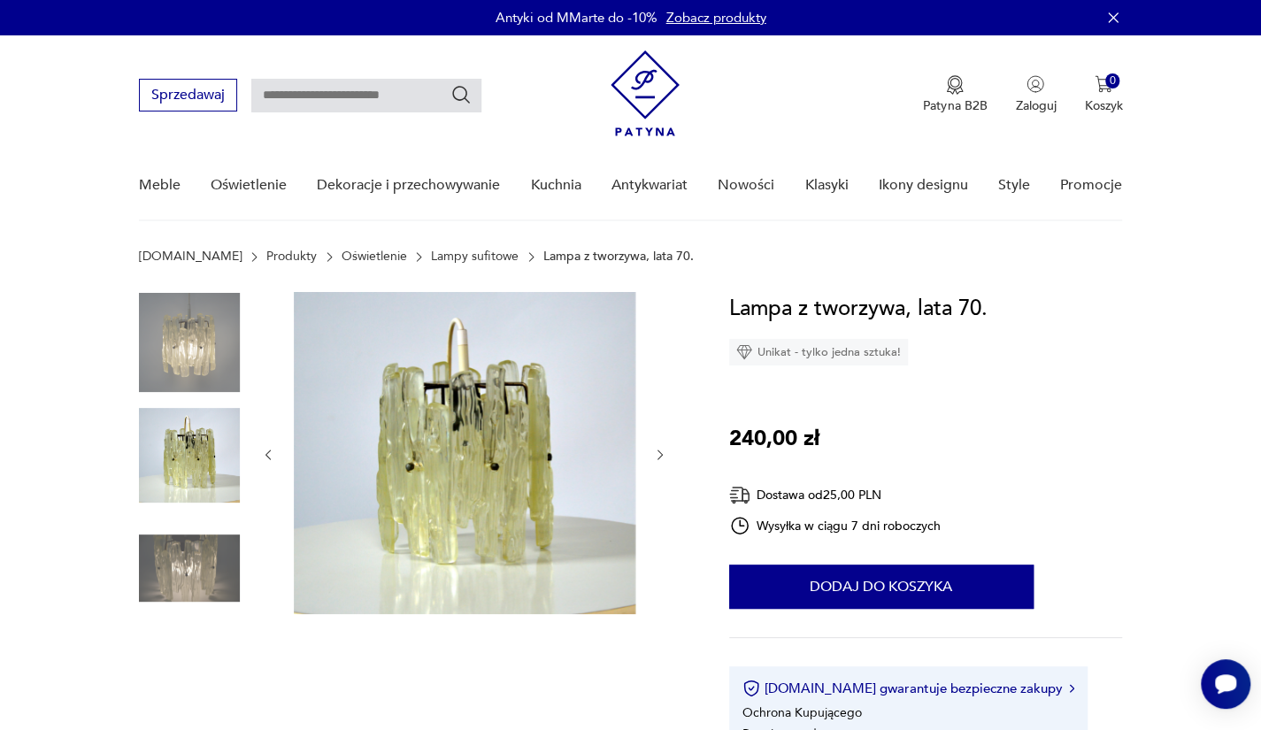
click at [207, 538] on img at bounding box center [189, 568] width 101 height 101
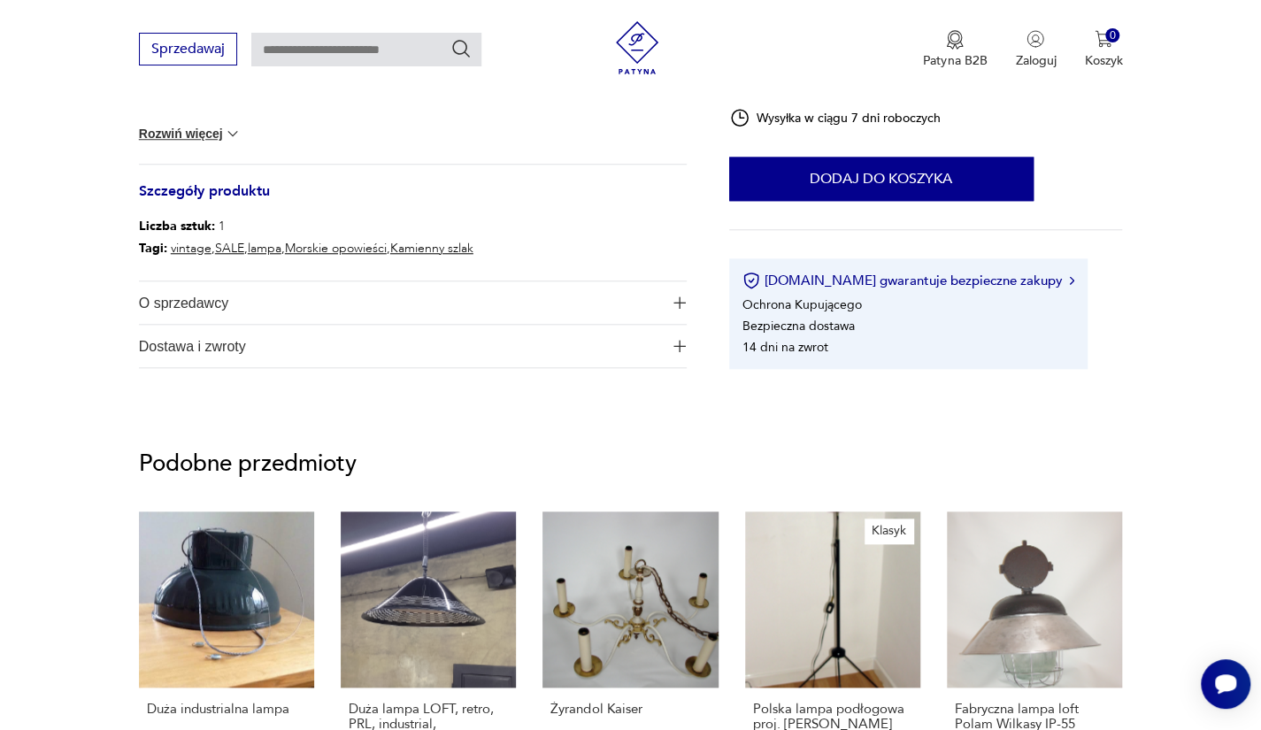
scroll to position [825, 0]
click at [157, 134] on button "Rozwiń więcej" at bounding box center [190, 133] width 103 height 18
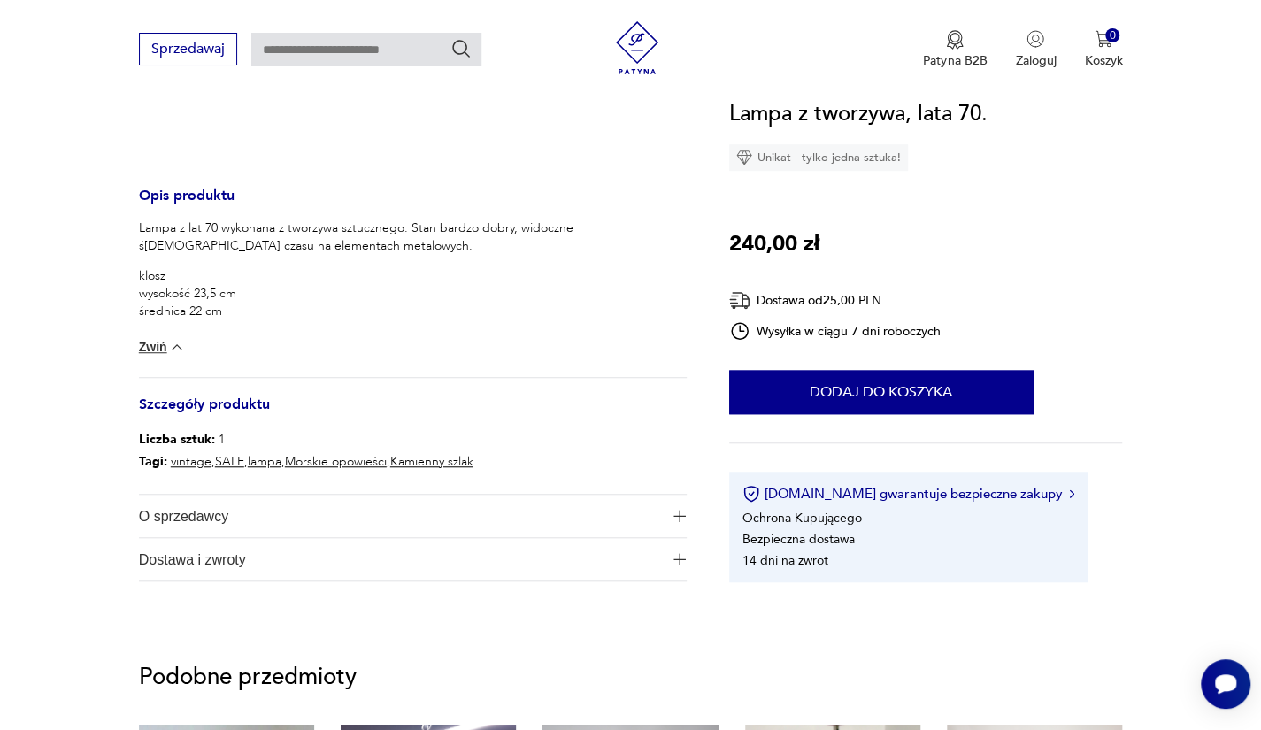
scroll to position [579, 0]
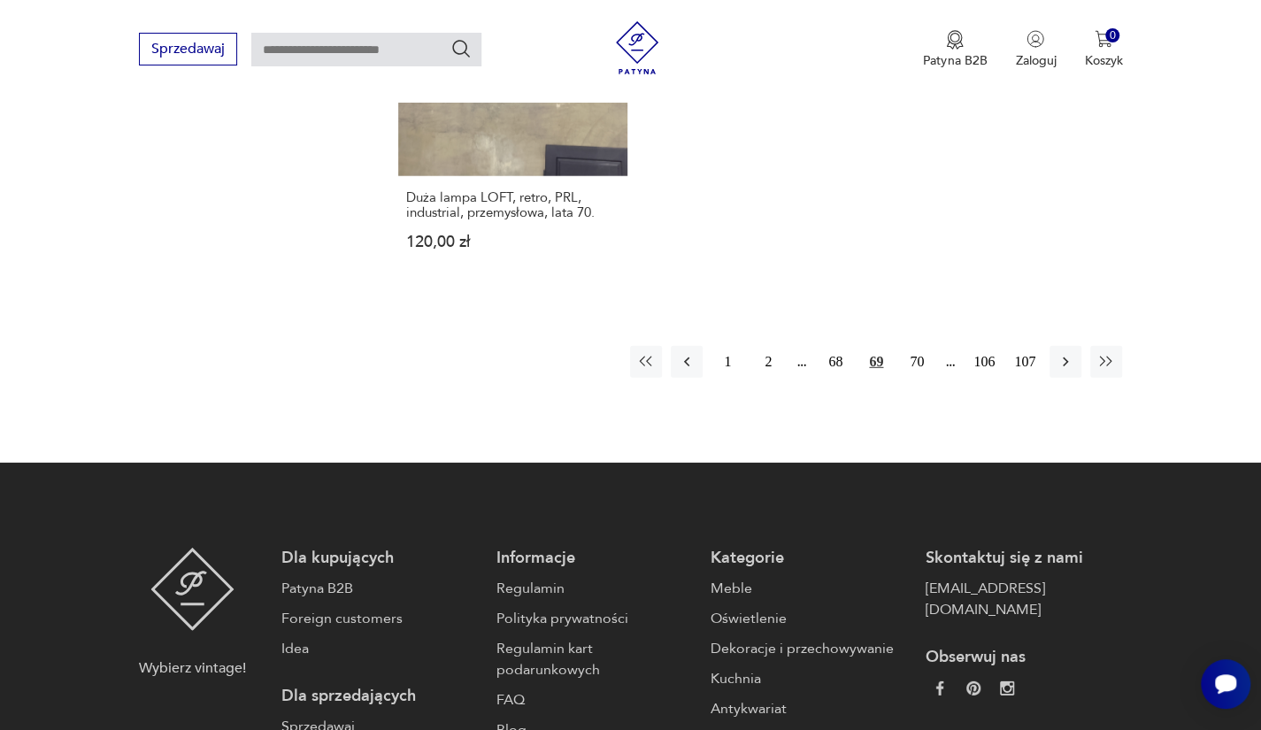
scroll to position [2649, 0]
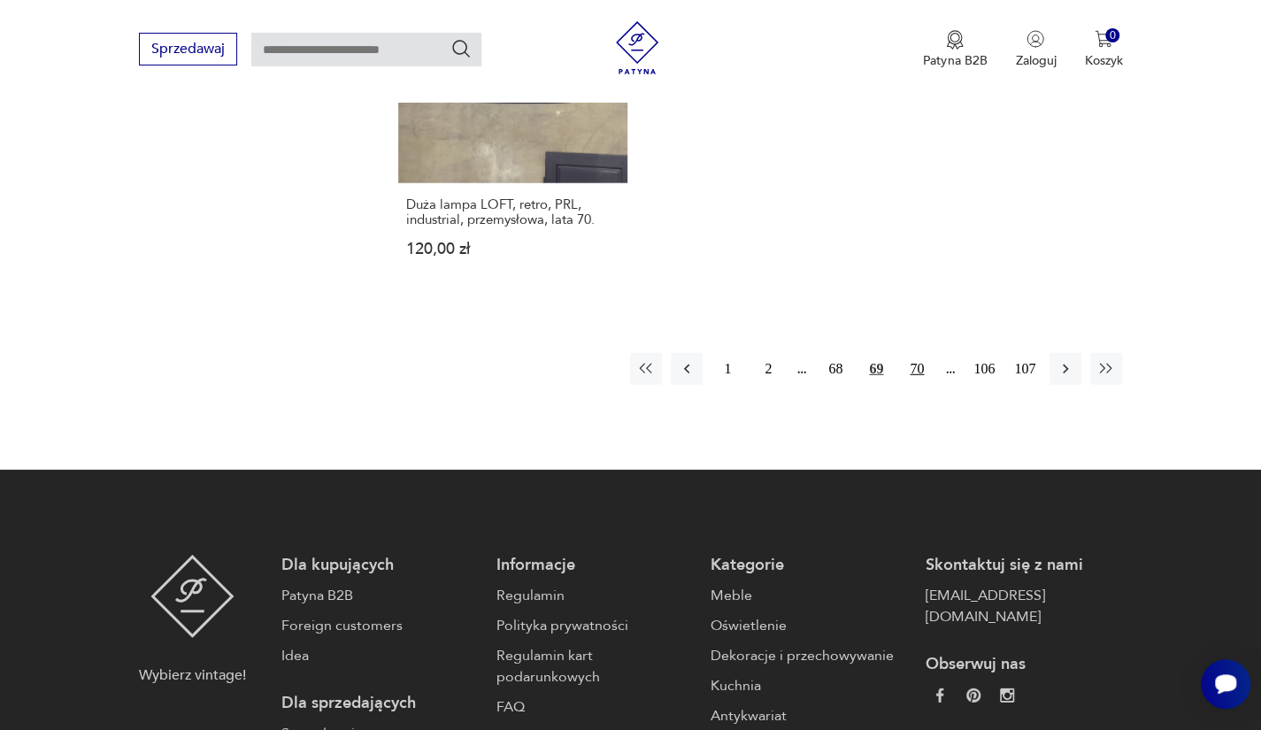
click at [913, 353] on button "70" at bounding box center [917, 369] width 32 height 32
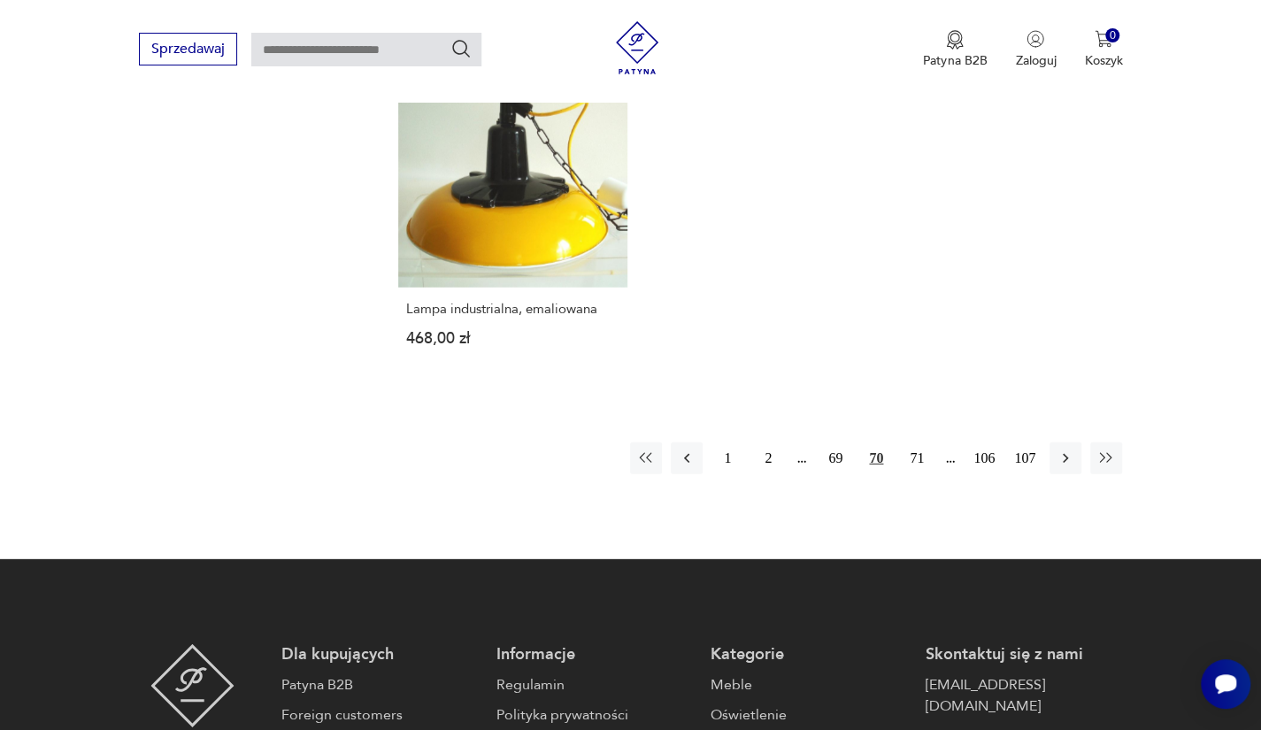
scroll to position [2590, 0]
click at [917, 441] on button "71" at bounding box center [917, 457] width 32 height 32
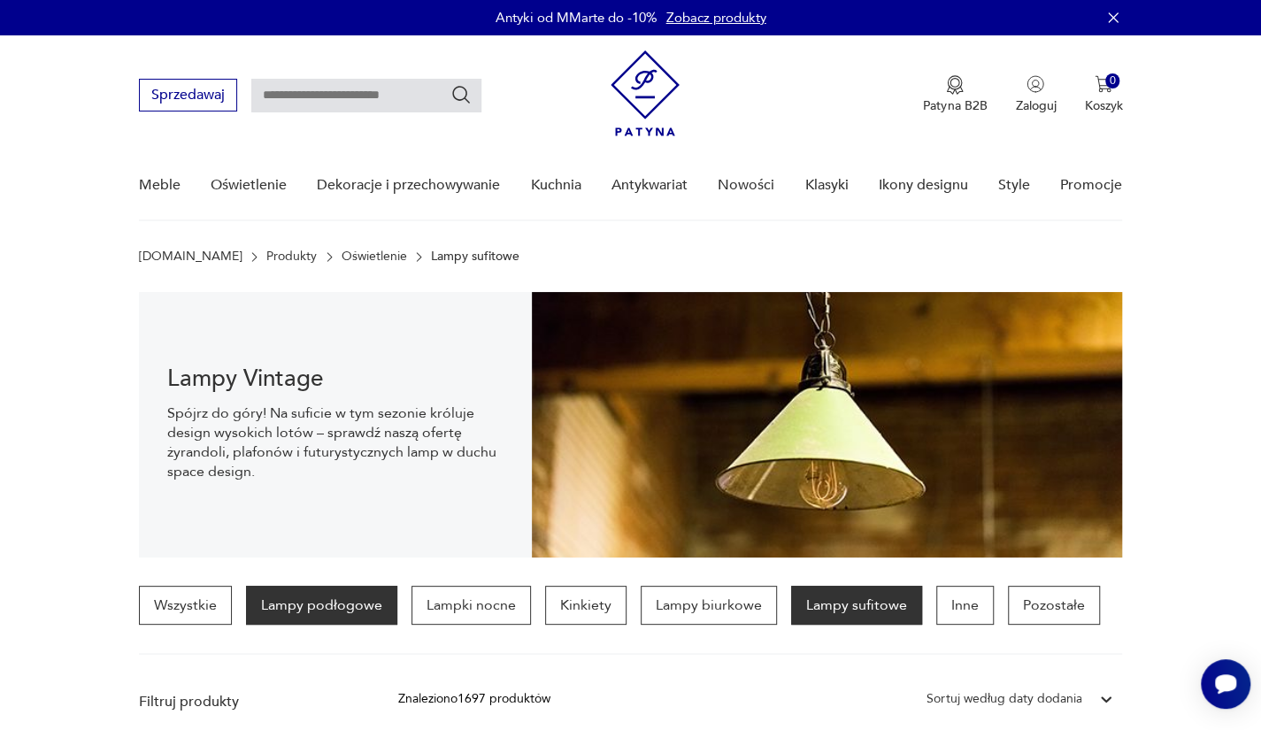
click at [292, 611] on p "Lampy podłogowe" at bounding box center [321, 605] width 151 height 39
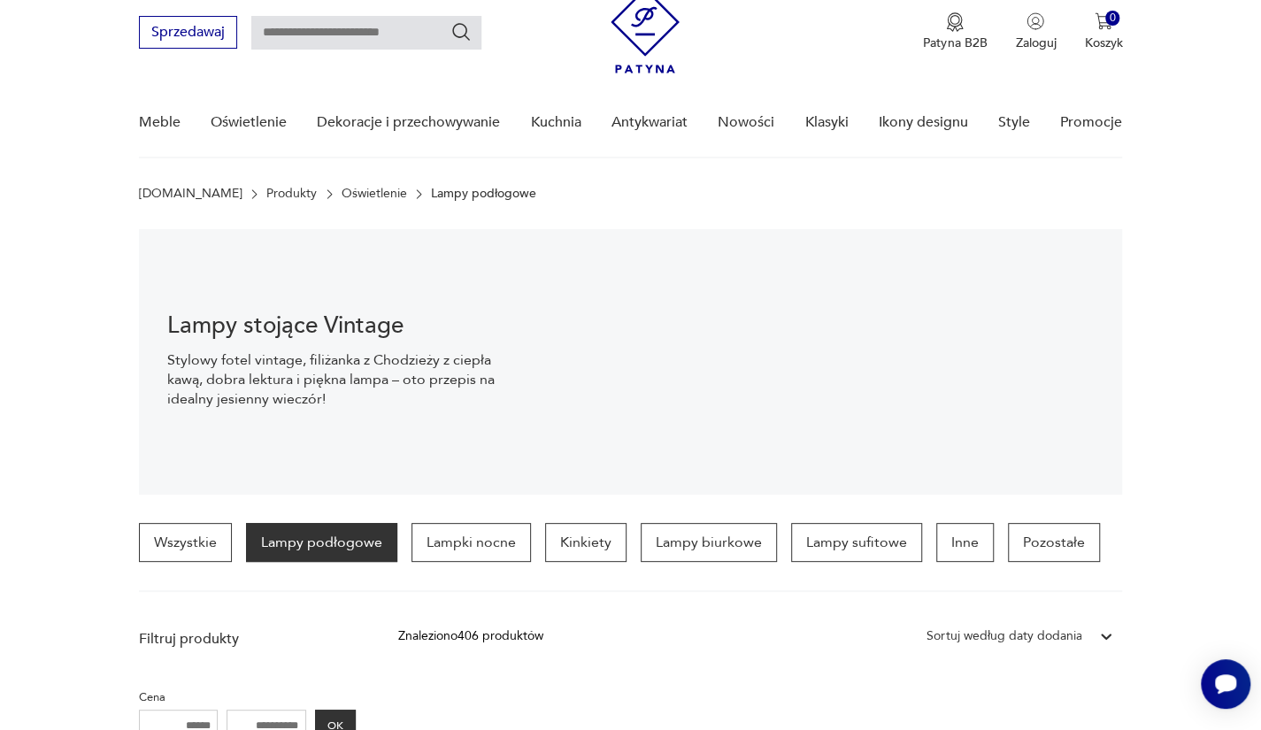
scroll to position [48, 0]
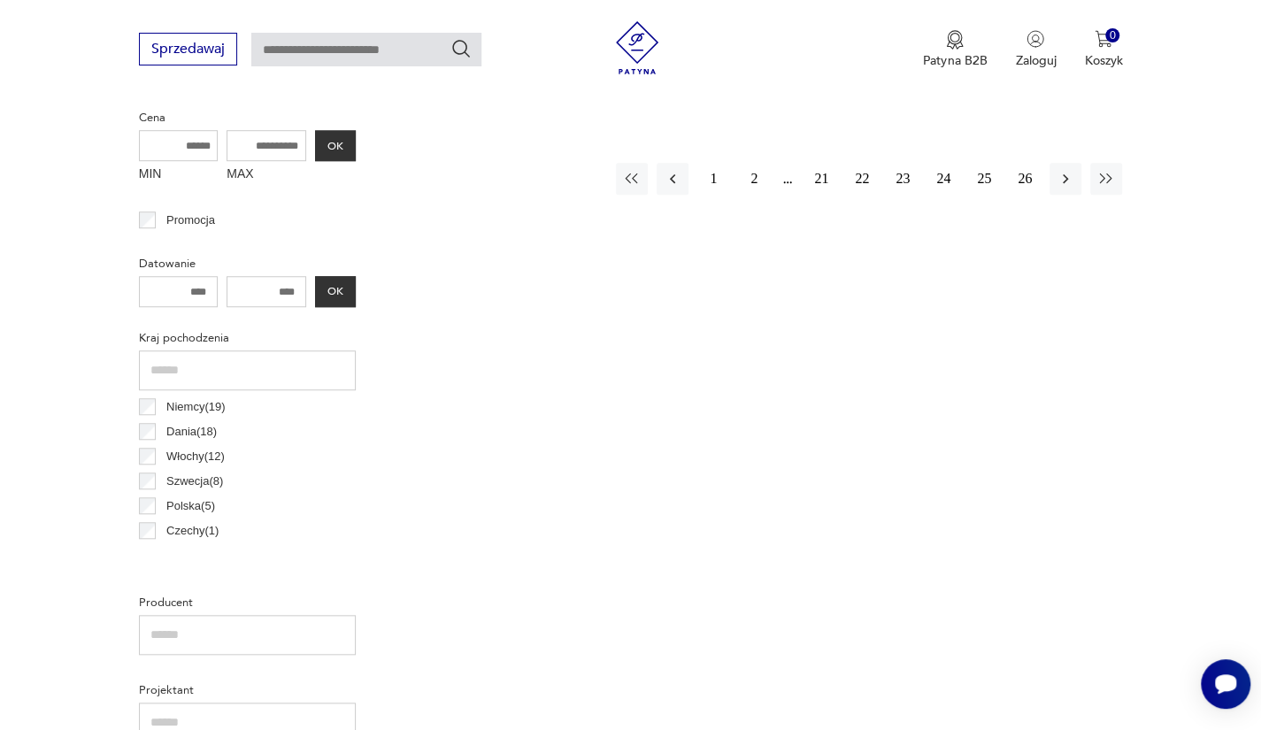
scroll to position [644, 0]
click at [710, 182] on button "1" at bounding box center [713, 177] width 32 height 32
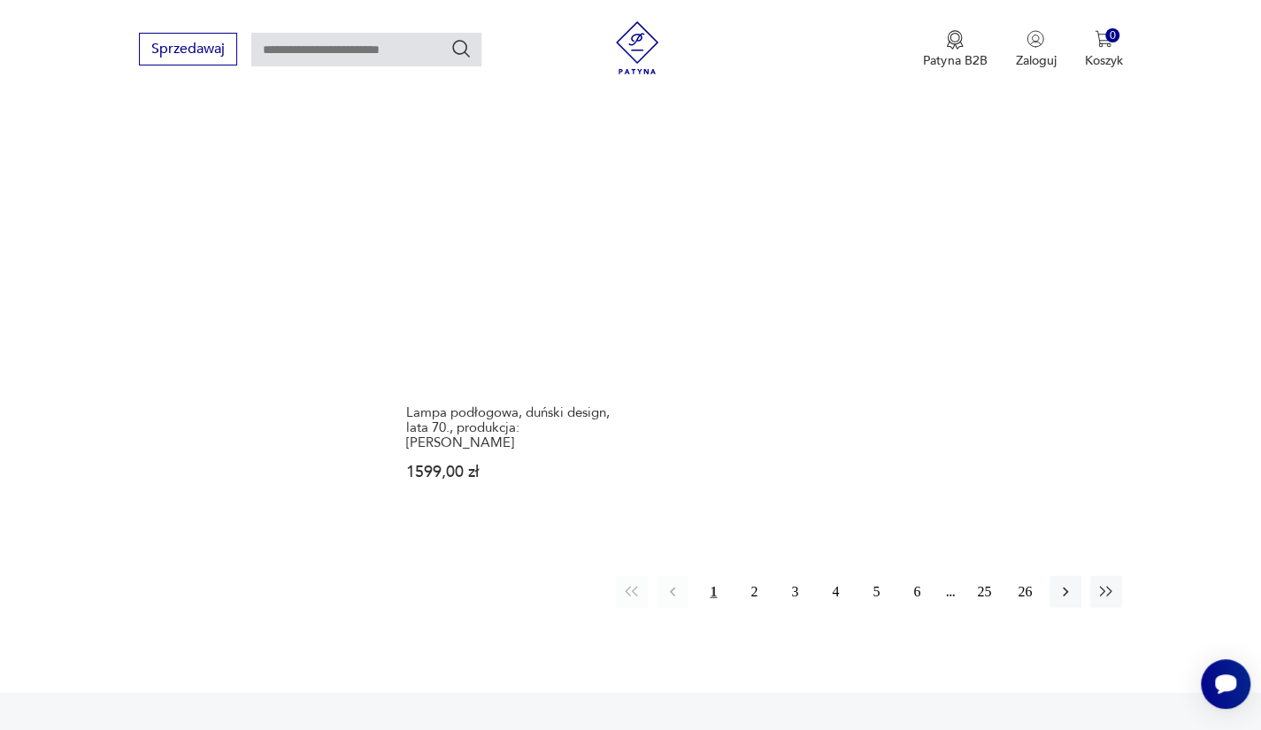
scroll to position [2499, 0]
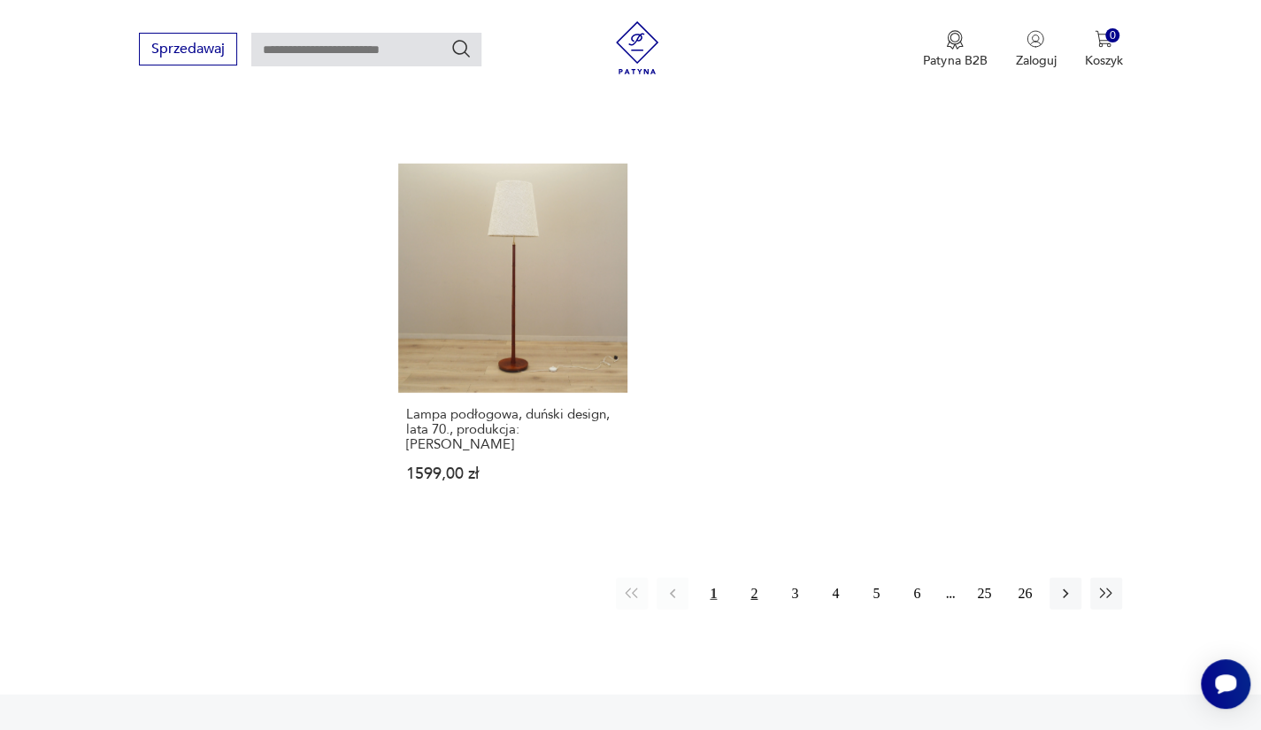
click at [756, 588] on button "2" at bounding box center [754, 594] width 32 height 32
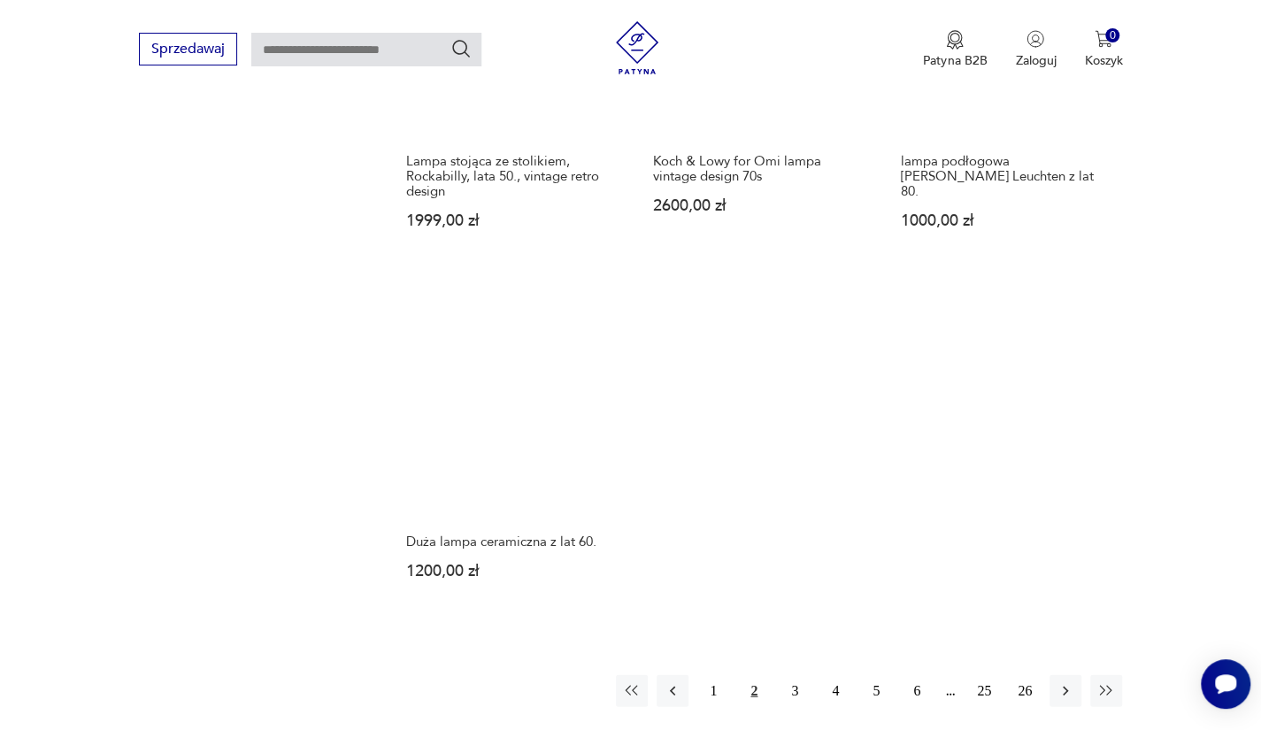
scroll to position [2424, 0]
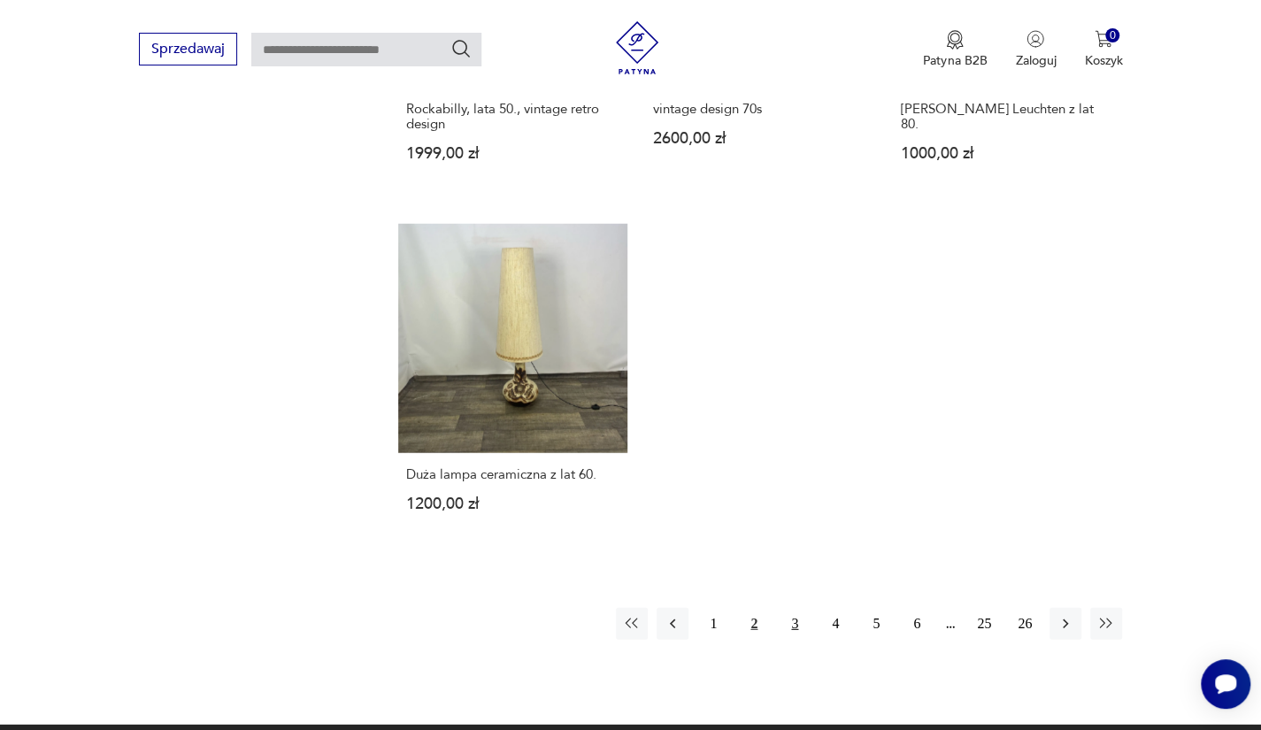
click at [791, 608] on button "3" at bounding box center [795, 624] width 32 height 32
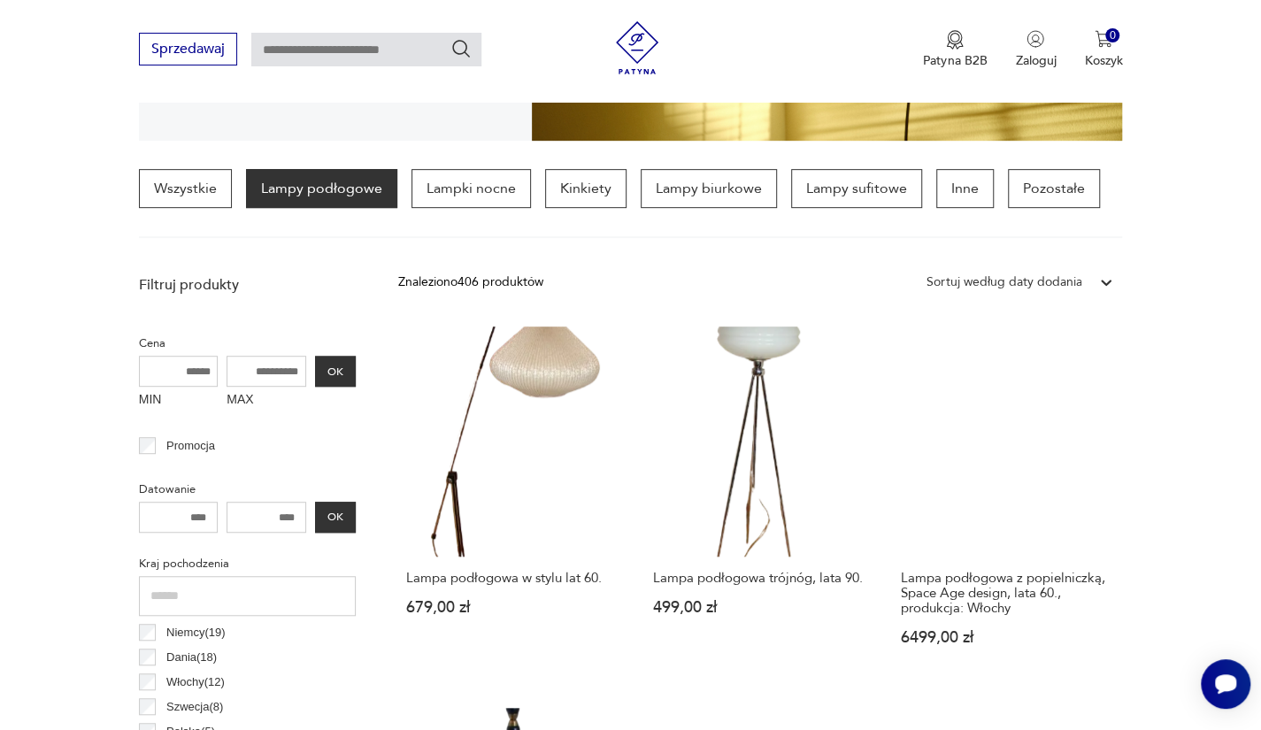
scroll to position [488, 0]
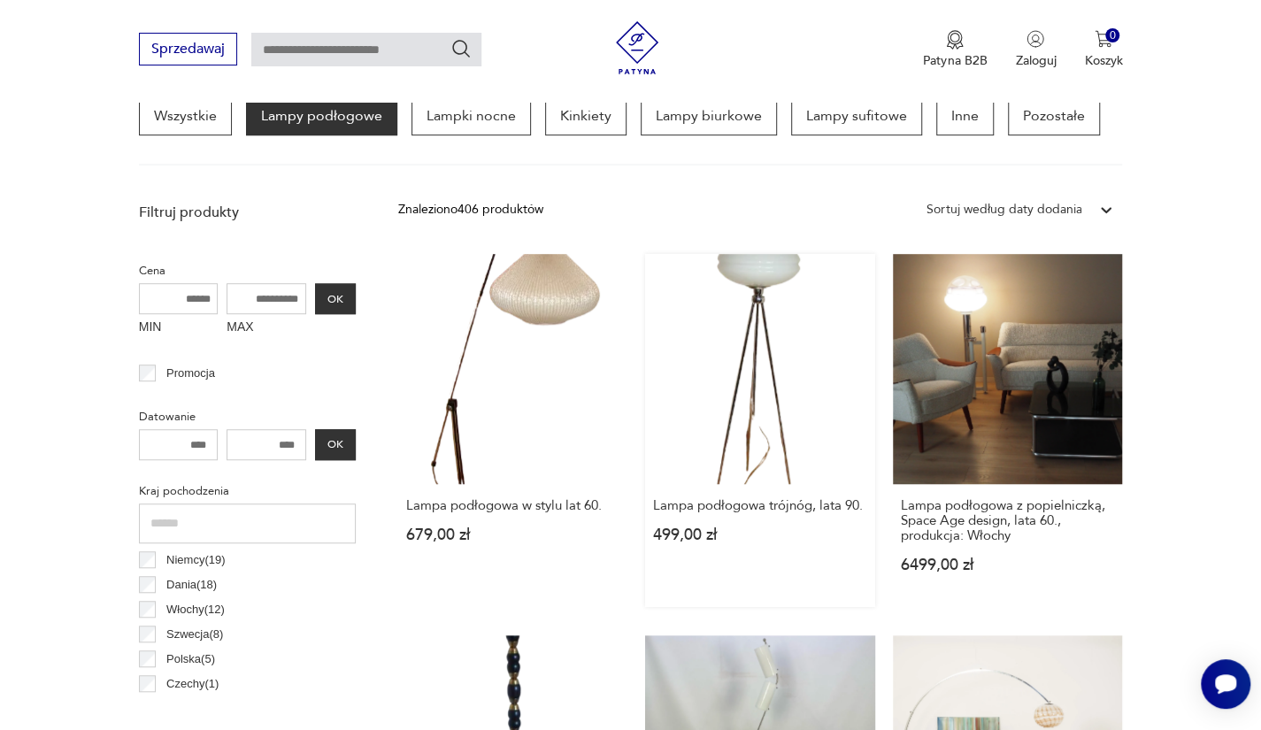
click at [715, 372] on link "Lampa podłogowa trójnóg, lata 90. 499,00 zł" at bounding box center [760, 430] width 230 height 353
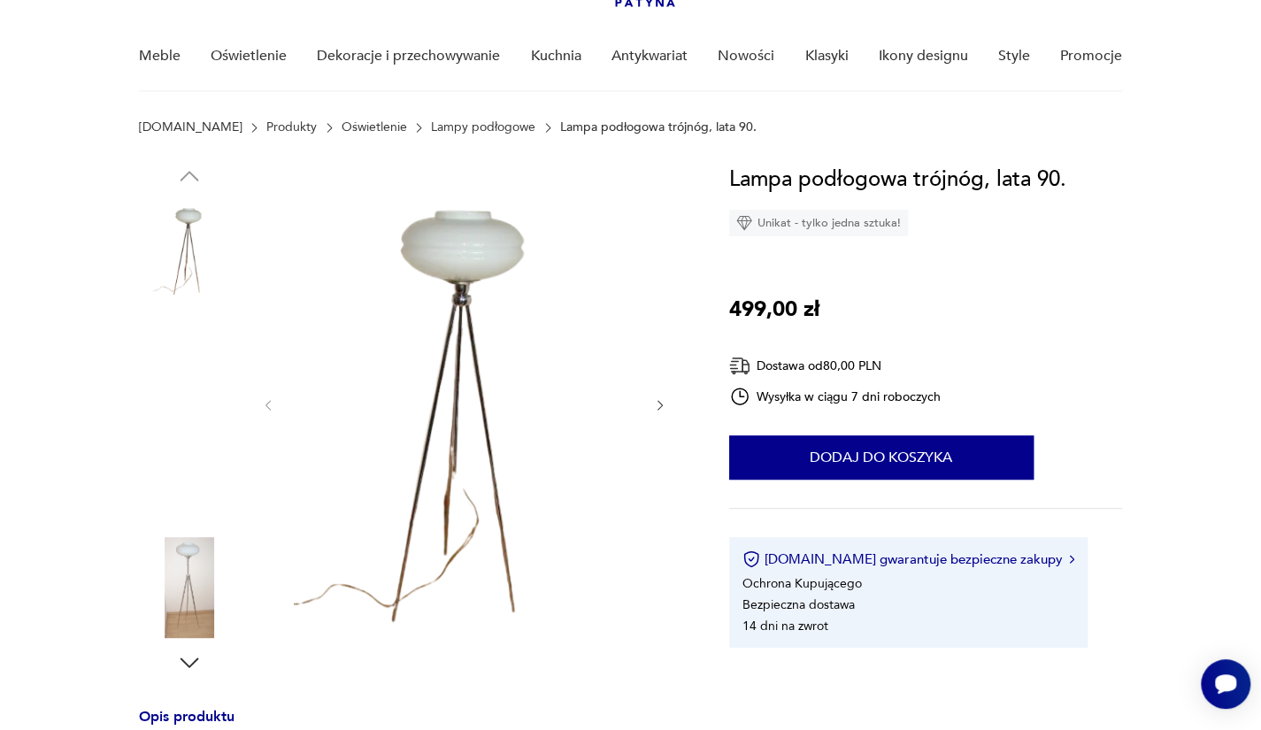
scroll to position [131, 0]
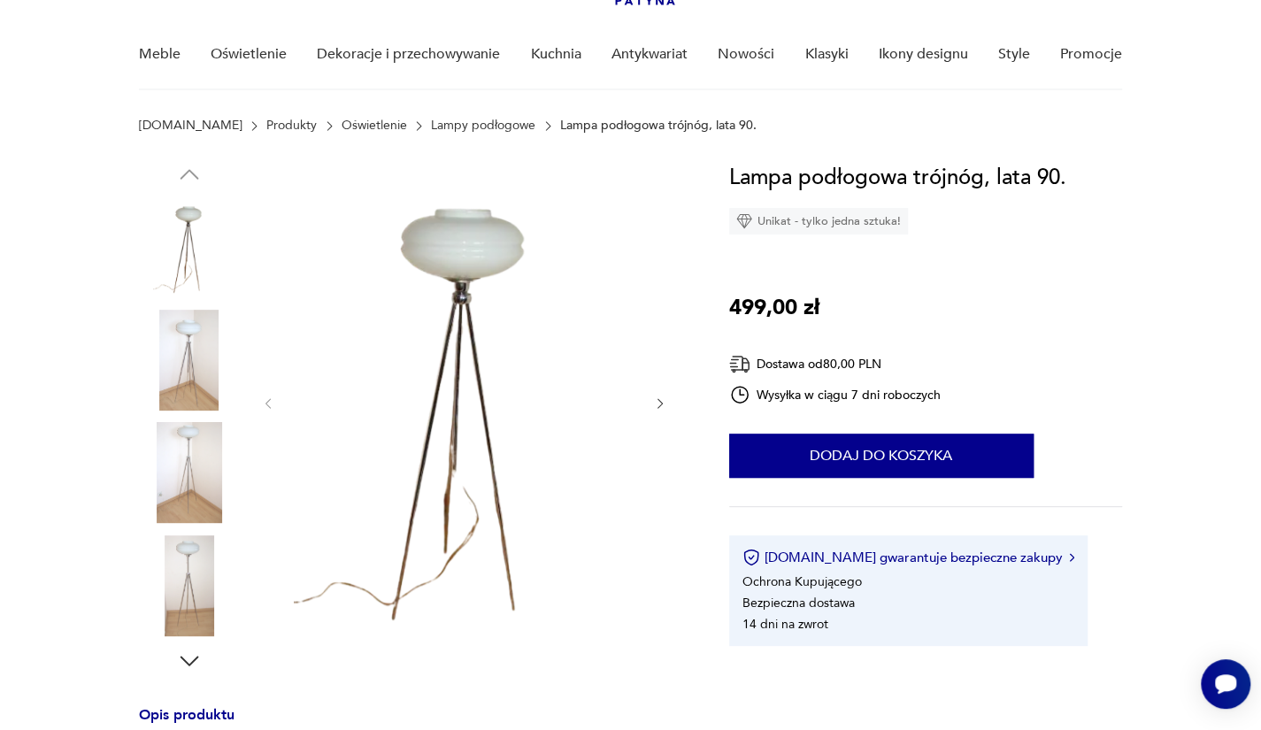
click at [194, 368] on img at bounding box center [189, 360] width 101 height 101
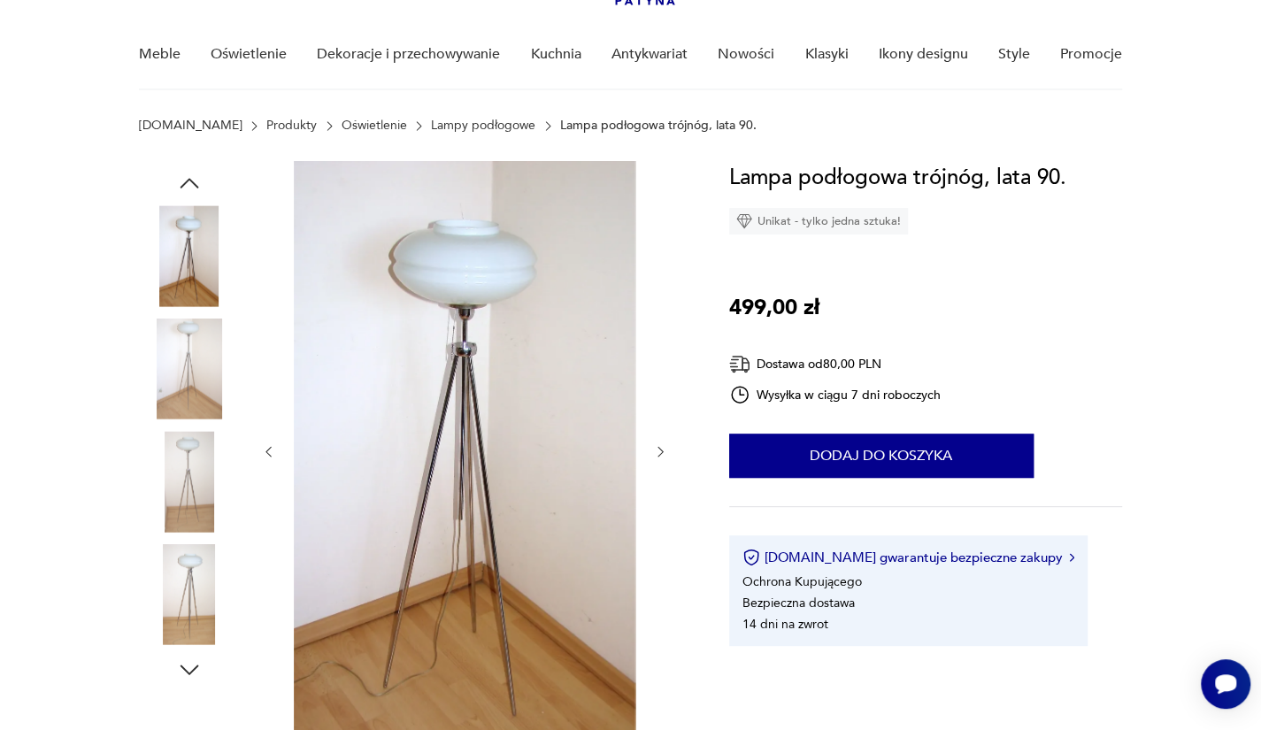
click at [170, 438] on img at bounding box center [189, 481] width 101 height 101
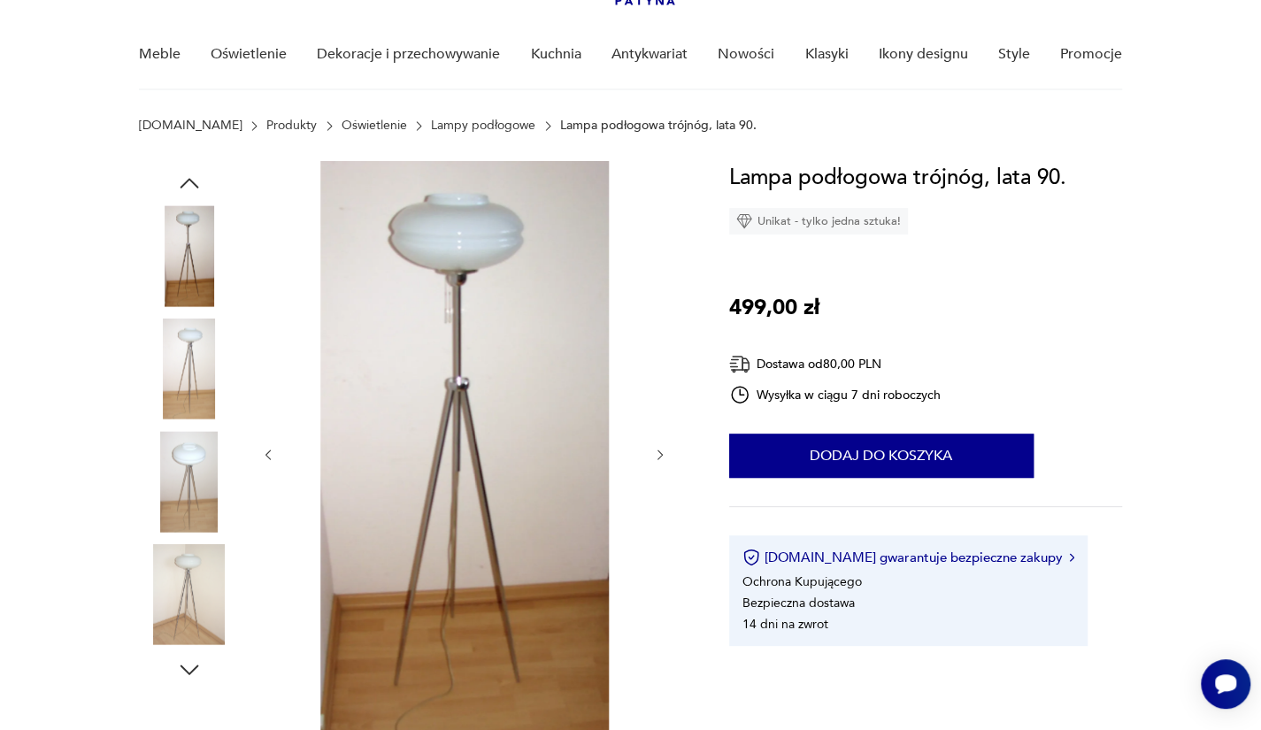
click at [187, 496] on img at bounding box center [189, 481] width 101 height 101
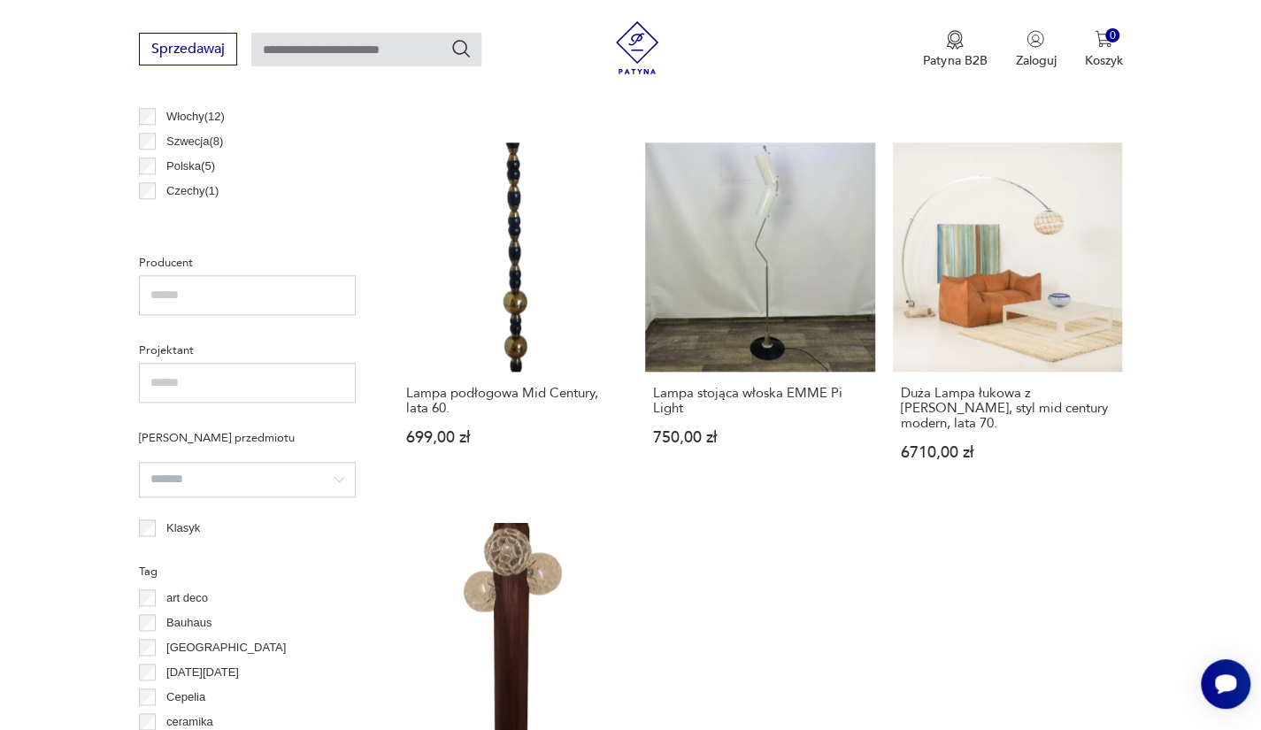
scroll to position [983, 0]
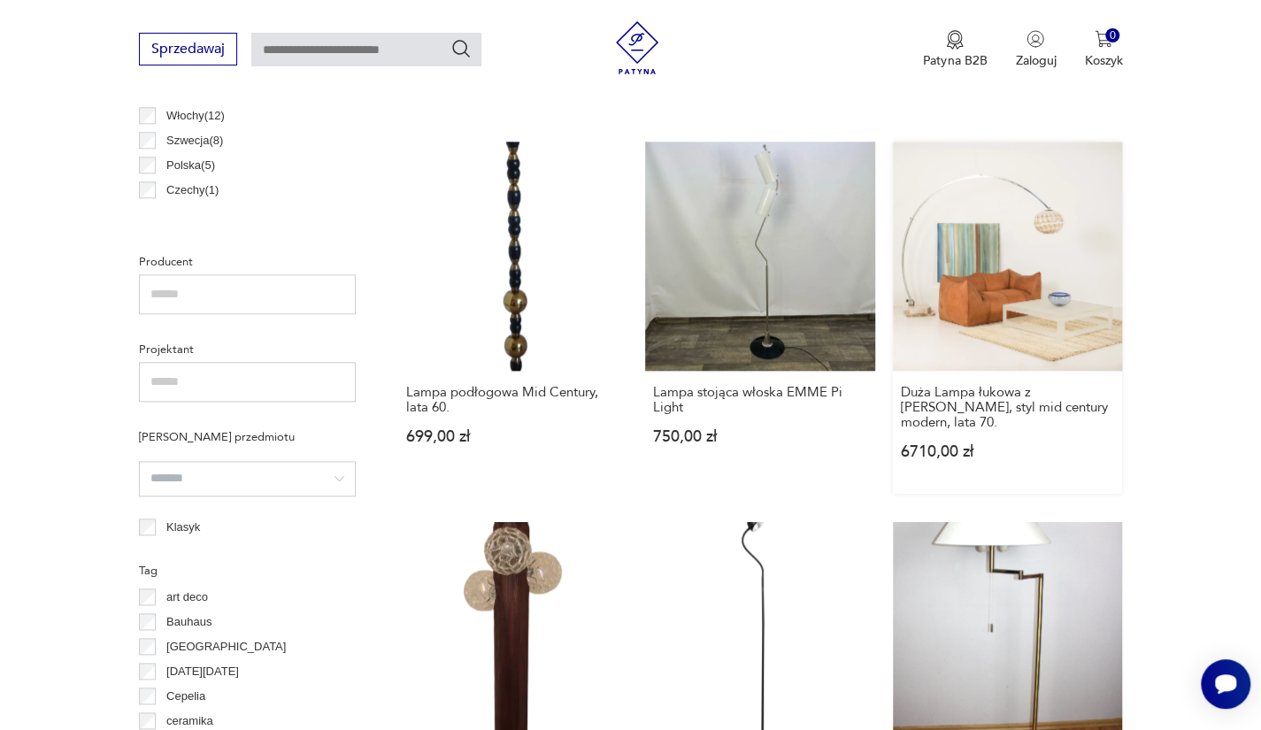
click at [964, 263] on link "Duża Lampa łukowa z [PERSON_NAME], styl mid century modern, lata 70. 6710,00 zł" at bounding box center [1008, 318] width 230 height 353
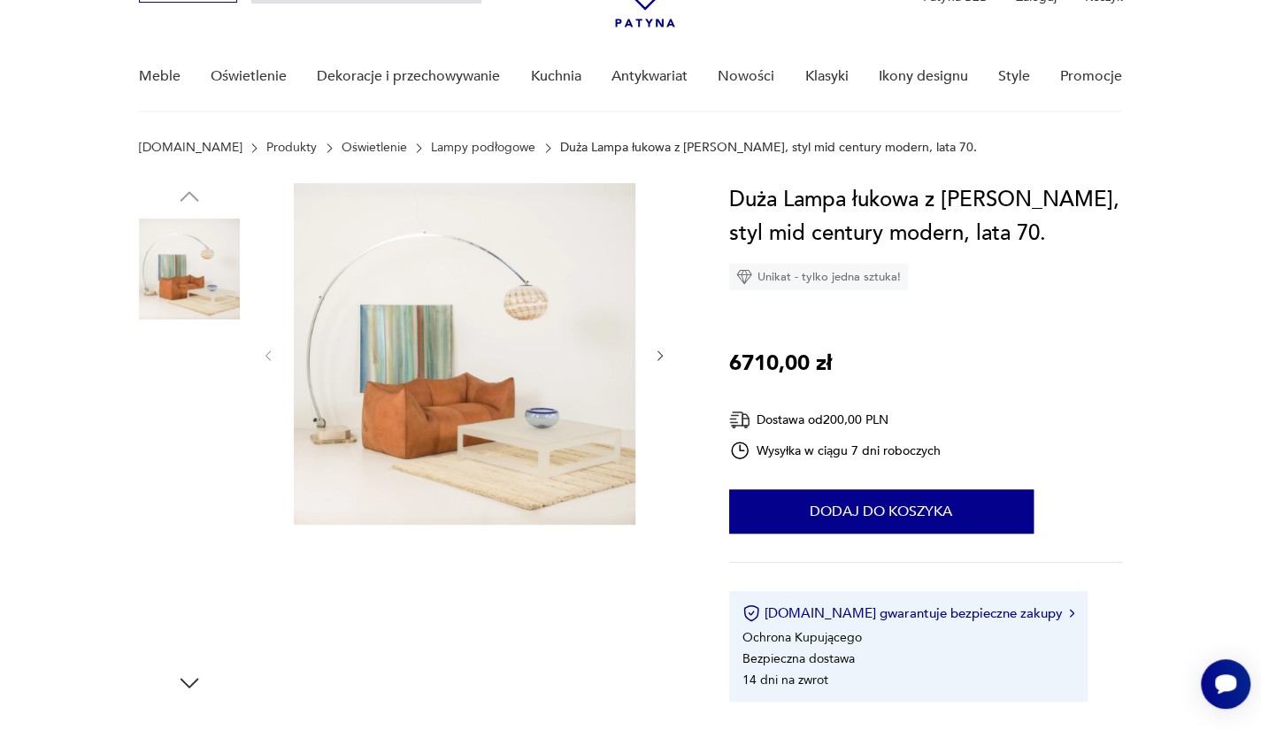
scroll to position [142, 0]
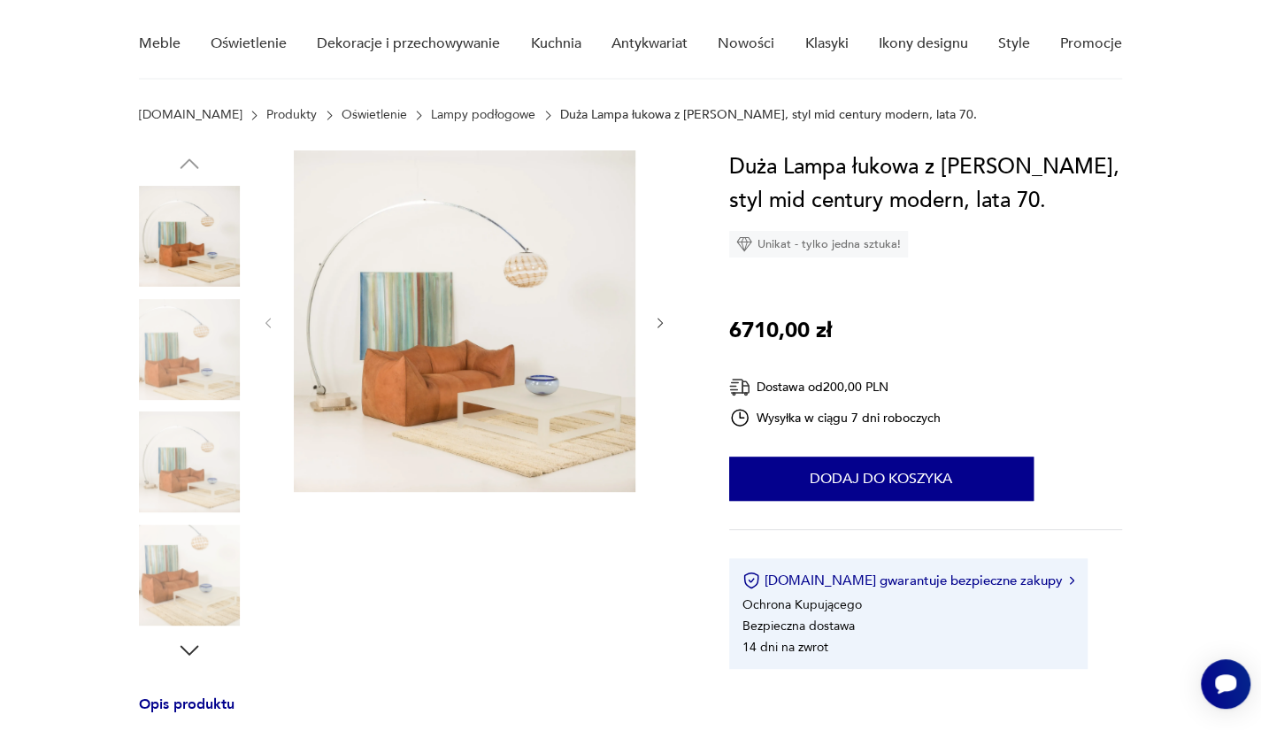
click at [198, 341] on img at bounding box center [189, 349] width 101 height 101
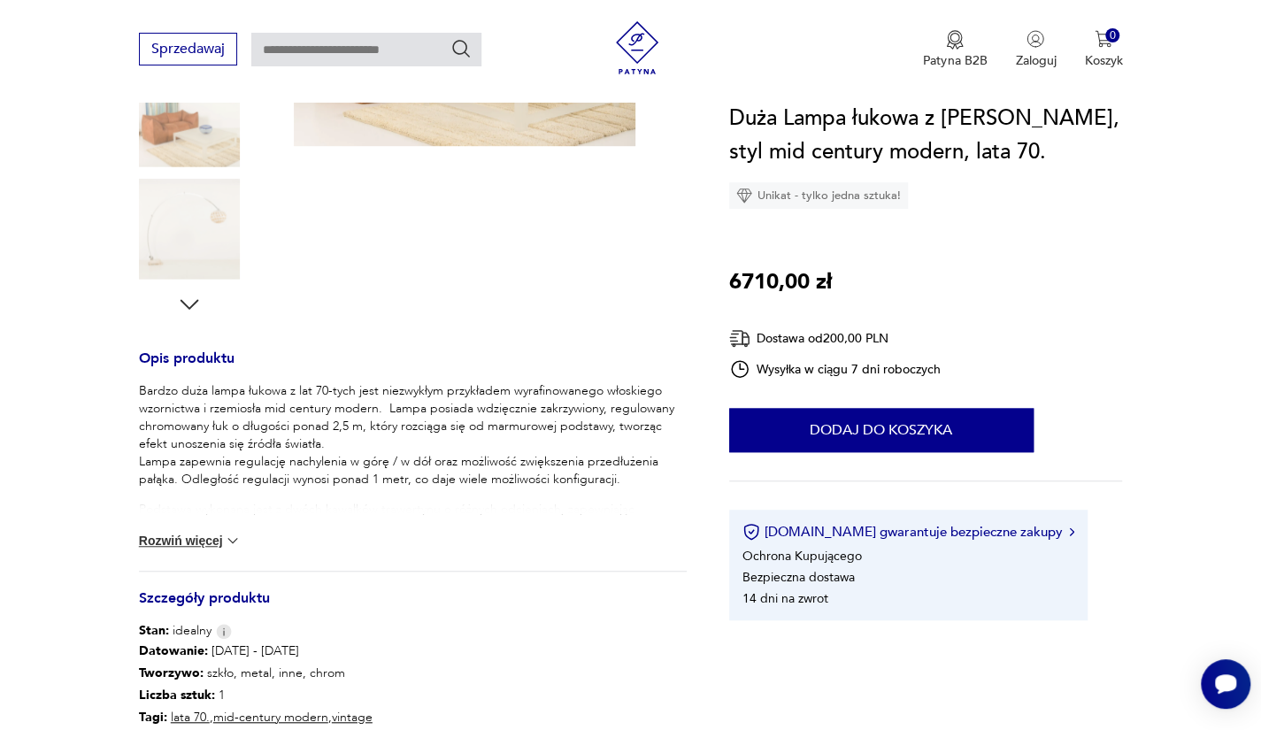
scroll to position [488, 0]
click at [211, 224] on img at bounding box center [189, 228] width 101 height 101
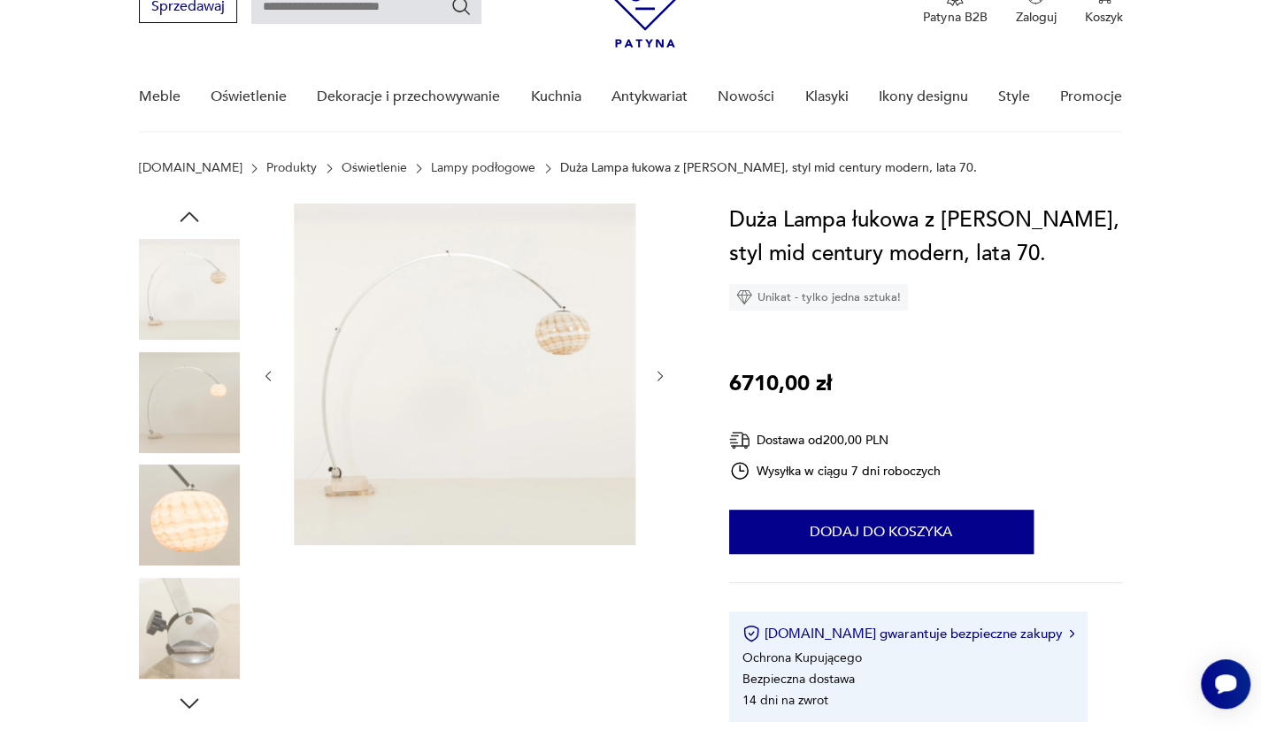
scroll to position [159, 0]
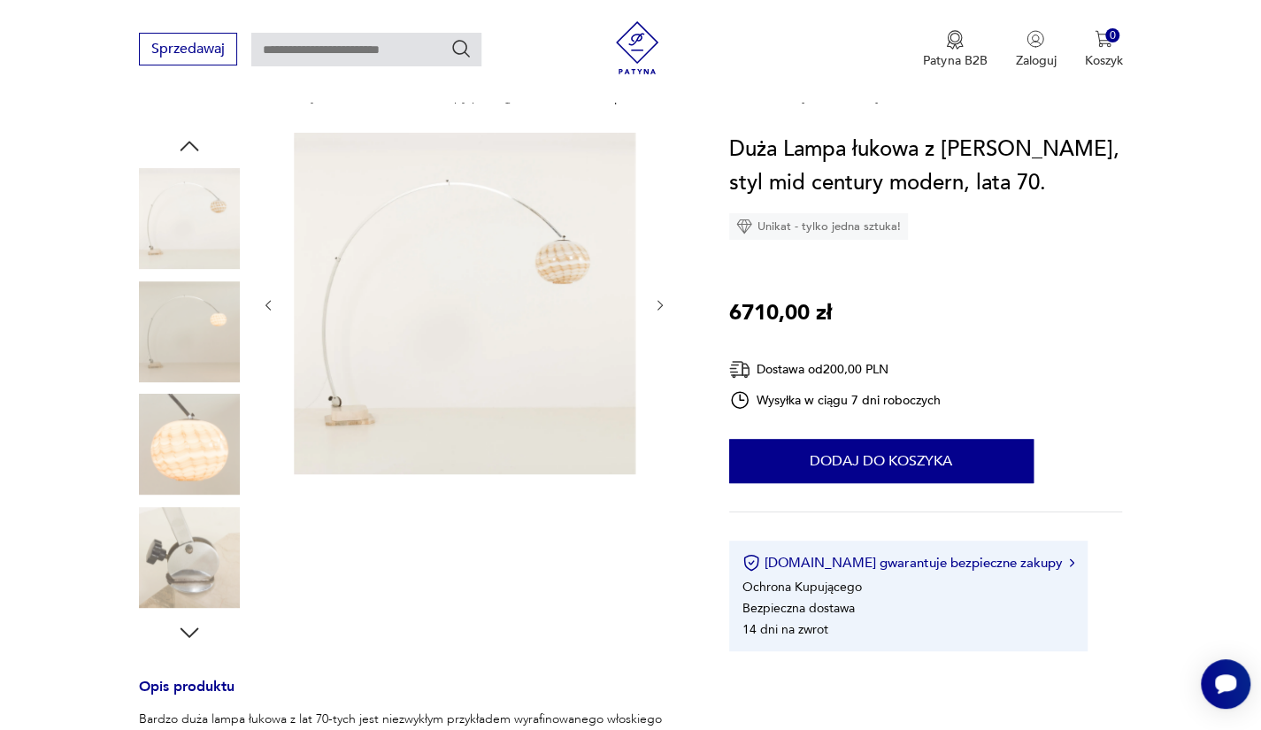
click at [179, 469] on img at bounding box center [189, 444] width 101 height 101
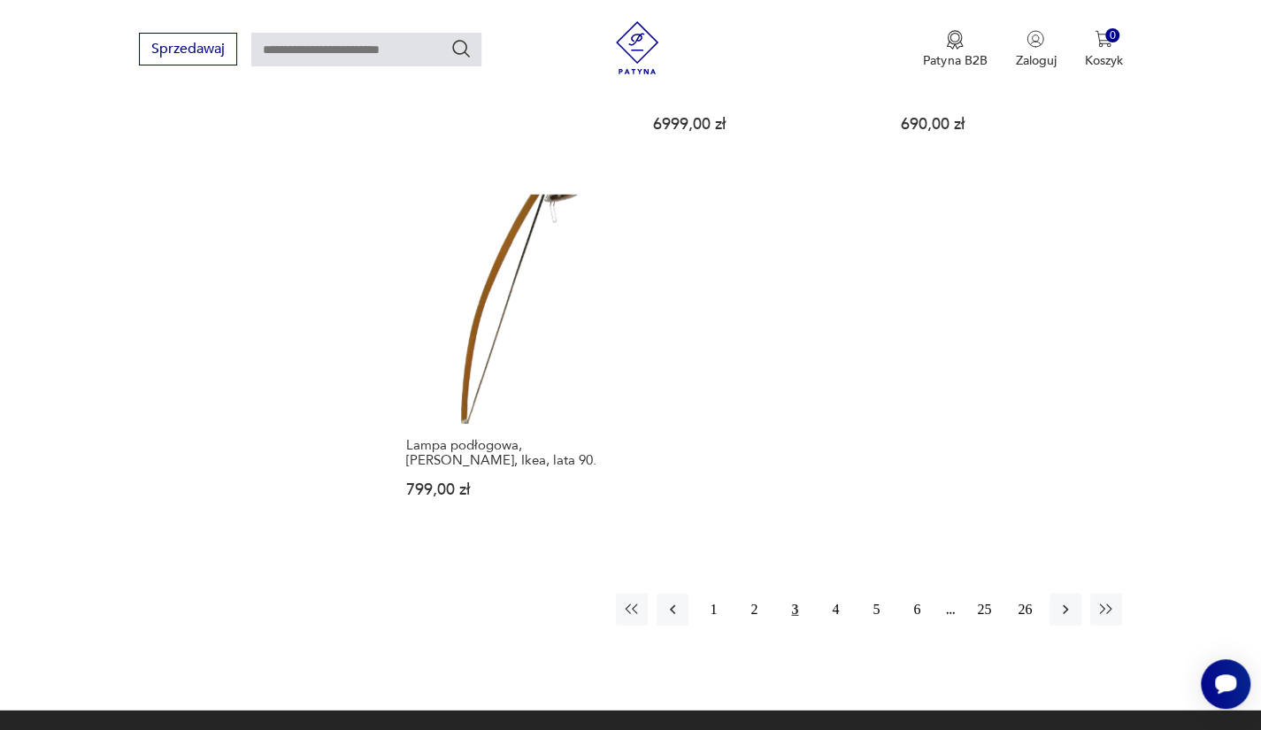
scroll to position [2441, 0]
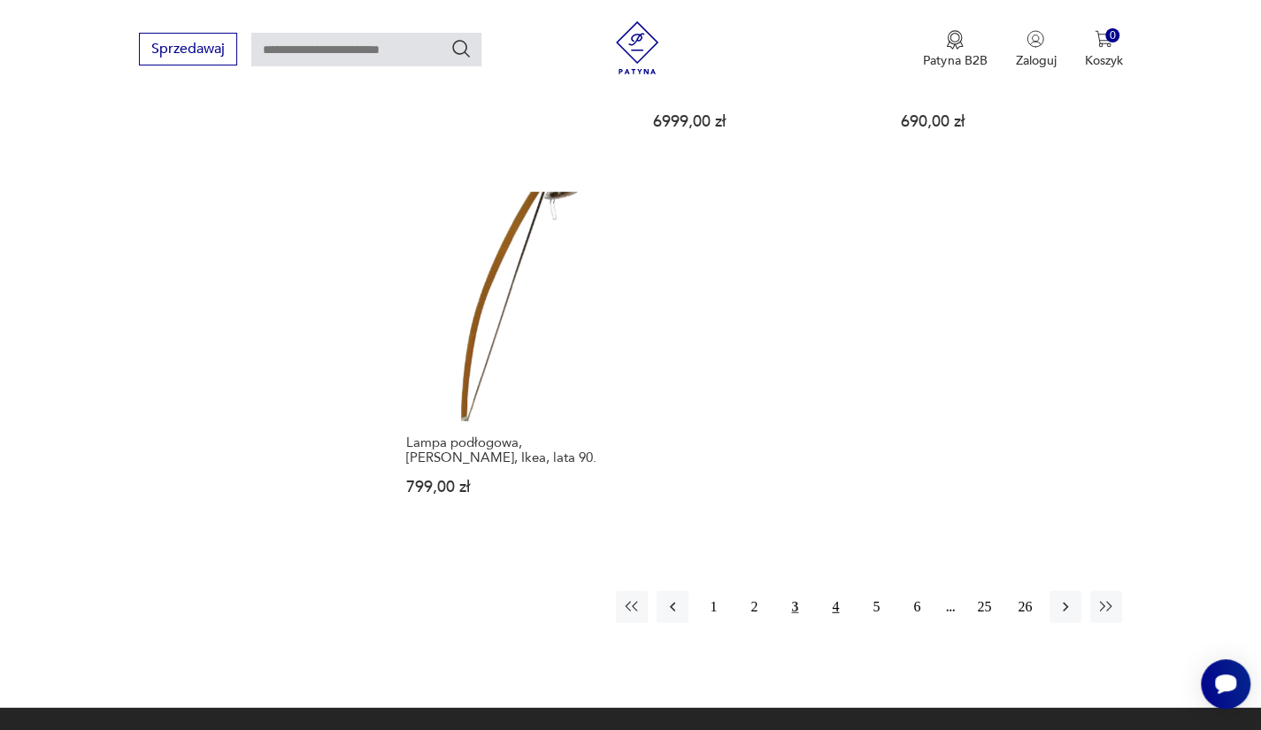
click at [837, 591] on button "4" at bounding box center [835, 607] width 32 height 32
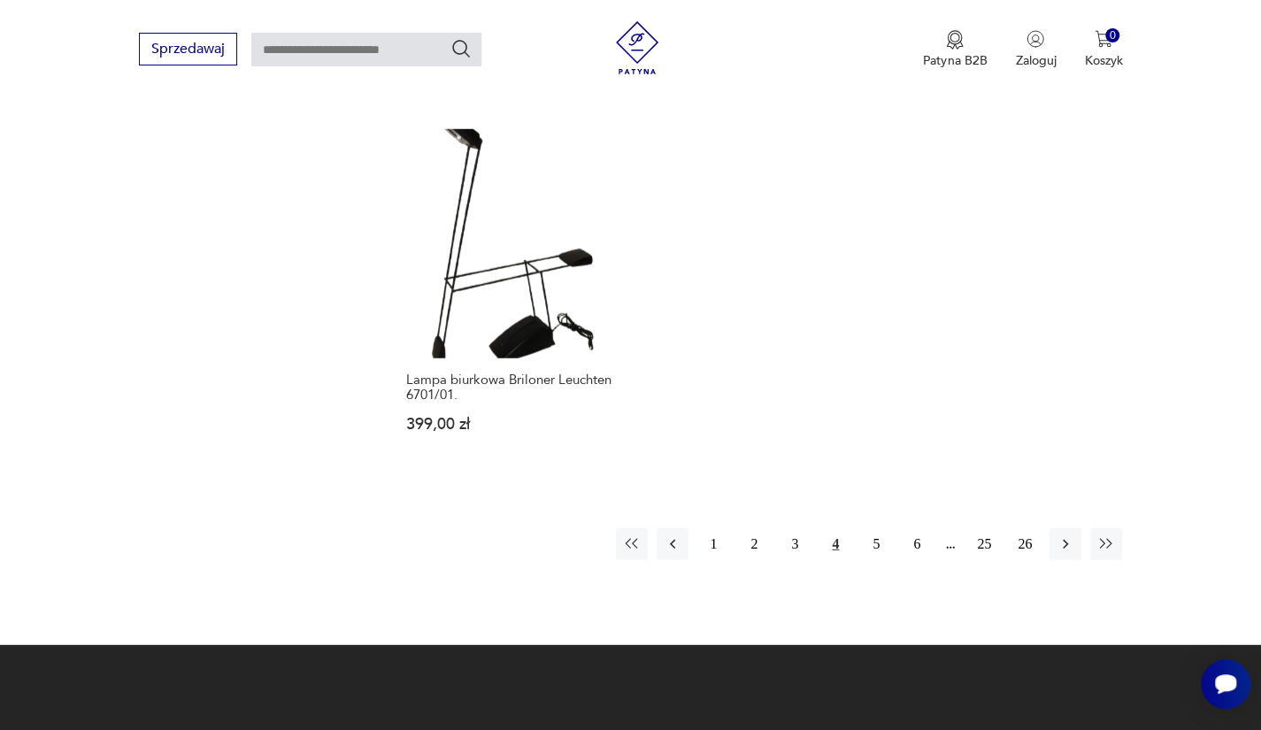
scroll to position [2477, 0]
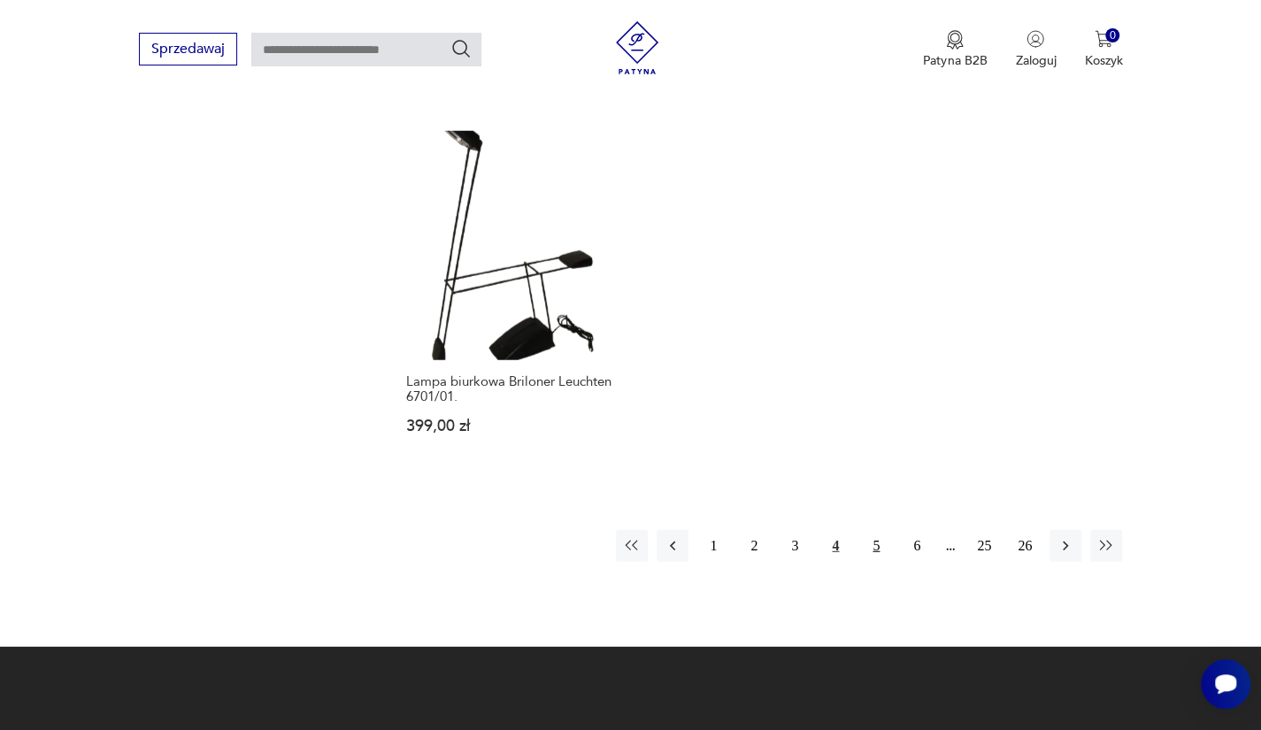
click at [872, 530] on button "5" at bounding box center [876, 546] width 32 height 32
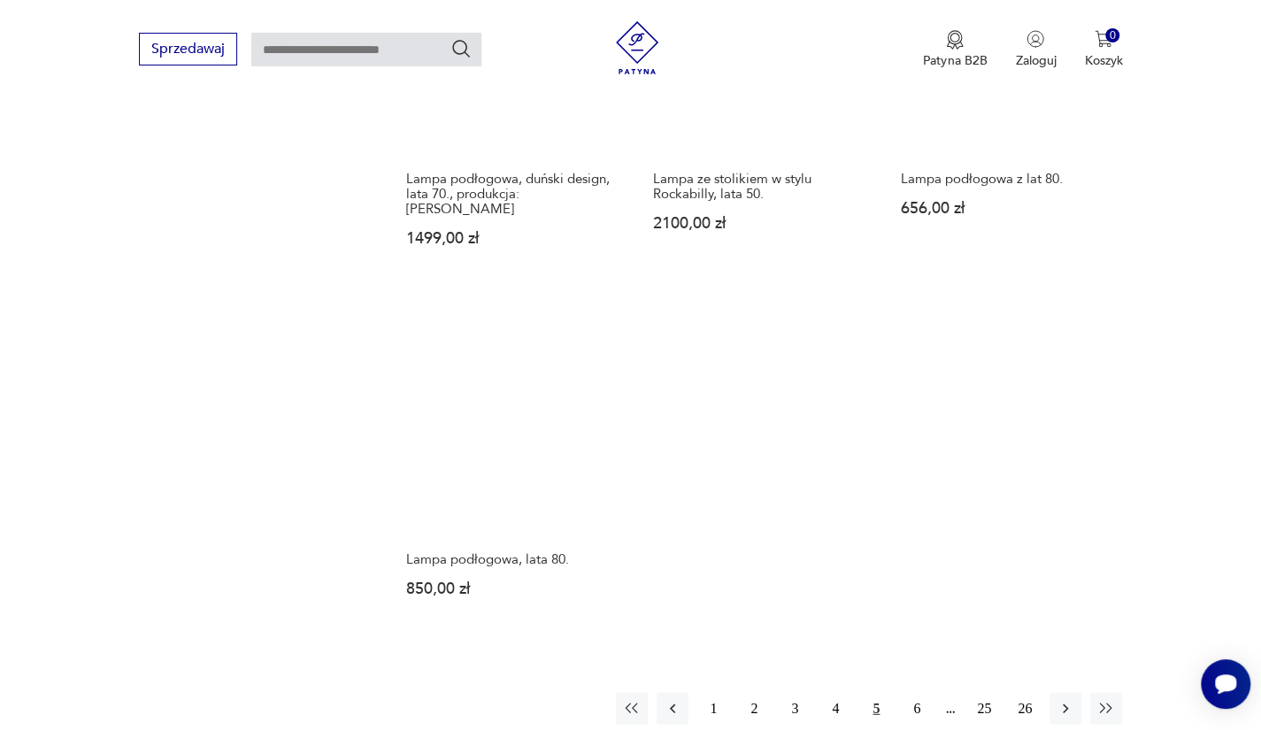
scroll to position [2332, 0]
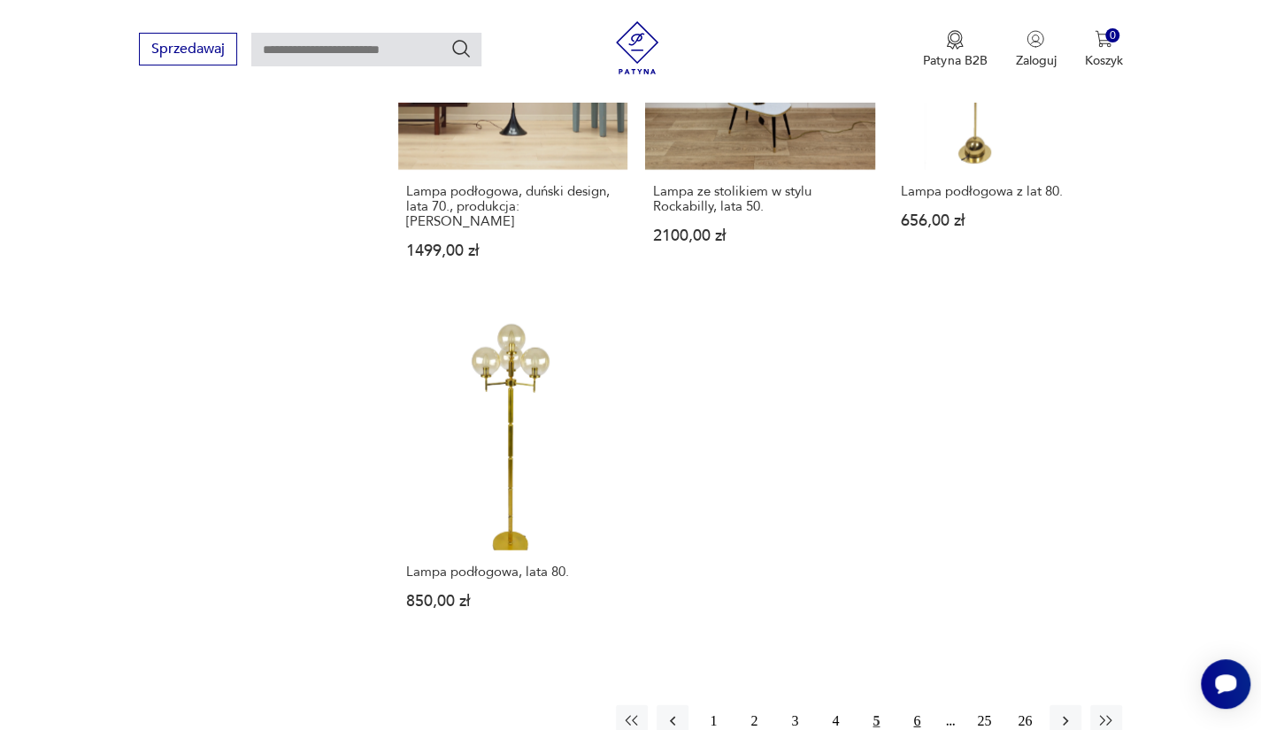
click at [914, 705] on button "6" at bounding box center [917, 721] width 32 height 32
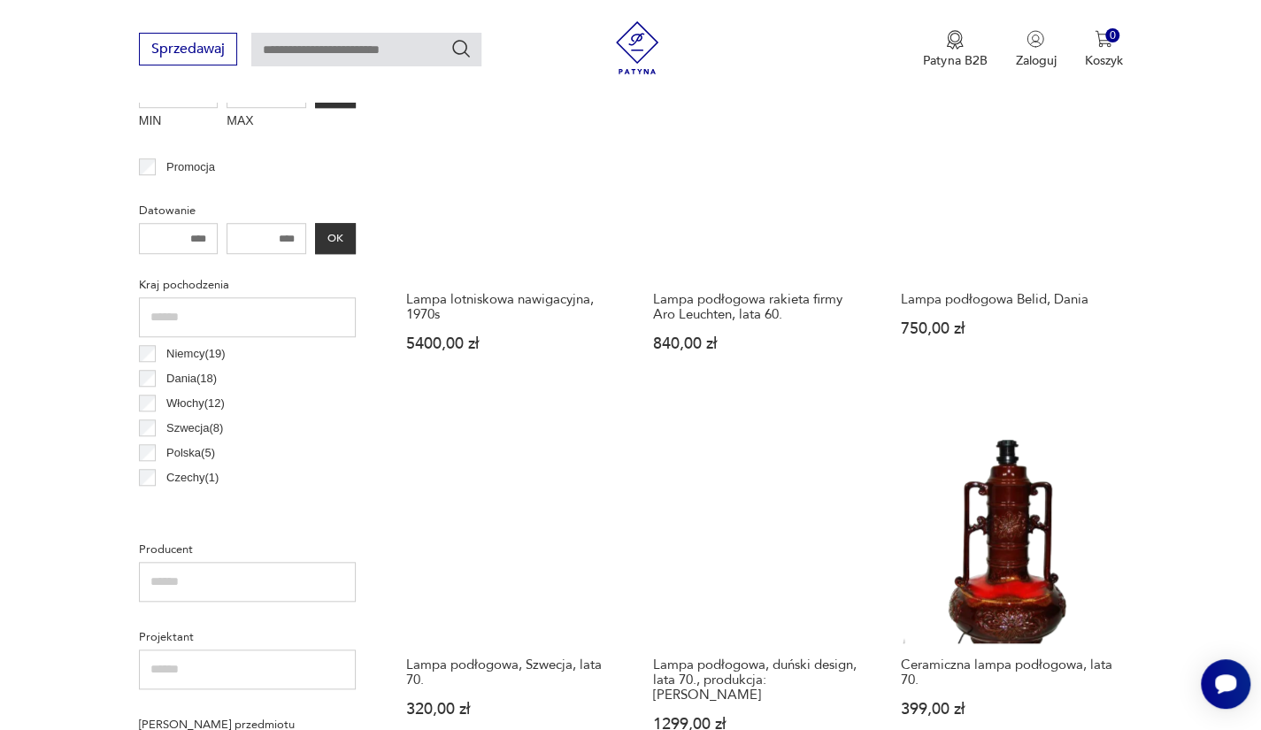
scroll to position [702, 0]
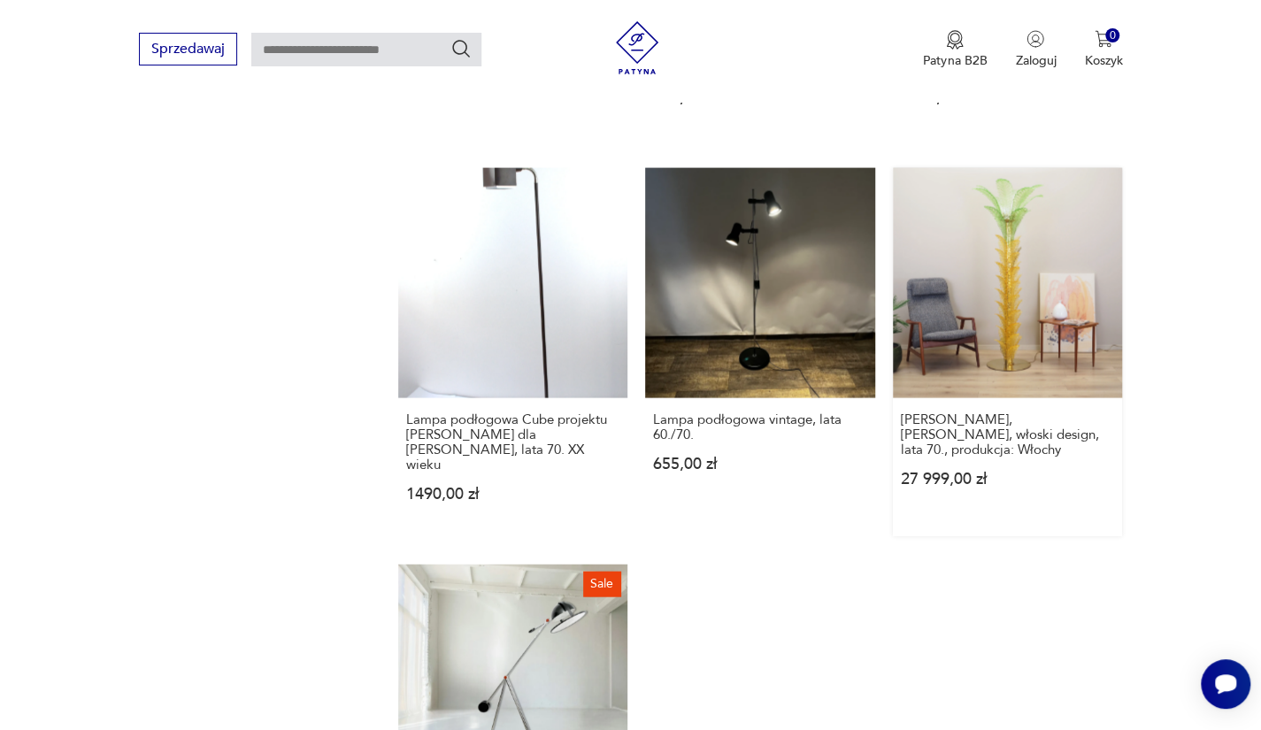
click at [1036, 205] on link "Lampa Palma, [PERSON_NAME], włoski design, lata 70., produkcja: Włochy 27 999,0…" at bounding box center [1008, 352] width 230 height 368
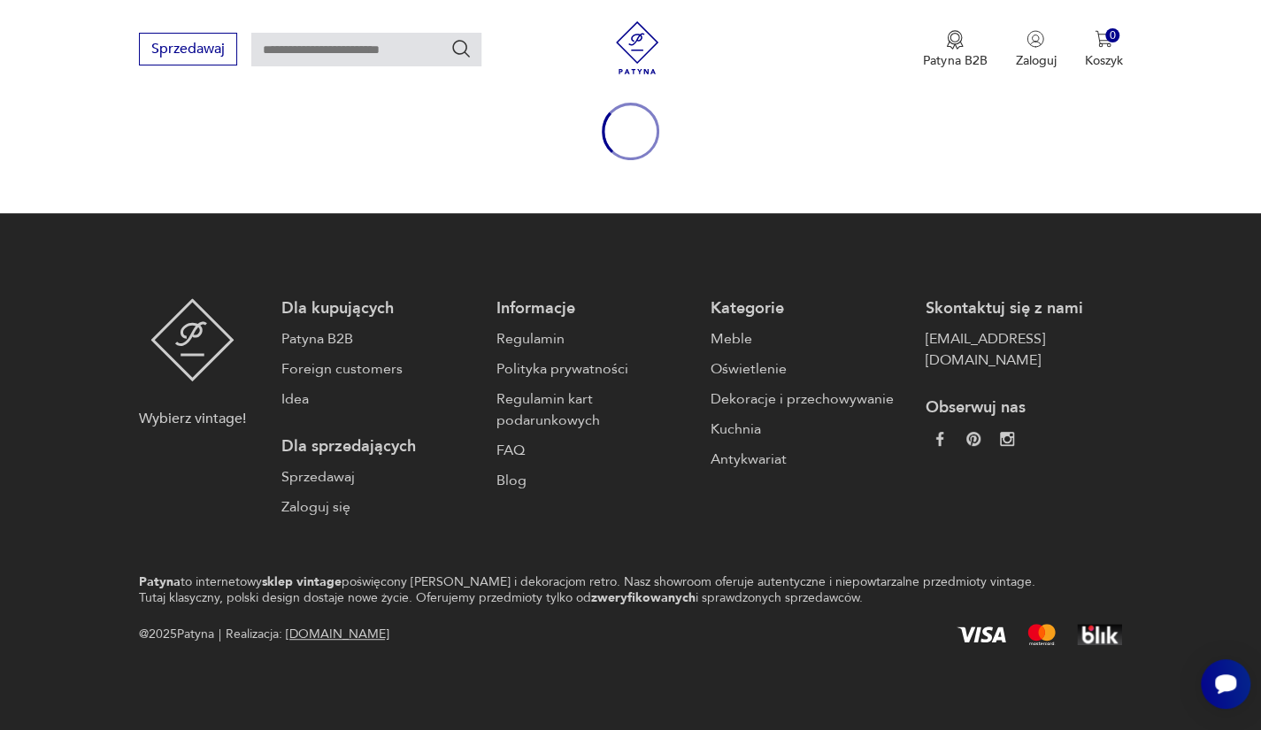
click at [1036, 205] on body "Cenimy prywatność użytkowników Używamy plików cookie, aby poprawić jakość przeg…" at bounding box center [630, 265] width 1261 height 930
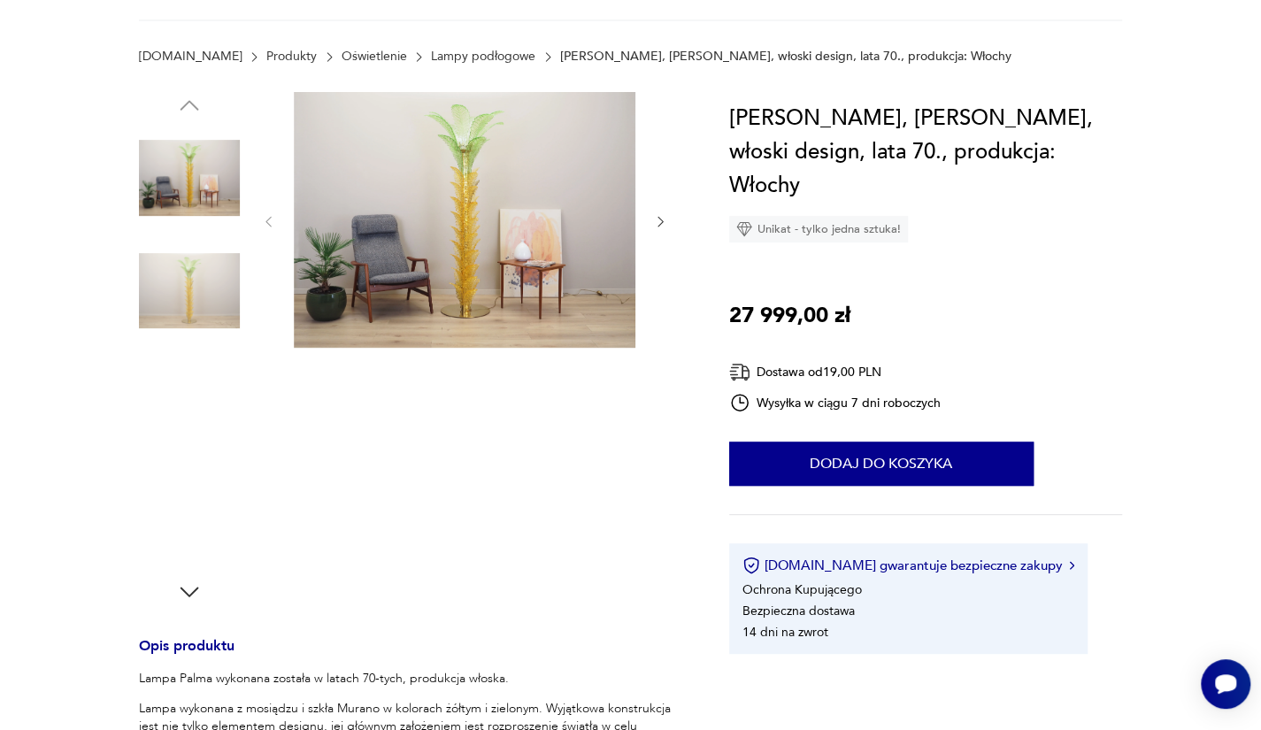
scroll to position [0, 0]
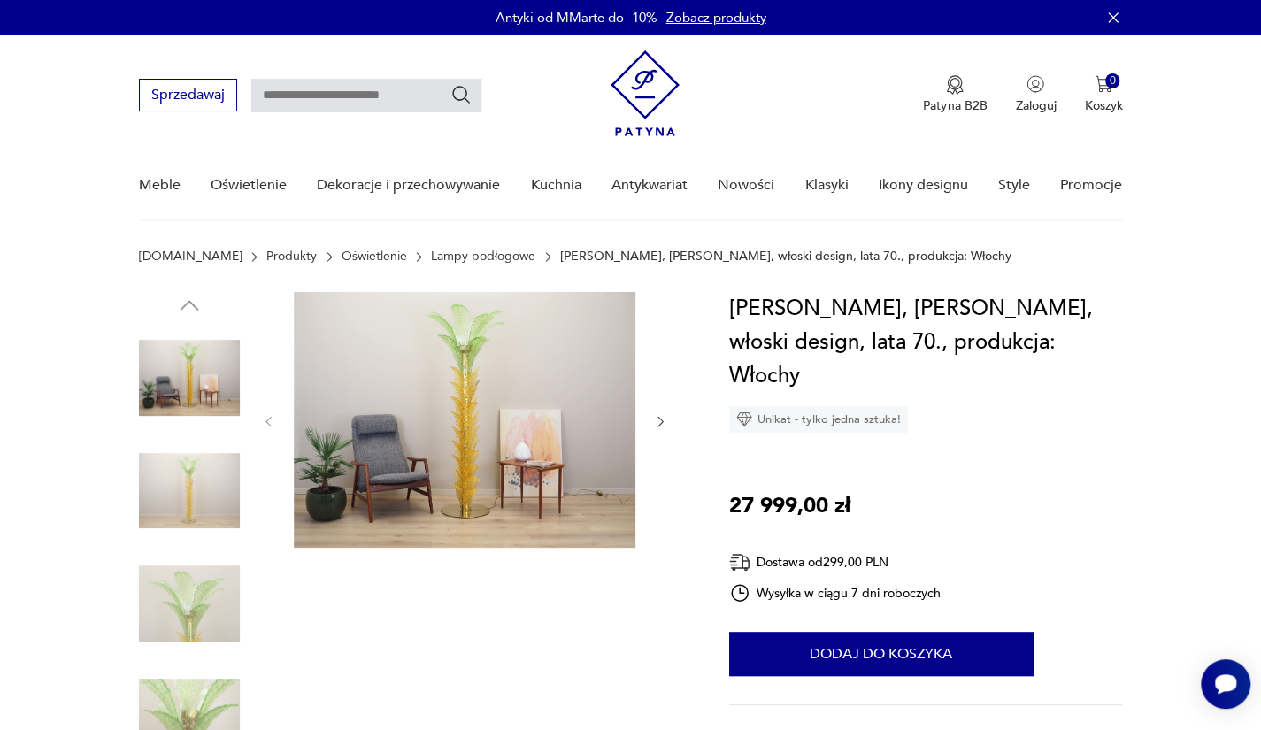
click at [495, 323] on img at bounding box center [464, 420] width 341 height 256
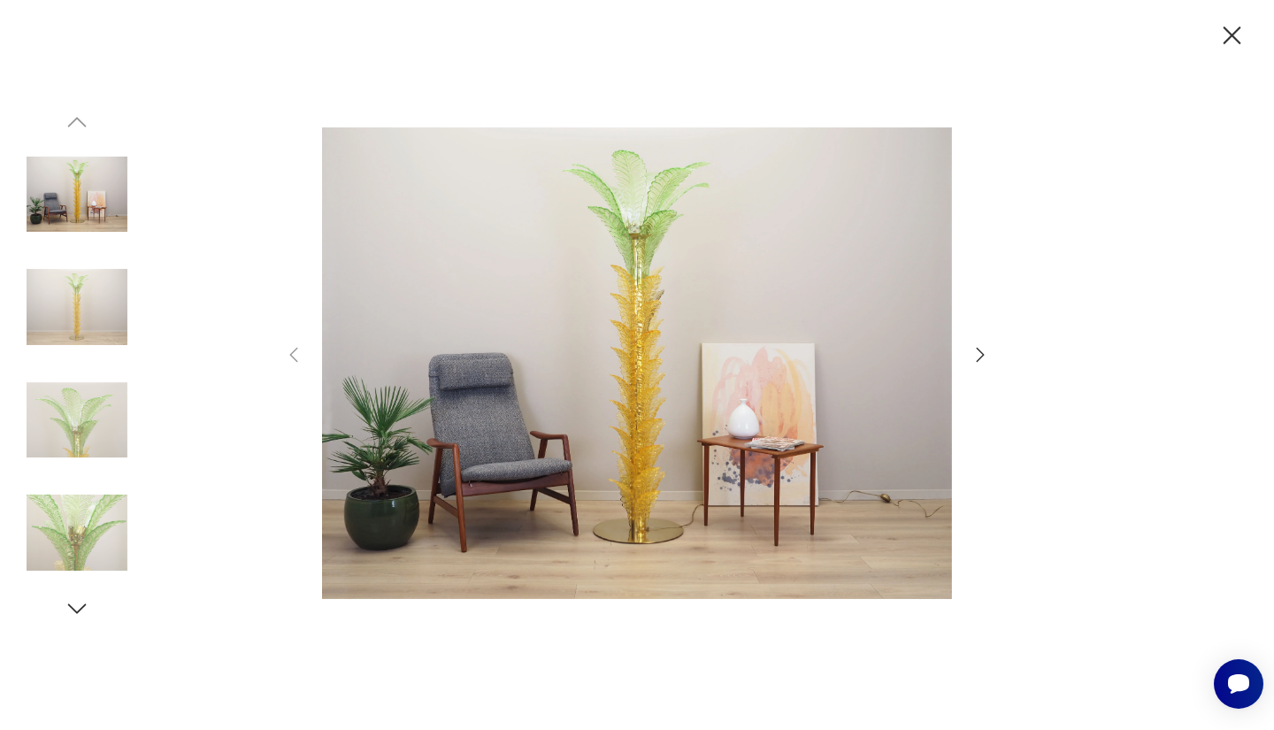
click at [1221, 38] on icon "button" at bounding box center [1231, 35] width 31 height 31
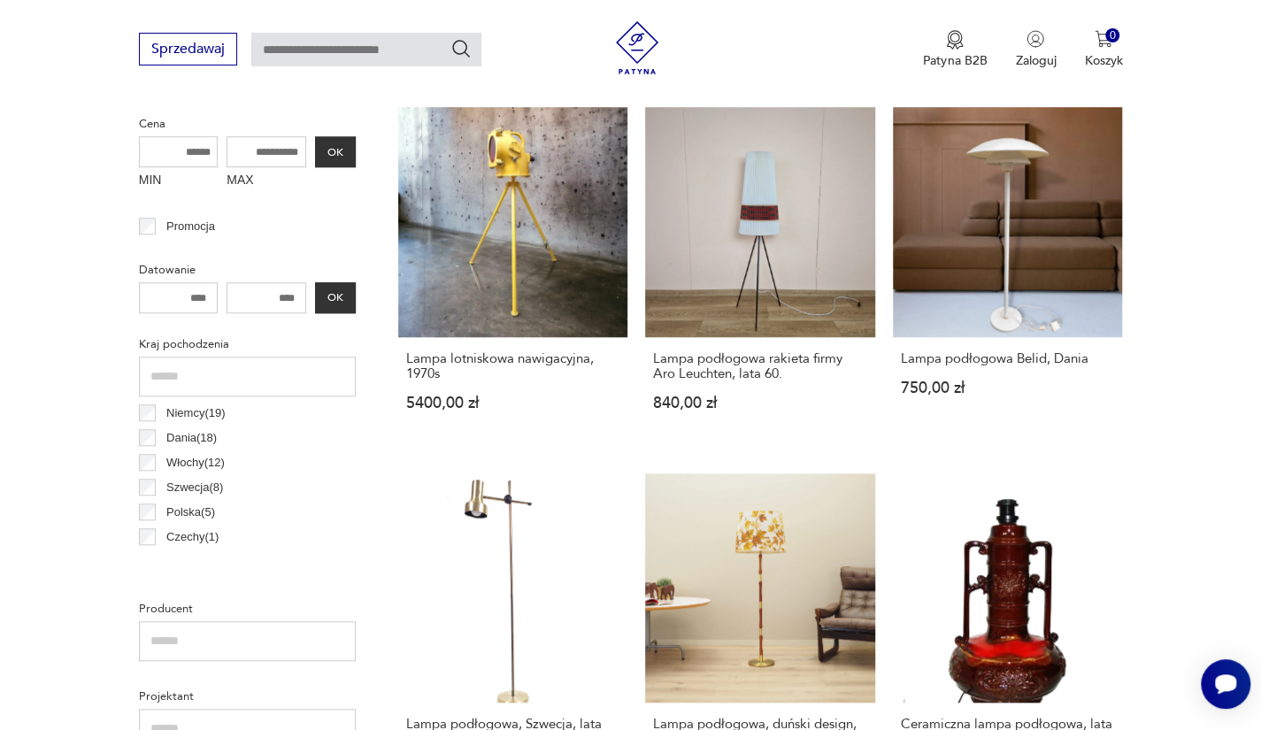
scroll to position [639, 0]
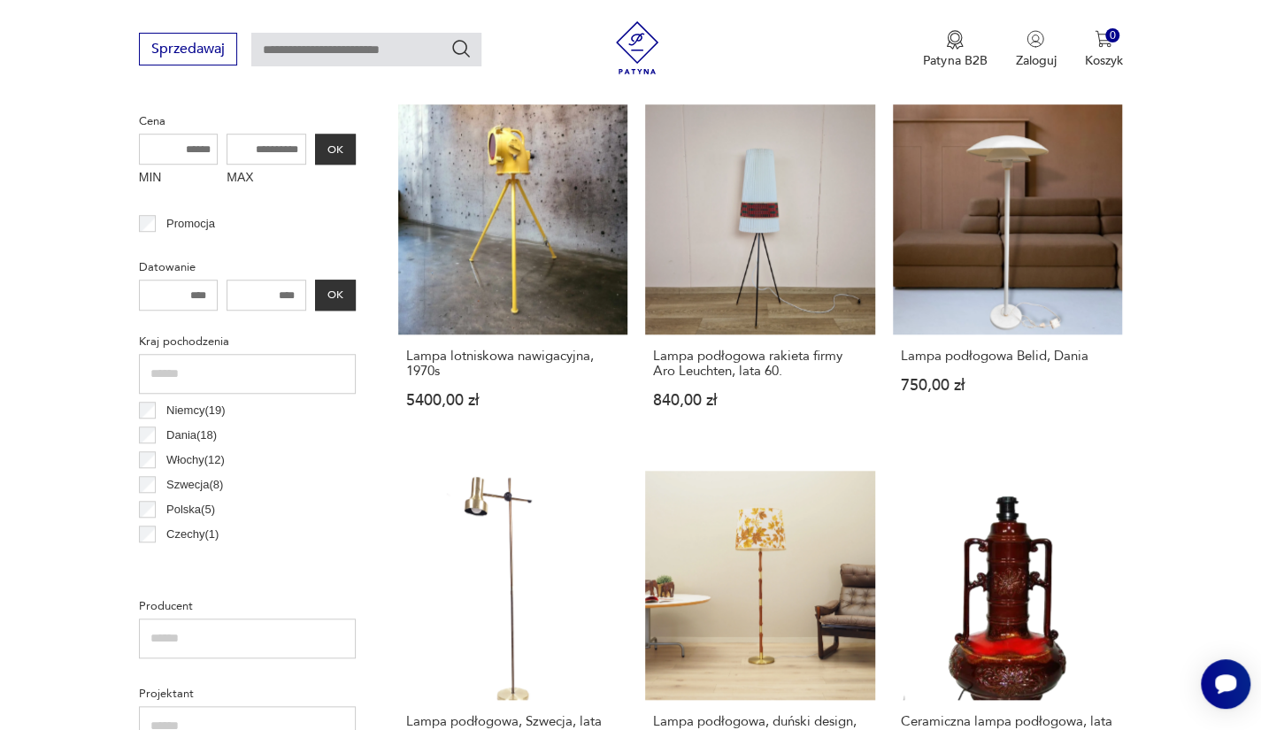
click at [269, 300] on input "number" at bounding box center [266, 295] width 80 height 31
click at [263, 142] on input "MAX" at bounding box center [266, 149] width 80 height 31
type input "****"
click at [335, 153] on button "OK" at bounding box center [335, 149] width 41 height 31
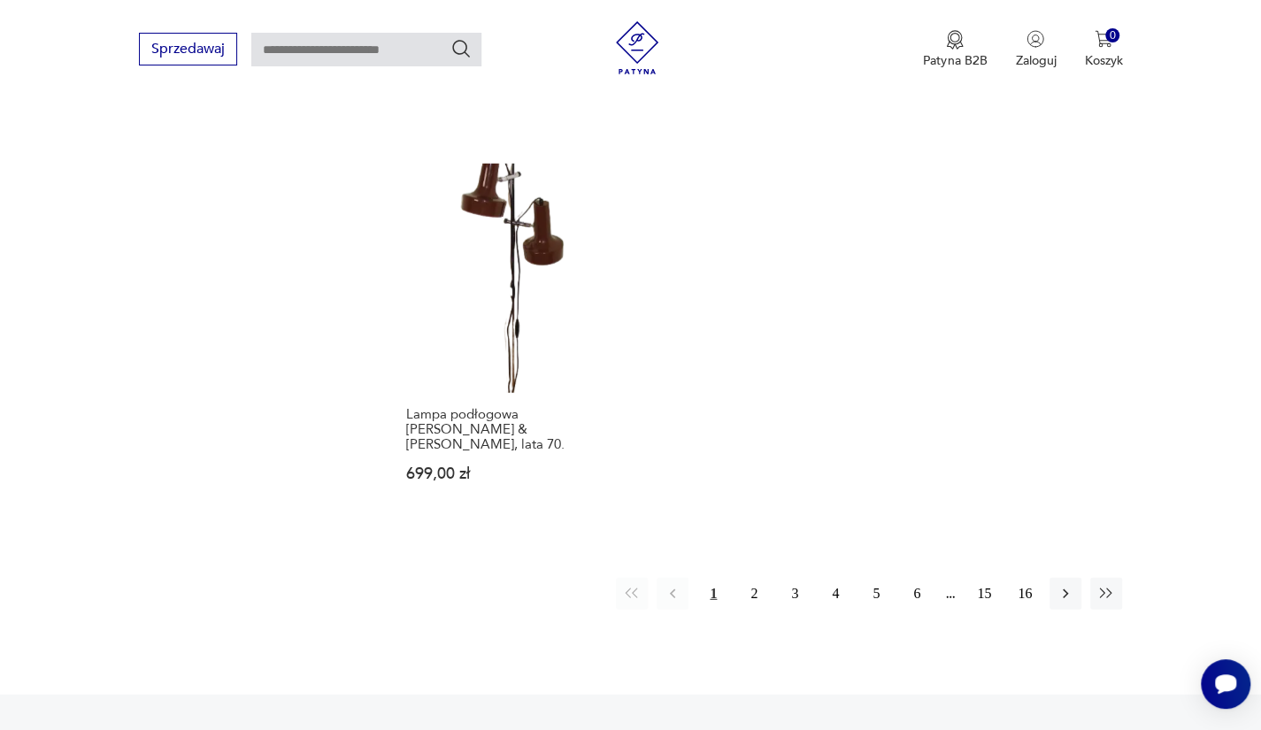
scroll to position [2458, 0]
click at [753, 574] on button "2" at bounding box center [754, 590] width 32 height 32
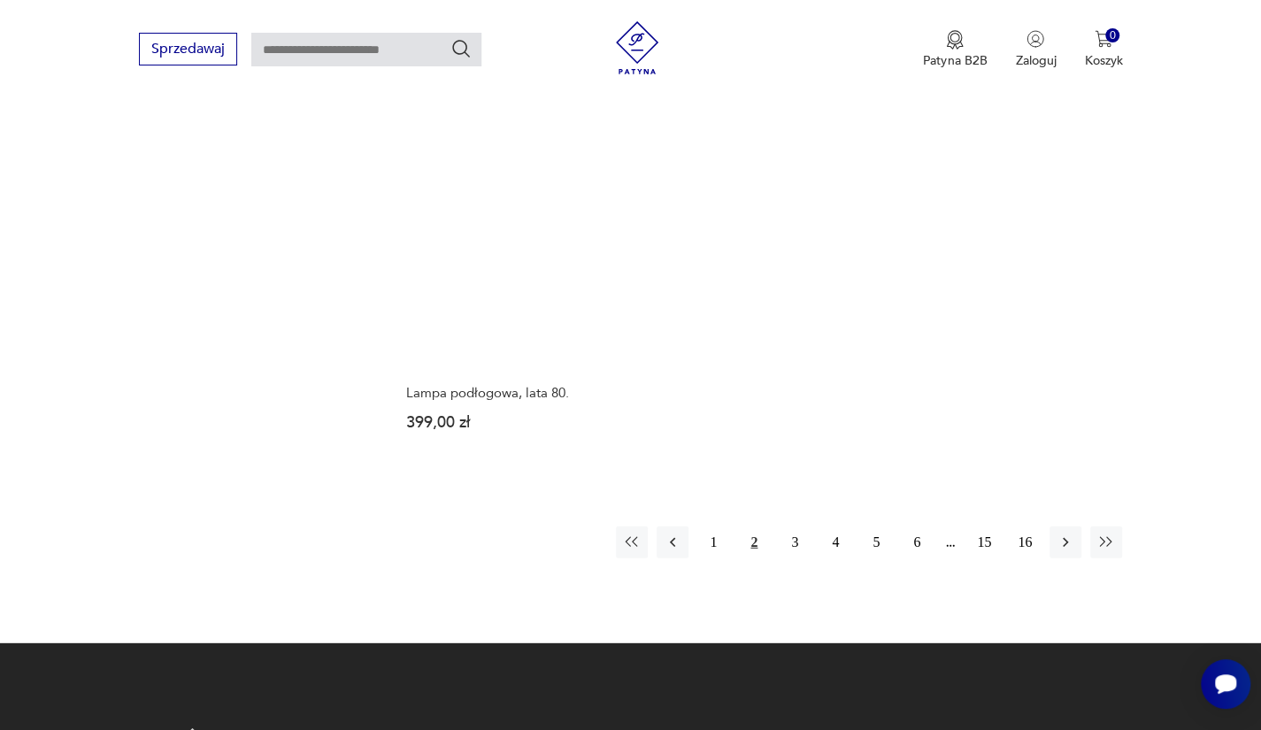
scroll to position [2468, 0]
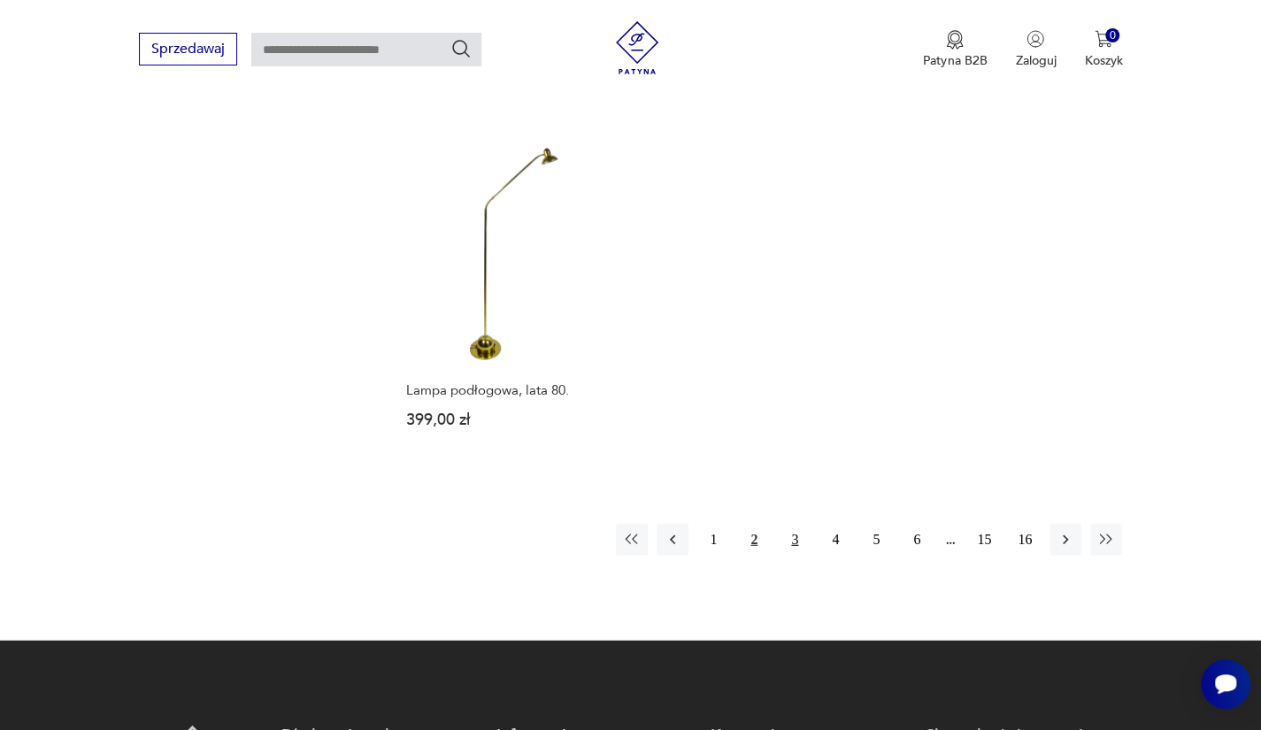
click at [789, 524] on button "3" at bounding box center [795, 540] width 32 height 32
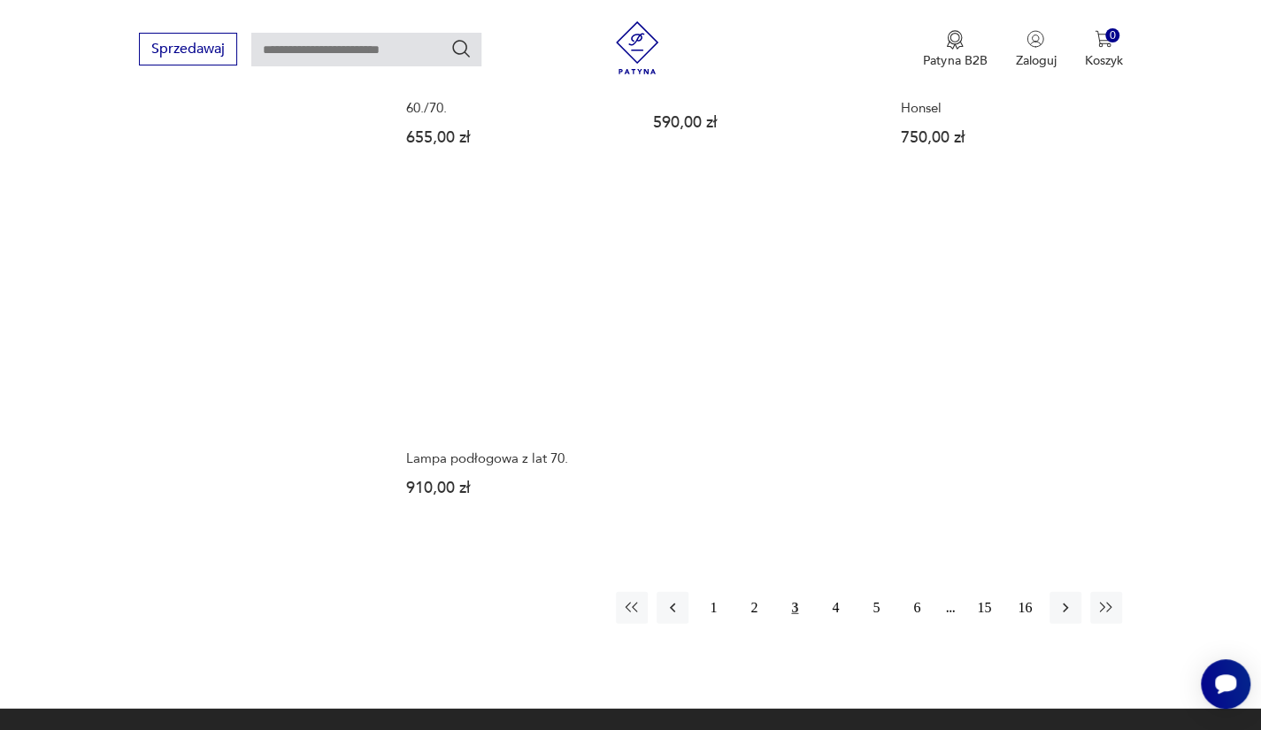
scroll to position [2372, 0]
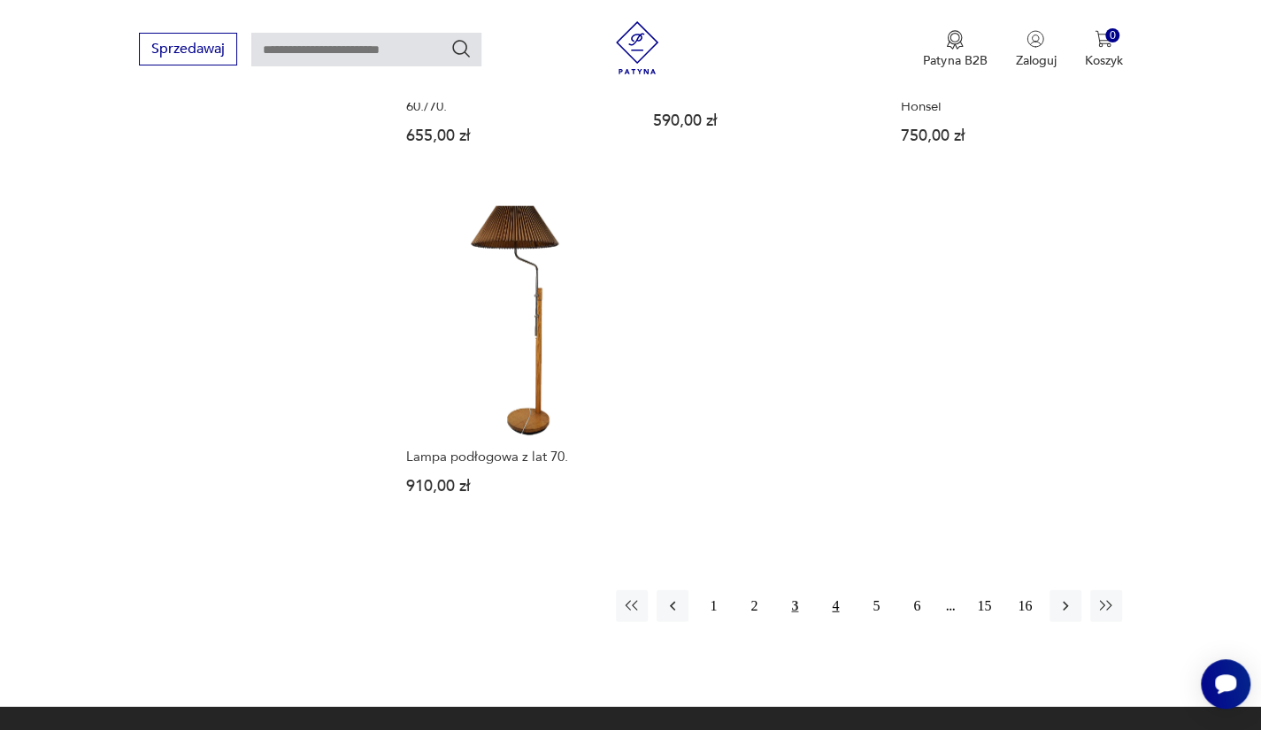
click at [828, 610] on button "4" at bounding box center [835, 606] width 32 height 32
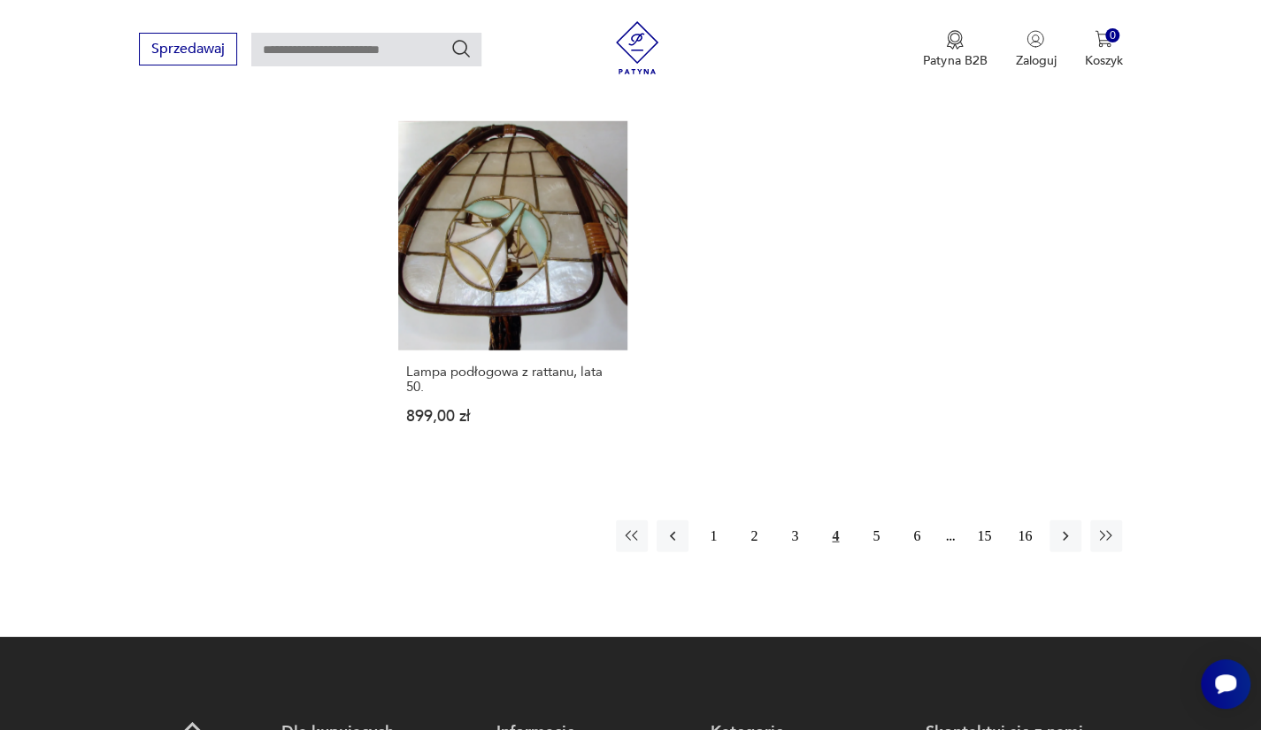
scroll to position [2508, 0]
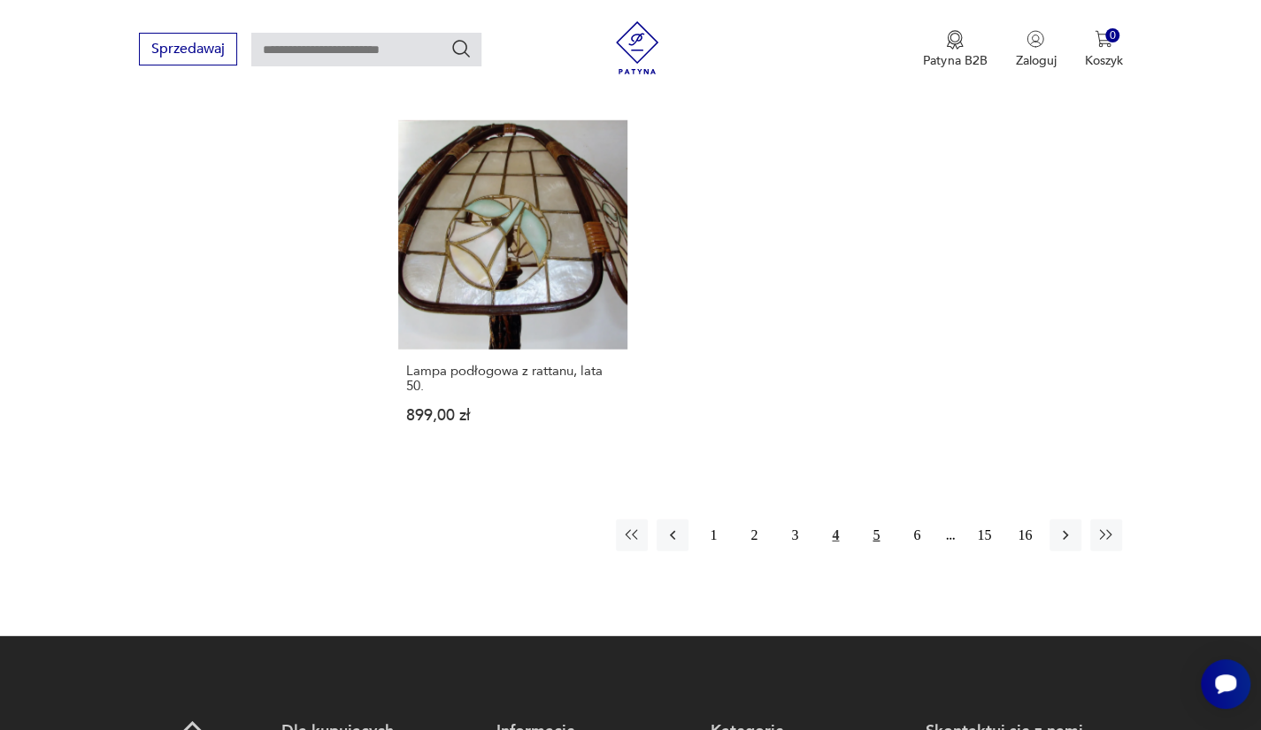
click at [867, 519] on button "5" at bounding box center [876, 535] width 32 height 32
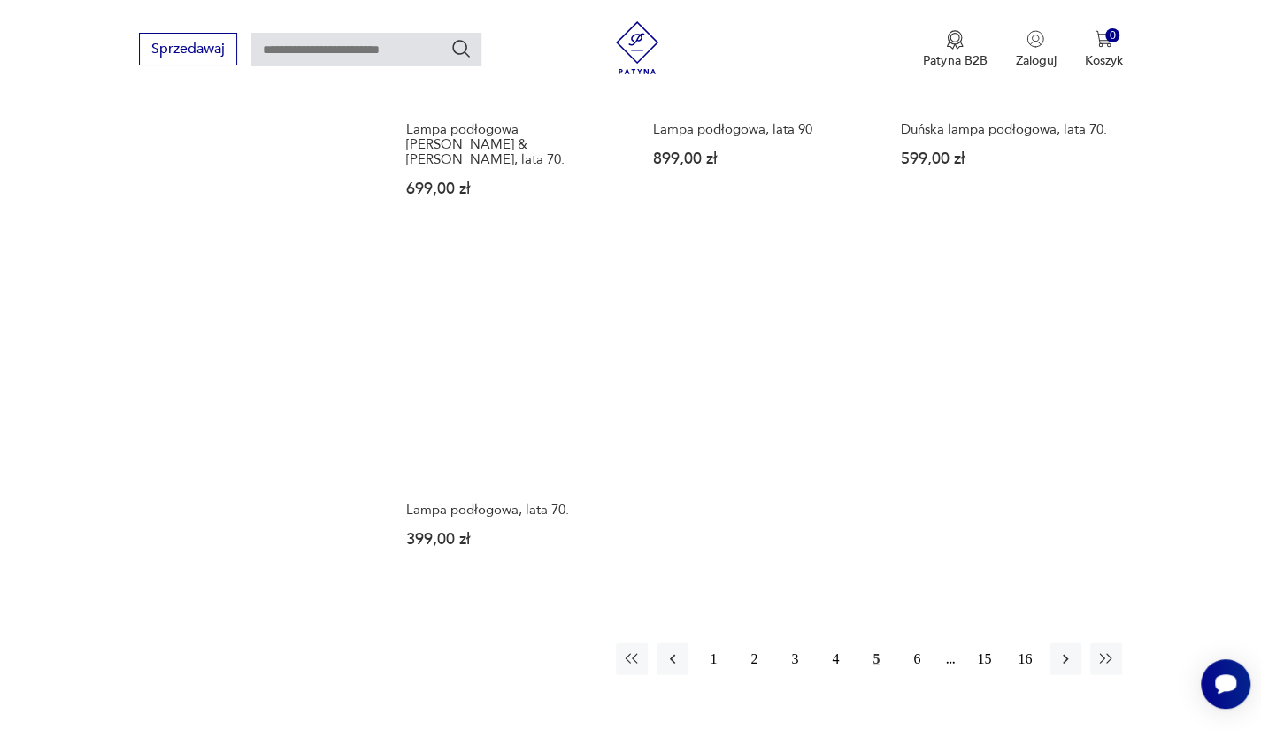
scroll to position [2335, 0]
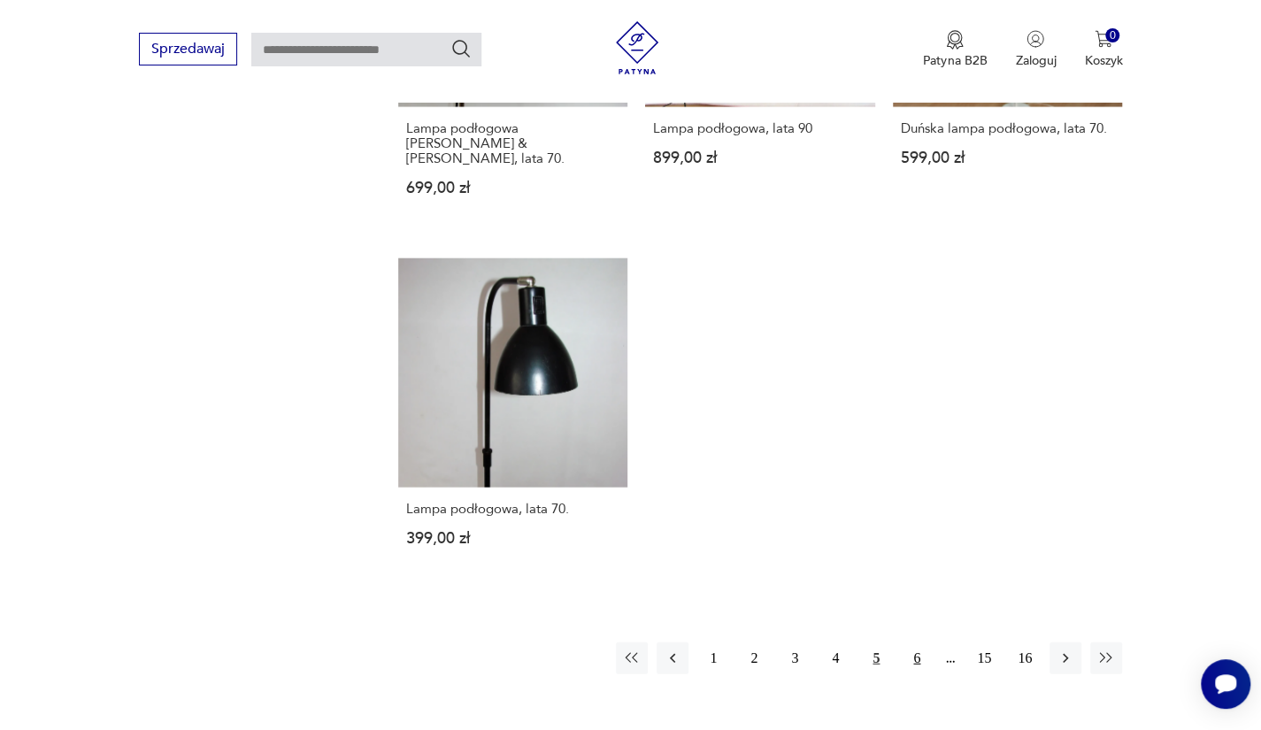
click at [912, 649] on button "6" at bounding box center [917, 658] width 32 height 32
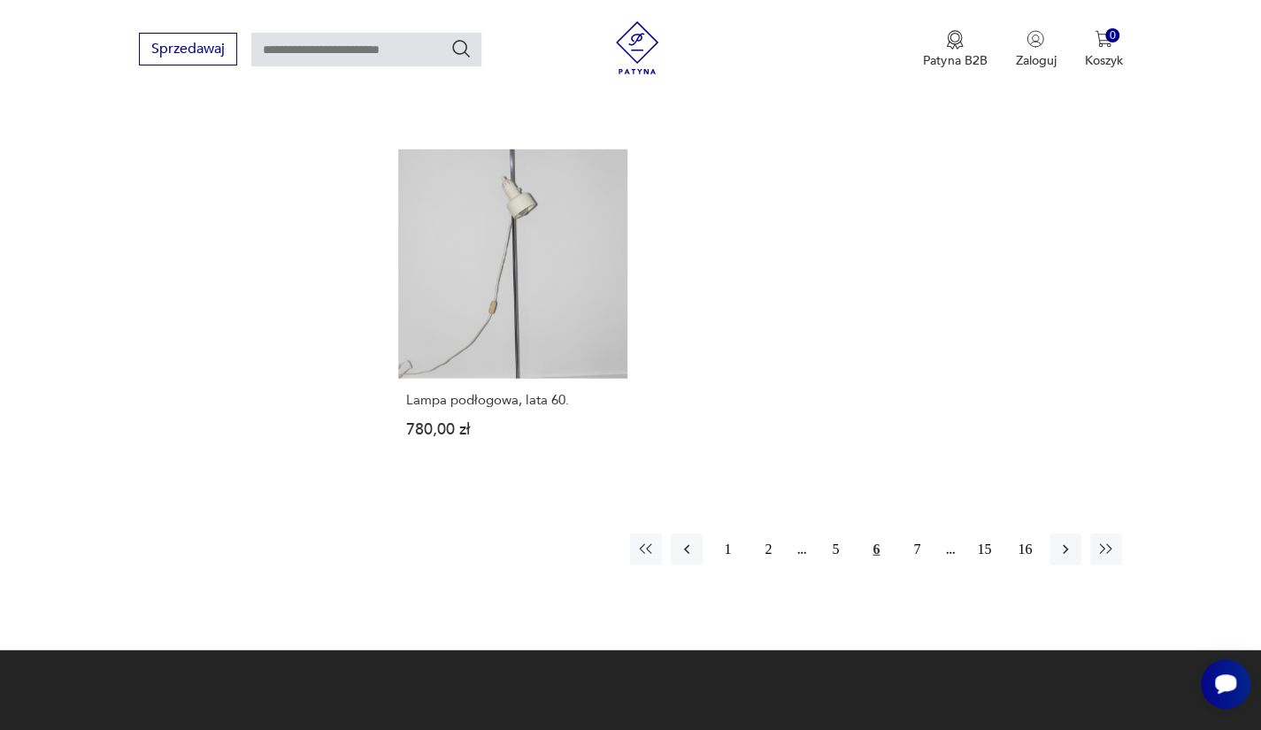
scroll to position [2429, 0]
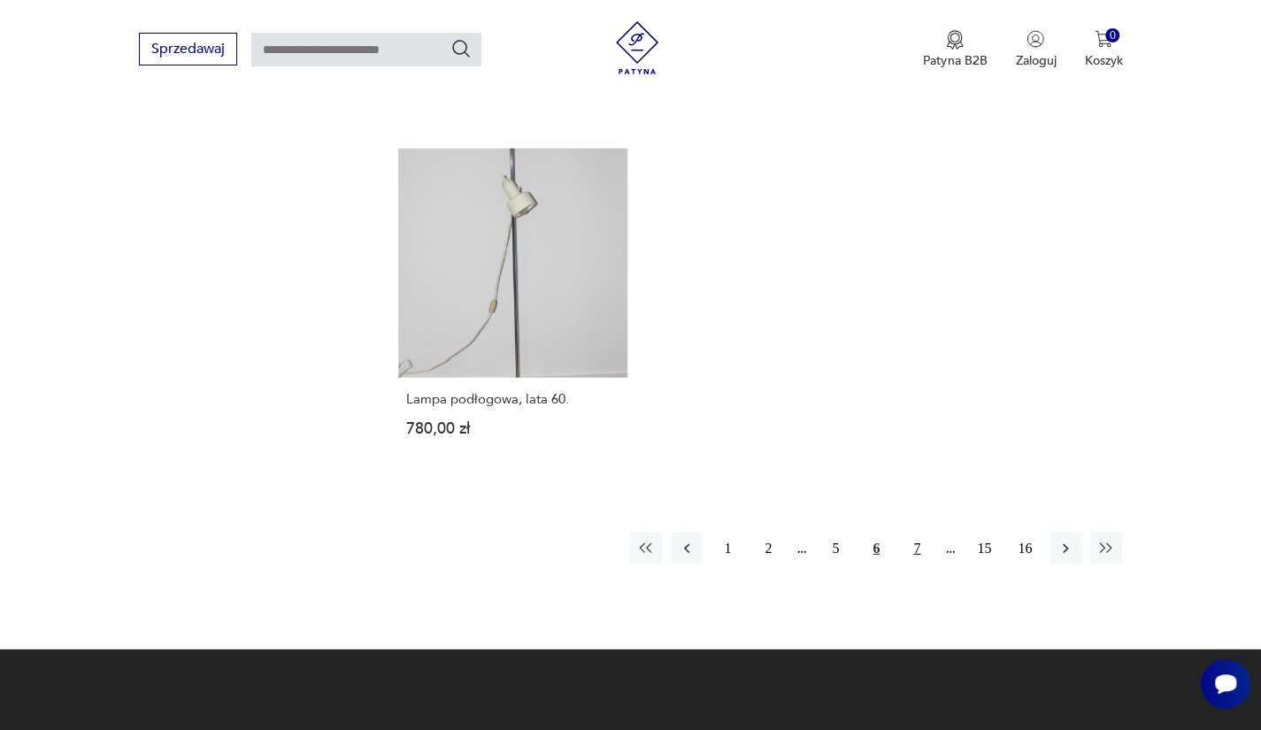
click at [922, 541] on button "7" at bounding box center [917, 549] width 32 height 32
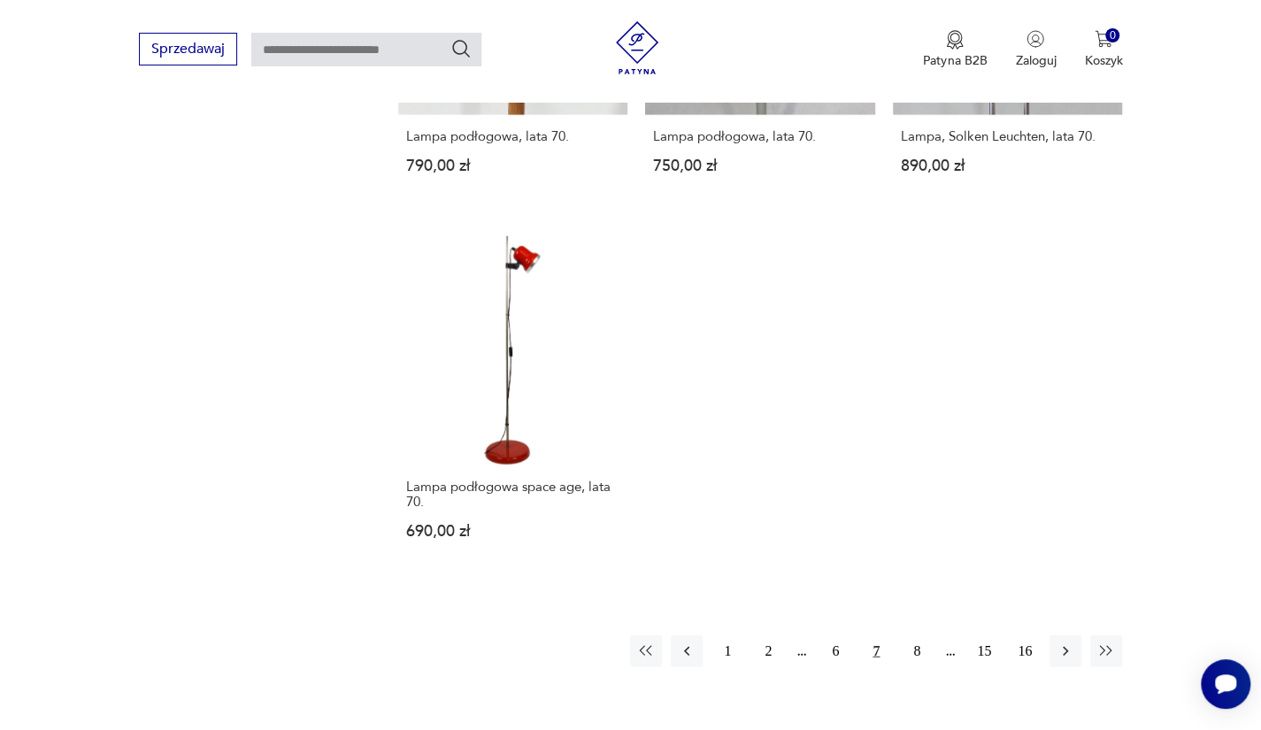
scroll to position [2374, 0]
click at [904, 633] on button "8" at bounding box center [917, 649] width 32 height 32
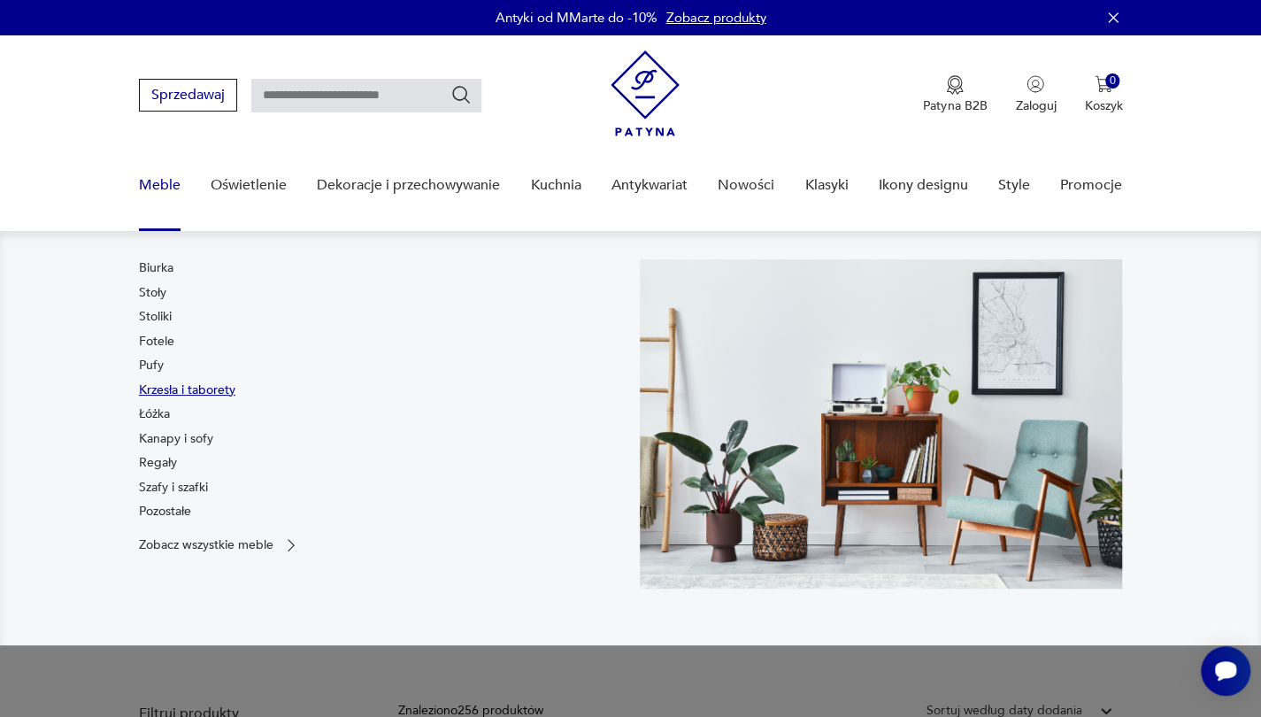
click at [178, 387] on link "Krzesła i taborety" at bounding box center [187, 390] width 96 height 18
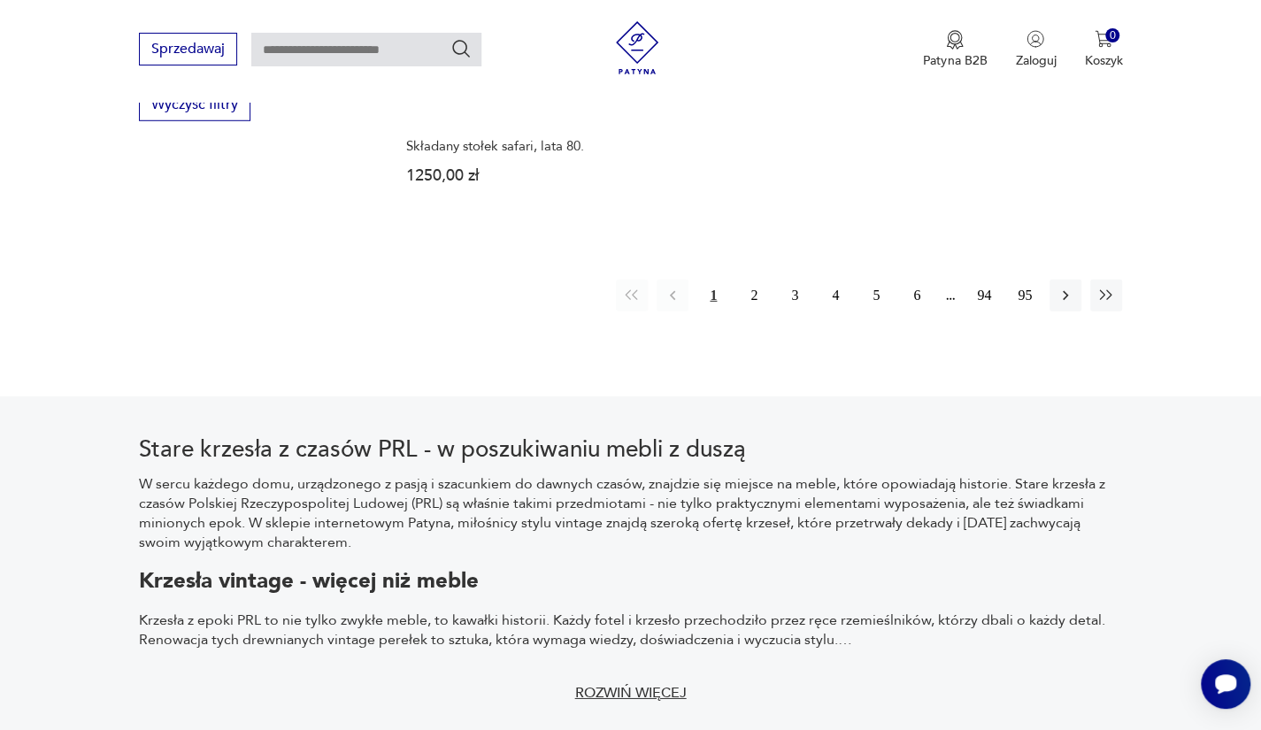
scroll to position [2873, 0]
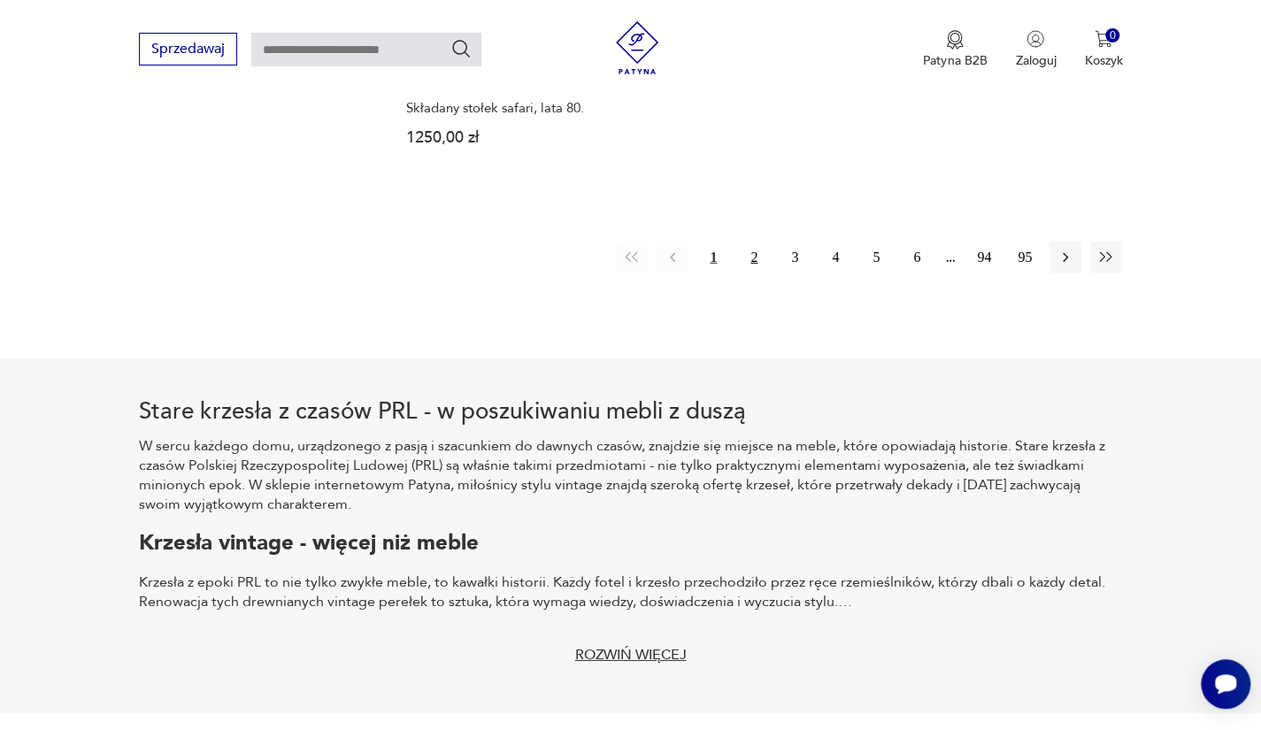
click at [756, 242] on button "2" at bounding box center [754, 258] width 32 height 32
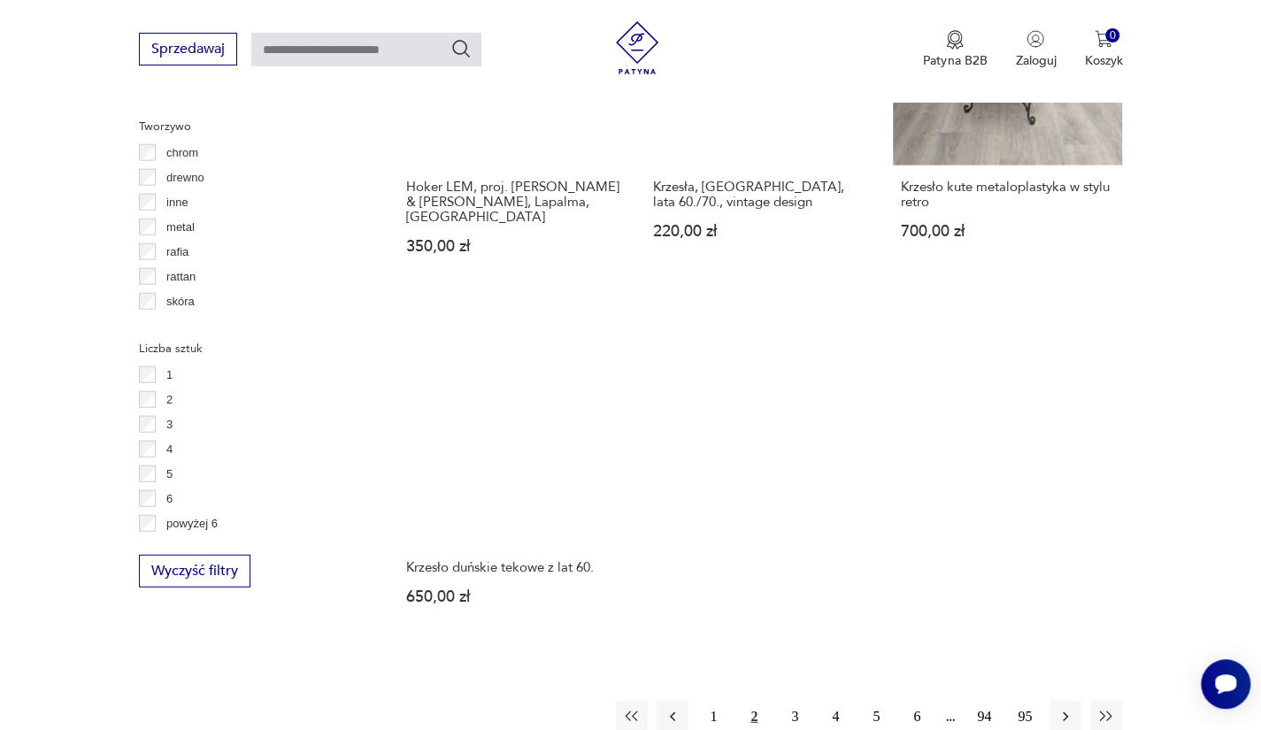
scroll to position [2373, 0]
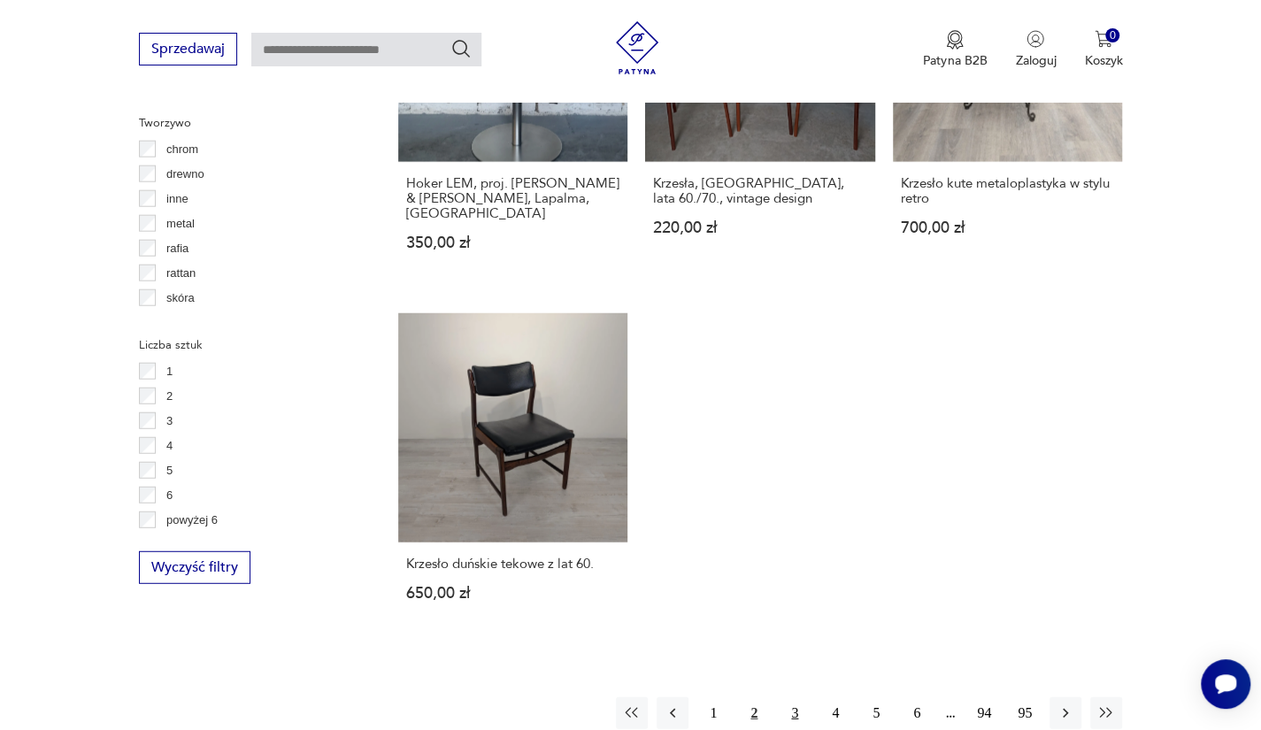
click at [786, 697] on button "3" at bounding box center [795, 713] width 32 height 32
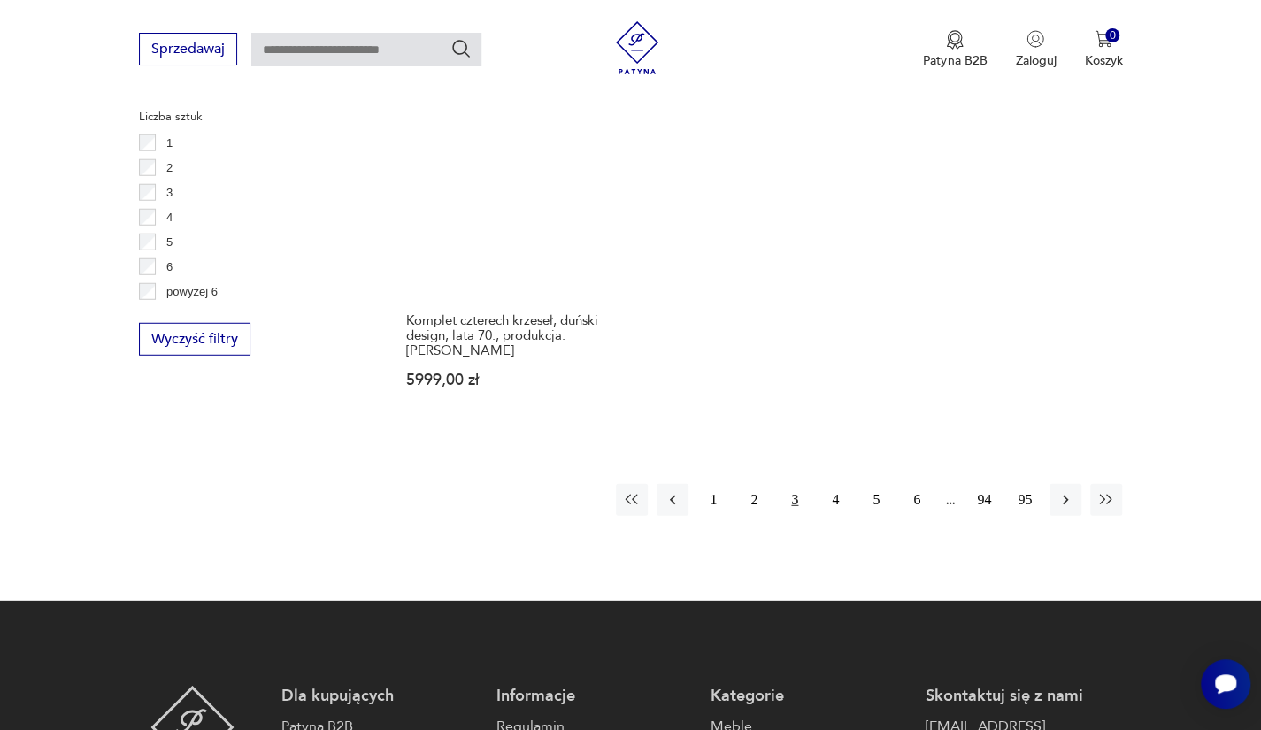
scroll to position [2599, 0]
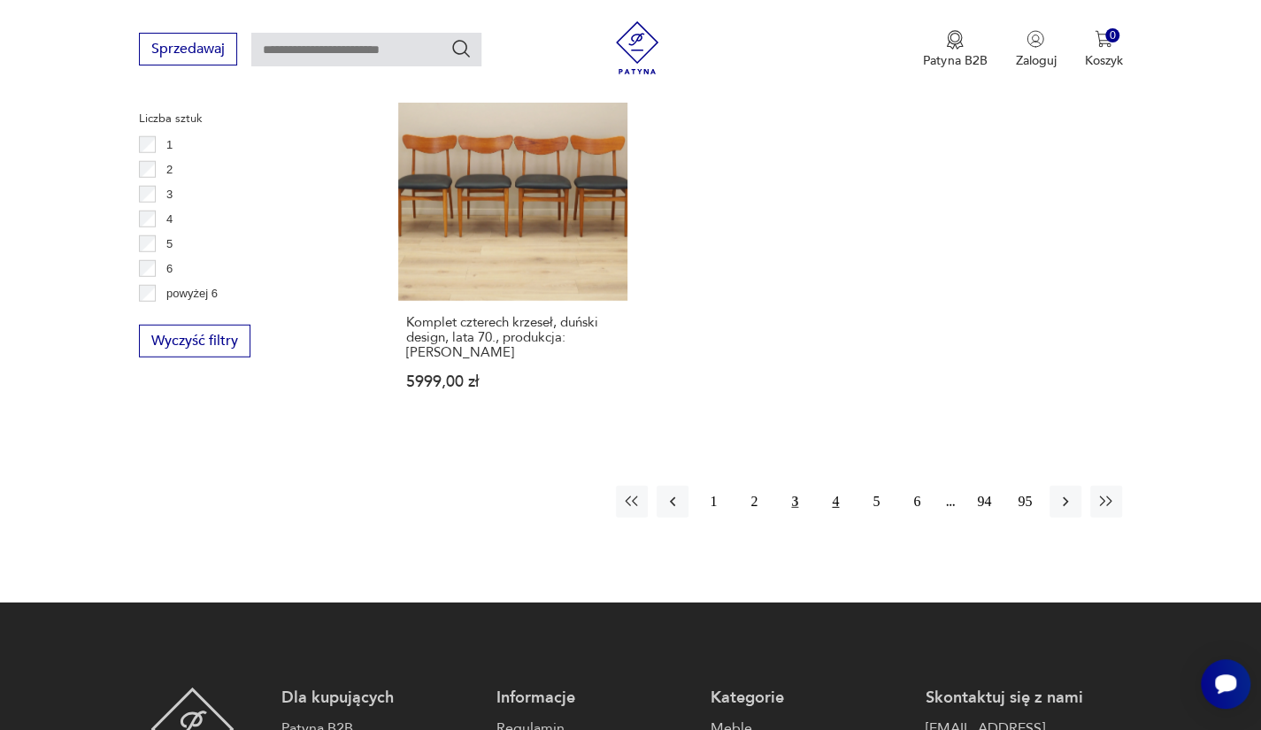
click at [835, 486] on button "4" at bounding box center [835, 502] width 32 height 32
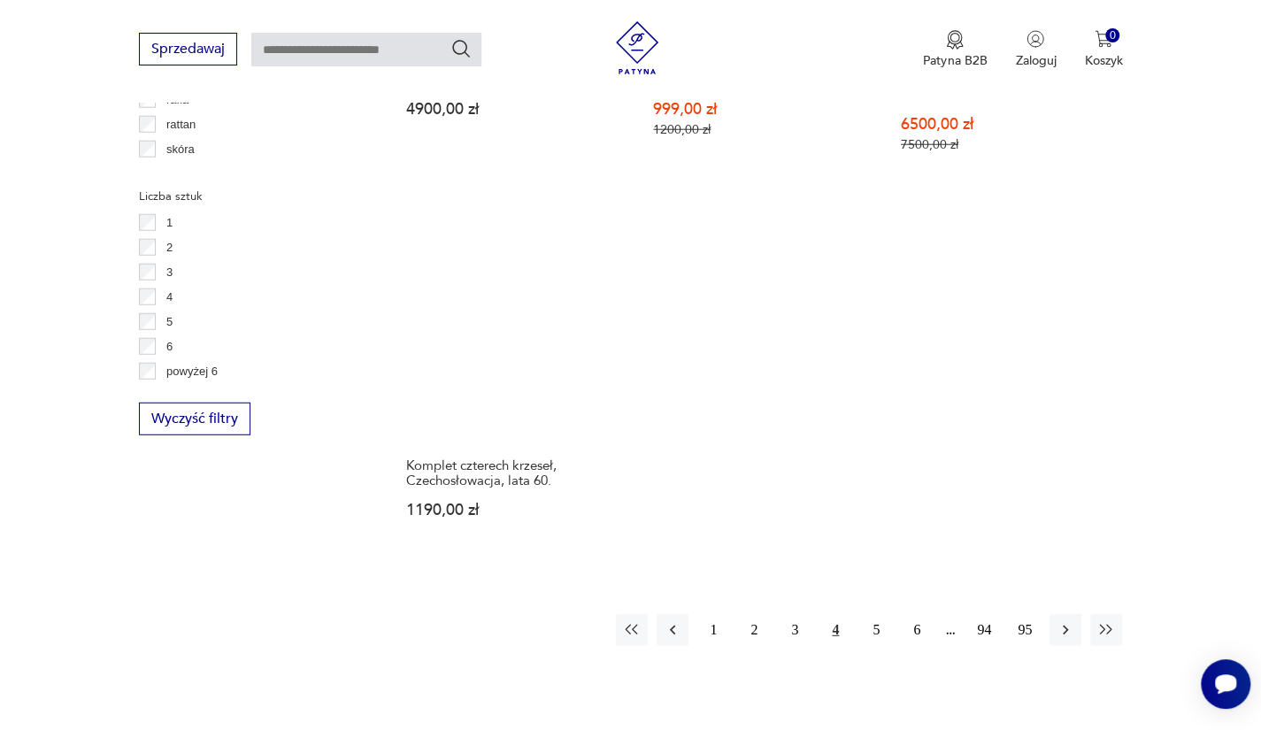
scroll to position [2523, 0]
